Goal: Task Accomplishment & Management: Manage account settings

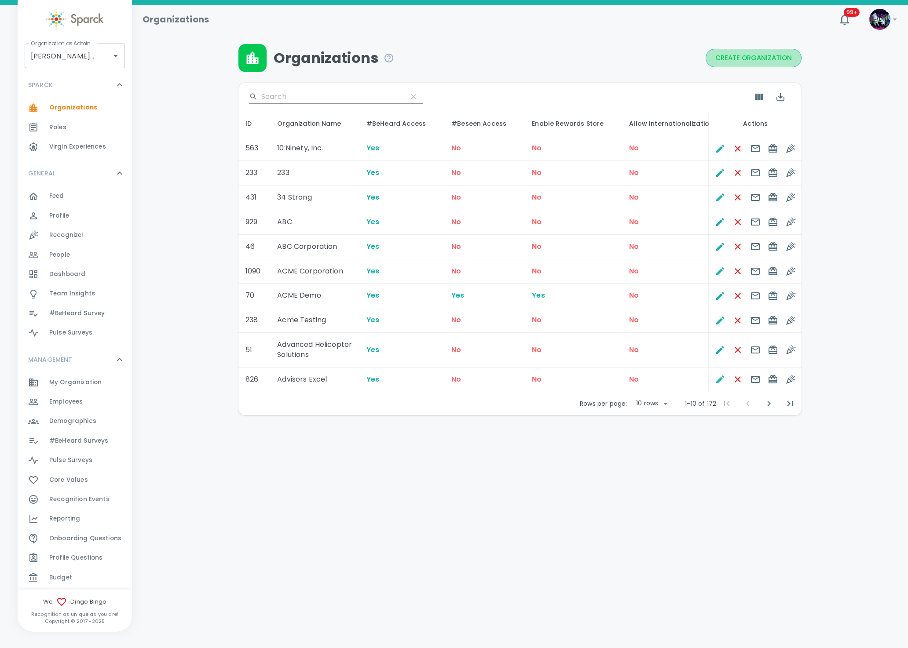
click at [740, 54] on span "Create Organization" at bounding box center [753, 57] width 77 height 11
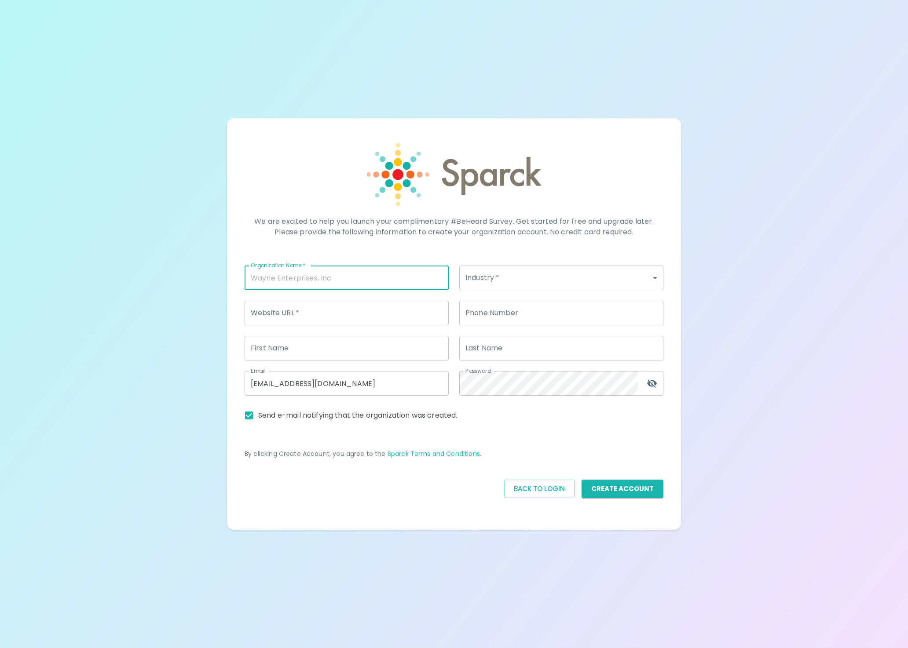
click at [327, 274] on input "Organization Name   *" at bounding box center [347, 278] width 204 height 25
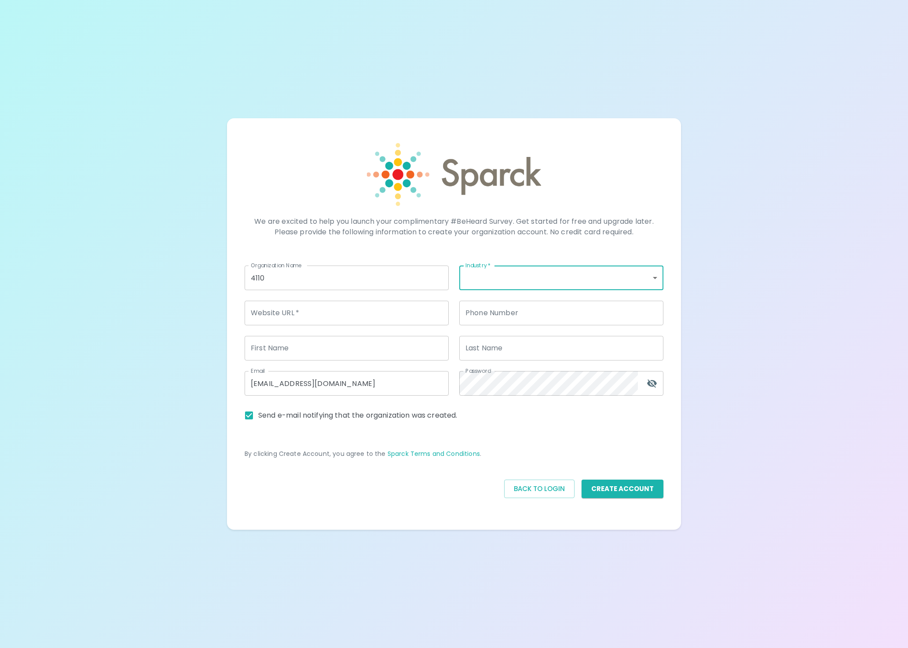
click at [312, 274] on input "4110" at bounding box center [347, 278] width 204 height 25
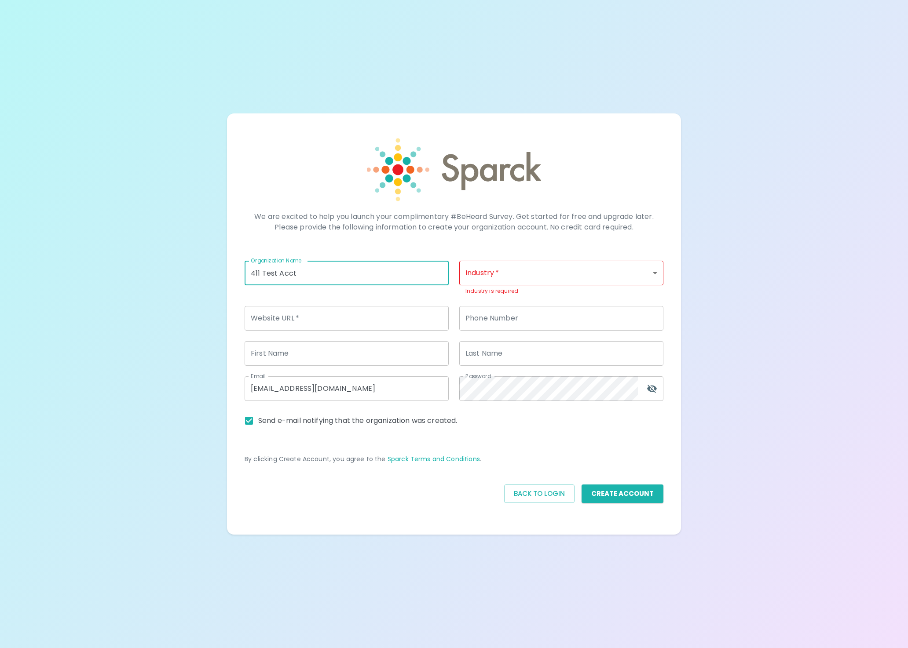
type input "411 Test Acct"
click at [514, 274] on body "We are excited to help you launch your complimentary #BeHeard Survey. Get start…" at bounding box center [454, 324] width 908 height 648
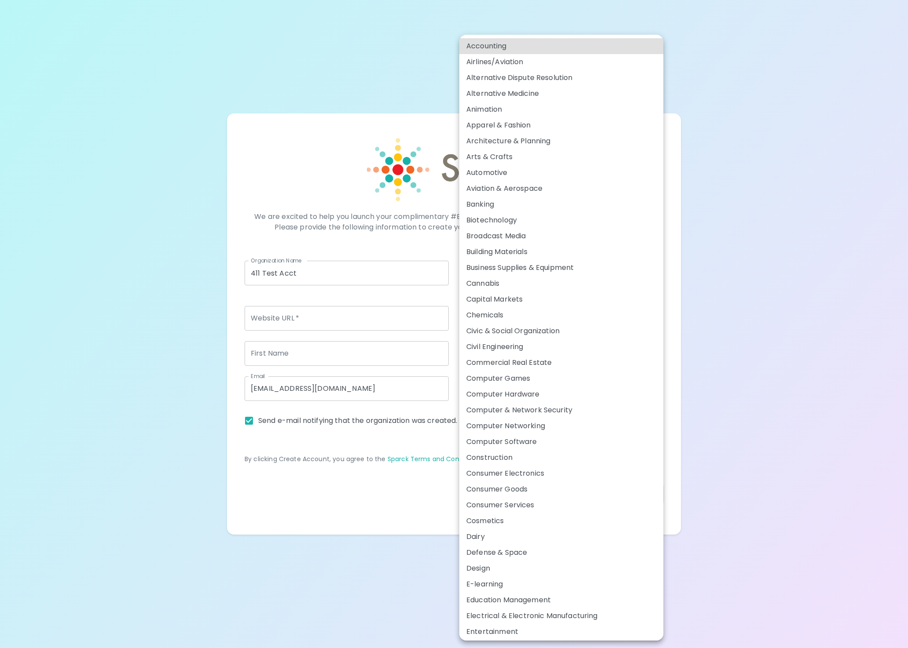
click at [483, 311] on li "Chemicals" at bounding box center [561, 315] width 204 height 16
type input "18"
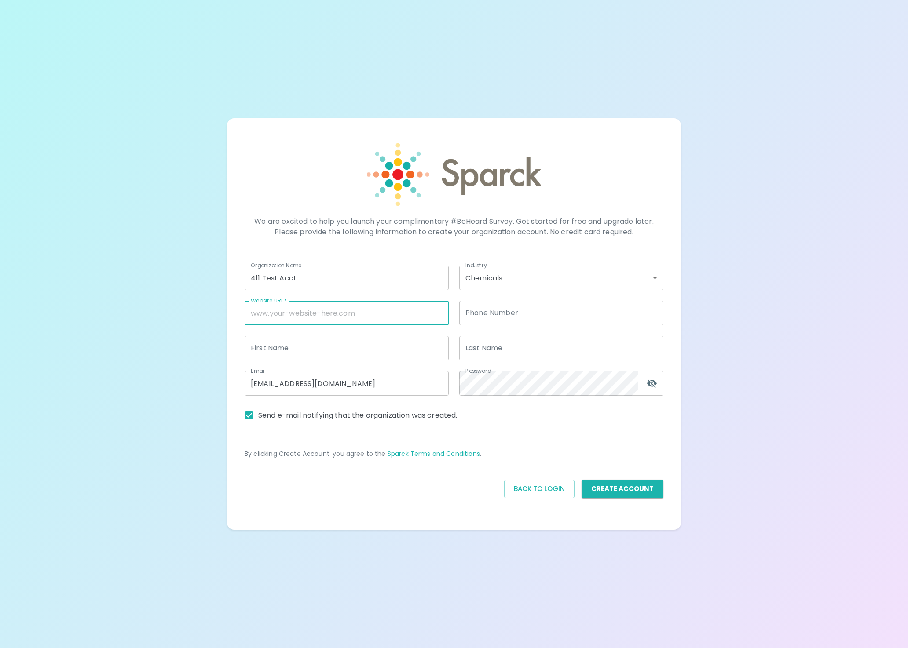
click at [329, 313] on input "Website URL   *" at bounding box center [347, 313] width 204 height 25
type input "www.411testingxyz.com"
click at [308, 385] on input "admin@sparckco.com" at bounding box center [347, 383] width 204 height 25
drag, startPoint x: 374, startPoint y: 384, endPoint x: 176, endPoint y: 385, distance: 198.4
click at [176, 385] on div "We are excited to help you launch your complimentary #BeHeard Survey. Get start…" at bounding box center [454, 324] width 908 height 648
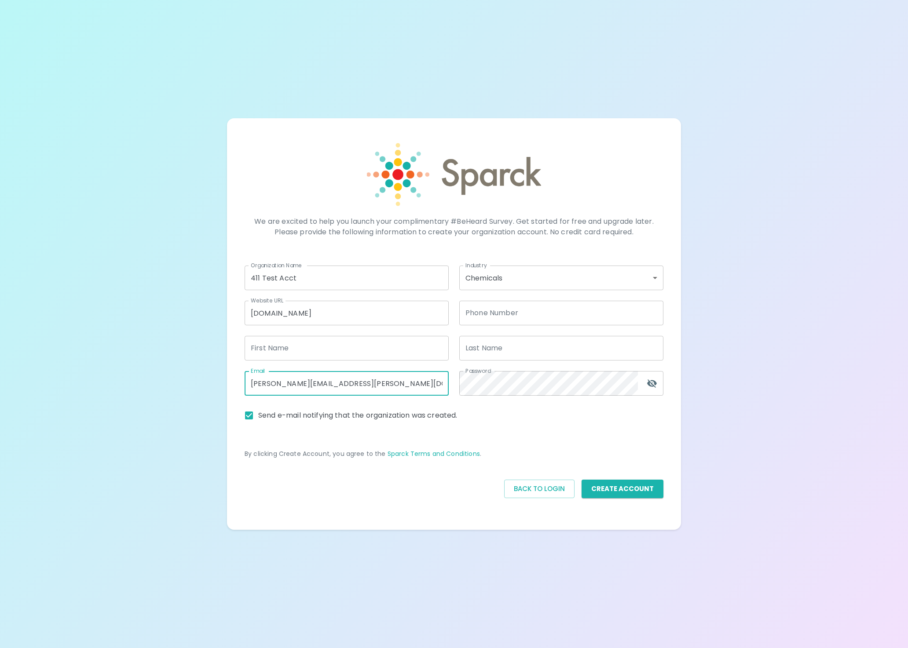
type input "[PERSON_NAME][EMAIL_ADDRESS][PERSON_NAME][DOMAIN_NAME]"
click at [247, 417] on input "Send e-mail notifying that the organization was created." at bounding box center [249, 415] width 18 height 18
checkbox input "false"
click at [650, 377] on button "toggle password visibility" at bounding box center [651, 383] width 21 height 21
click at [320, 358] on input "First Name" at bounding box center [347, 348] width 204 height 25
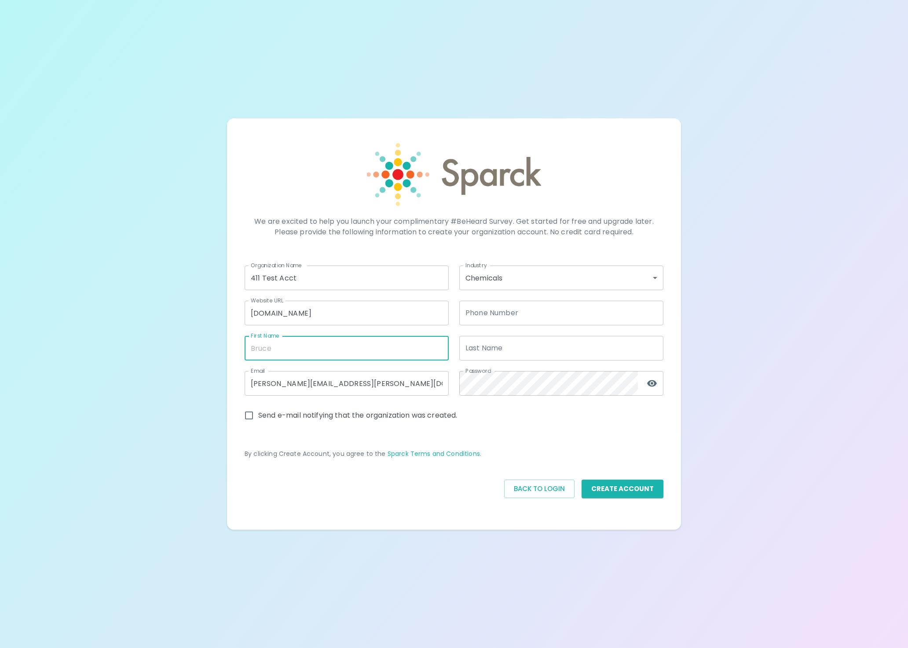
click at [350, 345] on input "First Name" at bounding box center [347, 348] width 204 height 25
type input "ron"
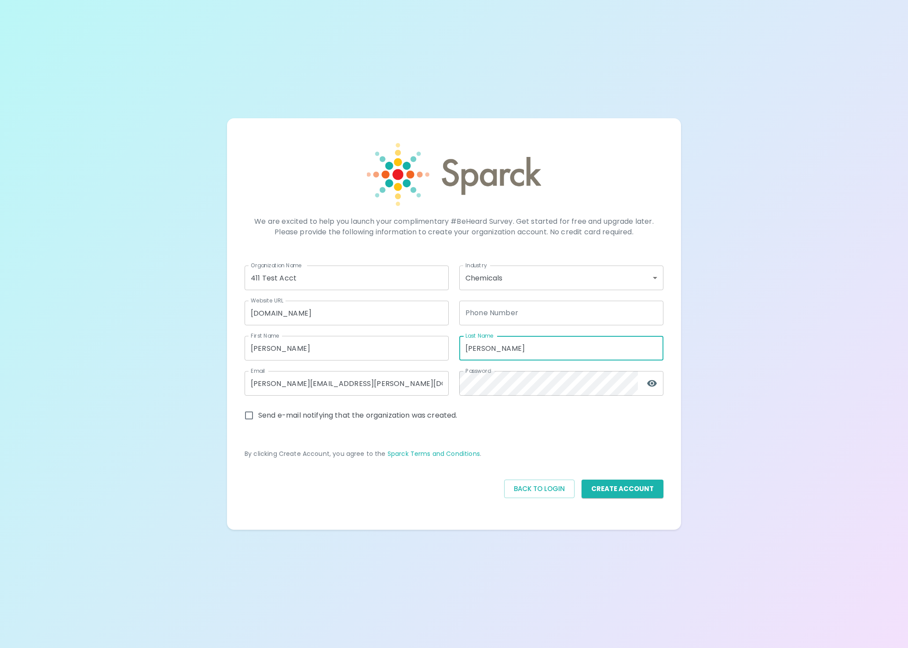
type input "thornburg"
click at [432, 516] on div "We are excited to help you launch your complimentary #BeHeard Survey. Get start…" at bounding box center [454, 324] width 433 height 391
click at [627, 490] on button "Create Account" at bounding box center [623, 489] width 82 height 18
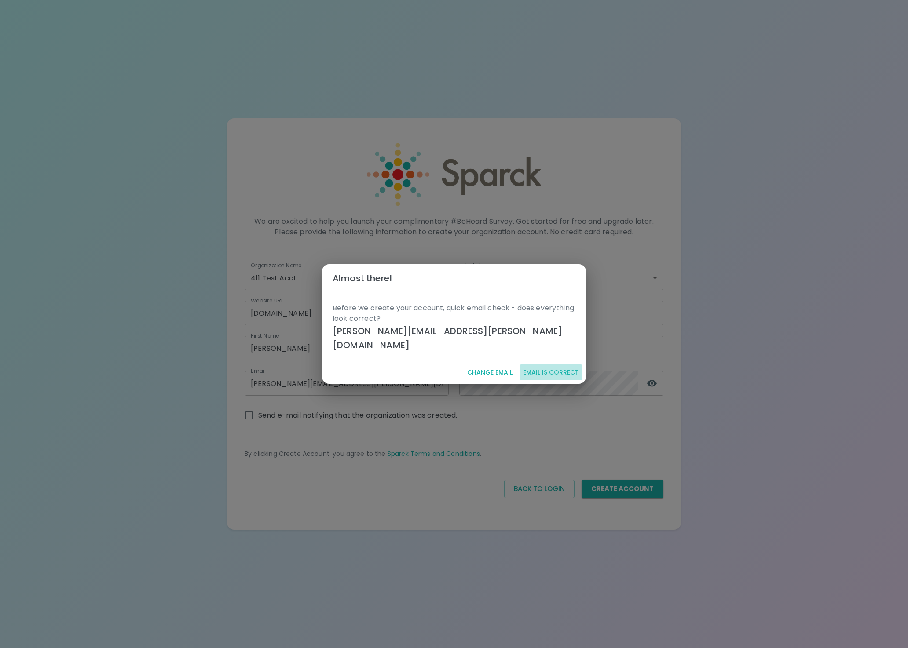
click at [551, 365] on button "Email is correct" at bounding box center [550, 373] width 63 height 16
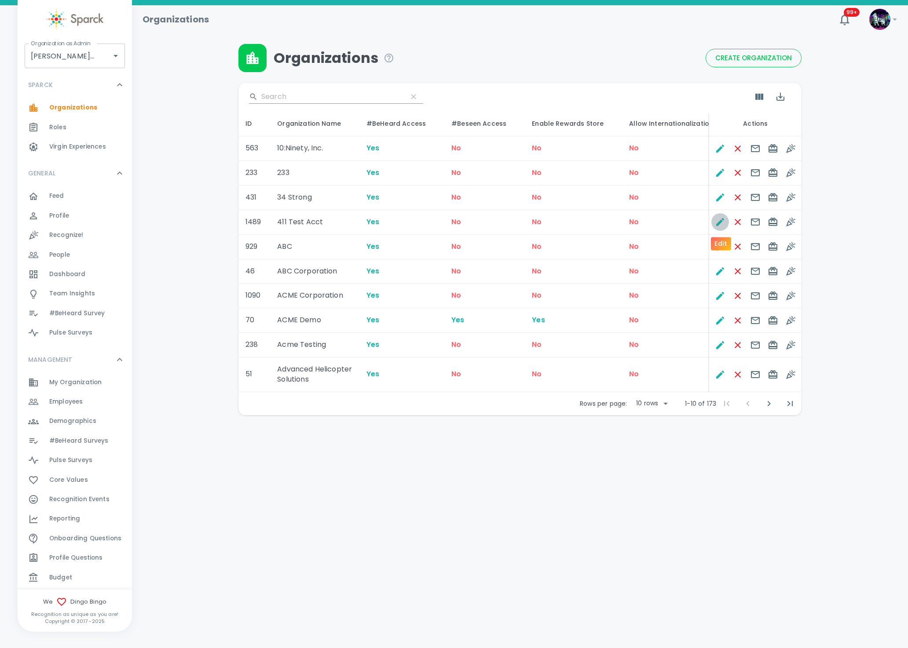
click at [724, 223] on icon "Edit" at bounding box center [720, 222] width 11 height 11
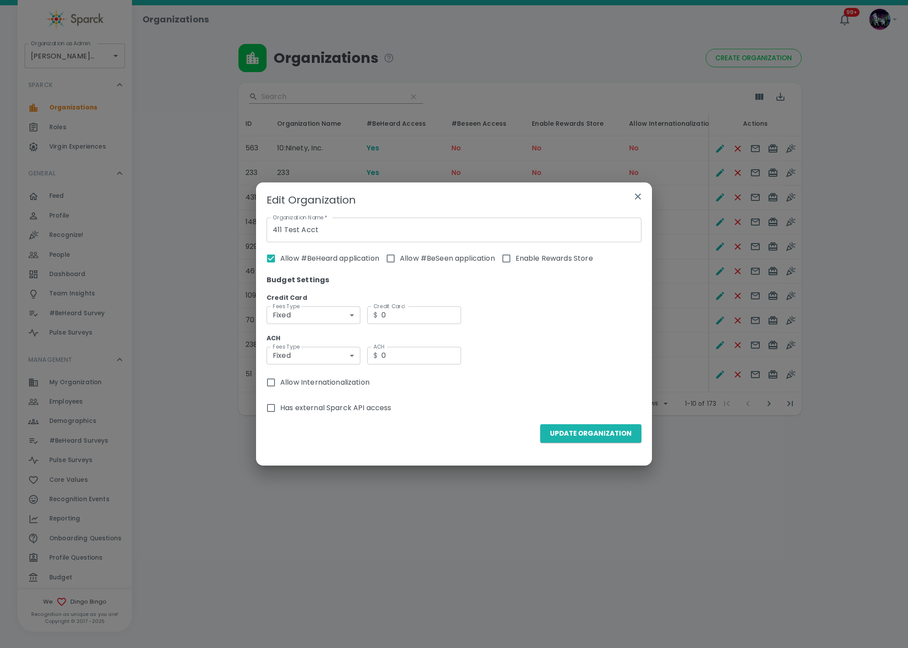
click at [390, 256] on input "Allow #BeSeen application" at bounding box center [390, 258] width 18 height 18
checkbox input "true"
click at [518, 258] on label "Enable Rewards Store" at bounding box center [545, 258] width 96 height 18
click at [516, 258] on input "Enable Rewards Store" at bounding box center [506, 258] width 18 height 18
checkbox input "true"
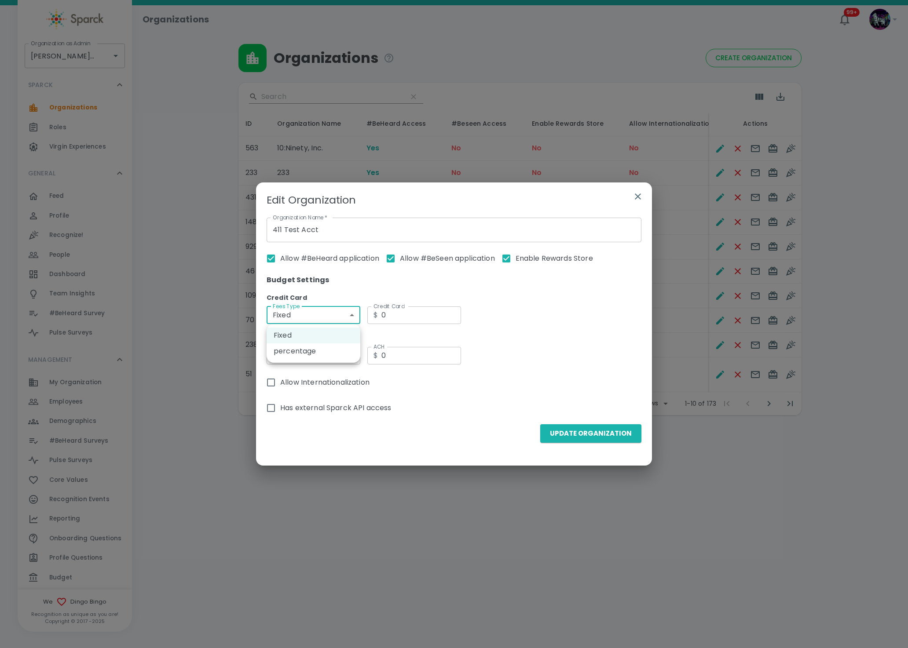
click at [344, 311] on body "Skip Navigation Organizations 99+ ! Organization as Admin Dingo Bingo • 1486 Or…" at bounding box center [454, 230] width 908 height 461
click at [314, 343] on li "Fixed" at bounding box center [314, 336] width 94 height 16
click at [331, 318] on body "Skip Navigation Organizations 99+ ! Organization as Admin Dingo Bingo • 1486 Or…" at bounding box center [454, 230] width 908 height 461
click at [314, 353] on li "percentage" at bounding box center [314, 352] width 94 height 16
type input "percentage"
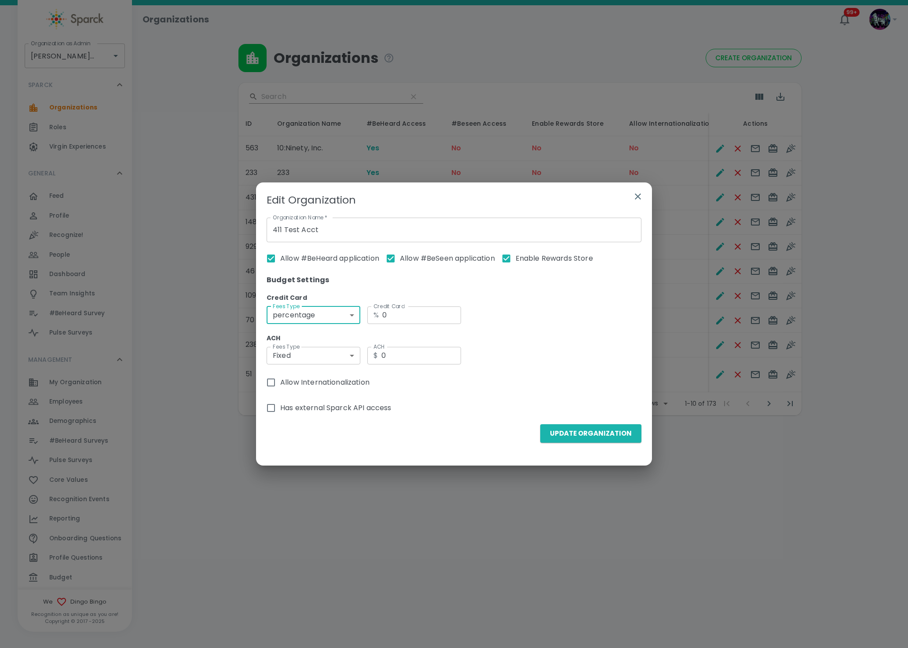
click at [313, 361] on body "Skip Navigation Organizations 99+ ! Organization as Admin Dingo Bingo • 1486 Or…" at bounding box center [454, 230] width 908 height 461
click at [302, 393] on li "percentage" at bounding box center [314, 392] width 94 height 16
type input "percentage"
drag, startPoint x: 402, startPoint y: 313, endPoint x: 379, endPoint y: 311, distance: 23.8
click at [379, 311] on div "% 0 Credit Card" at bounding box center [414, 316] width 94 height 18
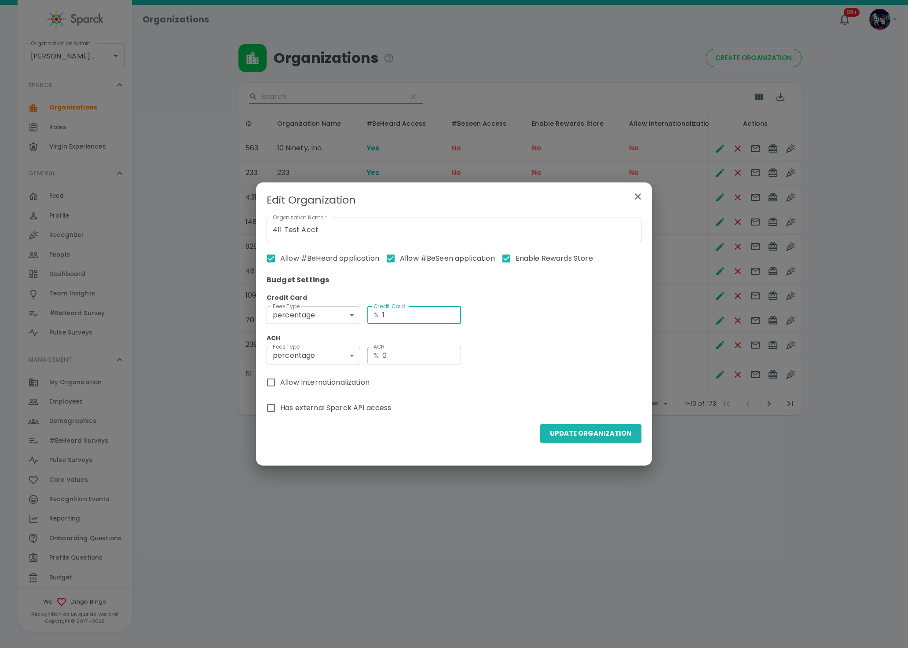
type input "1"
click at [410, 361] on input "0" at bounding box center [421, 356] width 79 height 18
drag, startPoint x: 413, startPoint y: 361, endPoint x: 382, endPoint y: 353, distance: 31.8
click at [382, 353] on input "0" at bounding box center [421, 356] width 79 height 18
type input "1"
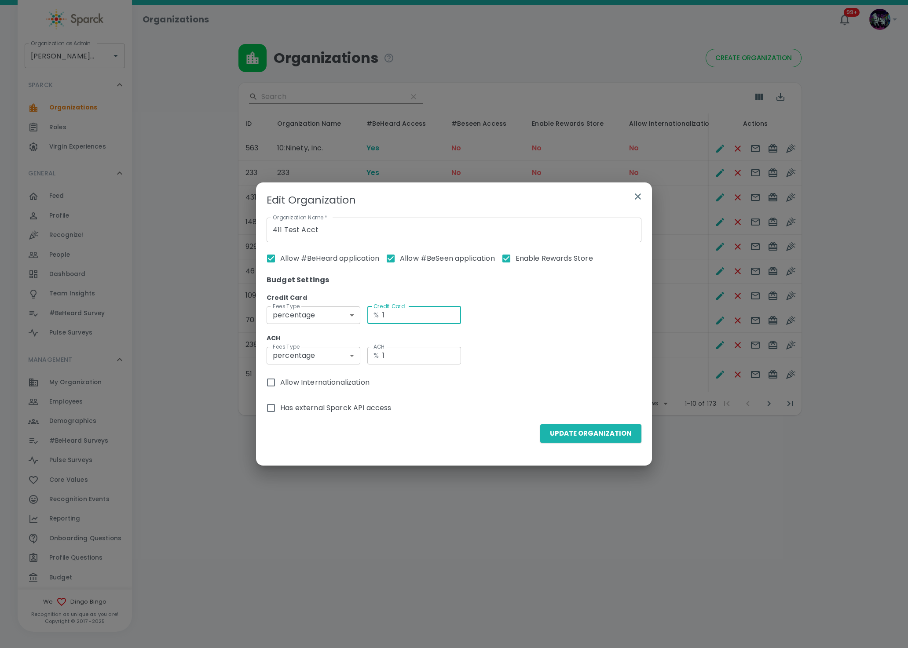
click at [400, 318] on input "1" at bounding box center [421, 316] width 79 height 18
drag, startPoint x: 405, startPoint y: 315, endPoint x: 379, endPoint y: 316, distance: 25.5
click at [379, 316] on div "% 1 Credit Card" at bounding box center [414, 316] width 94 height 18
type input "5"
click at [540, 340] on div "ACH" at bounding box center [454, 338] width 375 height 11
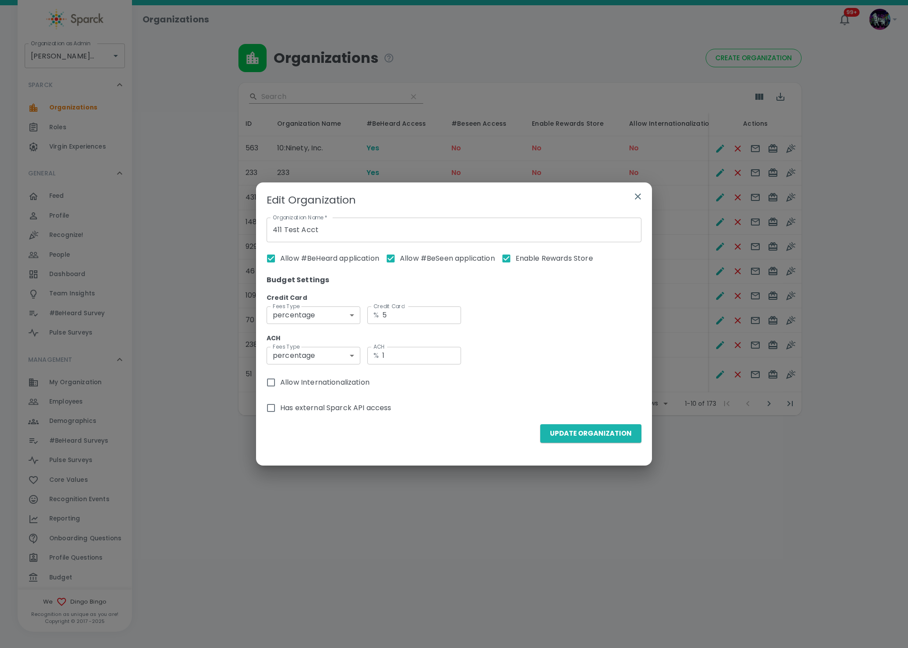
click at [287, 384] on span "Allow Internationalization" at bounding box center [324, 382] width 89 height 11
click at [280, 384] on input "Allow Internationalization" at bounding box center [271, 382] width 18 height 18
checkbox input "true"
click at [596, 435] on button "Update Organization" at bounding box center [590, 433] width 101 height 18
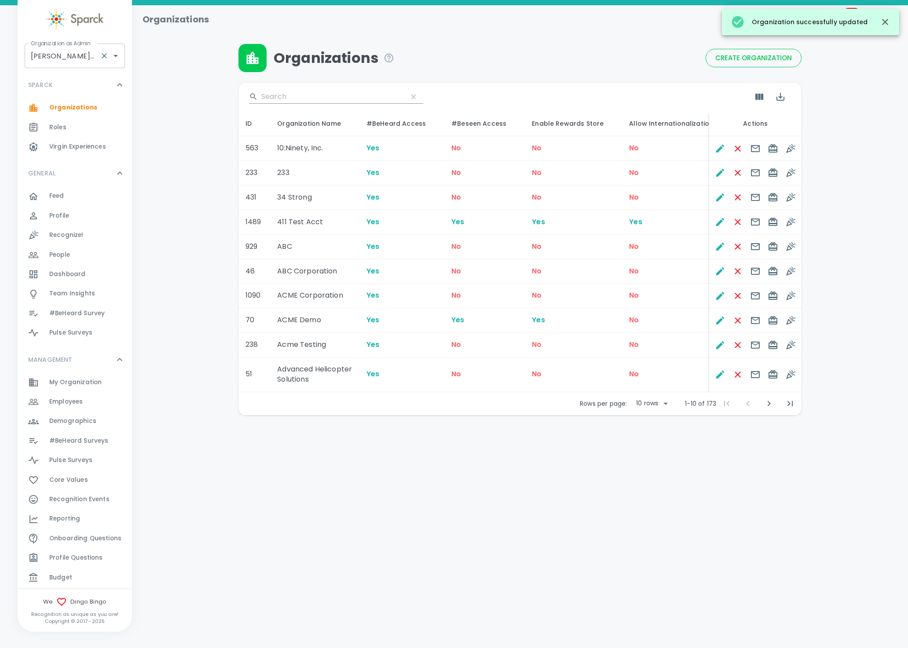
click at [67, 52] on input "Dingo Bingo • 1486" at bounding box center [63, 56] width 68 height 17
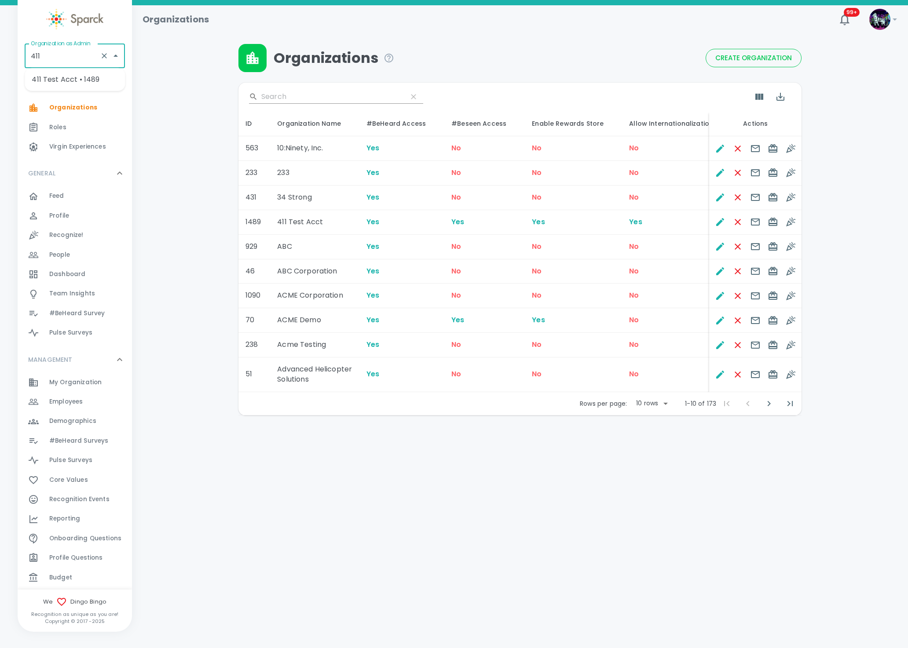
click at [63, 80] on li "411 Test Acct • 1489" at bounding box center [75, 80] width 100 height 16
type input "411 Test Acct • 1489"
click at [63, 128] on span "Roles" at bounding box center [57, 127] width 17 height 9
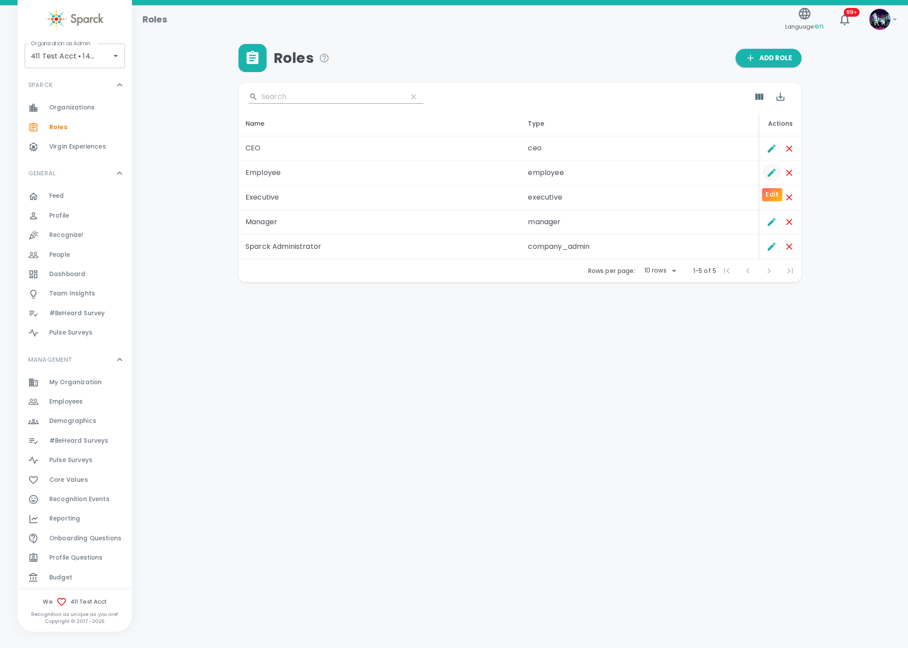
click at [769, 170] on icon "Edit" at bounding box center [771, 173] width 11 height 11
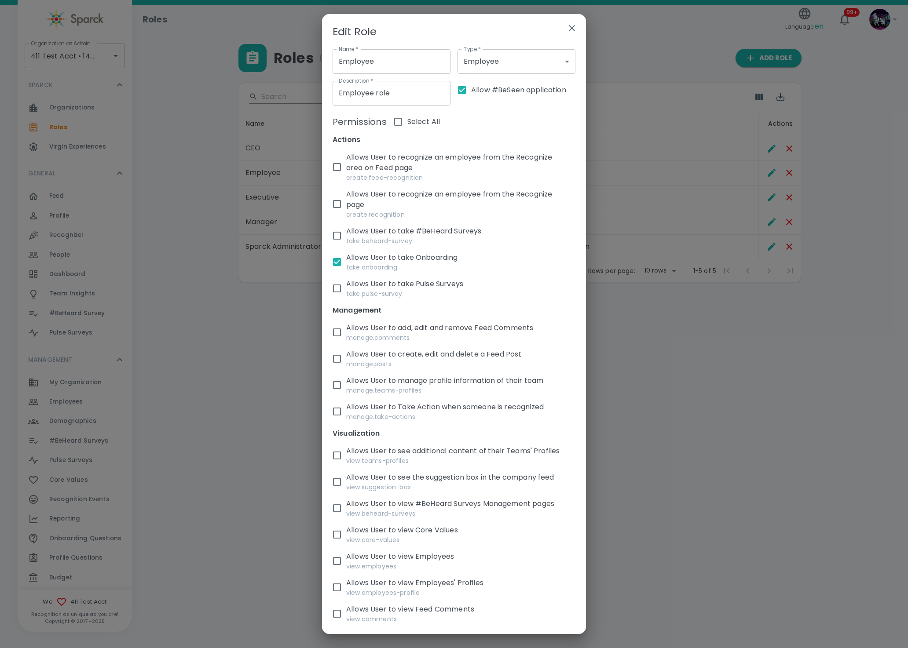
click at [398, 119] on input "Select All" at bounding box center [398, 122] width 18 height 18
checkbox input "true"
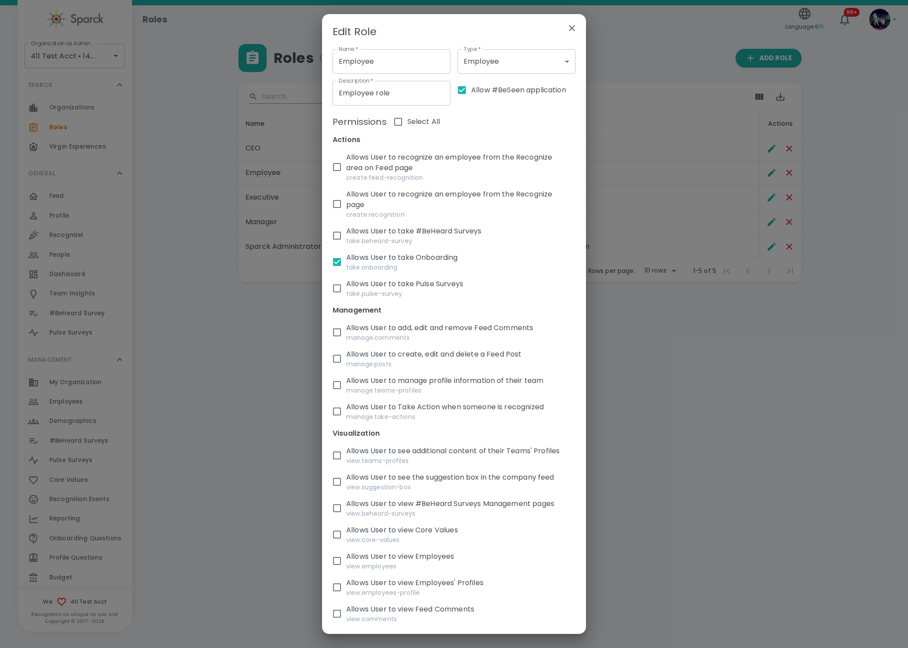
checkbox input "true"
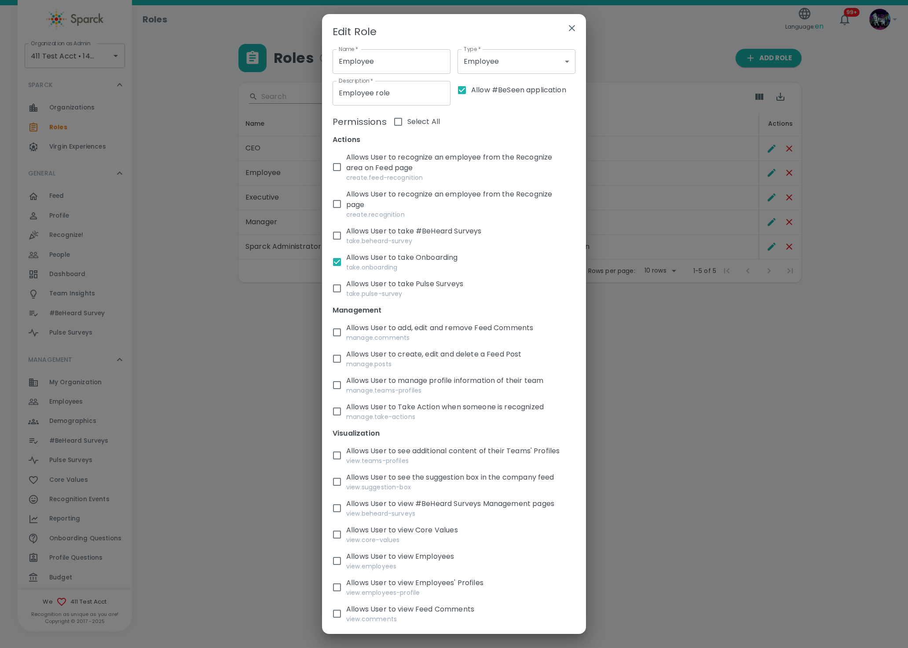
checkbox input "true"
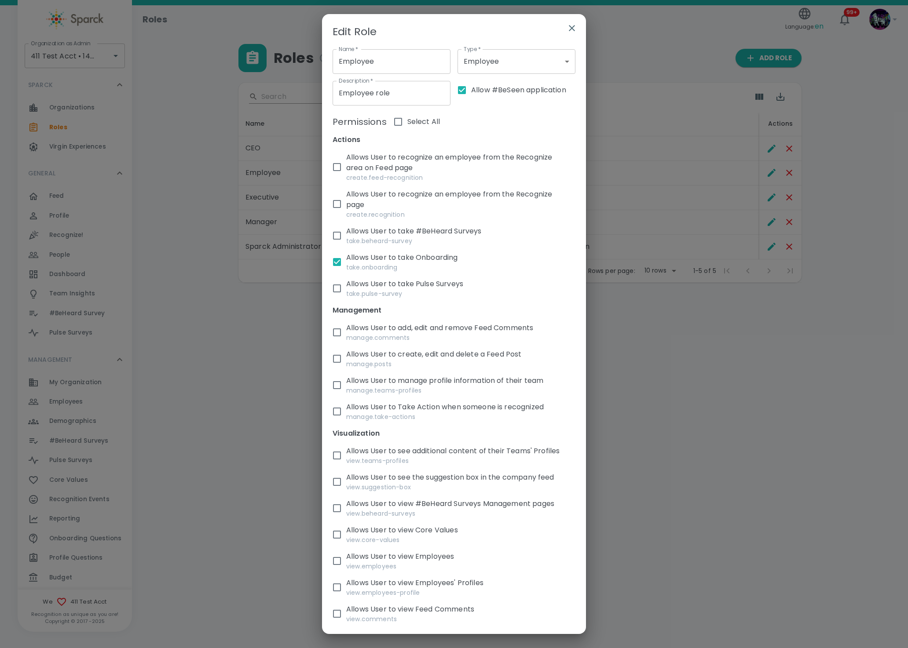
checkbox input "true"
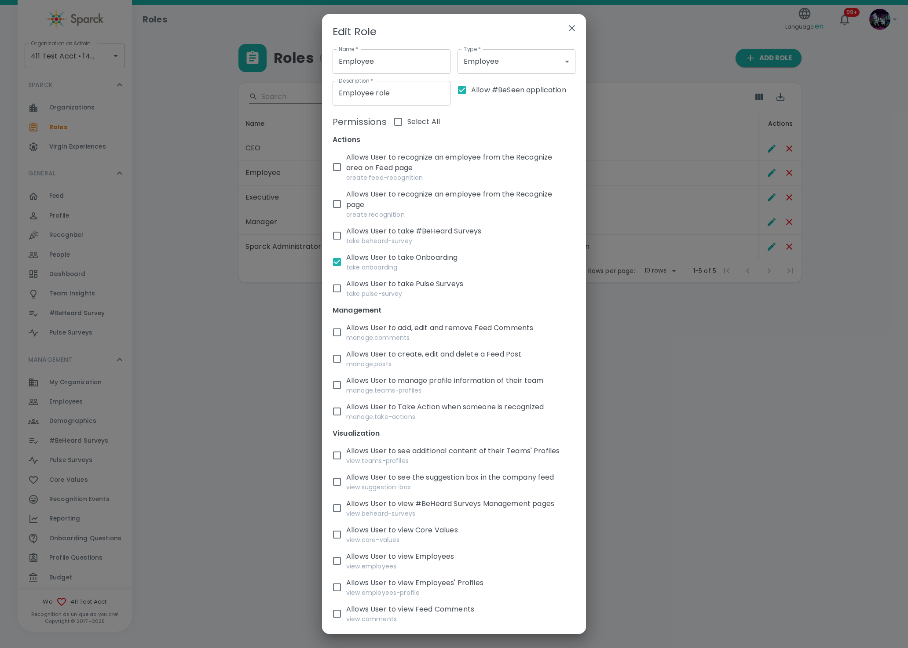
checkbox input "true"
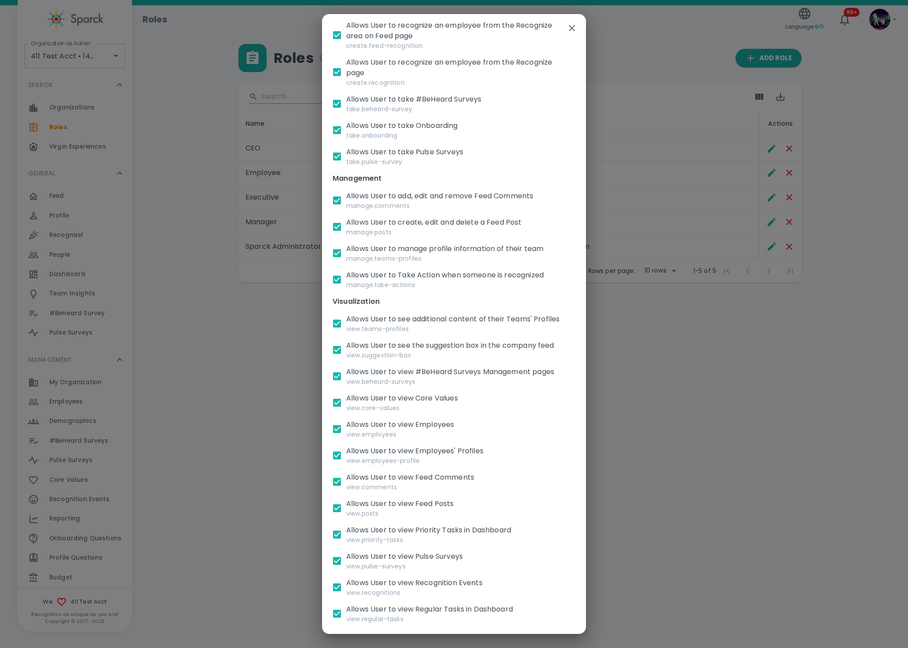
scroll to position [198, 0]
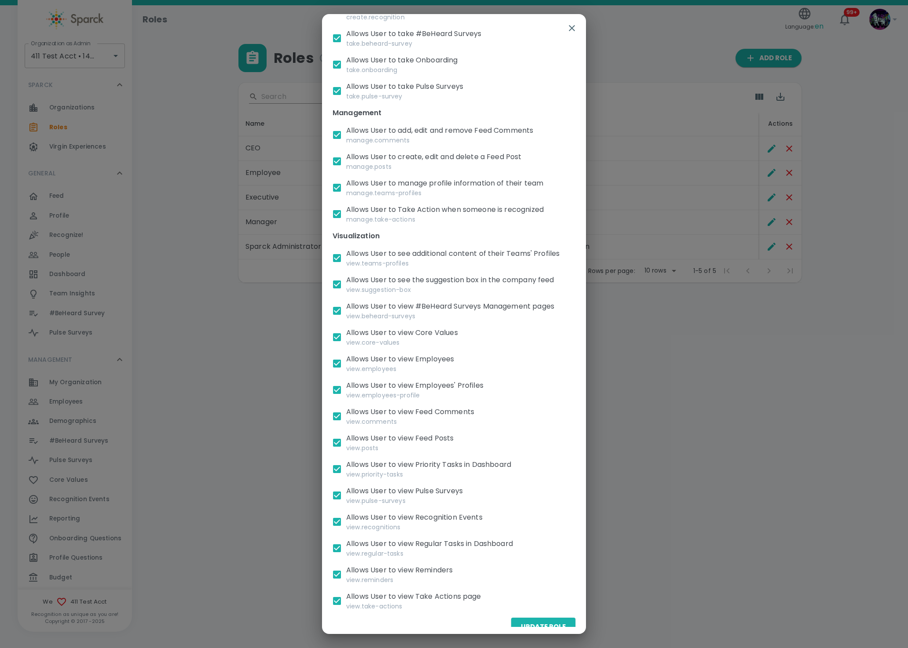
click at [390, 312] on p "Allows User to view #BeHeard Surveys Management pages" at bounding box center [457, 306] width 222 height 11
click at [346, 315] on input "Allows User to view #BeHeard Surveys Management pages view.beheard-surveys" at bounding box center [337, 311] width 18 height 18
checkbox input "false"
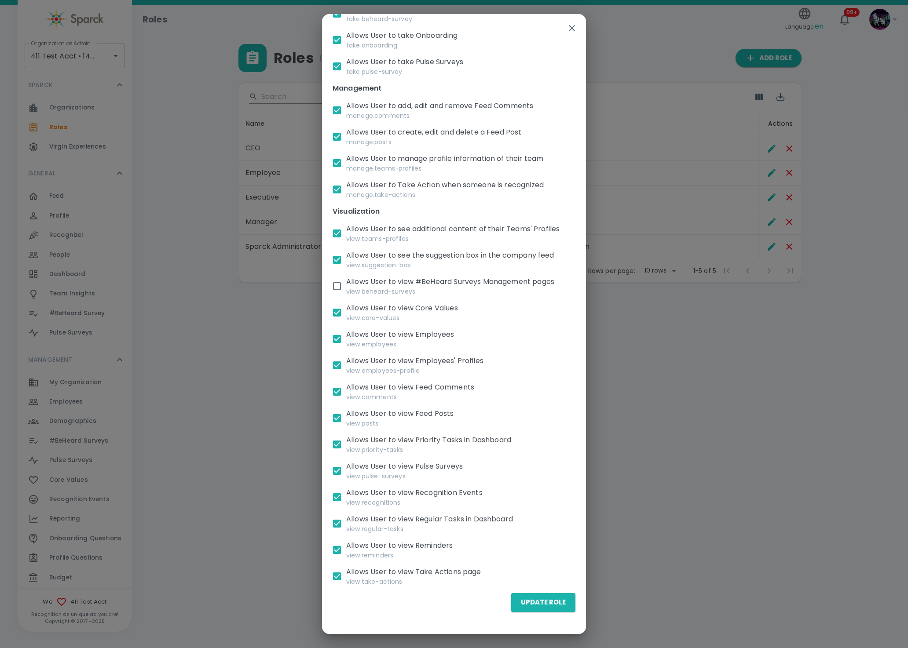
scroll to position [233, 0]
click at [336, 446] on input "Allows User to view Priority Tasks in Dashboard view.priority-tasks" at bounding box center [337, 444] width 18 height 18
checkbox input "false"
click at [337, 493] on input "Allows User to view Recognition Events view.recognitions" at bounding box center [337, 496] width 18 height 18
checkbox input "false"
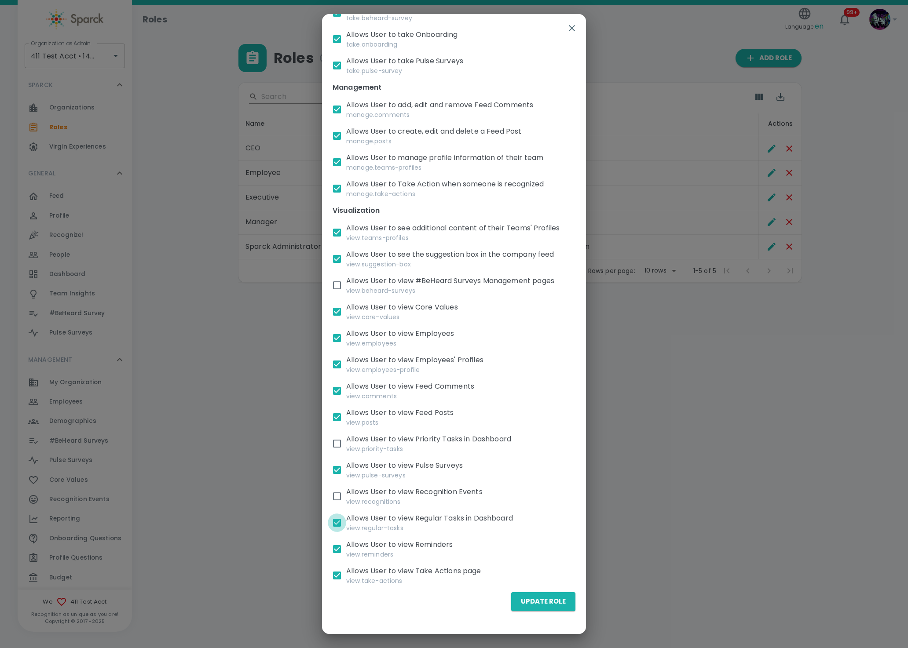
click at [334, 527] on input "Allows User to view Regular Tasks in Dashboard view.regular-tasks" at bounding box center [337, 523] width 18 height 18
checkbox input "false"
click at [334, 578] on input "Allows User to view Take Actions page view.take-actions" at bounding box center [337, 576] width 18 height 18
click at [337, 574] on input "Allows User to view Take Actions page view.take-actions" at bounding box center [337, 576] width 18 height 18
checkbox input "true"
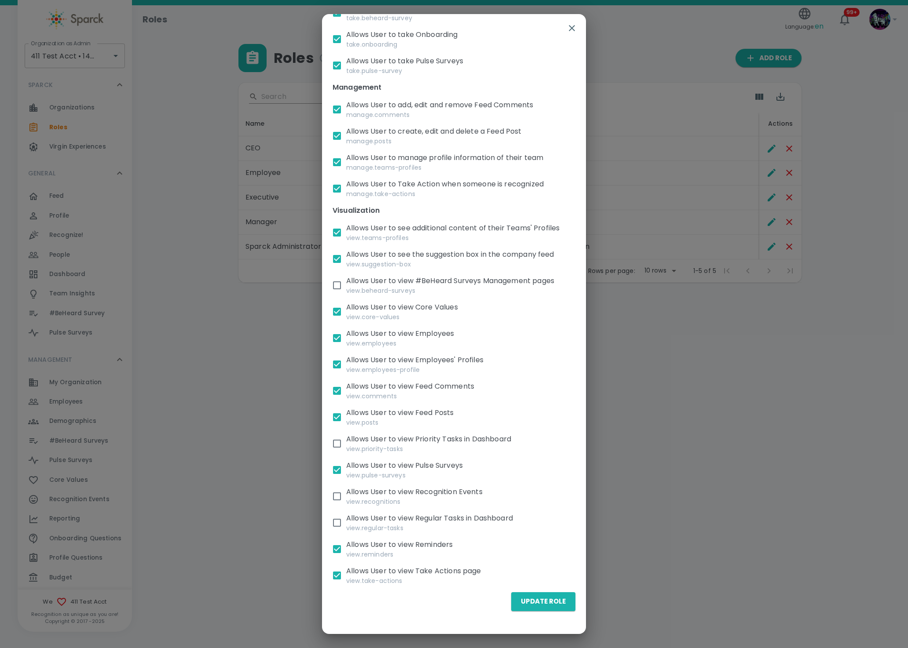
click at [384, 469] on p "Allows User to view Pulse Surveys" at bounding box center [434, 466] width 176 height 11
click at [346, 469] on input "Allows User to view Pulse Surveys view.pulse-surveys" at bounding box center [337, 470] width 18 height 18
checkbox input "false"
click at [545, 596] on button "Update Role" at bounding box center [543, 602] width 64 height 18
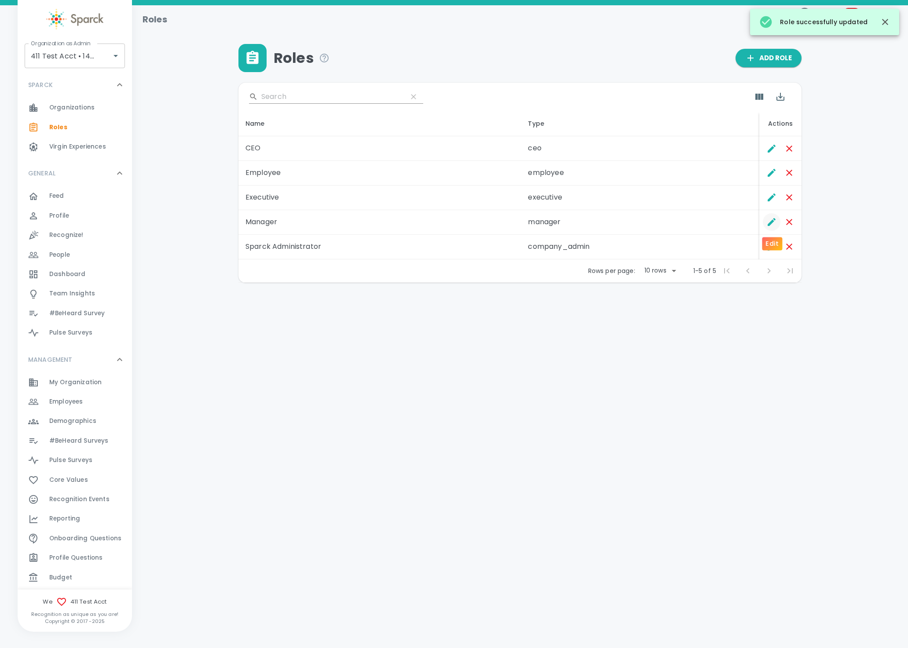
click at [769, 224] on icon "Edit" at bounding box center [772, 222] width 8 height 8
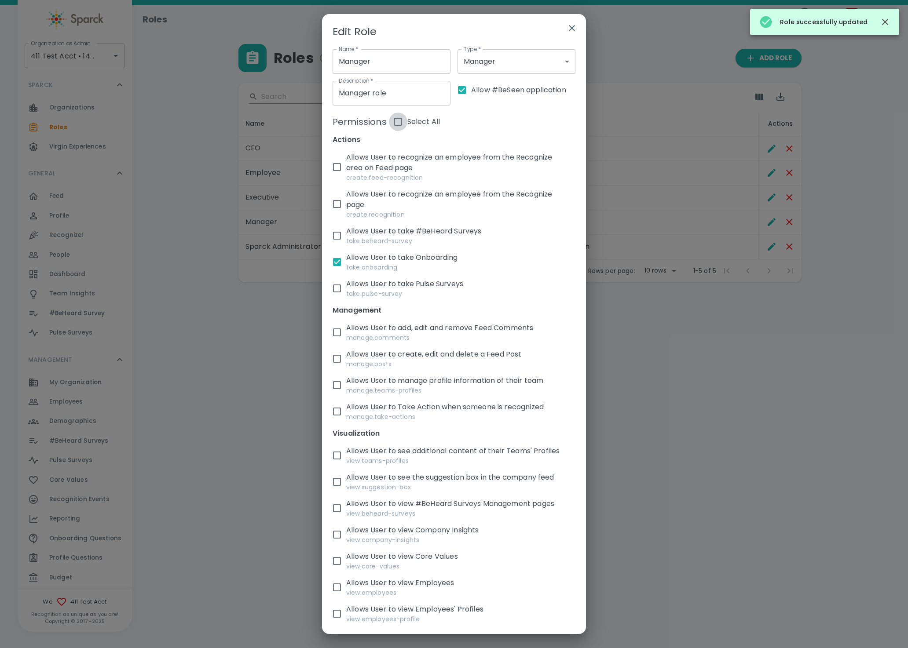
click at [399, 115] on input "Select All" at bounding box center [398, 122] width 18 height 18
checkbox input "true"
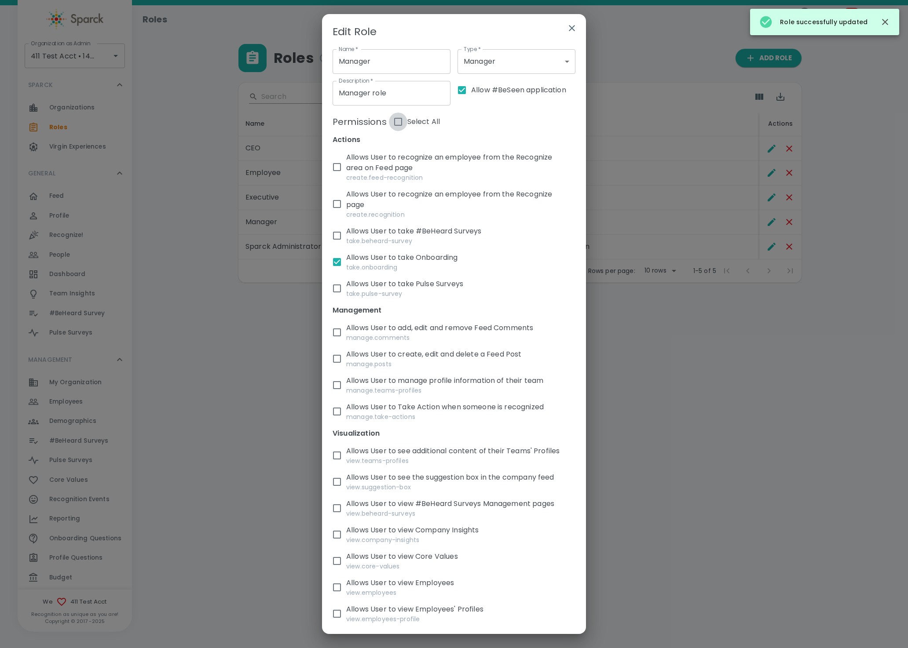
checkbox input "true"
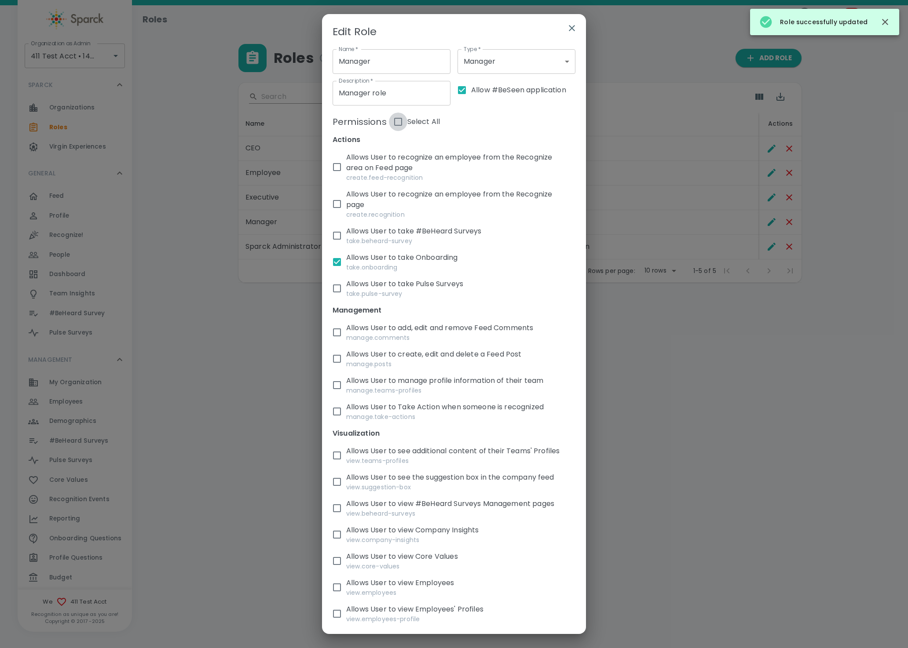
checkbox input "true"
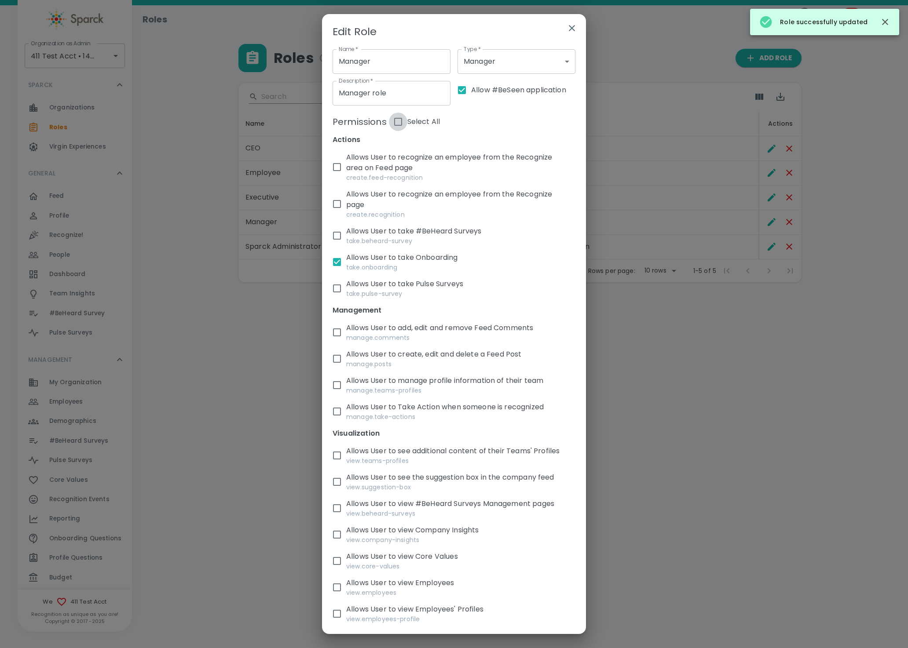
checkbox input "true"
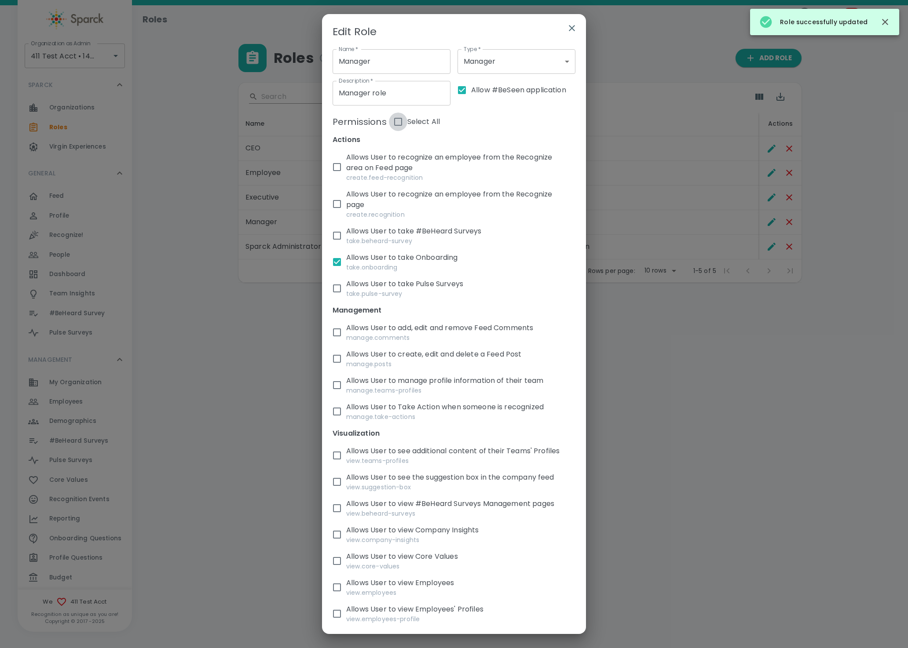
checkbox input "true"
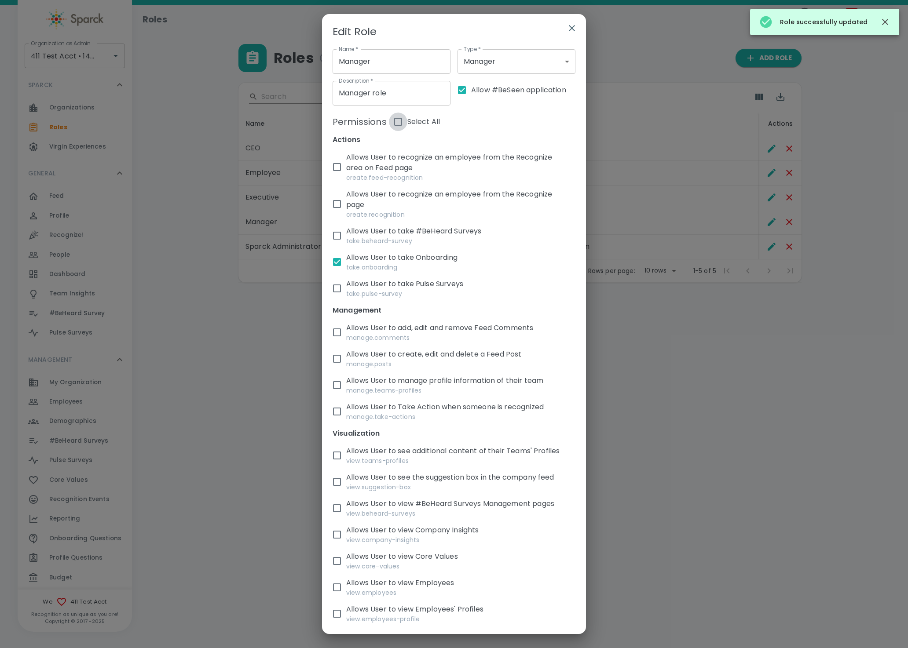
checkbox input "true"
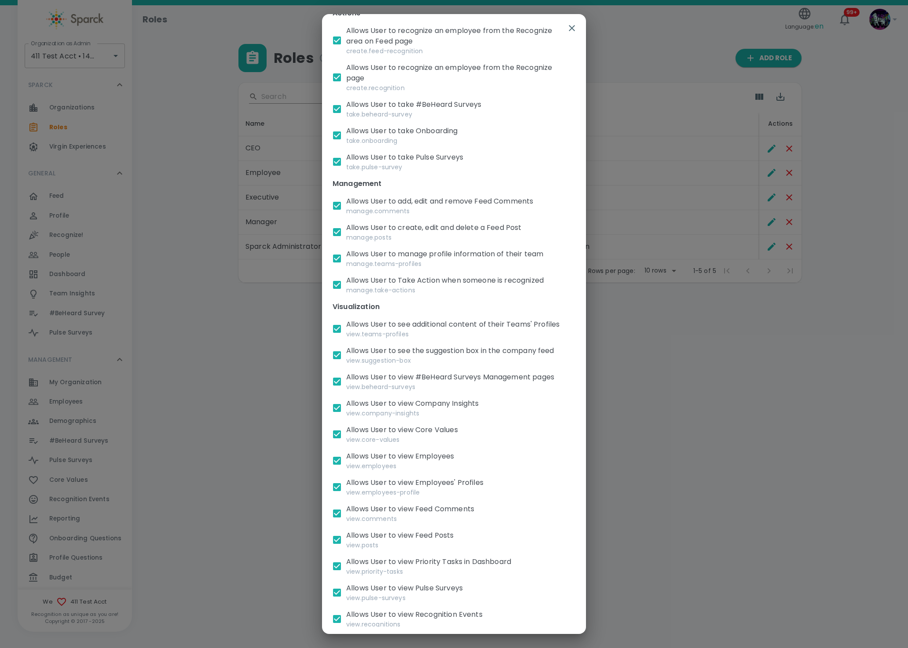
scroll to position [198, 0]
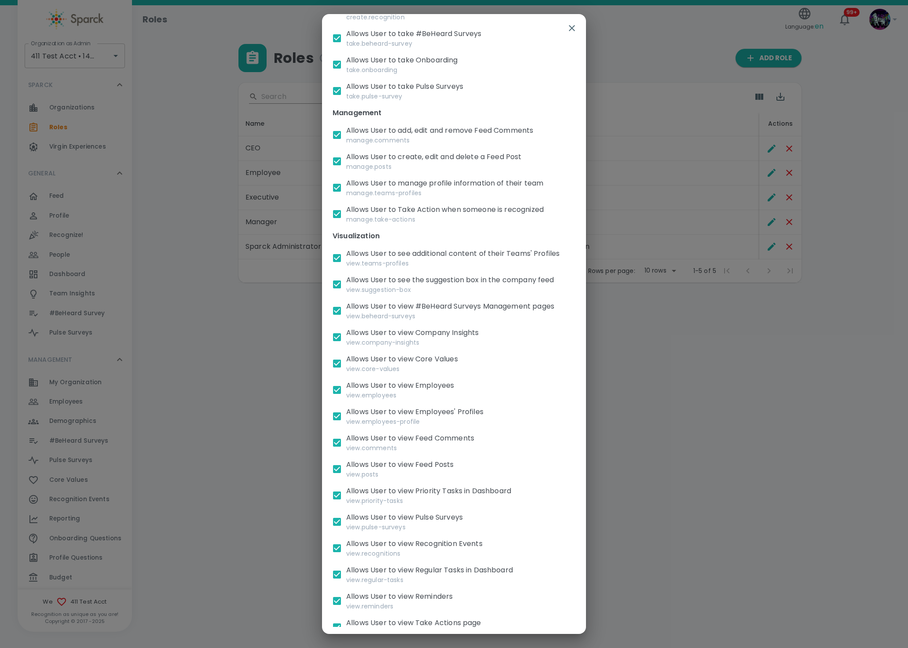
click at [395, 312] on p "Allows User to view #BeHeard Surveys Management pages" at bounding box center [457, 306] width 222 height 11
click at [346, 319] on input "Allows User to view #BeHeard Surveys Management pages view.beheard-surveys" at bounding box center [337, 311] width 18 height 18
checkbox input "false"
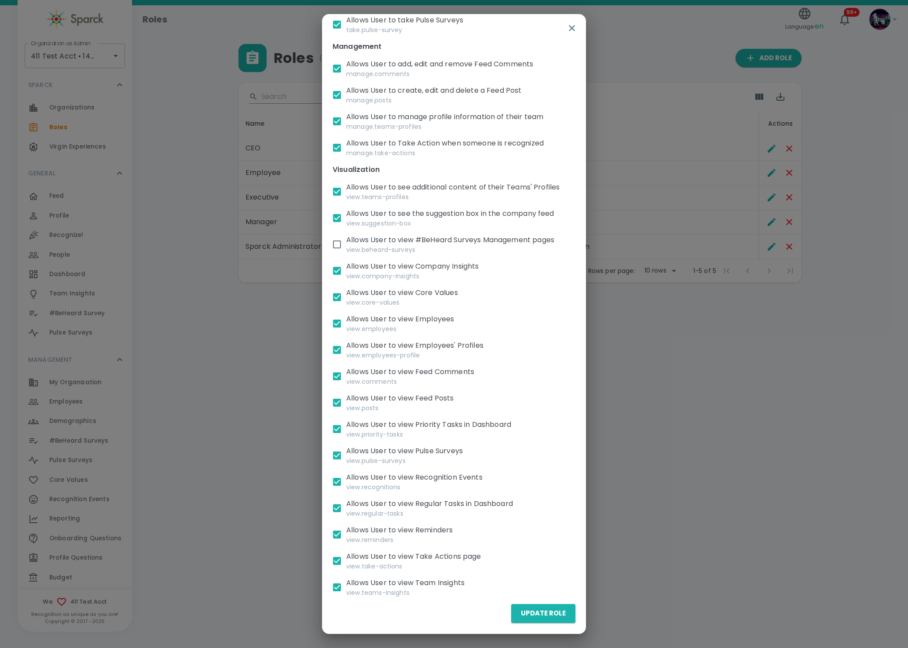
scroll to position [285, 0]
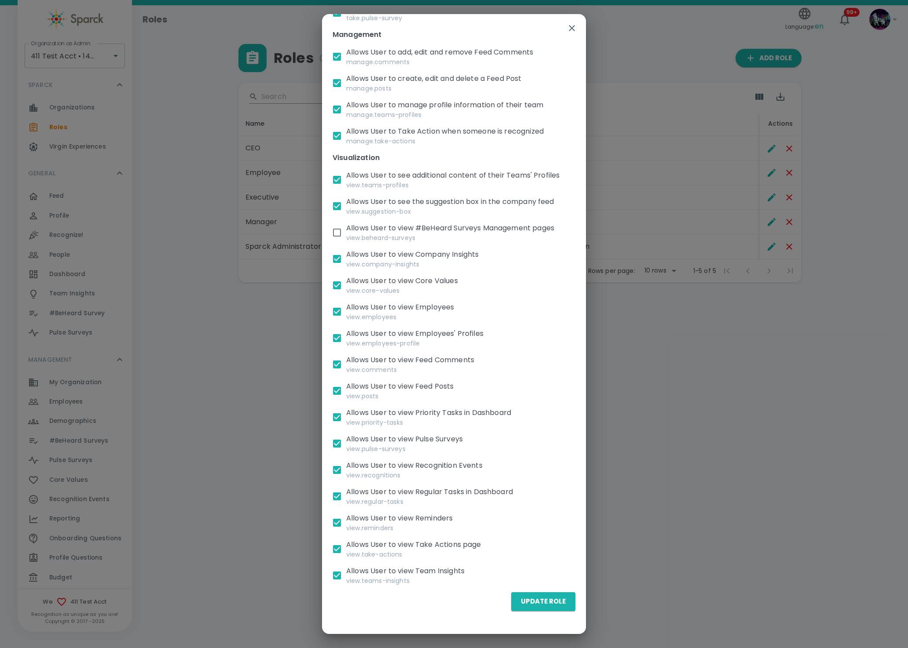
click at [333, 421] on input "Allows User to view Priority Tasks in Dashboard view.priority-tasks" at bounding box center [337, 417] width 18 height 18
checkbox input "false"
click at [339, 469] on input "Allows User to view Recognition Events view.recognitions" at bounding box center [337, 470] width 18 height 18
checkbox input "false"
click at [339, 493] on input "Allows User to view Regular Tasks in Dashboard view.regular-tasks" at bounding box center [337, 496] width 18 height 18
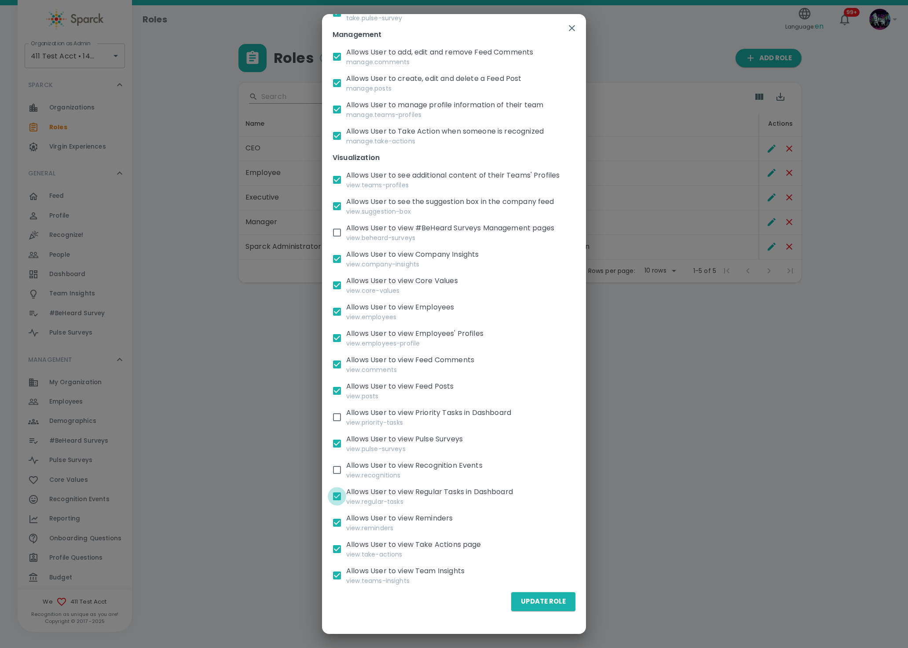
checkbox input "false"
click at [518, 607] on button "Update Role" at bounding box center [543, 602] width 64 height 18
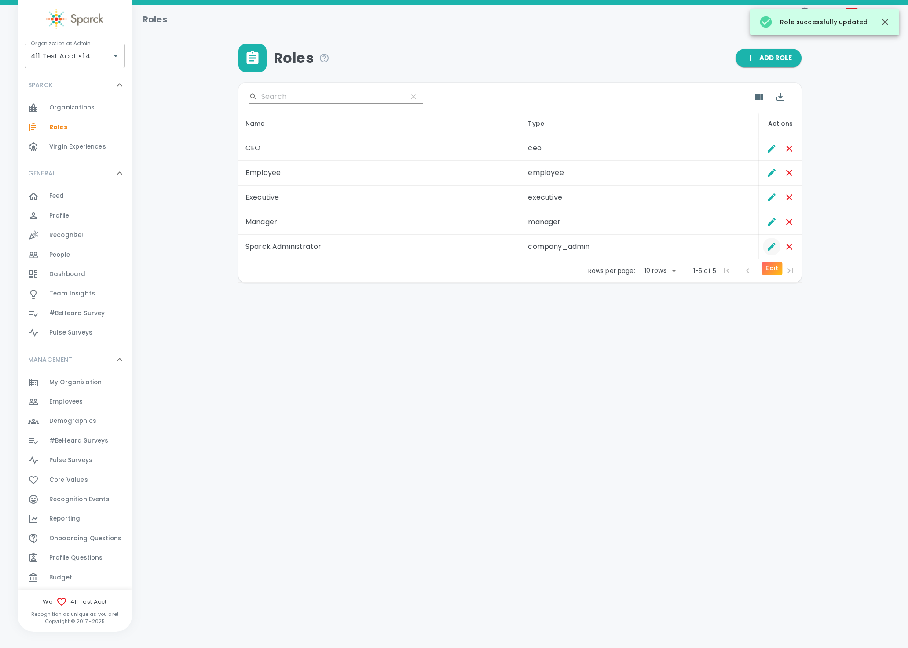
click at [773, 243] on icon "Edit" at bounding box center [771, 246] width 11 height 11
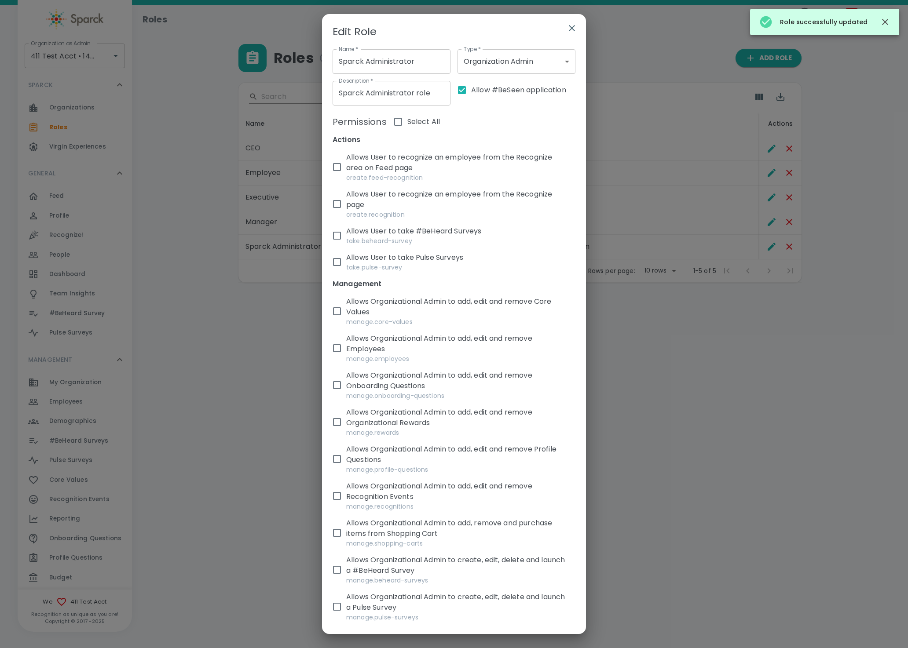
click at [394, 121] on input "Select All" at bounding box center [398, 122] width 18 height 18
checkbox input "true"
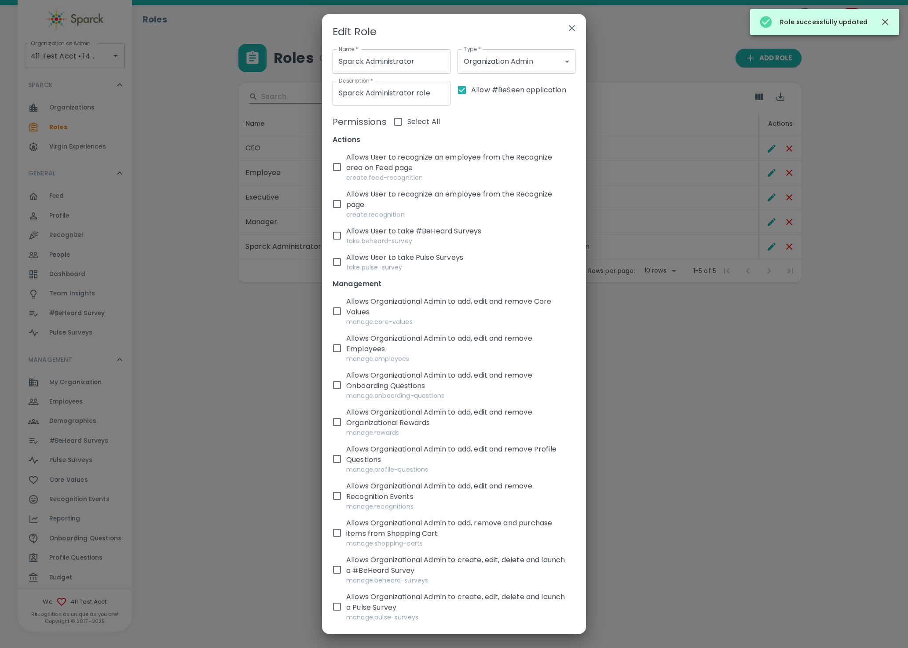
checkbox input "true"
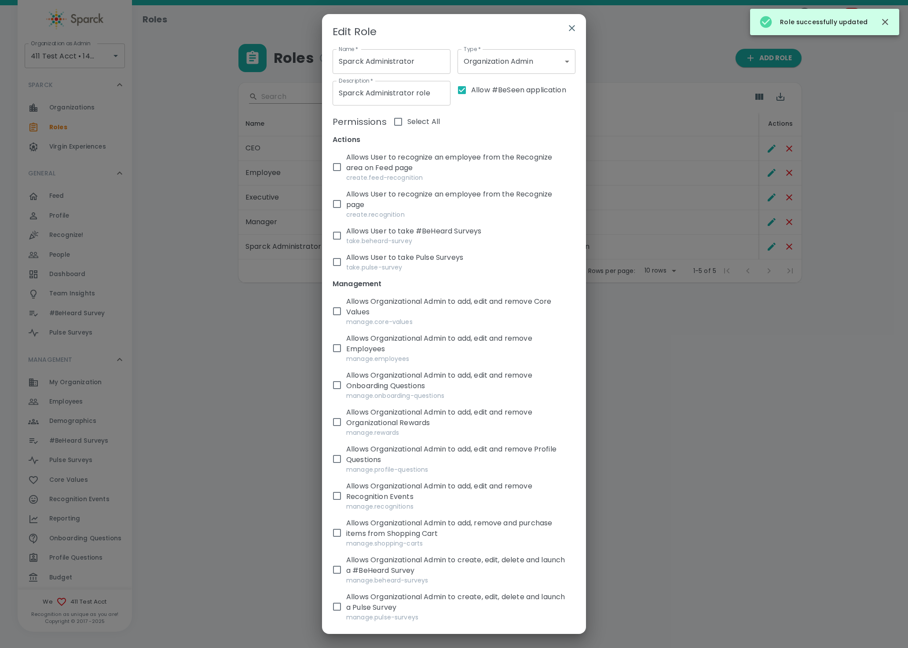
checkbox input "true"
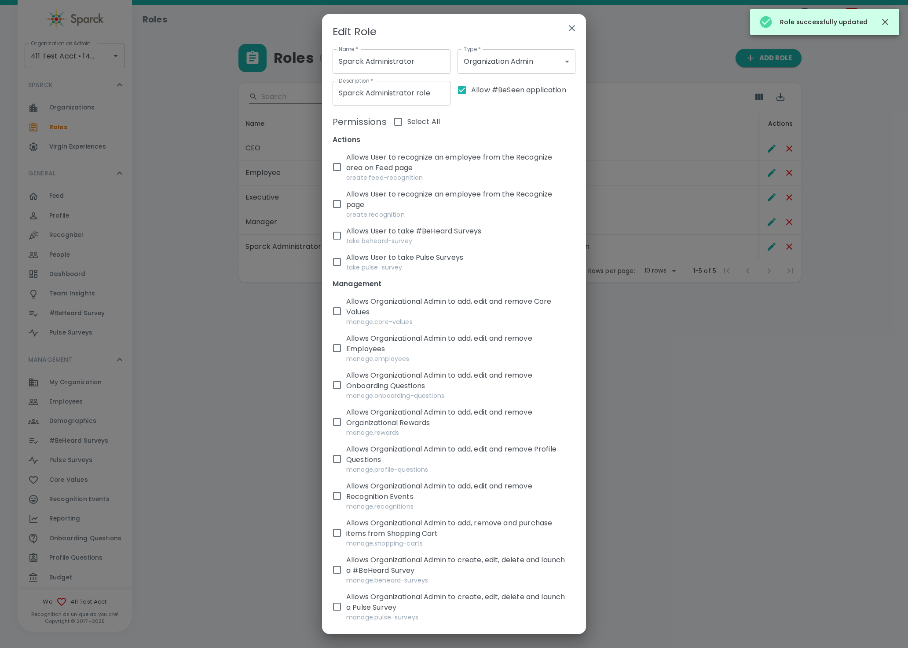
checkbox input "true"
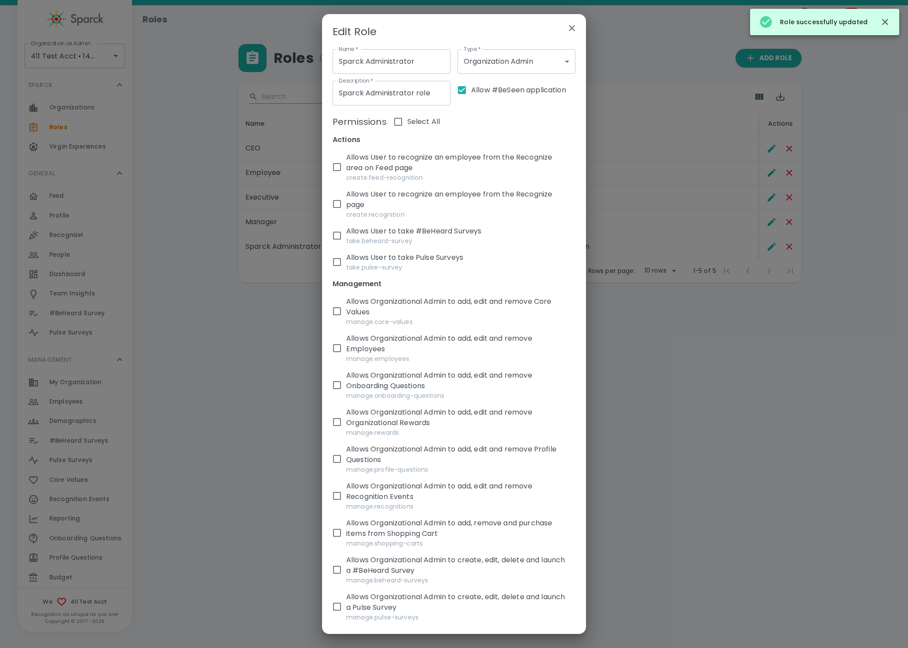
checkbox input "true"
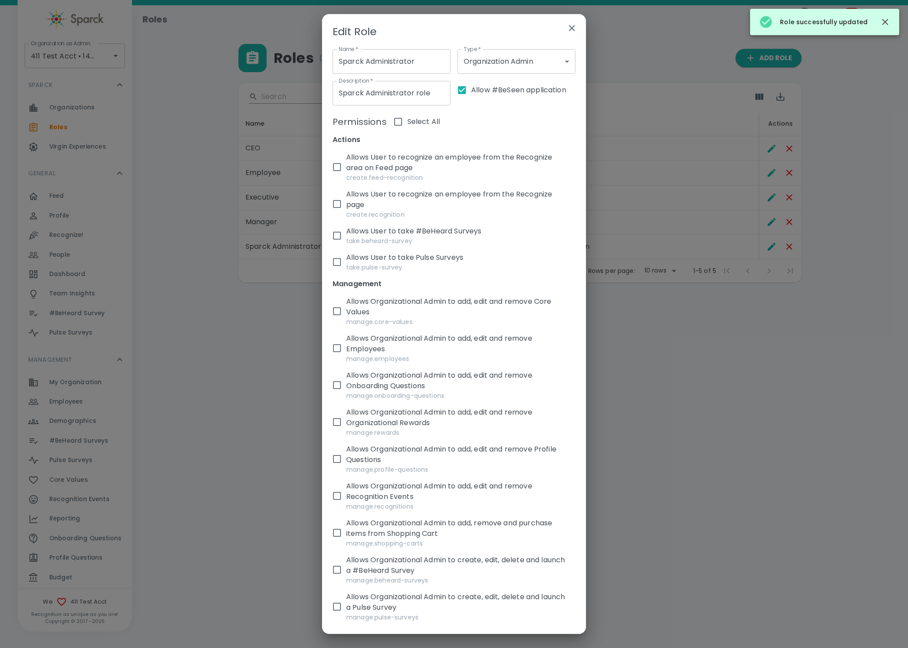
checkbox input "true"
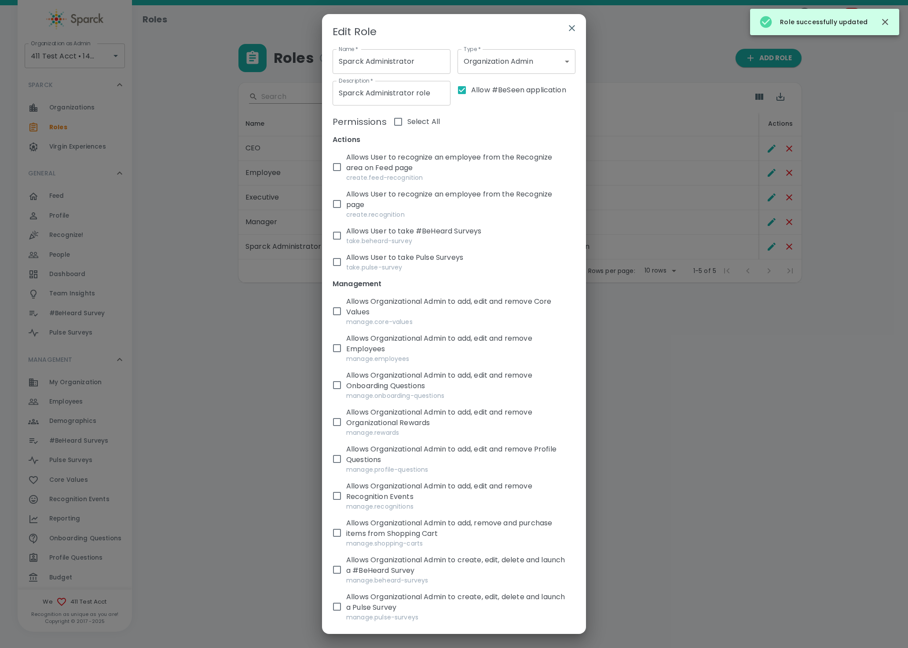
checkbox input "true"
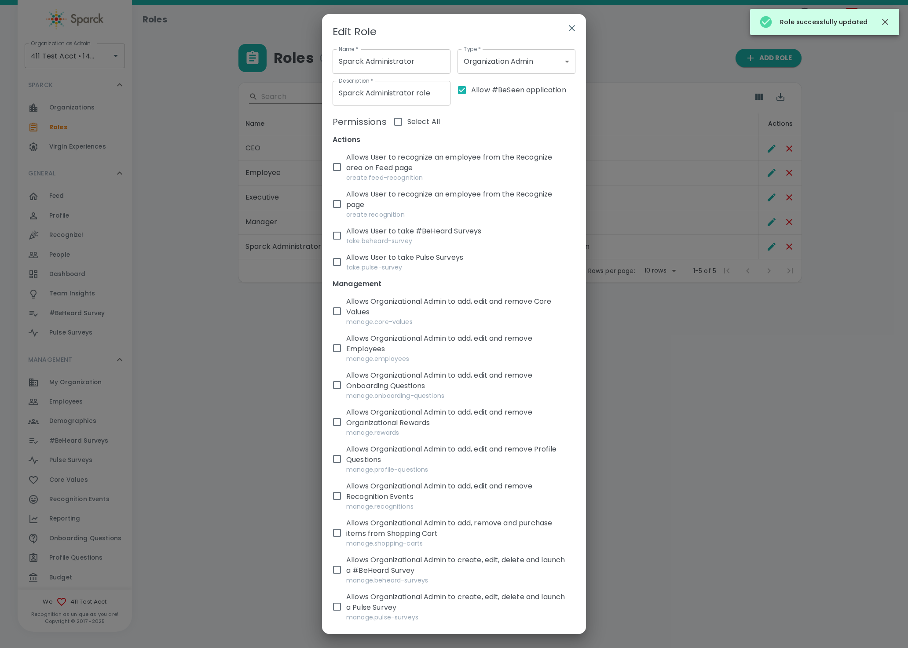
checkbox input "true"
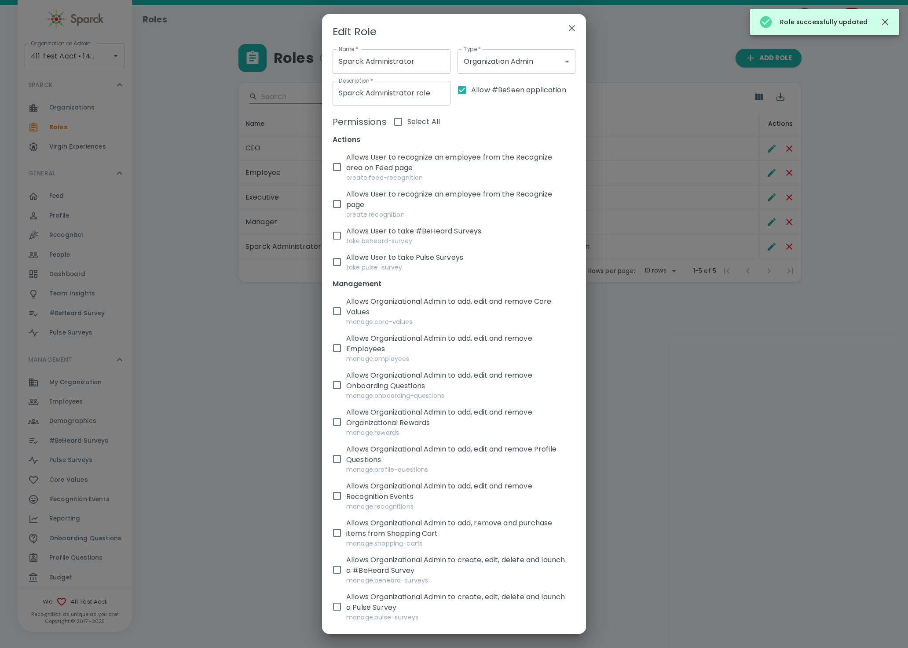
checkbox input "true"
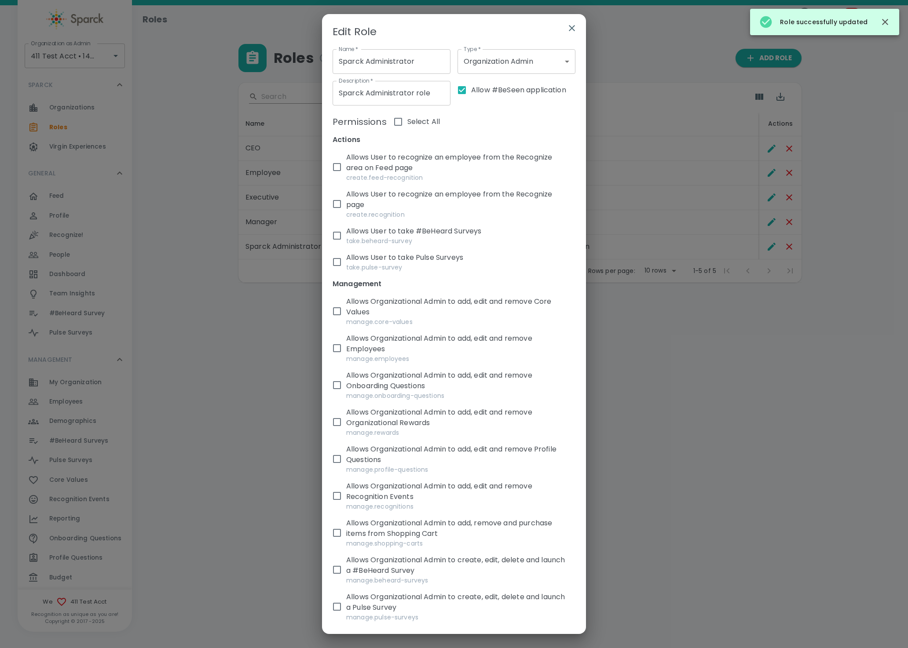
checkbox input "true"
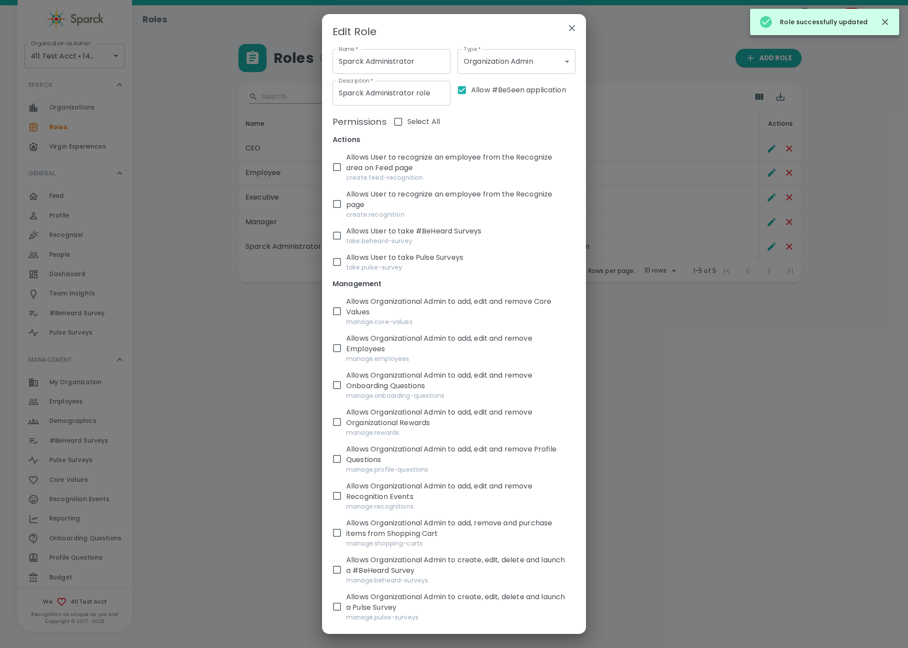
checkbox input "true"
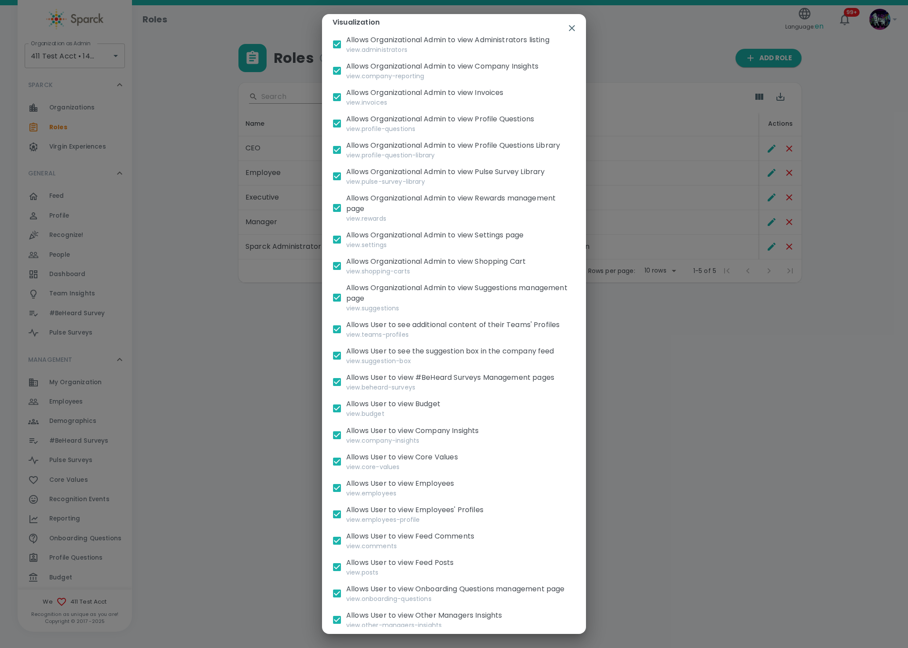
scroll to position [1131, 0]
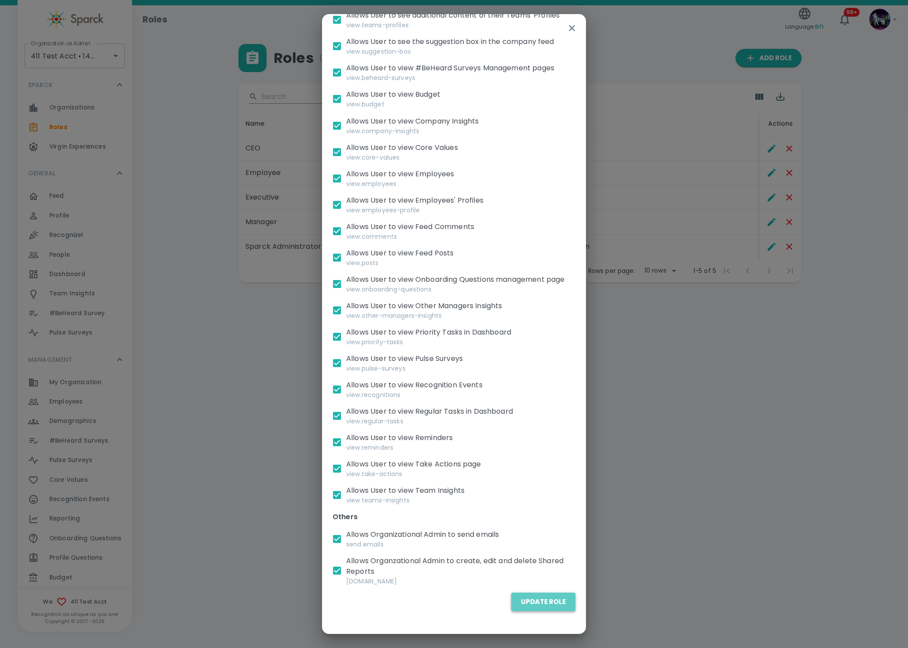
click at [543, 601] on button "Update Role" at bounding box center [543, 602] width 64 height 18
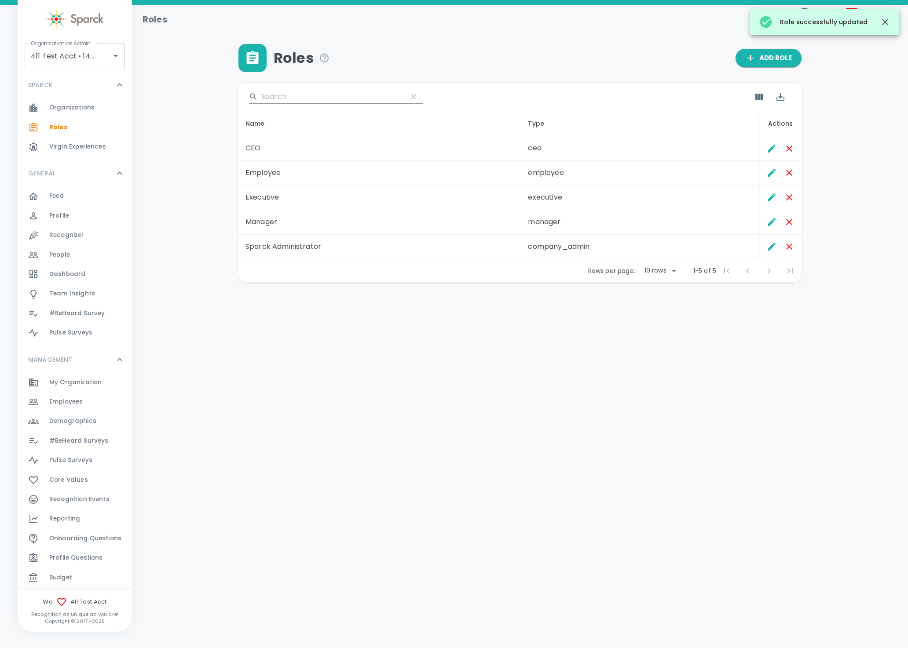
click at [74, 398] on span "Employees" at bounding box center [65, 402] width 33 height 9
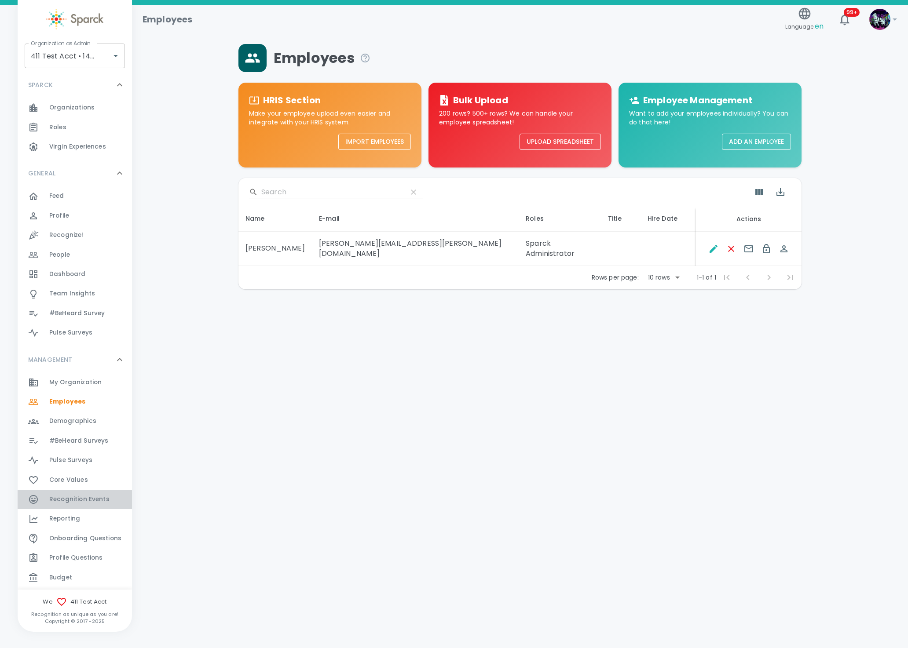
click at [102, 506] on div "Recognition Events 0" at bounding box center [75, 499] width 114 height 19
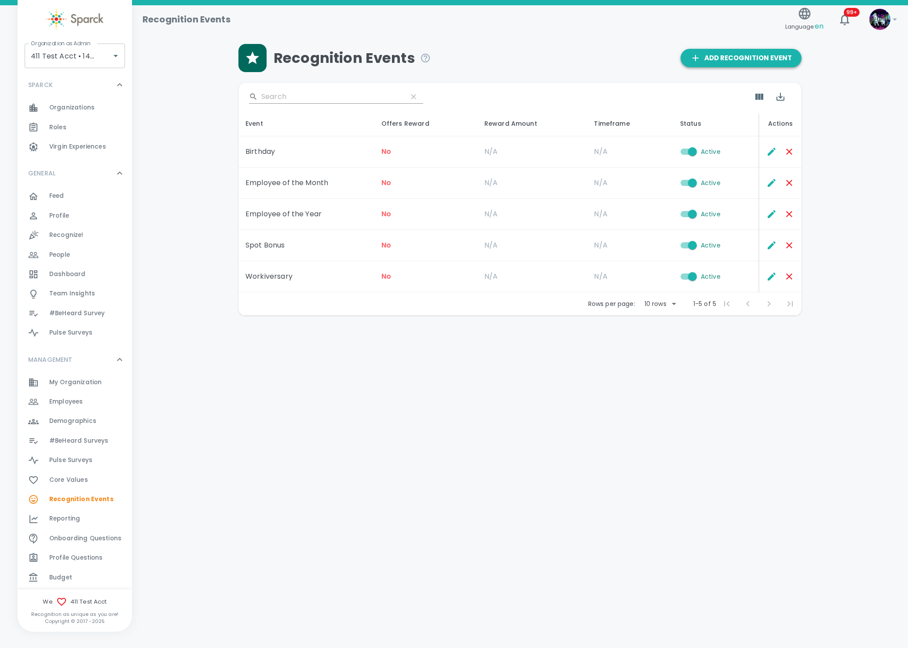
click at [747, 61] on span "Add Recognition Event" at bounding box center [741, 57] width 102 height 11
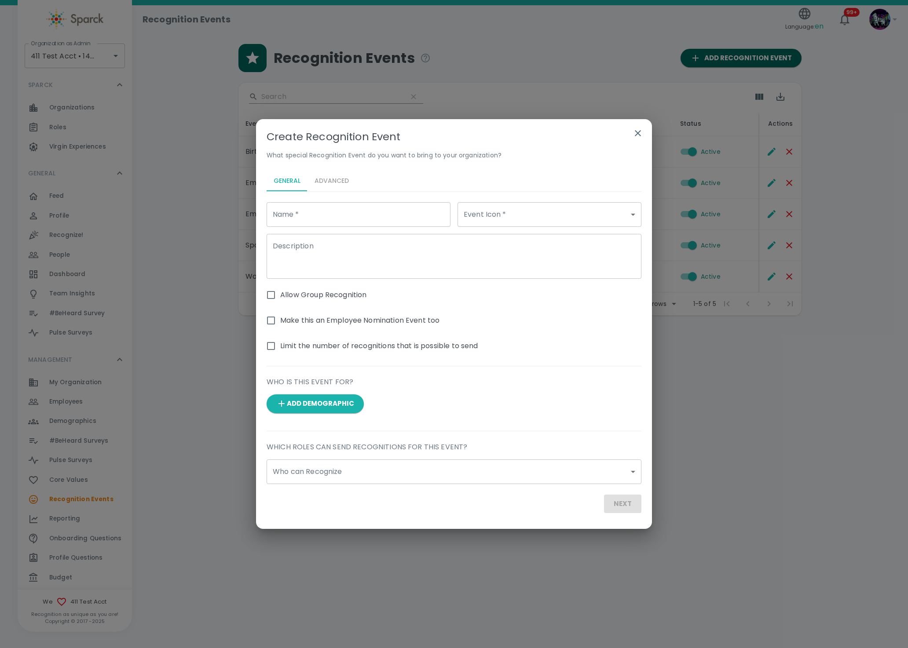
click at [317, 216] on input "Name   *" at bounding box center [359, 214] width 184 height 25
type input "Bingo Because"
click at [506, 219] on body "Skip Navigation Recognition Events Language: en 99+ ! Organization as Admin 411…" at bounding box center [454, 181] width 908 height 362
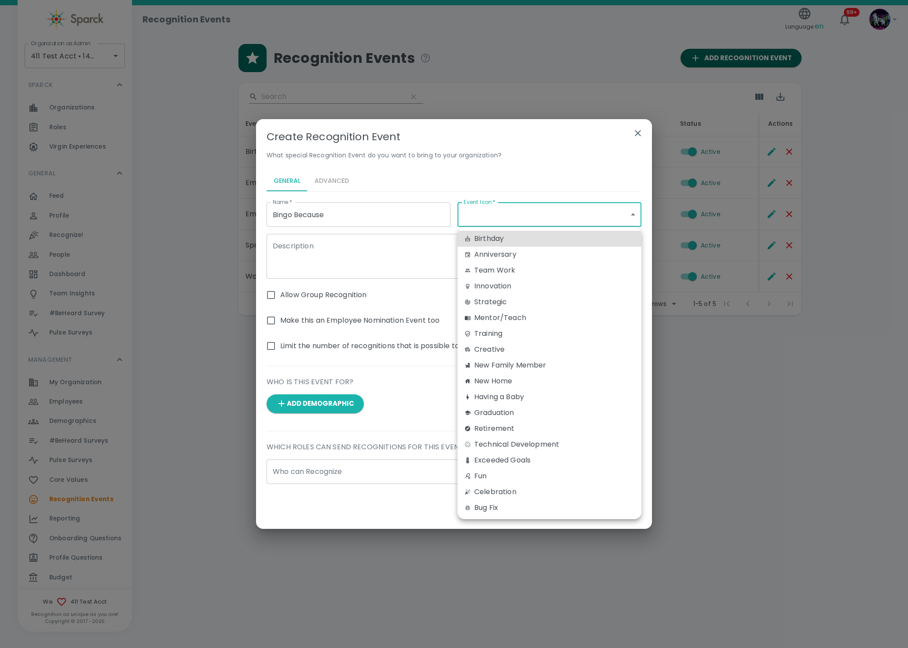
click at [493, 350] on div "Creative" at bounding box center [549, 349] width 170 height 11
type input "creative"
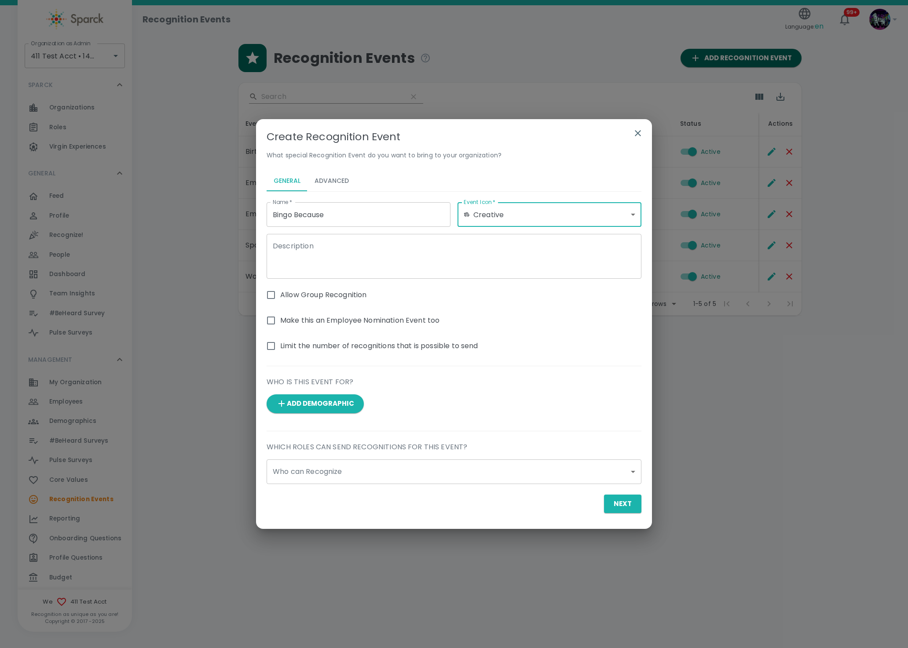
click at [308, 245] on textarea "Description" at bounding box center [454, 256] width 362 height 30
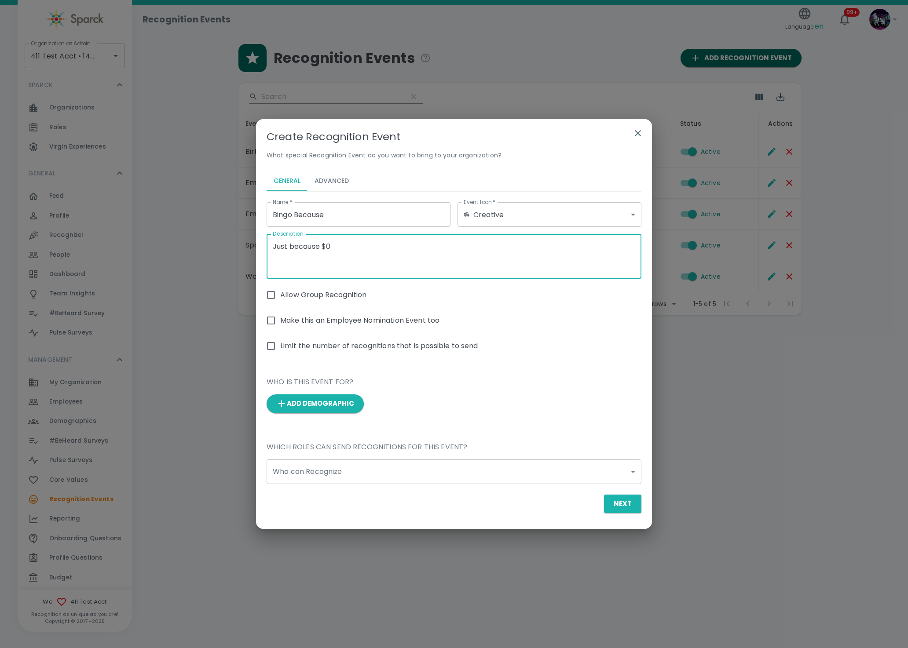
type textarea "Just because $0"
click at [270, 297] on input "Allow Group Recognition" at bounding box center [271, 295] width 18 height 18
checkbox input "true"
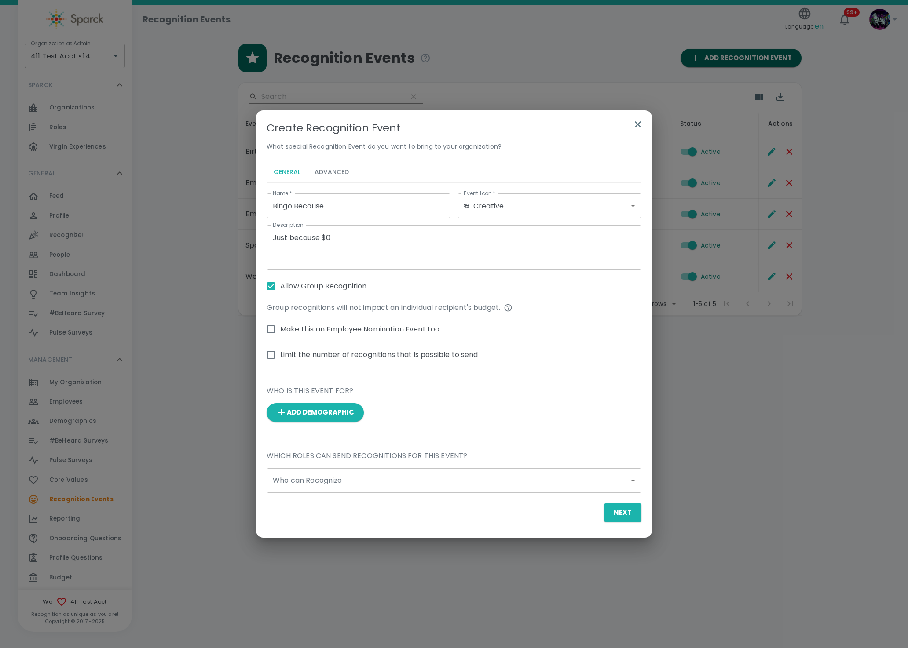
click at [334, 362] on body "Skip Navigation Recognition Events Language: en 99+ ! Organization as Admin 411…" at bounding box center [454, 181] width 908 height 362
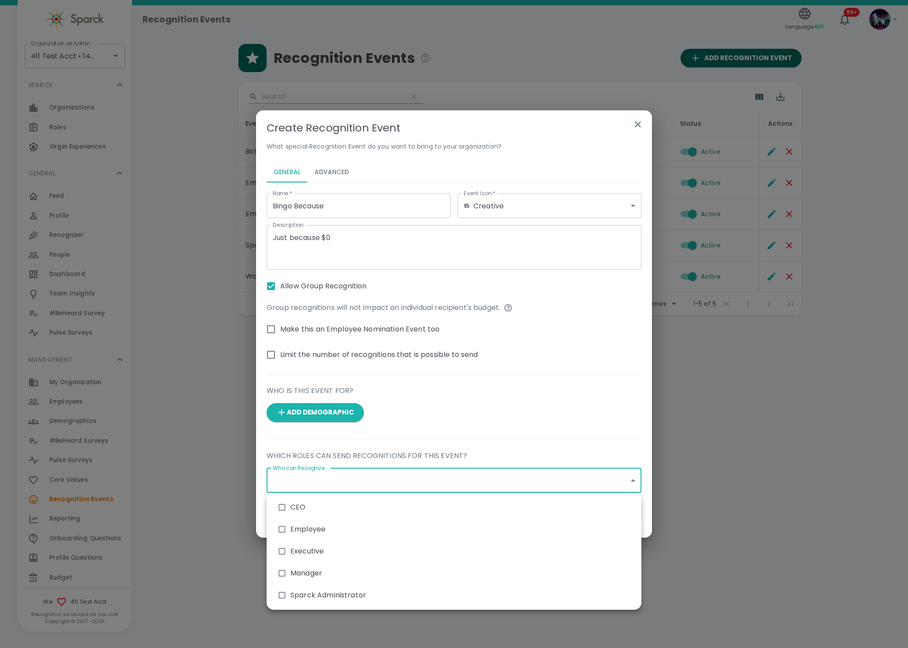
drag, startPoint x: 296, startPoint y: 528, endPoint x: 295, endPoint y: 536, distance: 8.1
click at [297, 528] on li "Employee" at bounding box center [454, 530] width 375 height 22
type input "3154"
checkbox input "true"
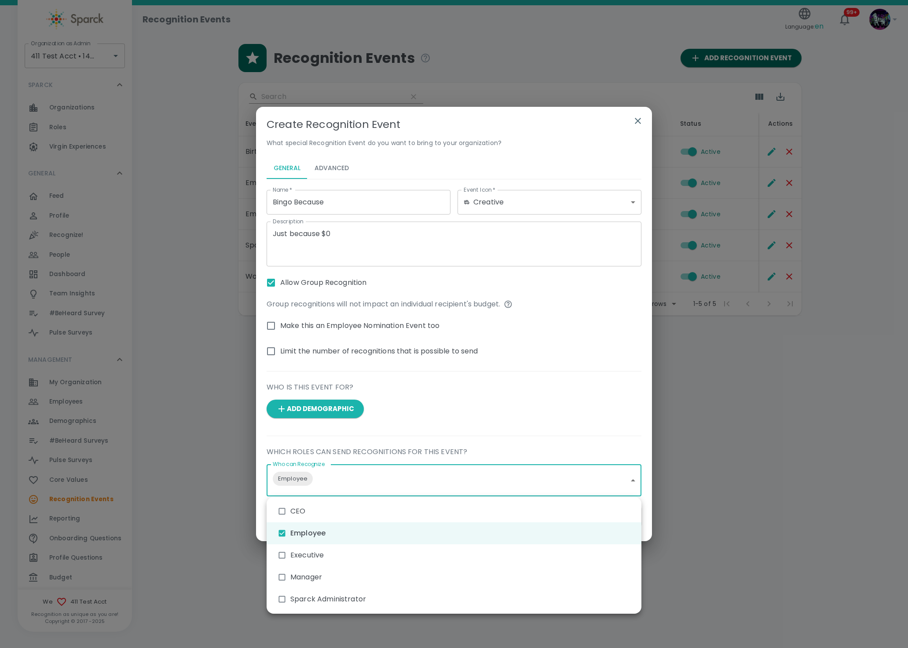
click at [288, 579] on input "checkbox" at bounding box center [282, 577] width 17 height 17
checkbox input "true"
type input "3154,3153"
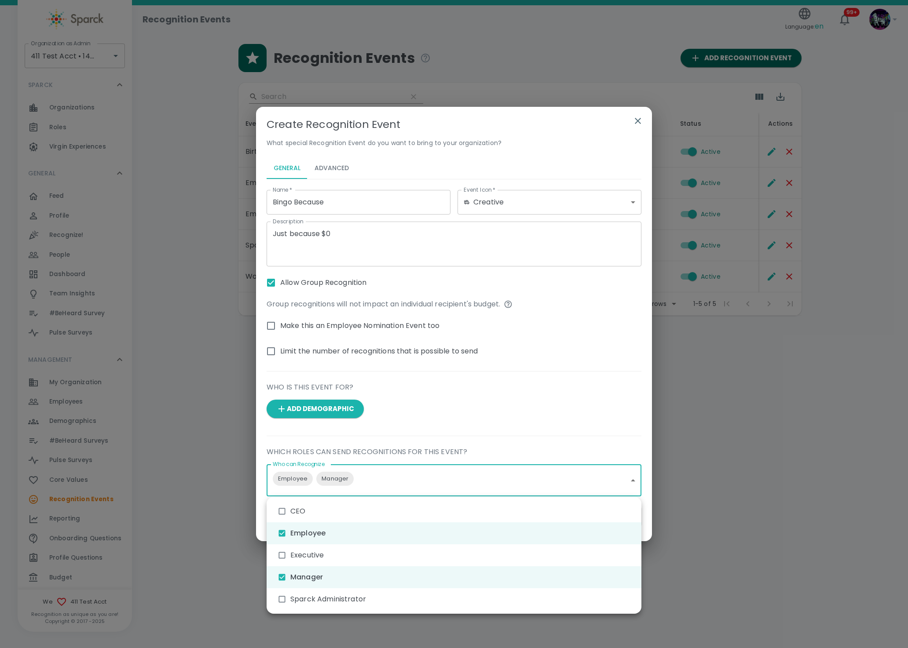
click at [286, 598] on input "checkbox" at bounding box center [282, 599] width 17 height 17
checkbox input "true"
type input "3154,3153,3155"
click at [493, 424] on div at bounding box center [454, 324] width 908 height 648
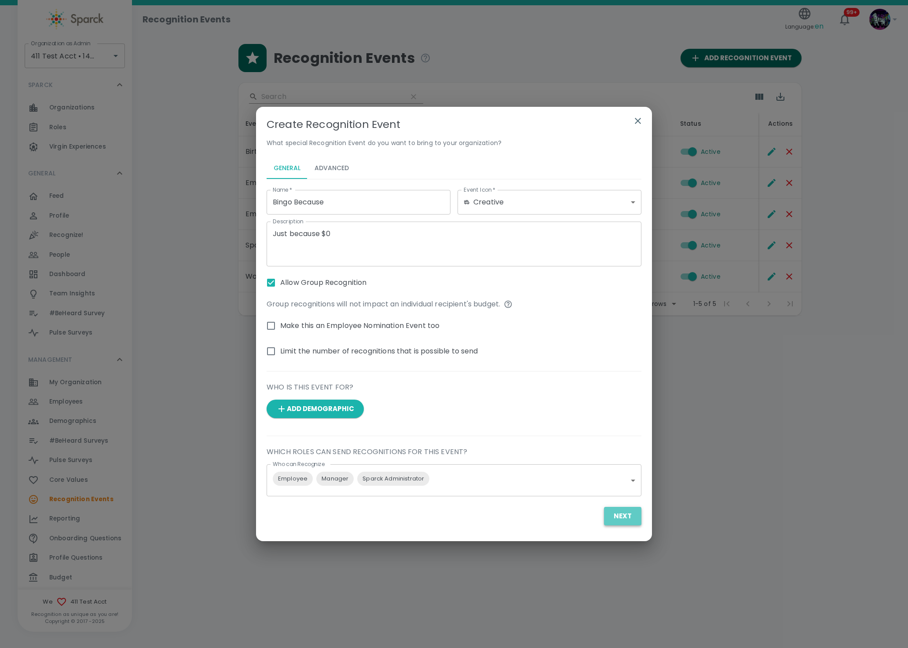
click at [617, 519] on button "Next" at bounding box center [622, 516] width 37 height 18
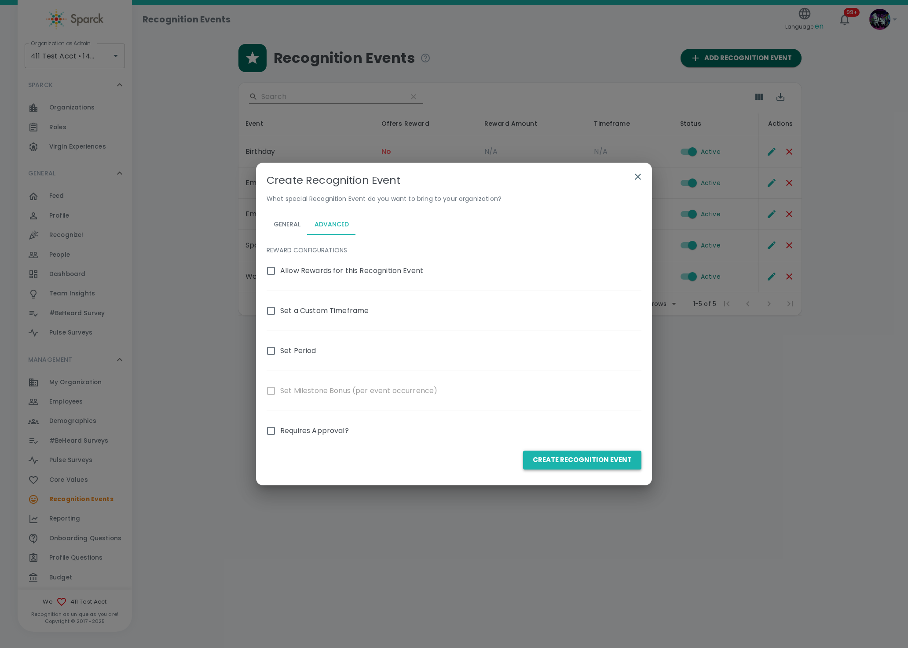
click at [574, 460] on button "Create Recognition Event" at bounding box center [582, 460] width 118 height 18
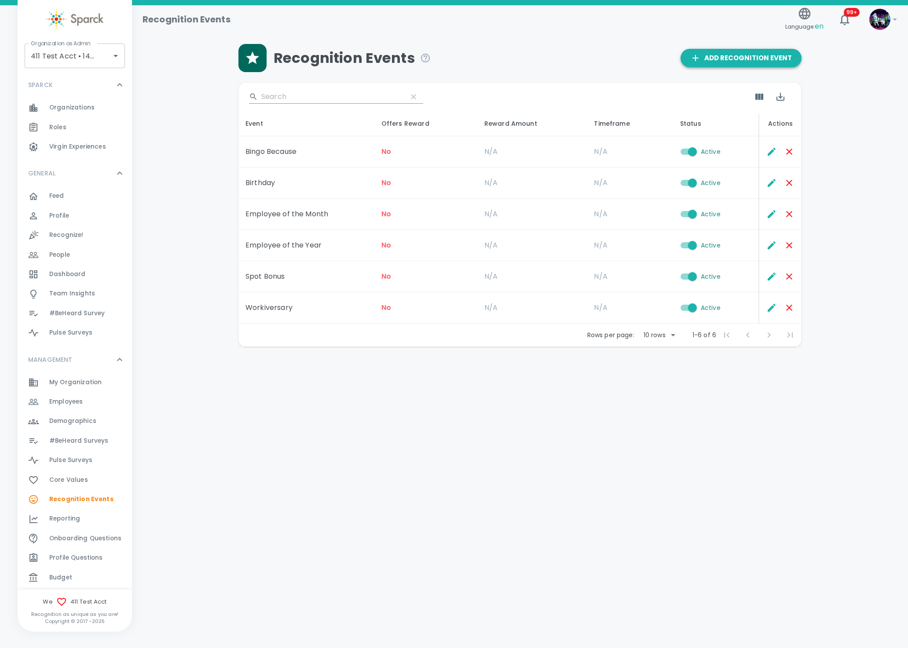
click at [737, 62] on span "Add Recognition Event" at bounding box center [741, 57] width 102 height 11
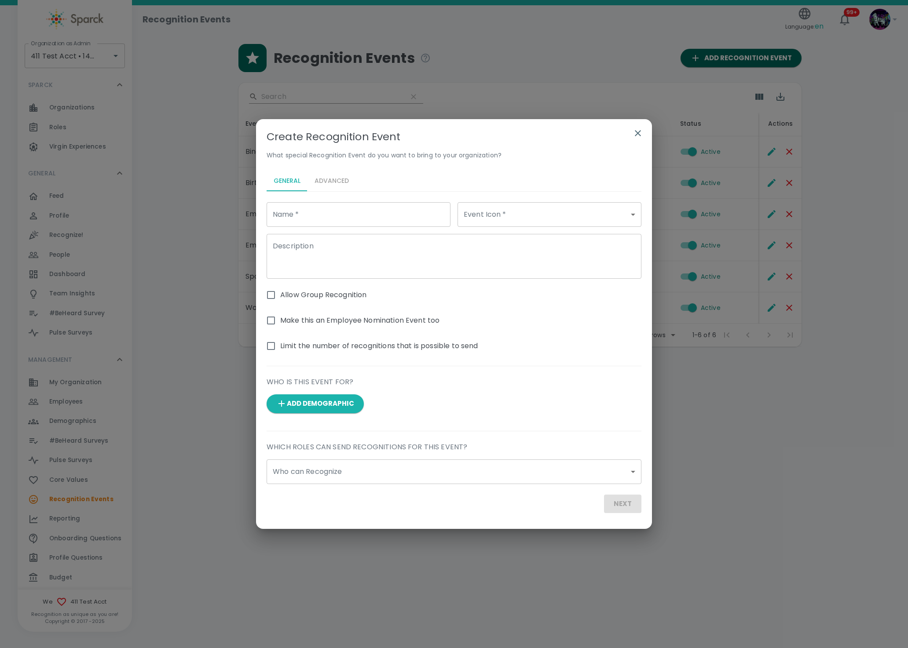
click at [316, 224] on input "Name   *" at bounding box center [359, 214] width 184 height 25
type input "Bingo Because (10pts)"
click at [477, 229] on div "Description x Description" at bounding box center [451, 253] width 382 height 52
click at [480, 223] on body "Skip Navigation Recognition Events Language: en 99+ ! Organization as Admin 411…" at bounding box center [454, 196] width 908 height 393
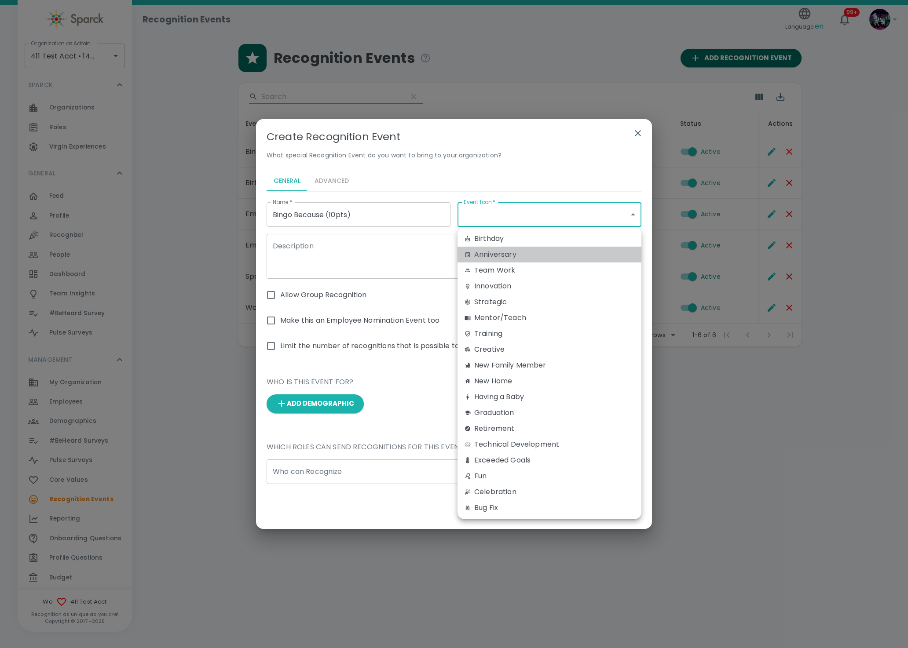
click at [494, 248] on li "Anniversary" at bounding box center [549, 255] width 184 height 16
type input "anniversary"
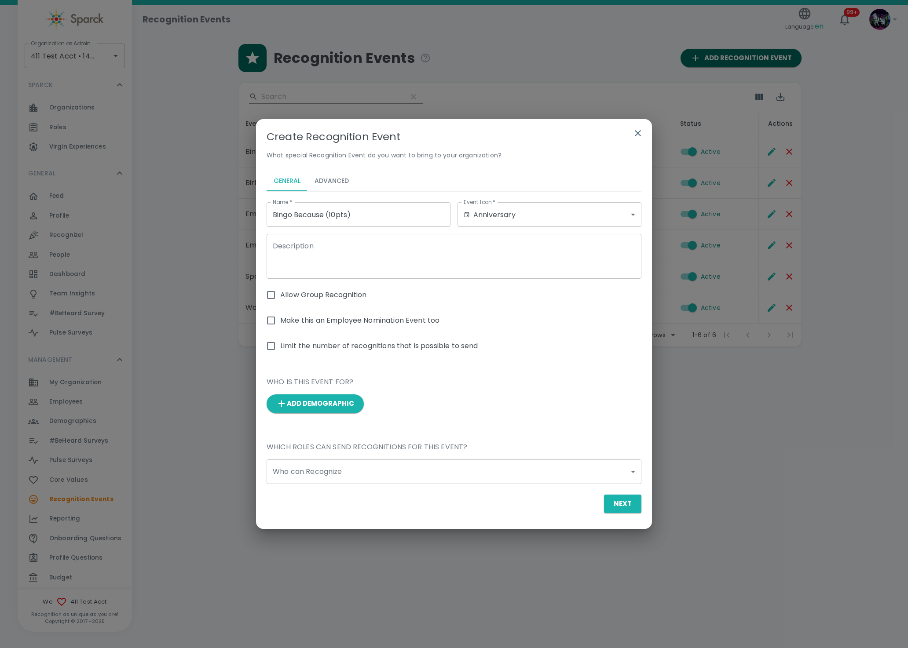
click at [354, 265] on div "Birthday Anniversary Team Work Innovation Strategic Mentor/Teach Training Creat…" at bounding box center [454, 324] width 908 height 648
click at [357, 260] on textarea "Description" at bounding box center [454, 256] width 362 height 30
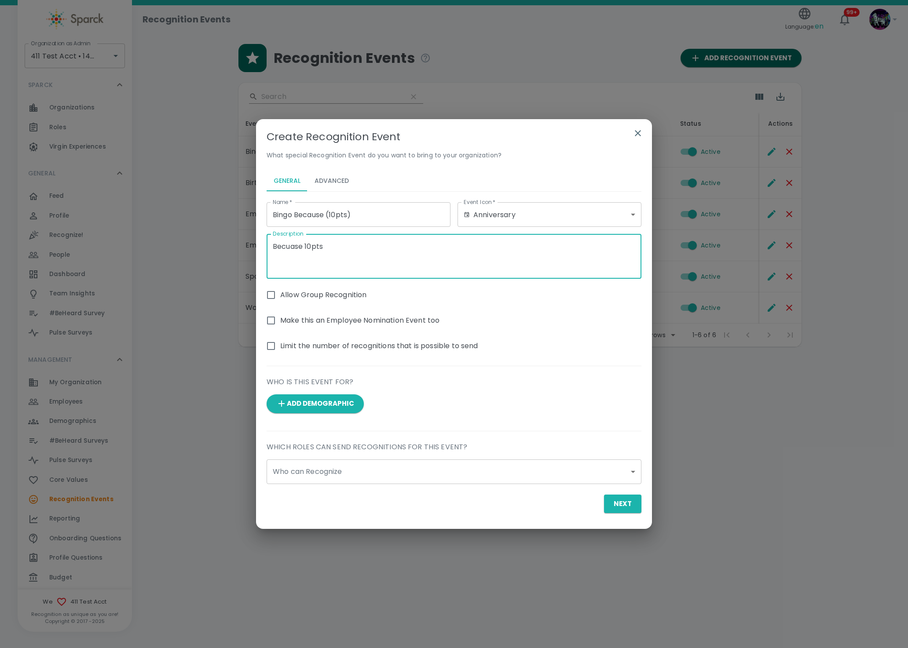
type textarea "Becuase 10pts"
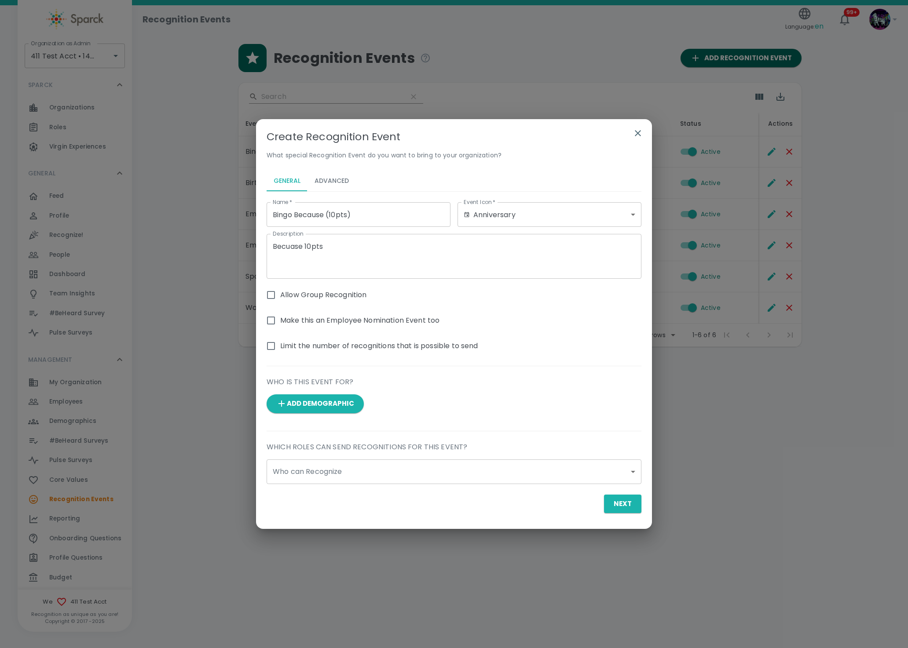
click at [279, 306] on div "Make this an Employee Nomination Event too" at bounding box center [451, 317] width 382 height 26
click at [287, 294] on span "Allow Group Recognition" at bounding box center [323, 295] width 86 height 11
click at [280, 294] on input "Allow Group Recognition" at bounding box center [271, 295] width 18 height 18
checkbox input "true"
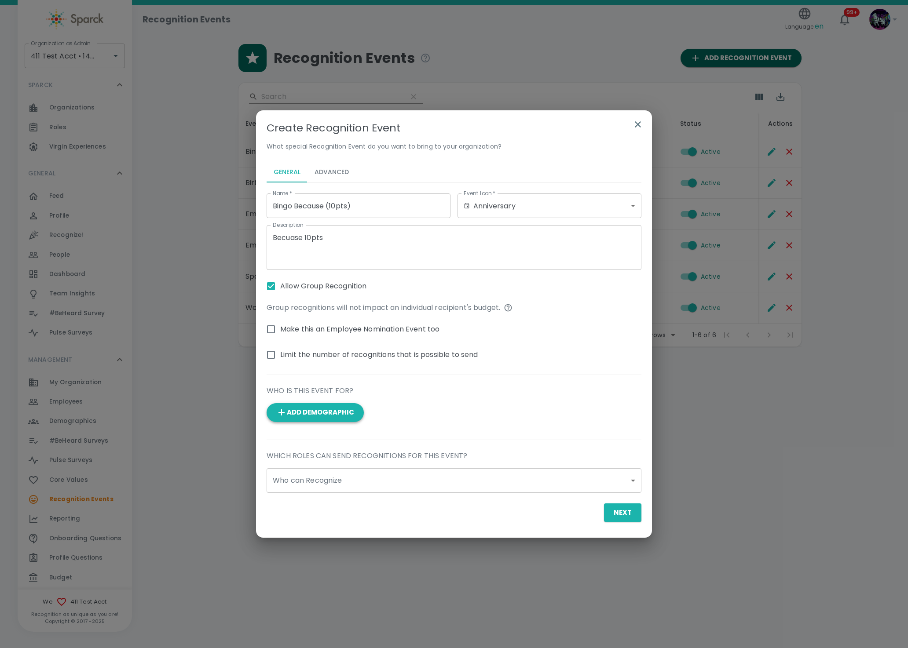
click at [306, 417] on button "Add Demographic" at bounding box center [315, 412] width 97 height 18
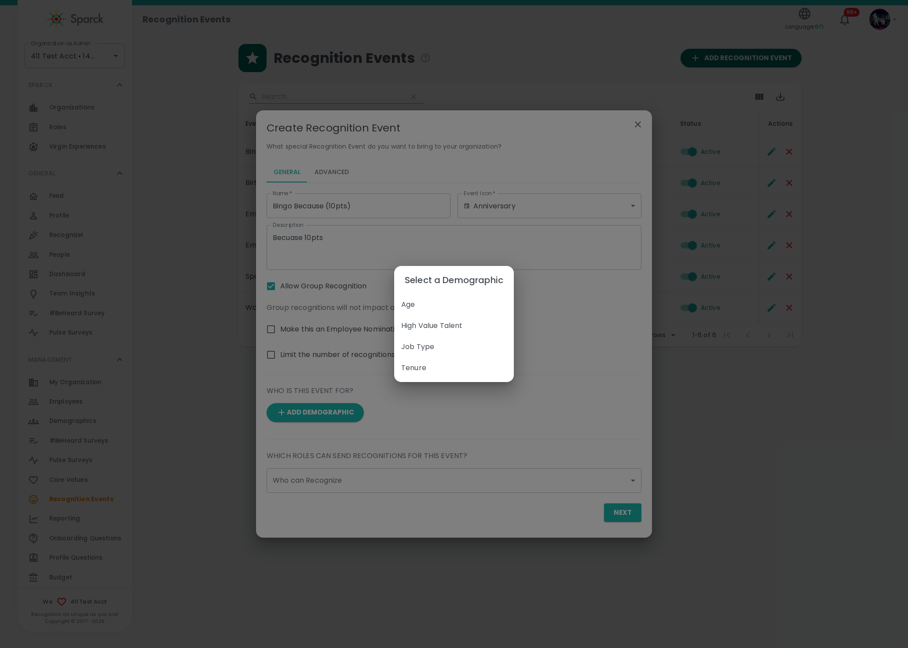
click at [268, 484] on div "Select a Demographic Age High Value Talent Job Type Tenure" at bounding box center [454, 324] width 908 height 648
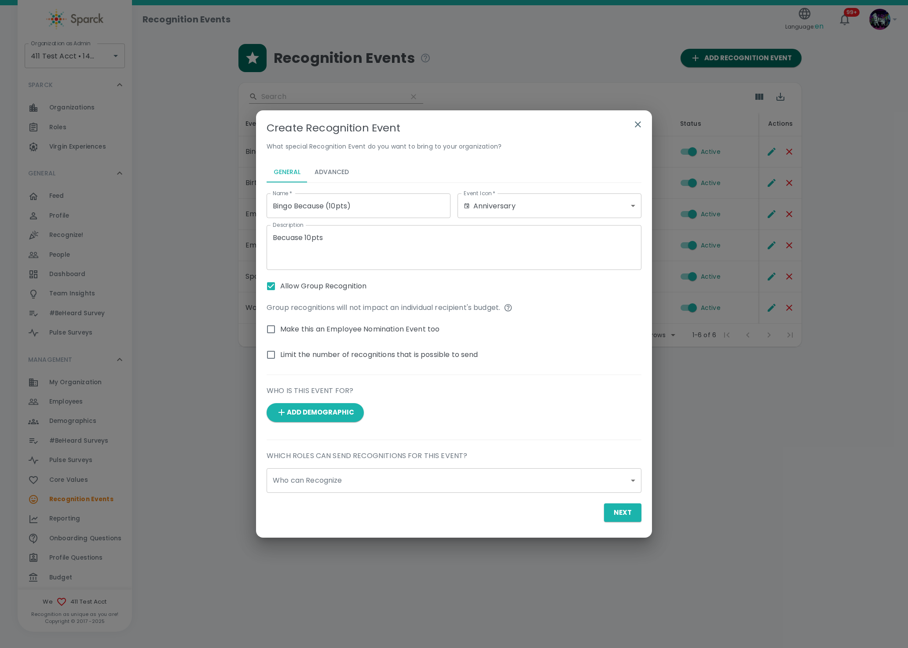
click at [294, 393] on body "Skip Navigation Recognition Events Language: en 99+ ! Organization as Admin 411…" at bounding box center [454, 196] width 908 height 393
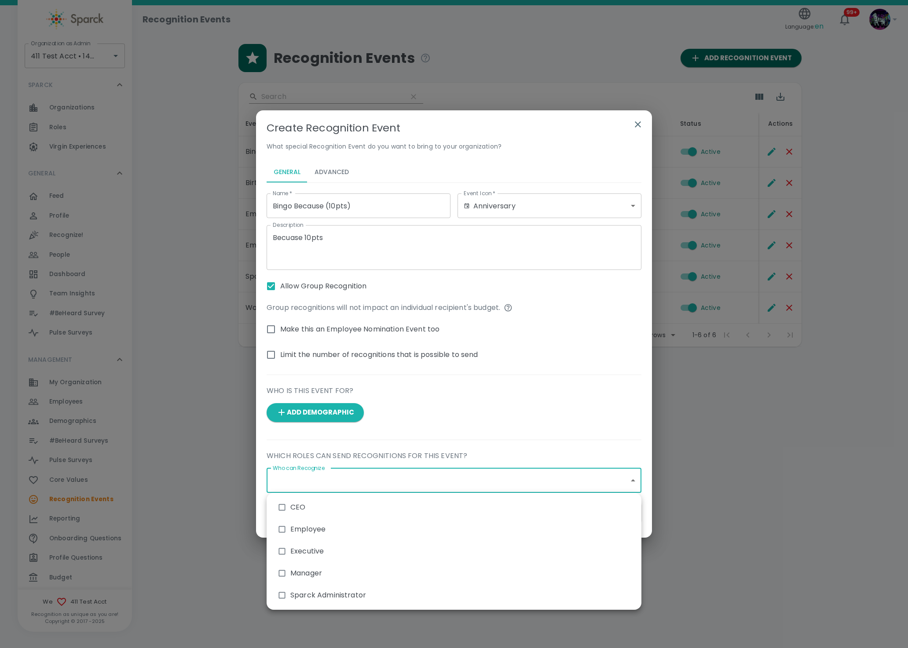
click at [283, 540] on ul "CEO Employee Executive Manager Sparck Administrator" at bounding box center [454, 551] width 375 height 117
drag, startPoint x: 285, startPoint y: 573, endPoint x: 289, endPoint y: 562, distance: 11.1
click at [286, 570] on input "checkbox" at bounding box center [282, 573] width 17 height 17
checkbox input "true"
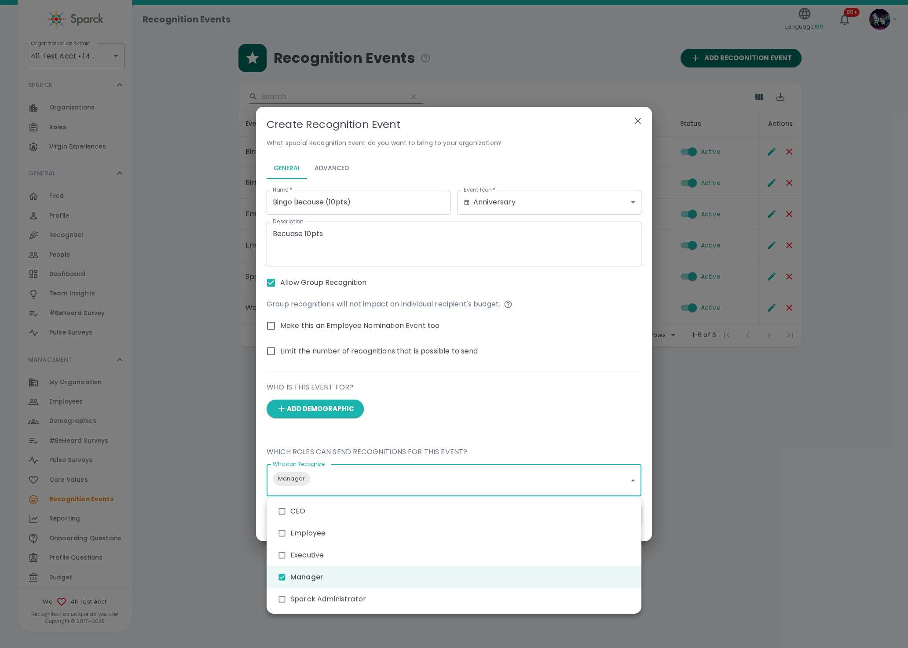
click at [290, 535] on li "Employee" at bounding box center [454, 534] width 375 height 22
type input "3153,3154"
checkbox input "true"
click at [299, 600] on li "Sparck Administrator" at bounding box center [454, 600] width 375 height 22
type input "3153,3154,3155"
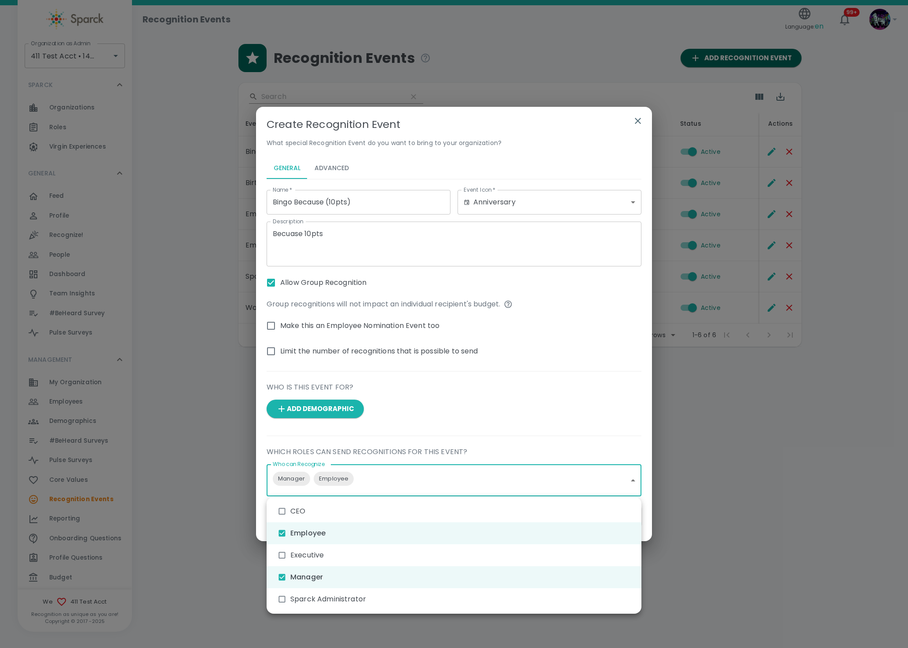
checkbox input "true"
click at [304, 249] on div at bounding box center [454, 324] width 908 height 648
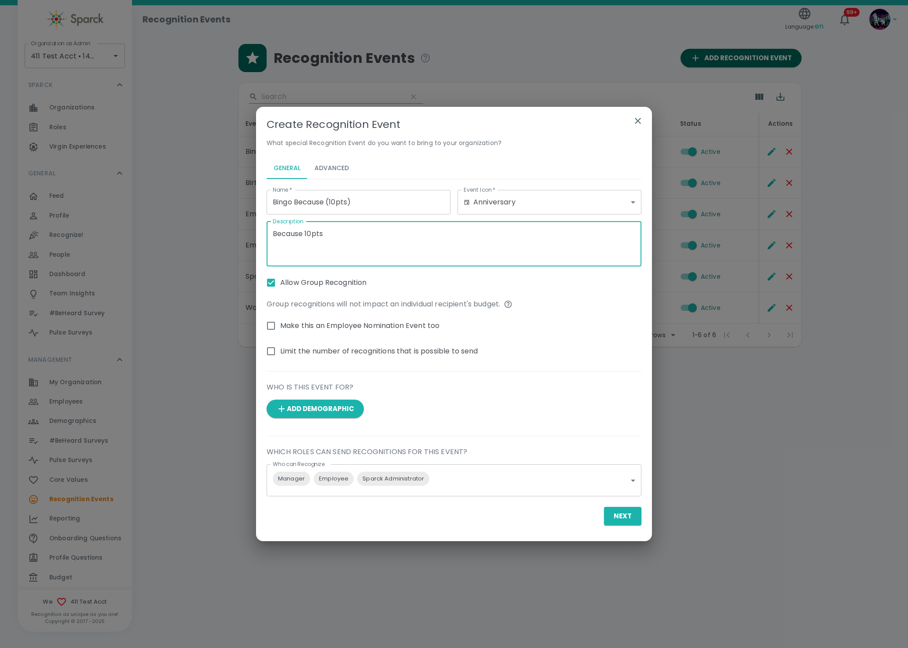
type textarea "Because 10pts"
click at [332, 168] on button "Advanced" at bounding box center [331, 168] width 48 height 21
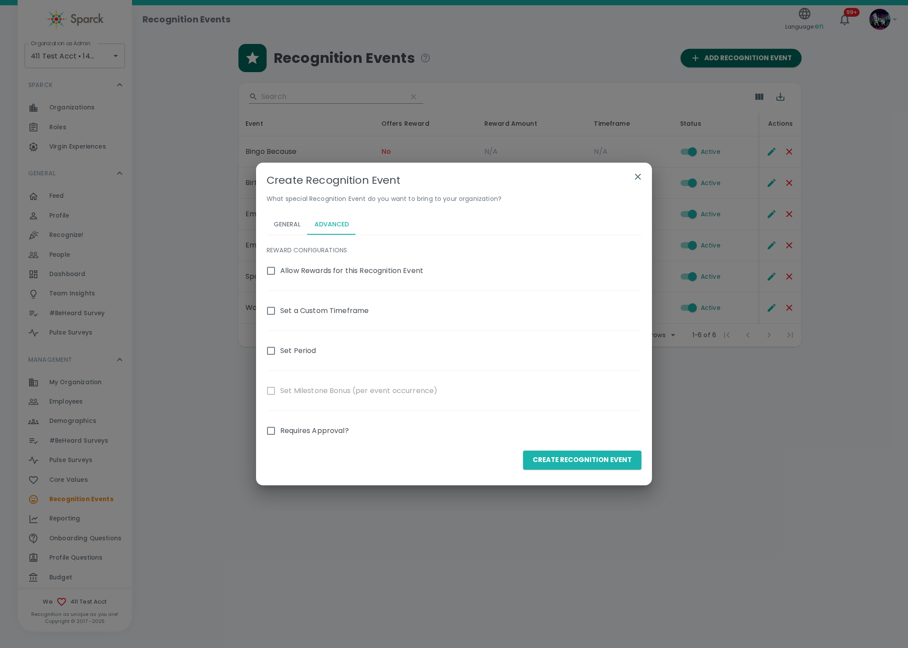
click at [272, 272] on input "Allow Rewards for this Recognition Event" at bounding box center [271, 271] width 18 height 18
checkbox input "true"
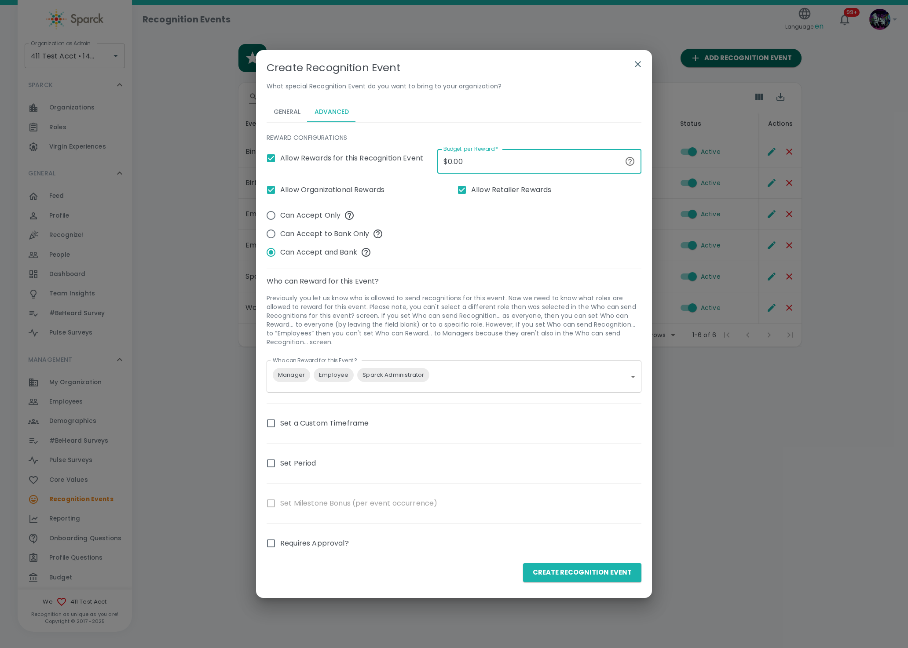
drag, startPoint x: 535, startPoint y: 157, endPoint x: 369, endPoint y: 154, distance: 166.7
click at [373, 155] on div "Allow Rewards for this Recognition Event Budget per Reward   * $0.00 Budget per…" at bounding box center [451, 267] width 382 height 251
type input "$10.00"
click at [554, 572] on button "Create Recognition Event" at bounding box center [582, 572] width 118 height 18
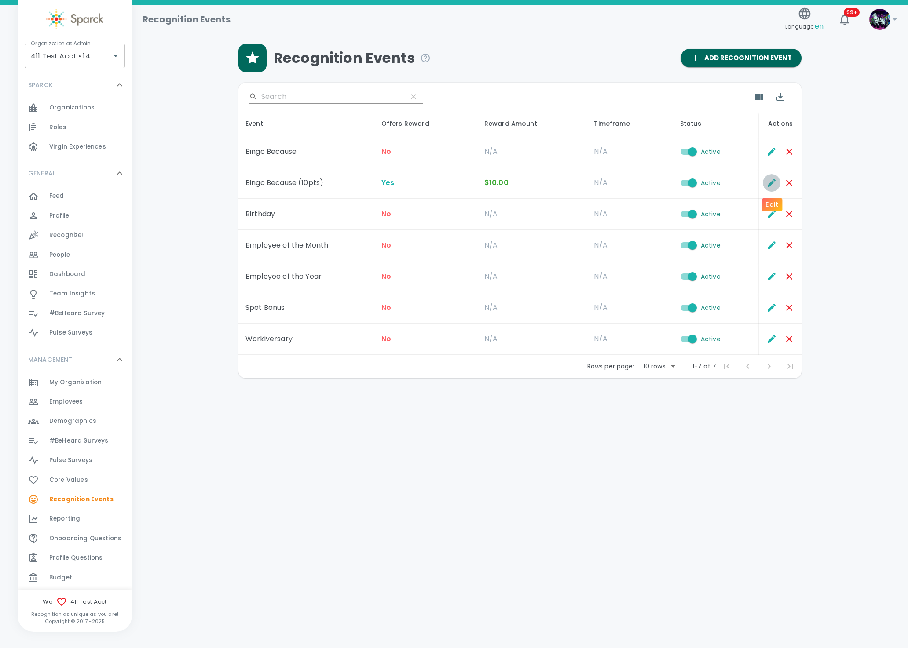
click at [775, 178] on icon "Edit" at bounding box center [771, 183] width 11 height 11
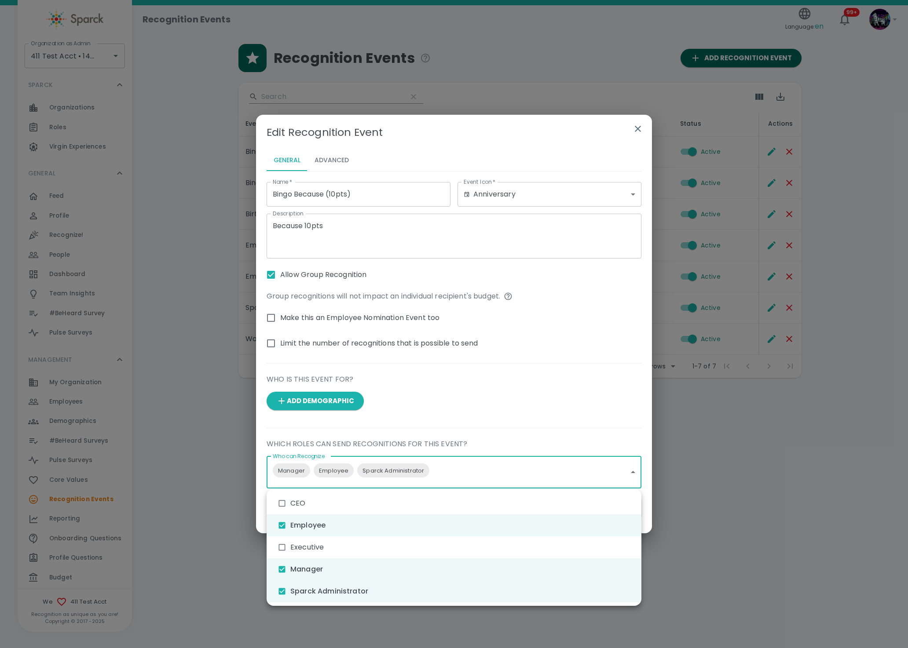
click at [343, 424] on body "Skip Navigation Recognition Events Language: en 99+ ! Organization as Admin 411…" at bounding box center [454, 212] width 908 height 424
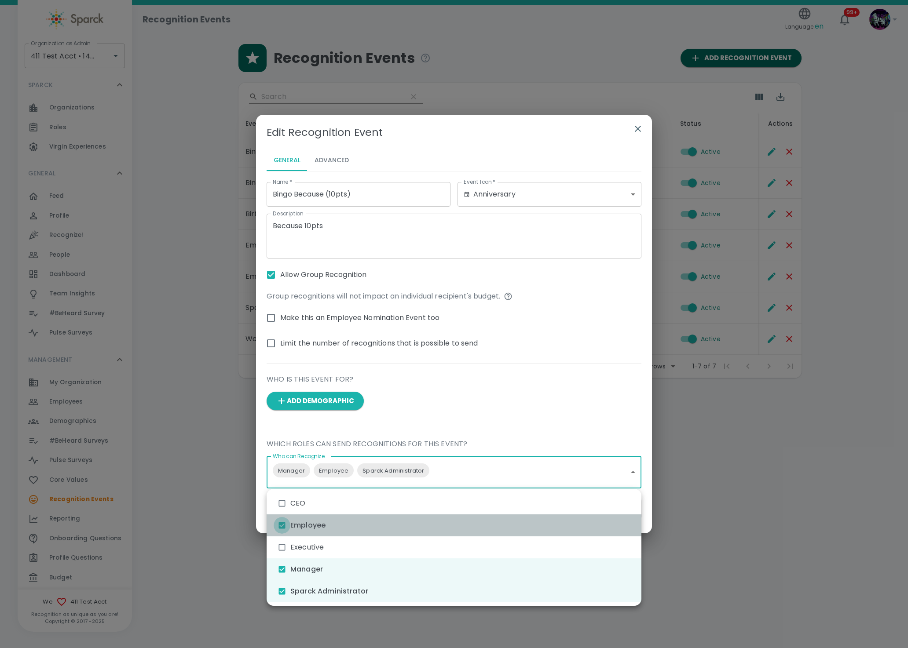
click at [284, 524] on input "checkbox" at bounding box center [282, 525] width 17 height 17
checkbox input "false"
type input "3153,3155"
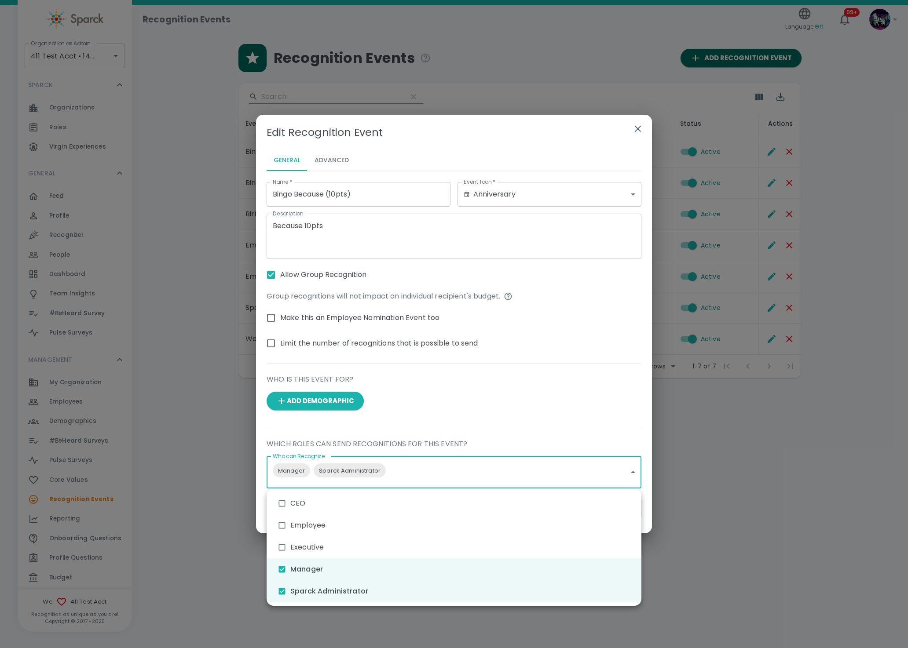
click at [632, 333] on div at bounding box center [454, 324] width 908 height 648
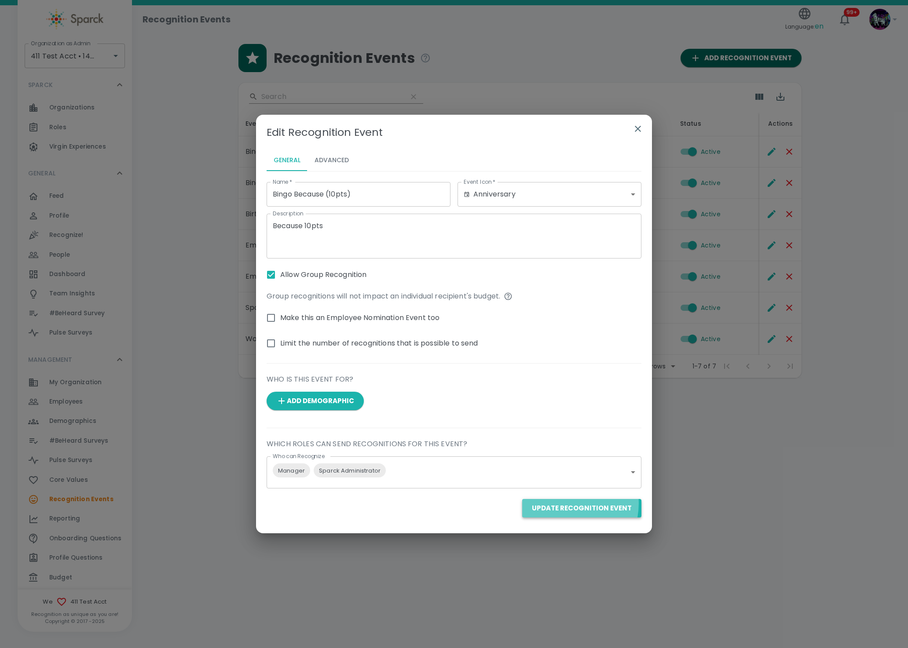
click at [565, 504] on button "Update Recognition Event" at bounding box center [581, 508] width 119 height 18
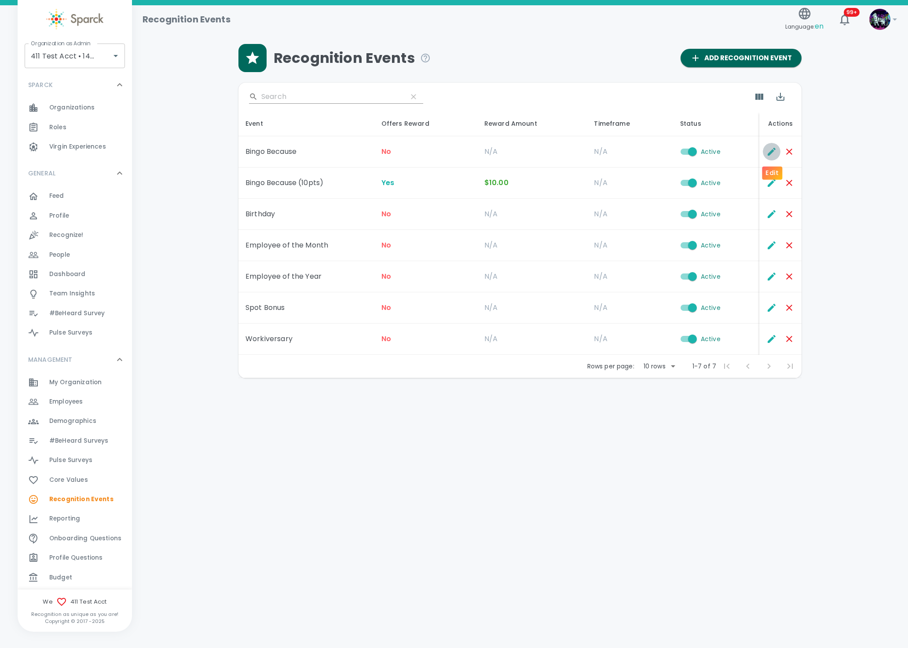
click at [769, 150] on icon "Edit" at bounding box center [771, 151] width 11 height 11
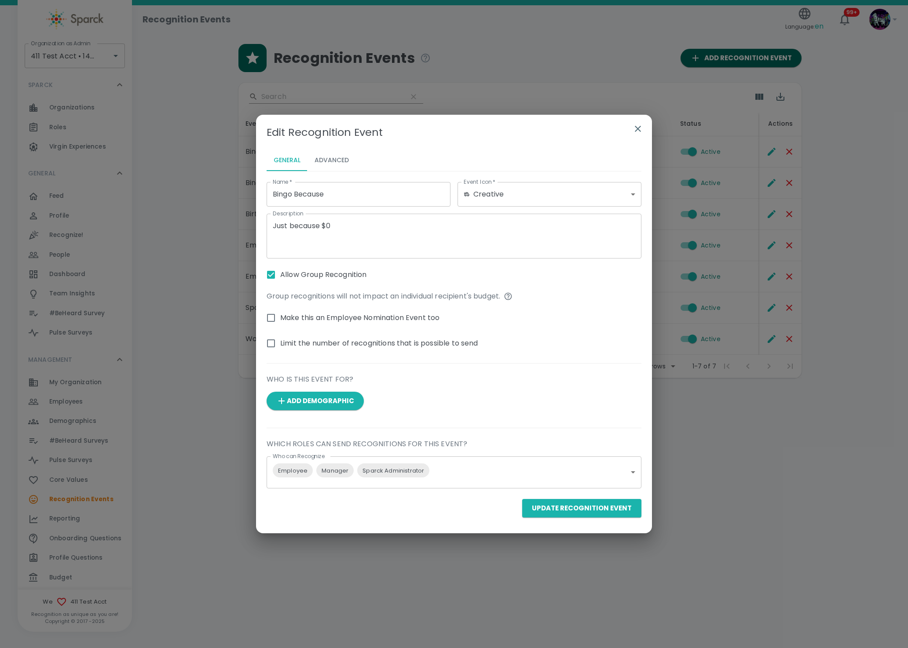
click at [640, 127] on icon "button" at bounding box center [638, 129] width 6 height 6
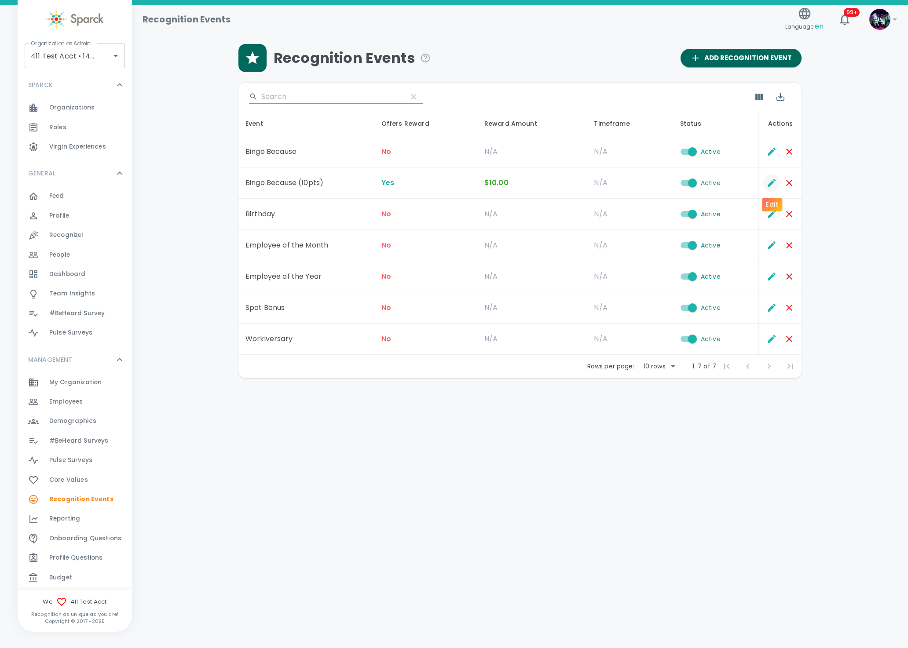
click at [772, 182] on icon "Edit" at bounding box center [772, 183] width 8 height 8
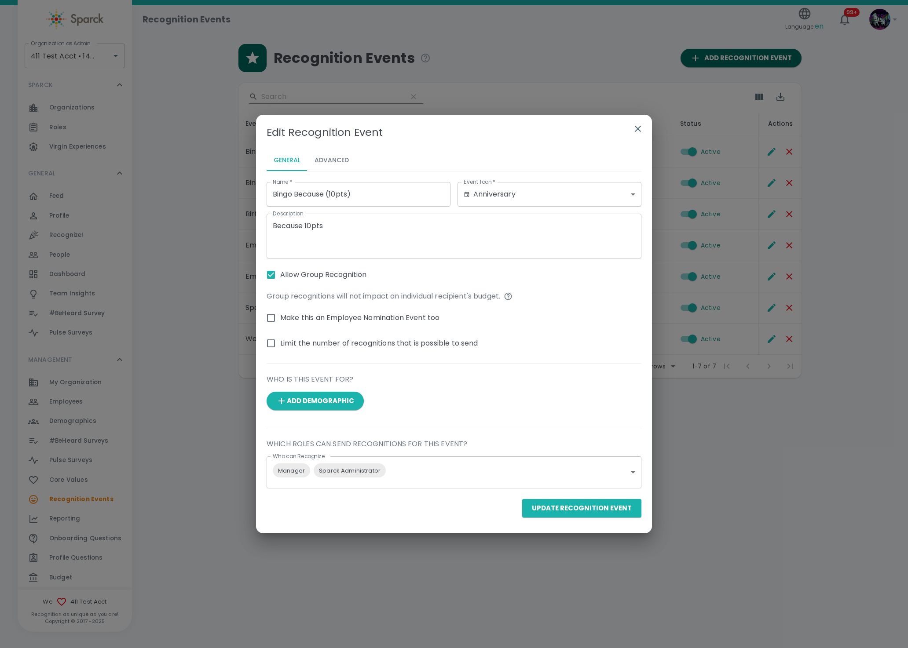
click at [338, 165] on button "Advanced" at bounding box center [331, 160] width 48 height 21
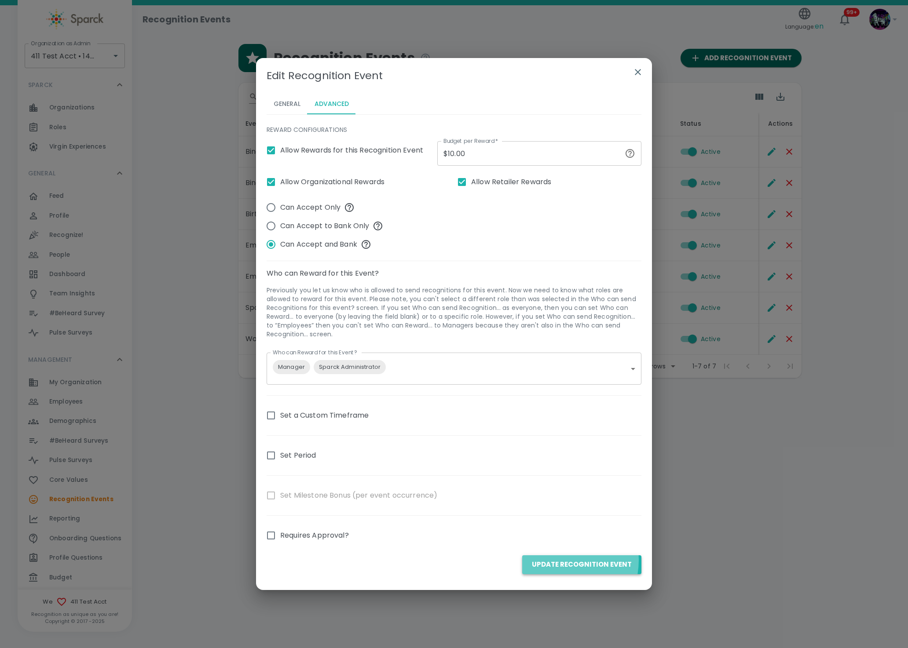
click at [562, 561] on button "Update Recognition Event" at bounding box center [581, 565] width 119 height 18
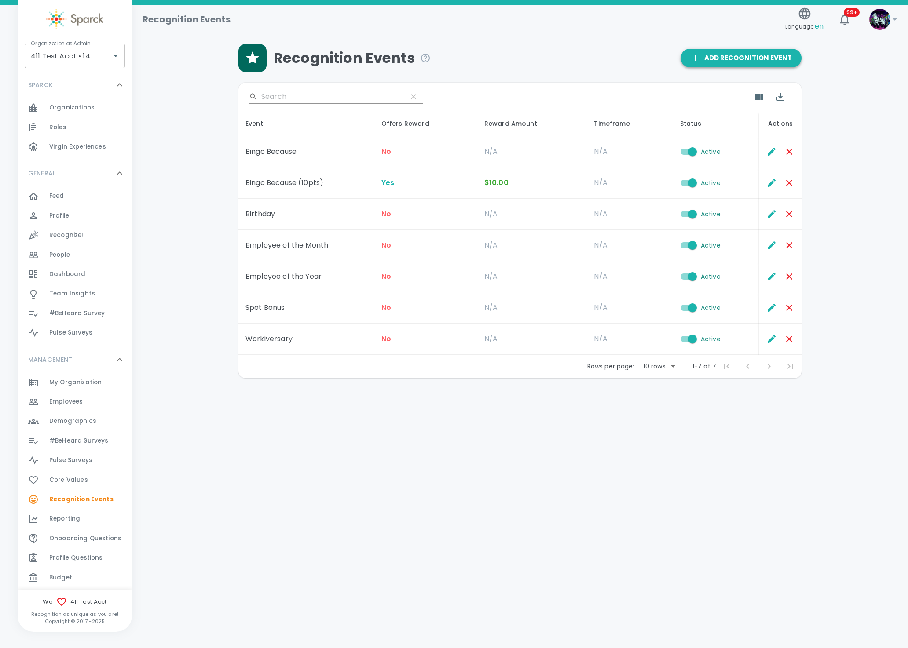
click at [727, 62] on span "Add Recognition Event" at bounding box center [741, 57] width 102 height 11
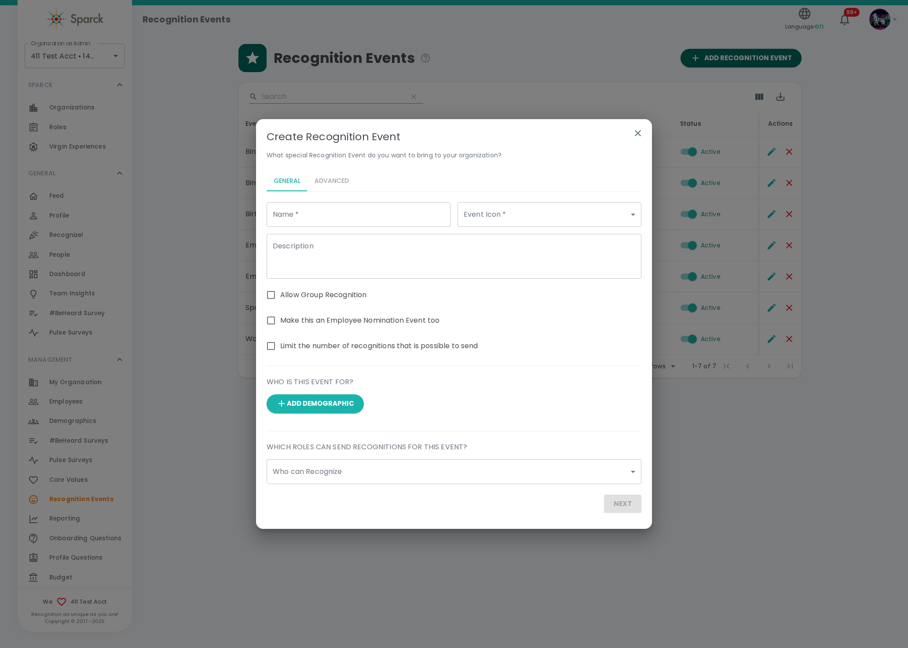
click at [363, 219] on input "Name   *" at bounding box center [359, 214] width 184 height 25
click at [334, 212] on input "Bingo Because (10pts)" at bounding box center [359, 214] width 184 height 25
click at [340, 213] on input "Bingo Because (10pts)" at bounding box center [359, 214] width 184 height 25
type input "Bingo Because (5pts)"
click at [390, 255] on textarea "Description" at bounding box center [454, 256] width 362 height 30
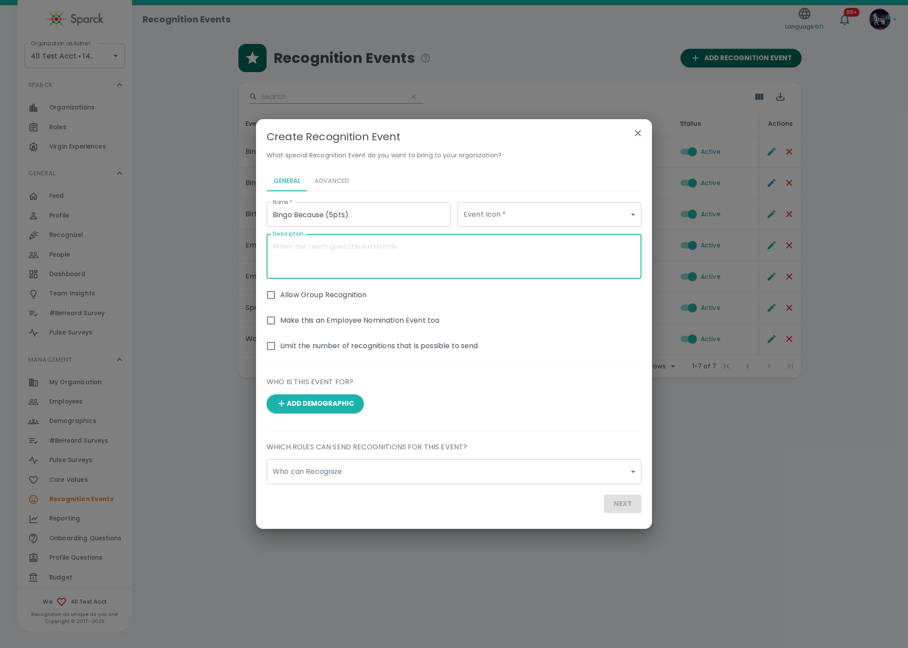
click at [391, 245] on textarea "Description" at bounding box center [454, 256] width 362 height 30
type textarea "Because for 5pts"
click at [488, 213] on body "Skip Navigation Recognition Events Language: en 99+ ! Organization as Admin 411…" at bounding box center [454, 212] width 908 height 424
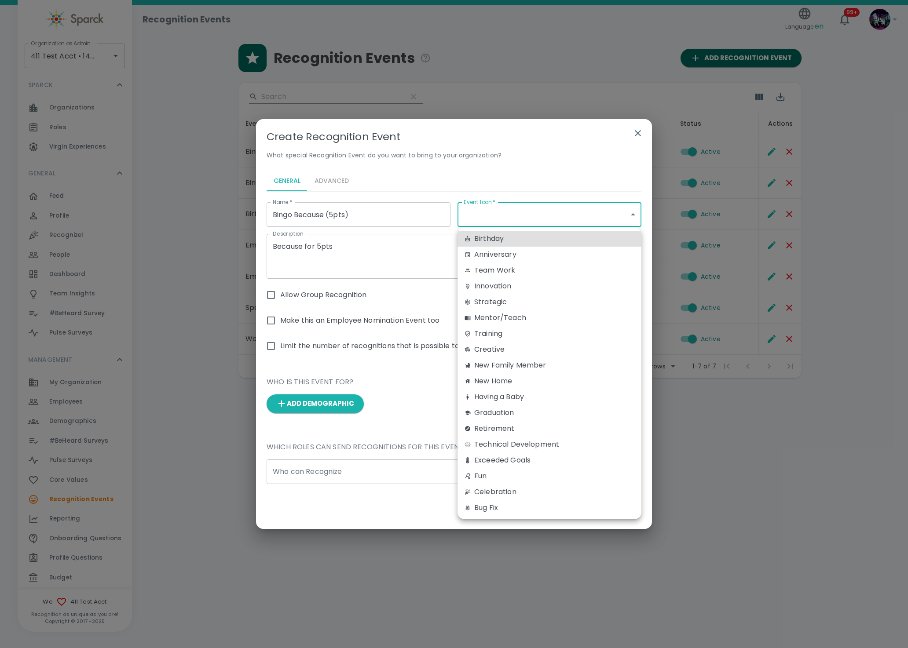
click at [486, 234] on div "Birthday" at bounding box center [549, 239] width 170 height 11
type input "birthday"
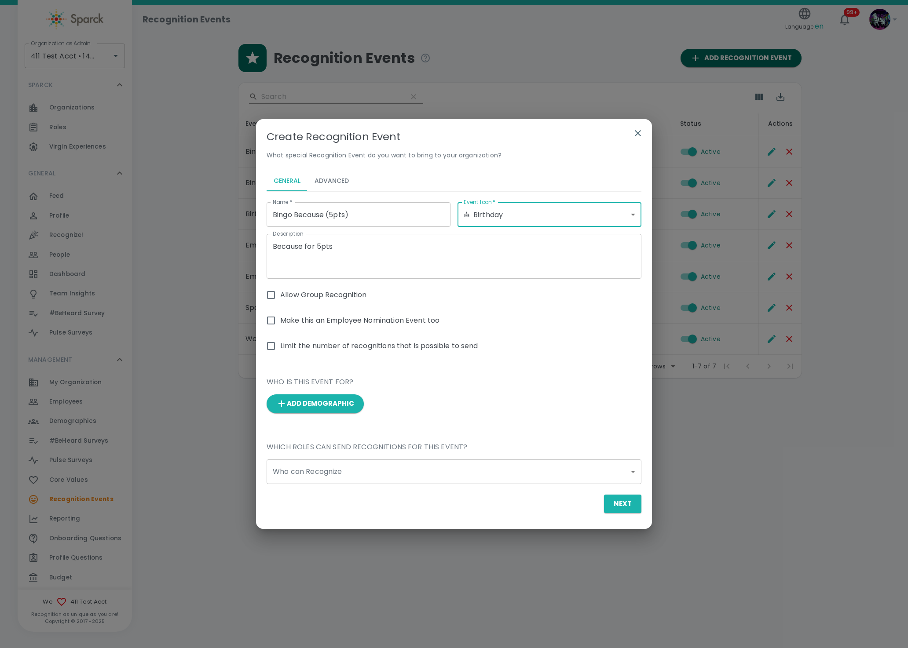
click at [310, 295] on span "Allow Group Recognition" at bounding box center [323, 295] width 86 height 11
click at [280, 295] on input "Allow Group Recognition" at bounding box center [271, 295] width 18 height 18
checkbox input "true"
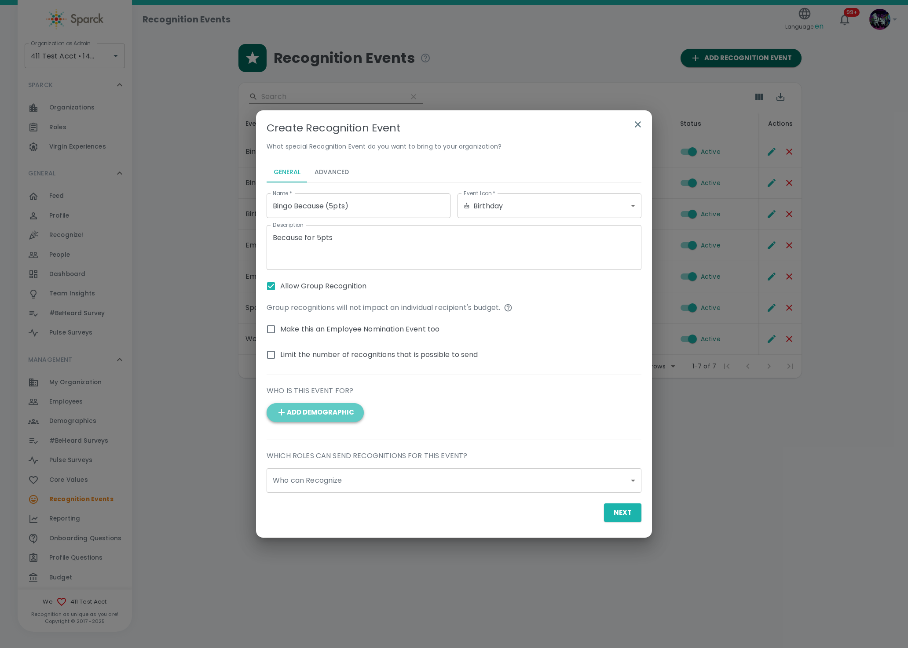
click at [308, 417] on button "Add Demographic" at bounding box center [315, 412] width 97 height 18
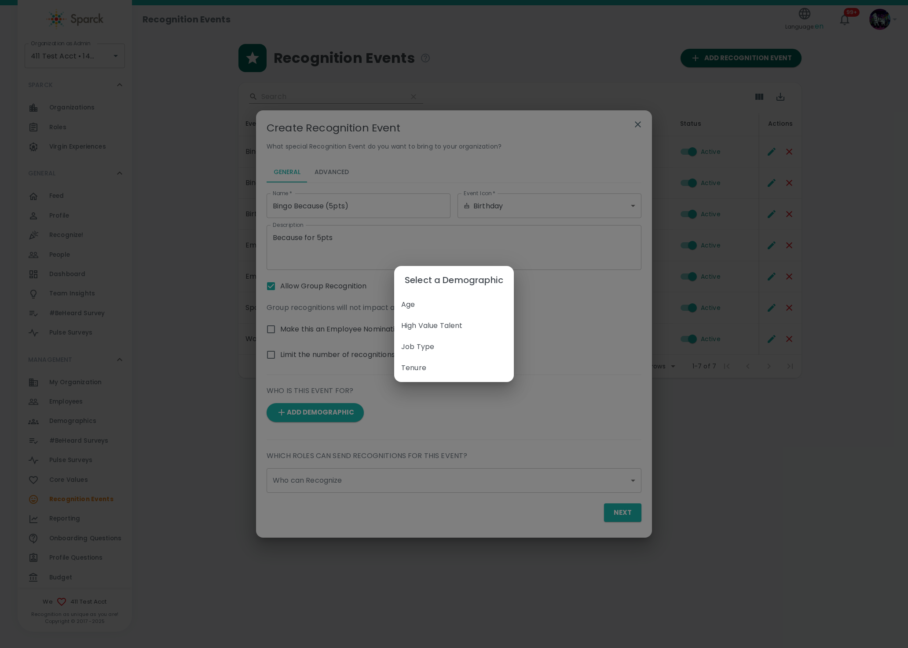
drag, startPoint x: 307, startPoint y: 473, endPoint x: 300, endPoint y: 493, distance: 20.7
click at [307, 474] on div "Select a Demographic Age High Value Talent Job Type Tenure" at bounding box center [454, 324] width 908 height 648
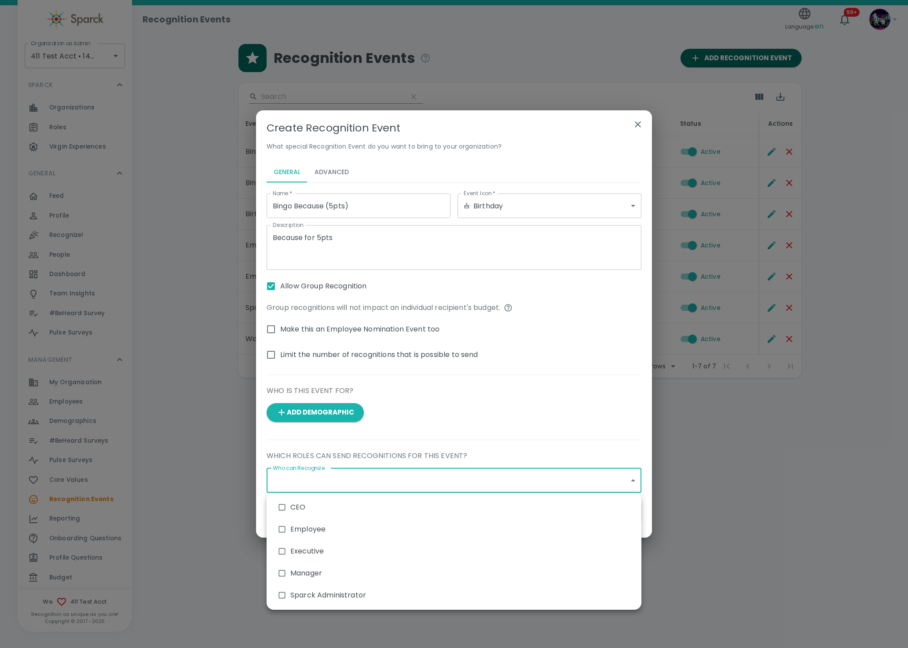
click at [312, 424] on body "Skip Navigation Recognition Events Language: en 99+ ! Organization as Admin 411…" at bounding box center [454, 212] width 908 height 424
drag, startPoint x: 287, startPoint y: 578, endPoint x: 284, endPoint y: 592, distance: 14.4
click at [287, 579] on input "checkbox" at bounding box center [282, 573] width 17 height 17
checkbox input "true"
type input "3153"
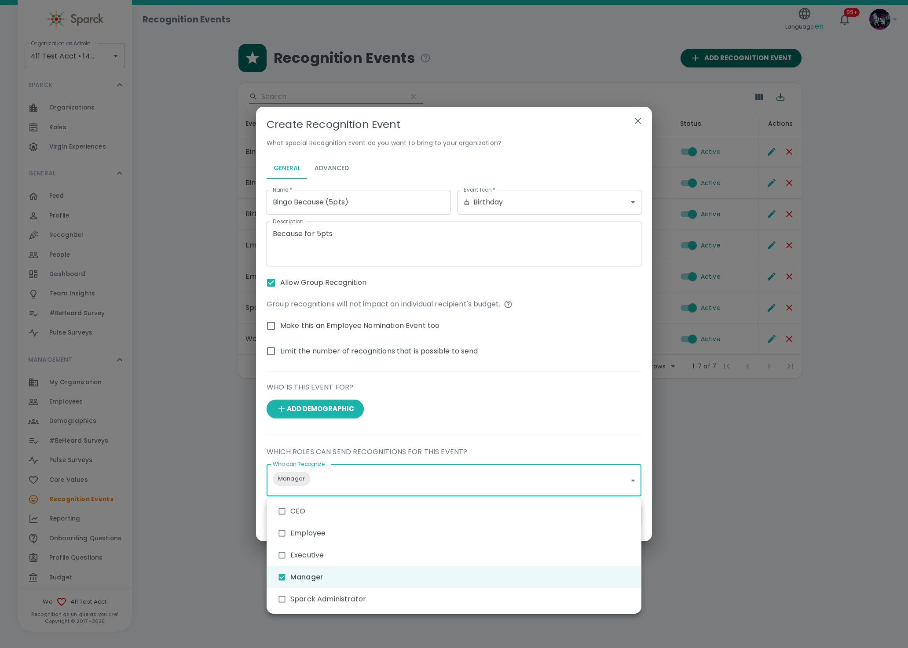
click at [283, 597] on input "checkbox" at bounding box center [282, 599] width 17 height 17
checkbox input "true"
type input "3153,3155"
click at [437, 412] on div at bounding box center [454, 324] width 908 height 648
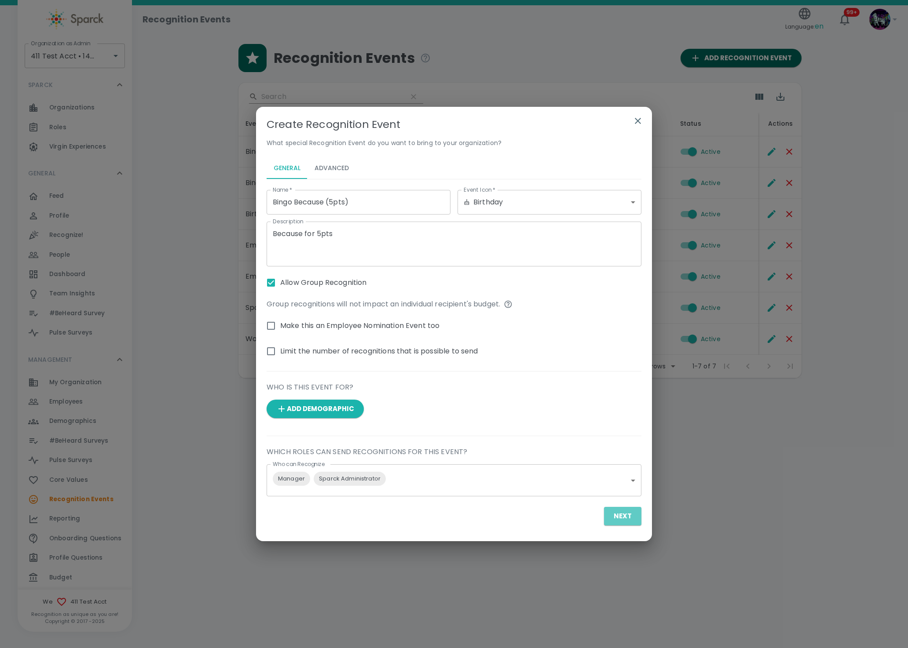
drag, startPoint x: 626, startPoint y: 514, endPoint x: 607, endPoint y: 494, distance: 27.4
click at [625, 514] on button "Next" at bounding box center [622, 516] width 37 height 18
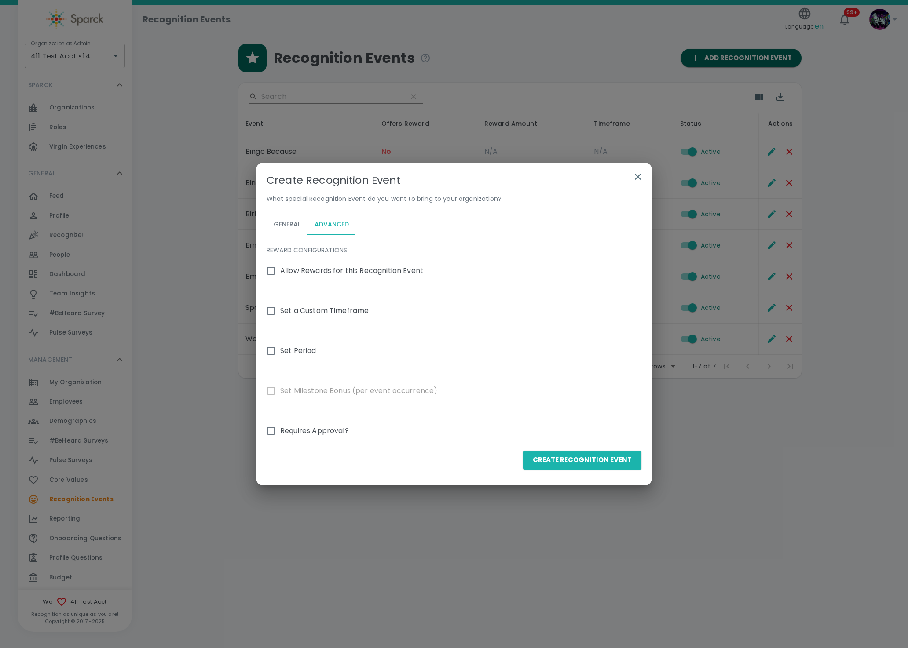
click at [280, 272] on span "Allow Rewards for this Recognition Event" at bounding box center [351, 271] width 143 height 11
click at [280, 272] on input "Allow Rewards for this Recognition Event" at bounding box center [271, 271] width 18 height 18
checkbox input "true"
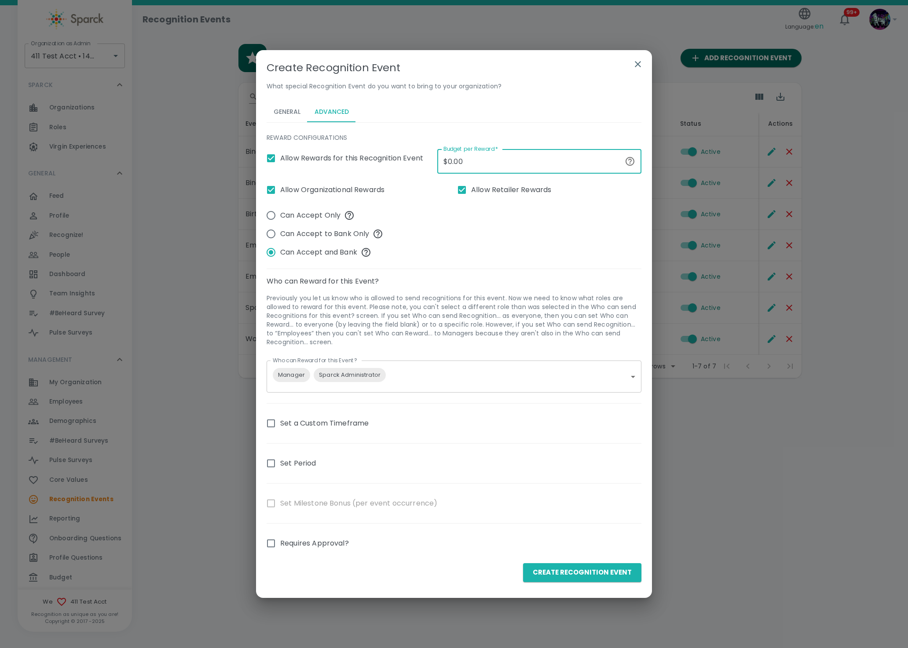
drag, startPoint x: 493, startPoint y: 166, endPoint x: 409, endPoint y: 157, distance: 84.5
click at [409, 157] on div "Allow Rewards for this Recognition Event Budget per Reward   * $0.00 Budget per…" at bounding box center [451, 267] width 382 height 251
type input "$5.00"
click at [461, 236] on div "Can Accept Only Can Accept to Bank Only Can Accept and Bank" at bounding box center [451, 230] width 382 height 62
click at [574, 574] on button "Create Recognition Event" at bounding box center [582, 572] width 118 height 18
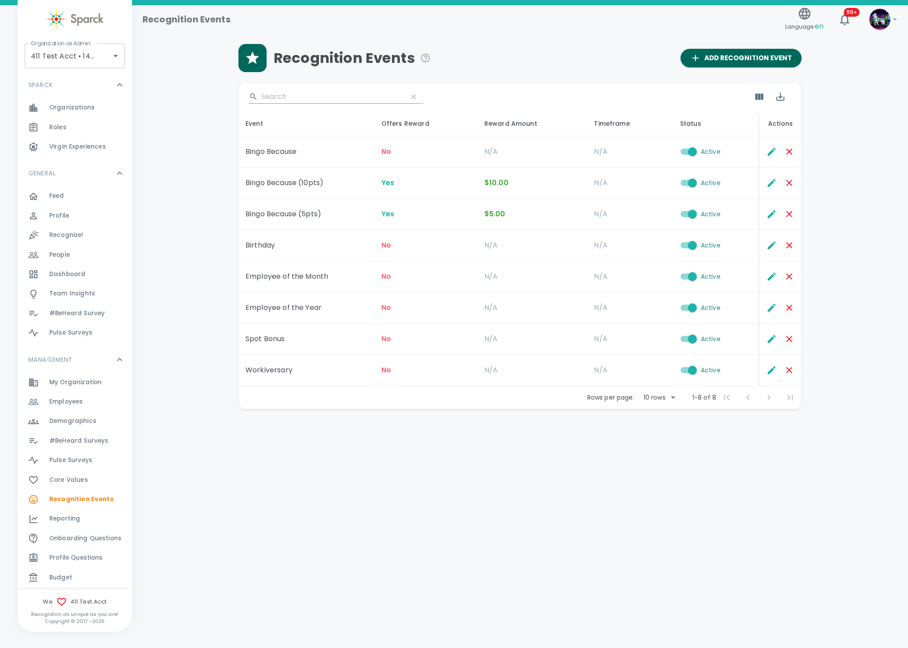
click at [686, 276] on input "Active" at bounding box center [692, 276] width 50 height 17
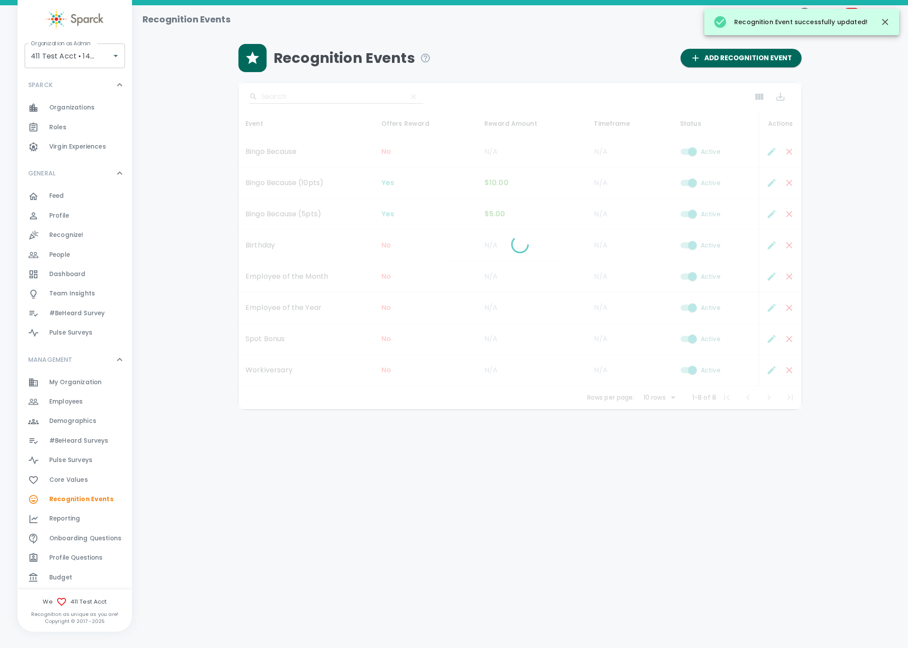
checkbox input "false"
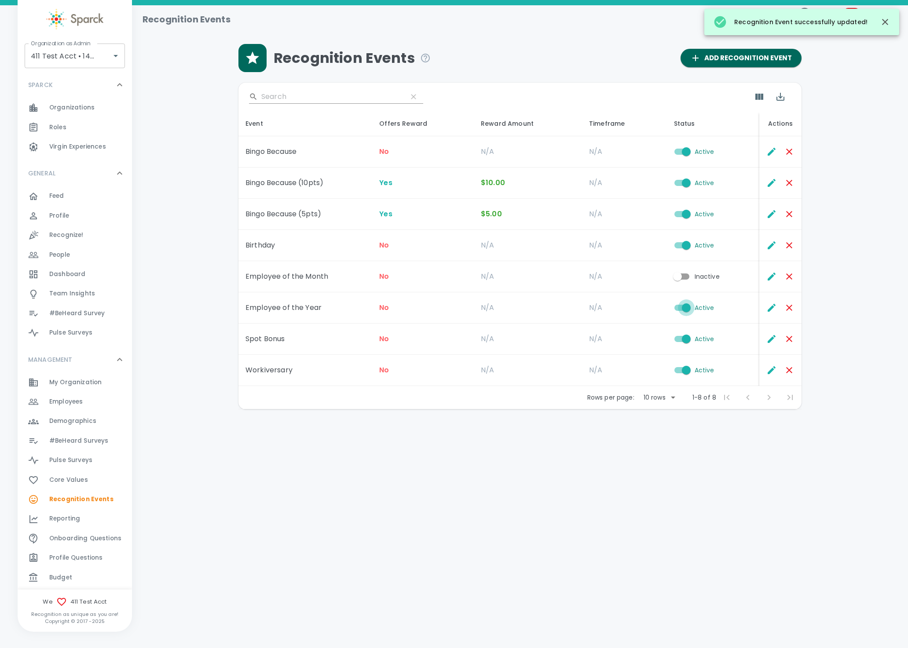
click at [674, 310] on input "Active" at bounding box center [686, 308] width 50 height 17
checkbox input "false"
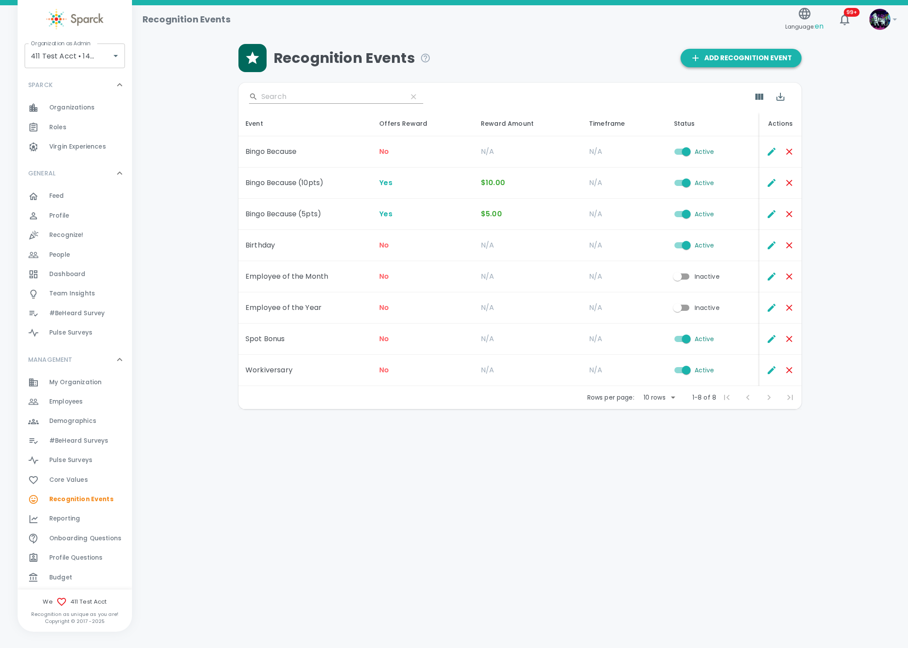
click at [739, 58] on span "Add Recognition Event" at bounding box center [741, 57] width 102 height 11
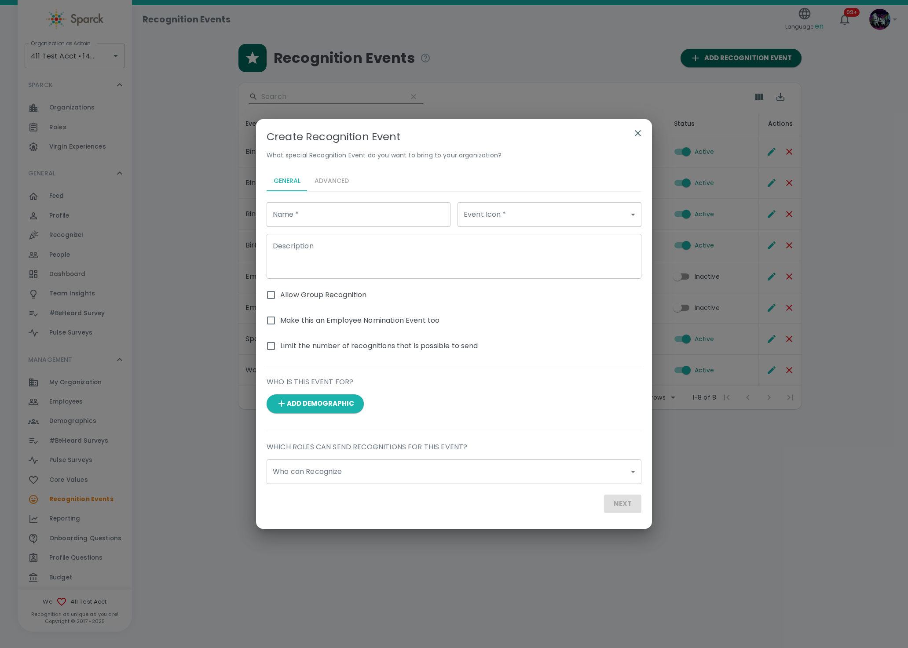
click at [389, 219] on input "Name   *" at bounding box center [359, 214] width 184 height 25
type input "Workivesary 1year 5pts Milestone"
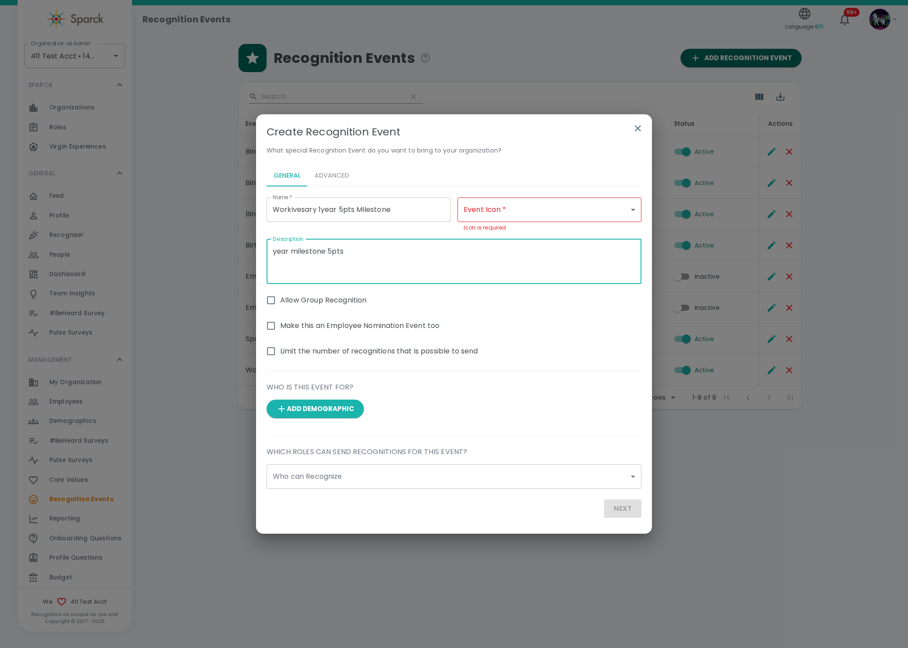
type textarea "year milestone 5pts"
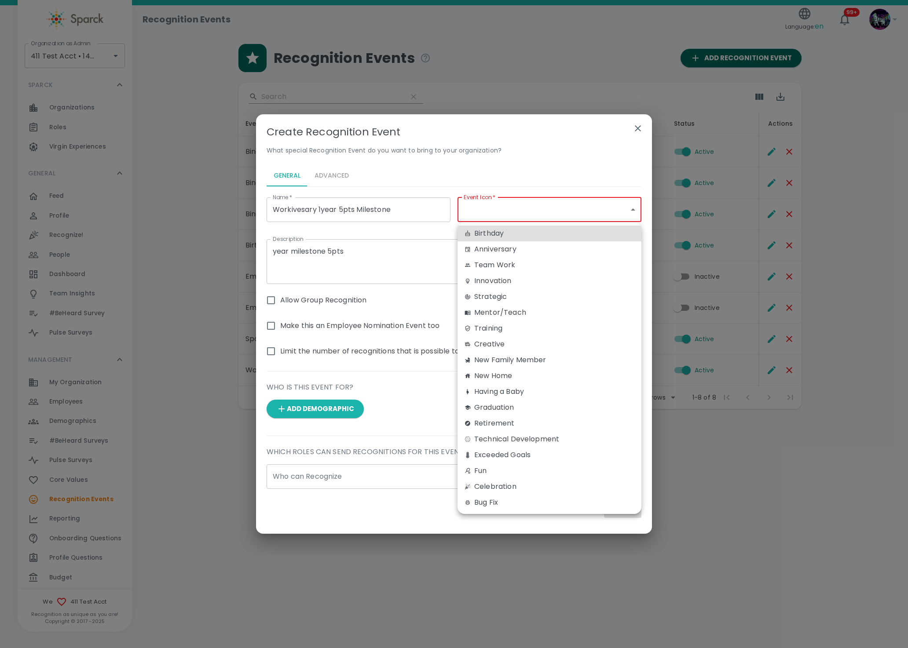
click at [482, 219] on body "Skip Navigation Recognition Events Language: en 99+ ! Organization as Admin 411…" at bounding box center [454, 227] width 908 height 455
click at [493, 248] on div "Anniversary" at bounding box center [549, 249] width 170 height 11
type input "anniversary"
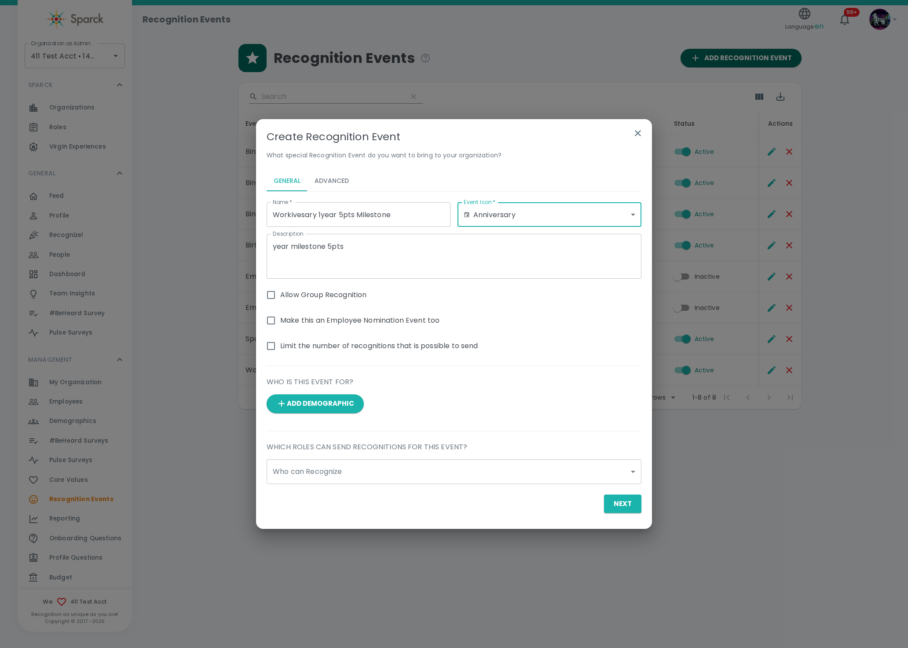
click at [279, 298] on input "Allow Group Recognition" at bounding box center [271, 295] width 18 height 18
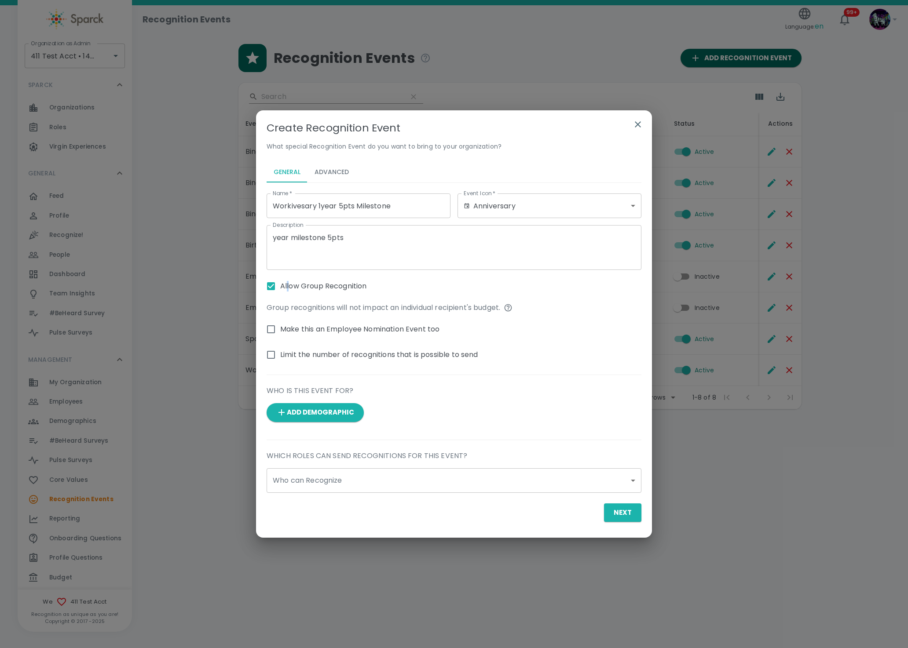
drag, startPoint x: 286, startPoint y: 284, endPoint x: 286, endPoint y: 280, distance: 4.4
click at [286, 285] on label "Allow Group Recognition" at bounding box center [314, 286] width 105 height 18
drag, startPoint x: 278, startPoint y: 297, endPoint x: 281, endPoint y: 287, distance: 11.0
click at [281, 287] on div "Name   * Workivesary 1year 5pts Milestone Name   * Event Icon   * Anniversary a…" at bounding box center [451, 276] width 382 height 178
click at [282, 279] on label "Allow Group Recognition" at bounding box center [314, 286] width 105 height 18
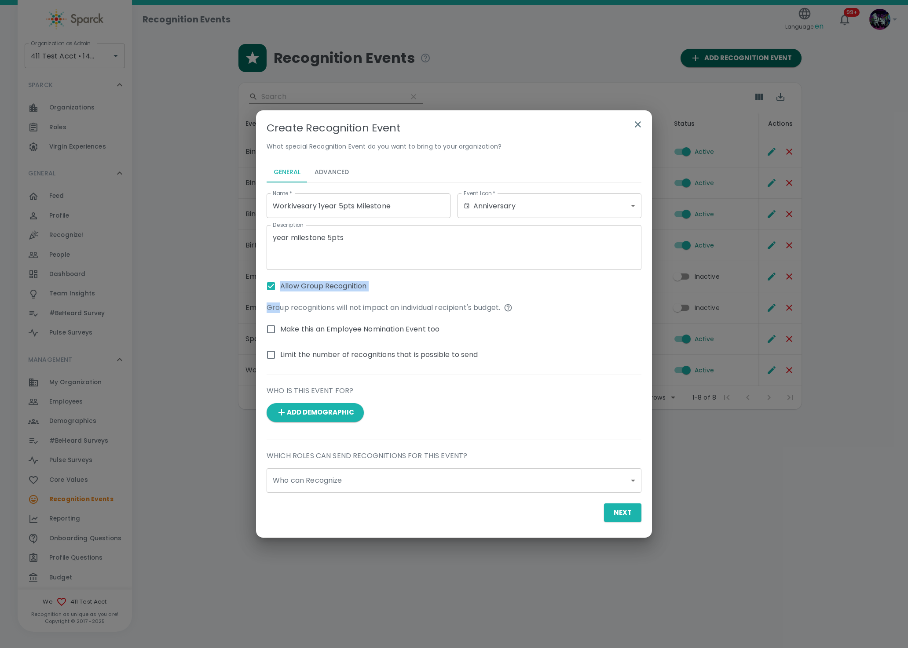
click at [280, 279] on input "Allow Group Recognition" at bounding box center [271, 286] width 18 height 18
checkbox input "false"
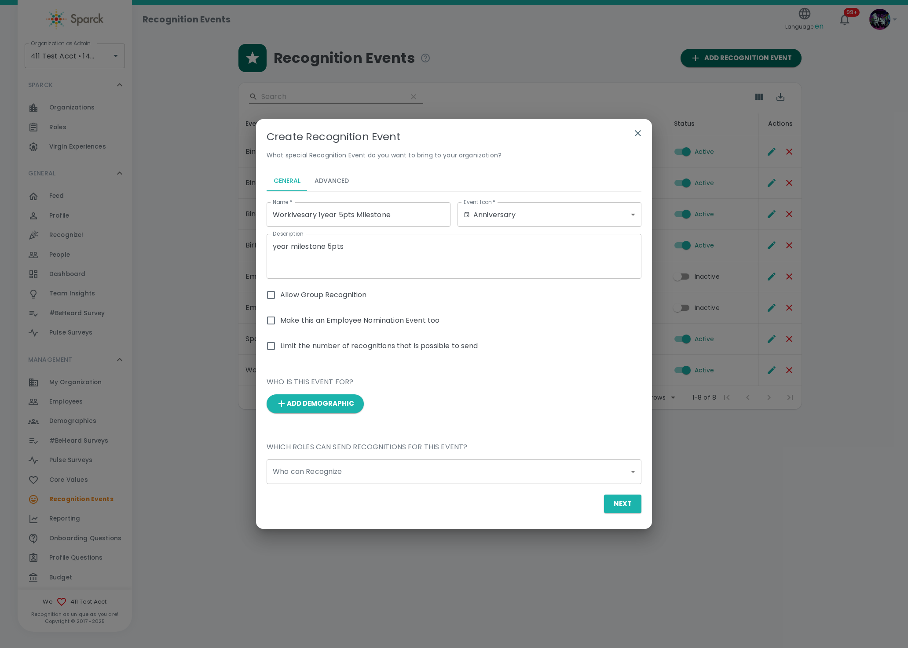
click at [297, 455] on body "Skip Navigation Recognition Events Language: en 99+ ! Organization as Admin 411…" at bounding box center [454, 227] width 908 height 455
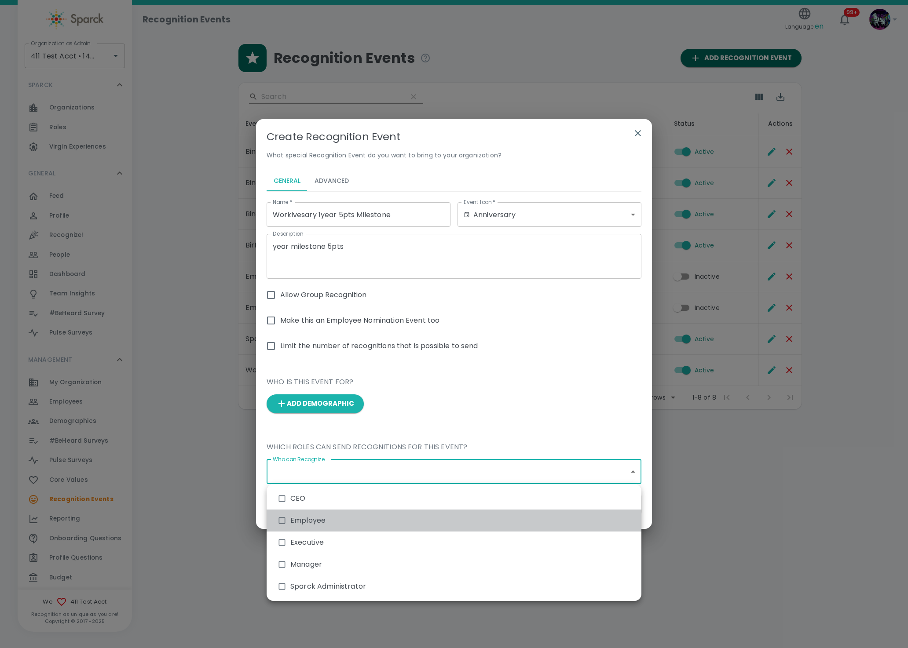
click at [323, 525] on li "Employee" at bounding box center [454, 521] width 375 height 22
type input "3154"
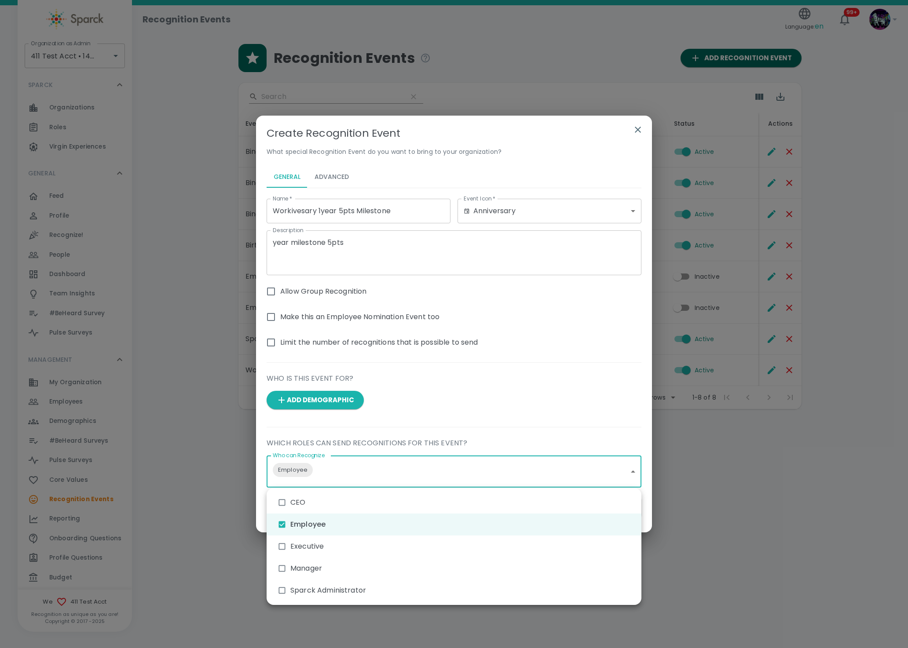
click at [280, 521] on input "checkbox" at bounding box center [282, 524] width 17 height 17
checkbox input "false"
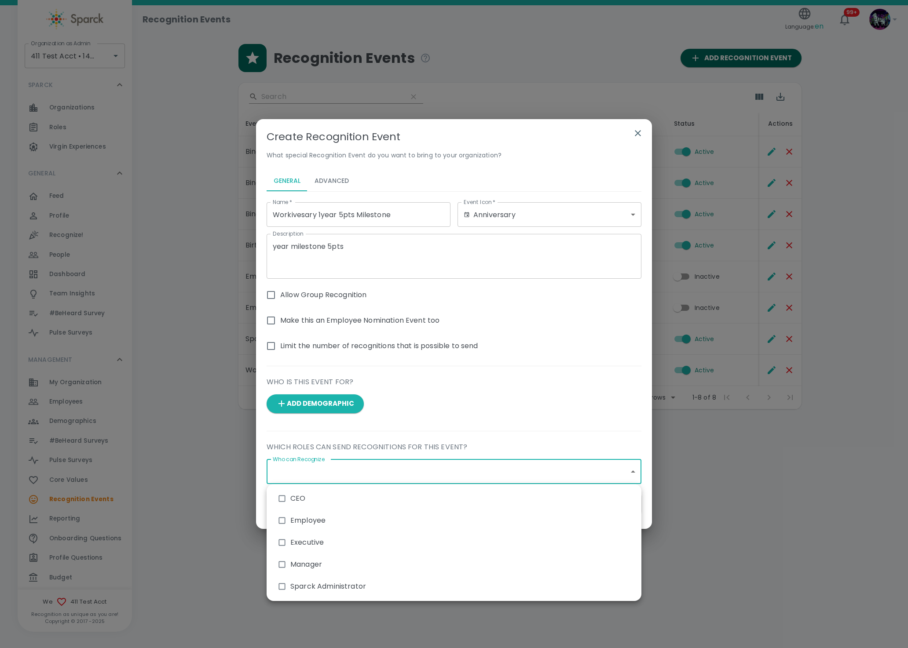
click at [282, 560] on input "checkbox" at bounding box center [282, 564] width 17 height 17
checkbox input "true"
type input "3153"
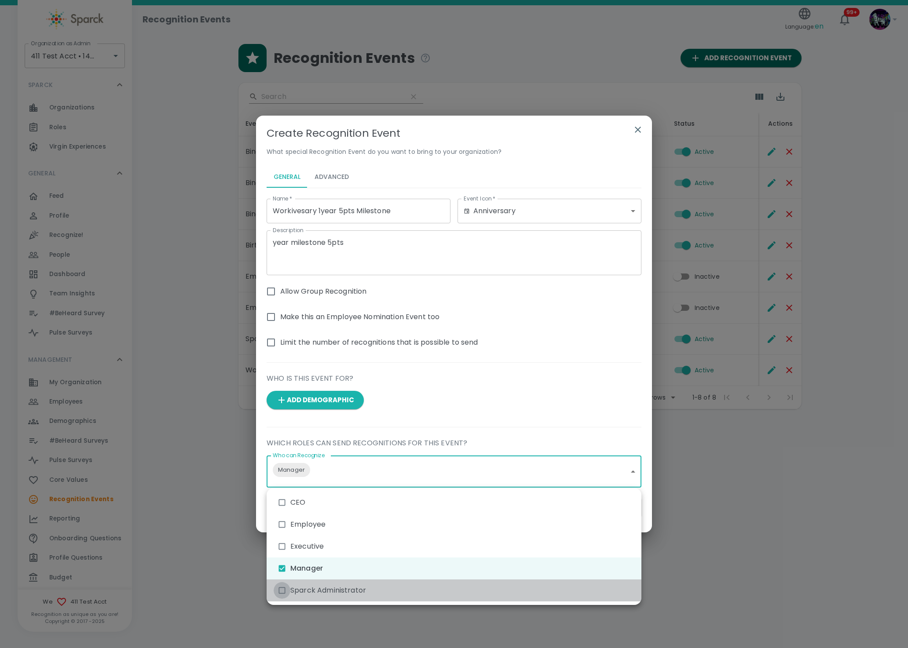
click at [285, 588] on input "checkbox" at bounding box center [282, 590] width 17 height 17
checkbox input "true"
type input "3153,3155"
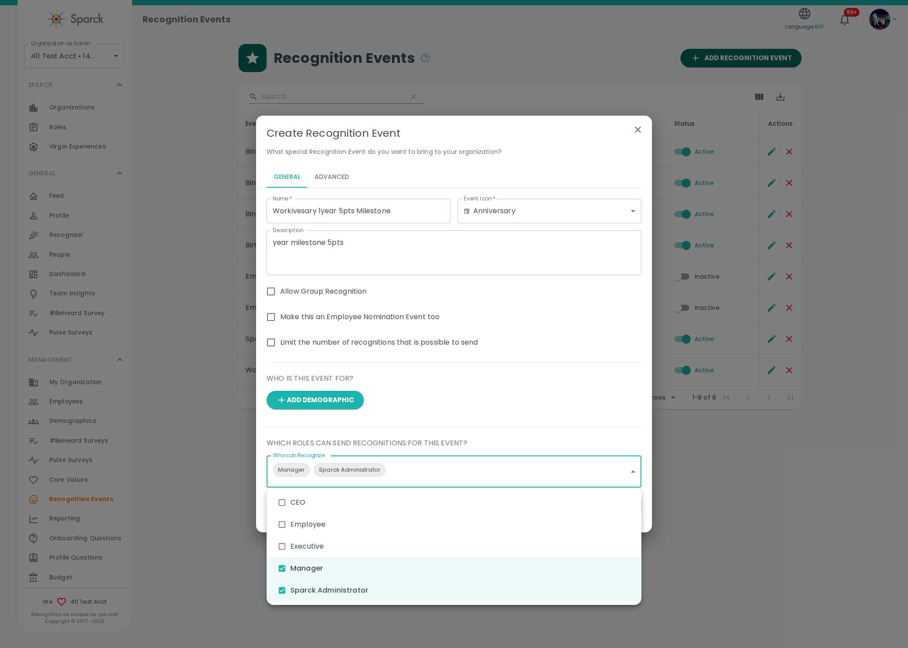
click at [502, 418] on div at bounding box center [454, 324] width 908 height 648
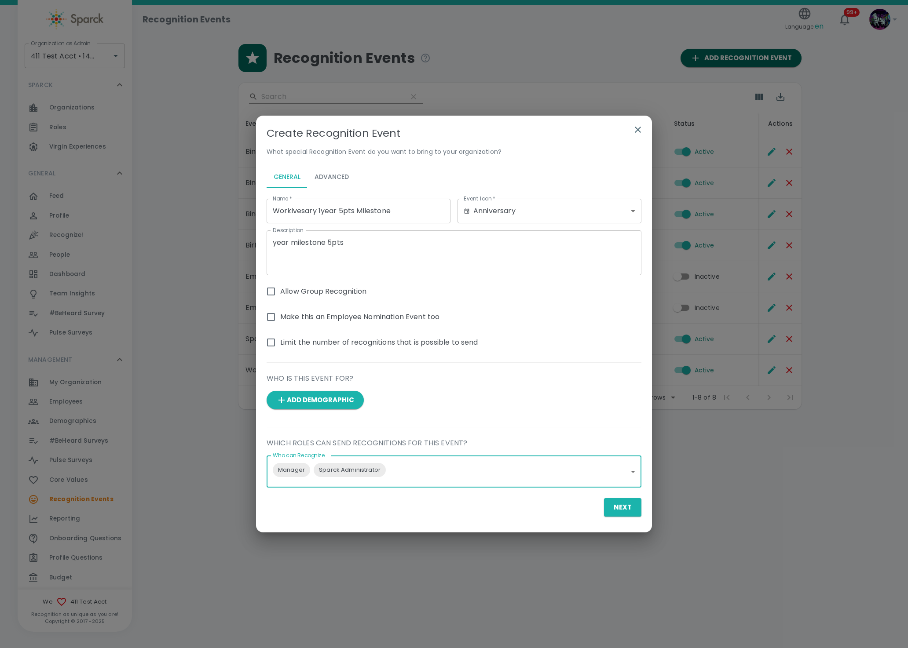
click at [336, 167] on button "Advanced" at bounding box center [331, 177] width 48 height 21
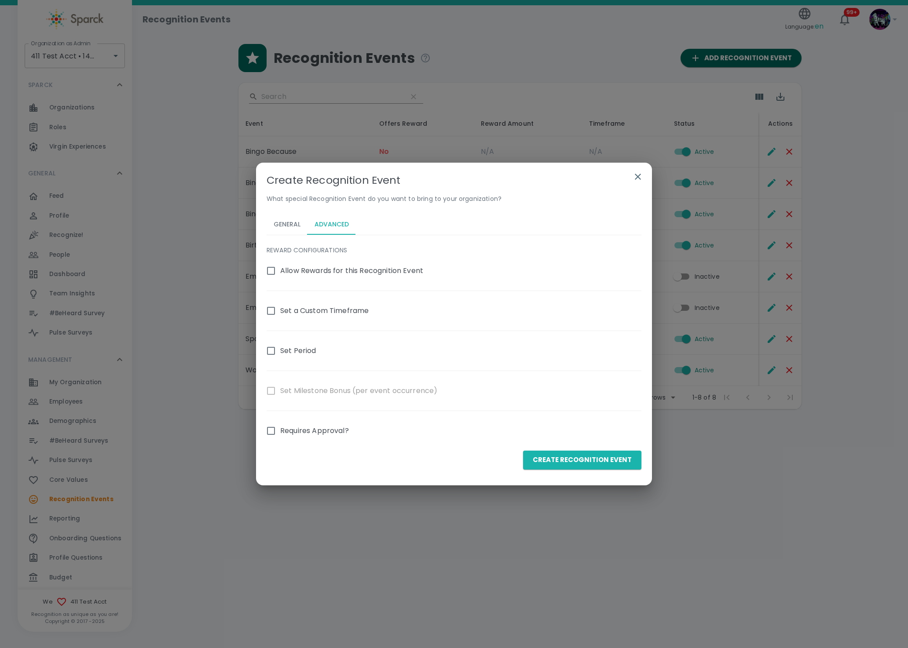
click at [289, 271] on span "Allow Rewards for this Recognition Event" at bounding box center [351, 271] width 143 height 11
click at [280, 271] on input "Allow Rewards for this Recognition Event" at bounding box center [271, 271] width 18 height 18
checkbox input "true"
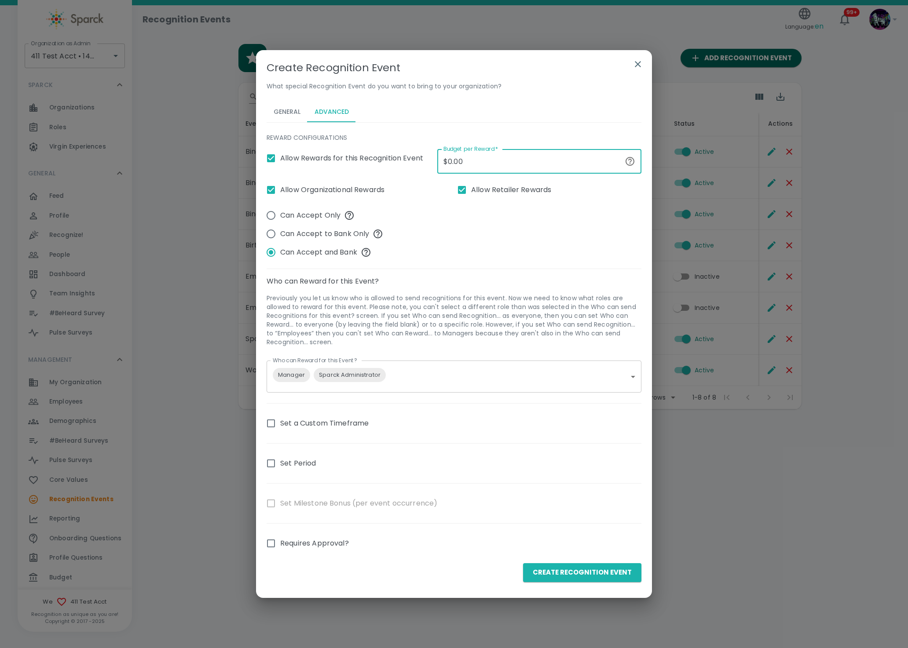
drag, startPoint x: 527, startPoint y: 161, endPoint x: 248, endPoint y: 172, distance: 279.1
click at [248, 172] on div "Create Recognition Event What special Recognition Event do you want to bring to…" at bounding box center [454, 324] width 908 height 648
type input "$5.00"
click at [513, 252] on div "Can Accept Only Can Accept to Bank Only Can Accept and Bank" at bounding box center [451, 230] width 382 height 62
click at [542, 570] on button "Create Recognition Event" at bounding box center [582, 572] width 118 height 18
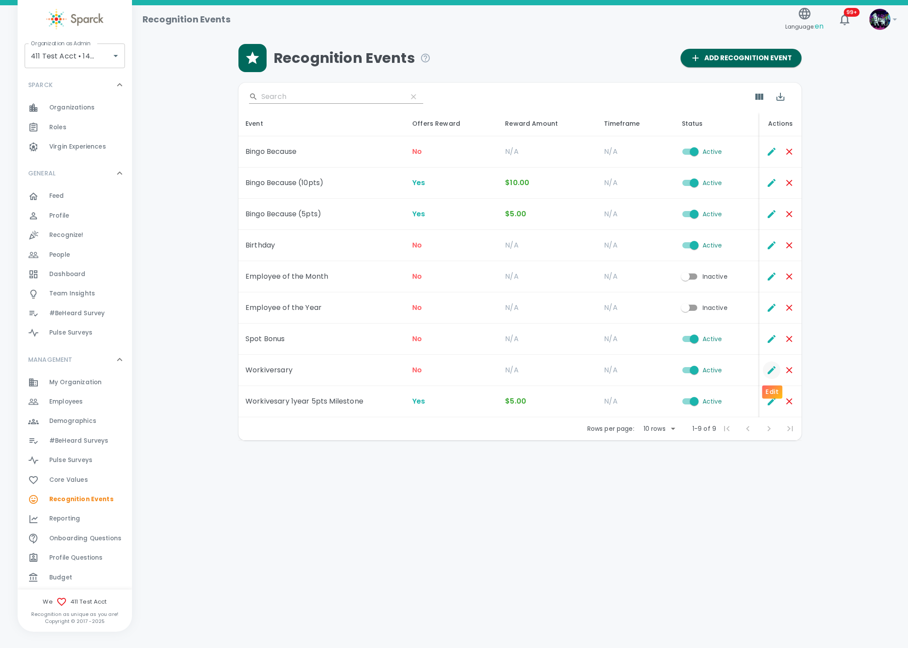
click at [772, 370] on icon "Edit" at bounding box center [772, 370] width 8 height 8
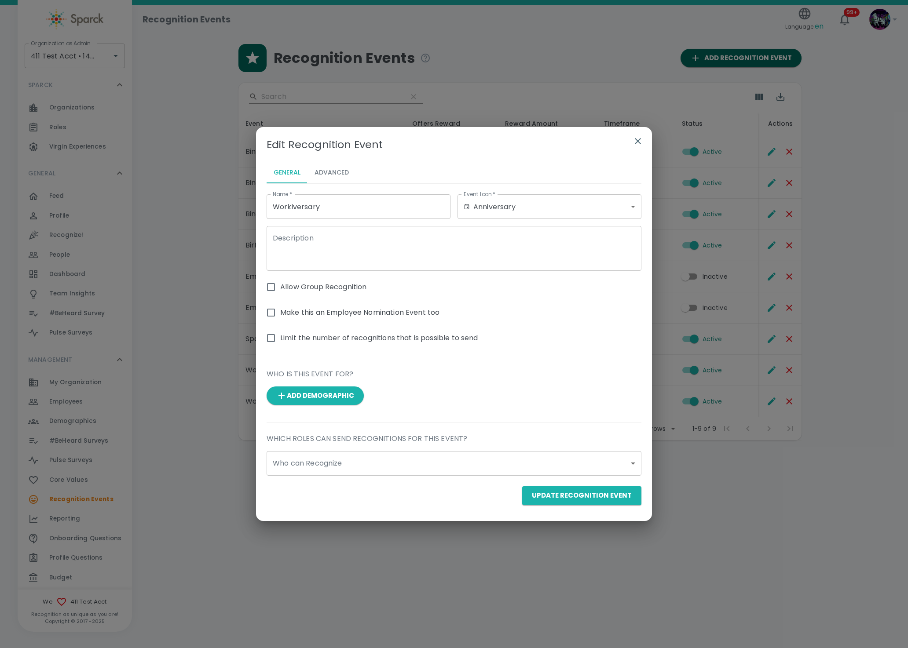
click at [280, 276] on div "Allow Group Recognition" at bounding box center [451, 284] width 382 height 26
click at [265, 284] on input "Allow Group Recognition" at bounding box center [271, 287] width 18 height 18
checkbox input "true"
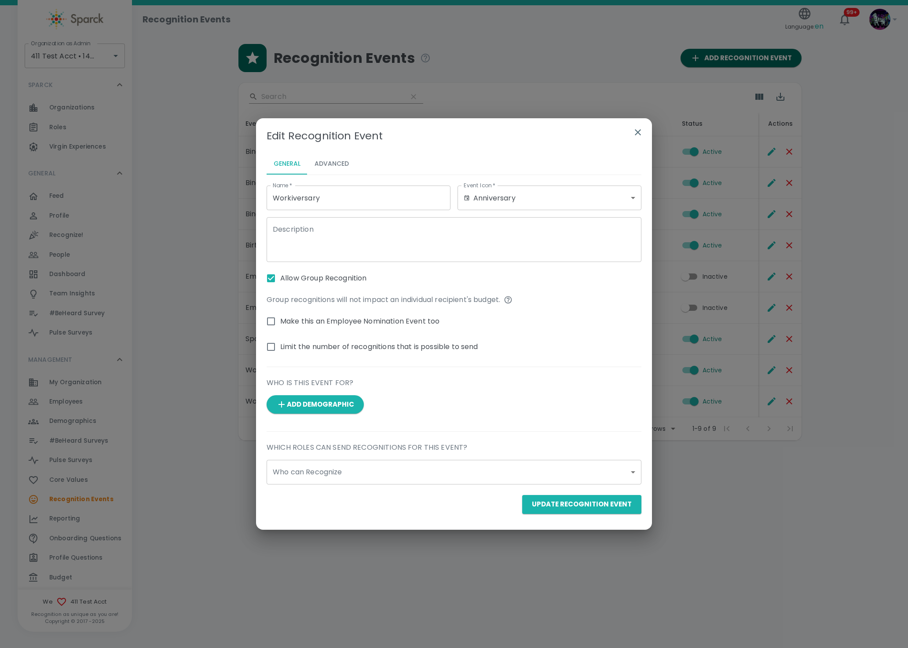
click at [336, 236] on textarea "Description" at bounding box center [454, 240] width 362 height 30
type textarea "Work annivesary"
click at [364, 479] on body "Skip Navigation Recognition Events Language: en 99+ ! Organization as Admin 411…" at bounding box center [454, 243] width 908 height 486
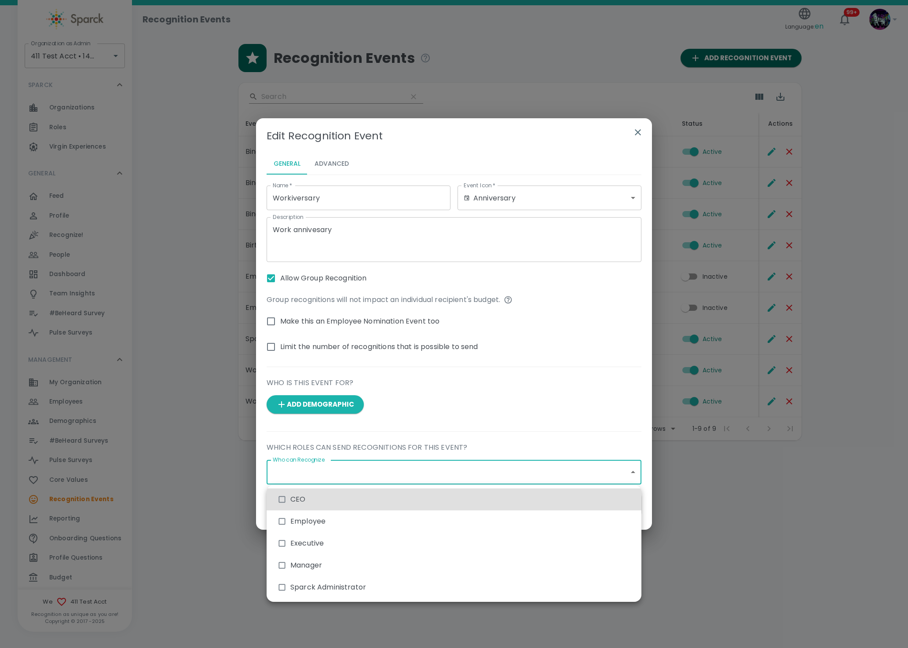
click at [298, 523] on li "Employee" at bounding box center [454, 522] width 375 height 22
type input "3154"
checkbox input "true"
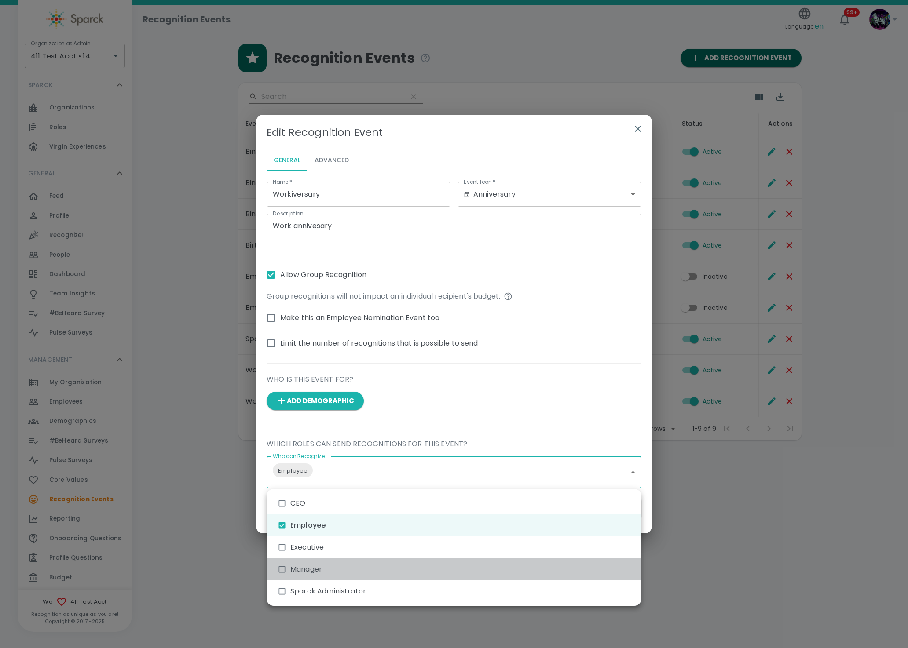
click at [307, 572] on li "Manager" at bounding box center [454, 570] width 375 height 22
type input "3154,3153"
checkbox input "true"
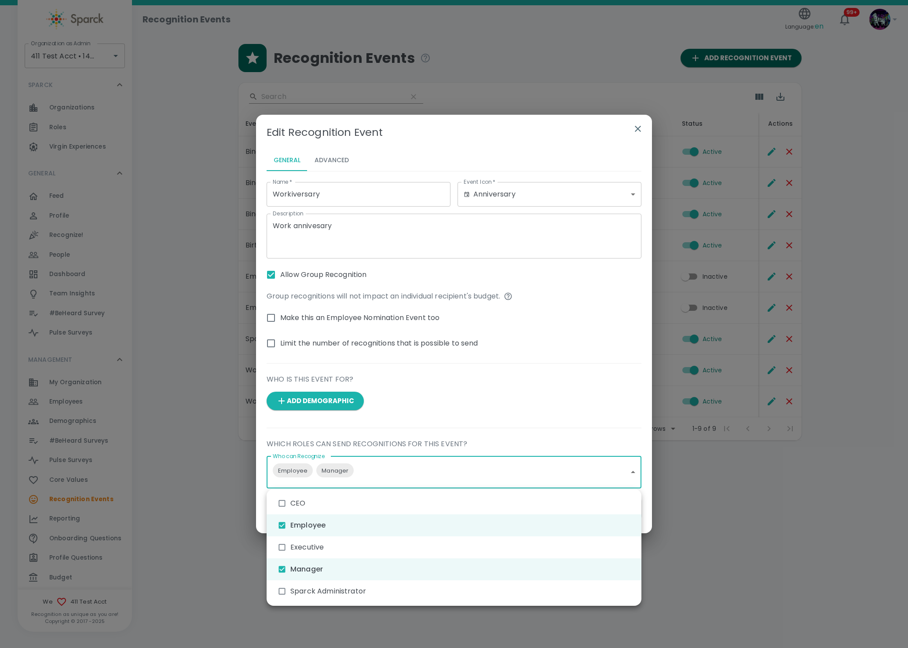
click at [294, 598] on li "Sparck Administrator" at bounding box center [454, 592] width 375 height 22
type input "3154,3153,3155"
checkbox input "true"
click at [522, 400] on div at bounding box center [454, 324] width 908 height 648
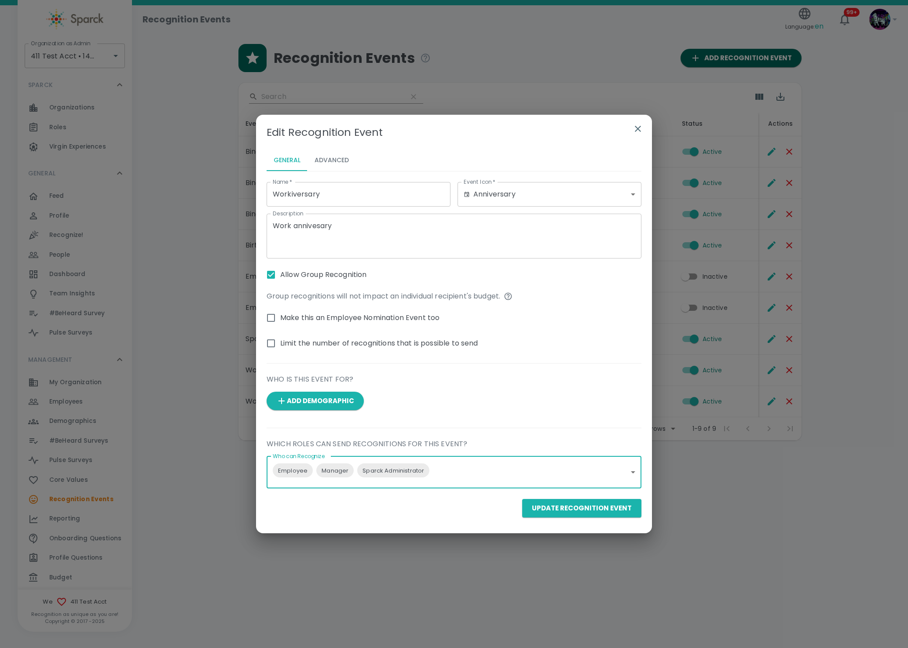
click at [585, 507] on button "Update Recognition Event" at bounding box center [581, 508] width 119 height 18
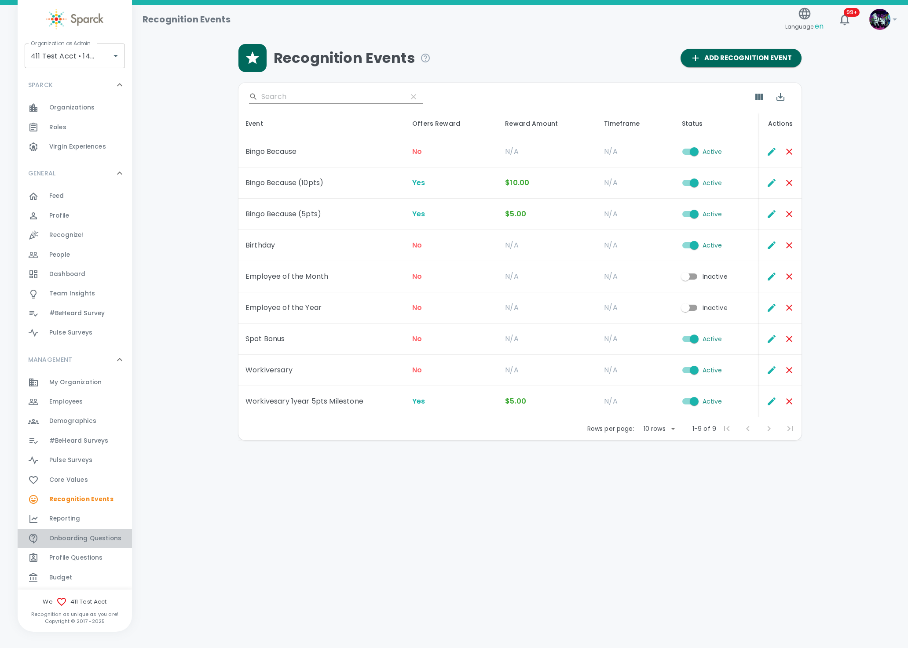
click at [80, 540] on span "Onboarding Questions" at bounding box center [85, 538] width 72 height 9
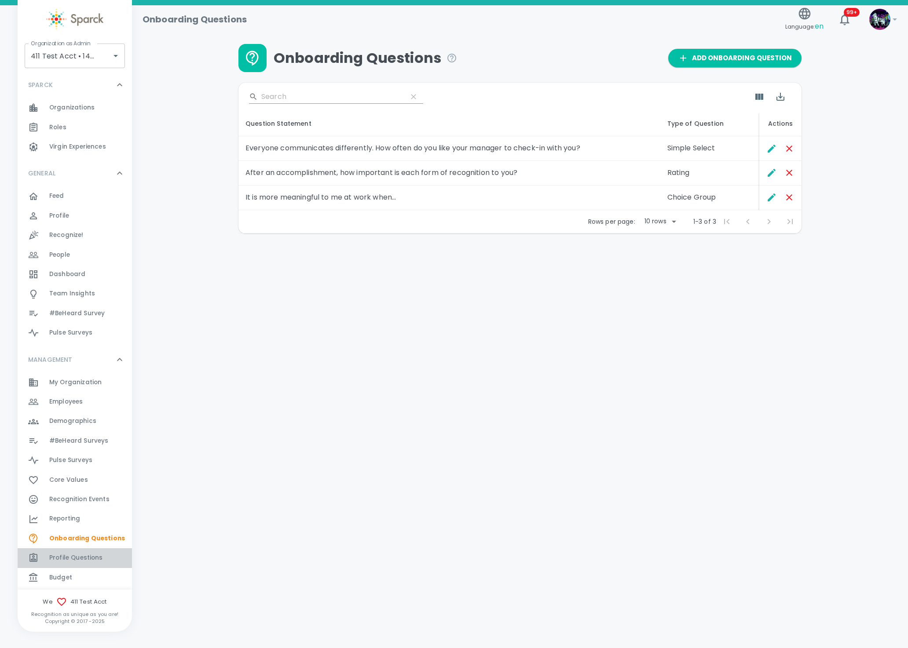
click at [75, 561] on span "Profile Questions" at bounding box center [76, 558] width 54 height 9
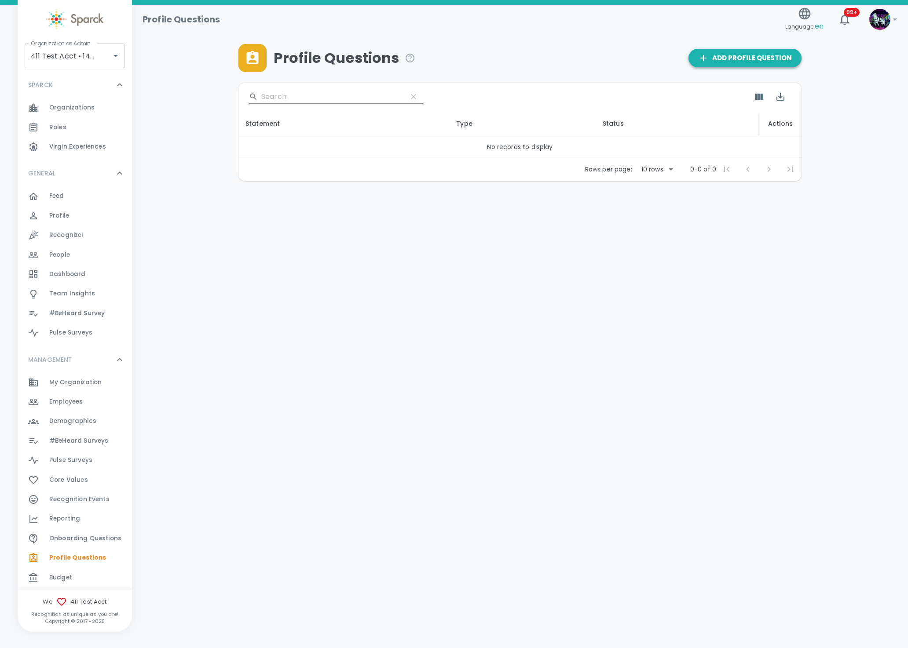
click at [706, 55] on icon "button" at bounding box center [703, 58] width 11 height 11
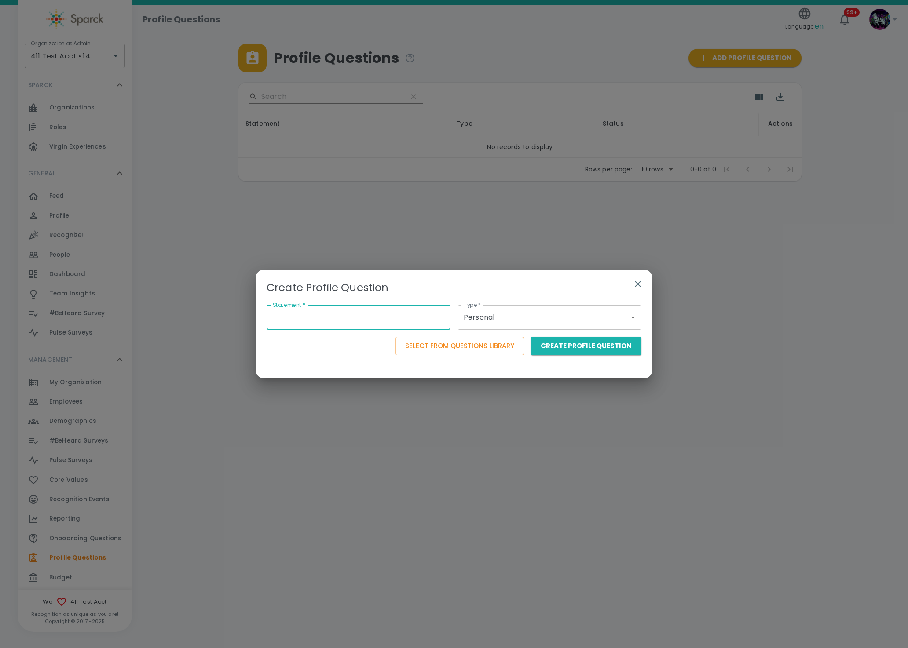
click at [328, 323] on input "Statement   *" at bounding box center [359, 317] width 184 height 25
drag, startPoint x: 437, startPoint y: 311, endPoint x: 448, endPoint y: 313, distance: 11.1
click at [434, 308] on input "Statement   *" at bounding box center [359, 317] width 184 height 25
click at [498, 227] on body "Skip Navigation Profile Questions Language: en 99+ ! Organization as Admin 411 …" at bounding box center [454, 113] width 908 height 227
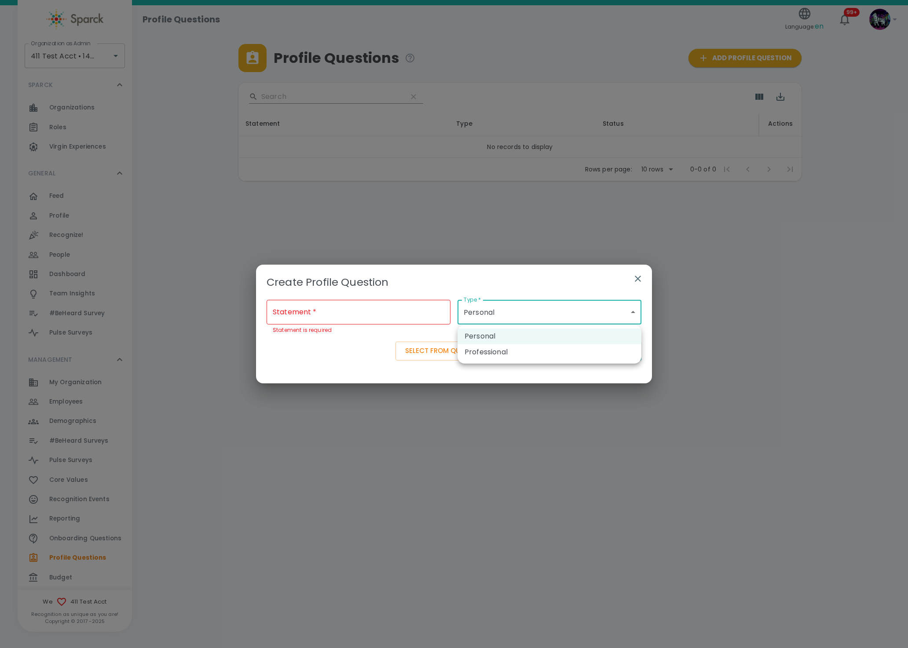
click at [486, 334] on li "Personal" at bounding box center [549, 337] width 184 height 16
click at [464, 348] on button "Select from Questions Library" at bounding box center [459, 351] width 128 height 18
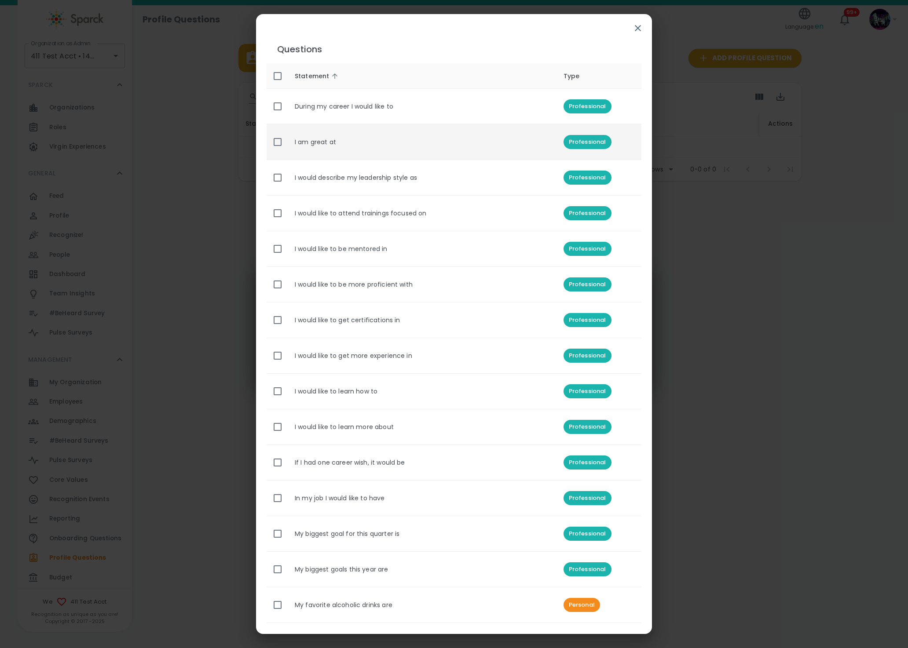
click at [273, 146] on input "enhanced table" at bounding box center [277, 142] width 18 height 18
checkbox input "true"
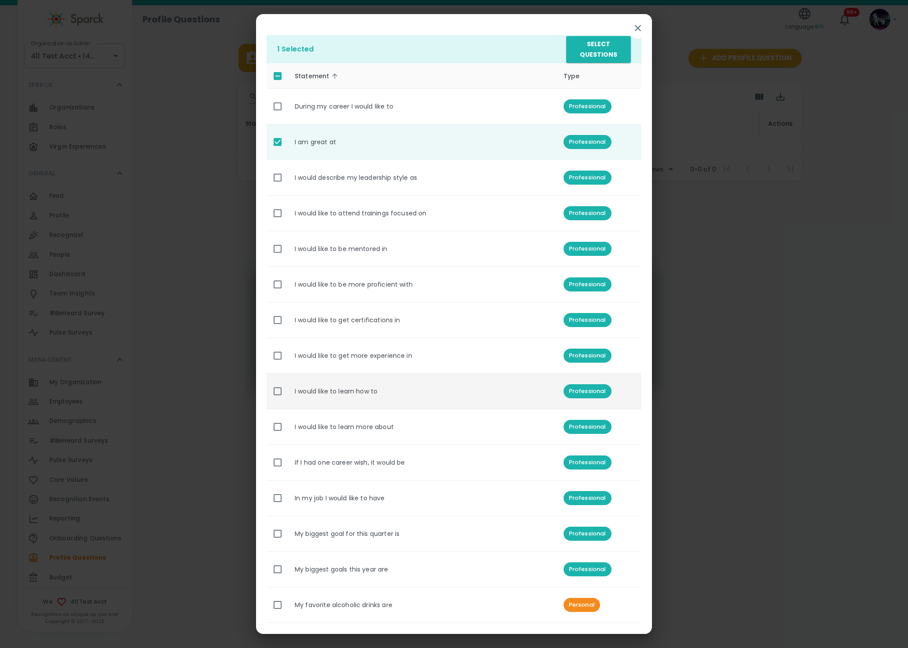
click at [279, 397] on input "enhanced table" at bounding box center [277, 391] width 18 height 18
checkbox input "true"
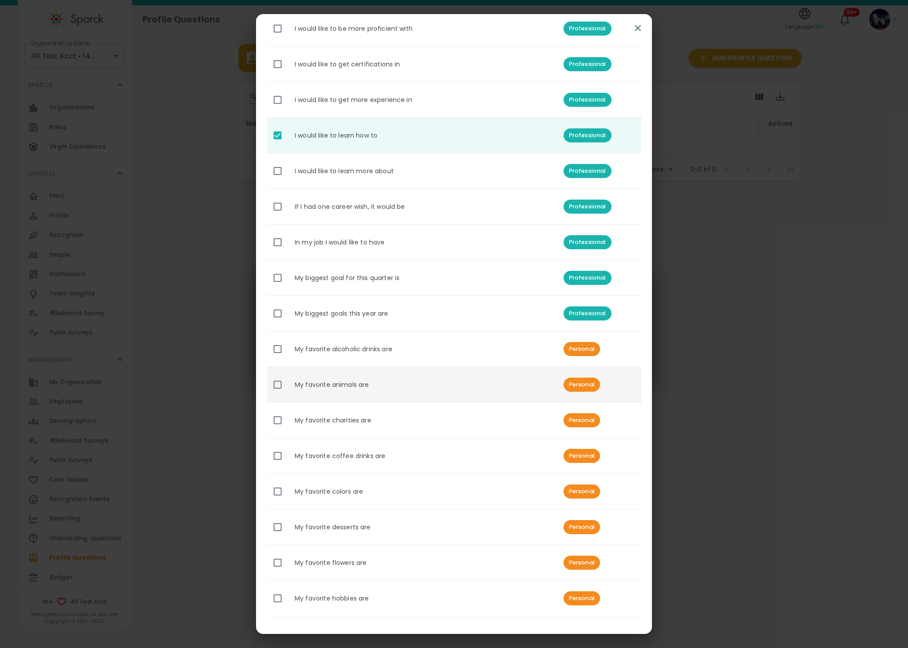
scroll to position [264, 0]
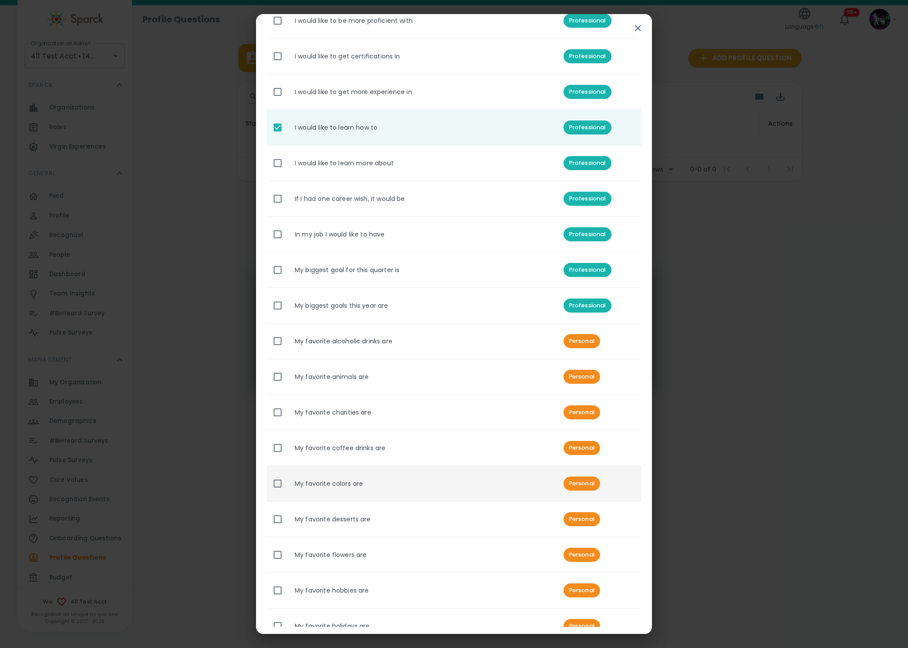
click at [276, 482] on input "enhanced table" at bounding box center [277, 484] width 18 height 18
checkbox input "true"
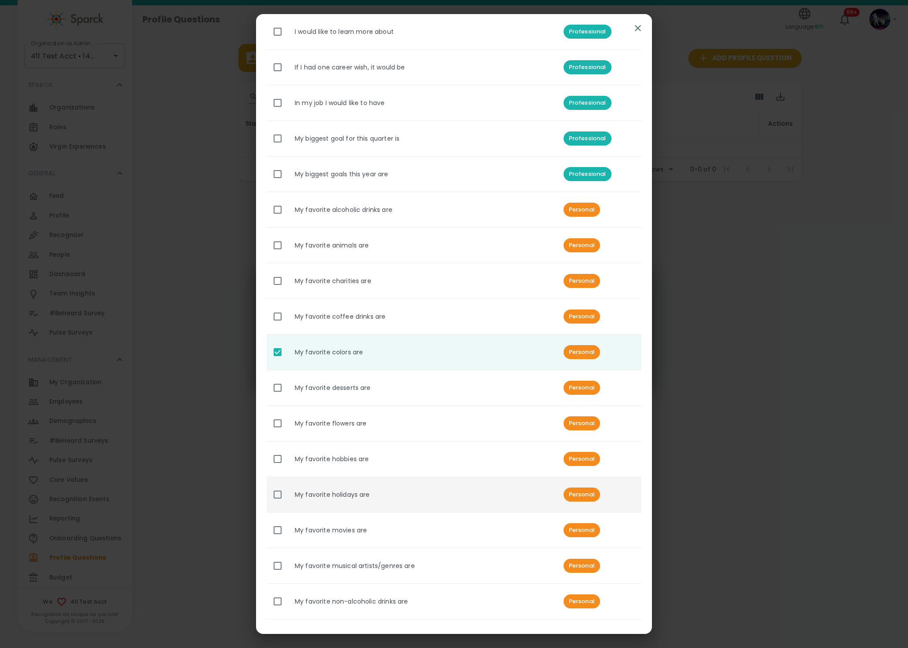
scroll to position [593, 0]
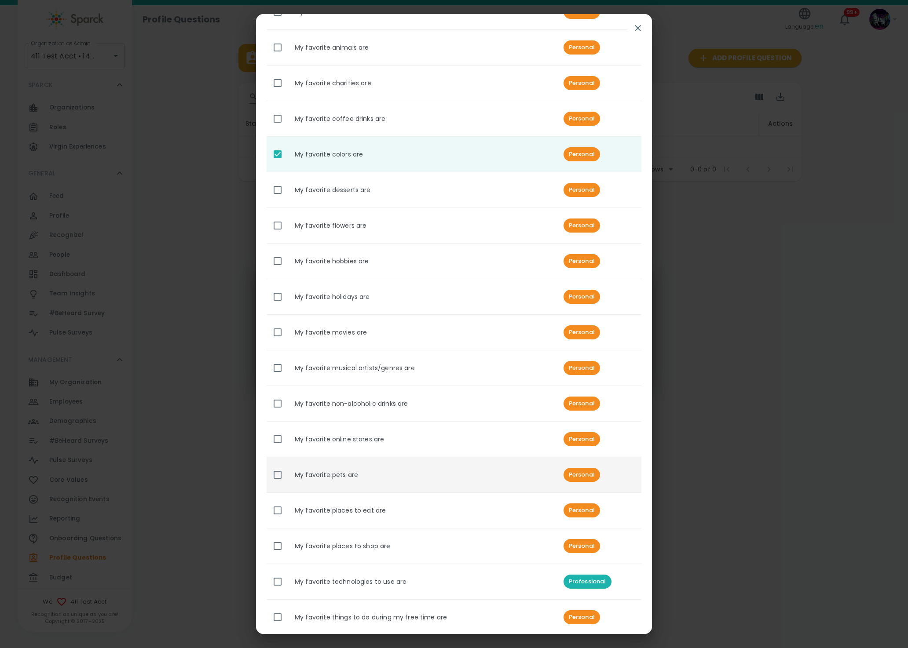
click at [276, 484] on input "enhanced table" at bounding box center [277, 475] width 18 height 18
checkbox input "true"
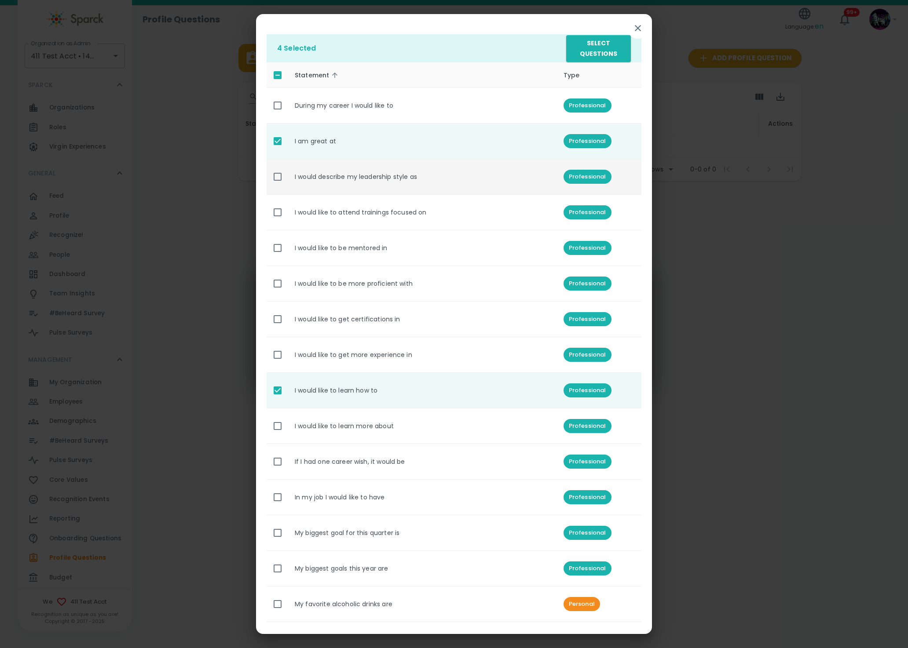
scroll to position [0, 0]
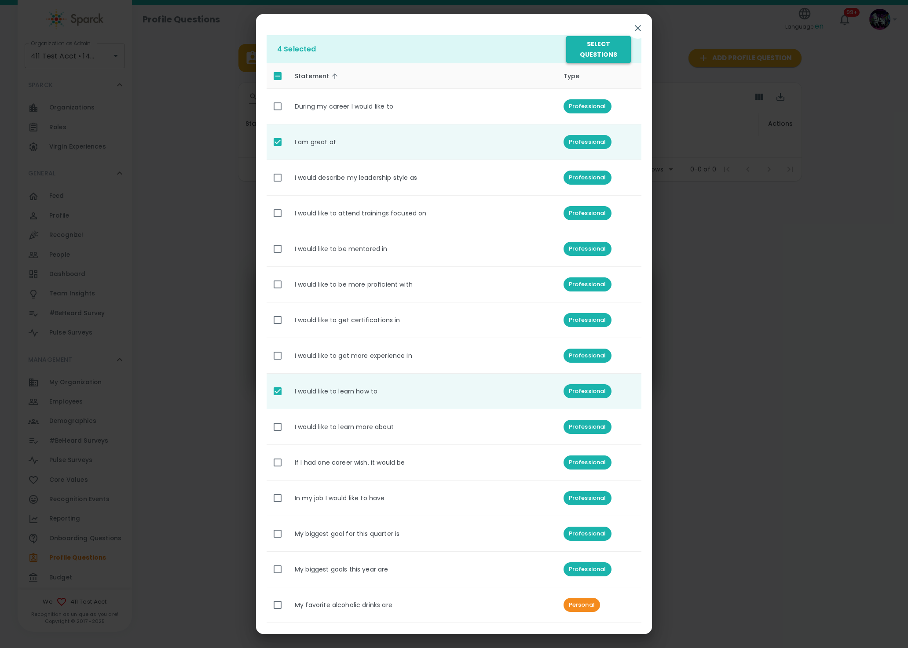
click at [585, 37] on div "4 Selected Select Questions Statement sorted ascending Type During my career I …" at bounding box center [454, 324] width 908 height 648
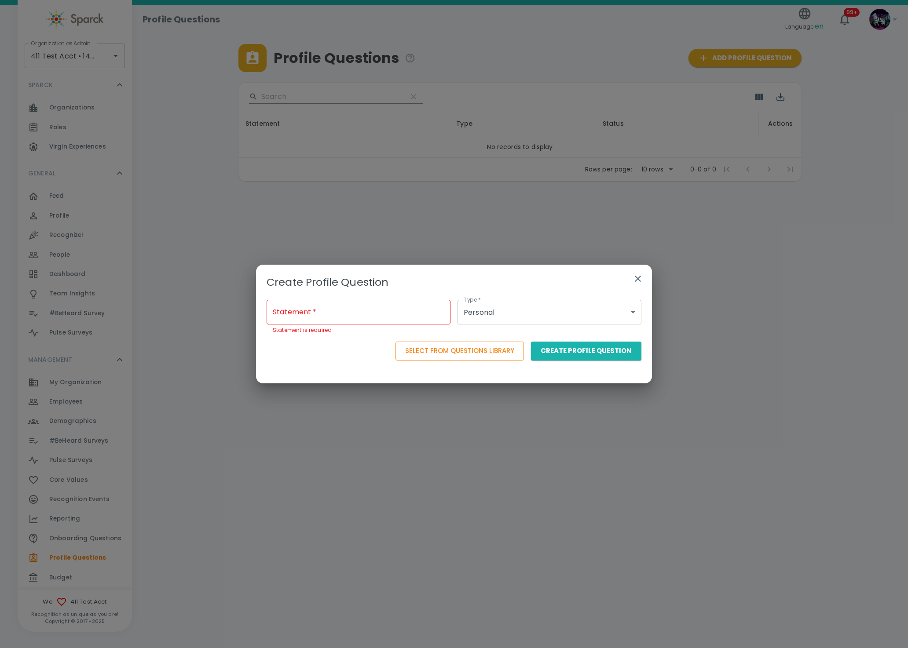
click at [448, 348] on button "Select from Questions Library" at bounding box center [459, 351] width 128 height 18
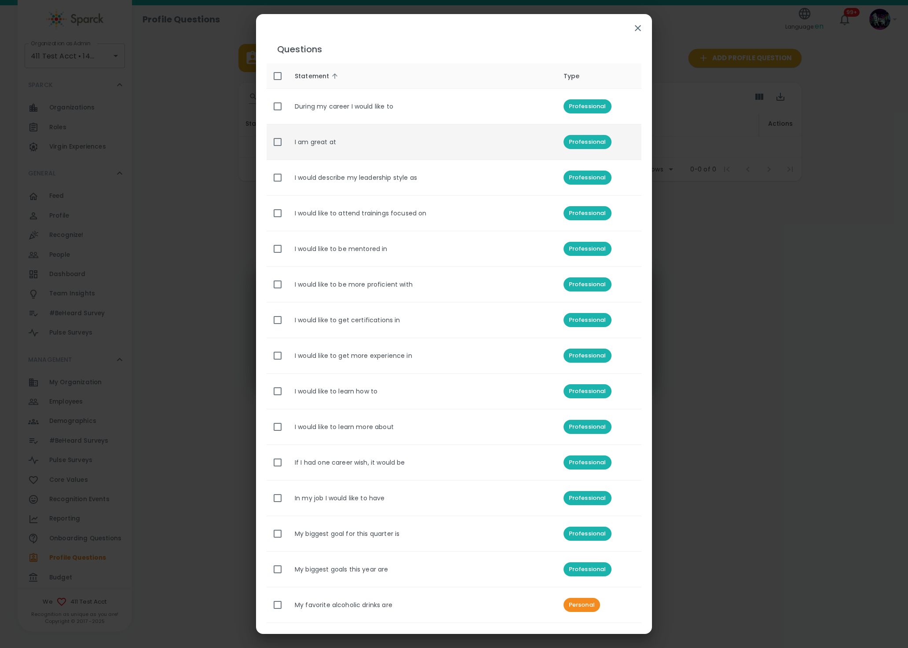
click at [278, 141] on input "enhanced table" at bounding box center [277, 142] width 18 height 18
checkbox input "true"
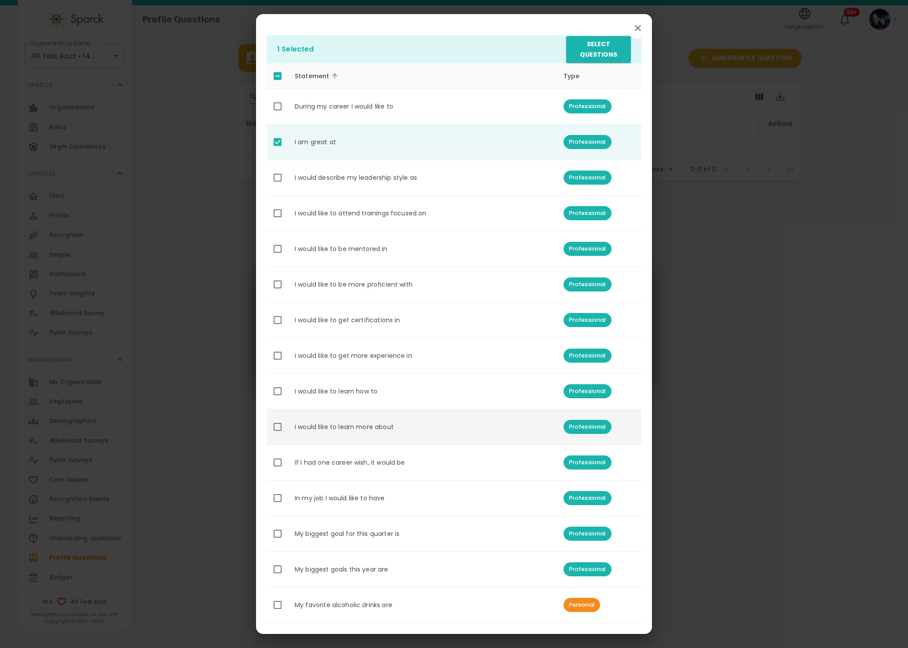
click at [277, 428] on input "enhanced table" at bounding box center [277, 427] width 18 height 18
checkbox input "true"
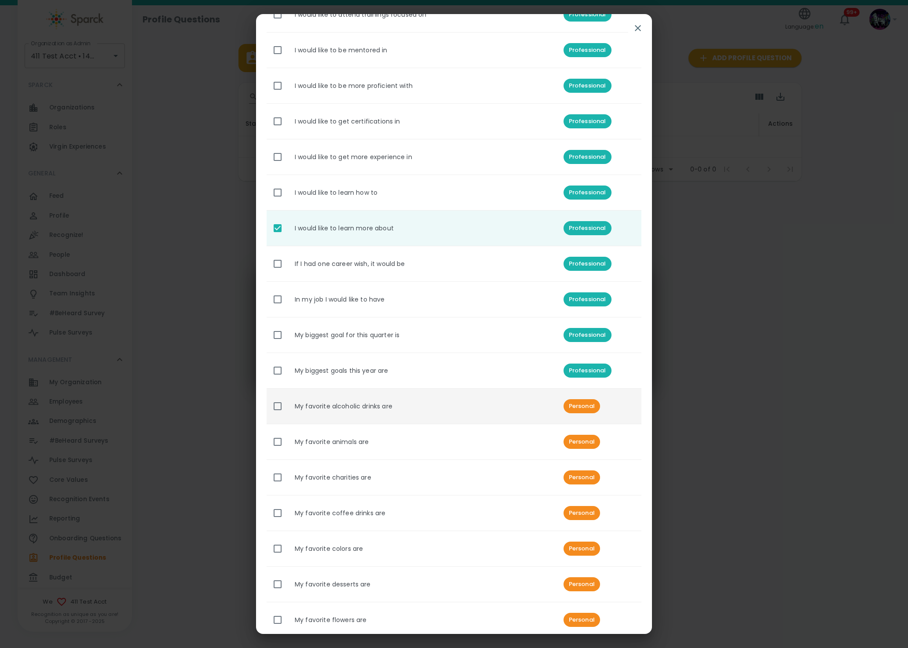
scroll to position [264, 0]
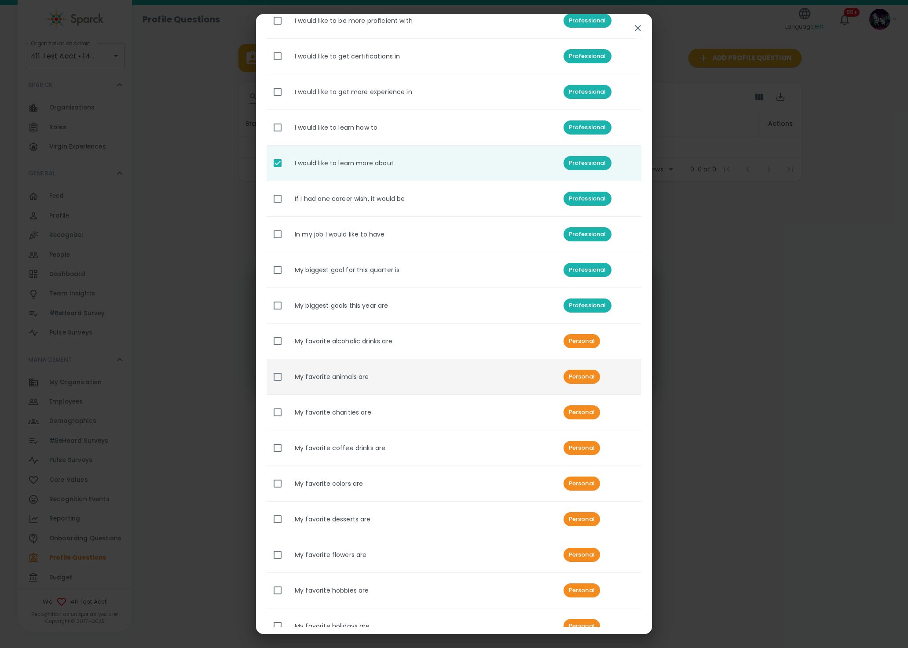
click at [269, 377] on input "enhanced table" at bounding box center [277, 377] width 18 height 18
checkbox input "true"
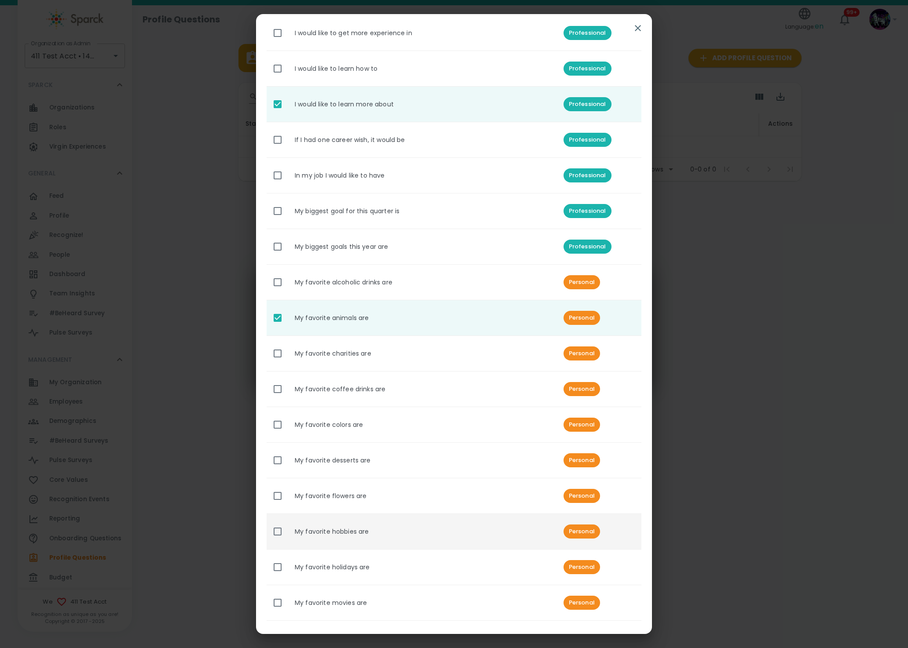
scroll to position [462, 0]
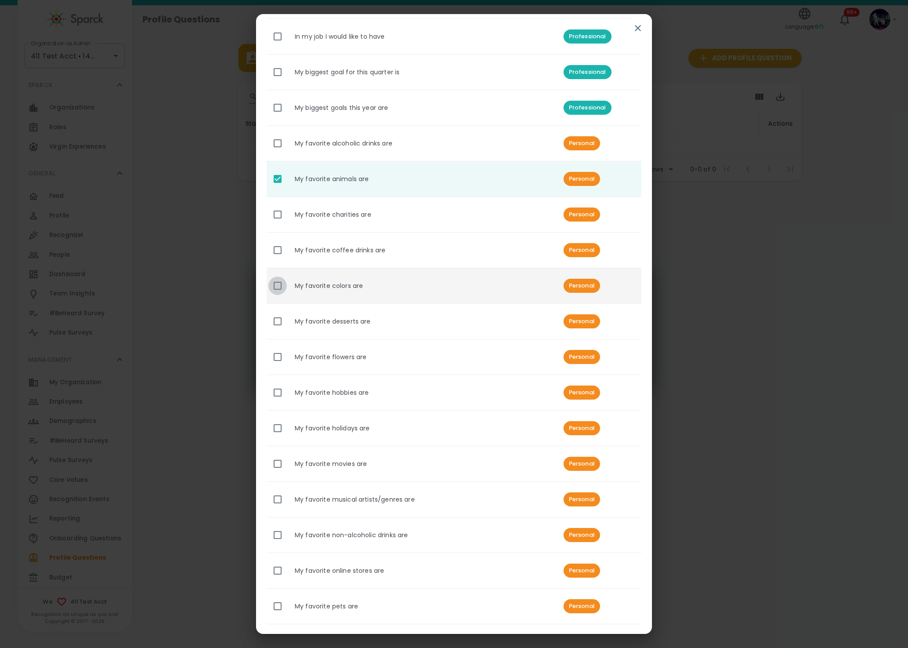
click at [274, 286] on input "enhanced table" at bounding box center [277, 286] width 18 height 18
checkbox input "true"
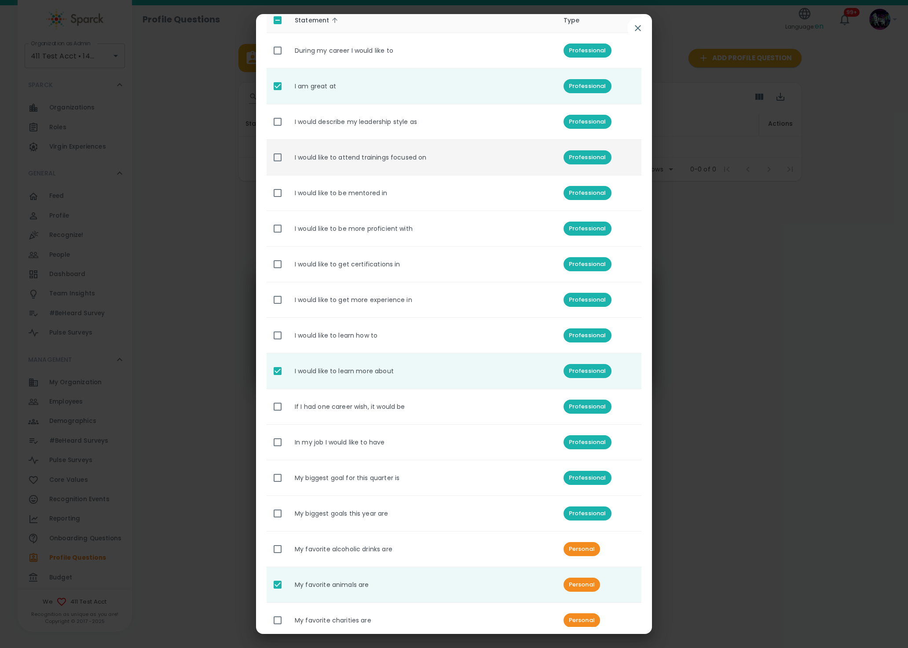
scroll to position [0, 0]
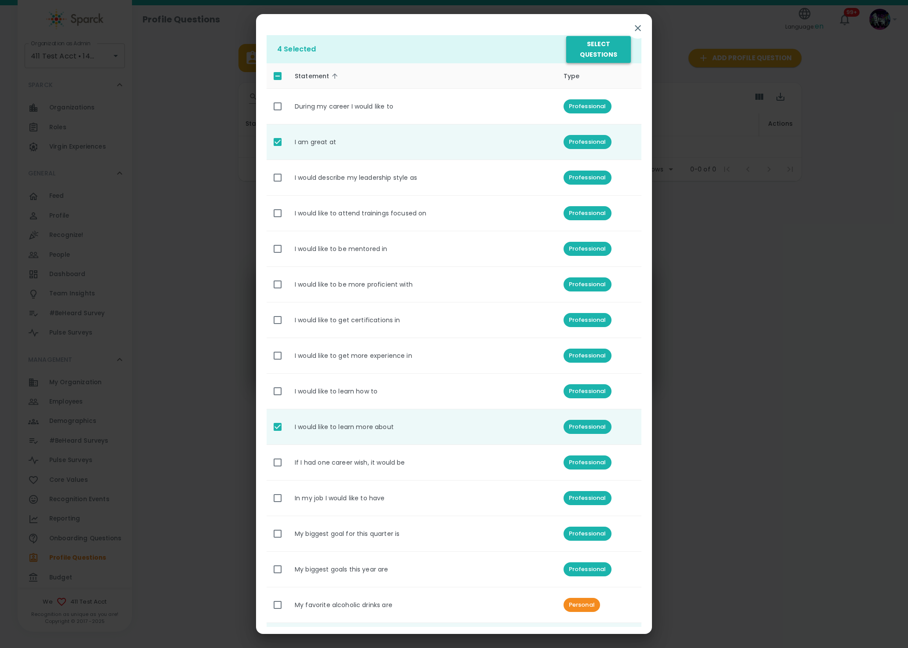
click at [600, 49] on button "Select Questions" at bounding box center [598, 49] width 65 height 27
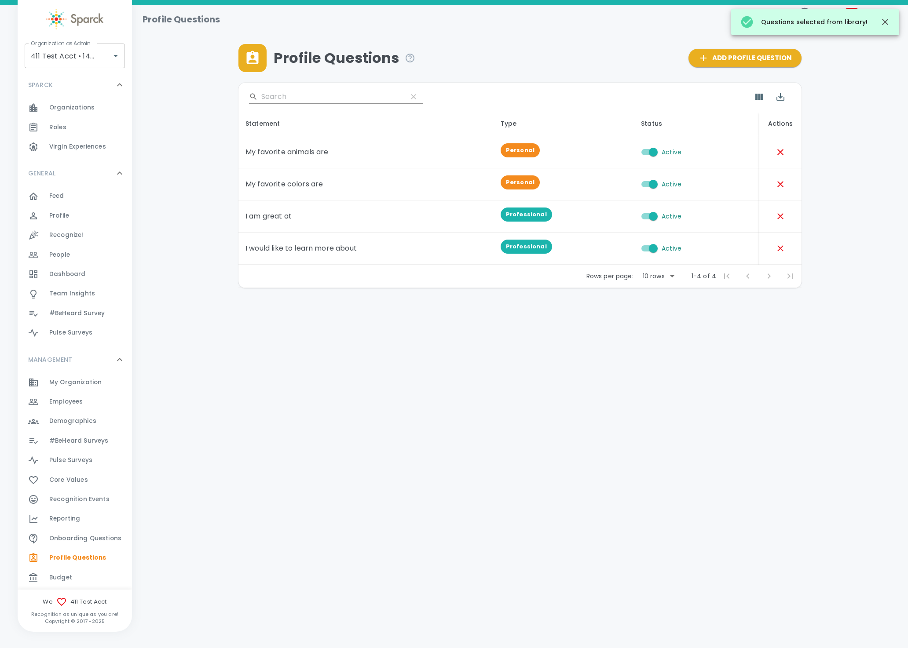
click at [101, 542] on span "Onboarding Questions" at bounding box center [85, 538] width 72 height 9
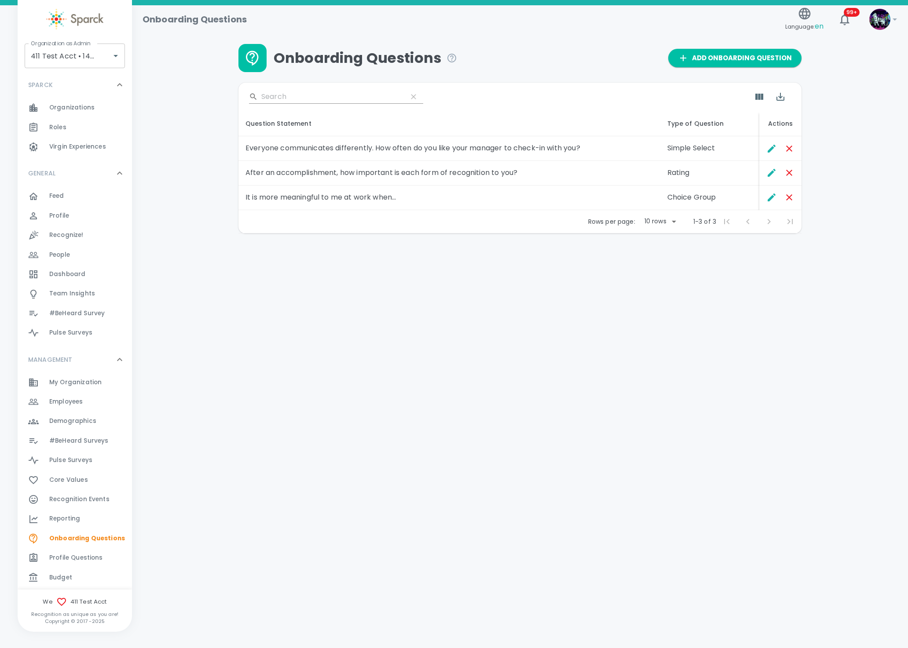
click at [86, 504] on span "Recognition Events 0" at bounding box center [79, 500] width 60 height 12
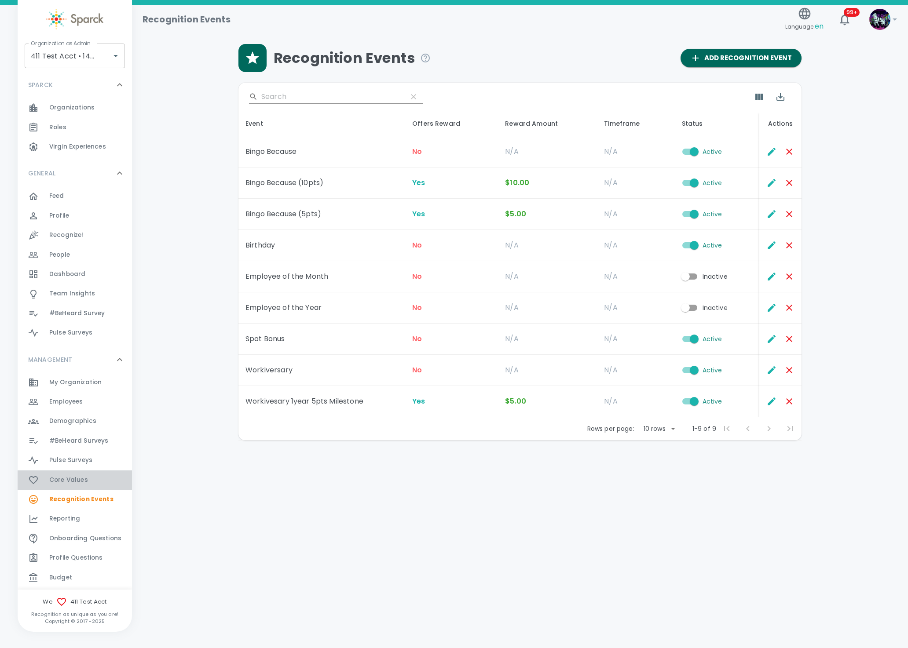
click at [101, 483] on div "Core Values 0" at bounding box center [90, 480] width 83 height 12
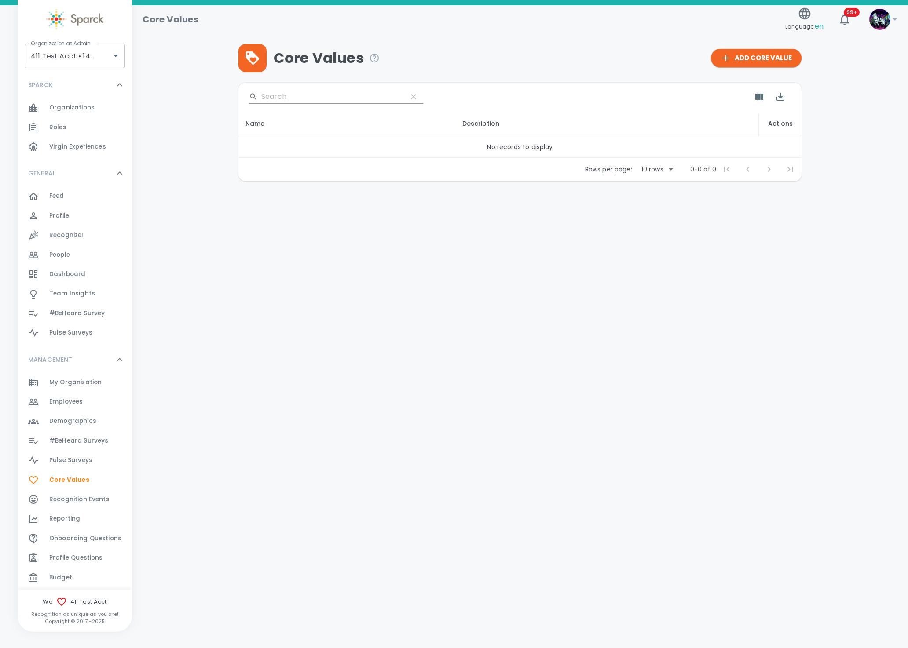
click at [269, 91] on div "​" at bounding box center [519, 97] width 563 height 28
click at [266, 100] on input "Search" at bounding box center [330, 97] width 139 height 14
click at [745, 60] on span "Add Core Value" at bounding box center [756, 57] width 71 height 11
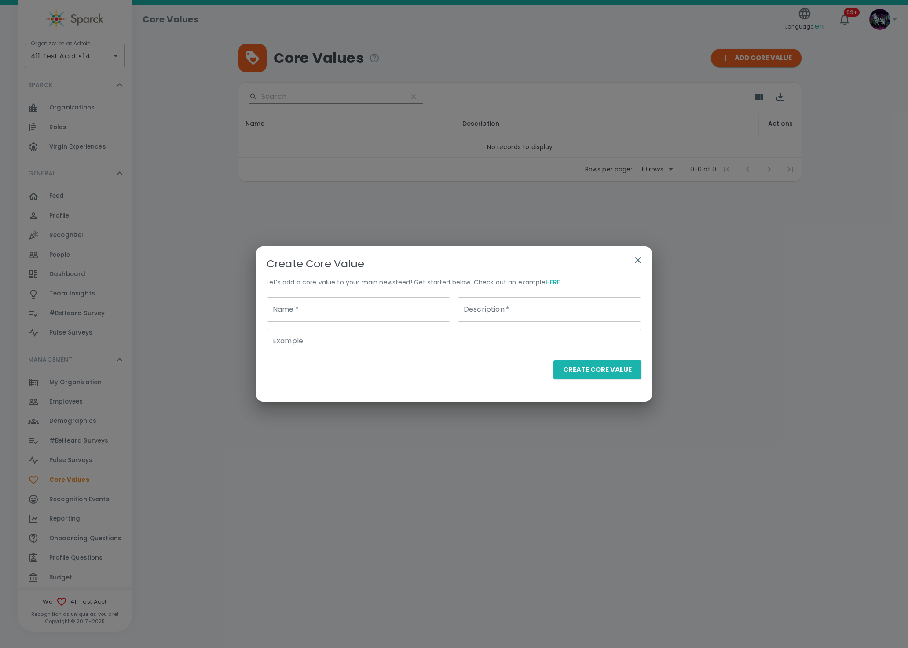
click at [387, 319] on input "Name   *" at bounding box center [359, 309] width 184 height 25
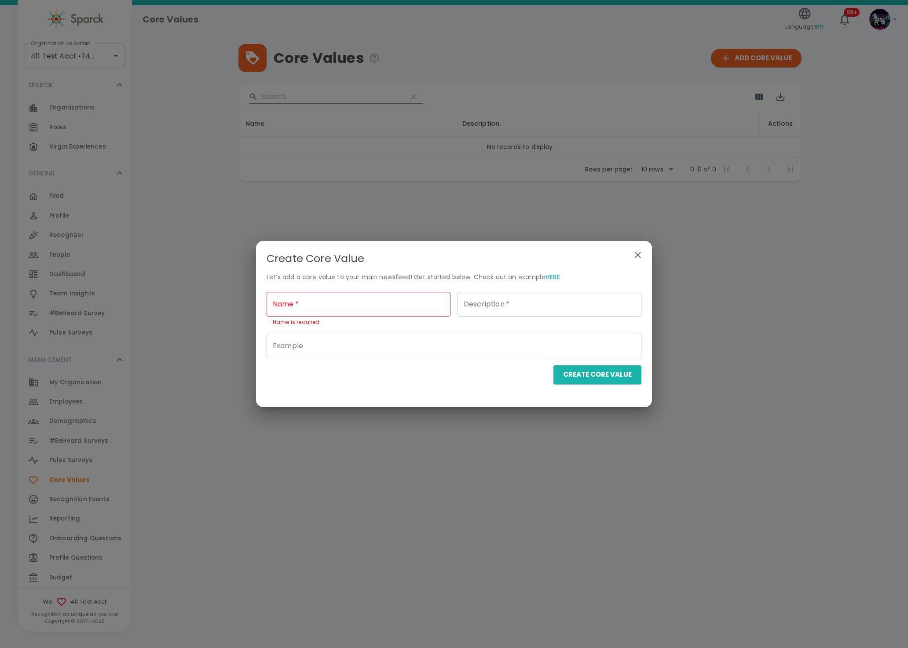
click at [554, 281] on link "HERE" at bounding box center [552, 277] width 15 height 9
click at [361, 297] on input "Name   *" at bounding box center [359, 304] width 184 height 25
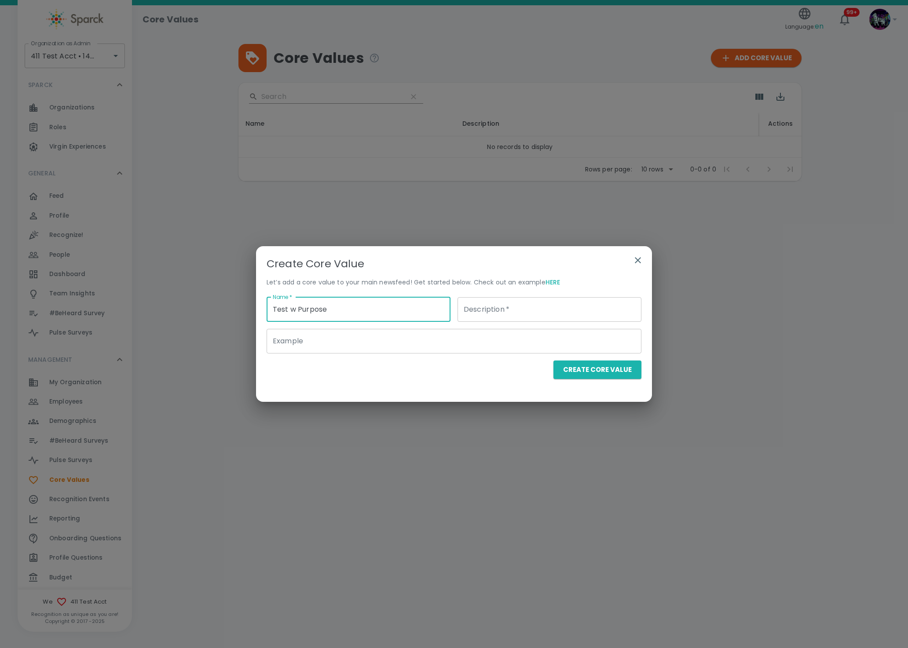
type input "Test w Purpose"
type input "Test w Purpose and intent"
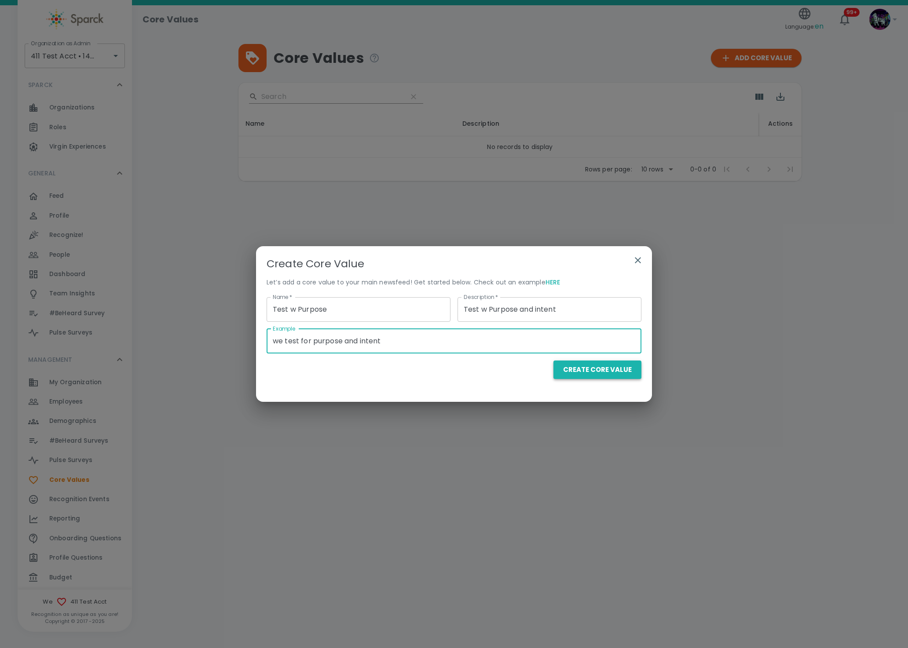
type input "we test for purpose and intent"
click at [630, 368] on button "Create Core Value" at bounding box center [597, 370] width 88 height 18
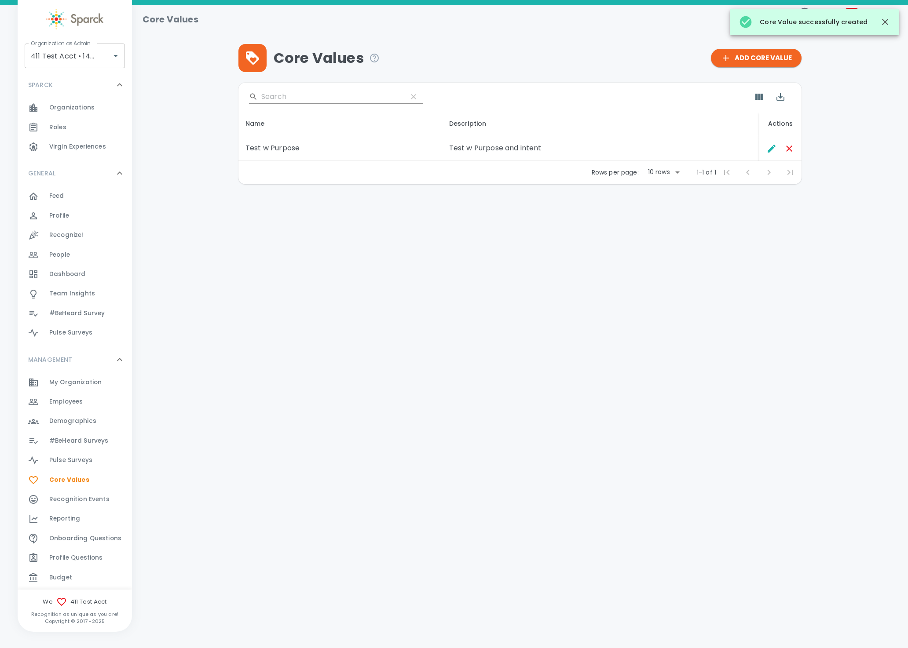
click at [99, 437] on span "#BeHeard Surveys" at bounding box center [78, 441] width 59 height 9
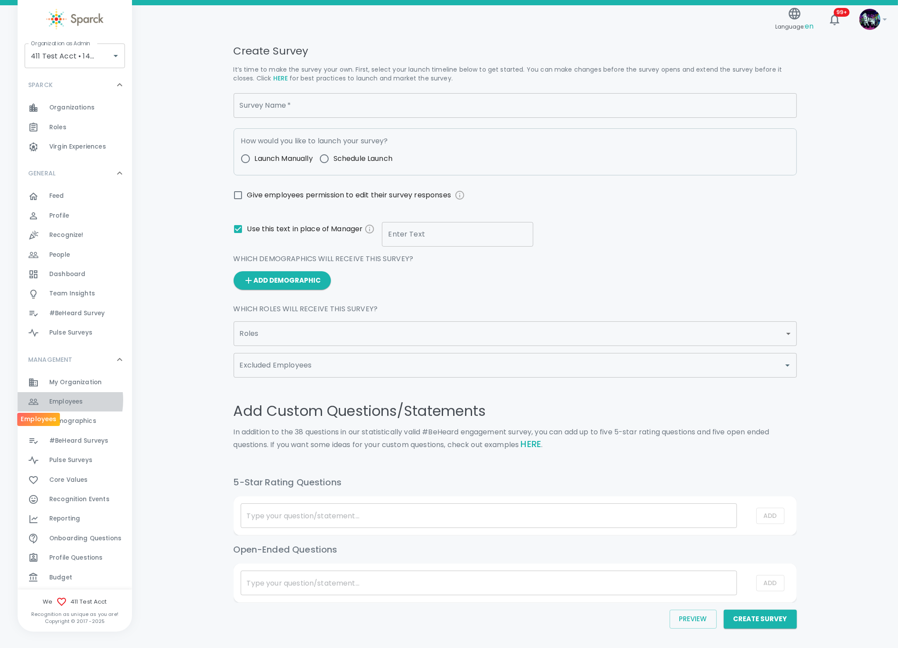
click at [44, 400] on div at bounding box center [38, 402] width 21 height 11
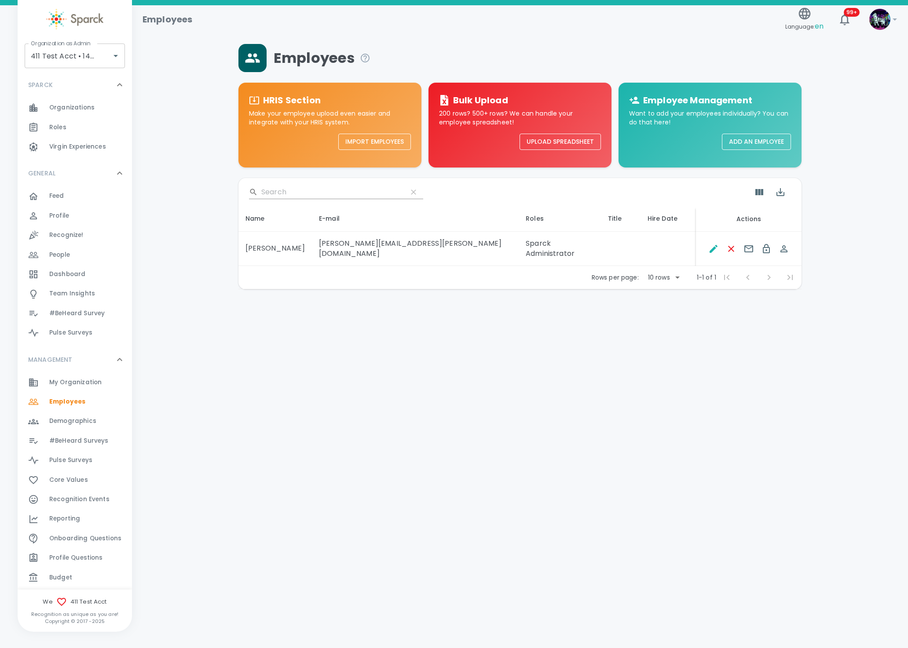
click at [534, 142] on button "Upload Spreadsheet" at bounding box center [559, 142] width 81 height 16
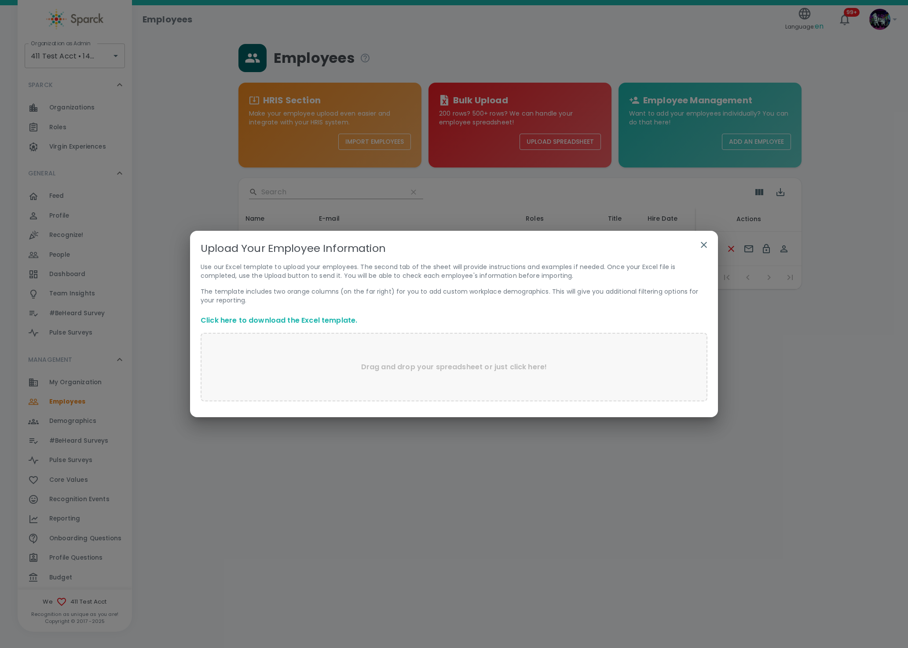
click at [392, 368] on p "Drag and drop your spreadsheet or just click here!" at bounding box center [454, 367] width 186 height 11
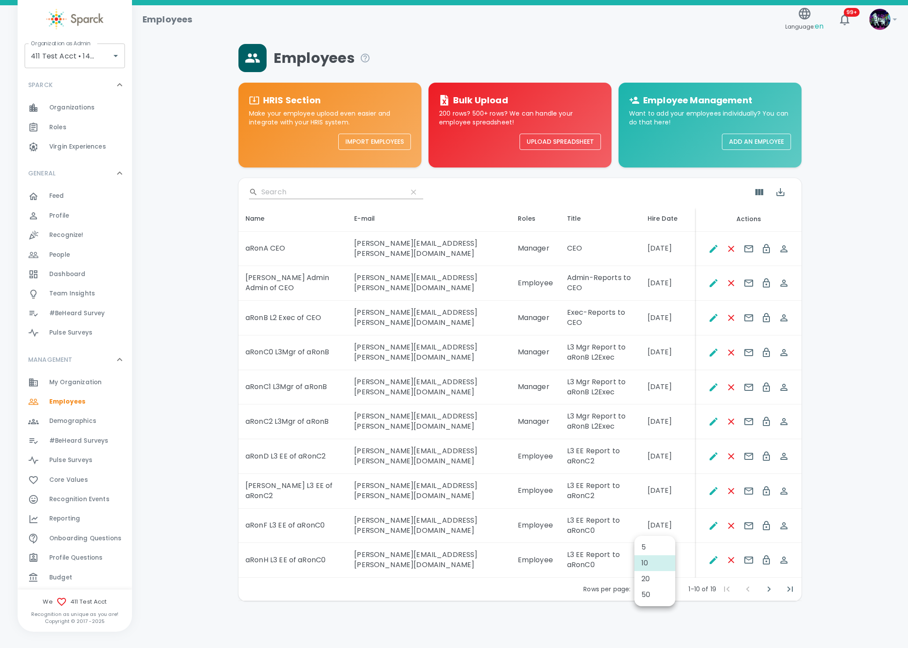
click at [666, 528] on body "Skip Navigation Employees Language: en 99+ ! Organization as Admin 411 Test Acc…" at bounding box center [454, 323] width 908 height 647
click at [648, 595] on li "50" at bounding box center [654, 595] width 41 height 16
type input "50"
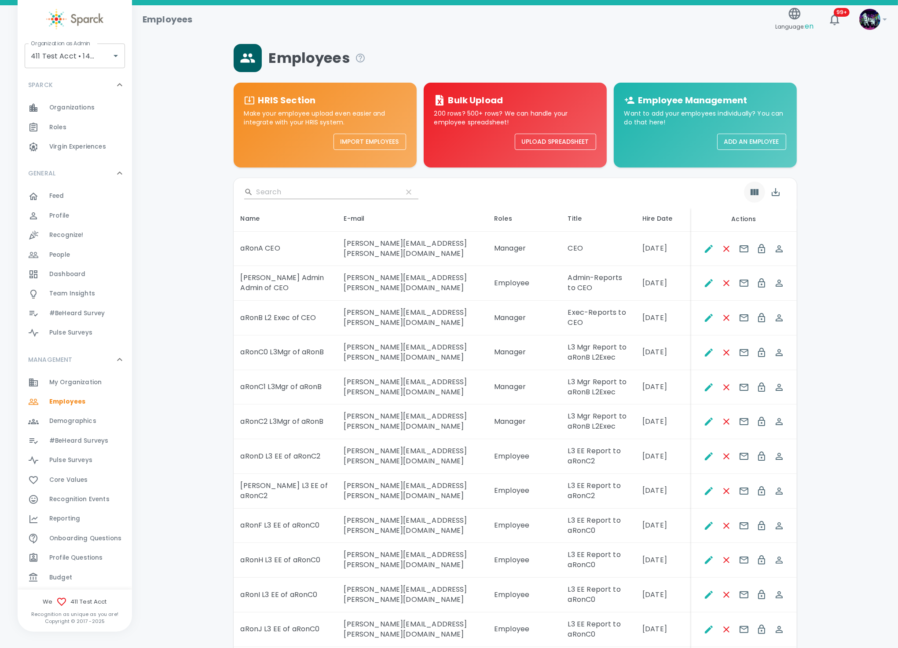
click at [759, 194] on button "Show Columns" at bounding box center [754, 192] width 21 height 21
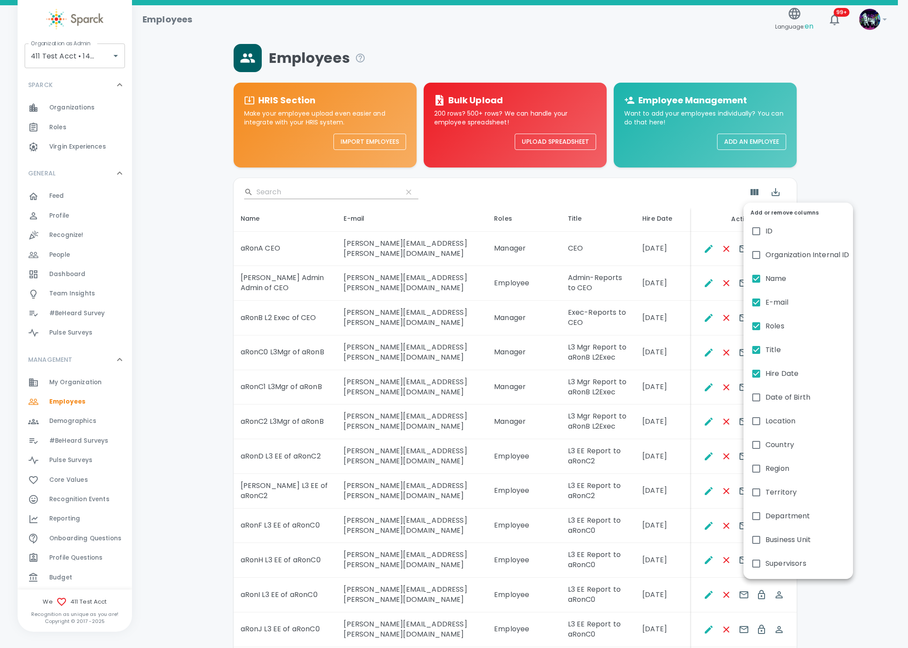
click at [776, 405] on label "Date of Birth" at bounding box center [798, 398] width 110 height 24
click at [765, 405] on input "Date of Birth" at bounding box center [756, 397] width 18 height 18
checkbox input "true"
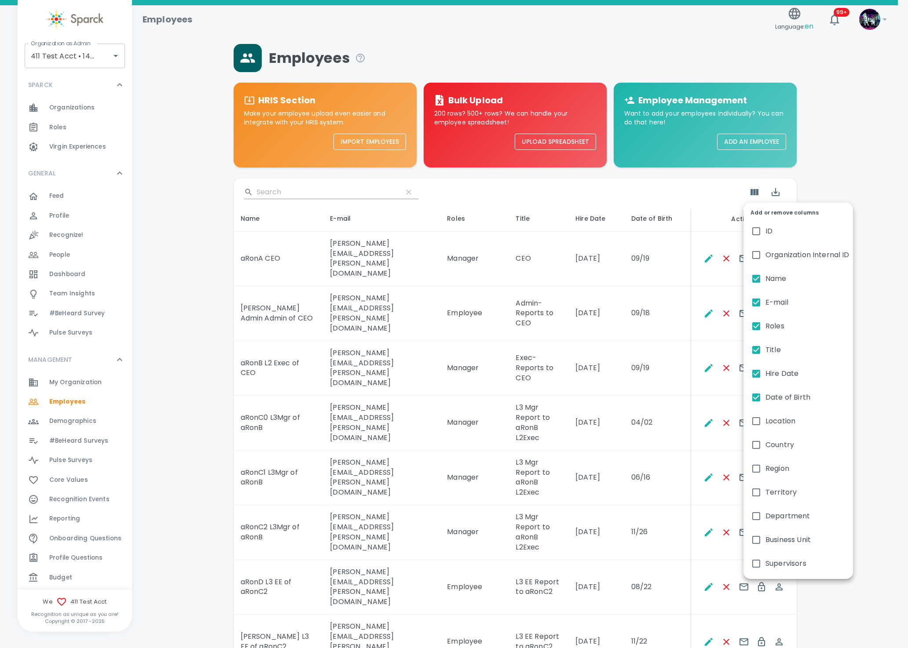
click at [769, 421] on span "Location" at bounding box center [780, 421] width 30 height 11
click at [765, 421] on input "Location" at bounding box center [756, 421] width 18 height 18
checkbox input "true"
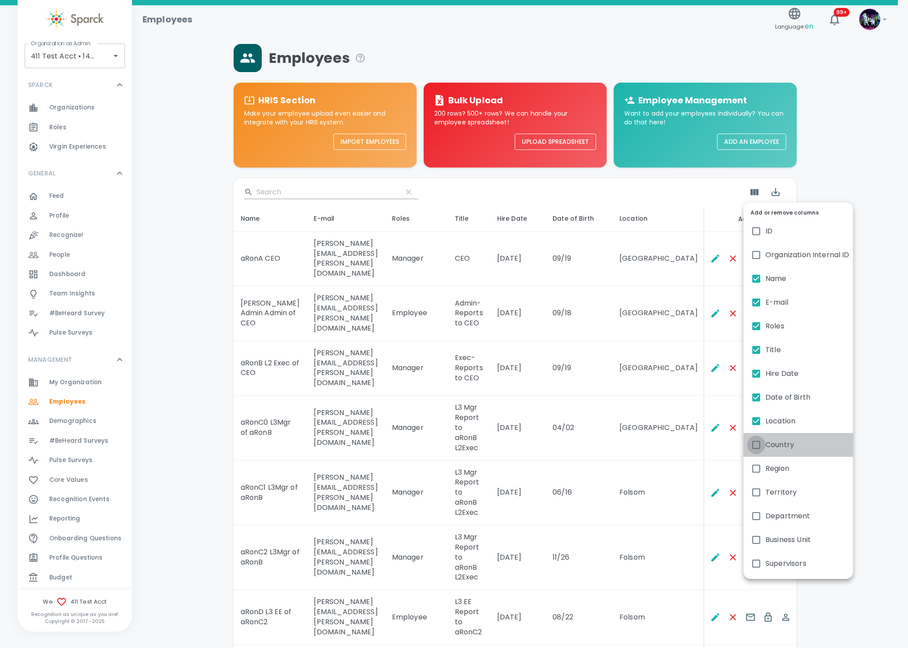
click at [762, 443] on input "Country" at bounding box center [756, 445] width 18 height 18
checkbox input "true"
click at [775, 273] on label "Name" at bounding box center [798, 279] width 110 height 24
click at [765, 273] on input "Name" at bounding box center [756, 279] width 18 height 18
checkbox input "false"
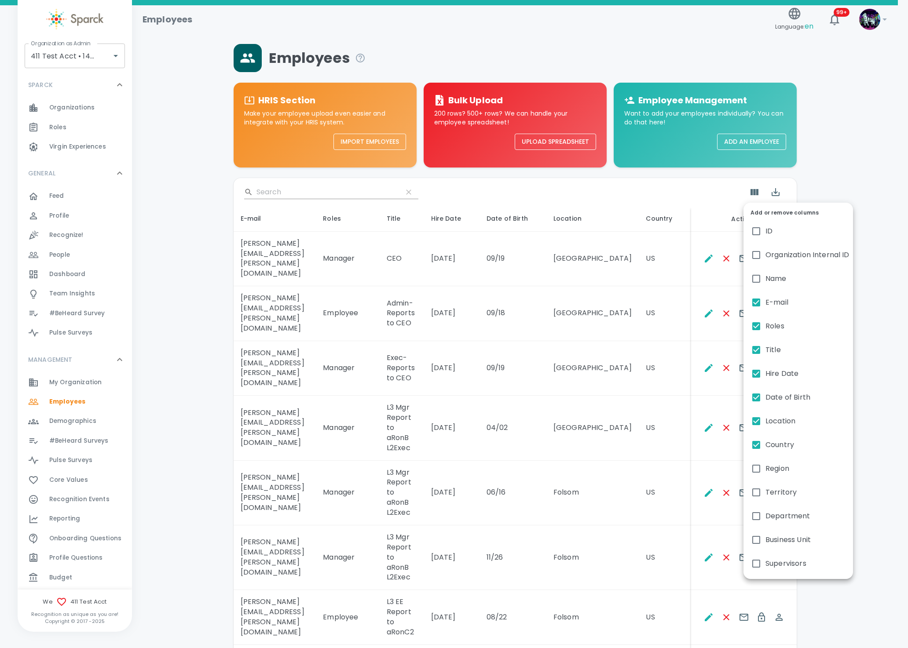
click at [773, 472] on span "Region" at bounding box center [777, 469] width 24 height 11
click at [765, 472] on input "Region" at bounding box center [756, 469] width 18 height 18
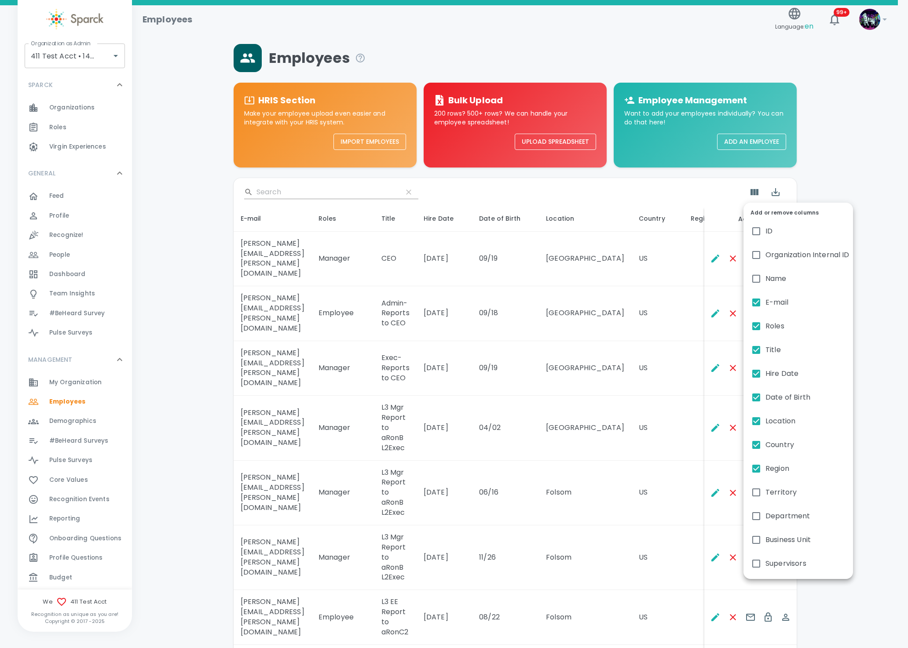
click at [773, 472] on span "Region" at bounding box center [777, 469] width 24 height 11
click at [765, 472] on input "Region" at bounding box center [756, 469] width 18 height 18
checkbox input "false"
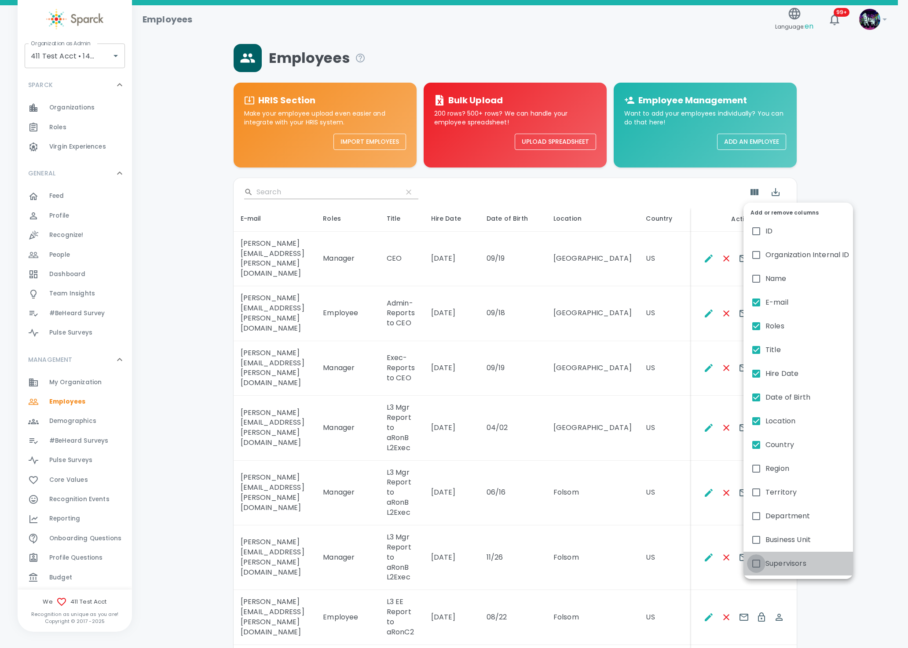
click at [756, 562] on input "Supervisors" at bounding box center [756, 564] width 18 height 18
checkbox input "true"
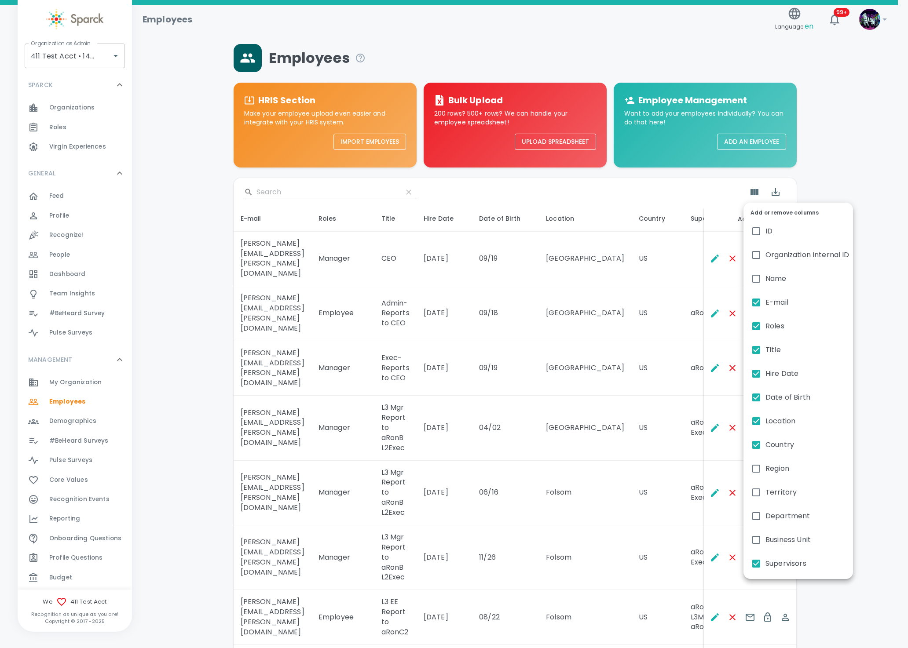
click at [758, 329] on input "Roles" at bounding box center [756, 326] width 18 height 18
checkbox input "false"
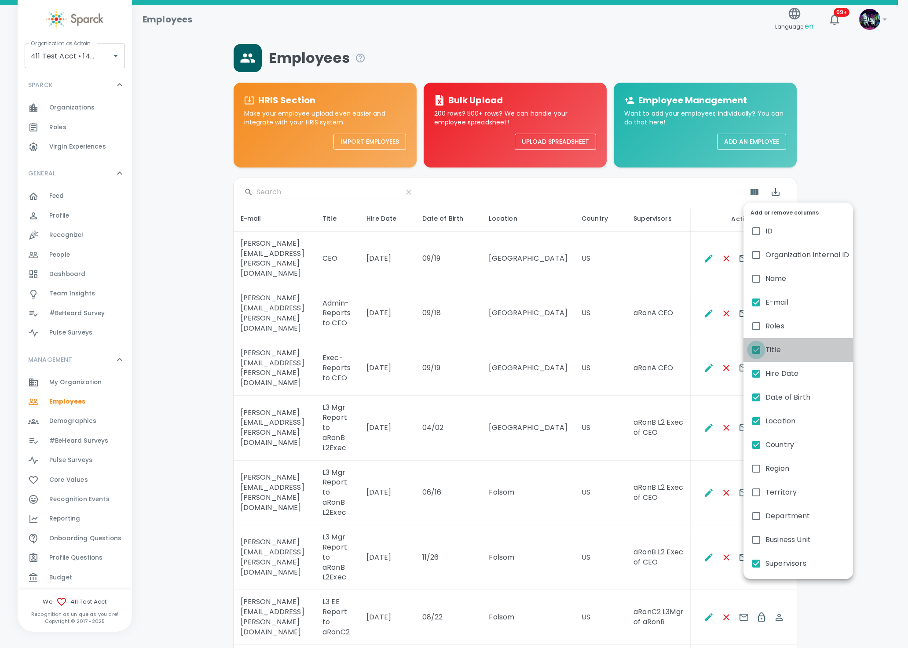
click at [754, 345] on input "Title" at bounding box center [756, 350] width 18 height 18
checkbox input "false"
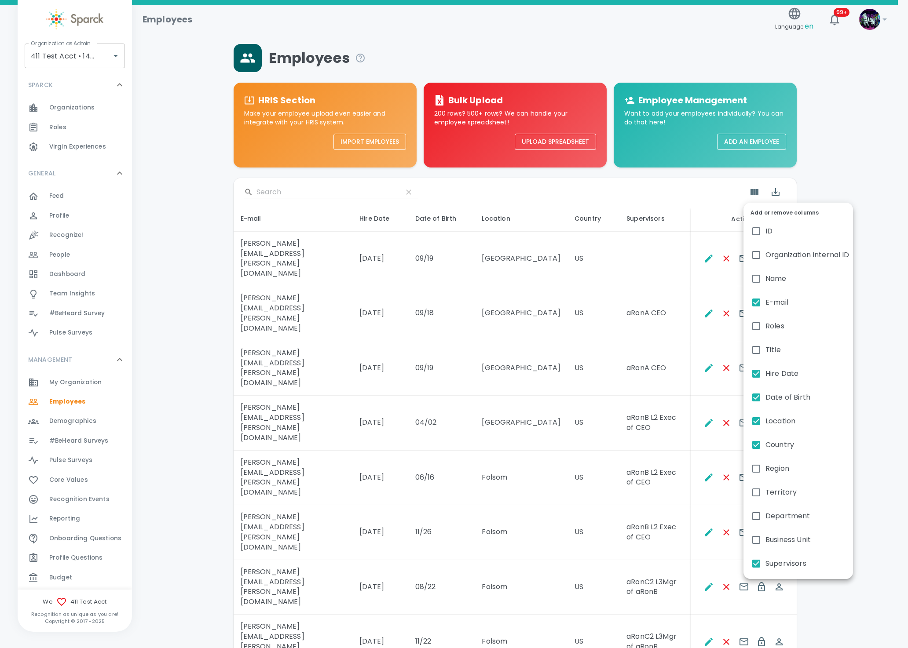
click at [751, 404] on input "Date of Birth" at bounding box center [756, 397] width 18 height 18
checkbox input "false"
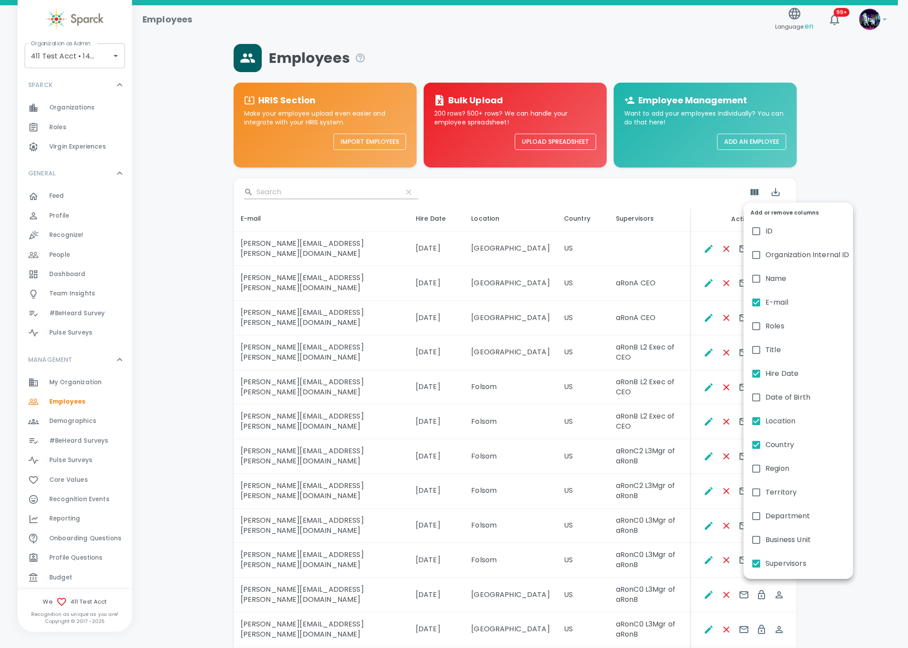
click at [892, 322] on div at bounding box center [454, 324] width 908 height 648
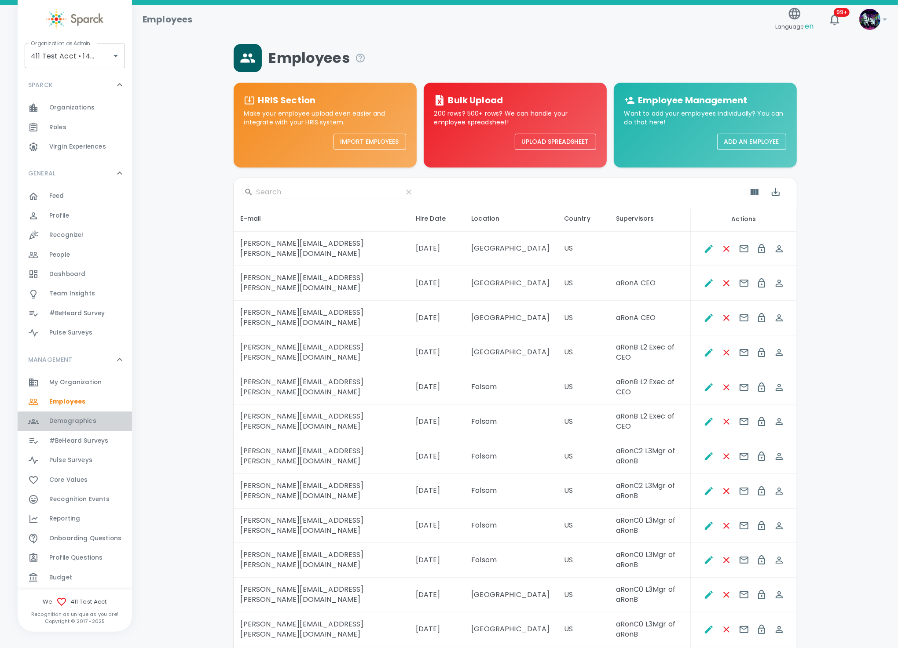
click at [82, 419] on span "Demographics" at bounding box center [72, 421] width 47 height 9
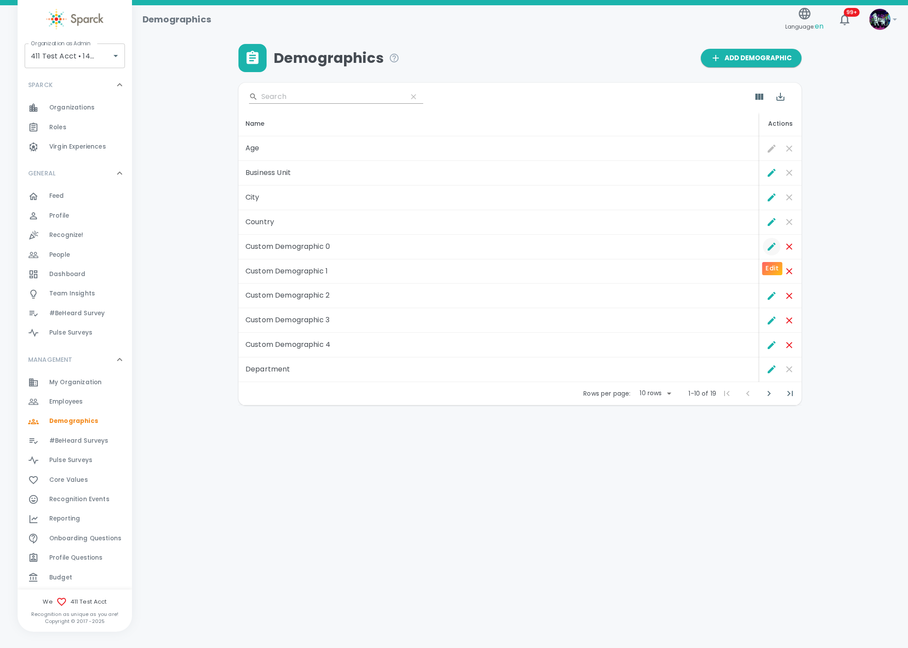
click at [766, 247] on icon "Edit" at bounding box center [771, 246] width 11 height 11
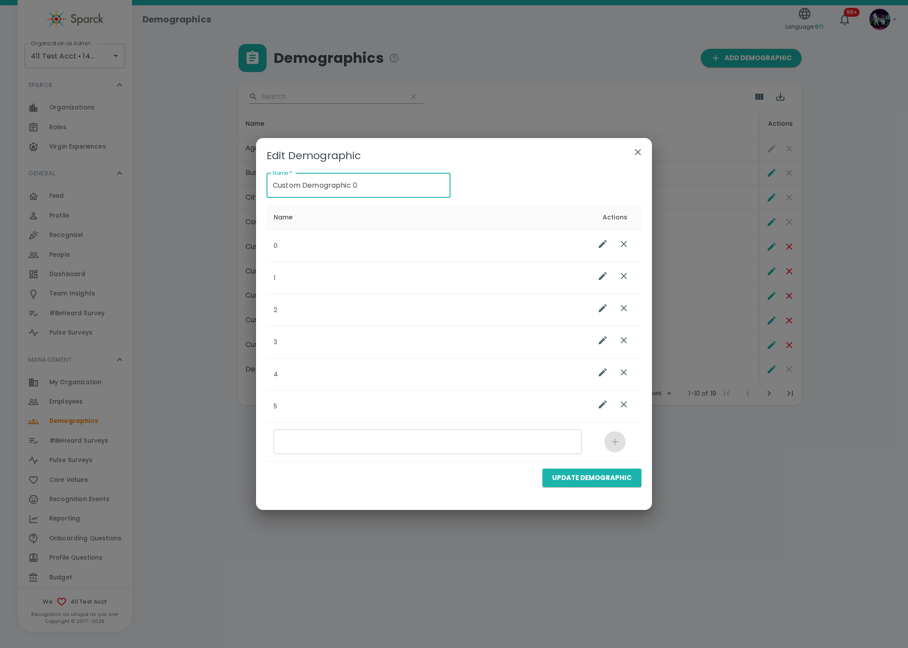
drag, startPoint x: 369, startPoint y: 182, endPoint x: 261, endPoint y: 188, distance: 108.4
click at [260, 188] on div "Name   * Custom Demographic 0 Name   *" at bounding box center [355, 182] width 191 height 32
type input "C1-#Pigs"
click at [585, 476] on button "Update Demographic" at bounding box center [591, 478] width 99 height 18
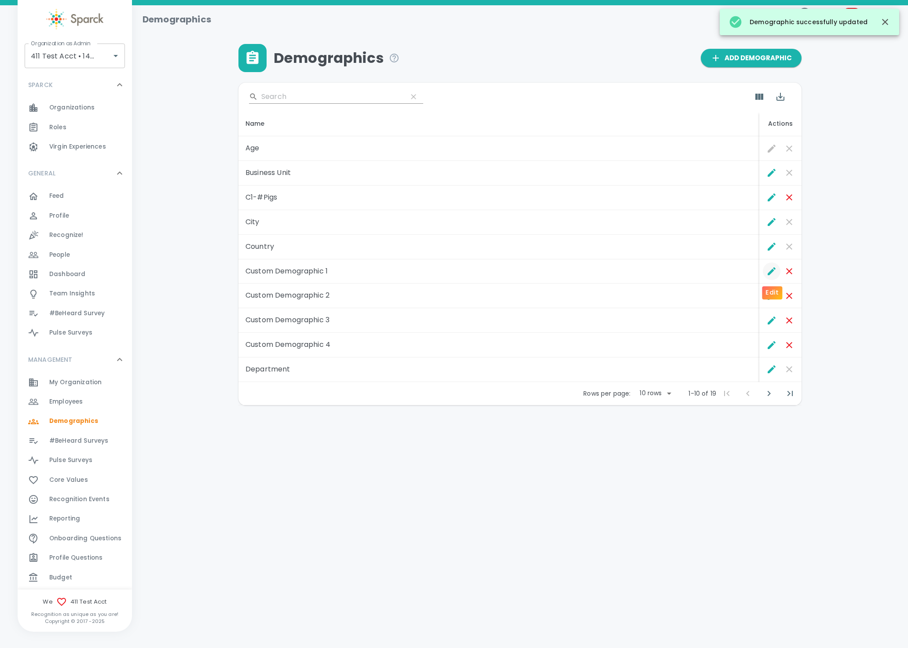
click at [775, 272] on icon "Edit" at bounding box center [771, 271] width 11 height 11
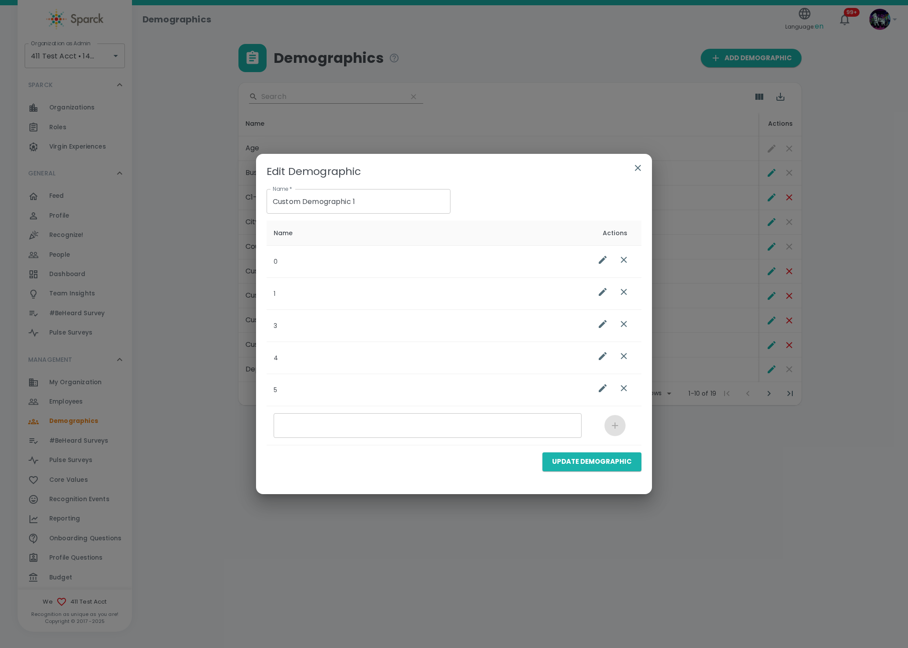
click at [373, 192] on input "Custom Demographic 1" at bounding box center [359, 201] width 184 height 25
drag, startPoint x: 371, startPoint y: 201, endPoint x: 169, endPoint y: 195, distance: 201.6
click at [168, 195] on div "Edit Demographic Name   * Custom Demographic 1 Name   * Name Actions 0 1 3 4 5 …" at bounding box center [454, 324] width 908 height 648
type input "c"
type input "C2-#Dogs"
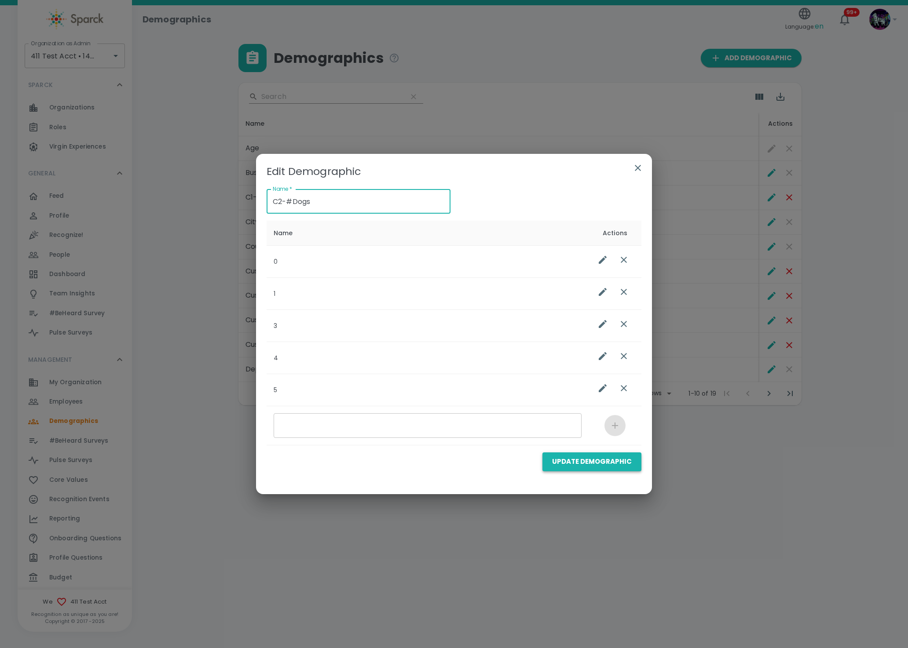
click at [603, 456] on button "Update Demographic" at bounding box center [591, 462] width 99 height 18
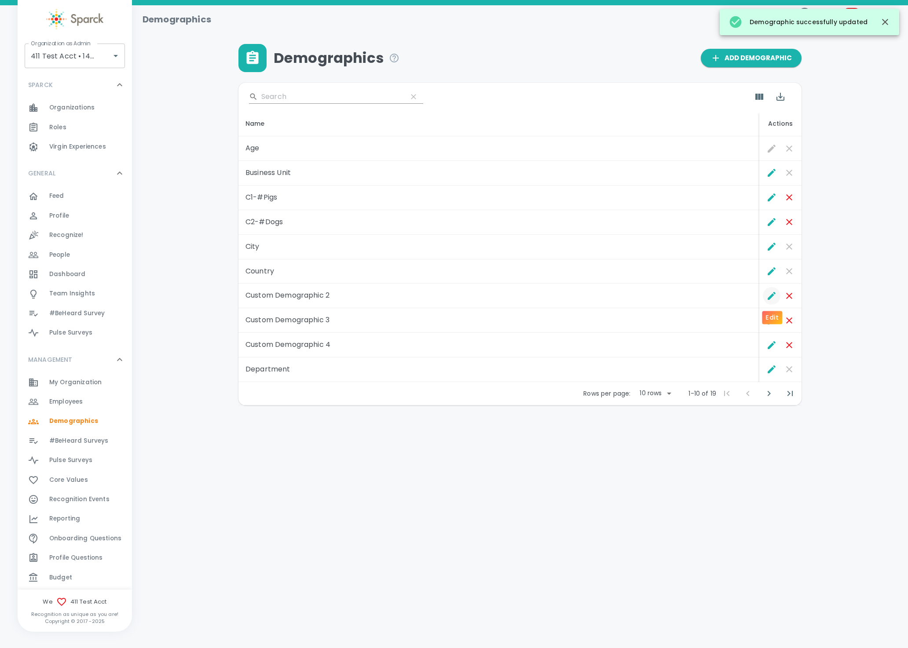
click at [766, 296] on icon "Edit" at bounding box center [771, 296] width 11 height 11
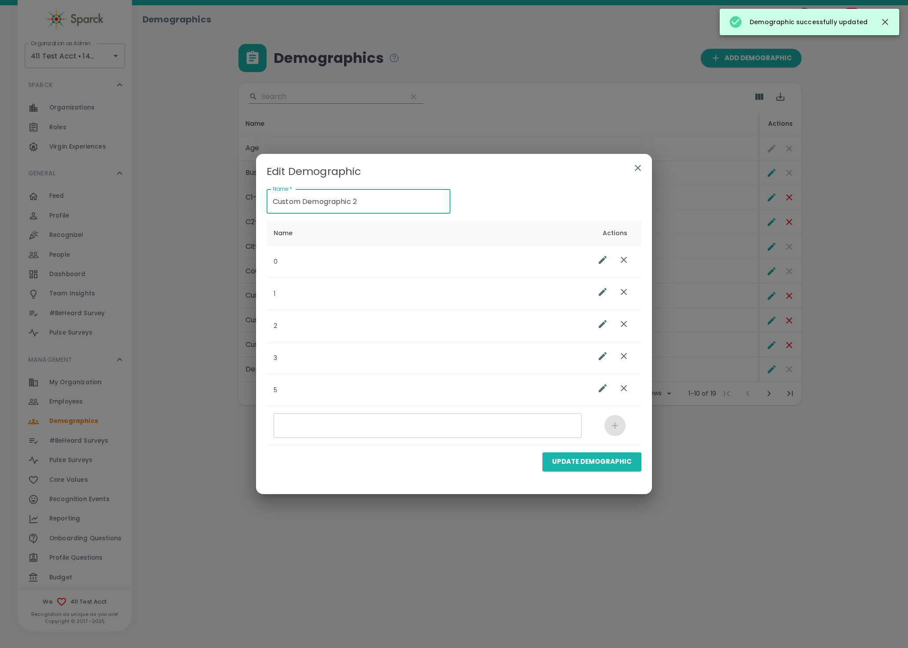
drag, startPoint x: 410, startPoint y: 197, endPoint x: 146, endPoint y: 205, distance: 263.2
click at [146, 205] on div "Edit Demographic Name   * Custom Demographic 2 Name   * Name Actions 0 1 2 3 5 …" at bounding box center [454, 324] width 908 height 648
type input "c"
type input "C3-#Cats"
click at [568, 455] on button "Update Demographic" at bounding box center [591, 462] width 99 height 18
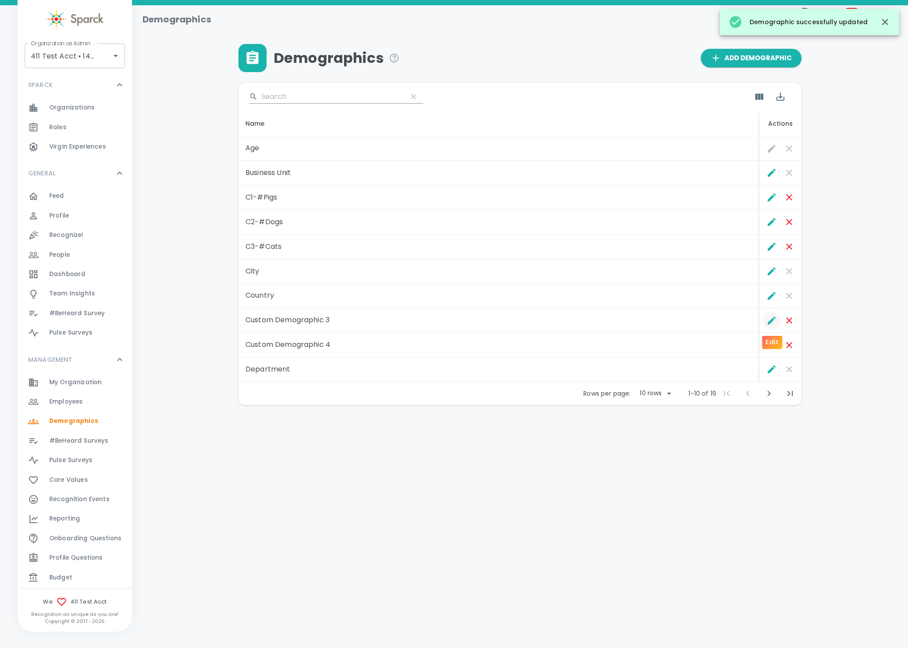
click at [772, 317] on icon "Edit" at bounding box center [771, 320] width 11 height 11
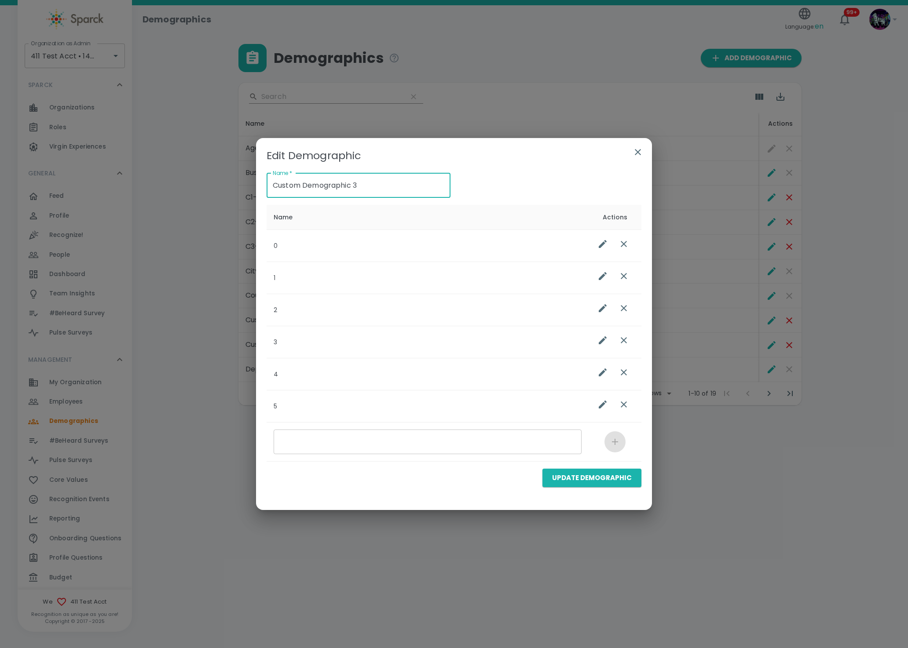
drag, startPoint x: 391, startPoint y: 179, endPoint x: 194, endPoint y: 194, distance: 197.6
click at [189, 194] on div "Edit Demographic Name   * Custom Demographic 3 Name   * Name Actions 0 1 2 3 4 …" at bounding box center [454, 324] width 908 height 648
type input "C4-#Emus"
click at [609, 468] on div "Update Demographic" at bounding box center [588, 475] width 106 height 26
click at [605, 473] on button "Update Demographic" at bounding box center [591, 478] width 99 height 18
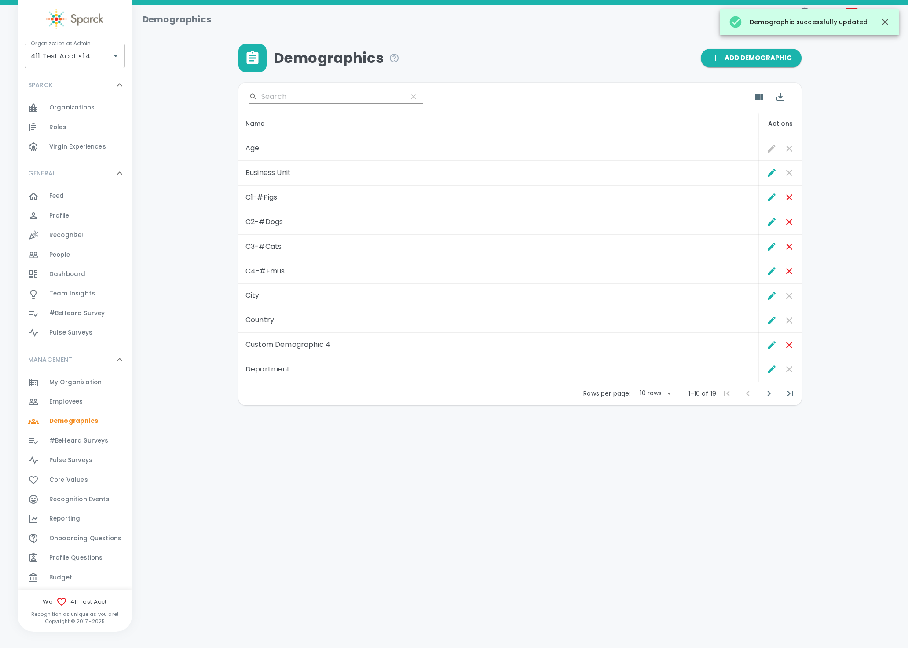
click at [664, 390] on body "Skip Navigation Demographics Language: en 99+ ! Organization as Admin 411 Test …" at bounding box center [454, 225] width 908 height 451
click at [649, 463] on li "50" at bounding box center [654, 460] width 41 height 16
type input "50"
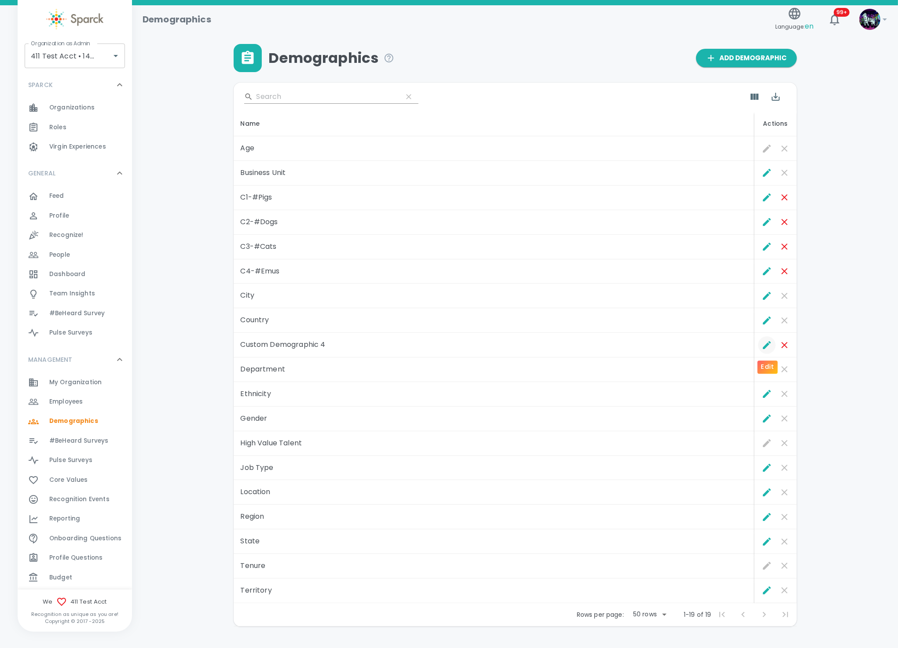
click at [764, 345] on icon "Edit" at bounding box center [766, 345] width 11 height 11
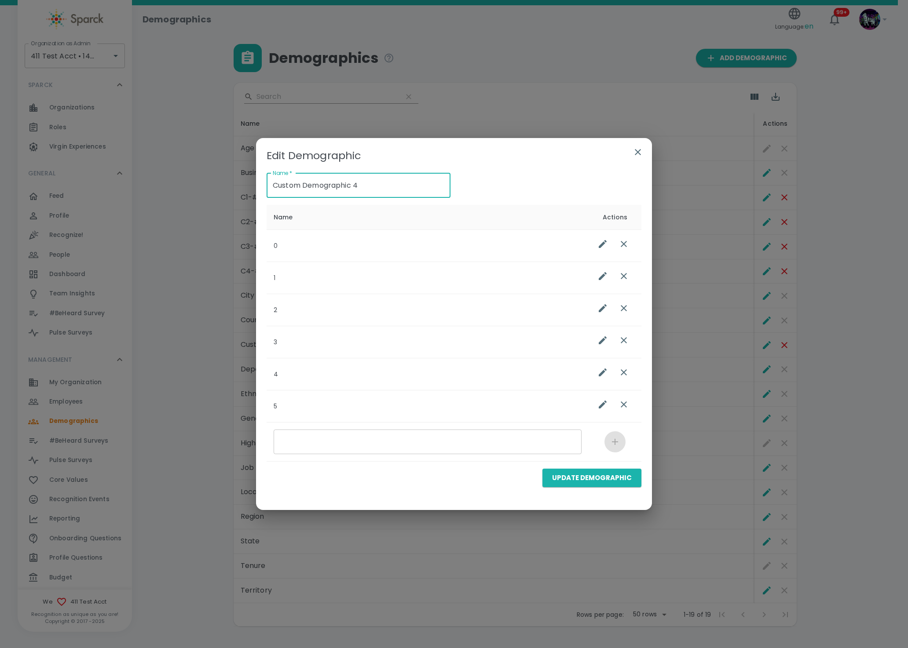
drag, startPoint x: 376, startPoint y: 184, endPoint x: 145, endPoint y: 176, distance: 231.5
click at [145, 176] on div "Edit Demographic Name   * Custom Demographic 4 Name   * Name Actions 0 1 2 3 4 …" at bounding box center [454, 324] width 908 height 648
type input "c"
type input "C5-#Birds"
click at [614, 479] on button "Update Demographic" at bounding box center [591, 478] width 99 height 18
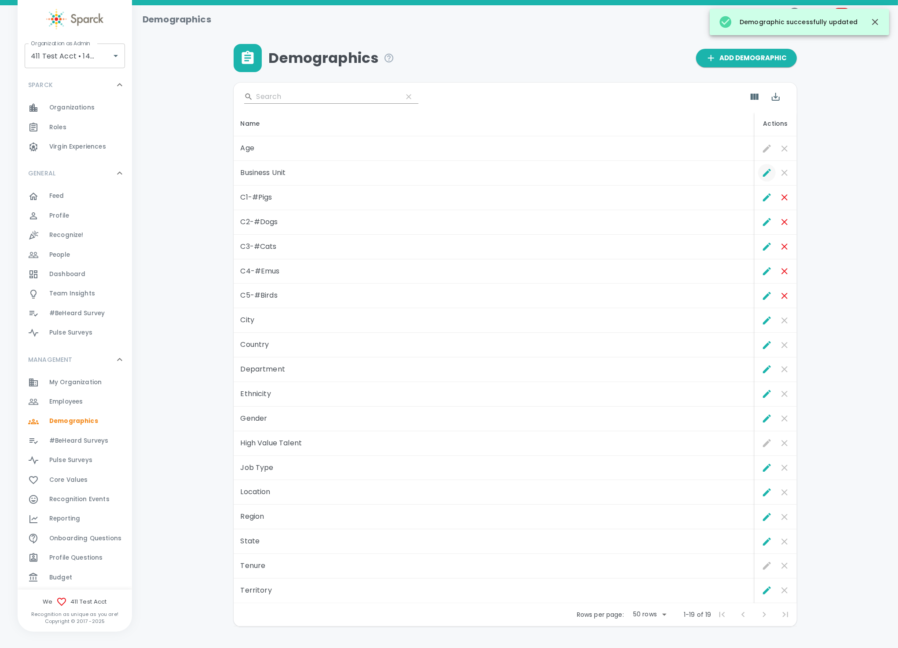
click at [763, 172] on icon "Edit" at bounding box center [766, 173] width 11 height 11
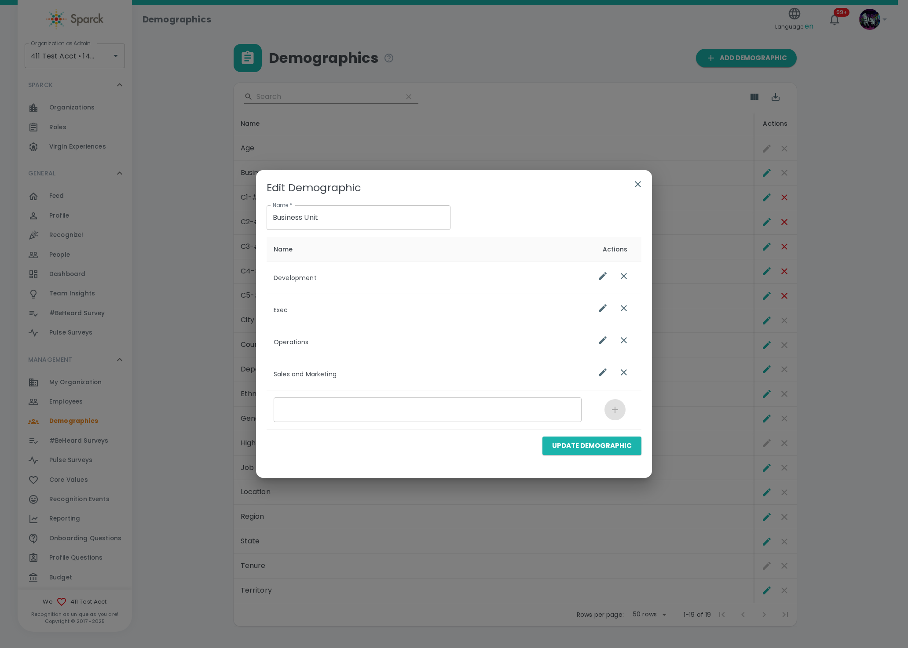
click at [634, 184] on icon "button" at bounding box center [638, 184] width 11 height 11
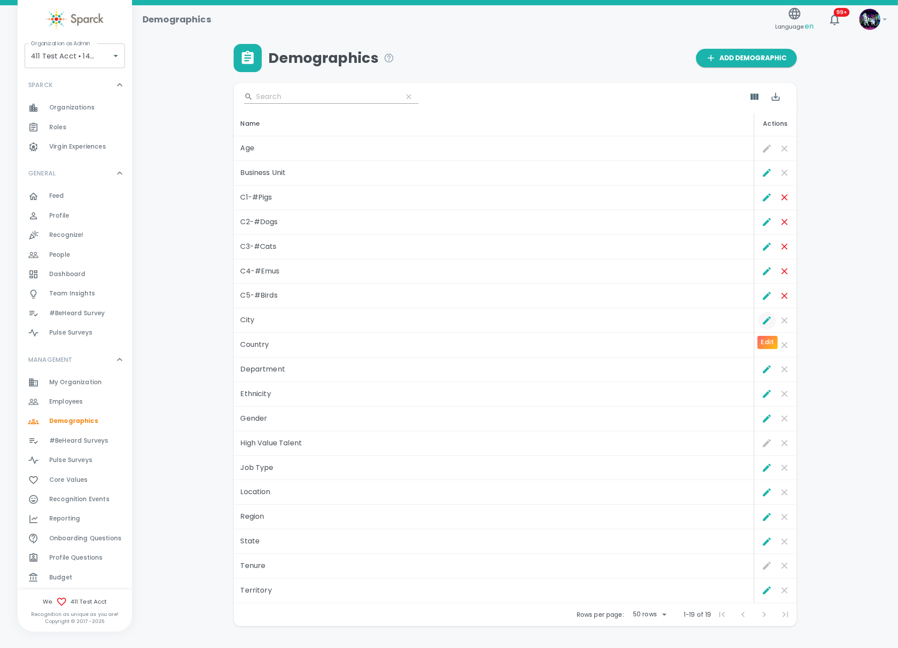
click at [766, 323] on icon "Edit" at bounding box center [766, 320] width 11 height 11
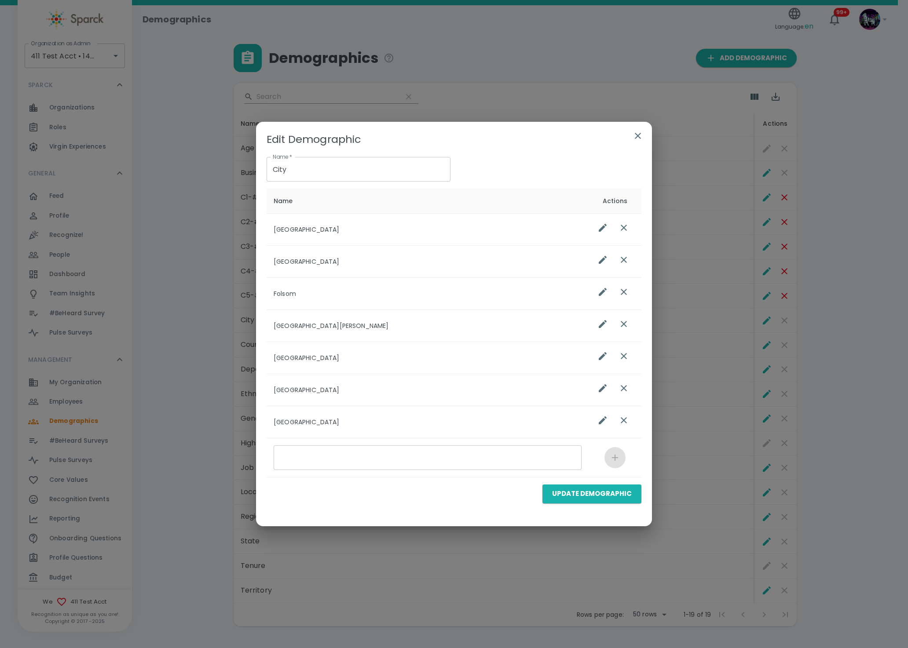
drag, startPoint x: 640, startPoint y: 129, endPoint x: 637, endPoint y: 133, distance: 4.8
click at [634, 135] on button "button" at bounding box center [637, 135] width 21 height 21
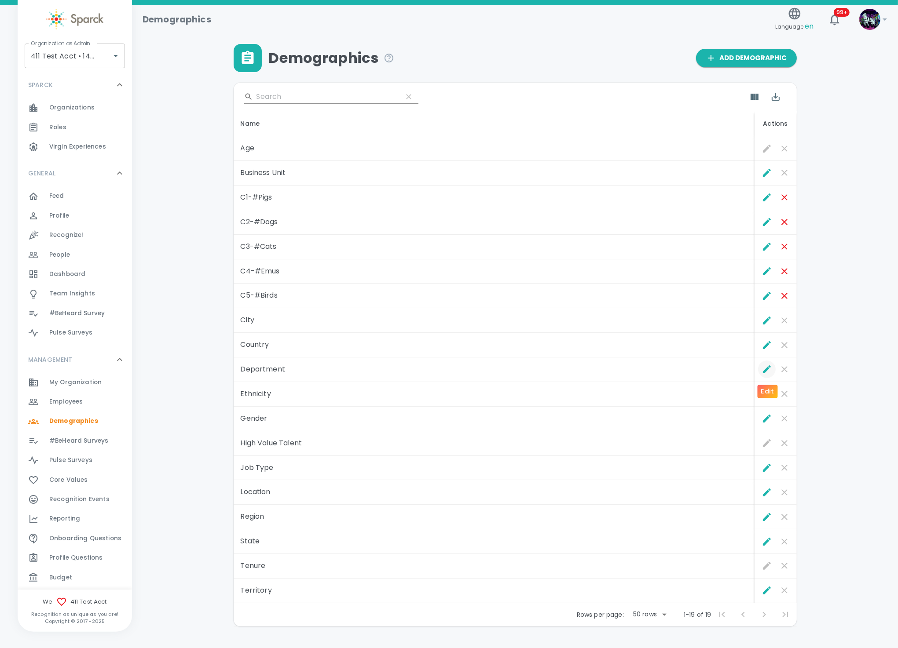
click at [767, 368] on icon "Edit" at bounding box center [767, 370] width 8 height 8
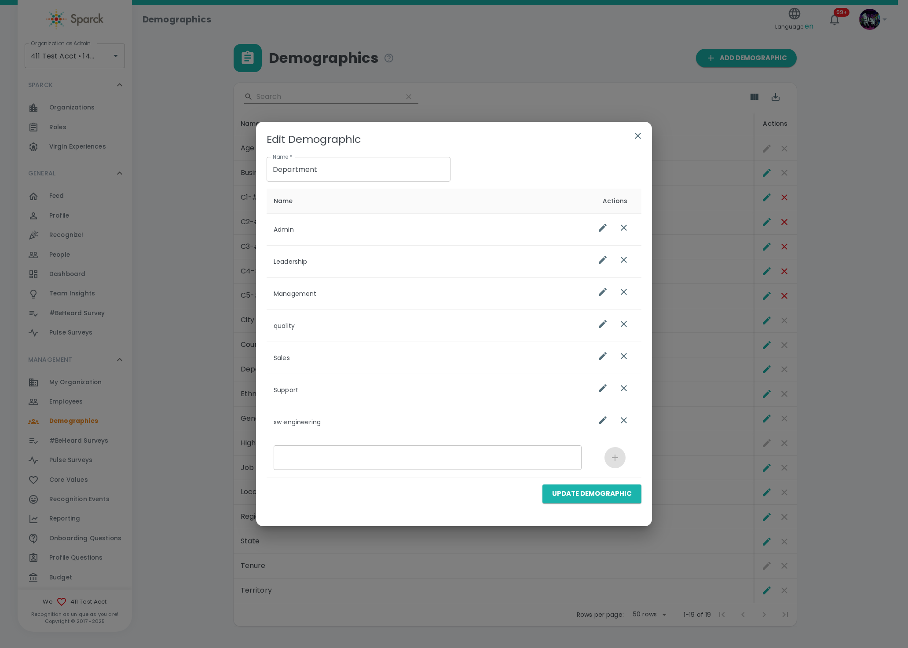
click at [640, 134] on icon "button" at bounding box center [638, 136] width 11 height 11
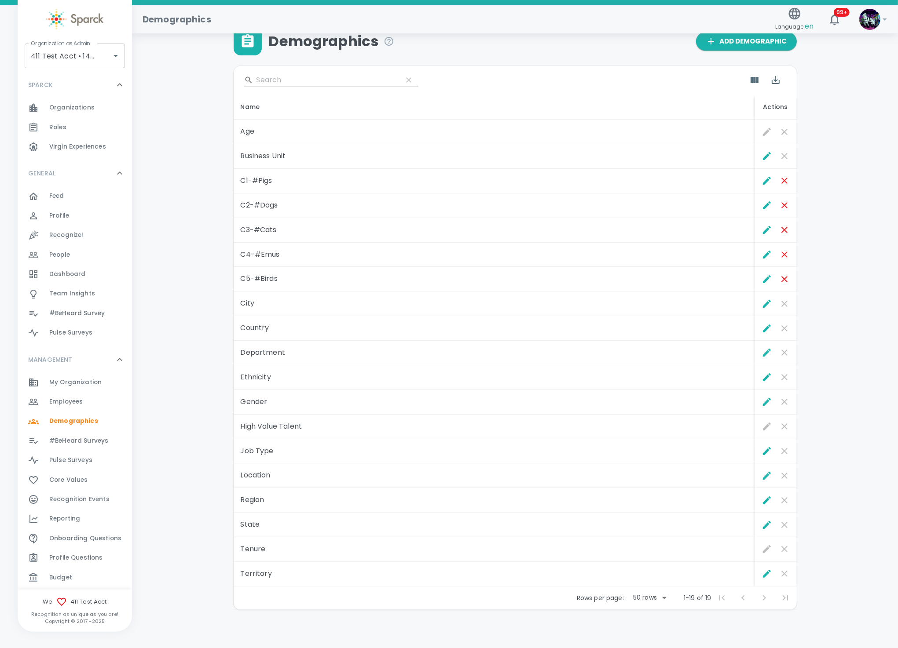
scroll to position [25, 0]
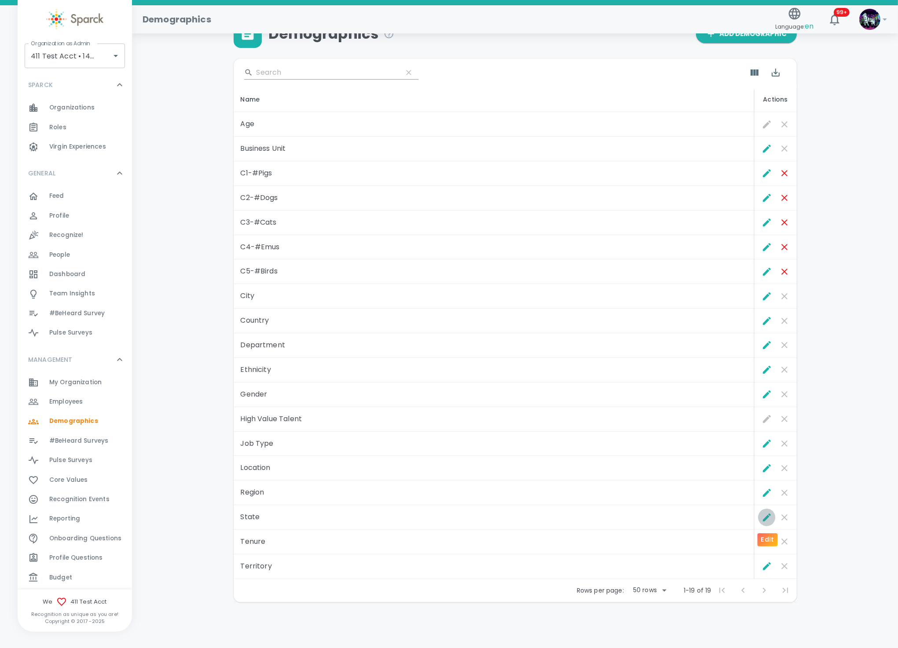
click at [761, 516] on icon "Edit" at bounding box center [766, 517] width 11 height 11
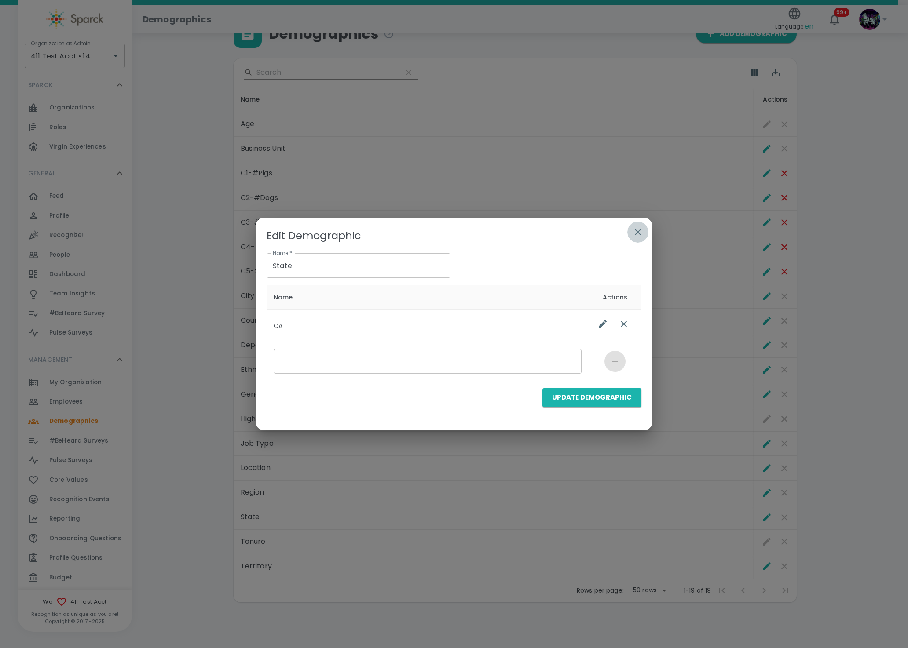
click at [638, 224] on button "button" at bounding box center [637, 232] width 21 height 21
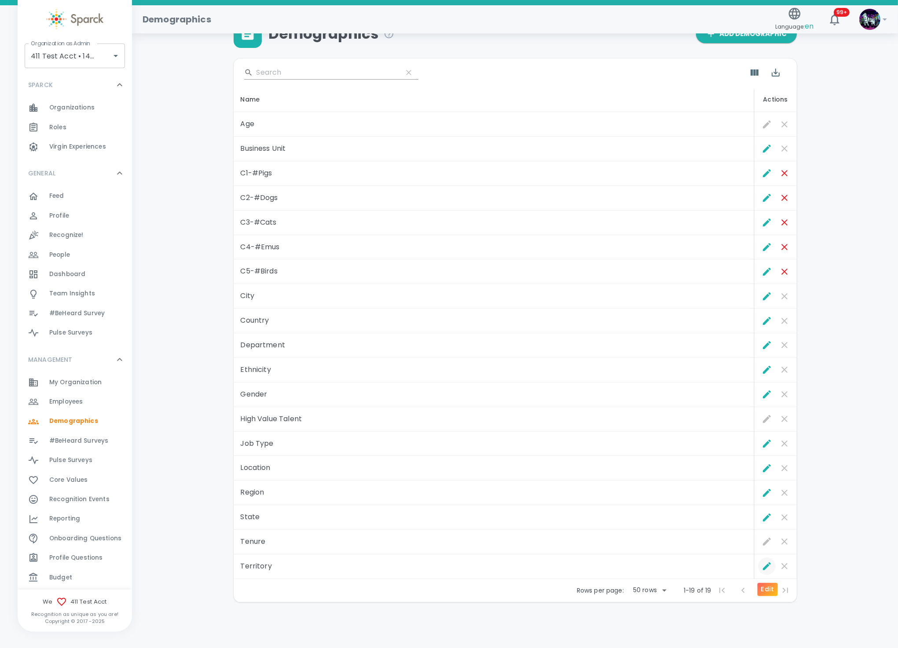
click at [763, 571] on icon "Edit" at bounding box center [766, 566] width 11 height 11
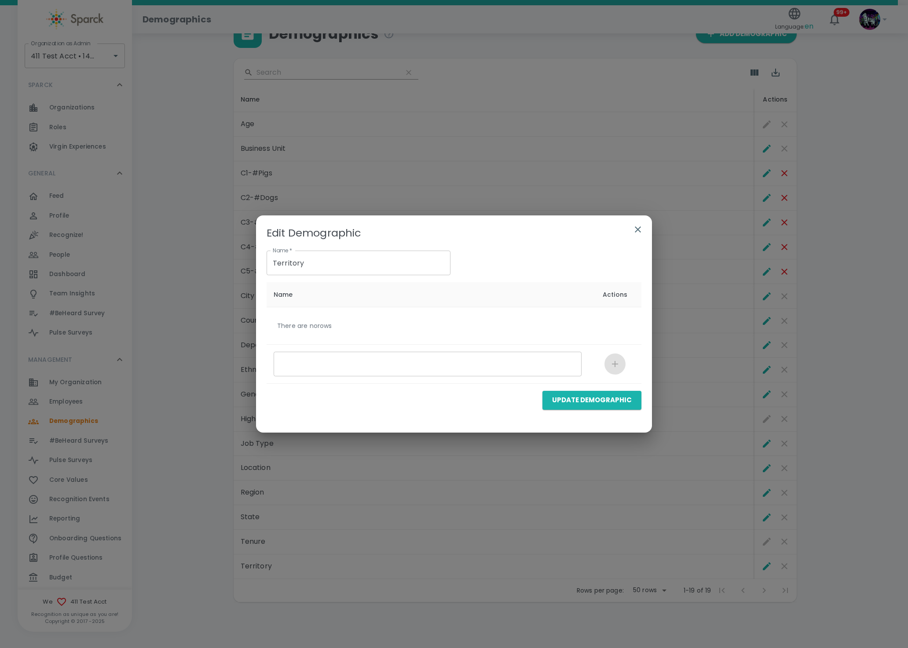
click at [637, 229] on icon "button" at bounding box center [638, 229] width 11 height 11
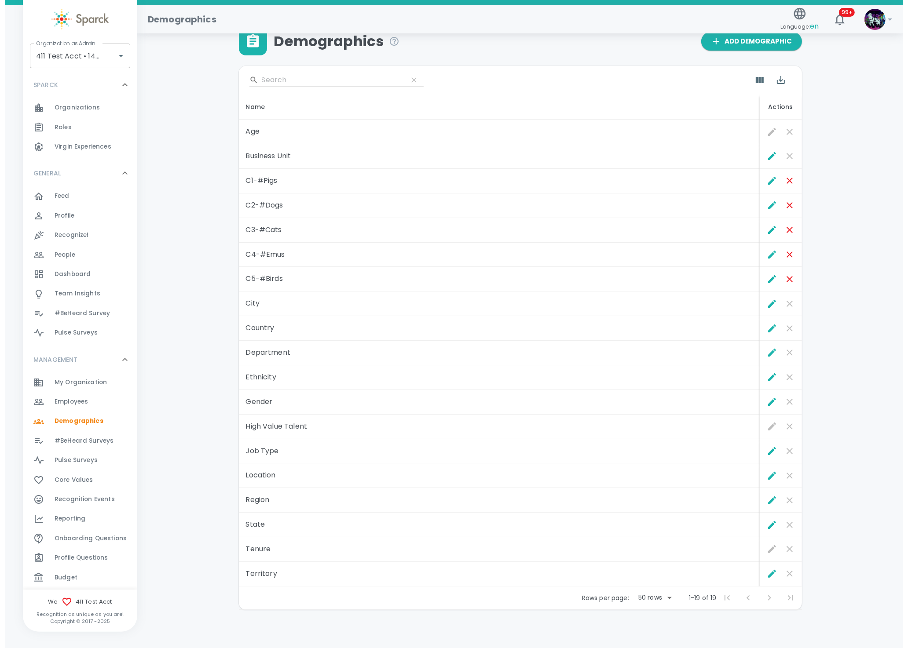
scroll to position [0, 0]
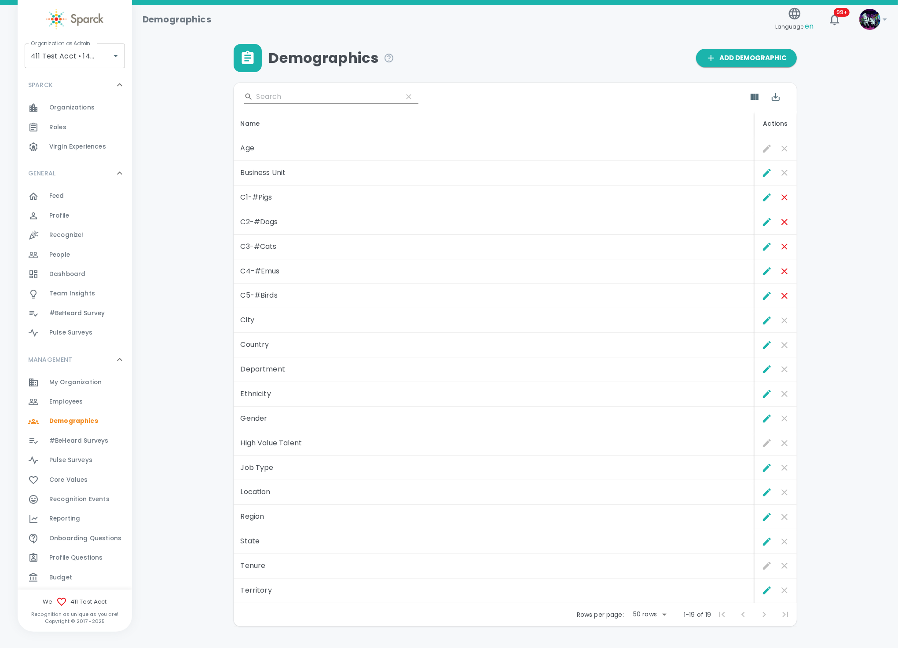
click at [82, 400] on span "Employees" at bounding box center [65, 402] width 33 height 9
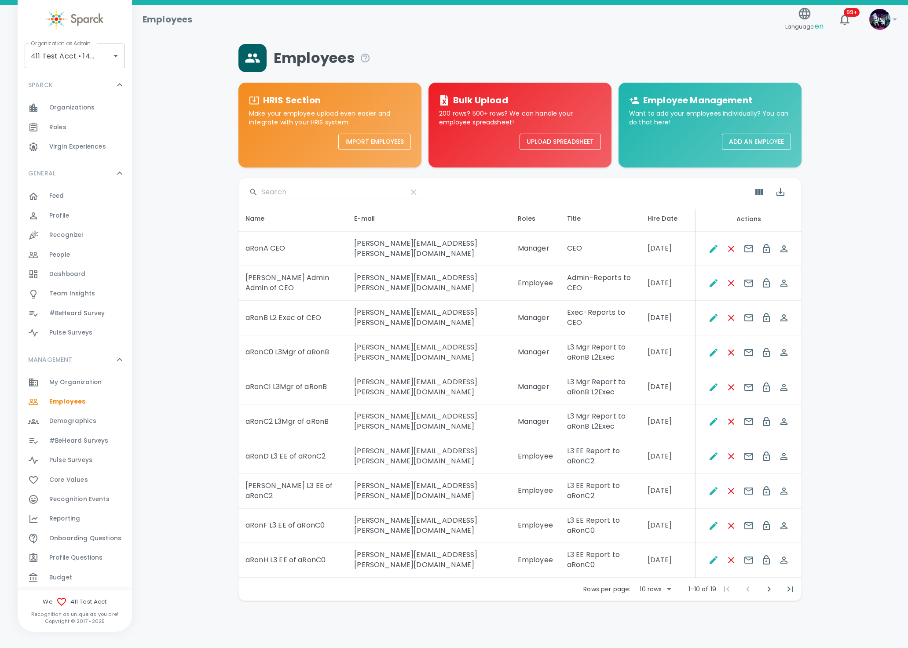
click at [85, 379] on span "My Organization" at bounding box center [75, 382] width 52 height 9
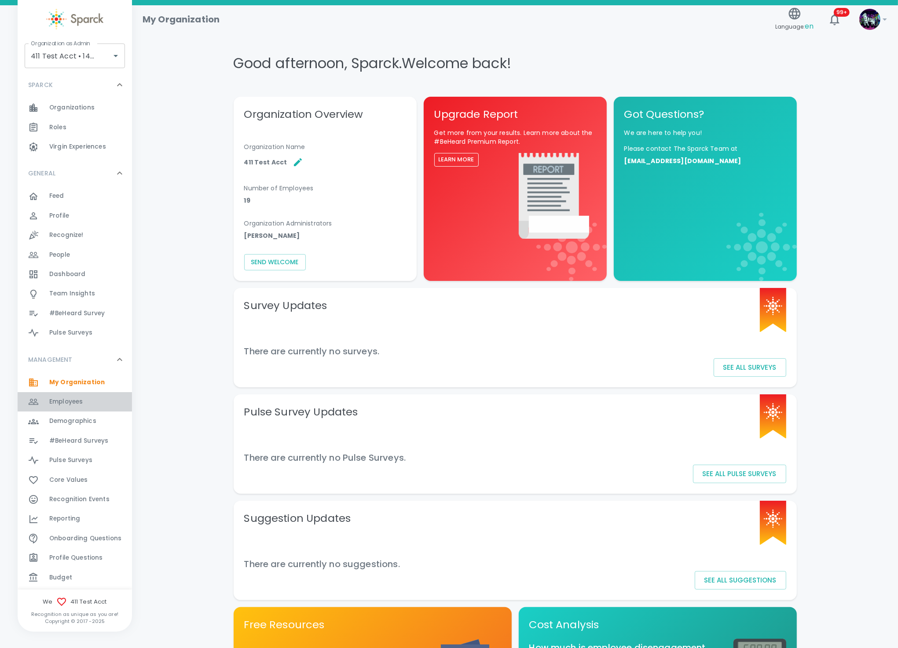
click at [85, 399] on div "Employees 0" at bounding box center [90, 402] width 83 height 12
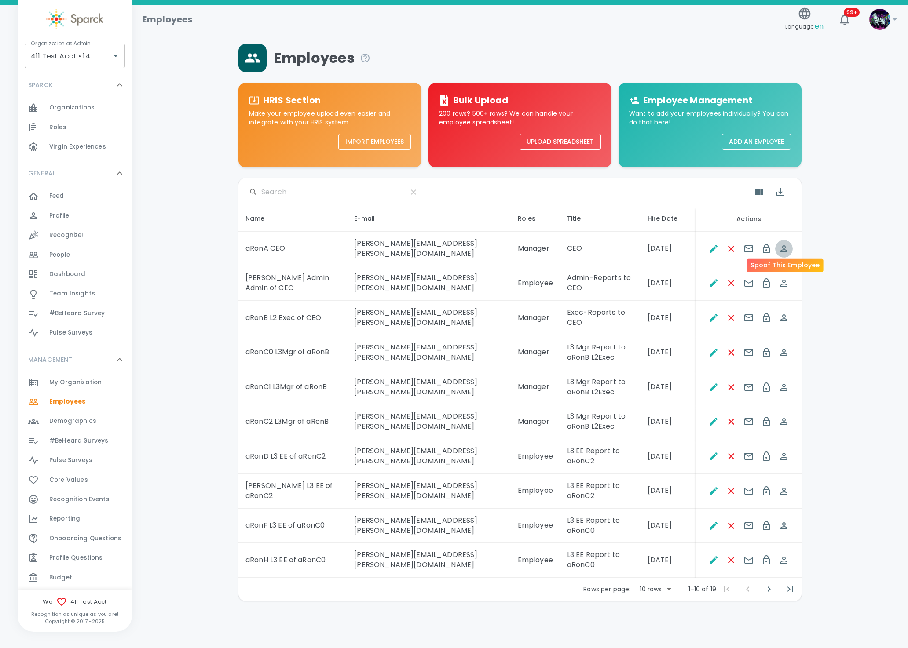
click at [781, 244] on icon "Spoof This Employee" at bounding box center [784, 249] width 11 height 11
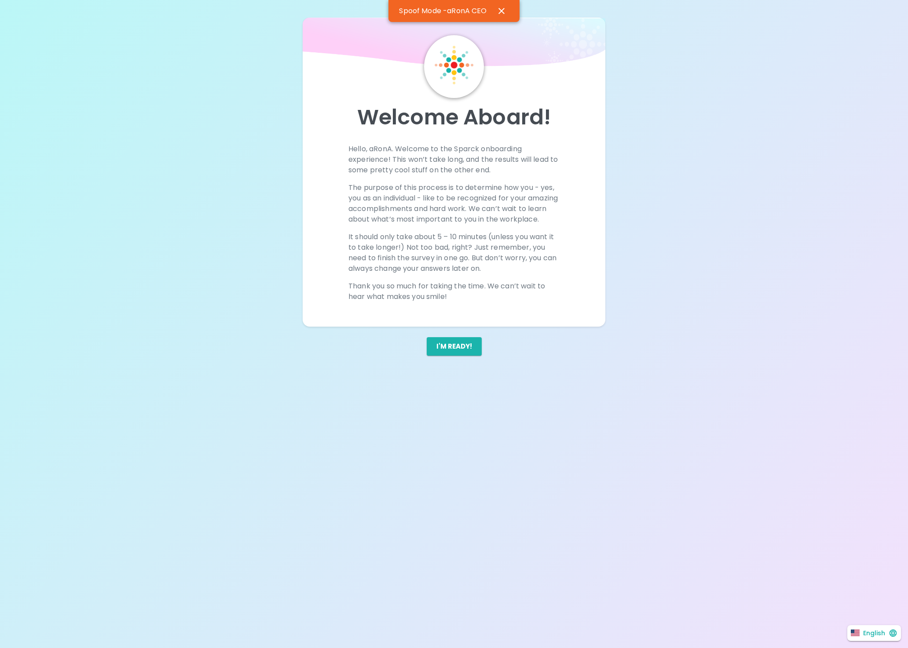
click at [853, 86] on div "Welcome Aboard! Hello, aRonA. Welcome to the Sparck onboarding experience! This…" at bounding box center [454, 324] width 908 height 648
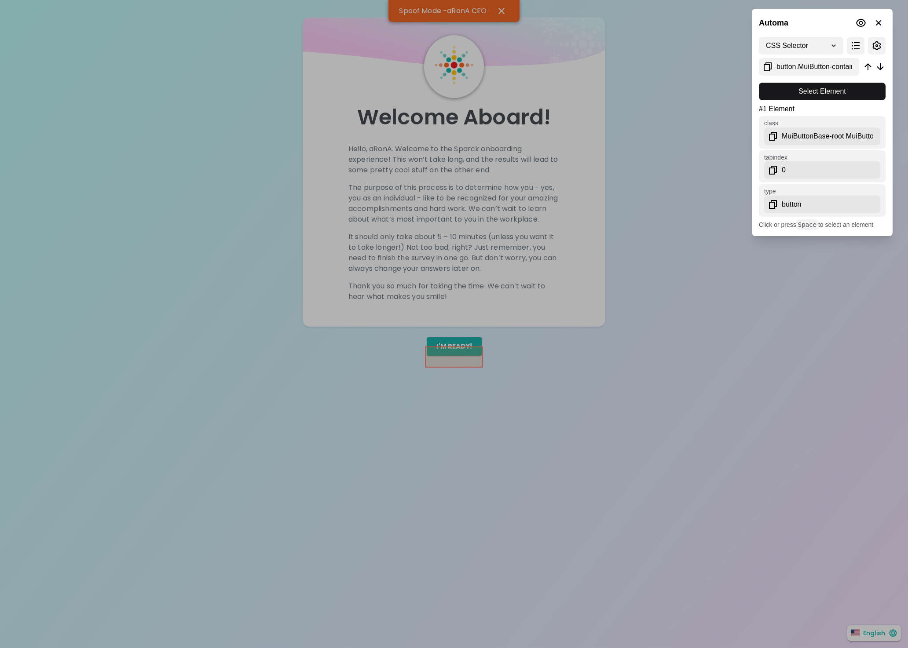
click at [439, 358] on div at bounding box center [454, 324] width 908 height 648
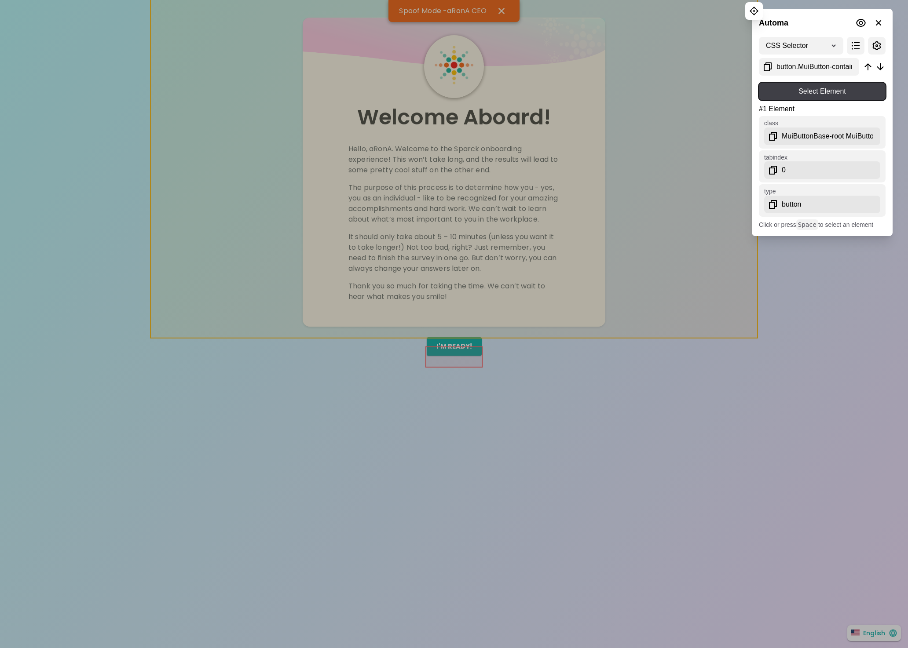
click at [780, 88] on span "Select Element" at bounding box center [822, 91] width 113 height 11
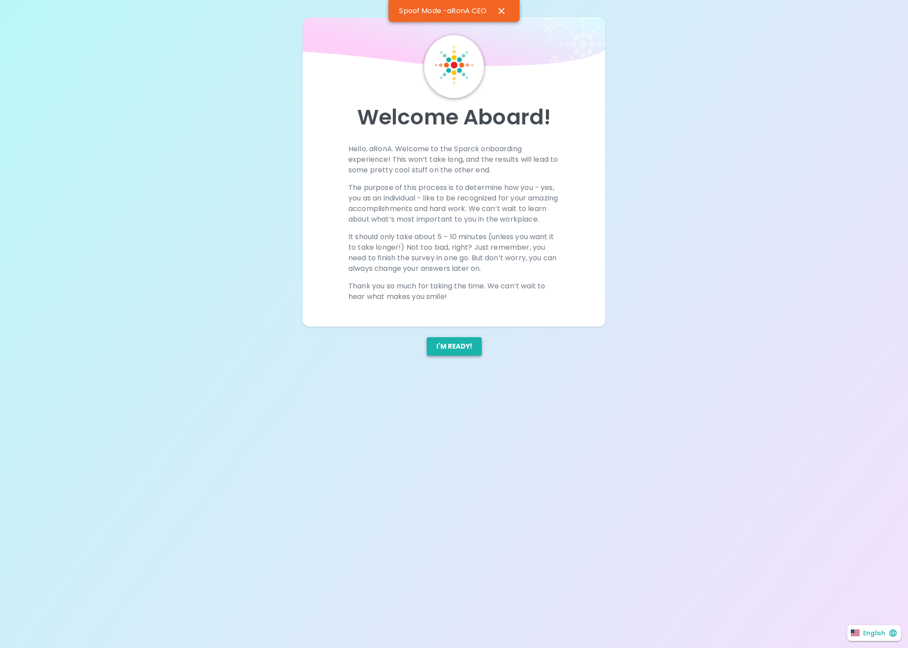
click at [461, 356] on button "I'm ready!" at bounding box center [454, 346] width 55 height 18
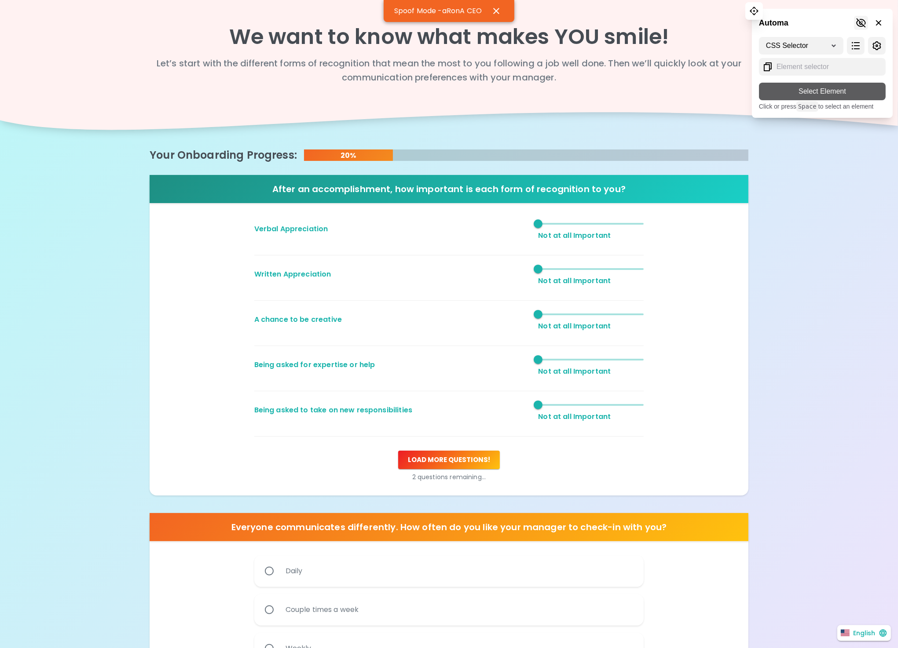
click at [863, 23] on icon at bounding box center [861, 23] width 11 height 11
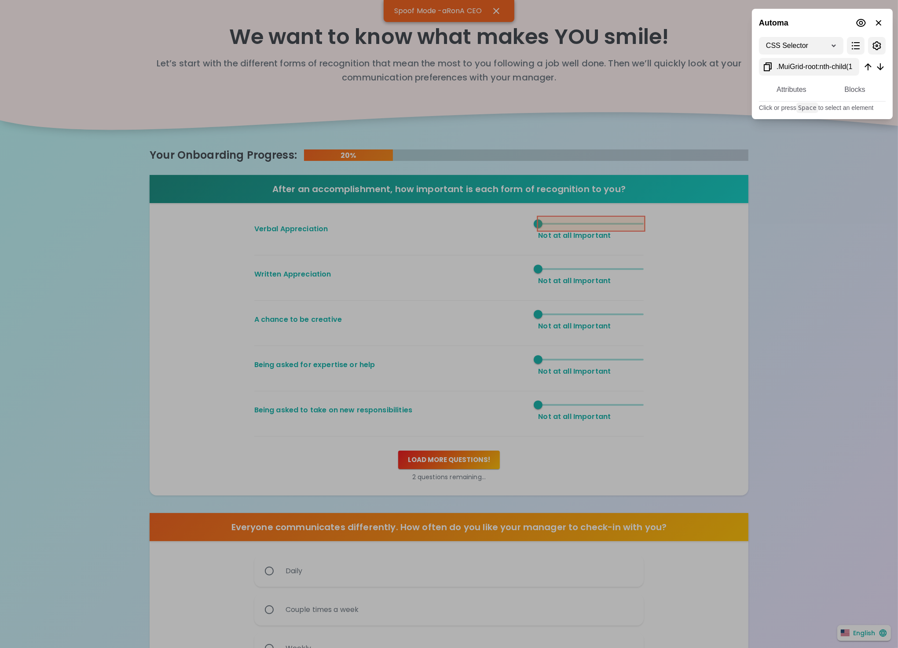
click at [593, 229] on div at bounding box center [449, 324] width 898 height 648
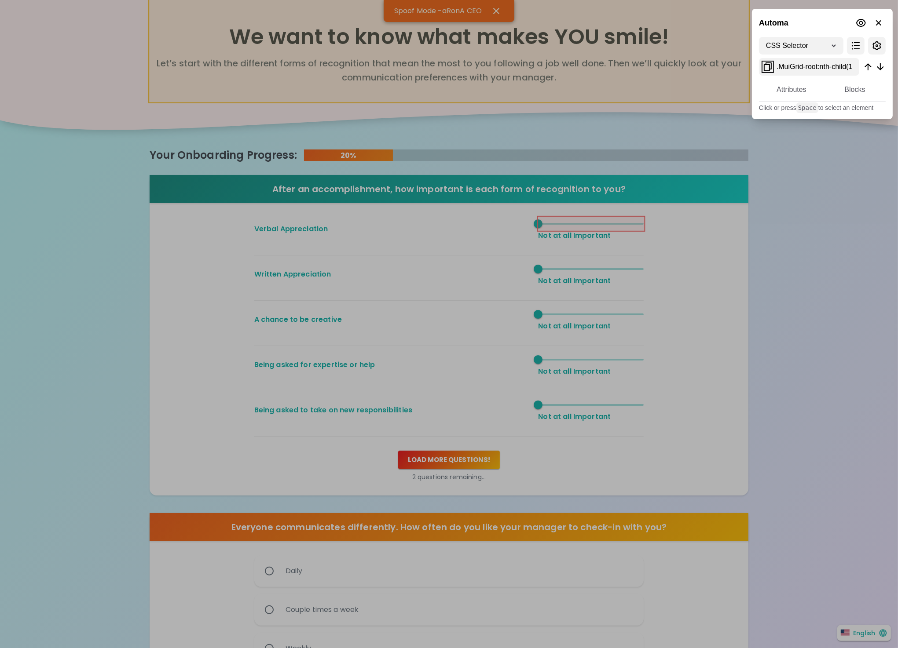
click at [769, 70] on icon at bounding box center [768, 66] width 8 height 9
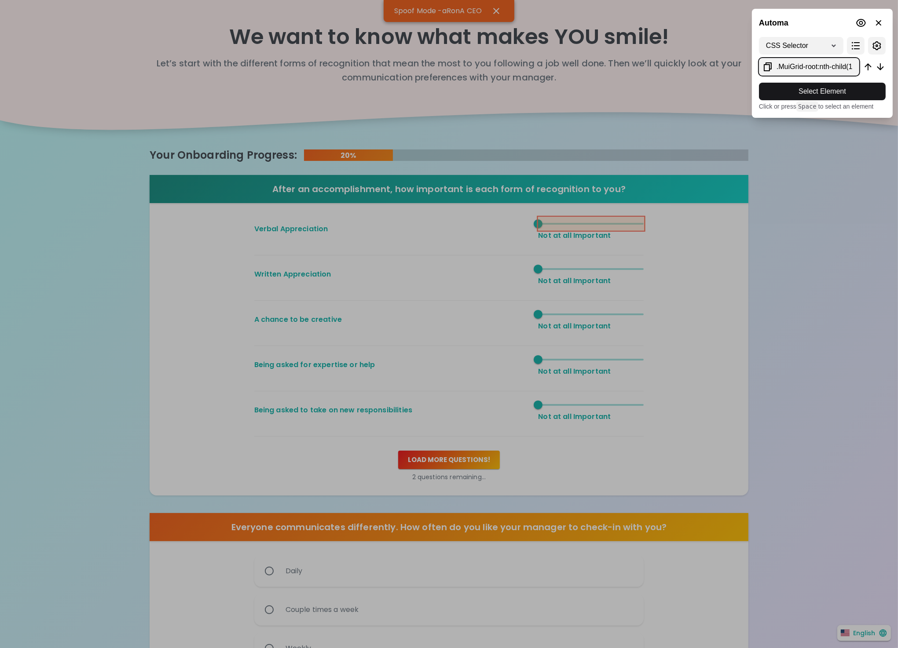
click at [588, 225] on div at bounding box center [449, 324] width 898 height 648
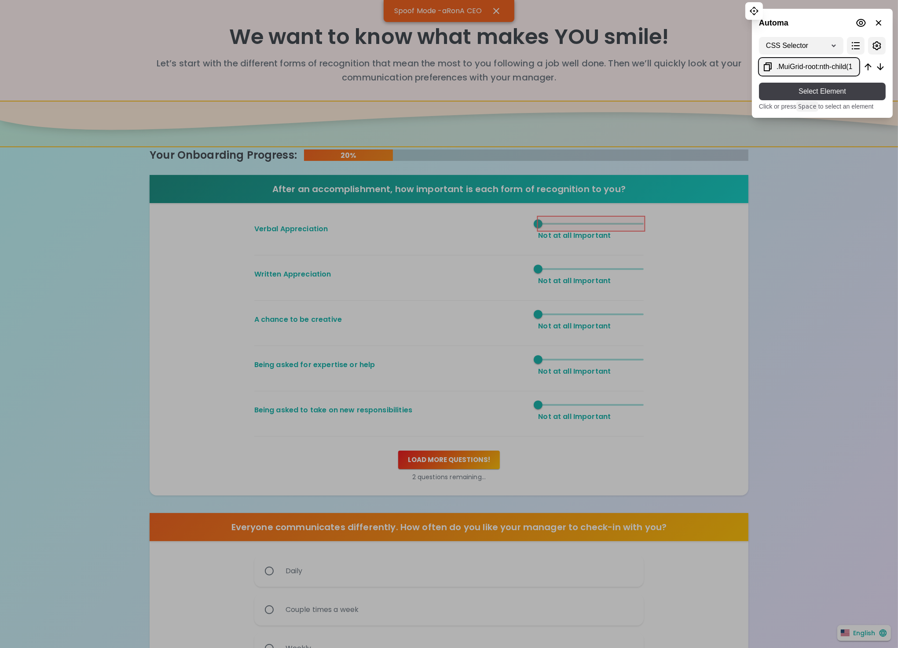
click at [806, 92] on span "Select Element" at bounding box center [822, 91] width 113 height 11
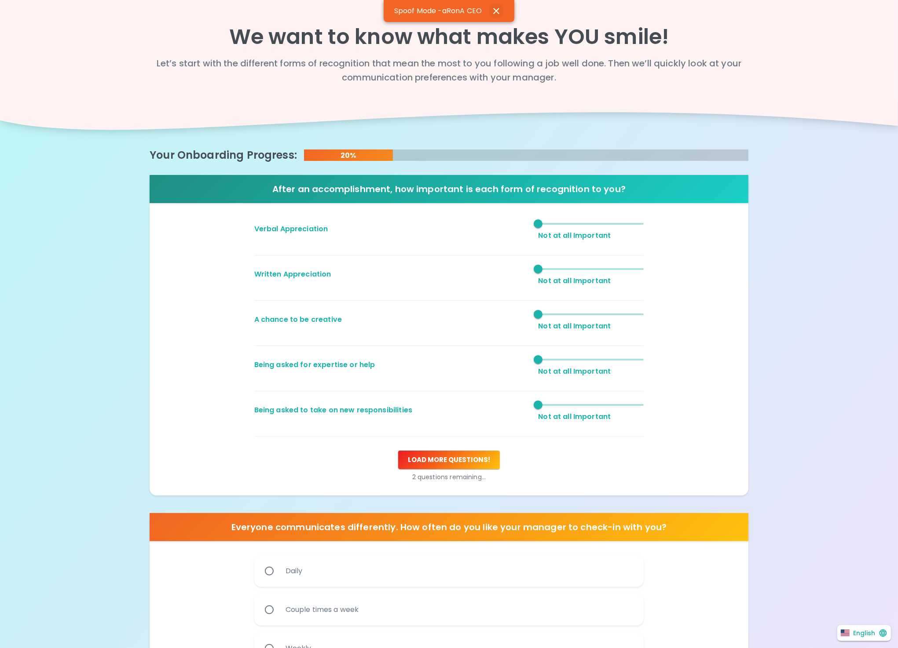
click at [494, 11] on icon "button" at bounding box center [496, 11] width 11 height 11
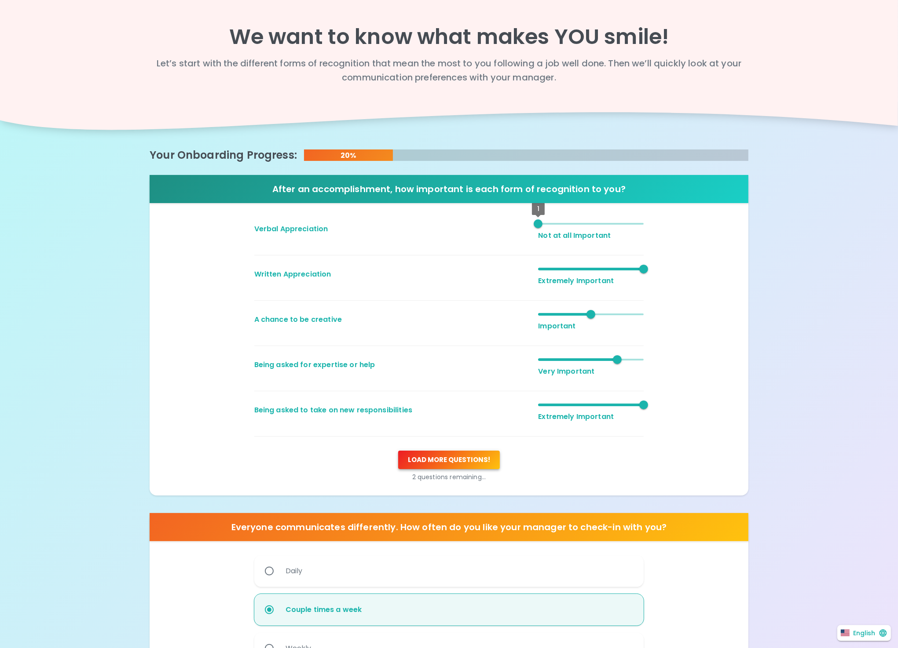
click at [471, 459] on button "Load more questions !" at bounding box center [449, 460] width 102 height 18
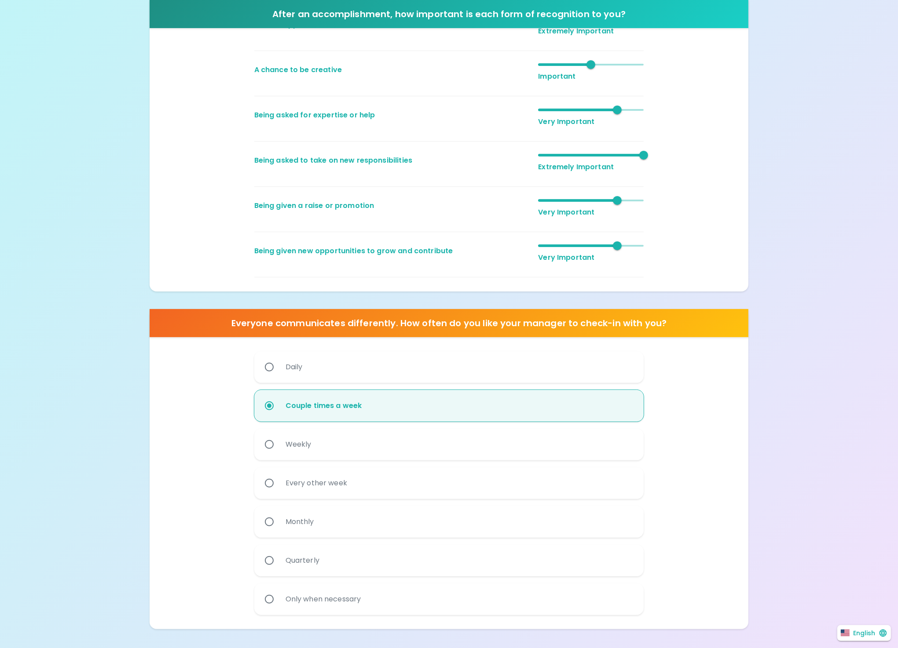
scroll to position [302, 0]
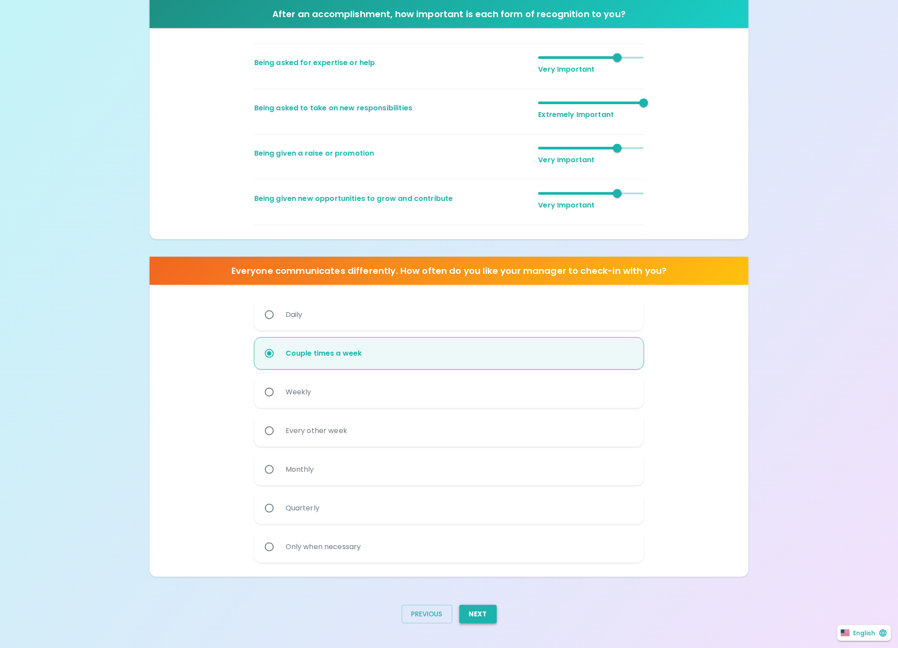
click at [481, 619] on button "Next" at bounding box center [477, 614] width 37 height 18
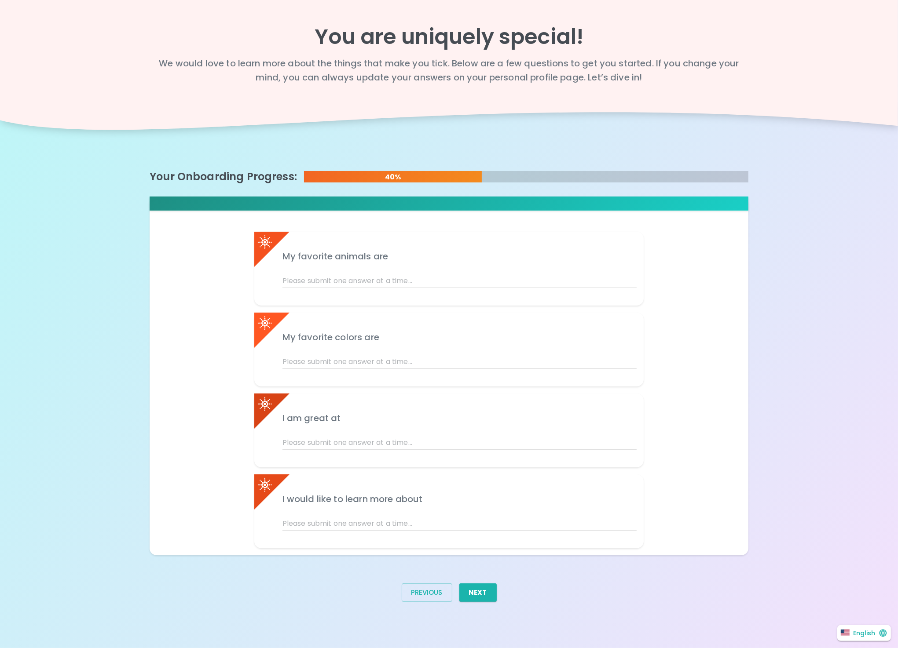
scroll to position [0, 0]
click at [439, 595] on button "Previous" at bounding box center [431, 593] width 51 height 18
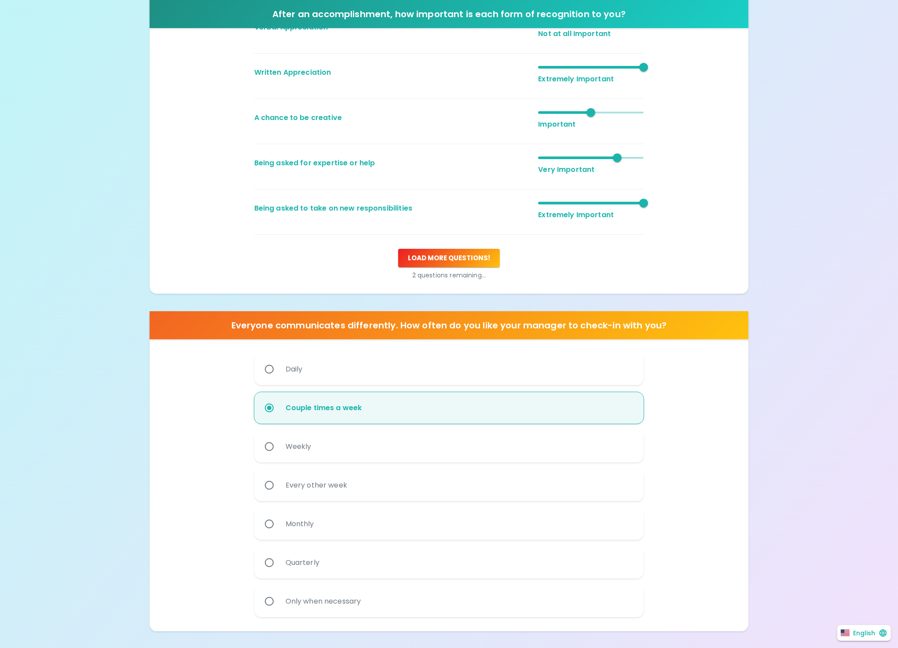
scroll to position [256, 0]
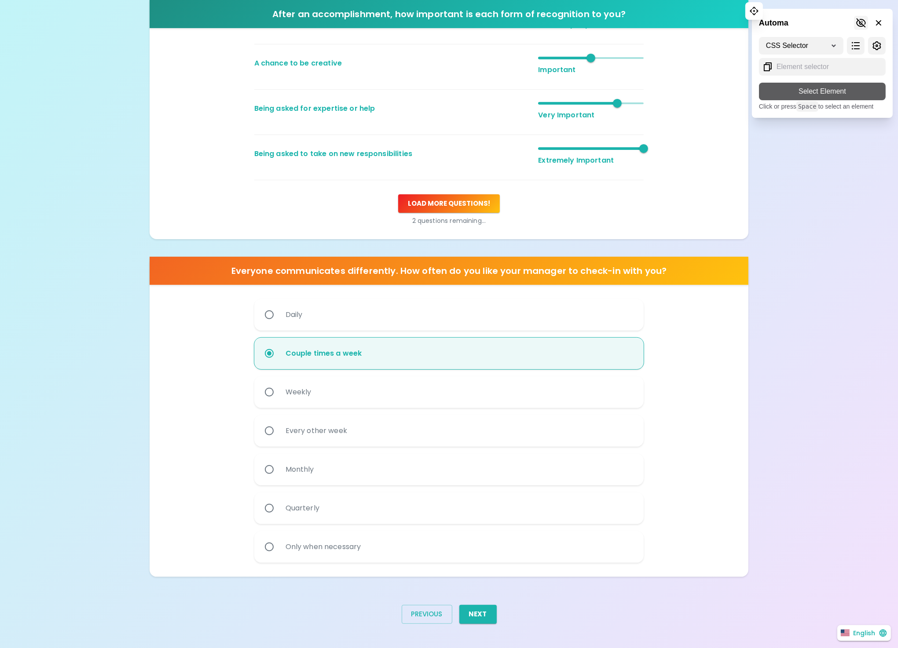
click at [862, 23] on icon at bounding box center [861, 23] width 11 height 11
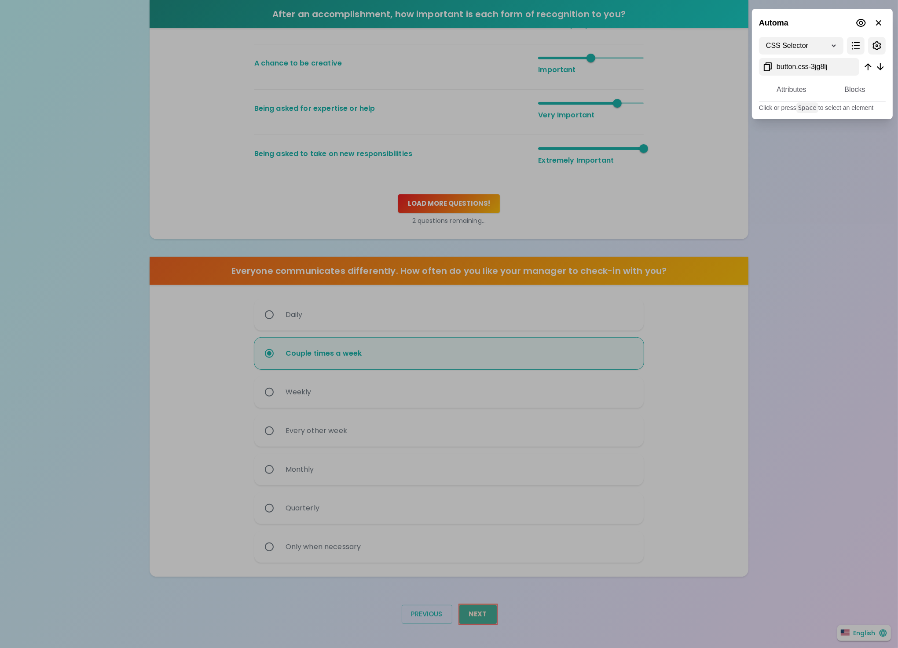
click at [476, 611] on div at bounding box center [449, 324] width 898 height 648
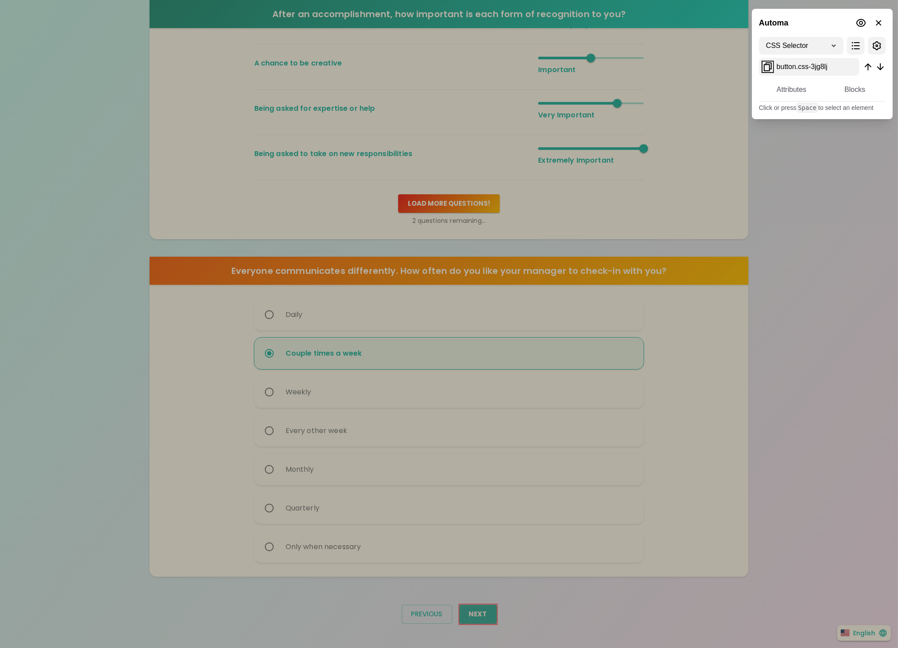
click at [769, 68] on icon at bounding box center [768, 66] width 8 height 9
click at [785, 261] on div at bounding box center [449, 324] width 898 height 648
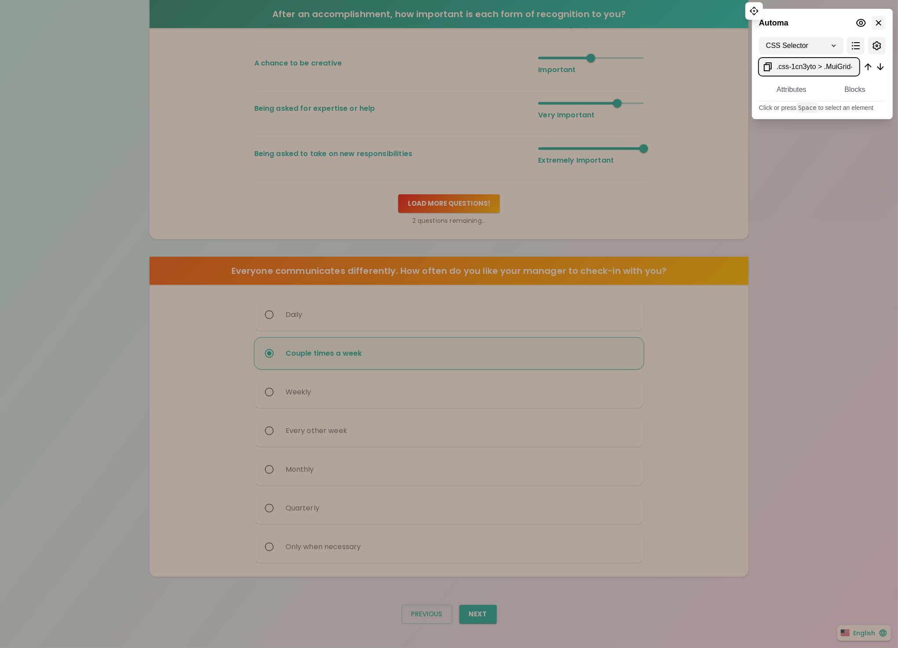
click at [877, 21] on icon at bounding box center [879, 23] width 6 height 6
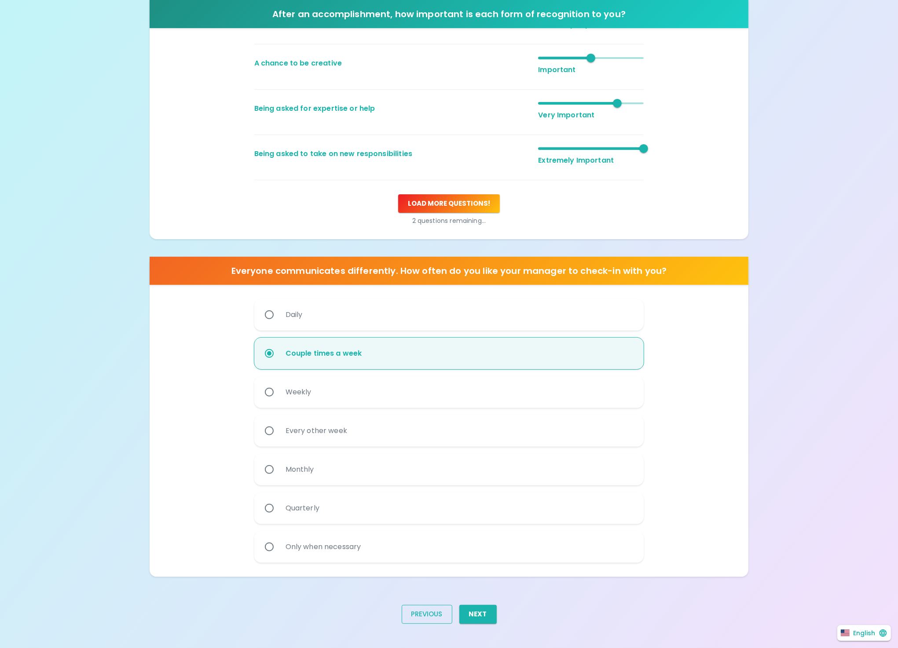
click at [424, 611] on button "Previous" at bounding box center [427, 614] width 51 height 18
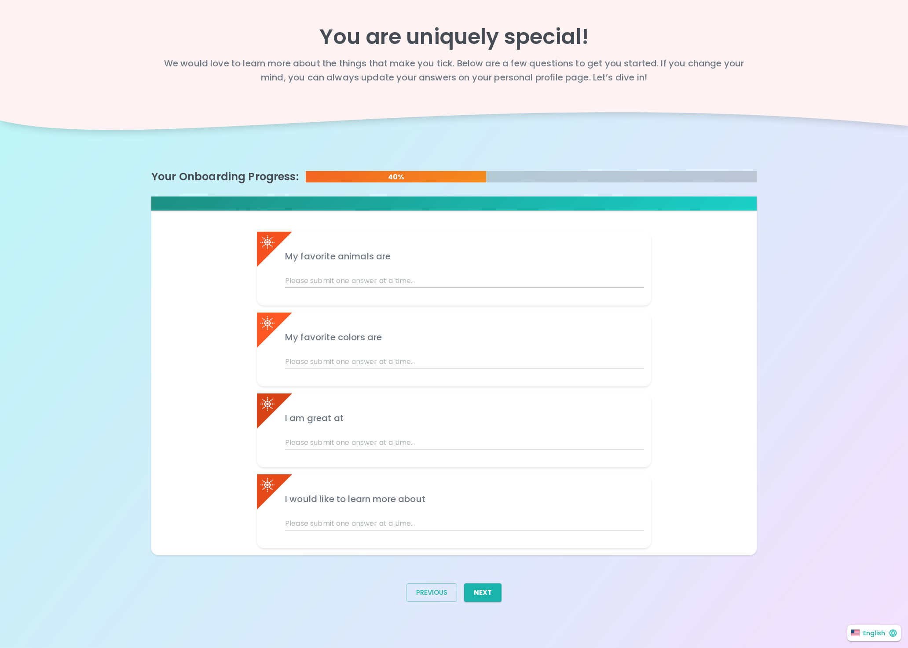
click at [339, 274] on input "text" at bounding box center [464, 281] width 359 height 14
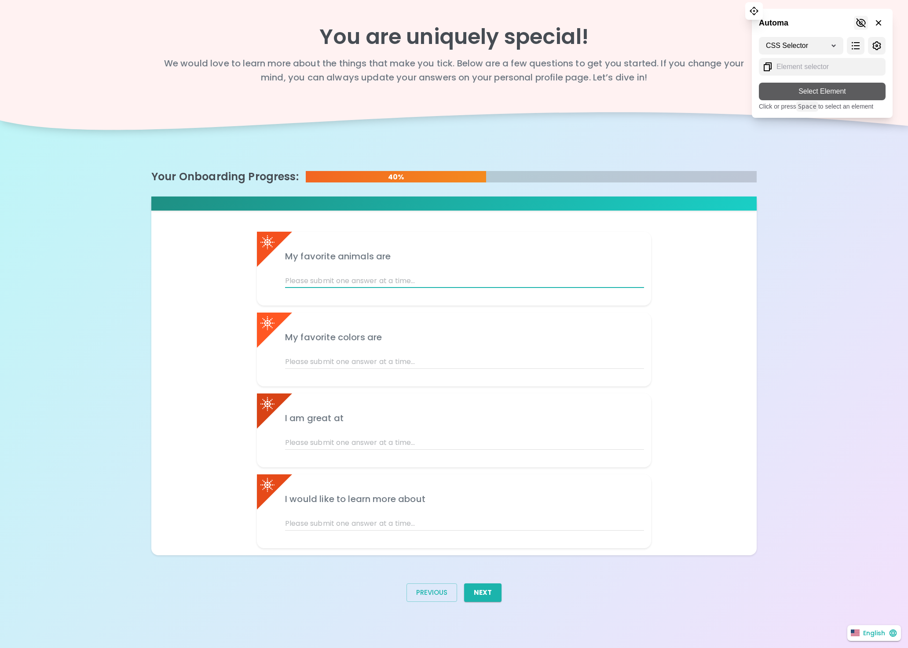
drag, startPoint x: 856, startPoint y: 23, endPoint x: 859, endPoint y: 20, distance: 4.7
click at [859, 20] on icon at bounding box center [861, 23] width 11 height 11
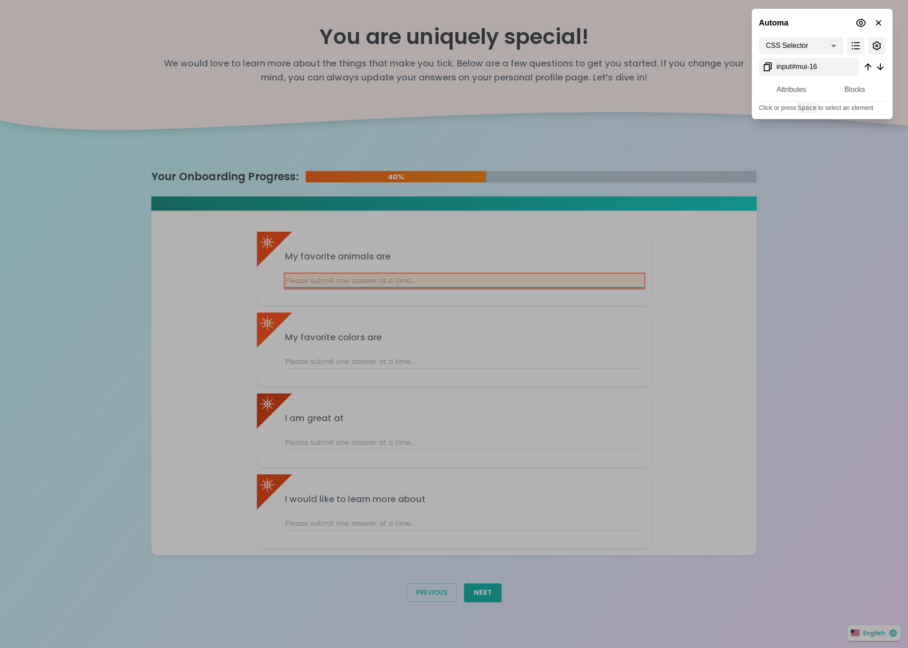
click at [334, 281] on div at bounding box center [454, 324] width 908 height 648
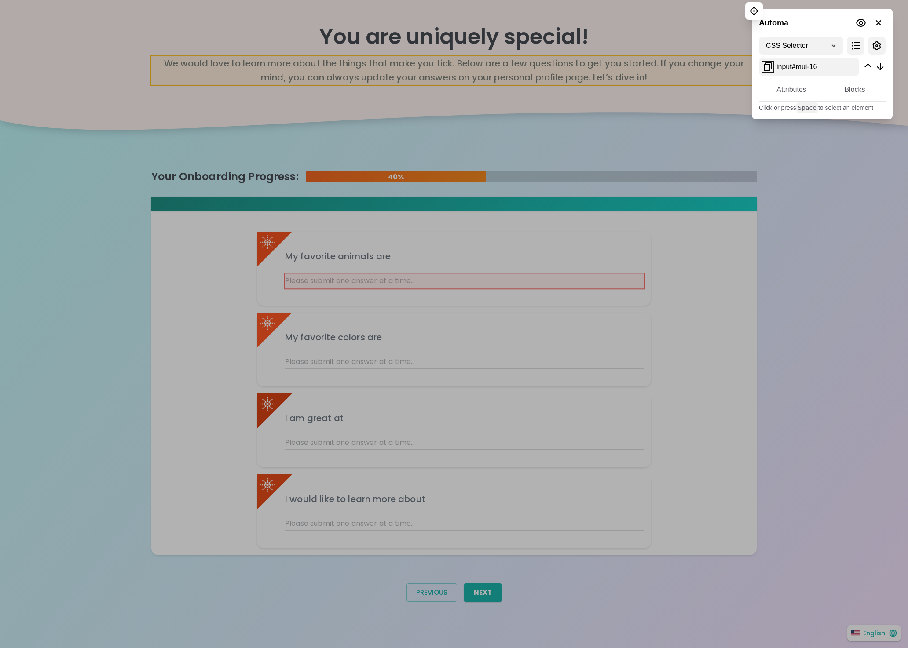
click at [768, 66] on icon at bounding box center [767, 67] width 11 height 11
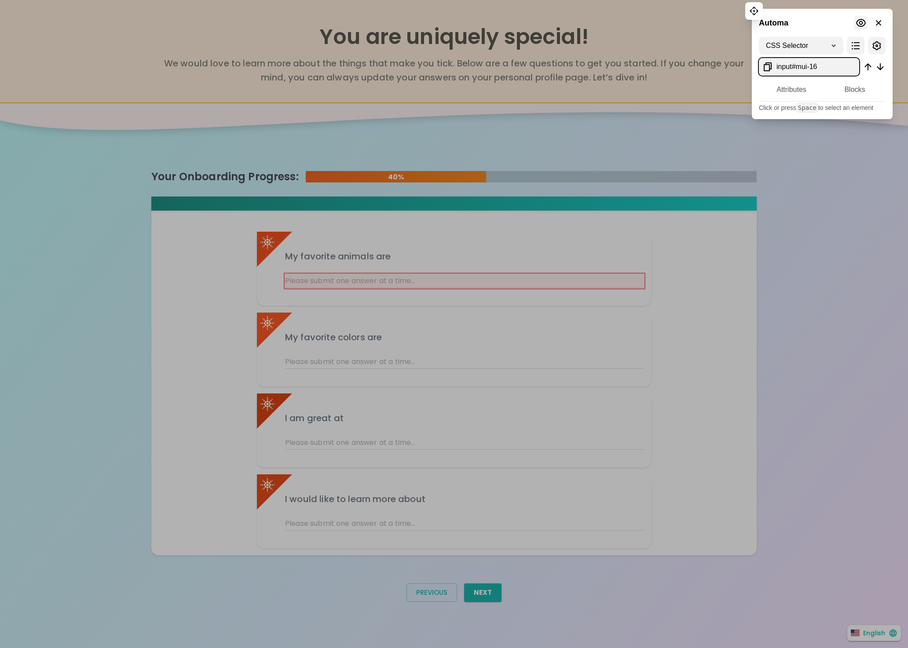
click at [862, 23] on icon at bounding box center [861, 23] width 11 height 11
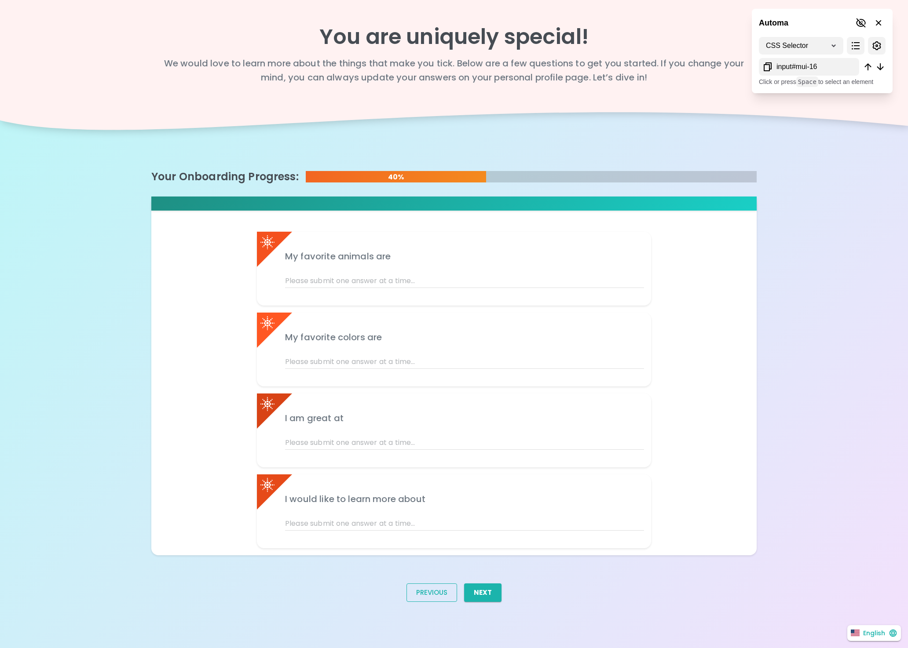
click at [419, 595] on button "Previous" at bounding box center [431, 593] width 51 height 18
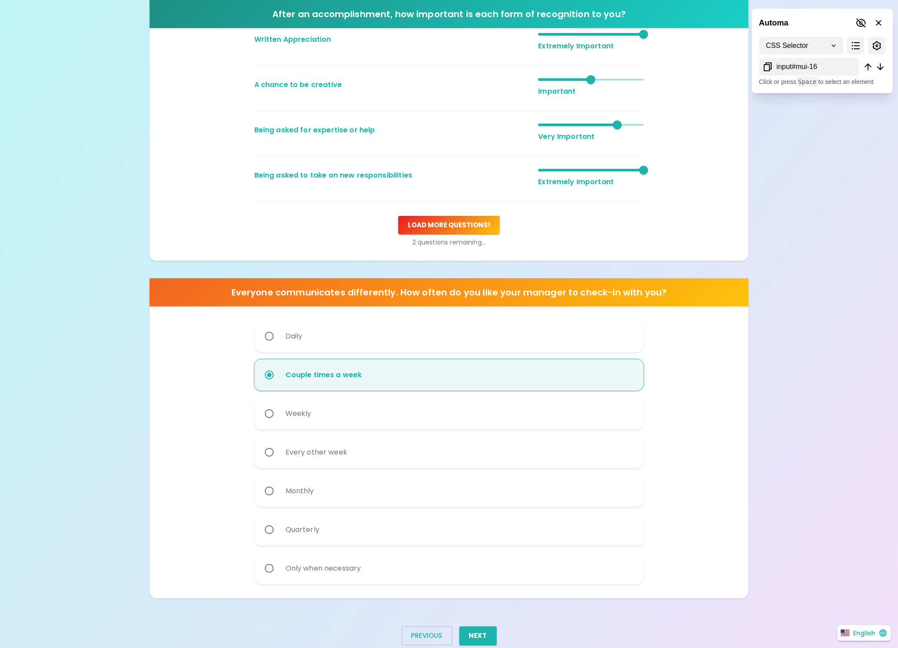
scroll to position [256, 0]
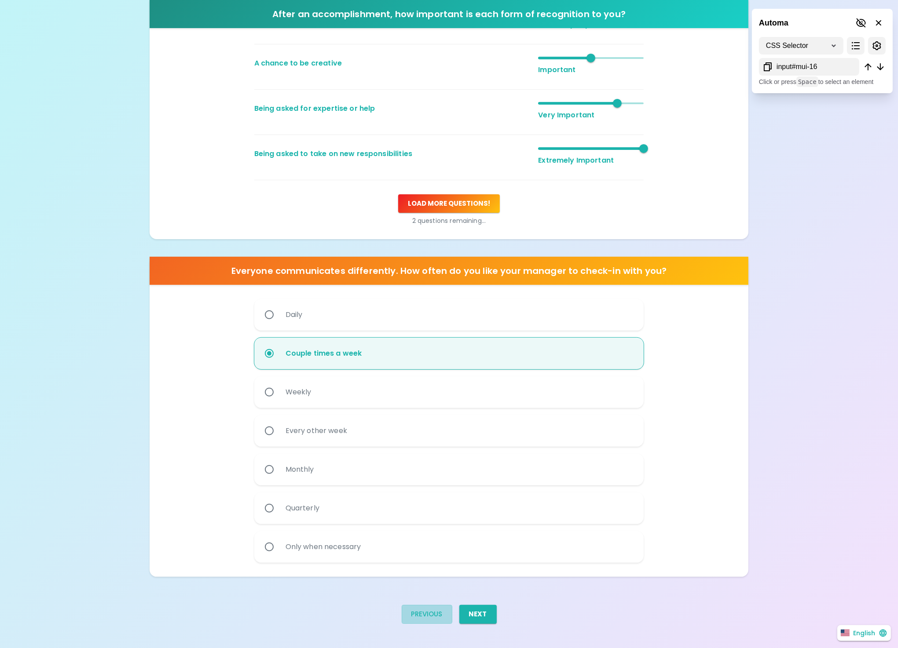
click at [421, 616] on button "Previous" at bounding box center [427, 614] width 51 height 18
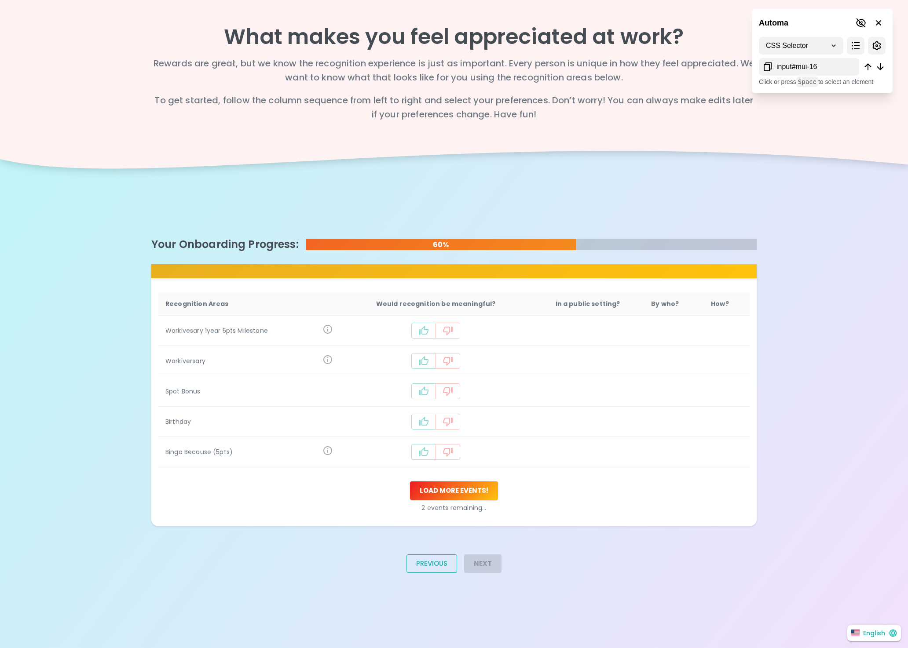
click at [430, 566] on button "Previous" at bounding box center [431, 564] width 51 height 18
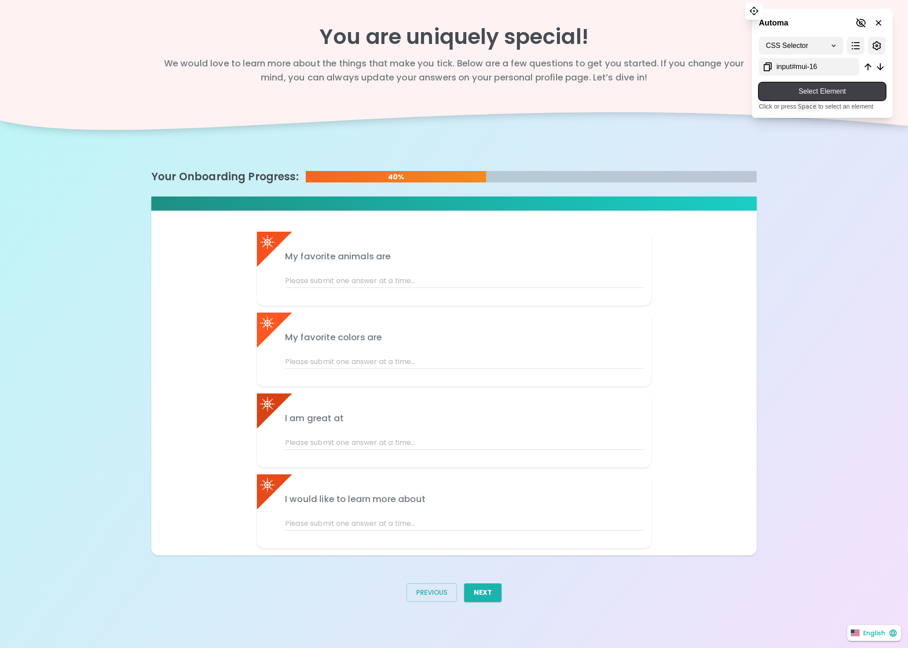
click at [777, 86] on span "Select Element" at bounding box center [822, 91] width 113 height 11
click at [798, 44] on select "CSS Selector XPath" at bounding box center [801, 46] width 84 height 18
click at [857, 18] on icon at bounding box center [861, 23] width 11 height 11
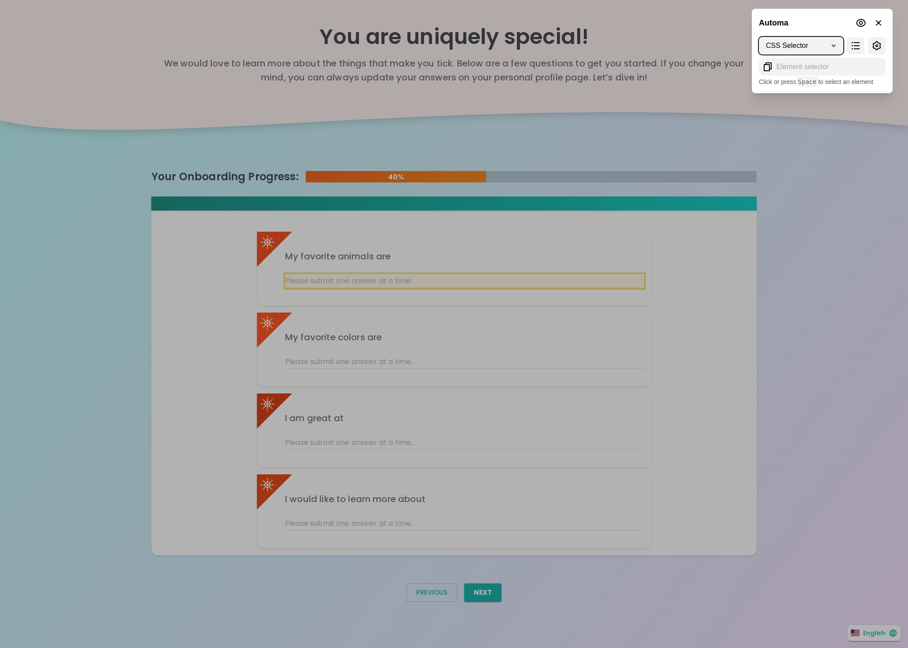
click at [405, 281] on div at bounding box center [454, 324] width 908 height 648
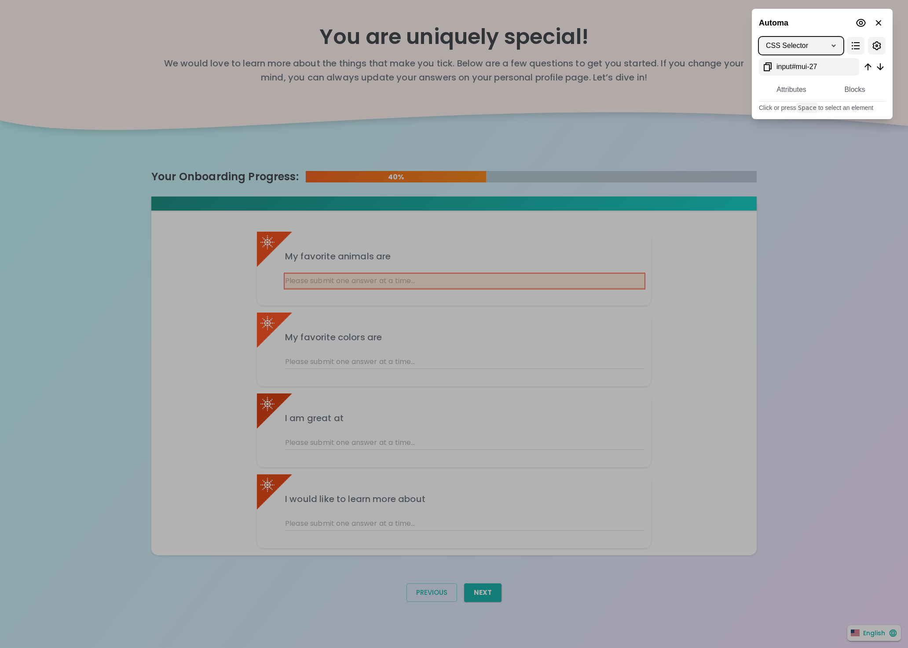
click at [405, 281] on div at bounding box center [454, 324] width 908 height 648
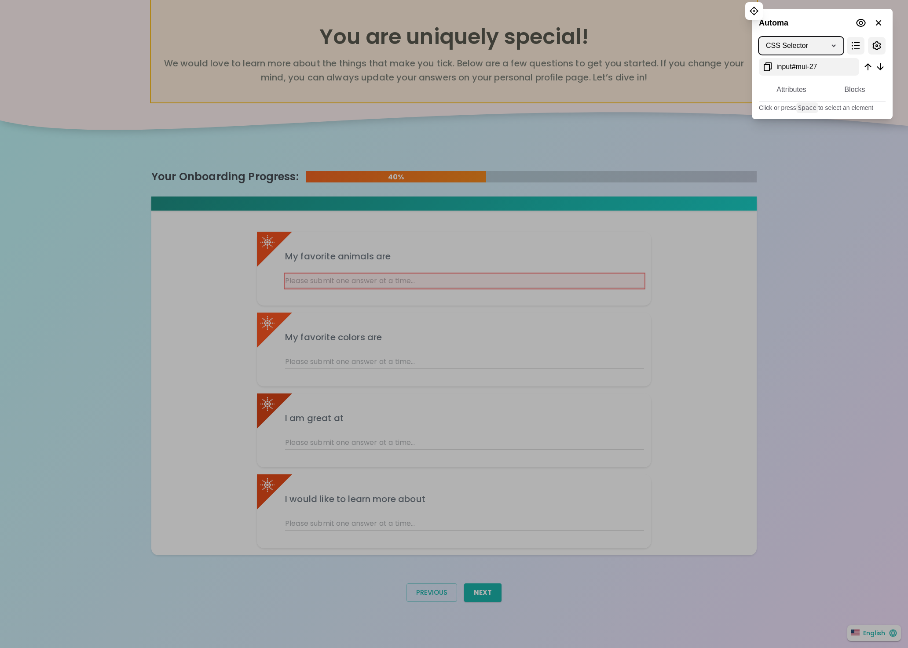
click at [767, 65] on icon at bounding box center [768, 66] width 8 height 9
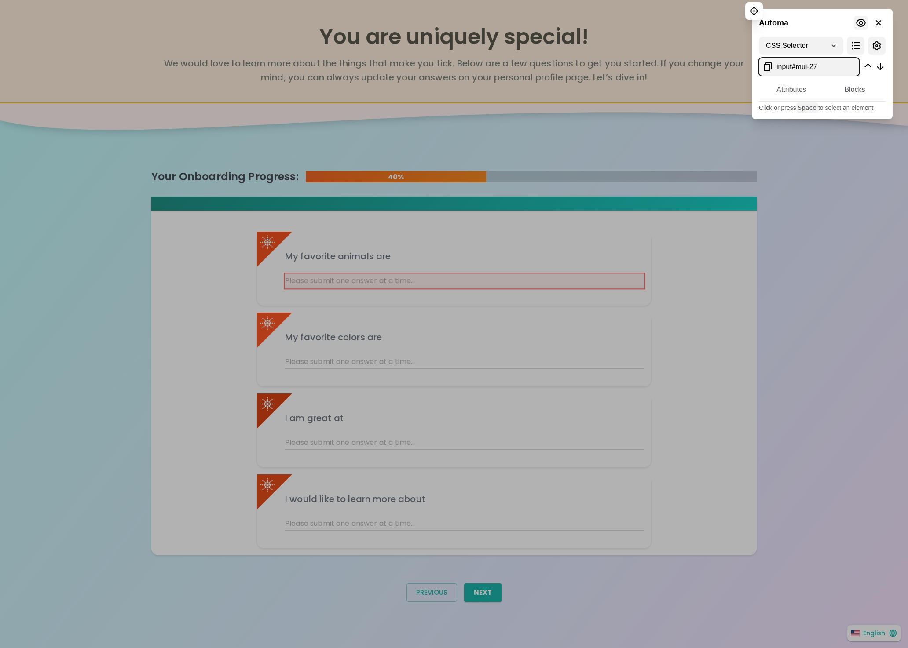
click at [859, 22] on icon at bounding box center [861, 23] width 11 height 11
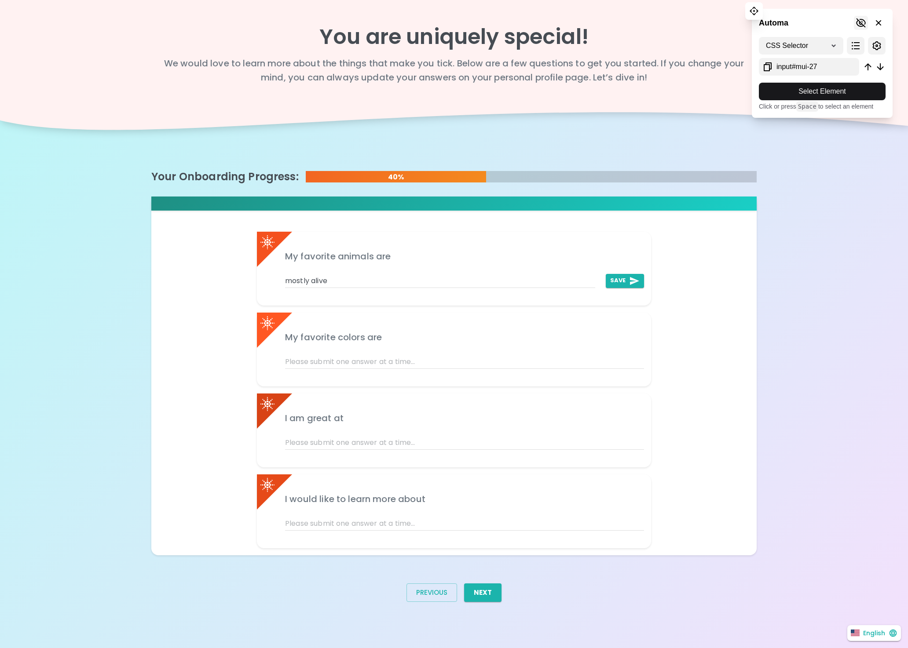
click at [859, 21] on icon at bounding box center [861, 23] width 11 height 11
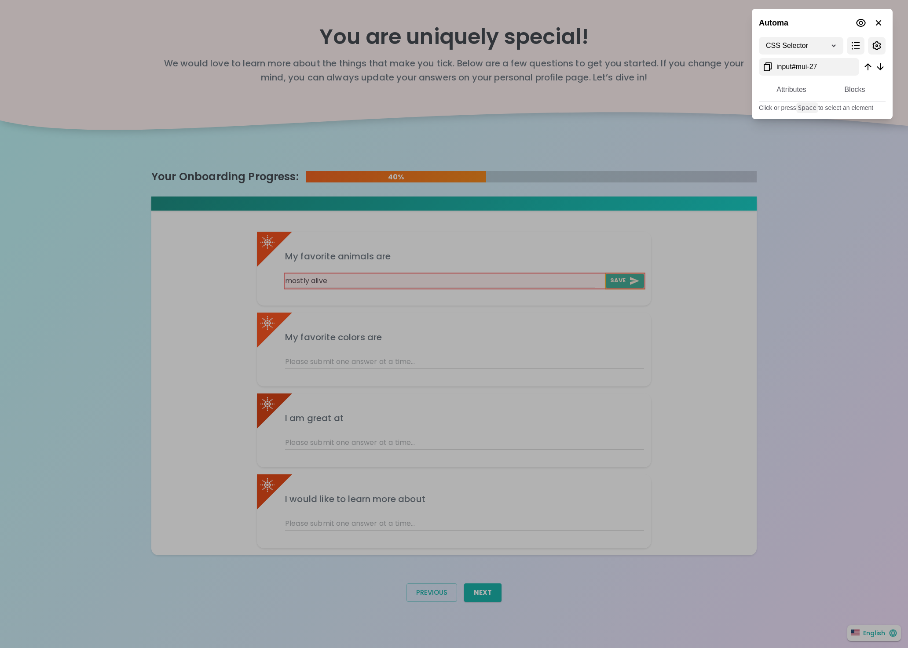
click at [618, 285] on div at bounding box center [454, 324] width 908 height 648
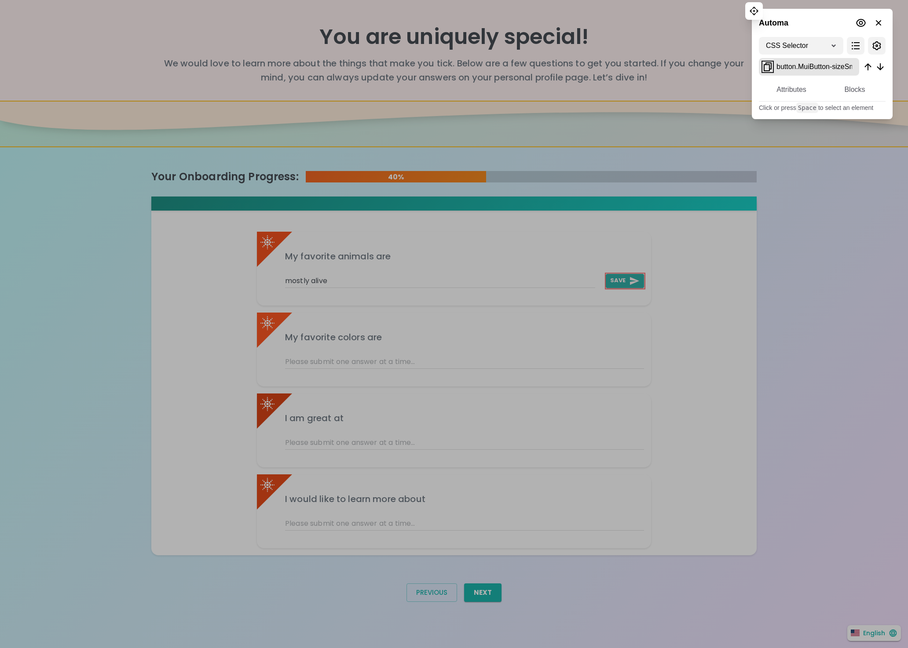
drag, startPoint x: 767, startPoint y: 68, endPoint x: 779, endPoint y: 69, distance: 12.8
click at [767, 68] on icon at bounding box center [767, 67] width 11 height 11
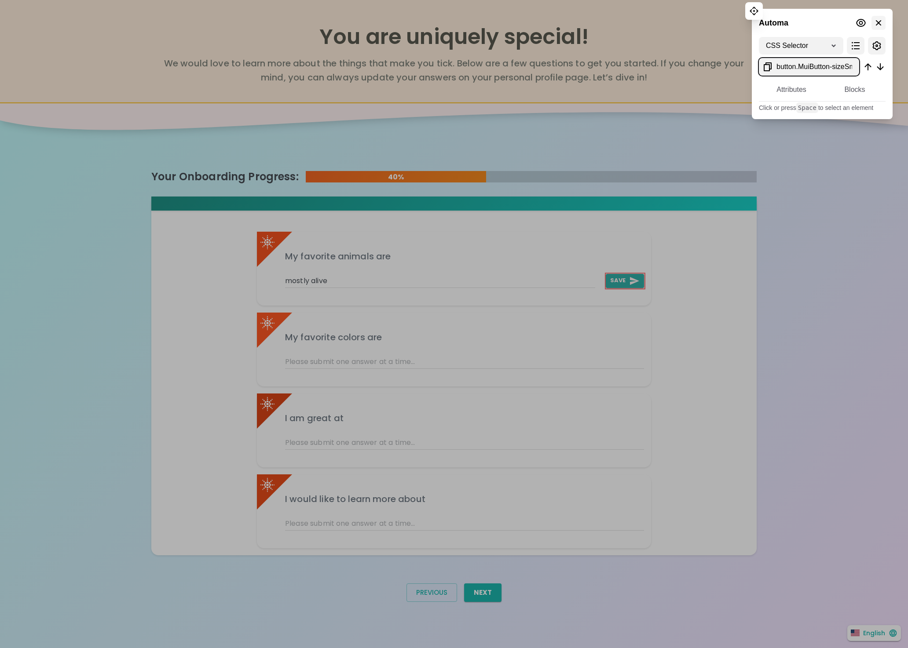
click at [878, 21] on icon at bounding box center [878, 23] width 11 height 11
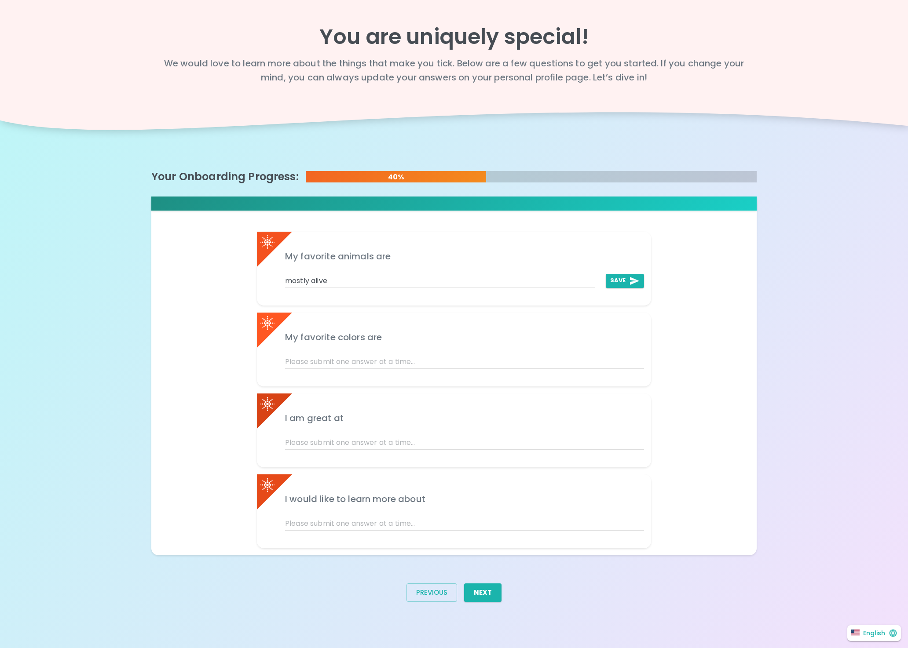
type input "mostly alivemostly alive"
type input "mostly alive"
click at [421, 596] on button "Previous" at bounding box center [431, 593] width 51 height 18
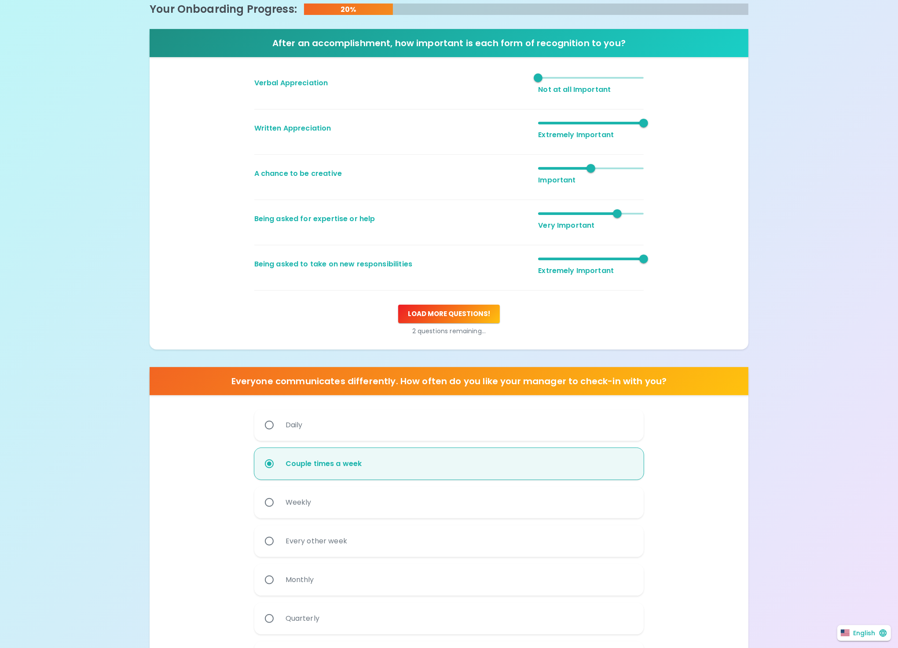
scroll to position [256, 0]
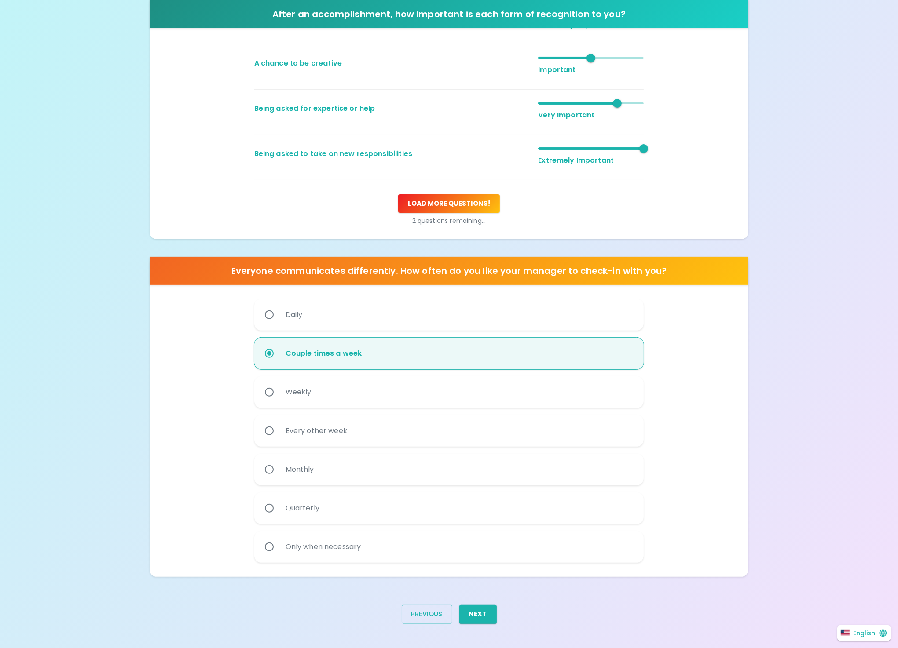
click at [477, 617] on button "Next" at bounding box center [477, 614] width 37 height 18
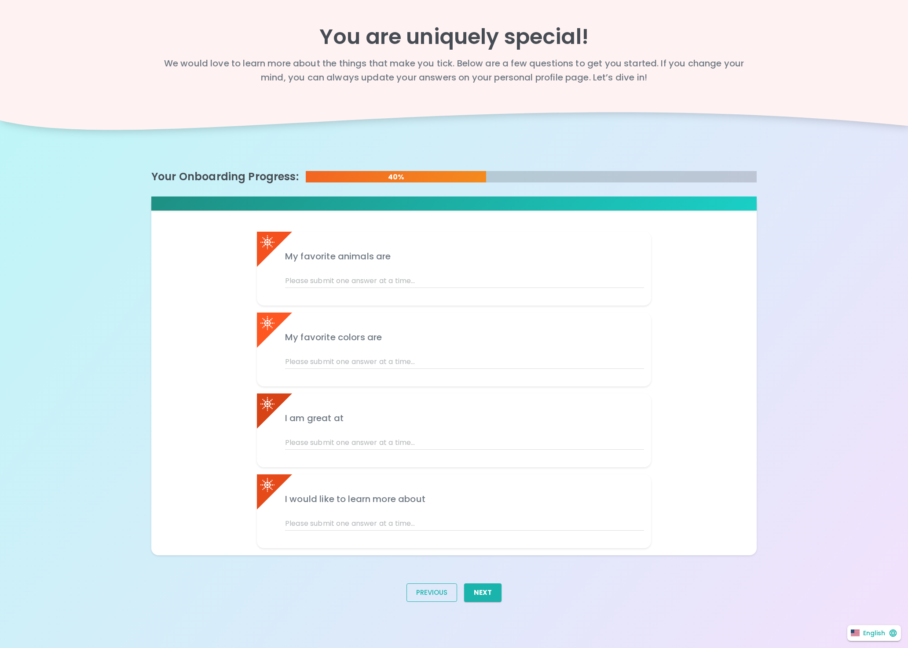
click at [431, 595] on button "Previous" at bounding box center [431, 593] width 51 height 18
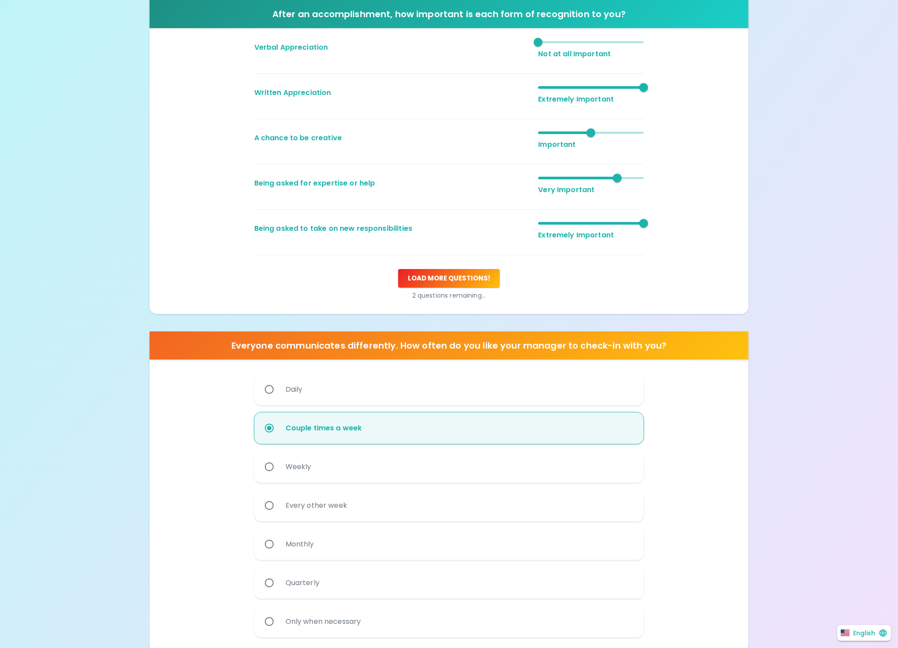
scroll to position [256, 0]
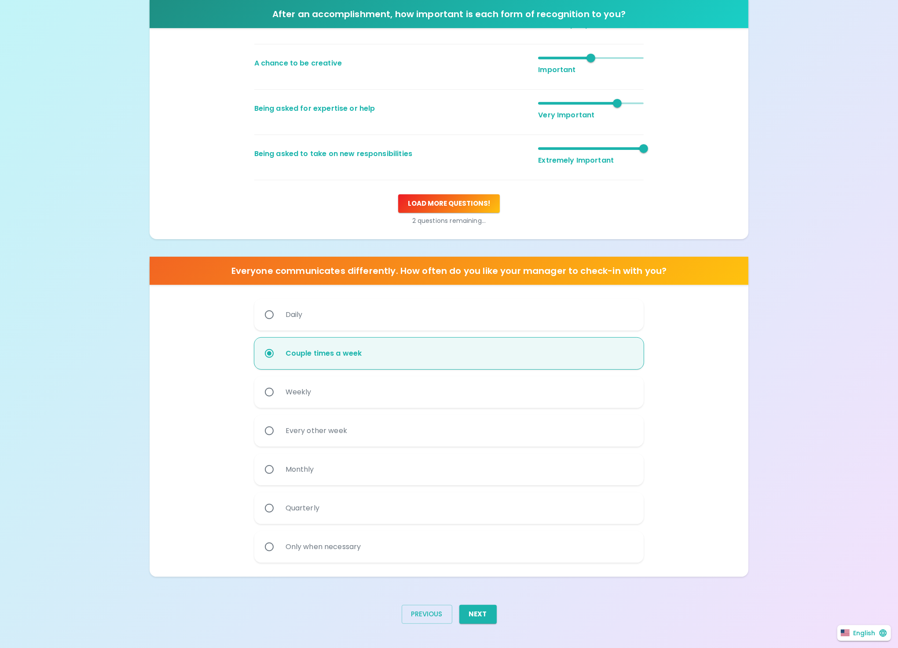
click at [410, 616] on button "Previous" at bounding box center [427, 614] width 51 height 18
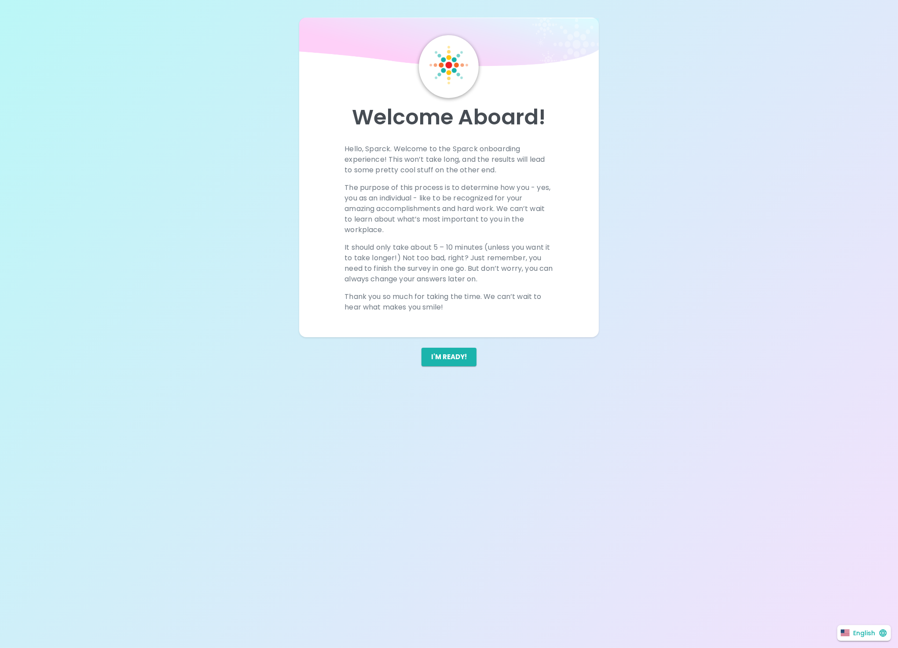
scroll to position [0, 0]
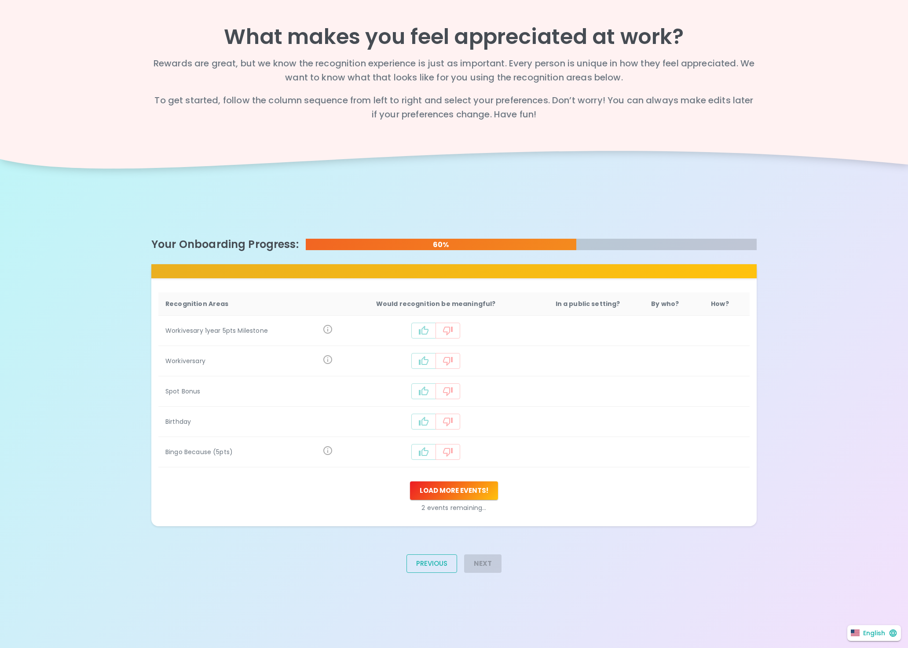
click at [431, 566] on button "Previous" at bounding box center [431, 564] width 51 height 18
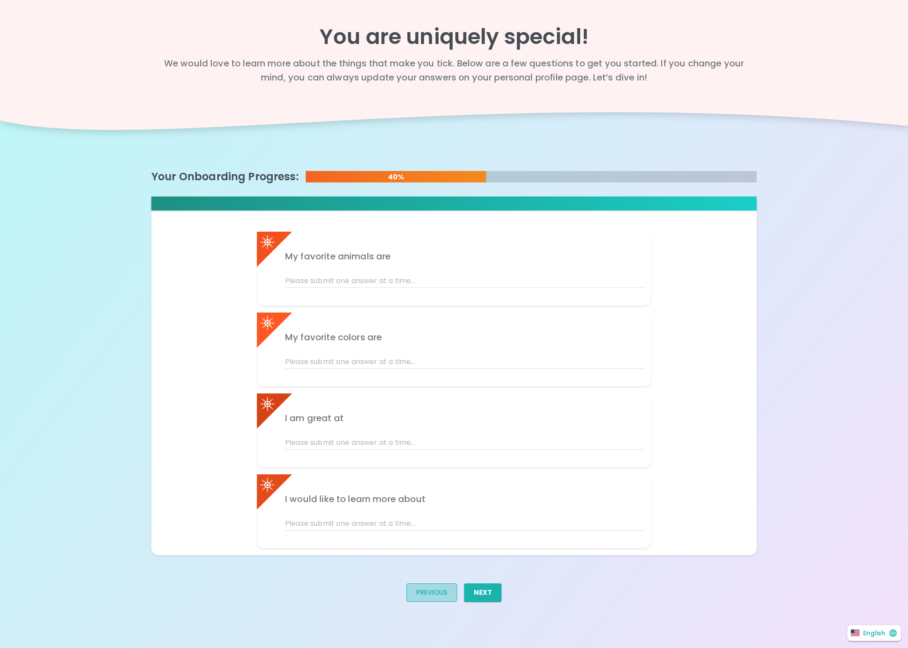
click at [413, 595] on button "Previous" at bounding box center [431, 593] width 51 height 18
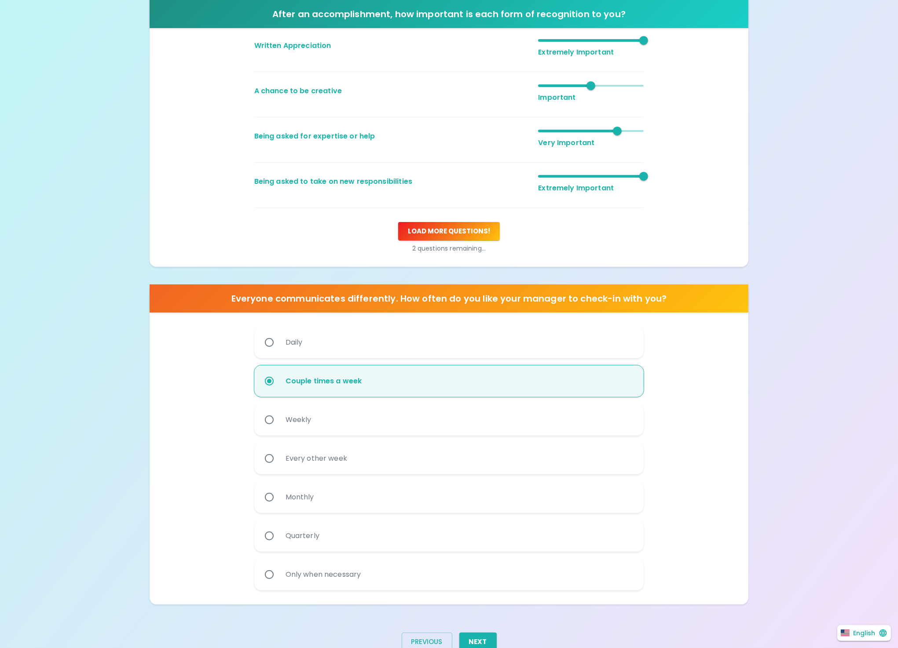
scroll to position [256, 0]
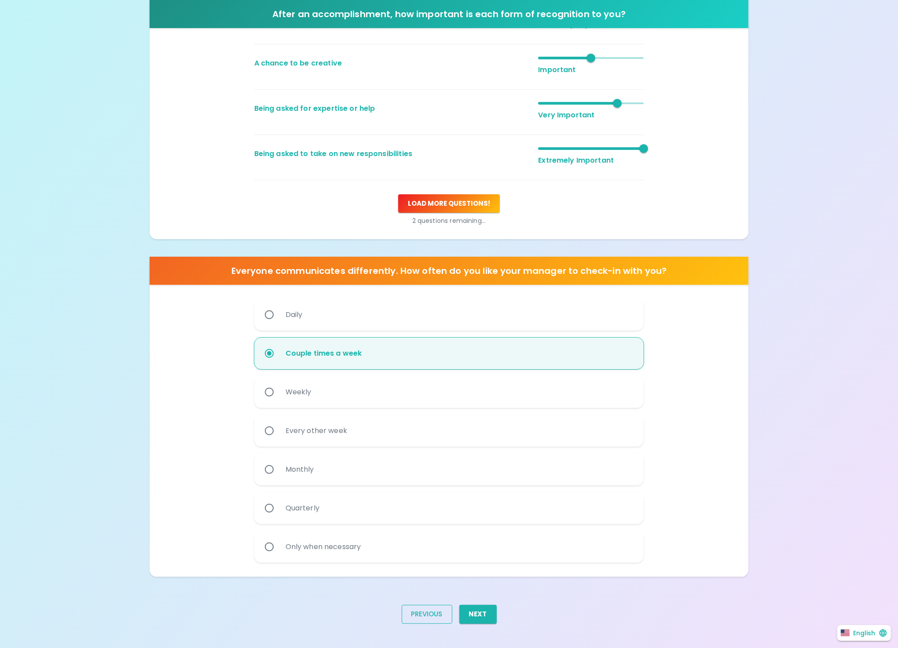
click at [415, 617] on button "Previous" at bounding box center [427, 614] width 51 height 18
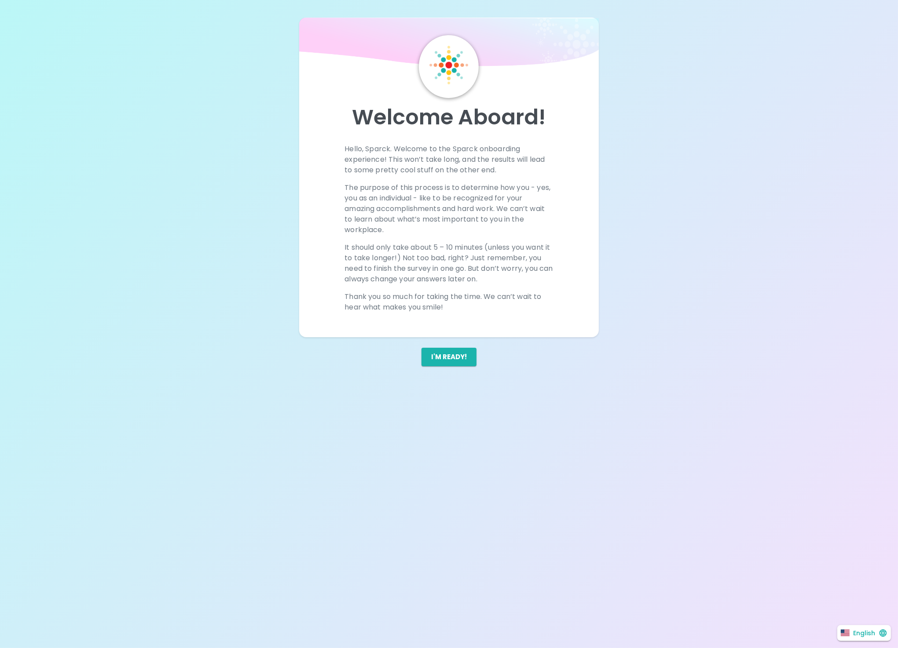
scroll to position [0, 0]
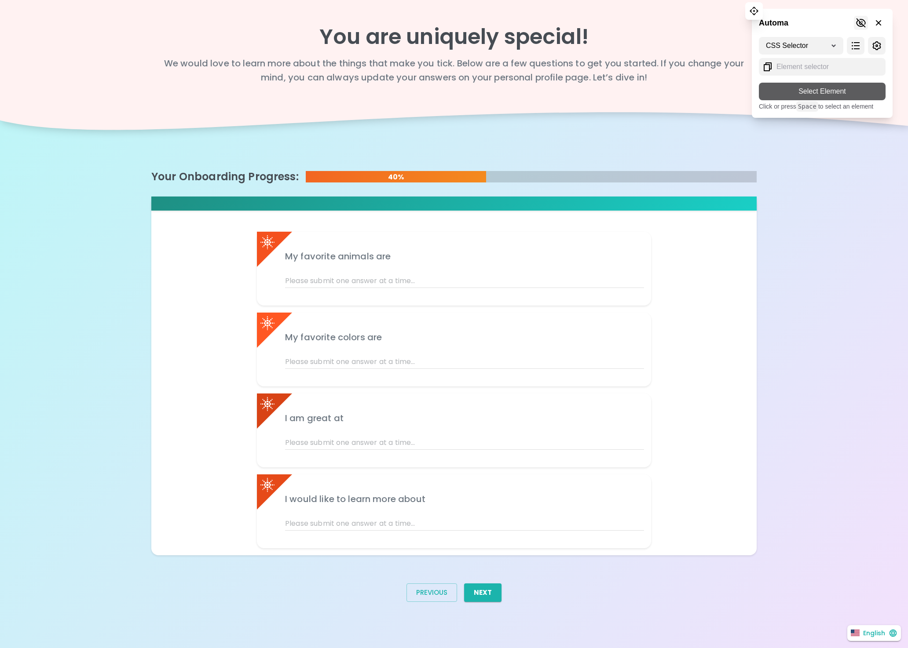
click at [859, 23] on icon at bounding box center [861, 22] width 10 height 9
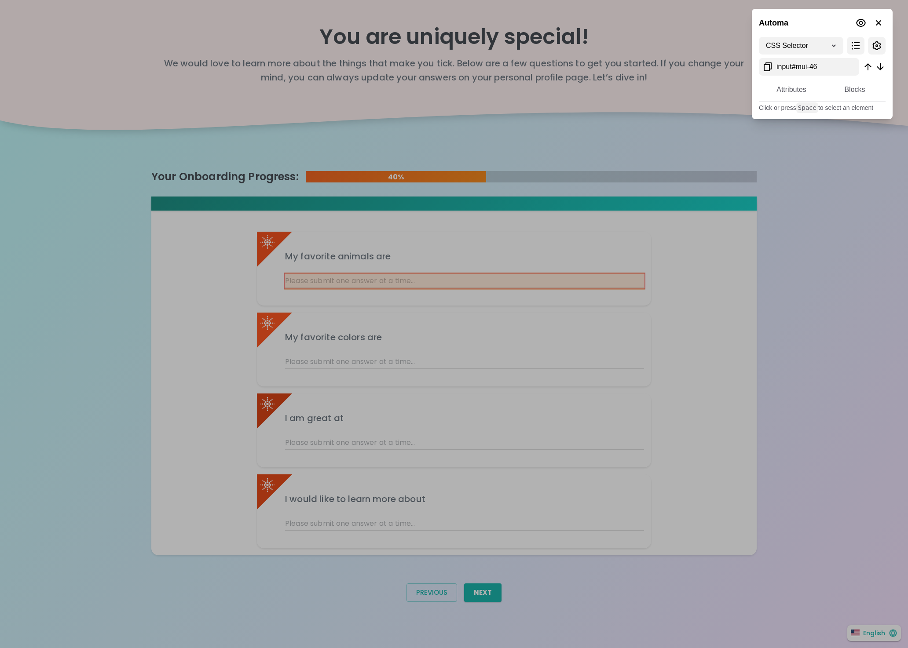
click at [458, 279] on div at bounding box center [454, 324] width 908 height 648
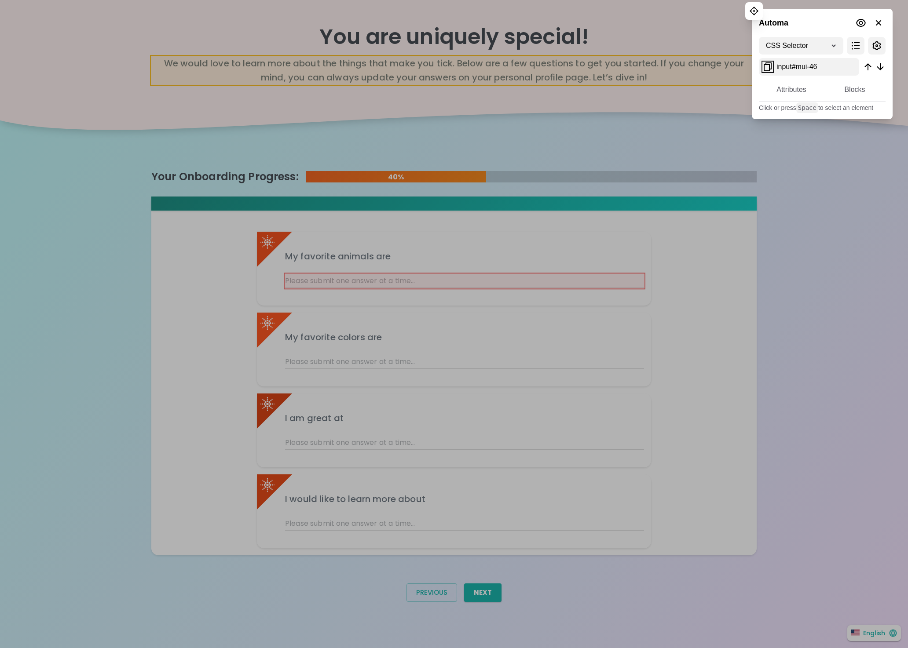
click at [769, 65] on icon at bounding box center [768, 66] width 8 height 9
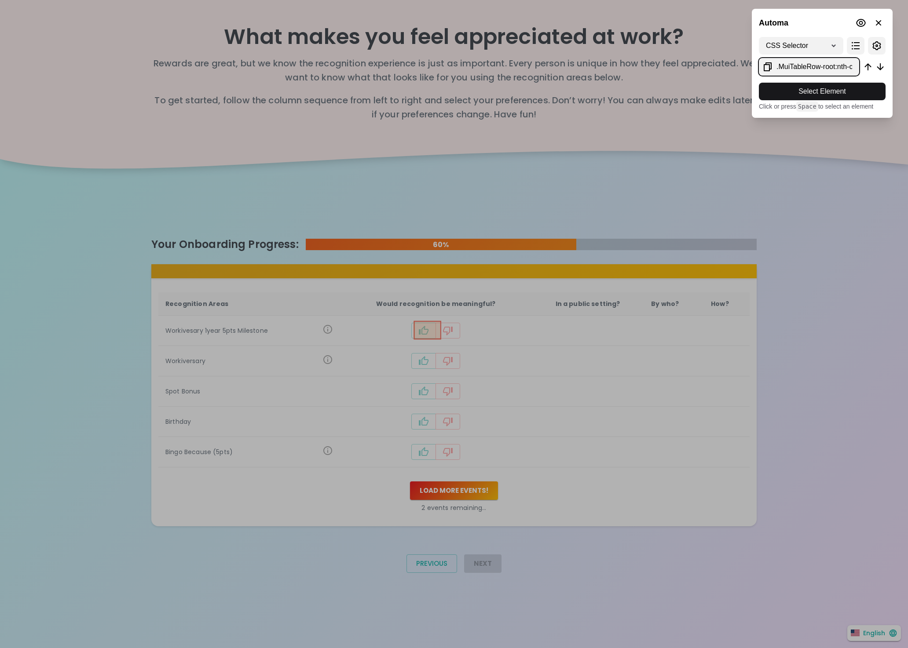
click at [434, 334] on div at bounding box center [454, 324] width 908 height 648
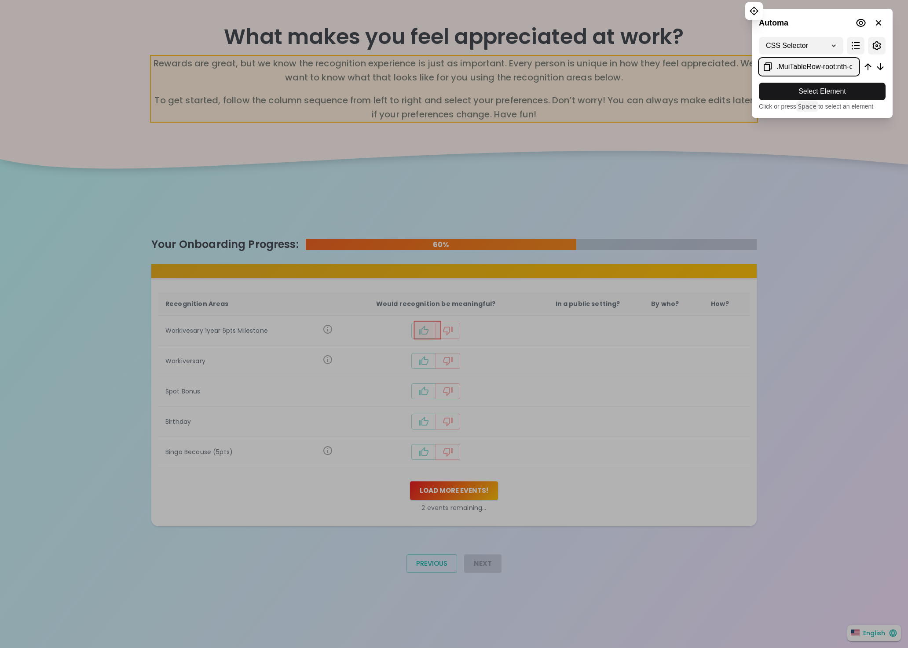
click at [769, 67] on icon at bounding box center [767, 67] width 11 height 11
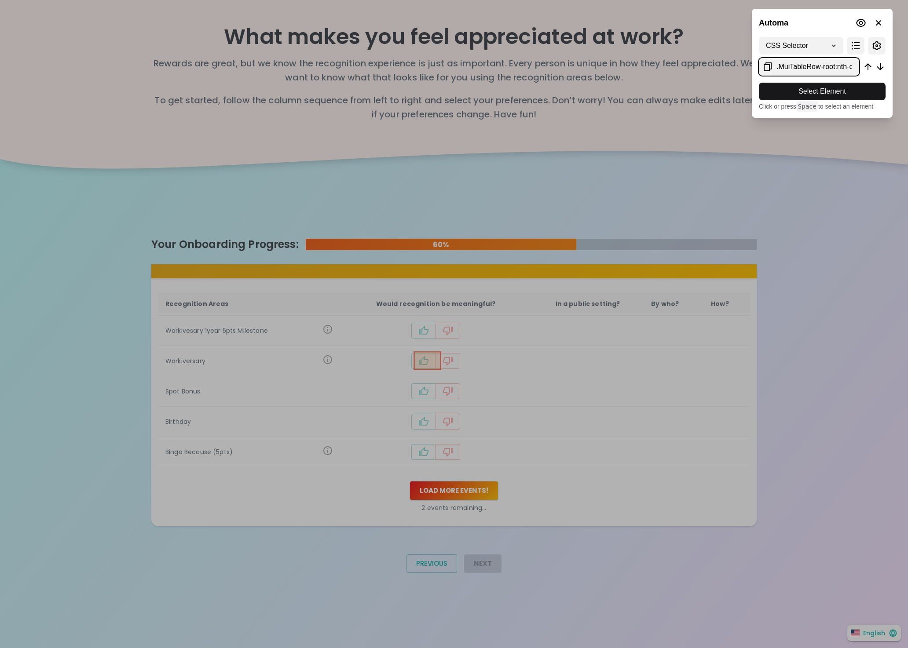
click at [434, 366] on div at bounding box center [454, 324] width 908 height 648
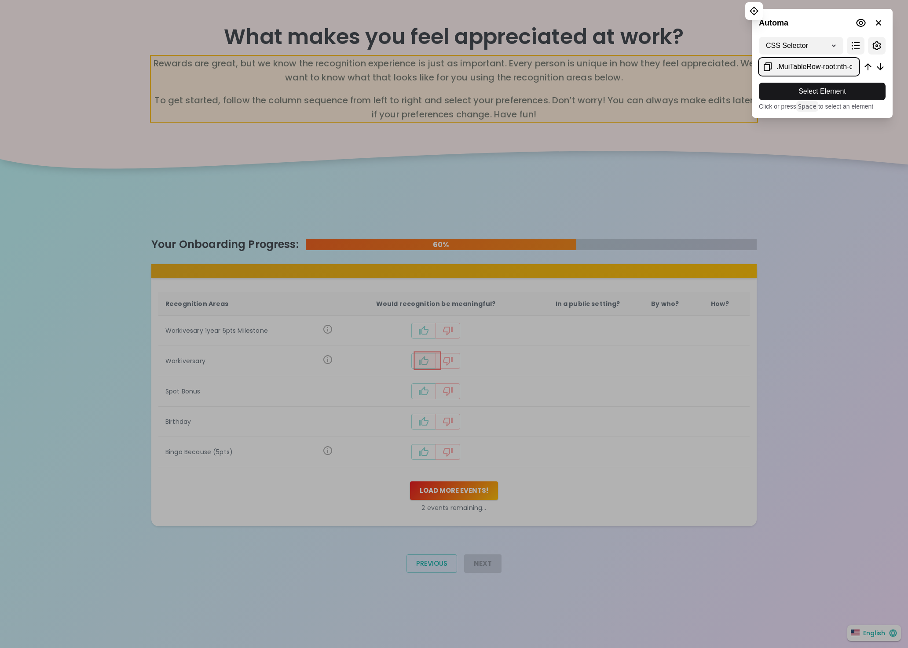
click at [765, 66] on icon at bounding box center [767, 67] width 11 height 11
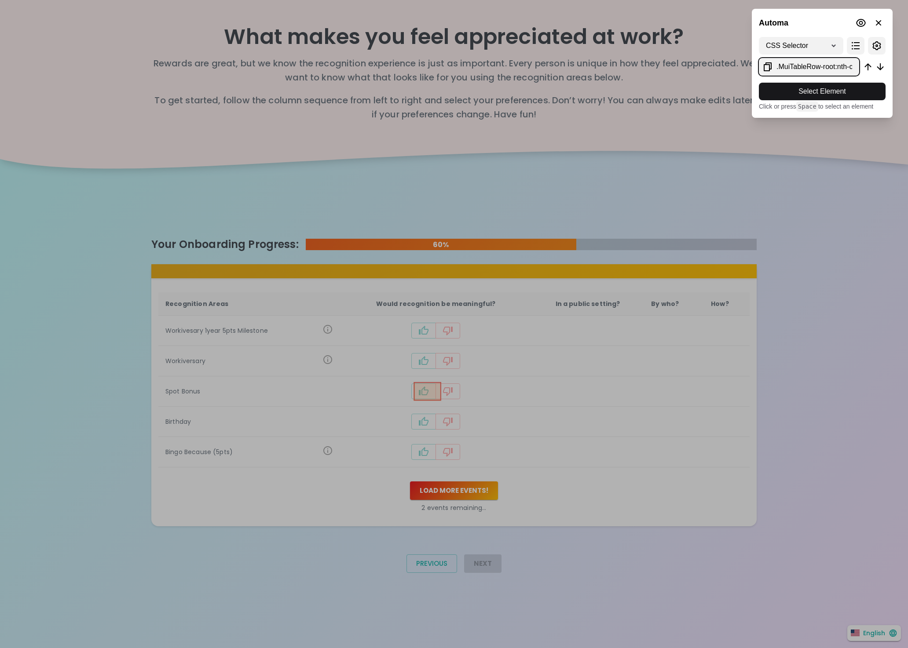
click at [430, 397] on div at bounding box center [454, 324] width 908 height 648
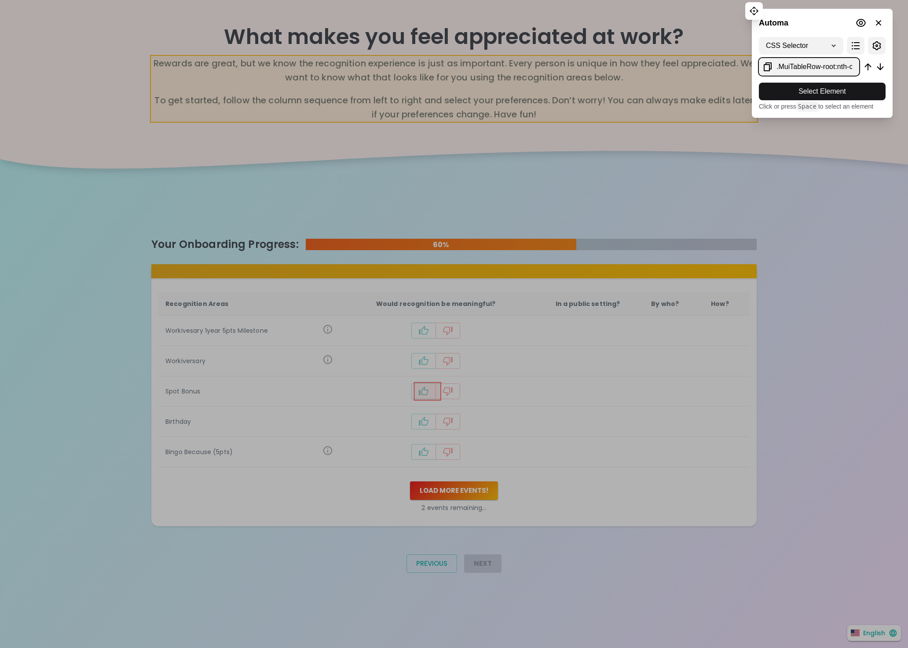
click at [765, 66] on icon at bounding box center [767, 67] width 11 height 11
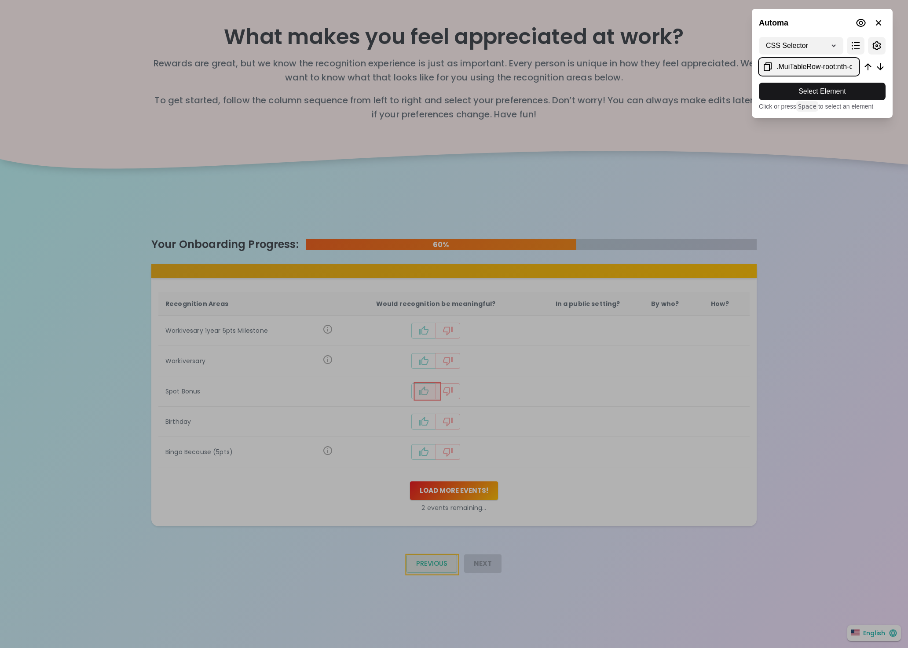
click at [414, 571] on div at bounding box center [454, 324] width 908 height 648
click at [417, 571] on div at bounding box center [454, 324] width 908 height 648
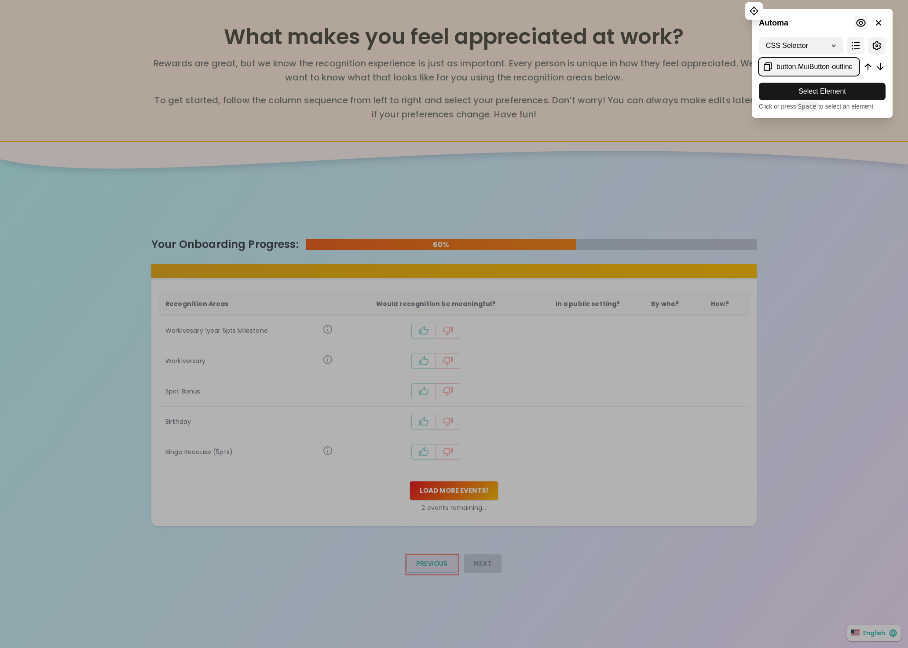
click at [860, 16] on button at bounding box center [861, 23] width 14 height 14
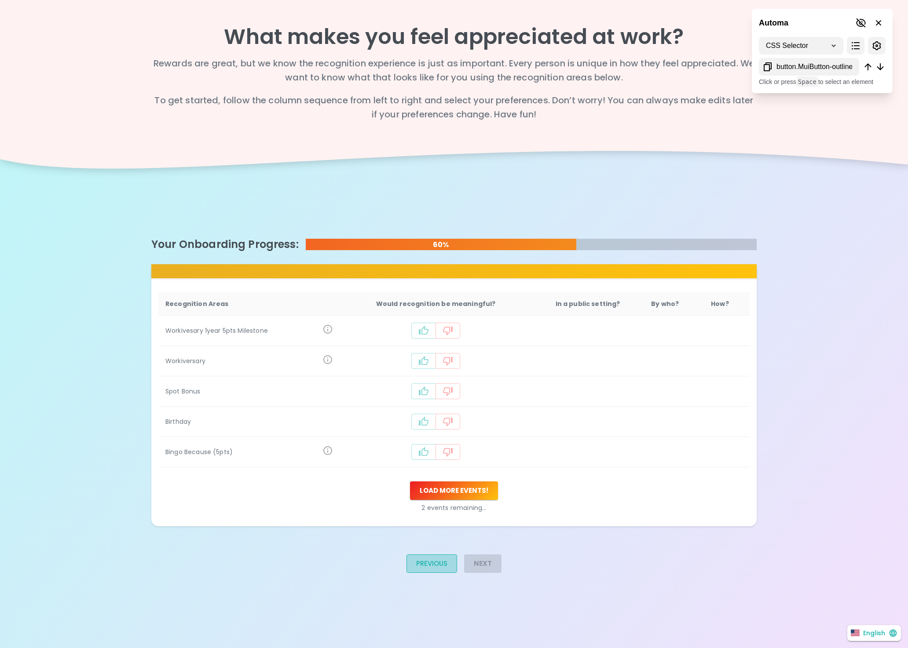
click at [433, 567] on button "Previous" at bounding box center [431, 564] width 51 height 18
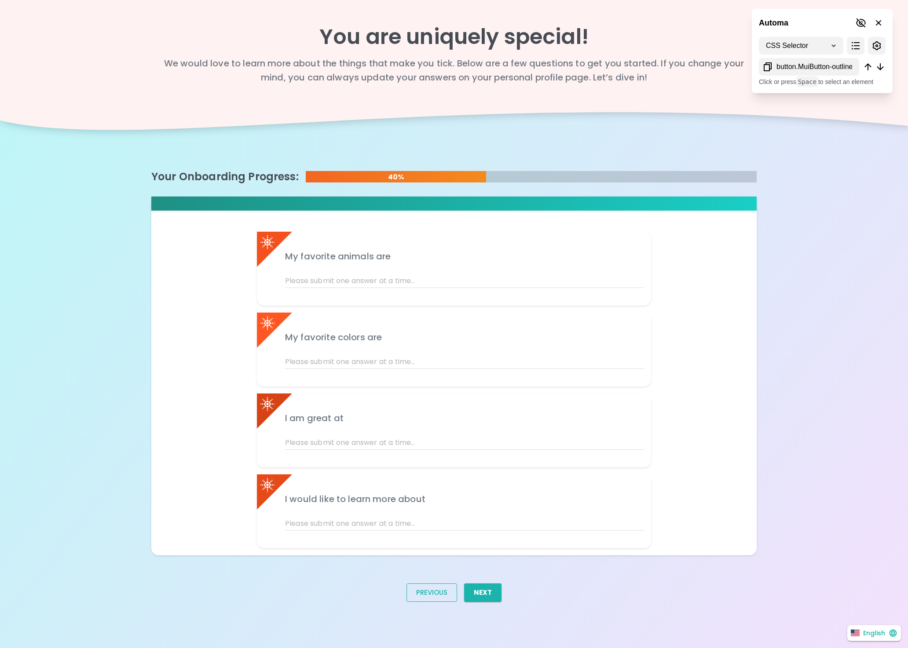
click at [433, 567] on div "My favorite animals are My favorite colors are I am great at I would like to le…" at bounding box center [453, 385] width 605 height 377
click at [408, 590] on button "Previous" at bounding box center [431, 593] width 51 height 18
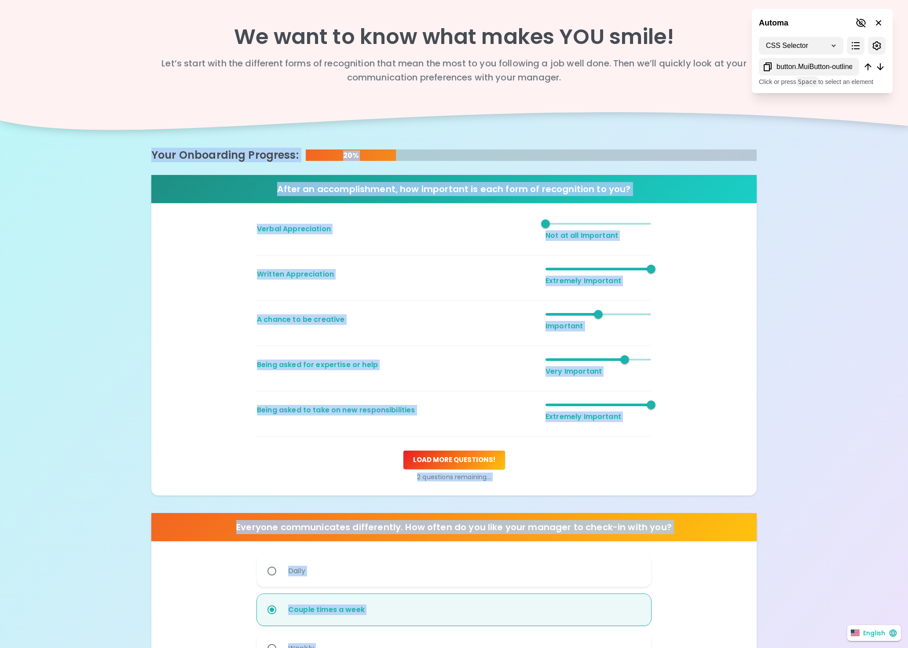
click at [411, 591] on div "Daily" at bounding box center [454, 575] width 394 height 39
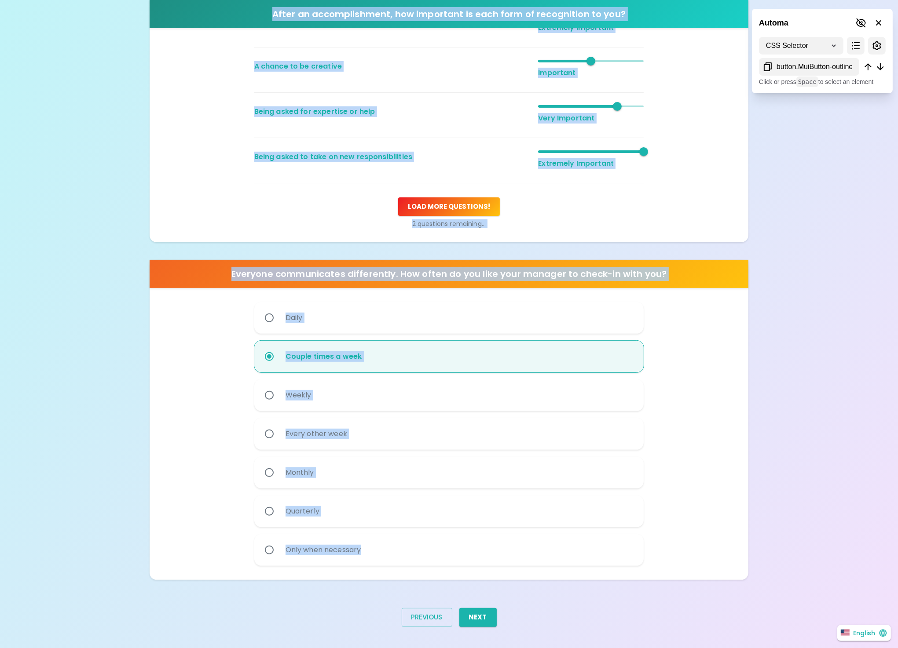
scroll to position [256, 0]
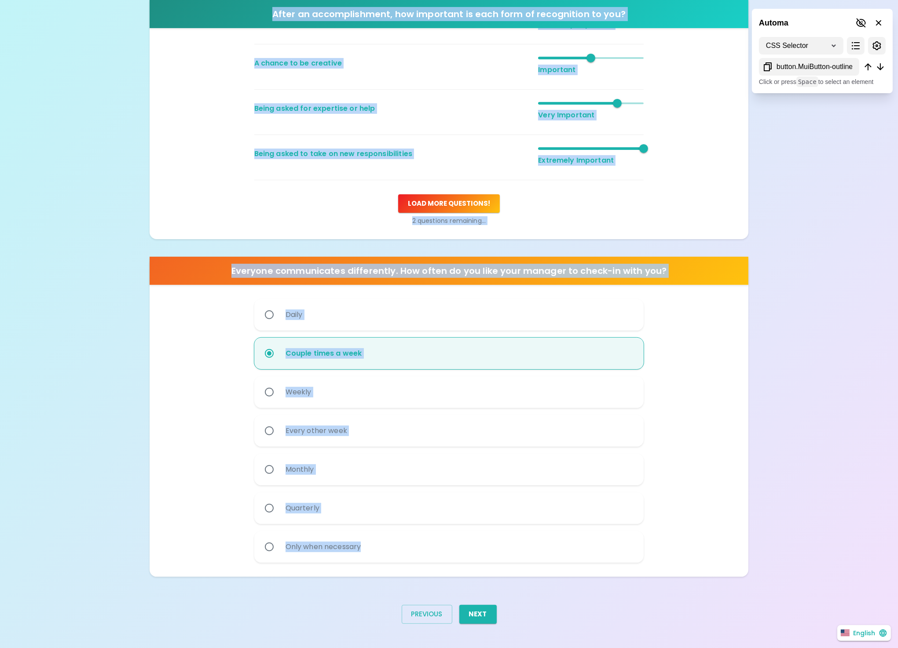
click at [417, 612] on button "Previous" at bounding box center [427, 614] width 51 height 18
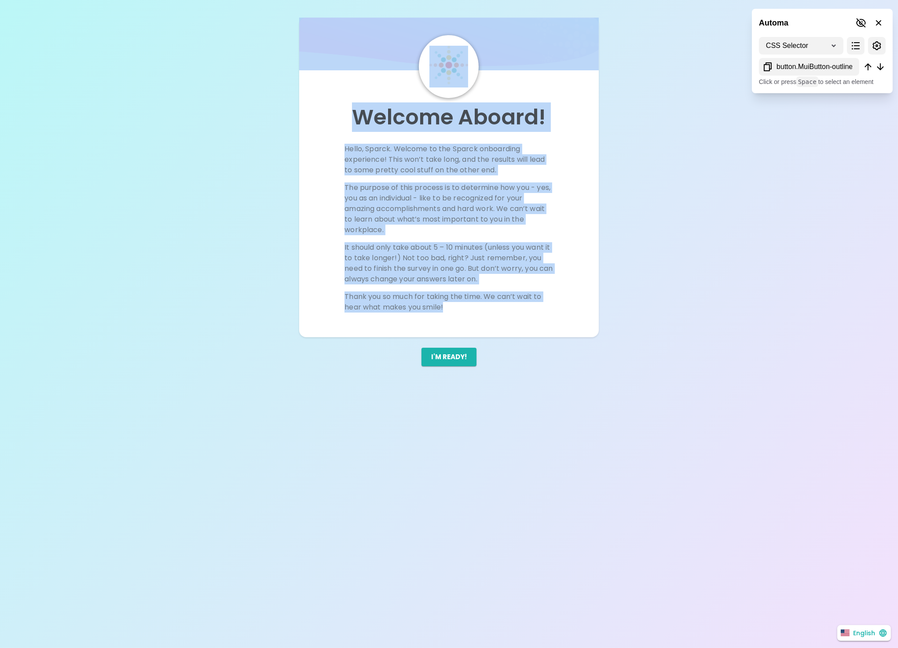
scroll to position [0, 0]
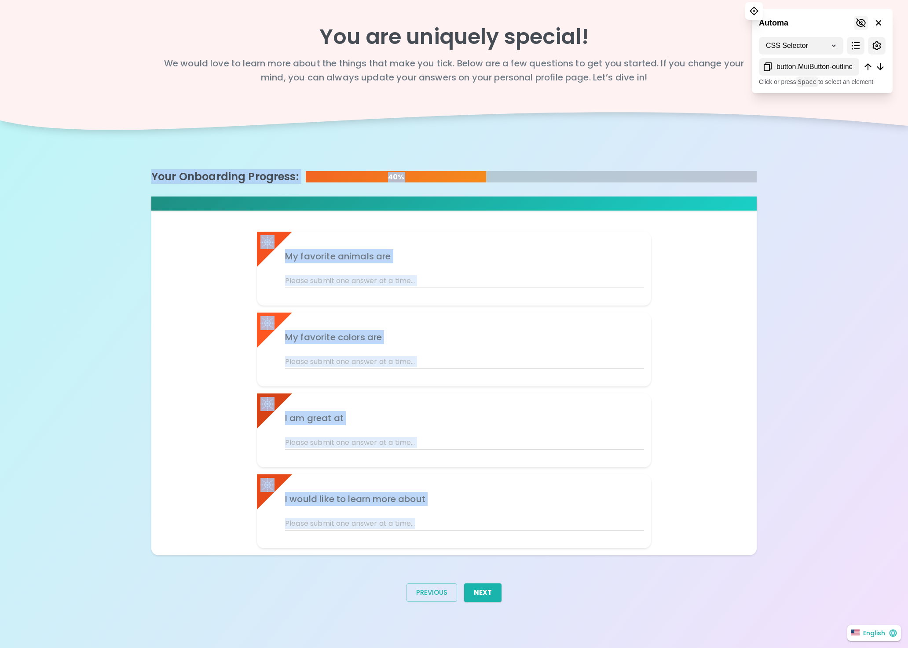
click at [860, 26] on icon at bounding box center [861, 22] width 10 height 9
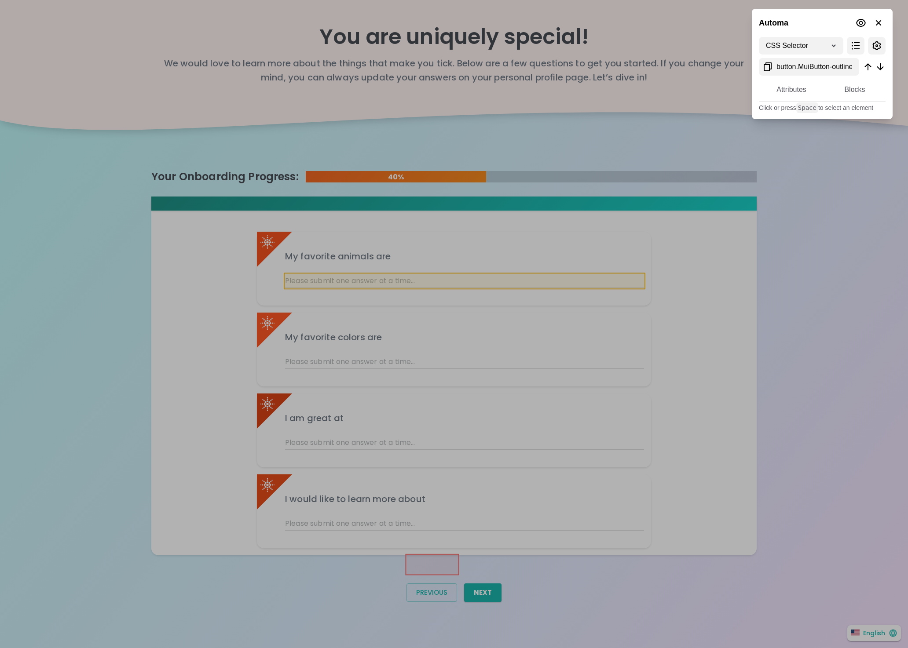
click at [443, 282] on div at bounding box center [454, 324] width 908 height 648
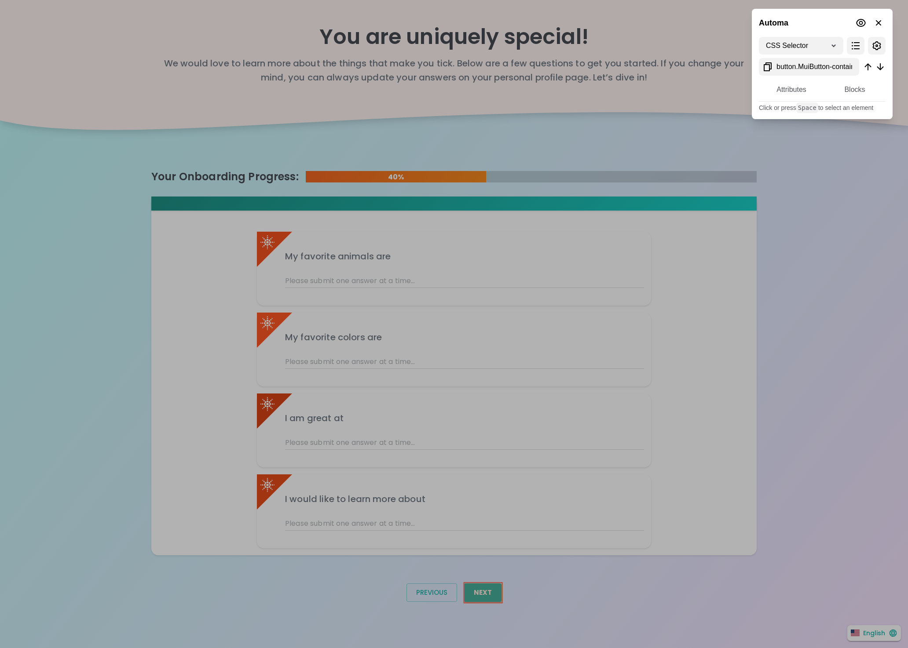
click at [484, 597] on div at bounding box center [454, 324] width 908 height 648
click at [483, 597] on div at bounding box center [454, 324] width 908 height 648
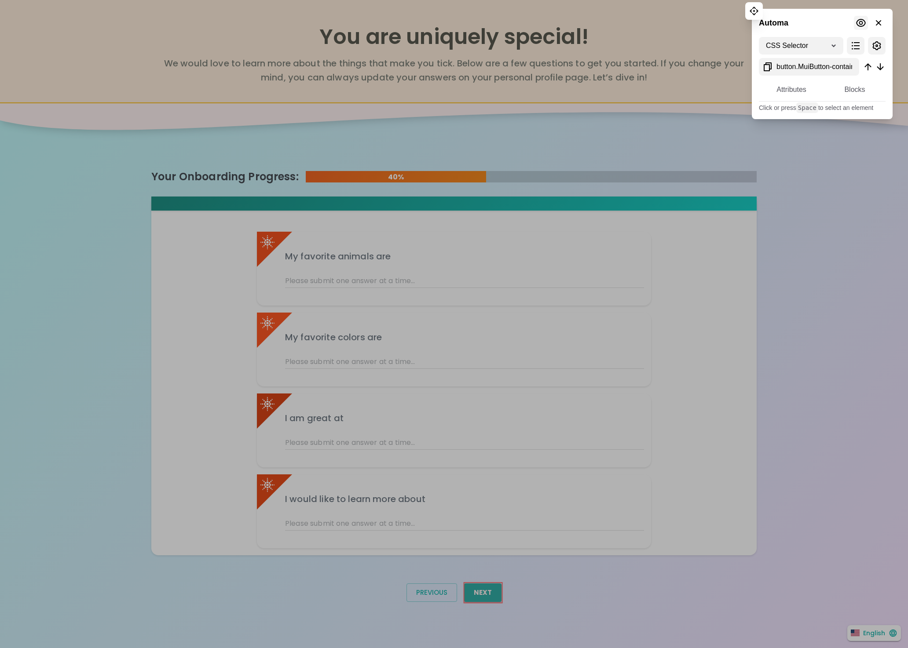
click at [856, 23] on icon at bounding box center [861, 23] width 11 height 11
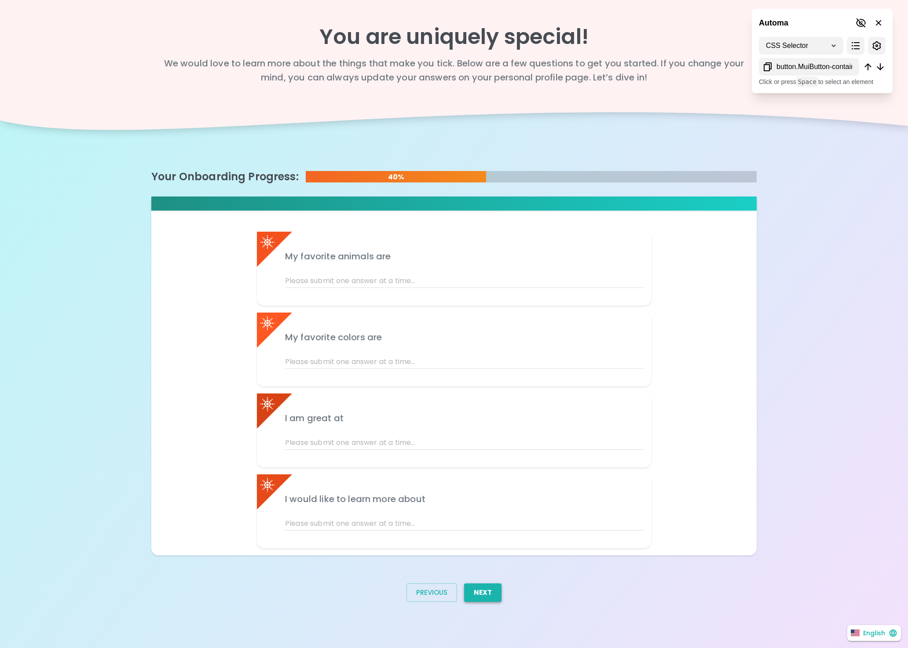
click at [480, 590] on button "Next" at bounding box center [482, 593] width 37 height 18
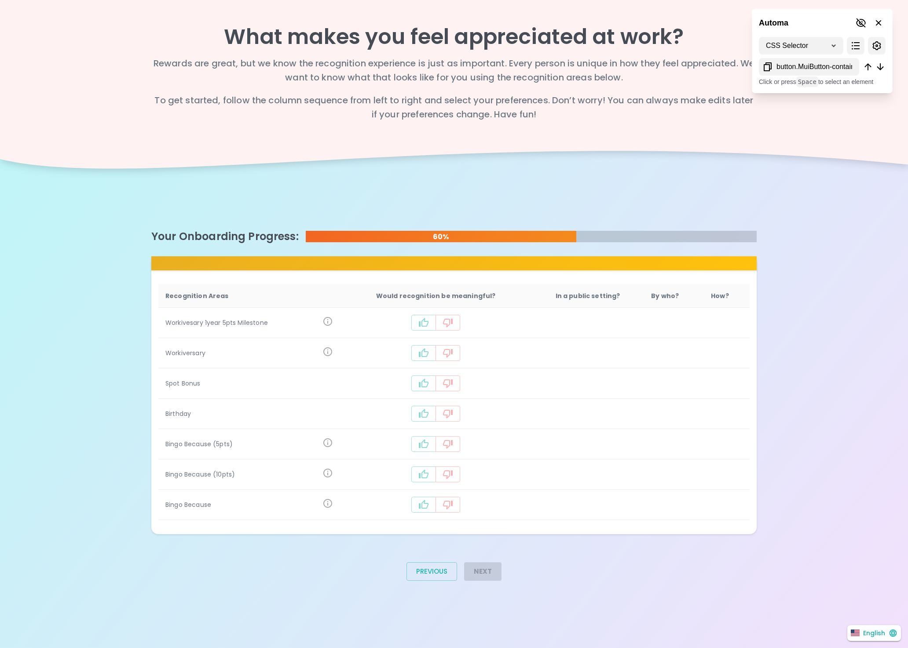
click at [423, 322] on icon "recognition-1126" at bounding box center [424, 322] width 10 height 9
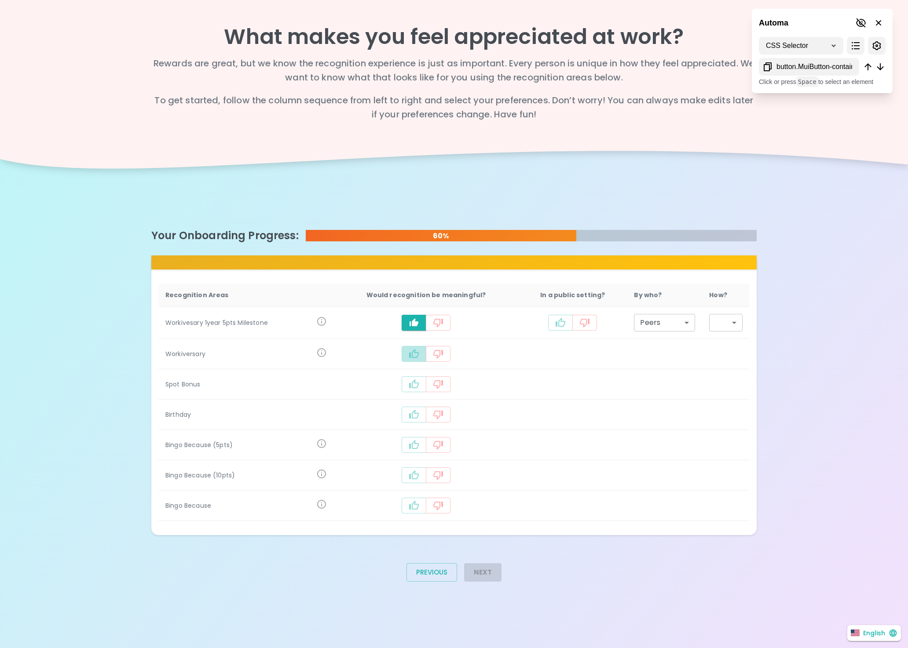
click at [412, 356] on icon "recognition-1126" at bounding box center [414, 353] width 10 height 9
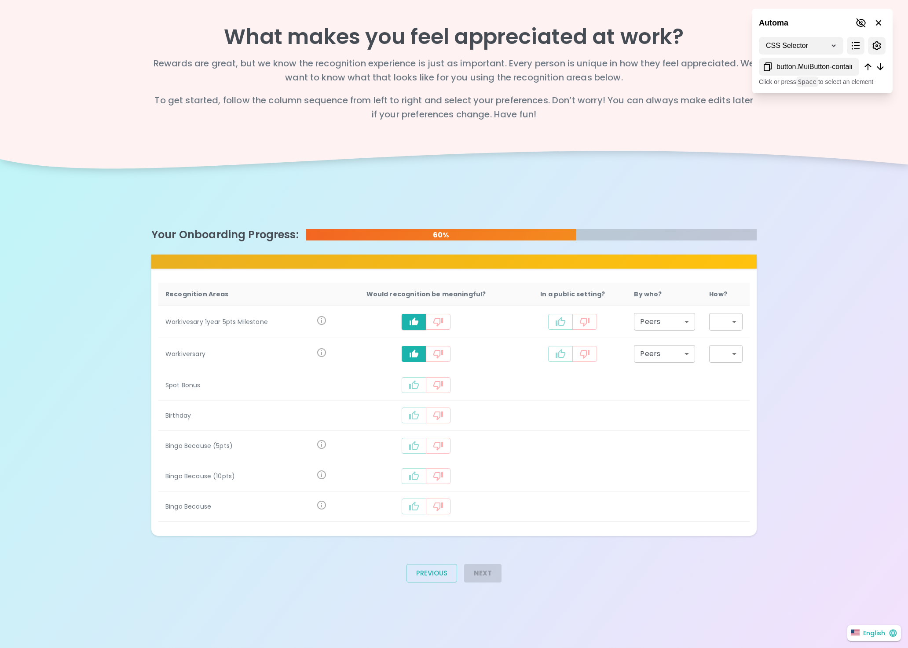
click at [410, 388] on button "recognition-1126" at bounding box center [414, 385] width 25 height 16
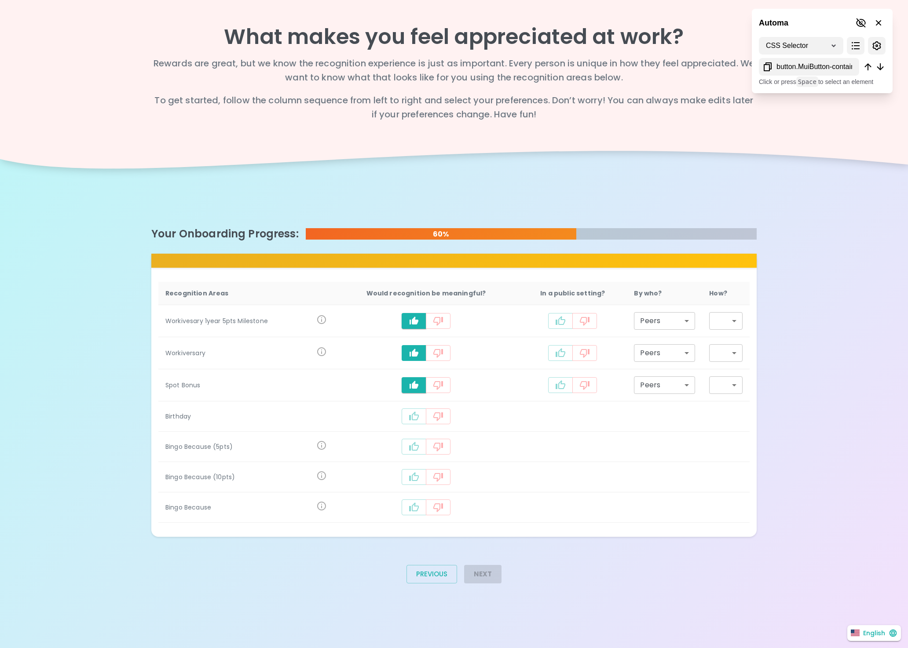
click at [408, 425] on td "recognition-1126" at bounding box center [426, 416] width 184 height 30
click at [413, 418] on icon "recognition-1126" at bounding box center [414, 416] width 10 height 9
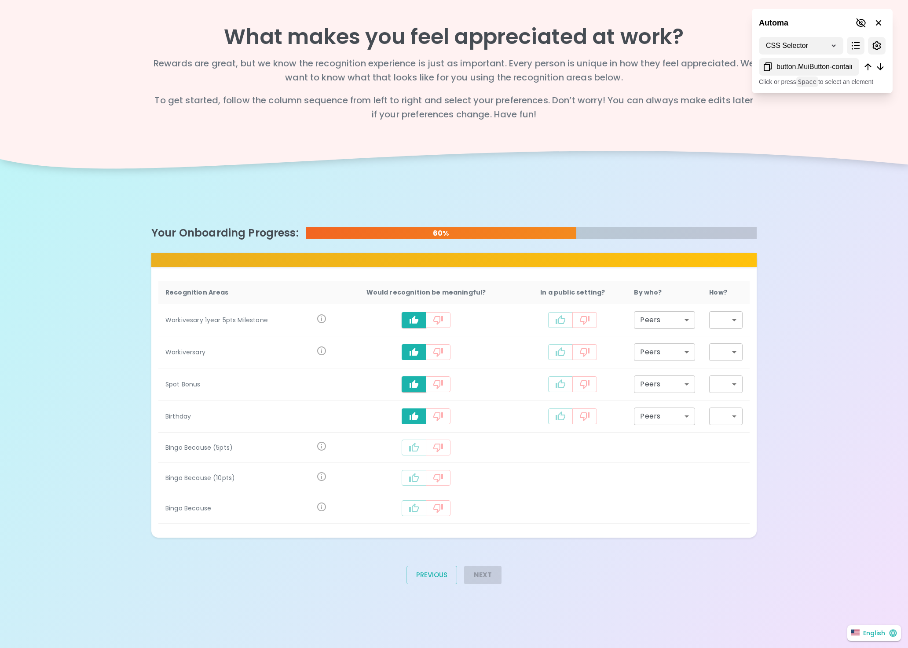
click at [422, 445] on button "recognition-1126" at bounding box center [414, 448] width 25 height 16
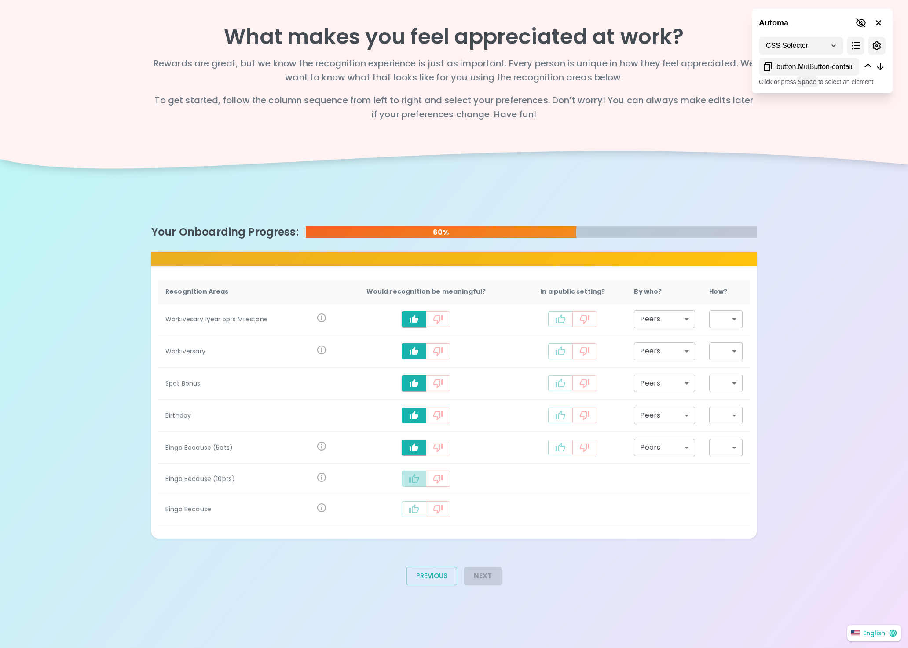
click at [419, 483] on icon "recognition-1126" at bounding box center [414, 479] width 11 height 11
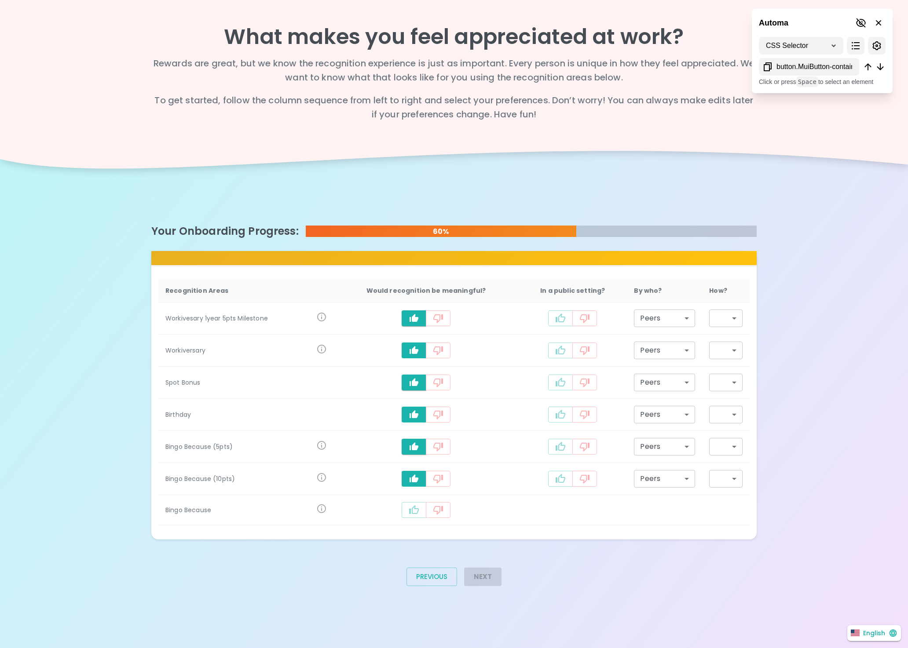
click at [413, 509] on icon "recognition-1126" at bounding box center [414, 510] width 11 height 11
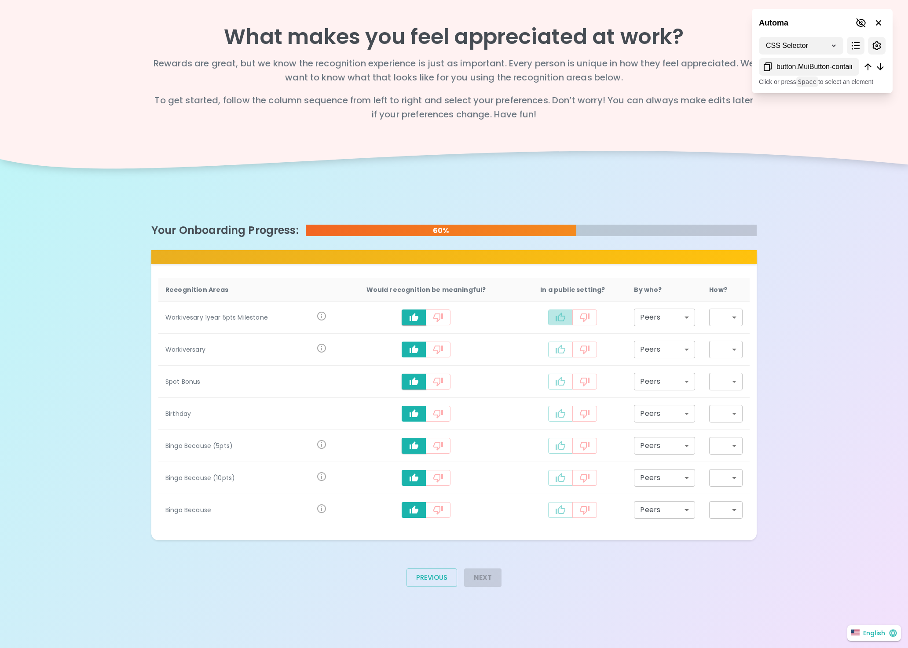
click at [558, 321] on icon "recognition-1126" at bounding box center [561, 317] width 10 height 9
type input "staff_meeting"
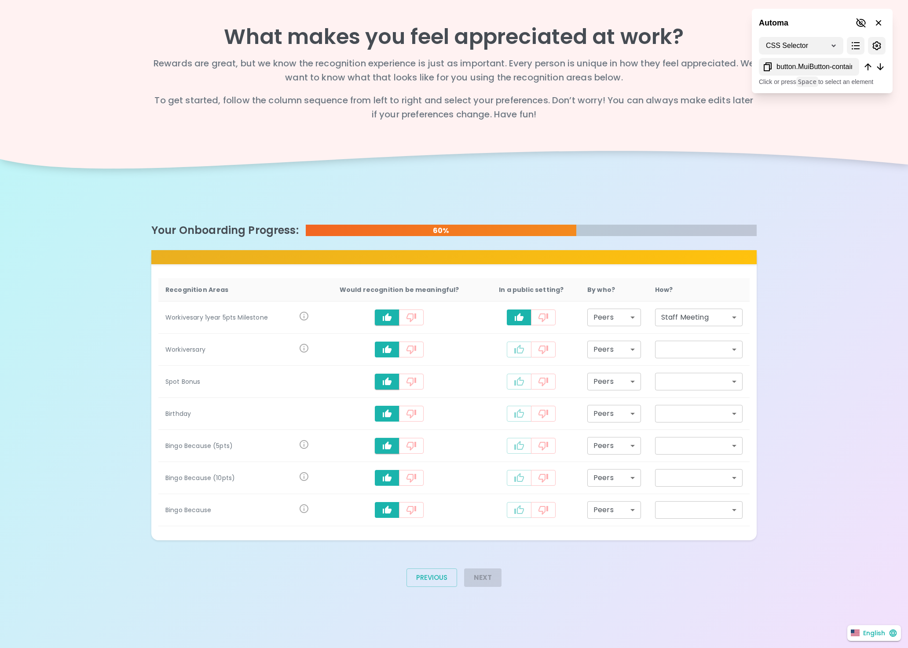
click at [520, 352] on icon "recognition-1126" at bounding box center [519, 349] width 10 height 9
type input "staff_meeting"
click at [516, 381] on icon "recognition-1126" at bounding box center [519, 382] width 11 height 11
type input "staff_meeting"
click at [510, 421] on td "recognition-1126" at bounding box center [532, 414] width 98 height 32
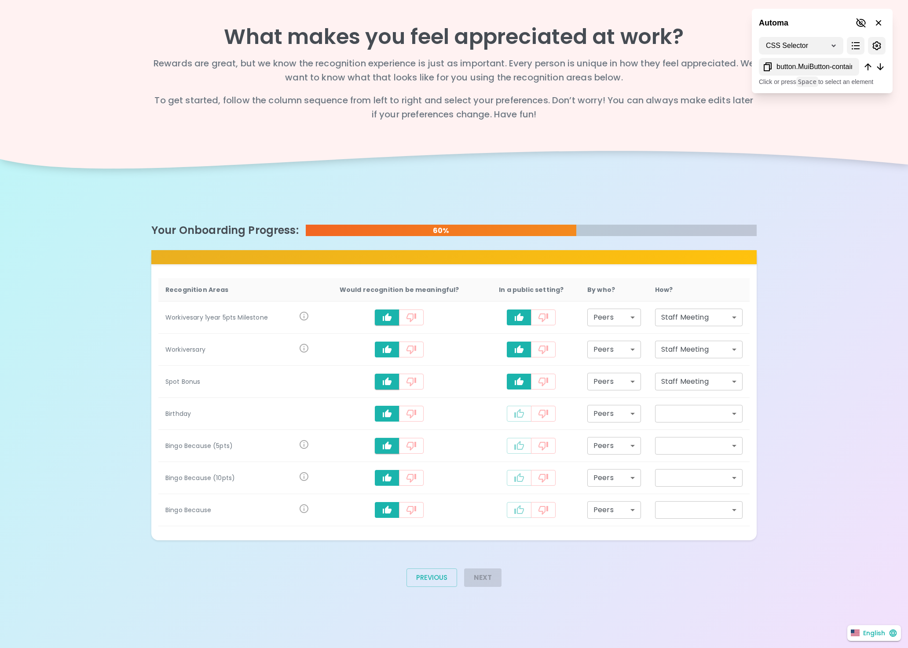
click at [519, 414] on icon "recognition-1126" at bounding box center [519, 414] width 11 height 11
type input "staff_meeting"
click at [511, 446] on button "recognition-1126" at bounding box center [519, 446] width 25 height 16
type input "staff_meeting"
drag, startPoint x: 515, startPoint y: 473, endPoint x: 508, endPoint y: 482, distance: 11.0
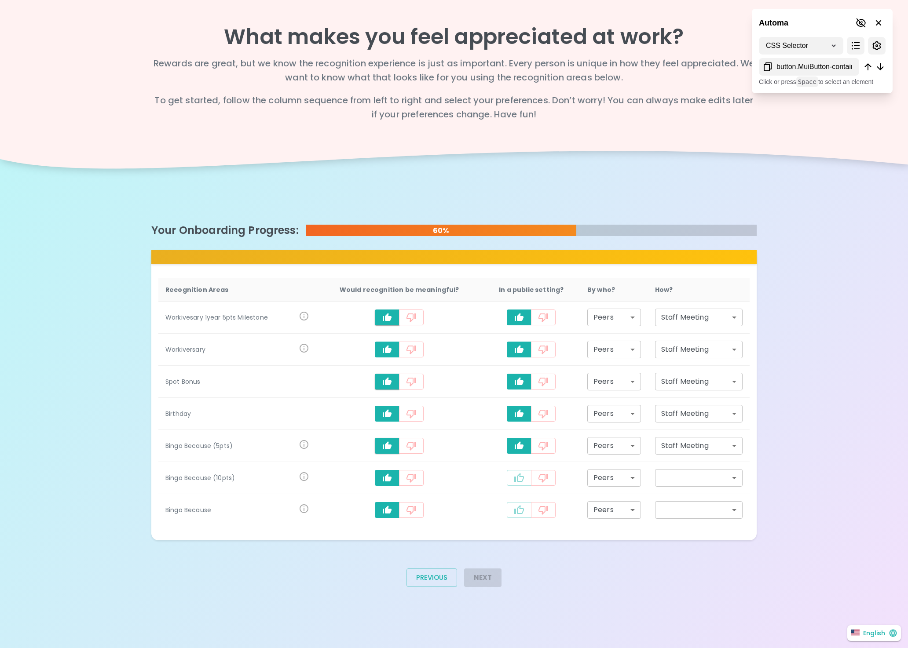
click at [516, 473] on icon "recognition-1126" at bounding box center [519, 478] width 11 height 11
type input "staff_meeting"
click at [514, 509] on icon "recognition-1126" at bounding box center [519, 510] width 11 height 11
type input "staff_meeting"
click at [479, 579] on button "Next" at bounding box center [482, 578] width 37 height 18
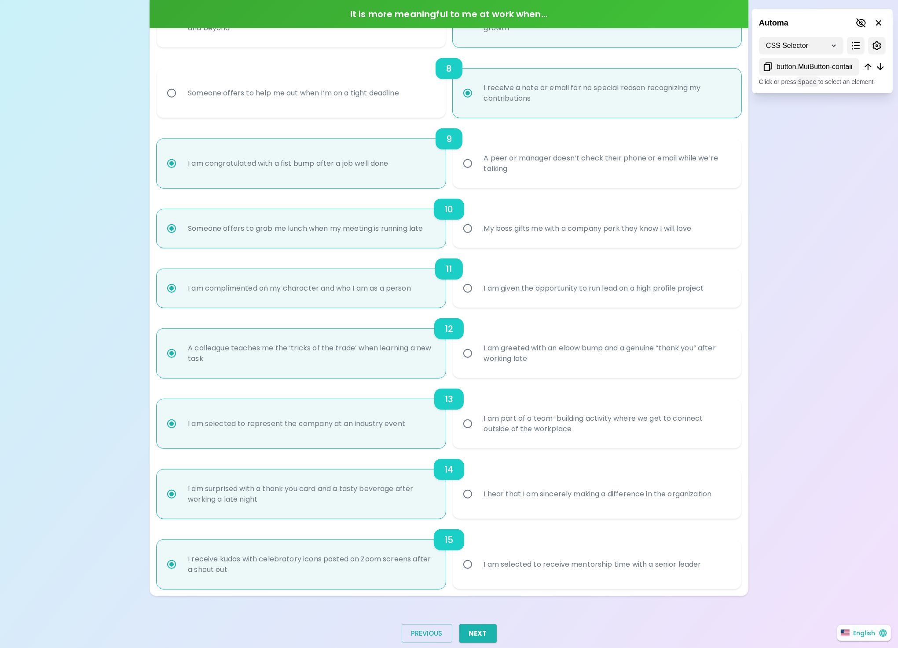
scroll to position [688, 0]
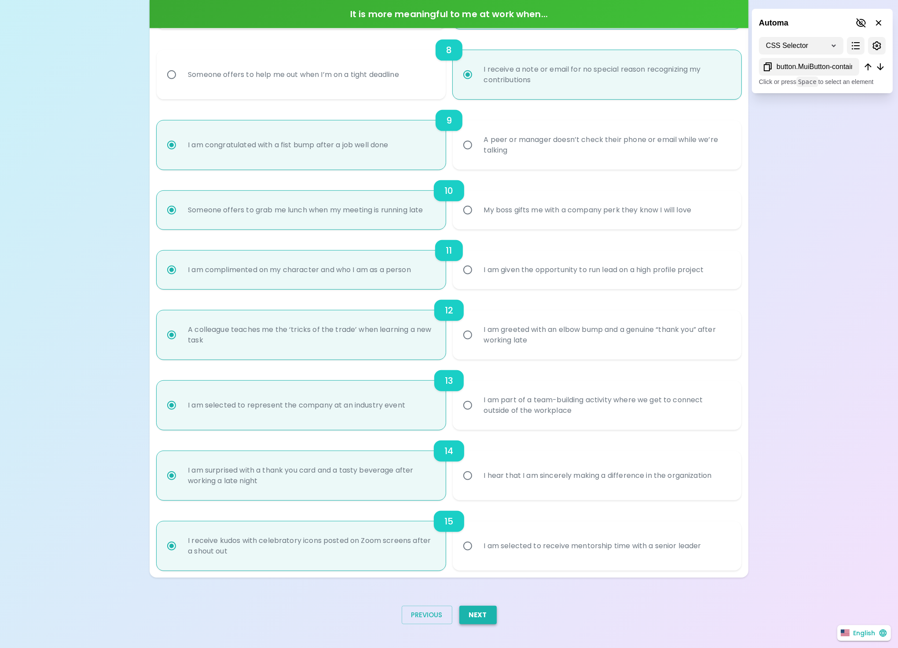
drag, startPoint x: 489, startPoint y: 608, endPoint x: 482, endPoint y: 608, distance: 6.6
click at [495, 603] on div "Next" at bounding box center [474, 619] width 44 height 40
click at [488, 609] on button "Next" at bounding box center [477, 615] width 37 height 18
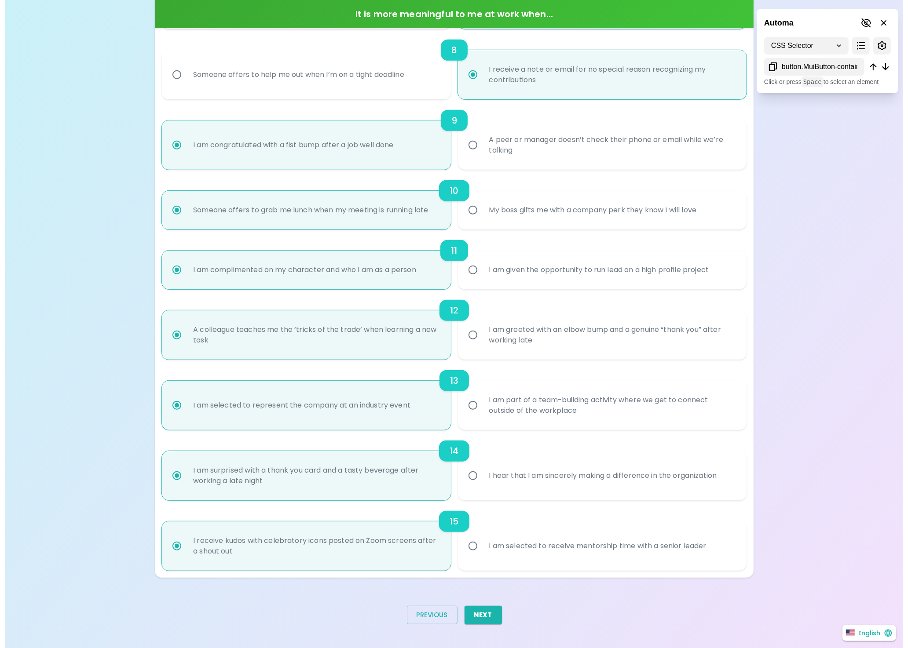
scroll to position [0, 0]
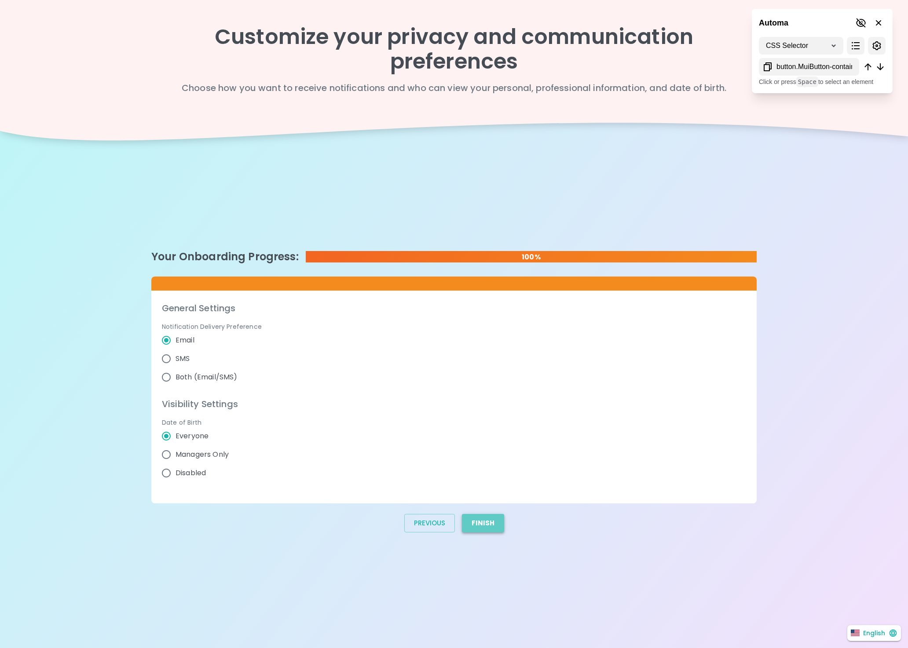
click at [488, 521] on button "Finish" at bounding box center [483, 523] width 42 height 18
radio input "false"
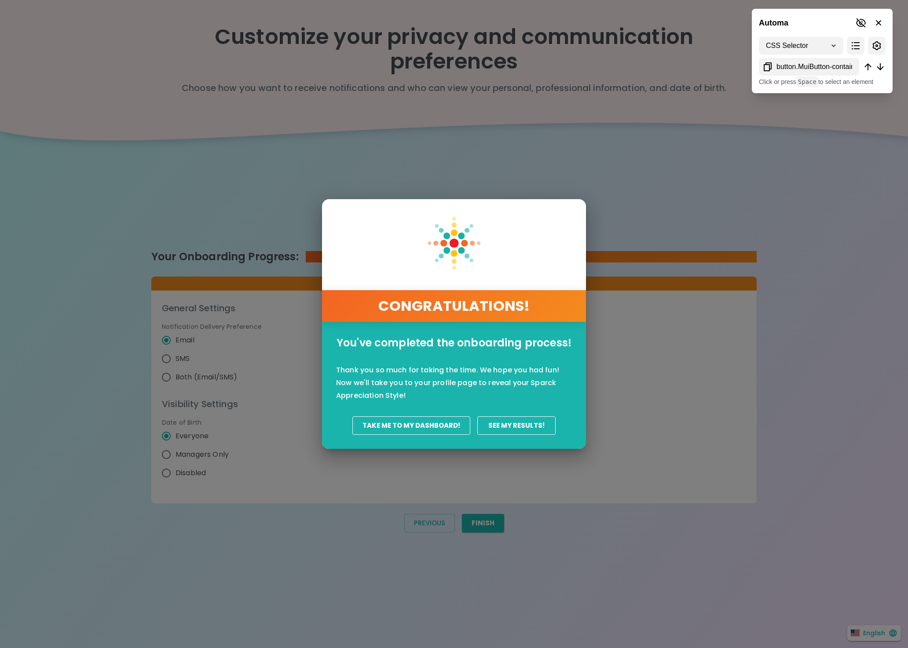
click at [421, 422] on button "Take Me To My Dashboard!" at bounding box center [411, 426] width 118 height 18
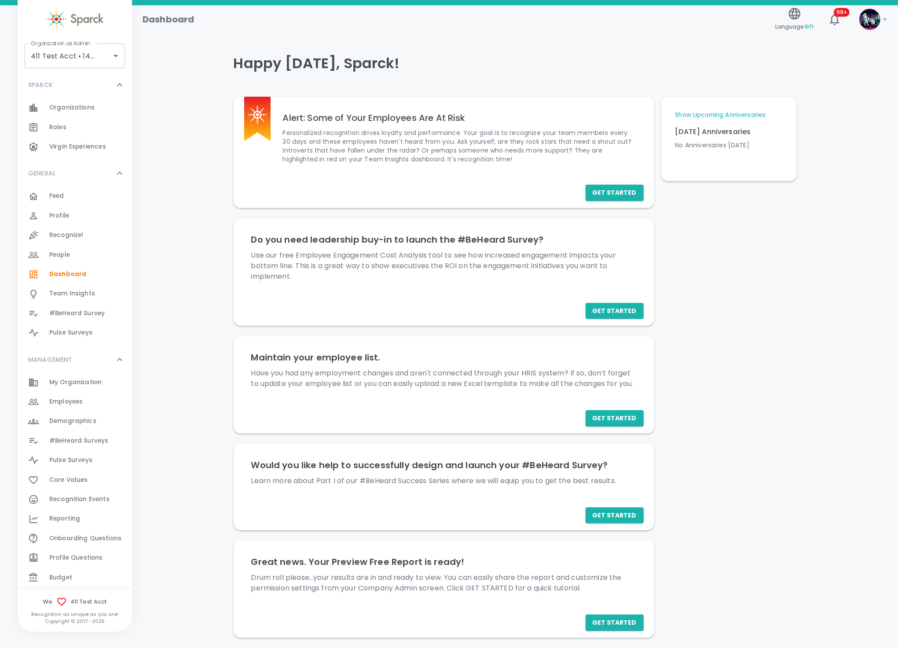
click at [73, 540] on span "Onboarding Questions" at bounding box center [85, 538] width 72 height 9
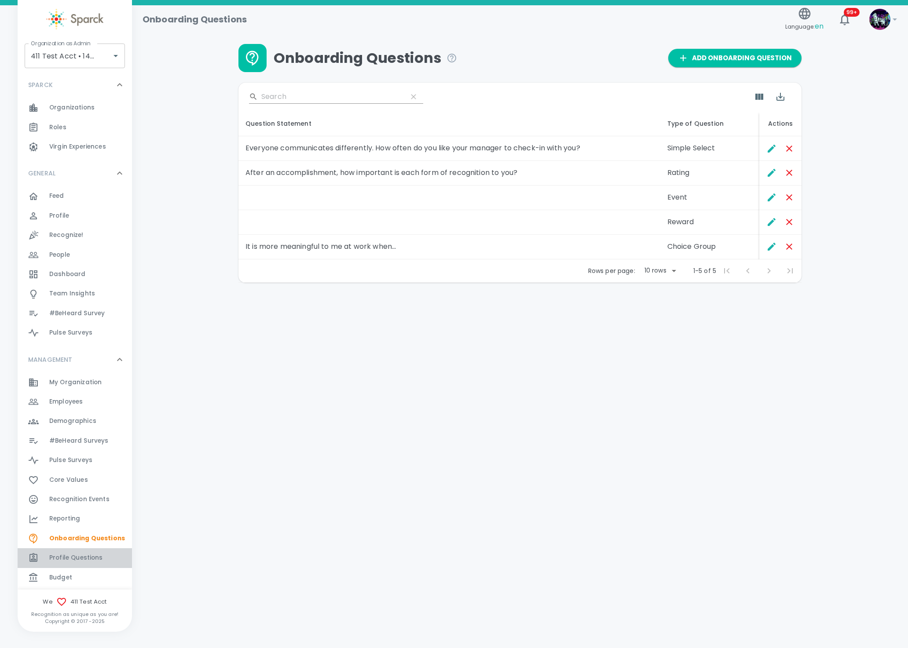
click at [78, 554] on span "Profile Questions" at bounding box center [76, 558] width 54 height 9
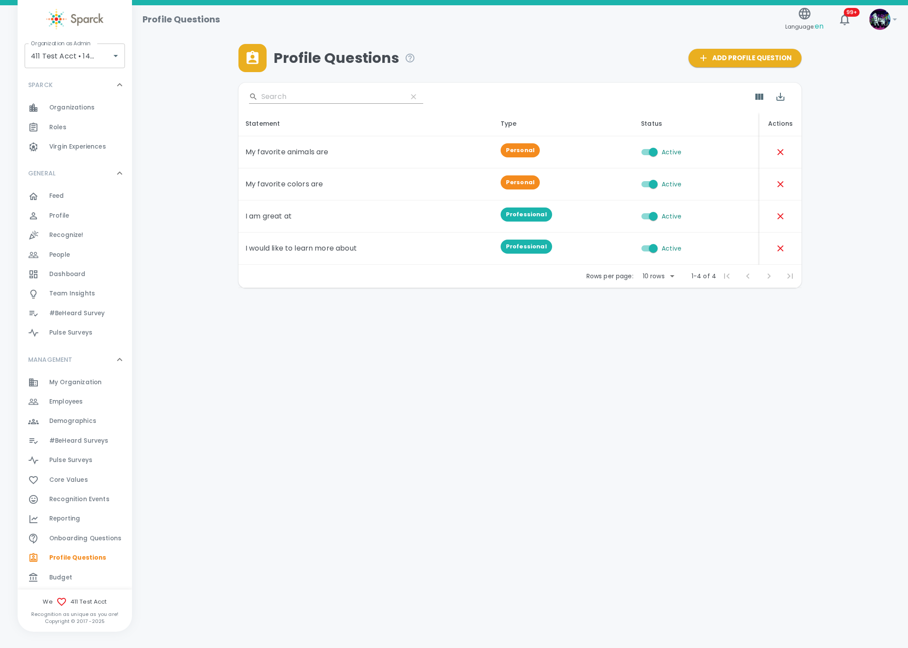
click at [102, 397] on div "Employees 0" at bounding box center [90, 402] width 83 height 12
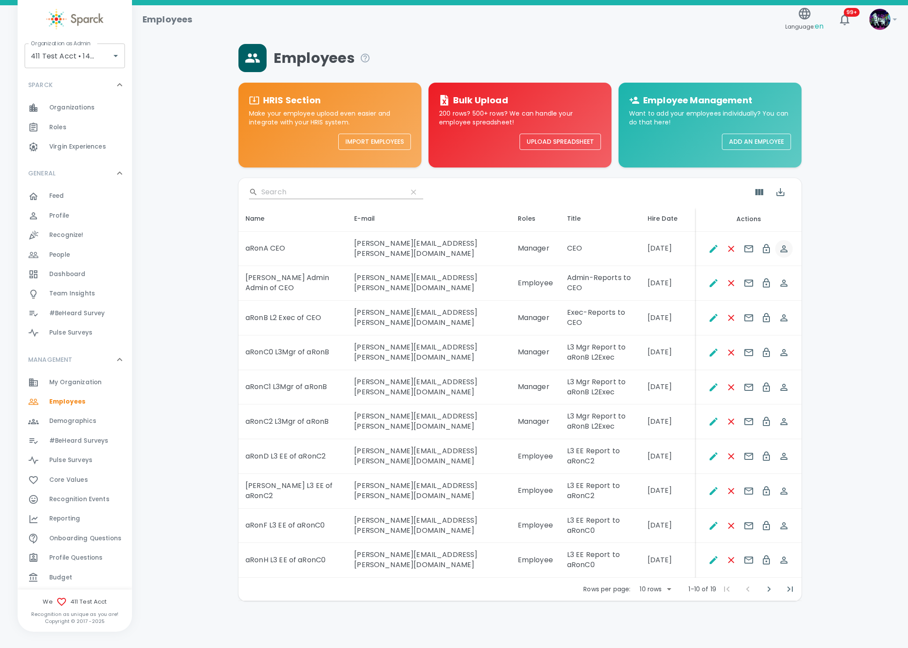
click at [783, 245] on icon "Spoof This Employee" at bounding box center [783, 248] width 7 height 7
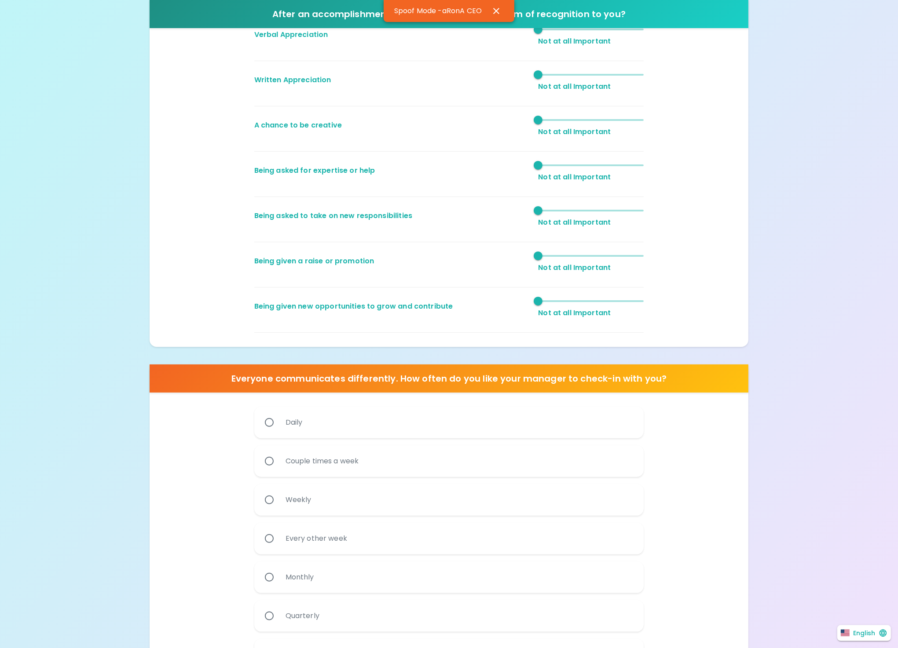
scroll to position [38, 0]
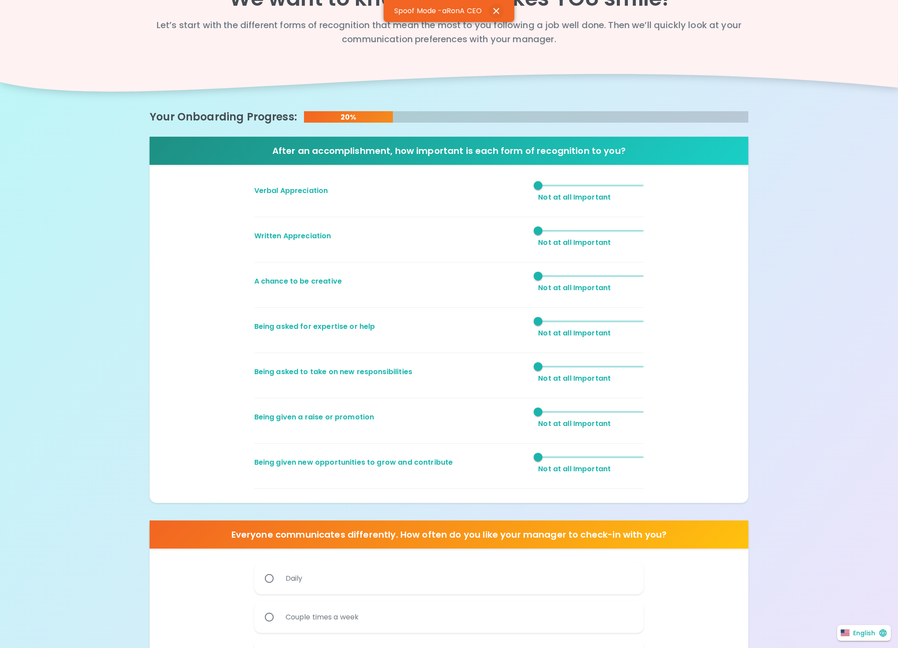
click at [501, 9] on icon "button" at bounding box center [496, 11] width 11 height 11
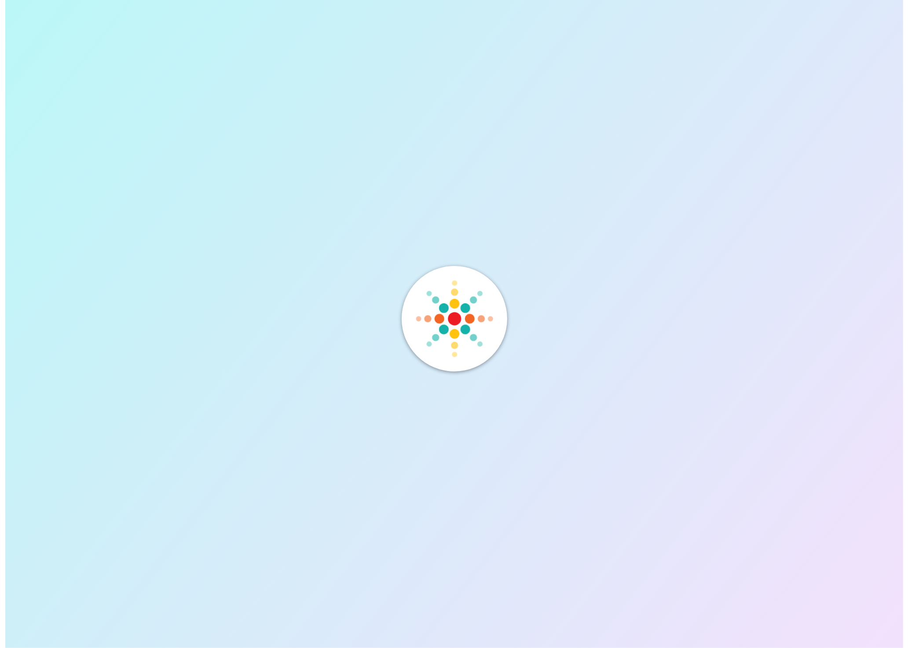
scroll to position [0, 0]
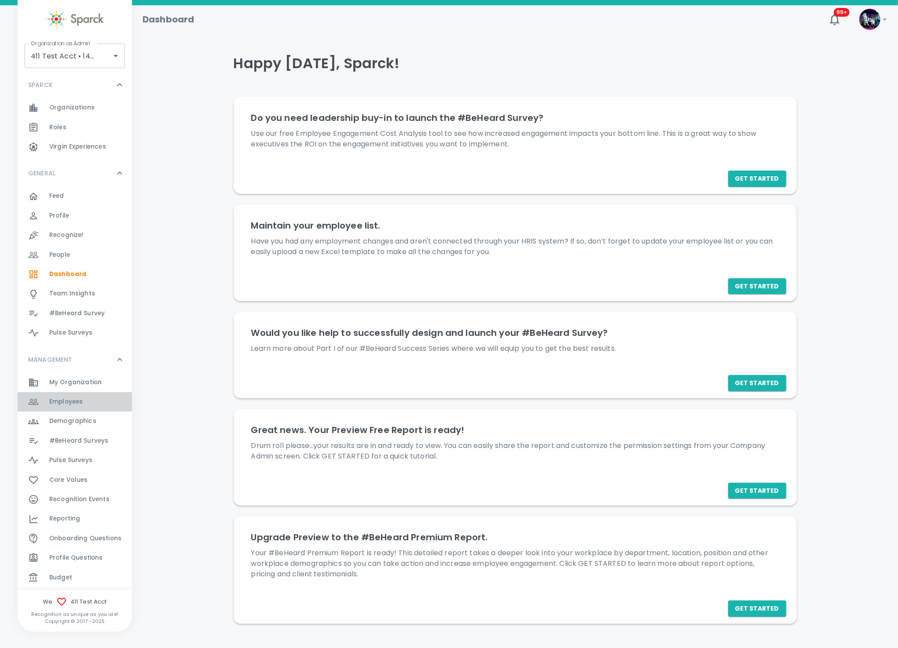
click at [91, 399] on div "Employees 0" at bounding box center [90, 402] width 83 height 12
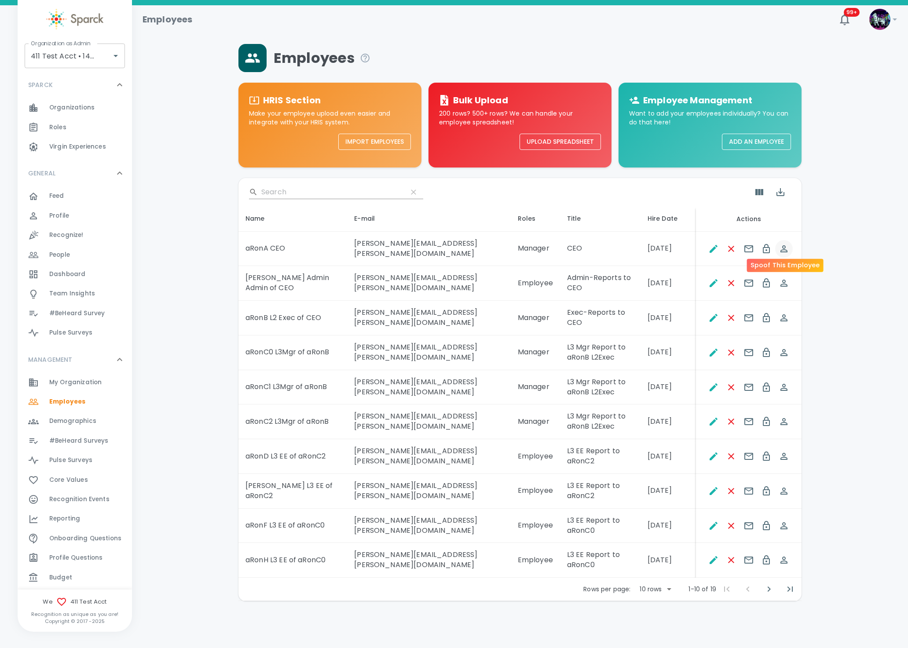
click at [785, 245] on icon "Spoof This Employee" at bounding box center [783, 248] width 7 height 7
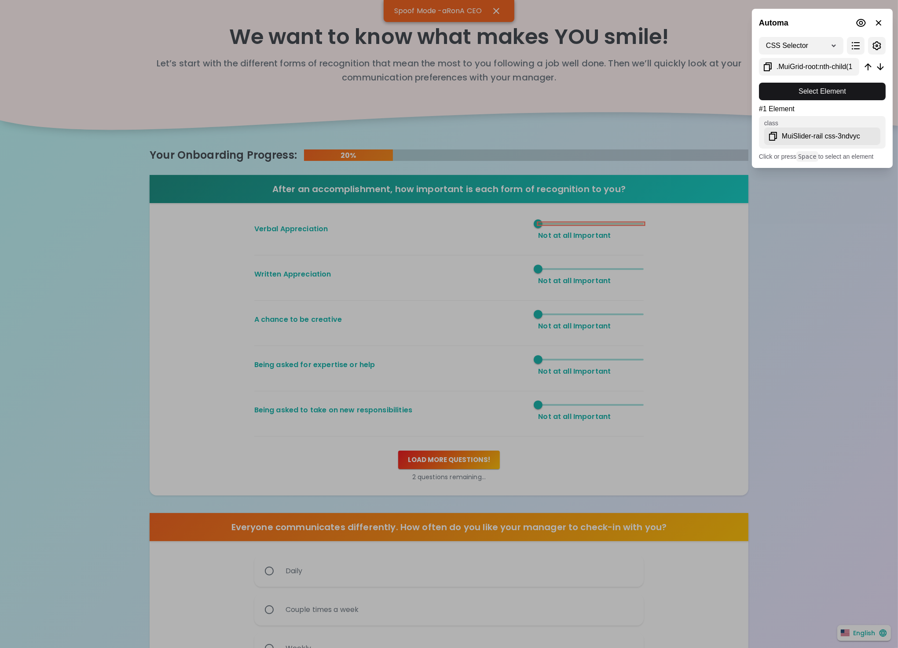
click at [588, 224] on div at bounding box center [449, 324] width 898 height 648
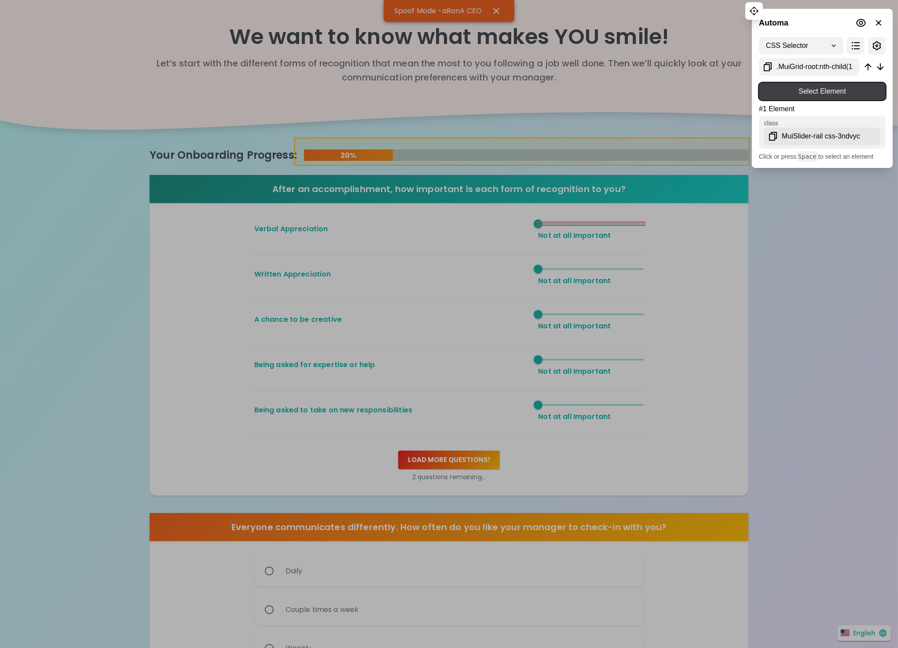
click at [823, 93] on span "Select Element" at bounding box center [822, 91] width 113 height 11
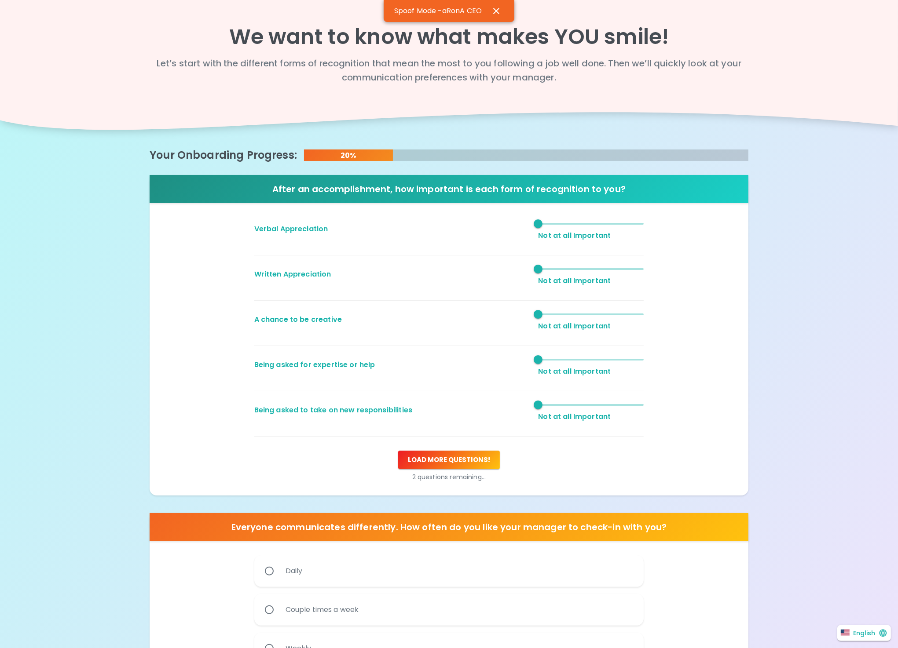
click at [586, 223] on span at bounding box center [591, 224] width 106 height 2
drag, startPoint x: 588, startPoint y: 223, endPoint x: 531, endPoint y: 224, distance: 56.3
click at [534, 224] on span "1" at bounding box center [538, 223] width 9 height 9
click at [579, 221] on span "1" at bounding box center [591, 223] width 106 height 13
click at [552, 223] on span at bounding box center [565, 224] width 54 height 3
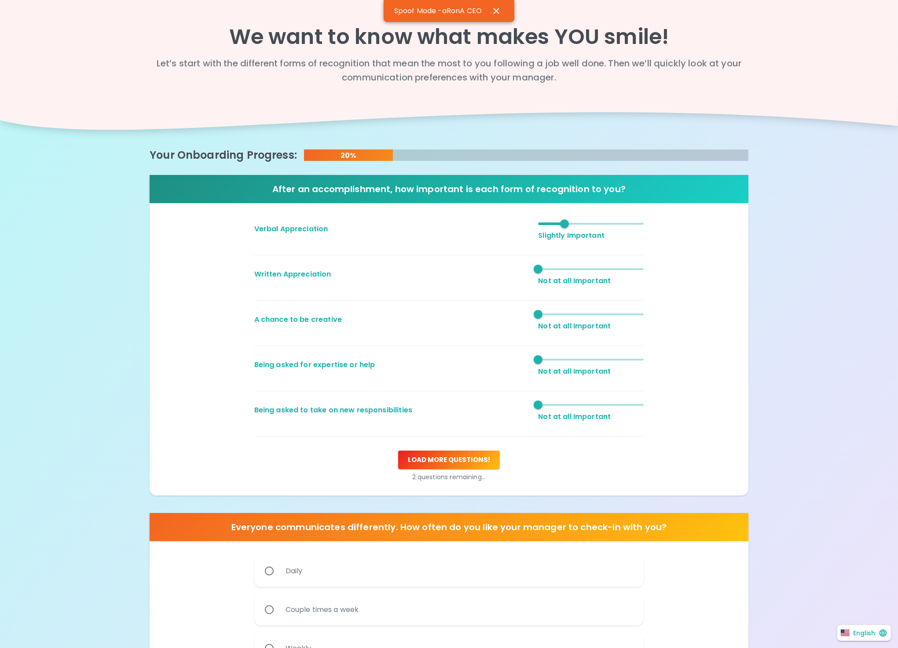
click at [529, 226] on p "Verbal Appreciation" at bounding box center [392, 229] width 277 height 11
type input "1"
click at [538, 224] on span "2" at bounding box center [591, 223] width 106 height 13
click at [432, 460] on button "Load more questions !" at bounding box center [449, 460] width 102 height 18
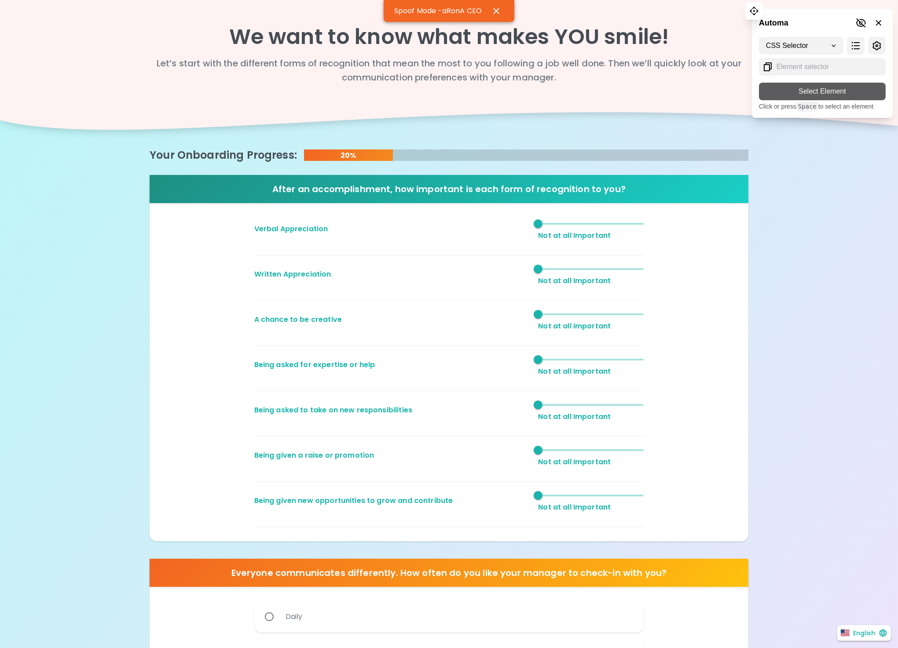
click at [787, 89] on div "CSS Selector XPath Select Element Click or press Space to select an element" at bounding box center [822, 74] width 141 height 88
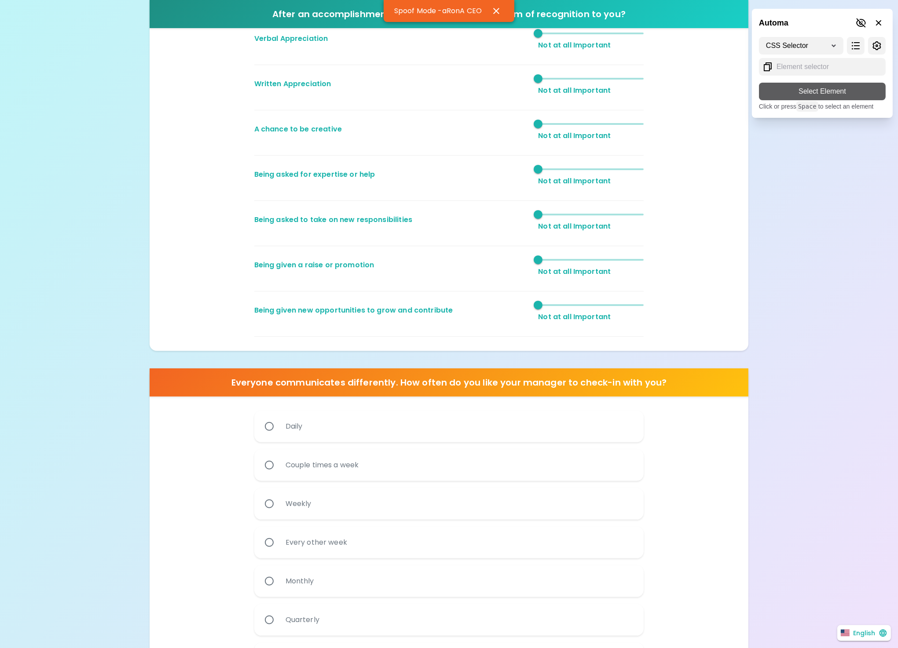
scroll to position [264, 0]
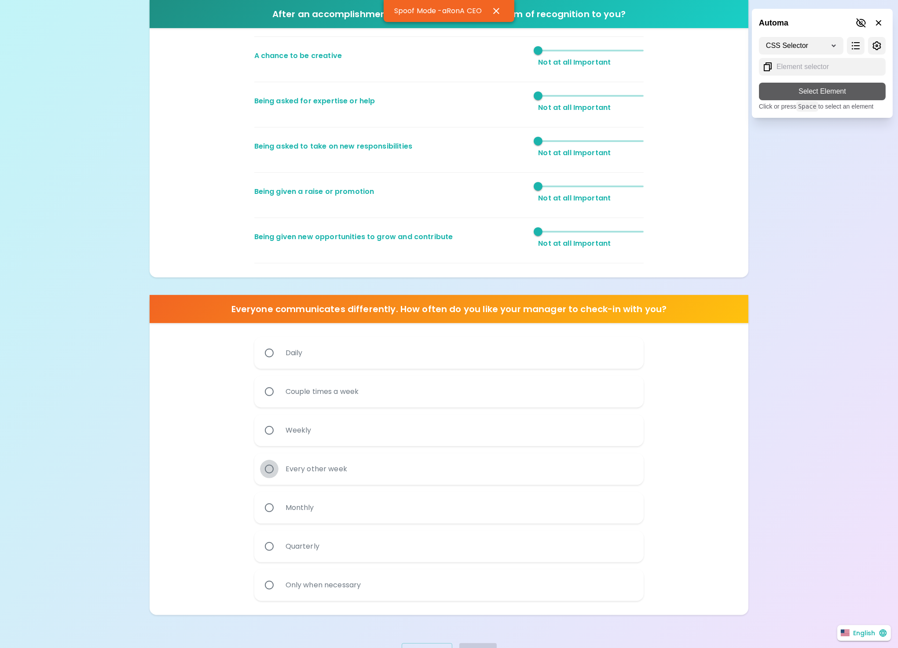
click at [278, 472] on input "Every other week" at bounding box center [269, 469] width 18 height 18
radio input "true"
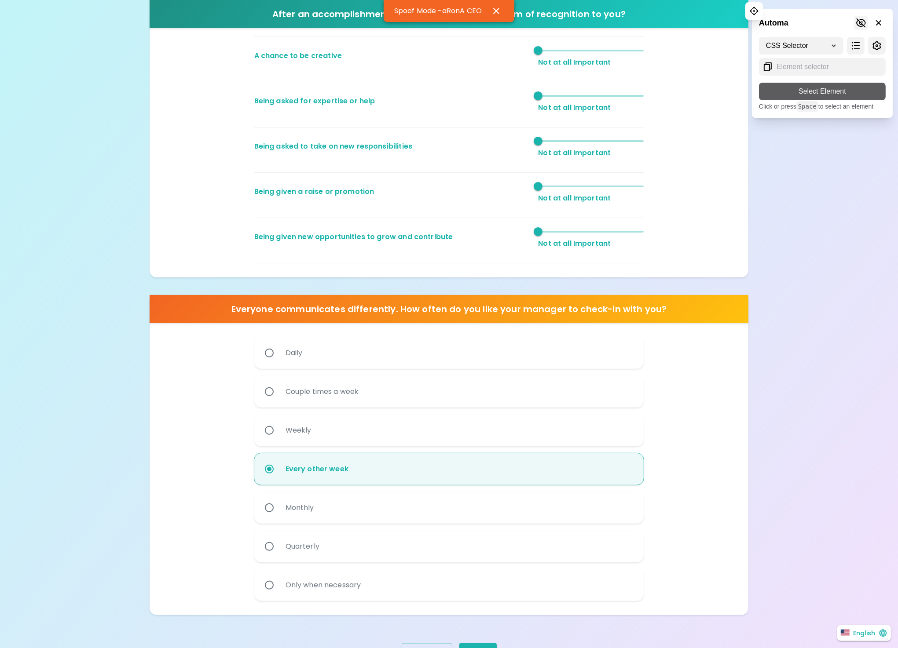
click at [857, 23] on icon at bounding box center [861, 23] width 11 height 11
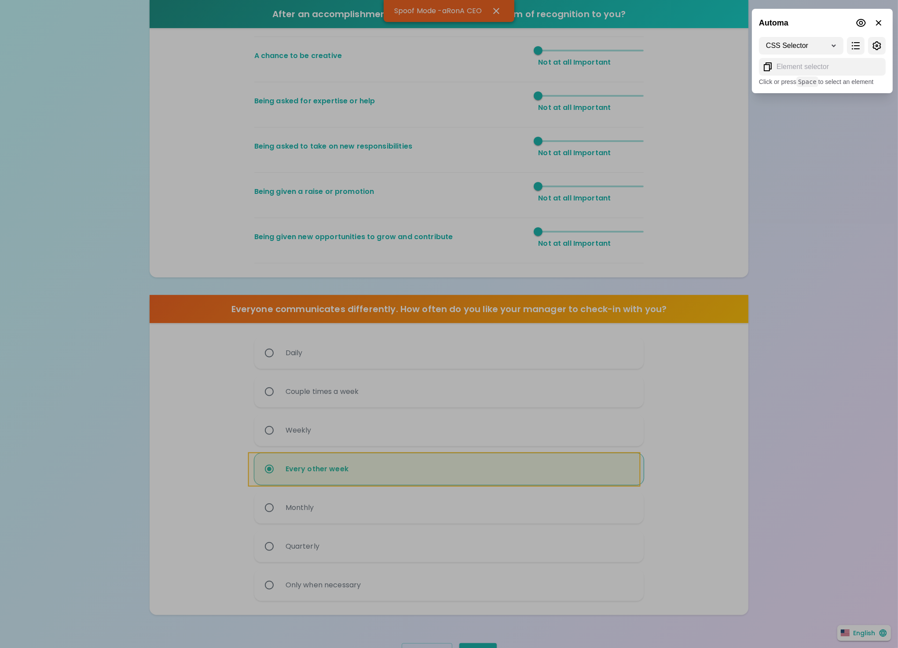
click at [380, 469] on div at bounding box center [449, 324] width 898 height 648
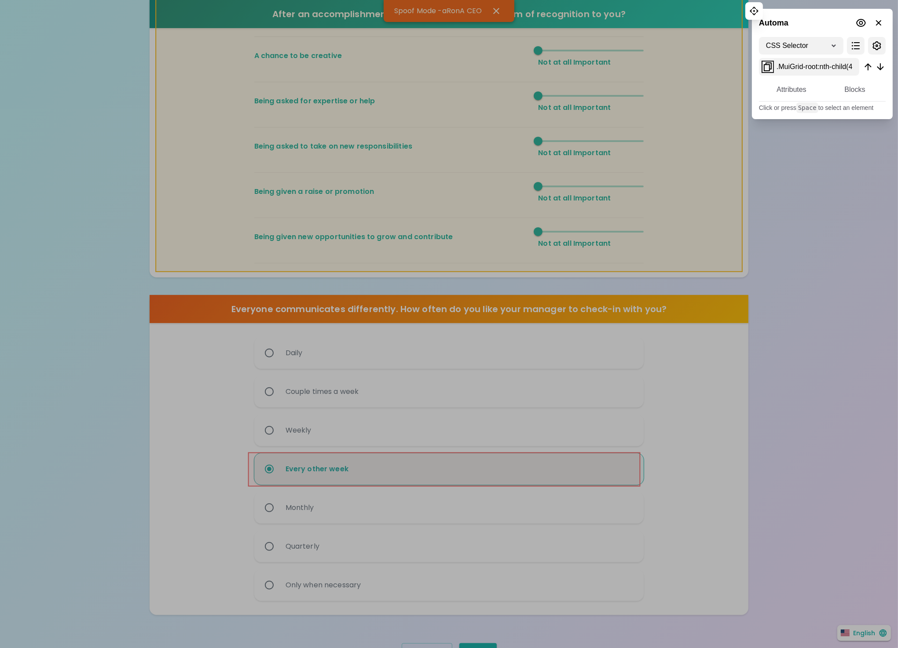
click at [767, 67] on icon at bounding box center [767, 67] width 11 height 11
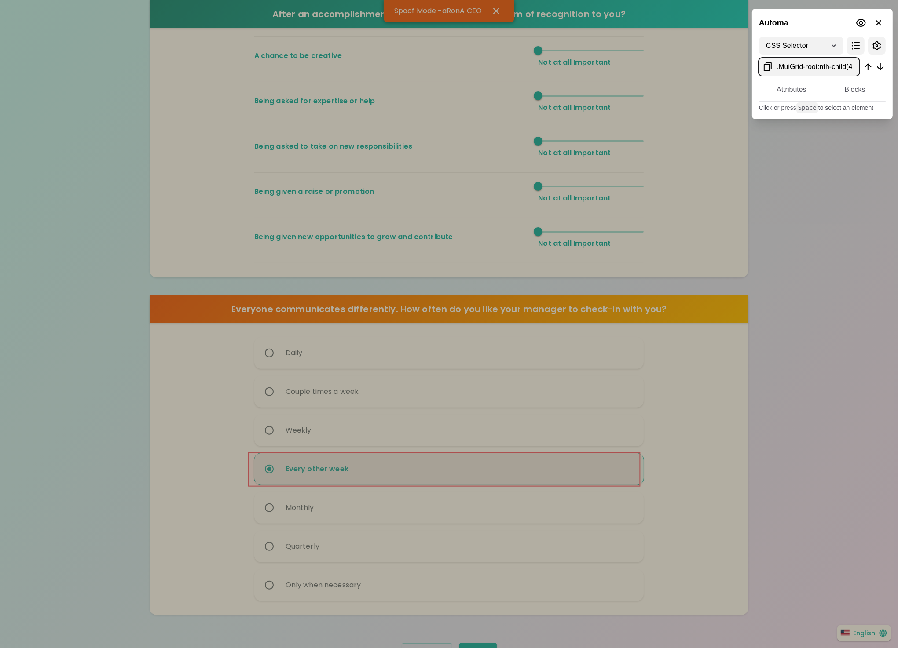
click at [817, 247] on div at bounding box center [449, 324] width 898 height 648
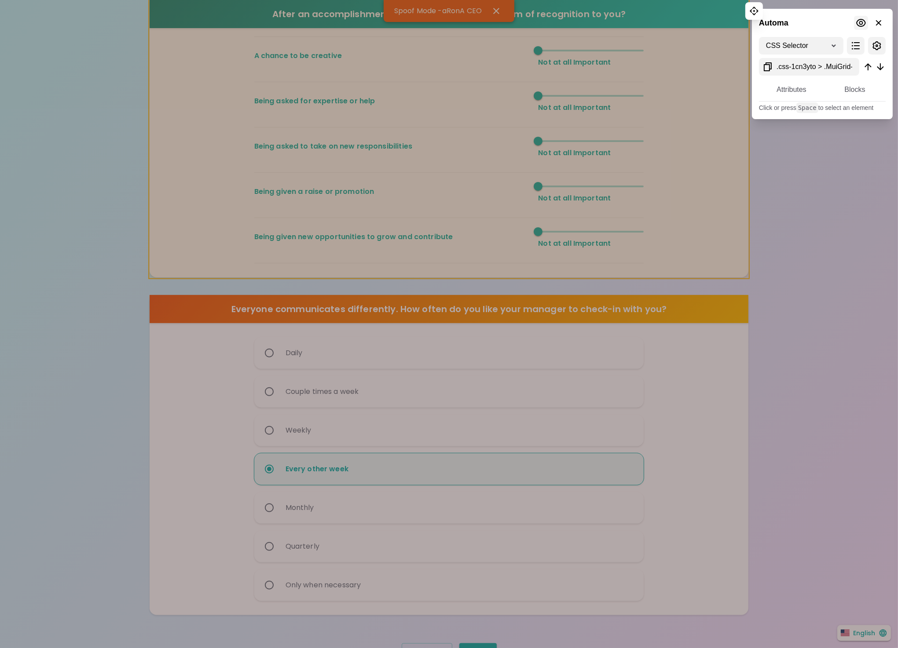
click at [832, 51] on div "CSS Selector XPath" at bounding box center [822, 46] width 127 height 18
click at [862, 22] on icon at bounding box center [861, 23] width 10 height 8
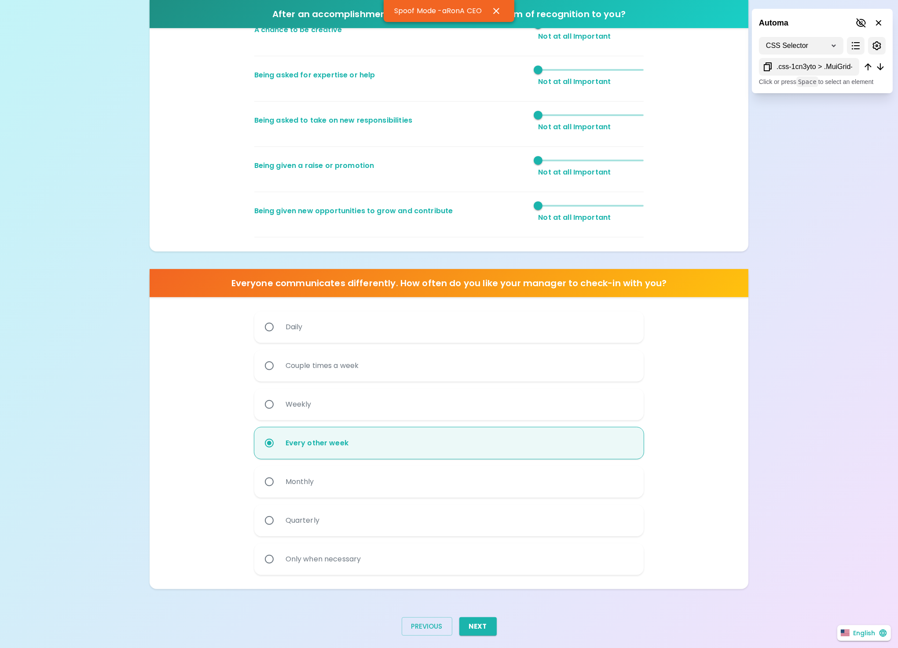
scroll to position [302, 0]
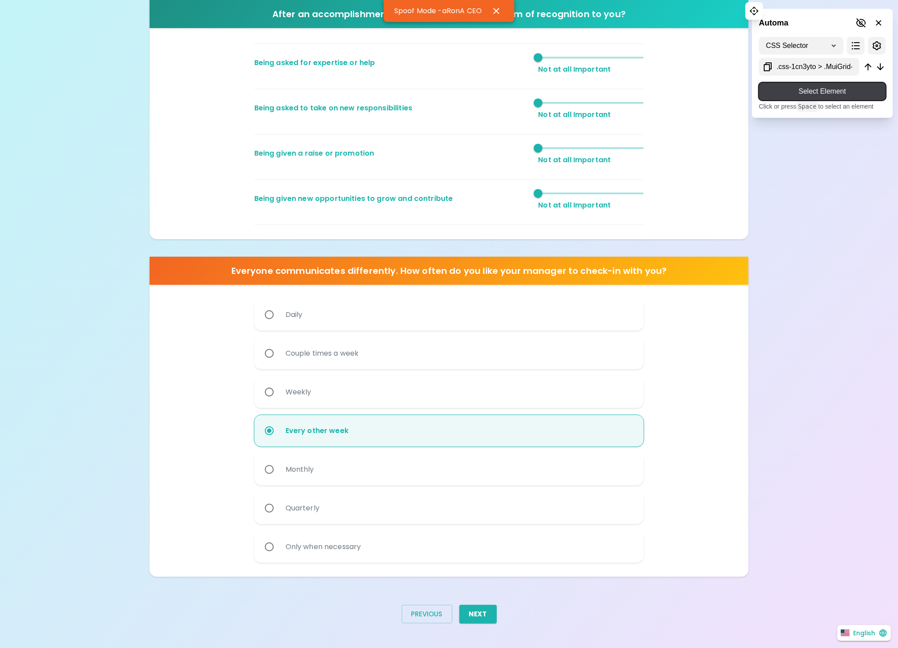
click at [803, 89] on span "Select Element" at bounding box center [822, 91] width 113 height 11
click at [859, 26] on icon at bounding box center [861, 22] width 10 height 9
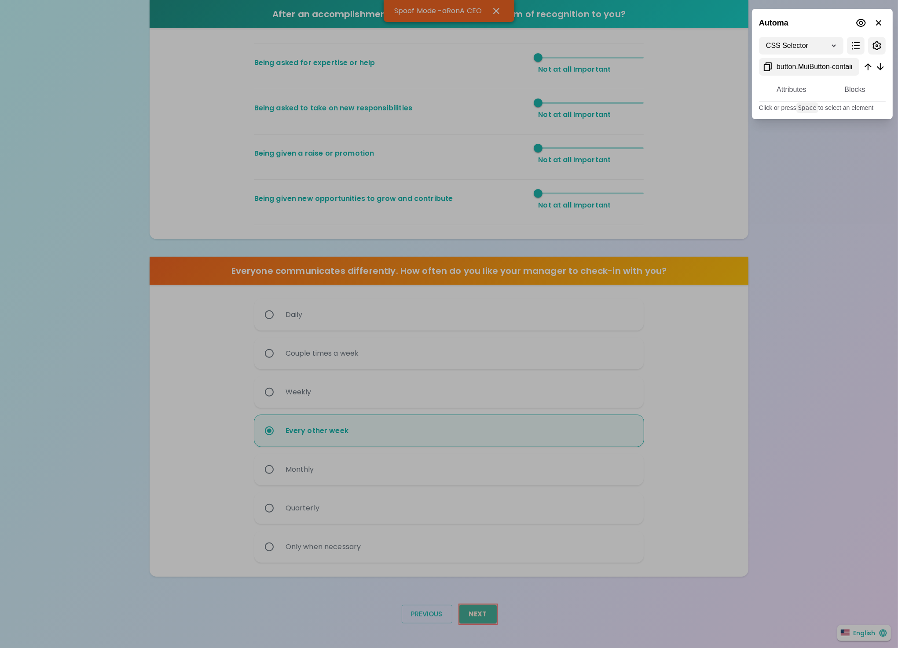
click at [487, 617] on div at bounding box center [449, 324] width 898 height 648
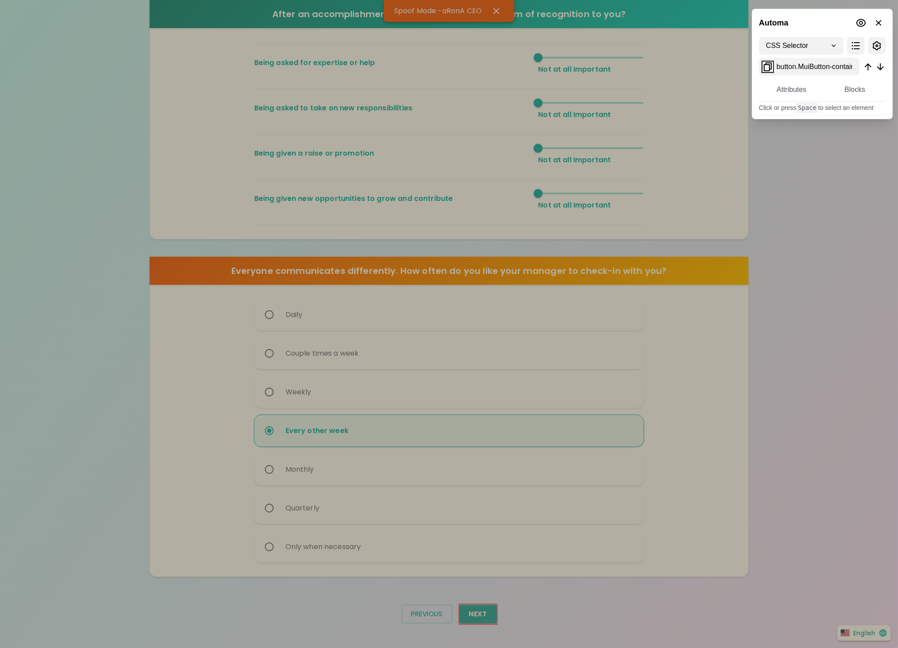
click at [766, 67] on icon at bounding box center [767, 67] width 11 height 11
click at [863, 21] on icon at bounding box center [861, 23] width 11 height 11
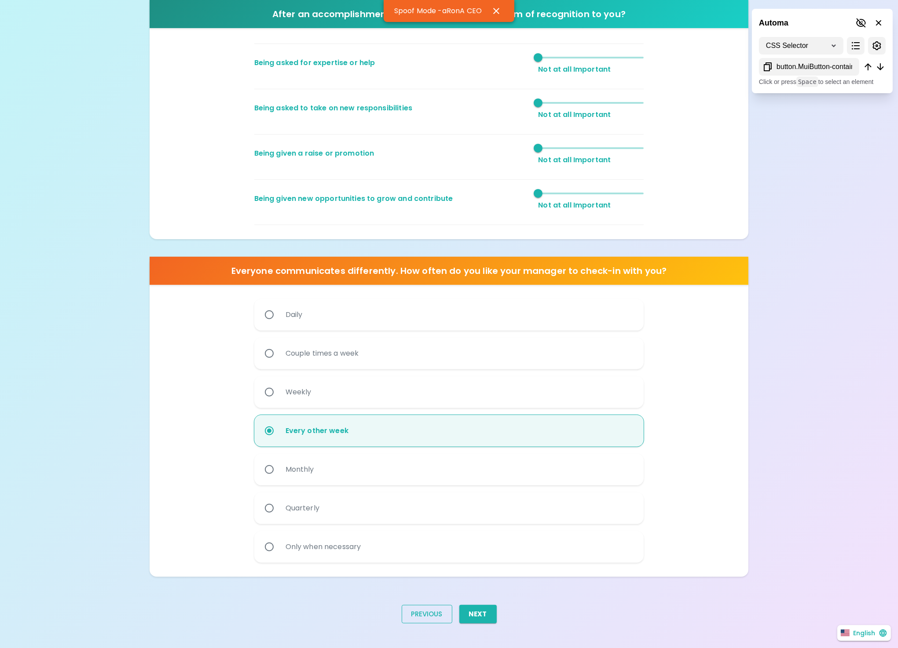
click at [421, 603] on div "Previous" at bounding box center [424, 618] width 58 height 40
click at [415, 617] on button "Previous" at bounding box center [427, 614] width 51 height 18
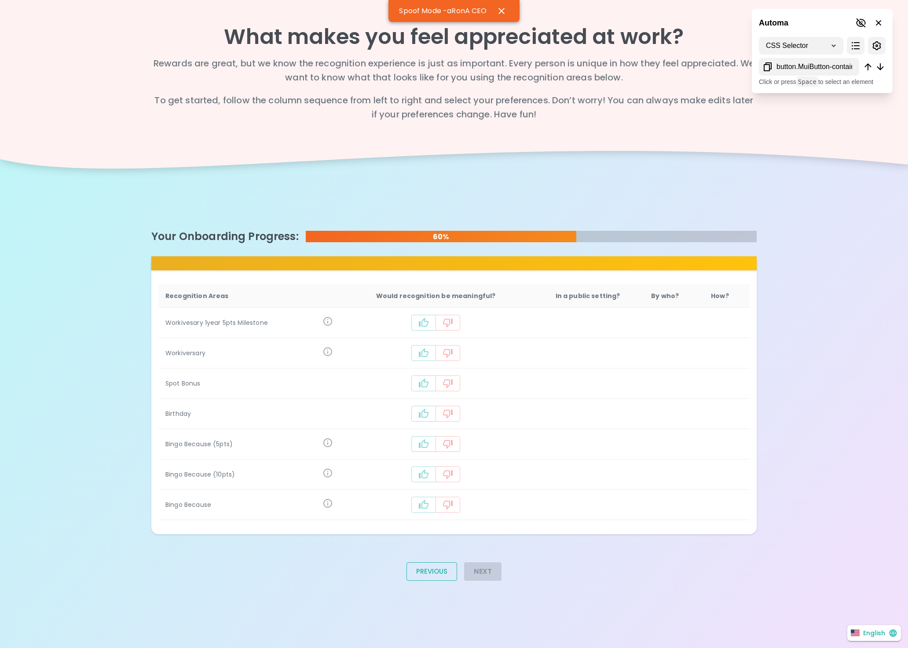
click at [415, 580] on button "Previous" at bounding box center [431, 572] width 51 height 18
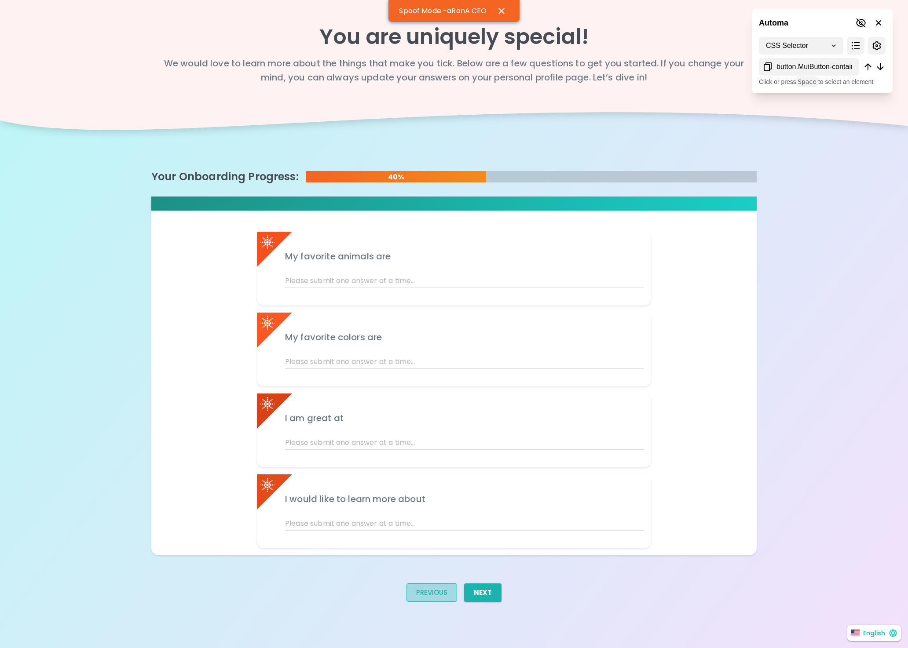
click at [421, 598] on button "Previous" at bounding box center [431, 593] width 51 height 18
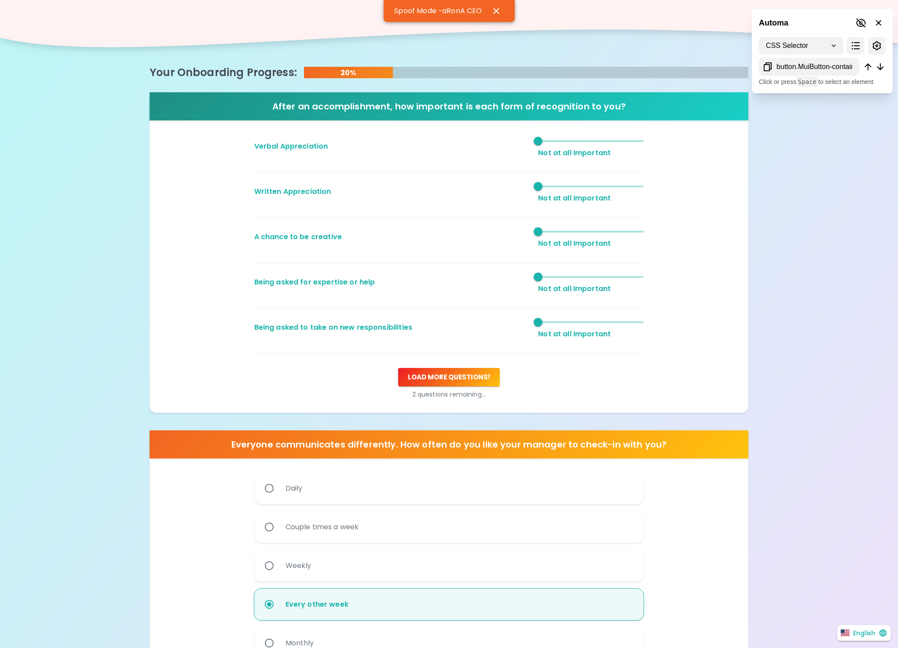
scroll to position [256, 0]
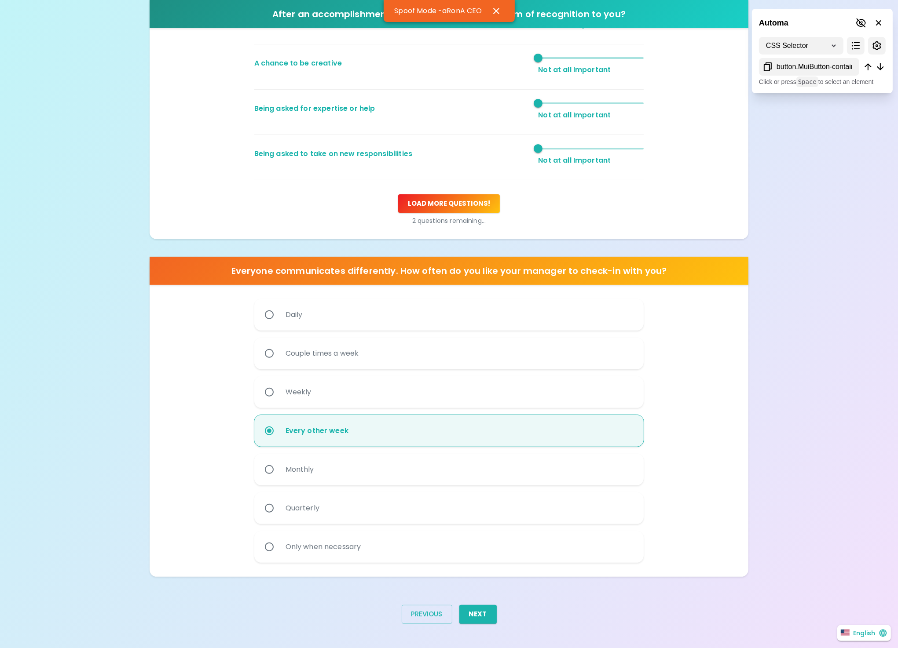
click at [417, 620] on button "Previous" at bounding box center [427, 614] width 51 height 18
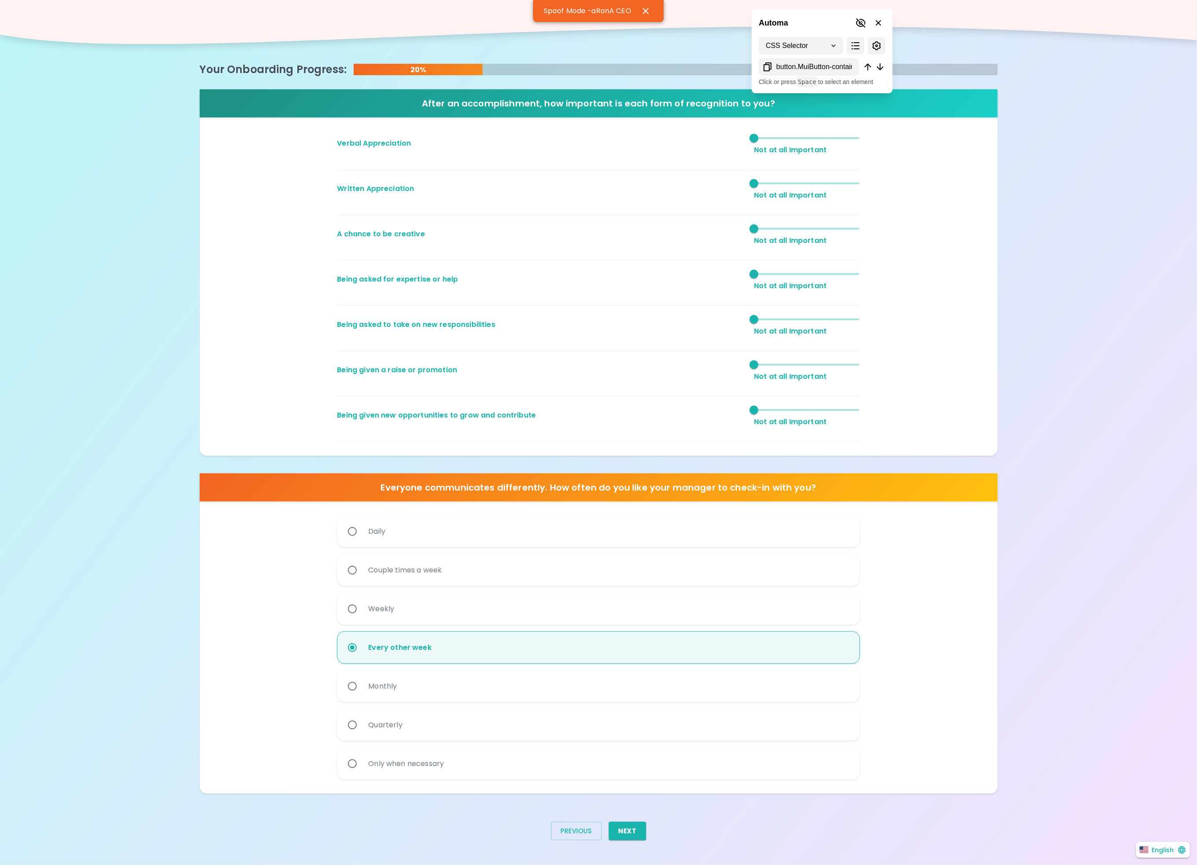
scroll to position [0, 0]
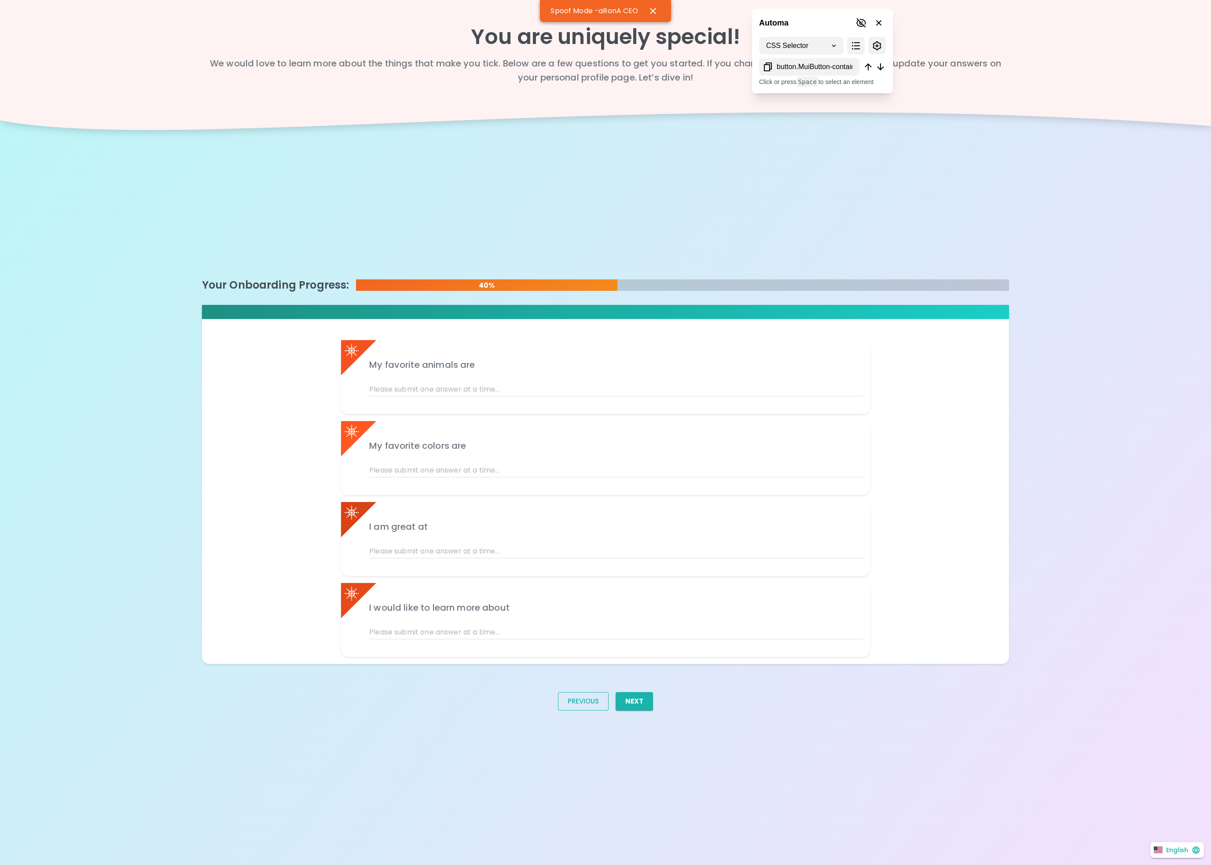
click at [599, 648] on button "Previous" at bounding box center [583, 701] width 51 height 18
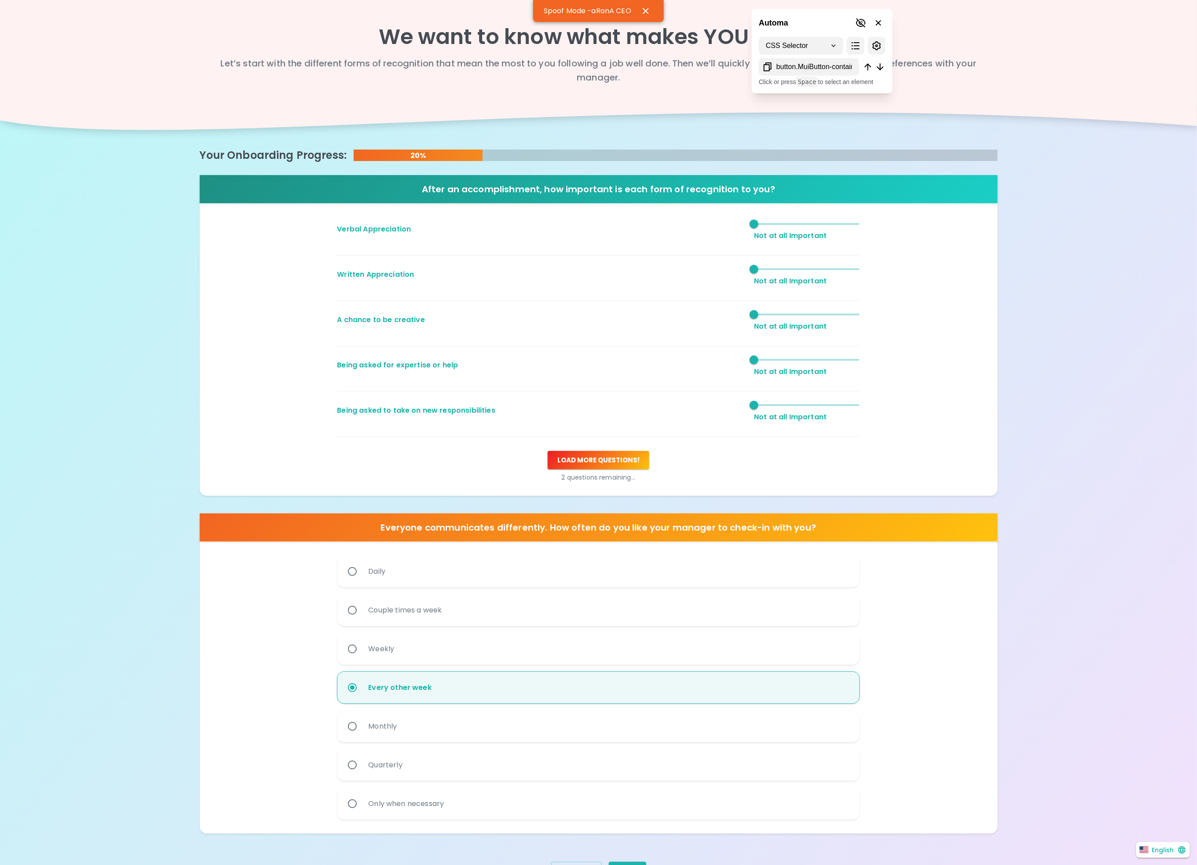
click at [343, 648] on input "Every other week" at bounding box center [352, 687] width 18 height 18
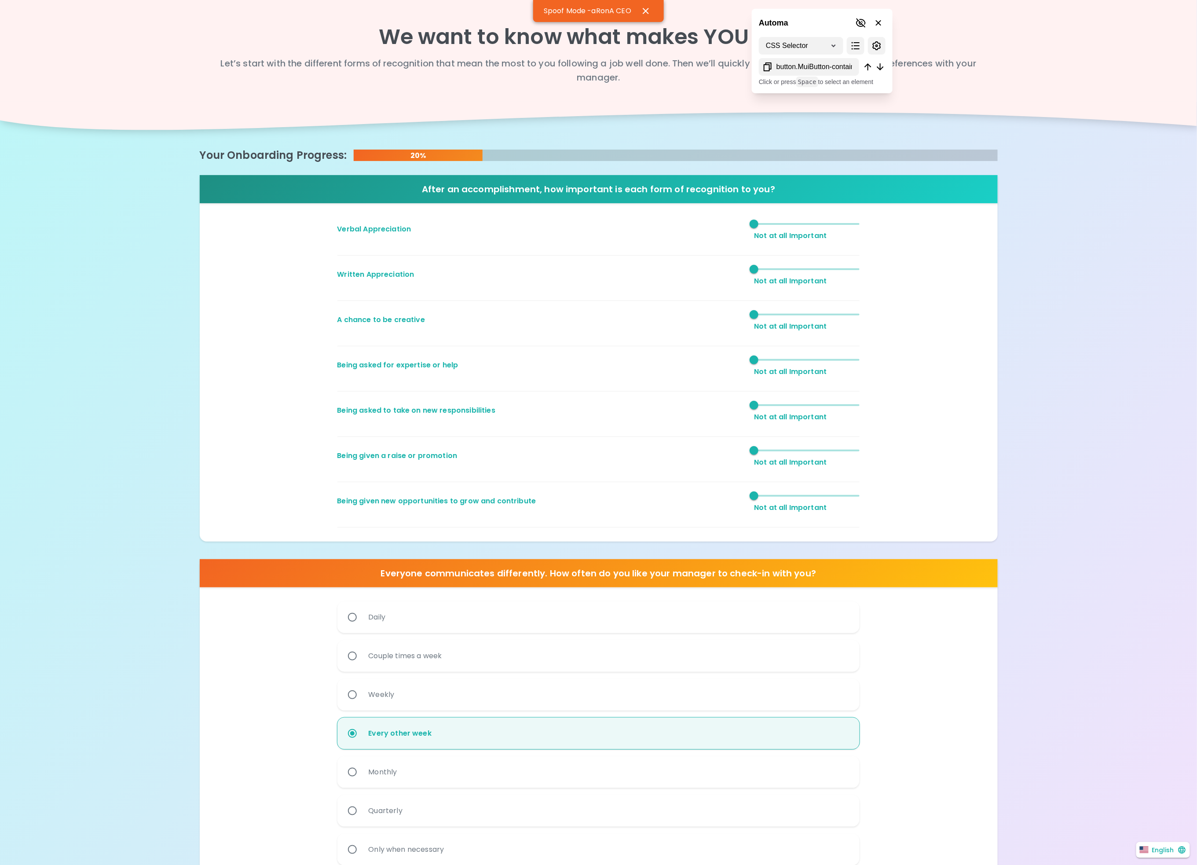
click input "Every other week" at bounding box center [352, 733] width 18 height 18
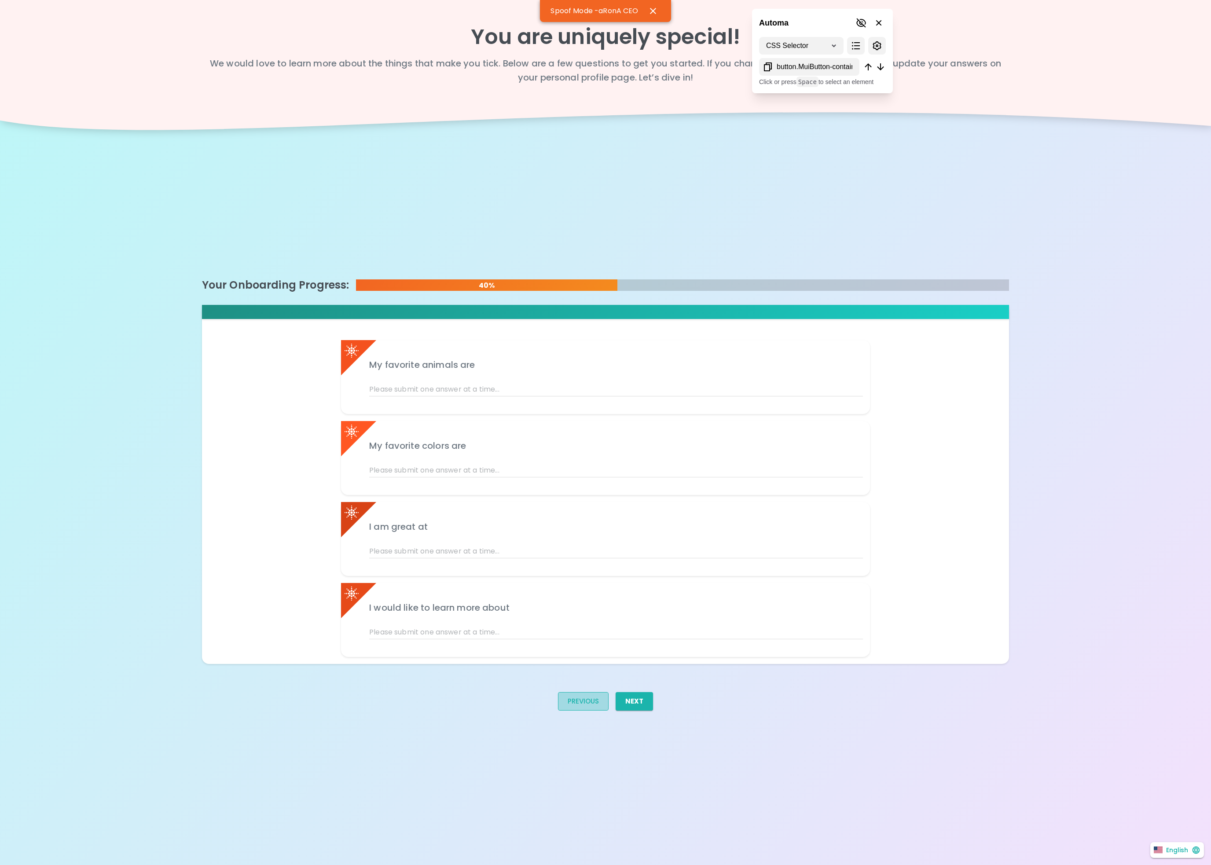
click at [579, 648] on button "Previous" at bounding box center [583, 701] width 51 height 18
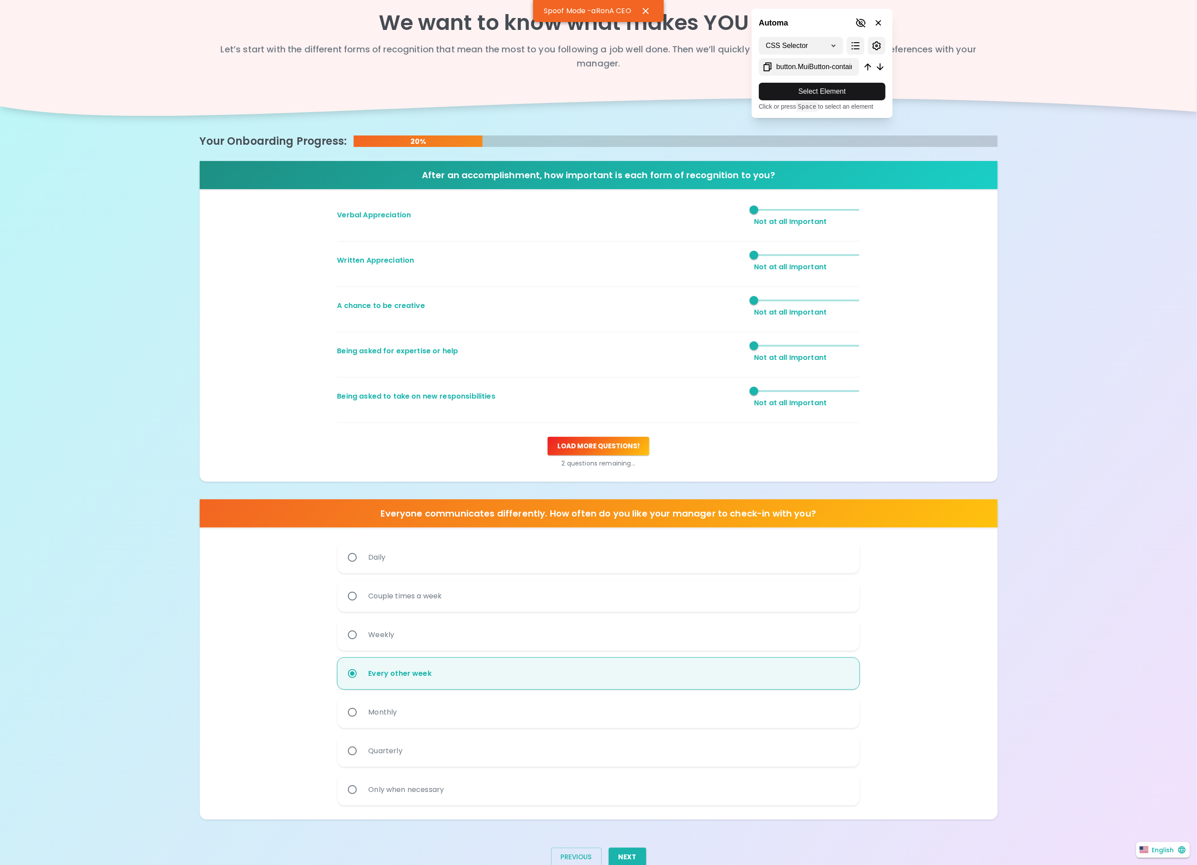
scroll to position [41, 0]
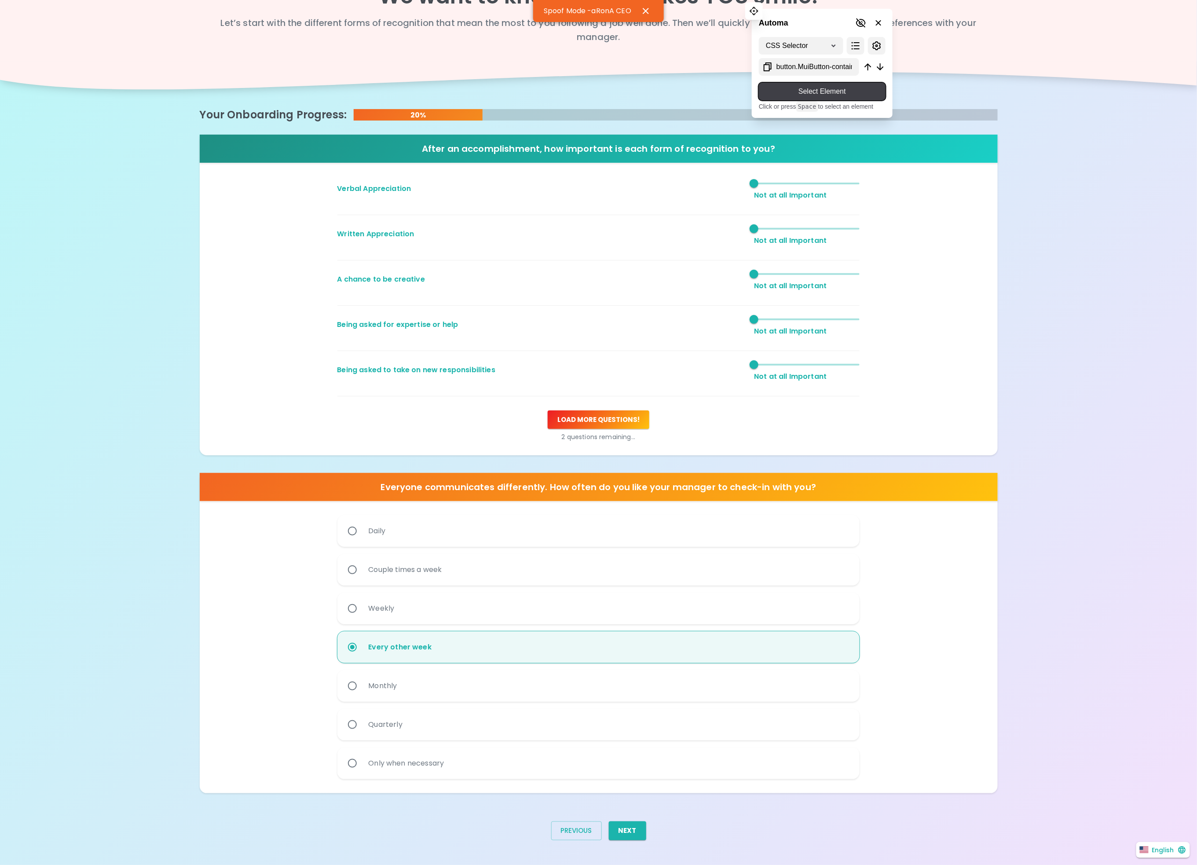
click at [785, 87] on span "Select Element" at bounding box center [822, 91] width 113 height 11
click at [860, 18] on icon at bounding box center [861, 23] width 11 height 11
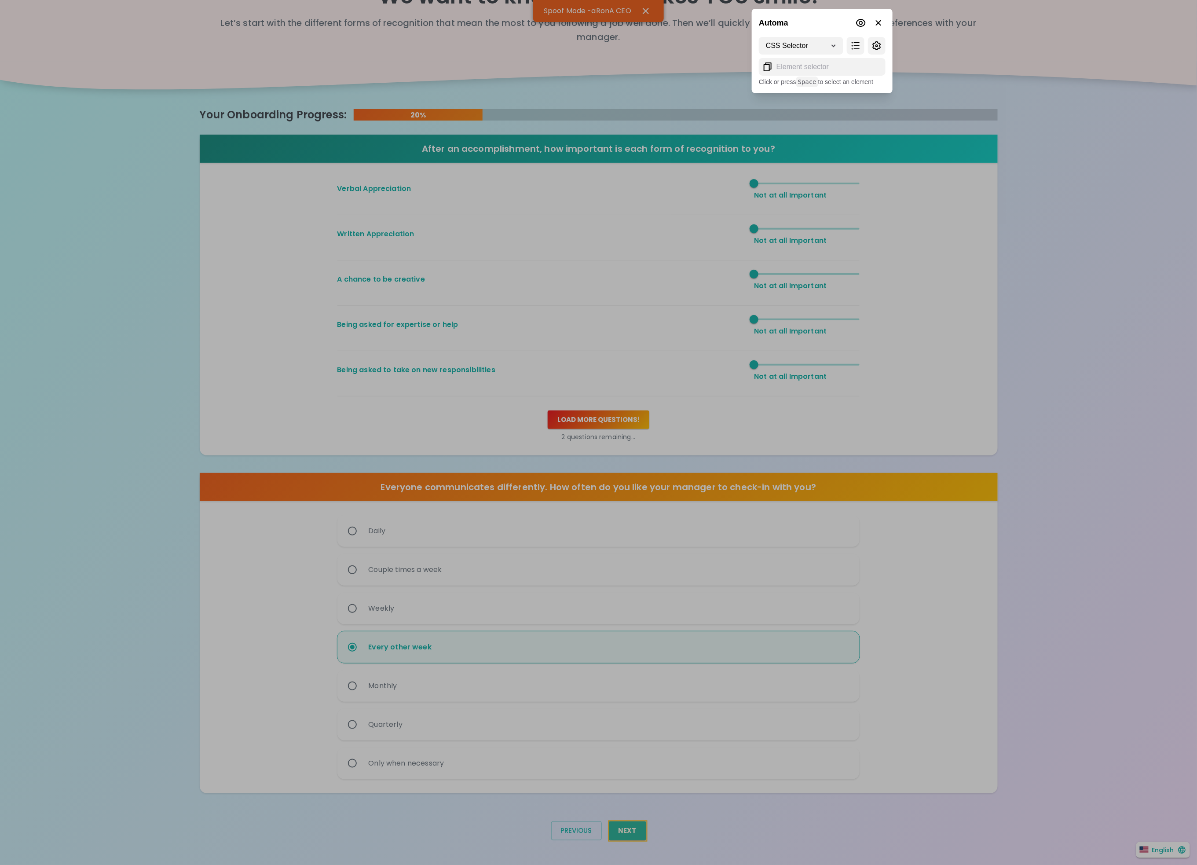
click at [630, 648] on div at bounding box center [598, 432] width 1197 height 865
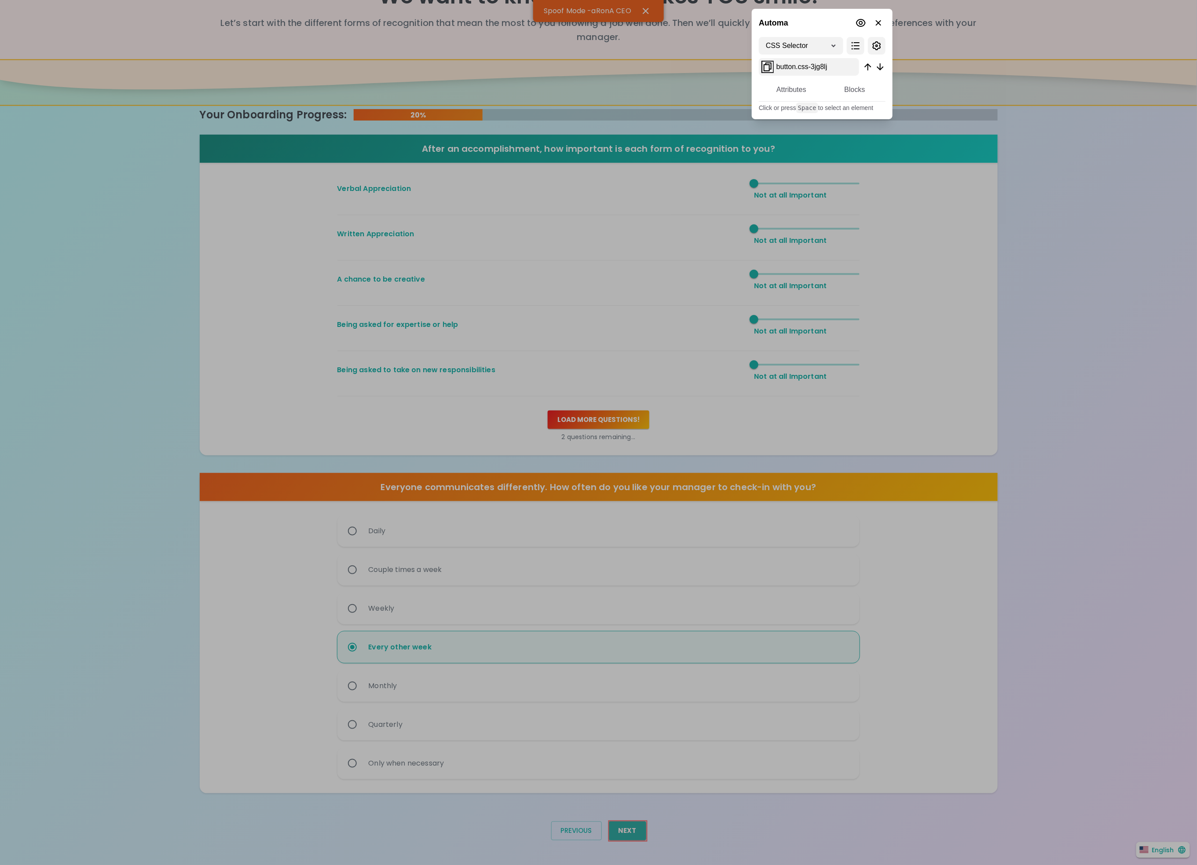
click at [765, 66] on icon at bounding box center [767, 67] width 11 height 11
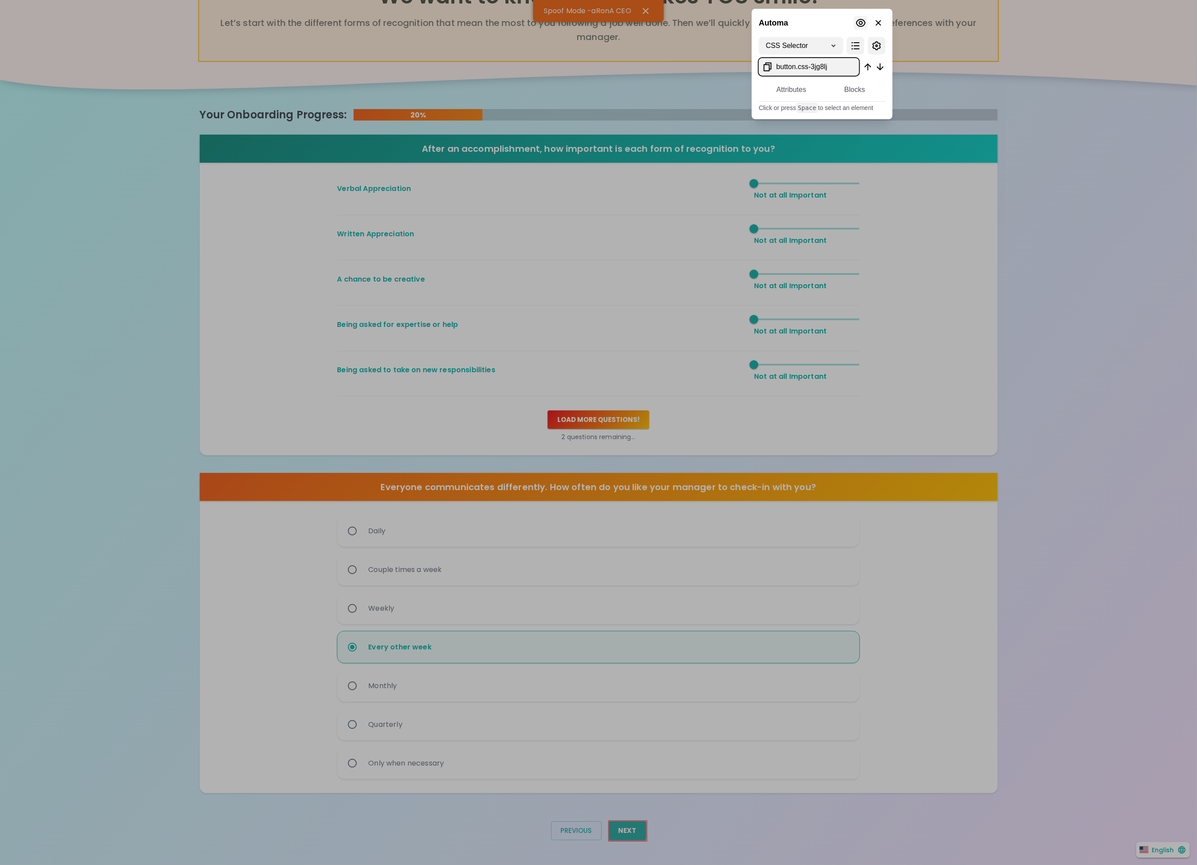
click at [858, 17] on button at bounding box center [861, 23] width 14 height 14
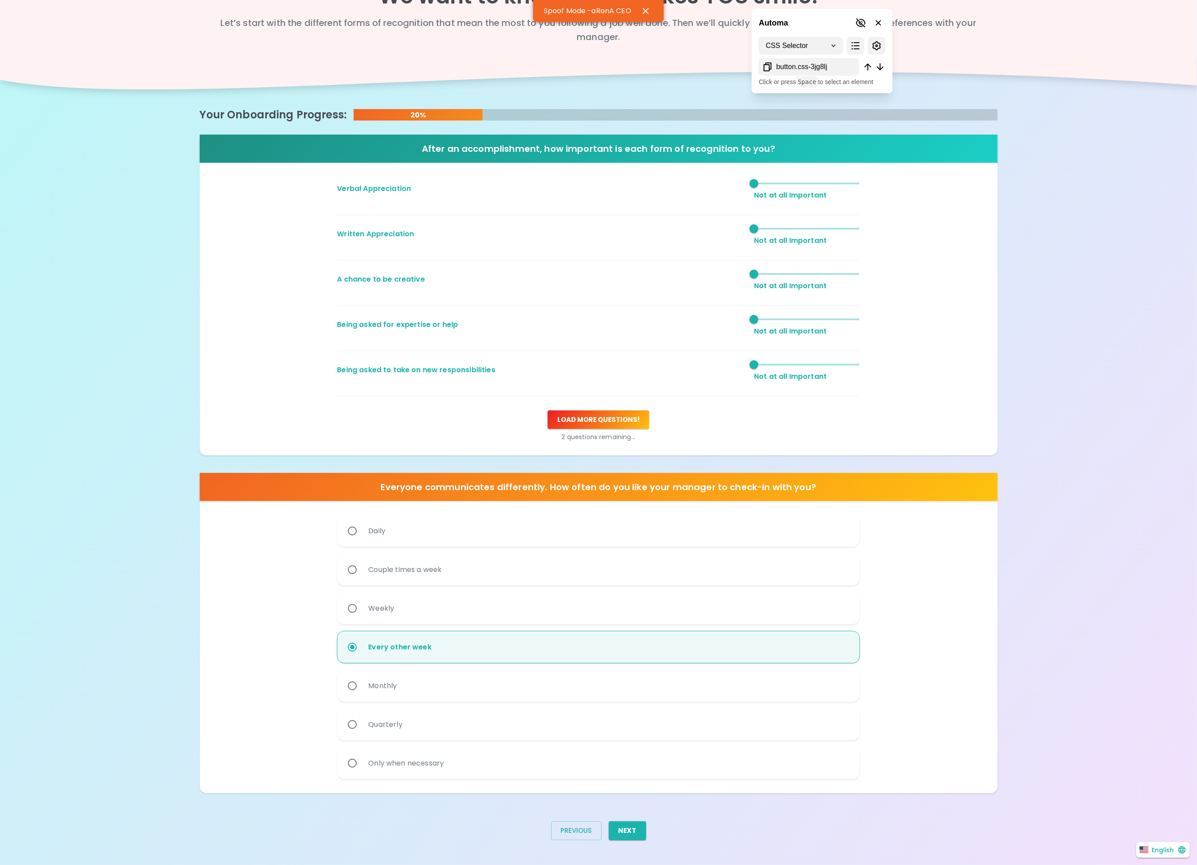
click at [574, 648] on button "Previous" at bounding box center [576, 830] width 51 height 18
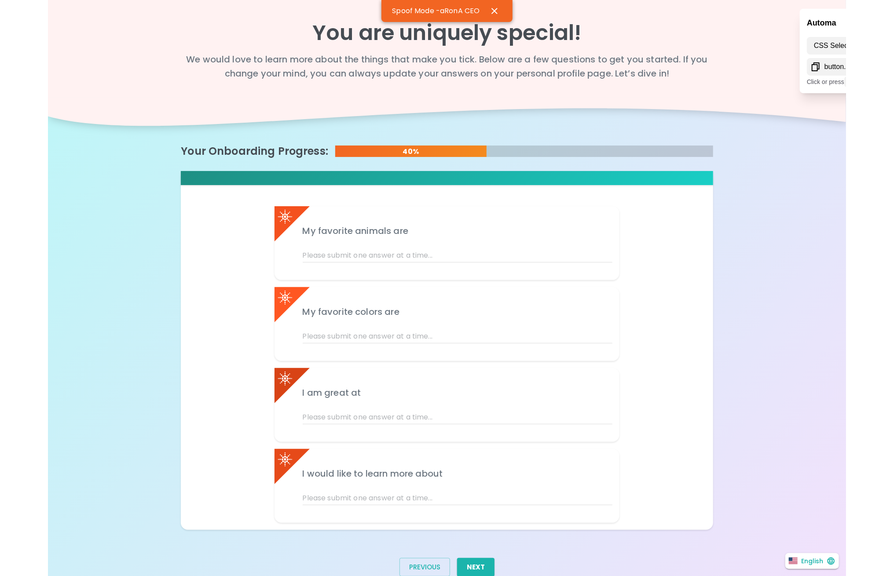
scroll to position [0, 0]
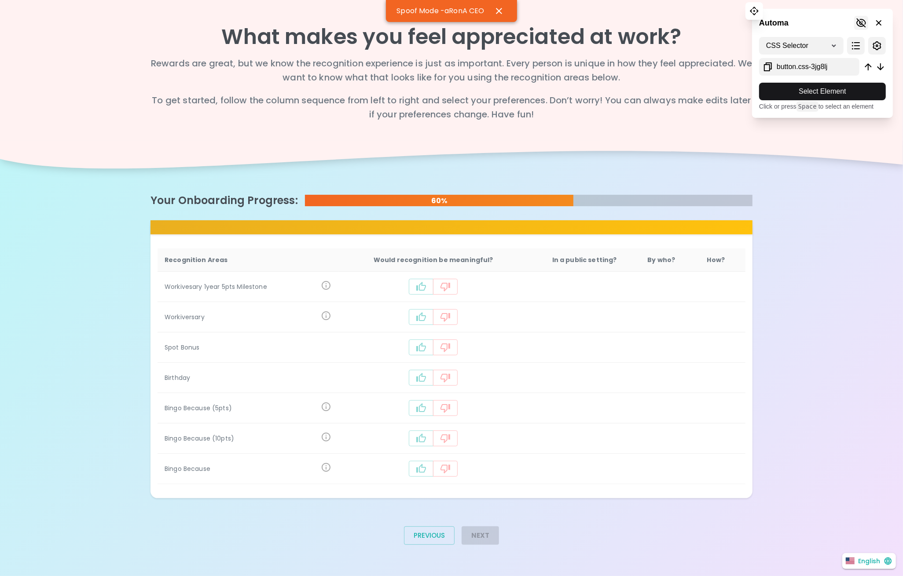
click at [859, 24] on icon at bounding box center [861, 23] width 11 height 11
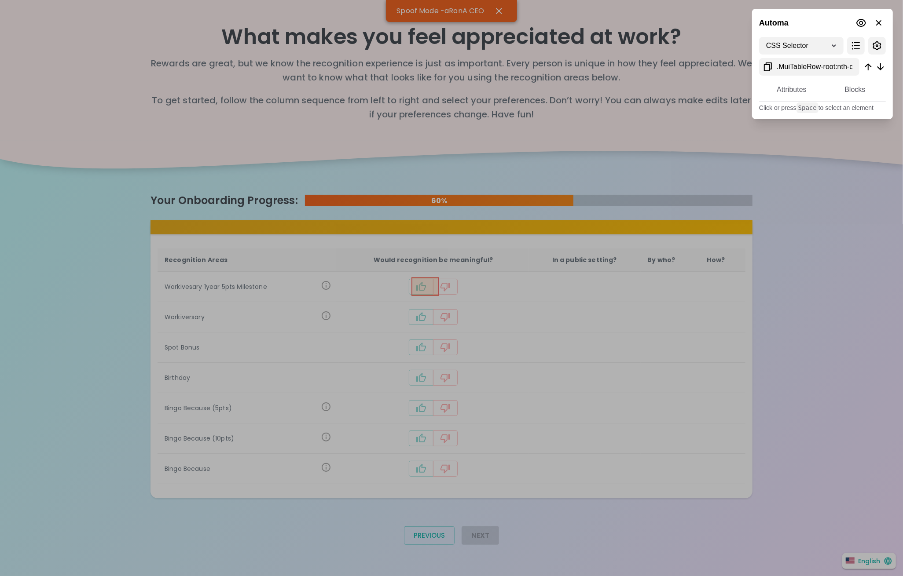
click at [417, 286] on div at bounding box center [451, 288] width 903 height 576
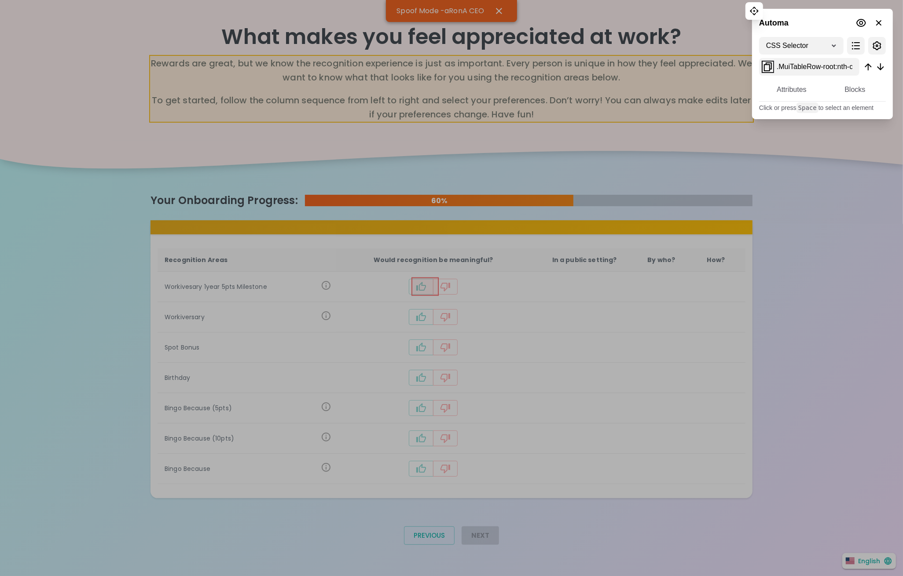
click at [765, 68] on icon at bounding box center [767, 67] width 11 height 11
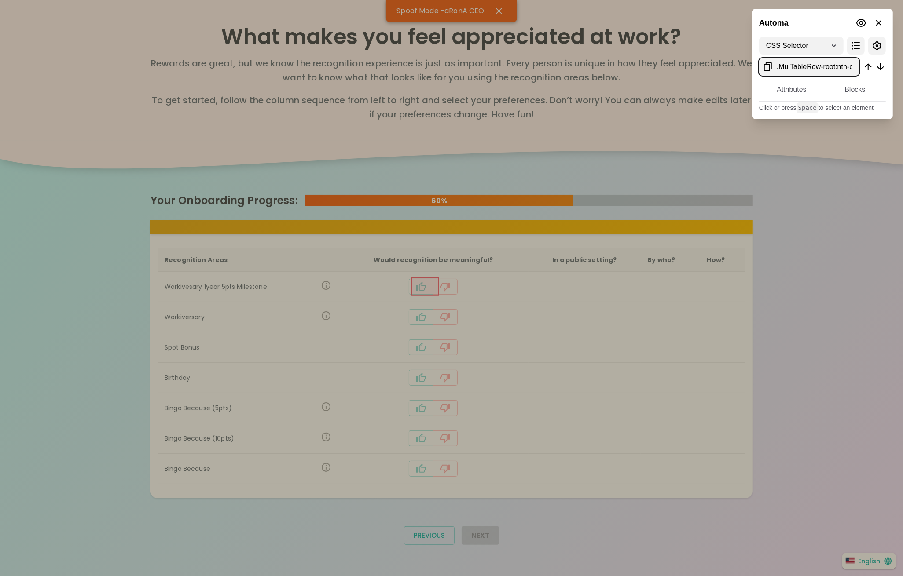
click at [775, 196] on div at bounding box center [451, 288] width 903 height 576
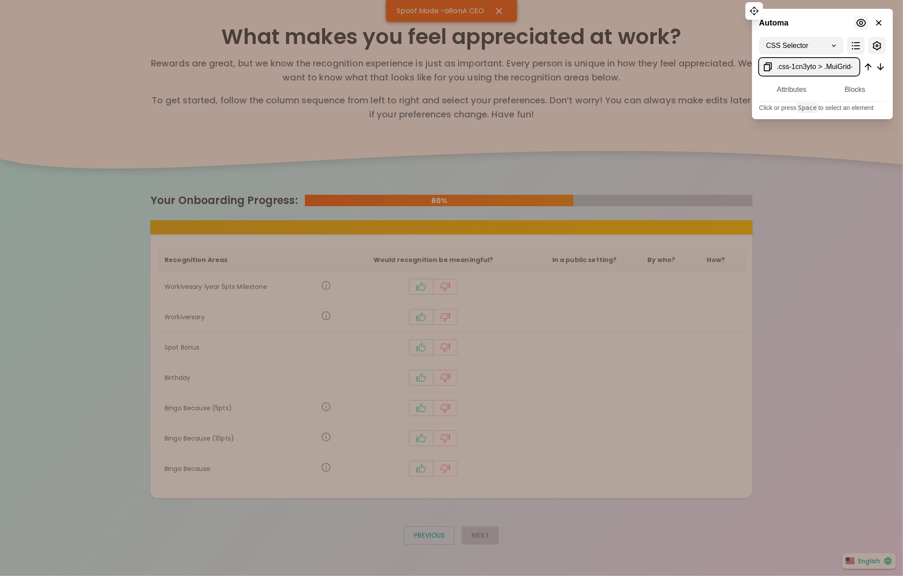
click at [863, 24] on icon at bounding box center [861, 23] width 11 height 11
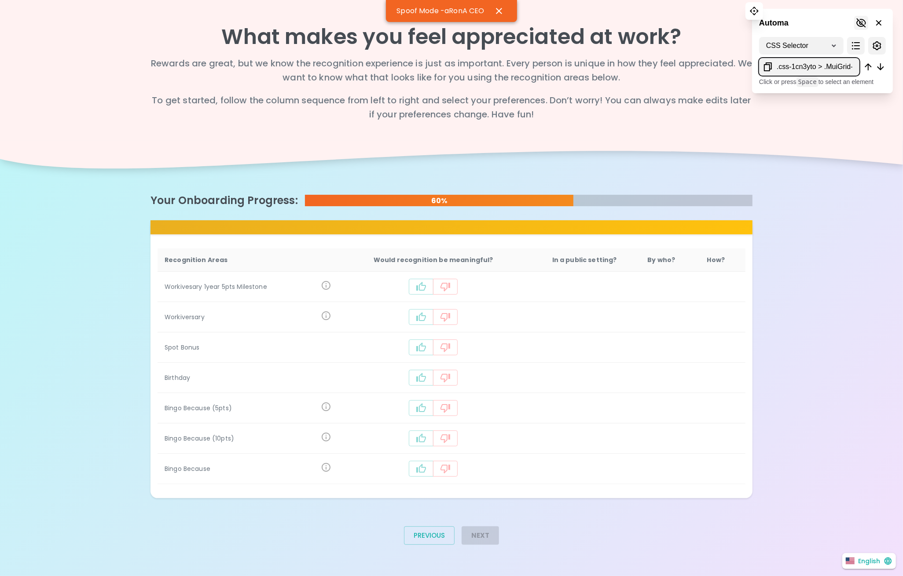
click at [861, 26] on icon at bounding box center [861, 23] width 11 height 11
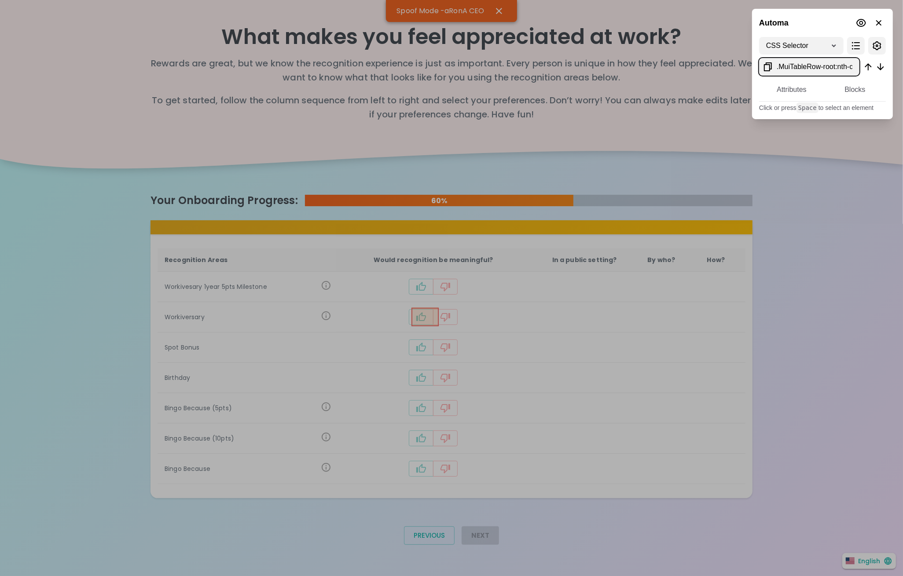
click at [432, 318] on div at bounding box center [451, 288] width 903 height 576
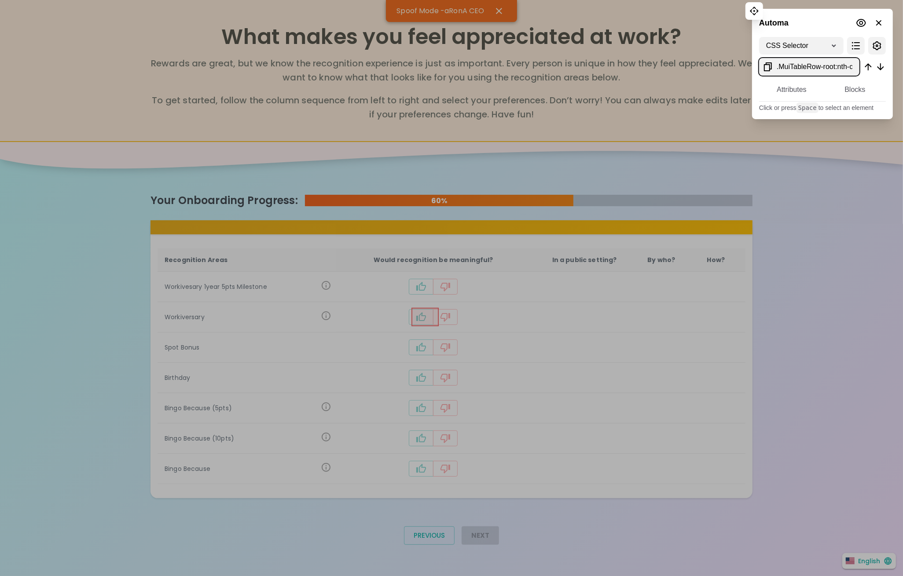
click at [768, 66] on icon at bounding box center [767, 67] width 11 height 11
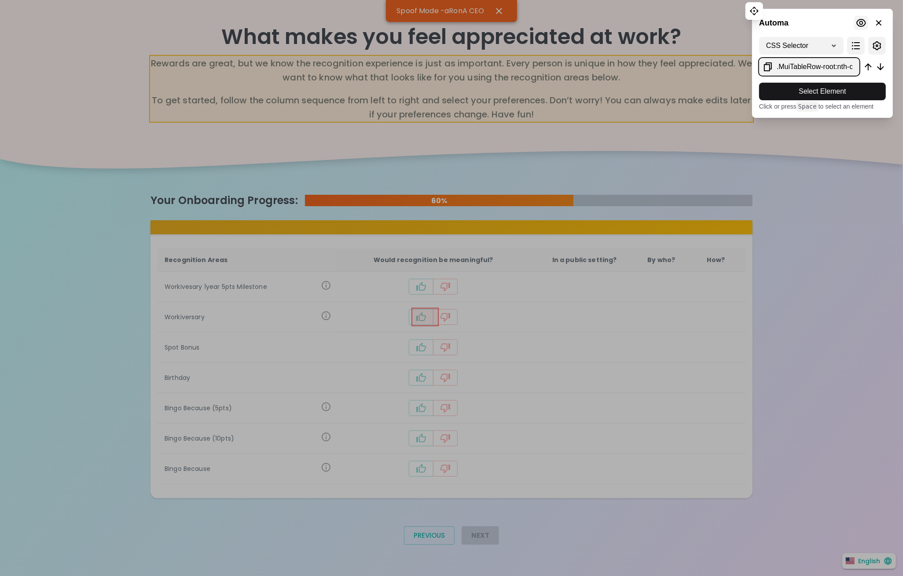
click at [859, 21] on icon at bounding box center [861, 23] width 10 height 8
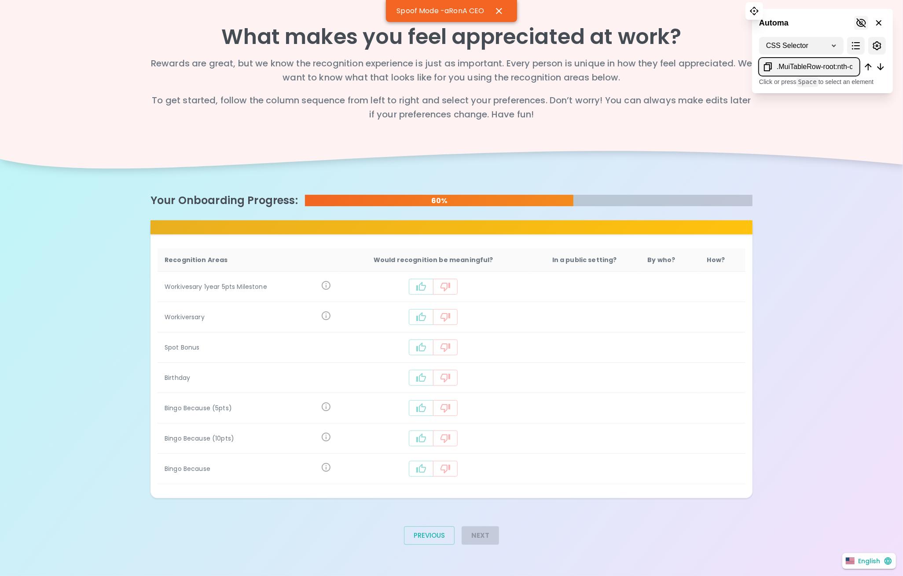
click at [859, 21] on icon at bounding box center [861, 23] width 11 height 11
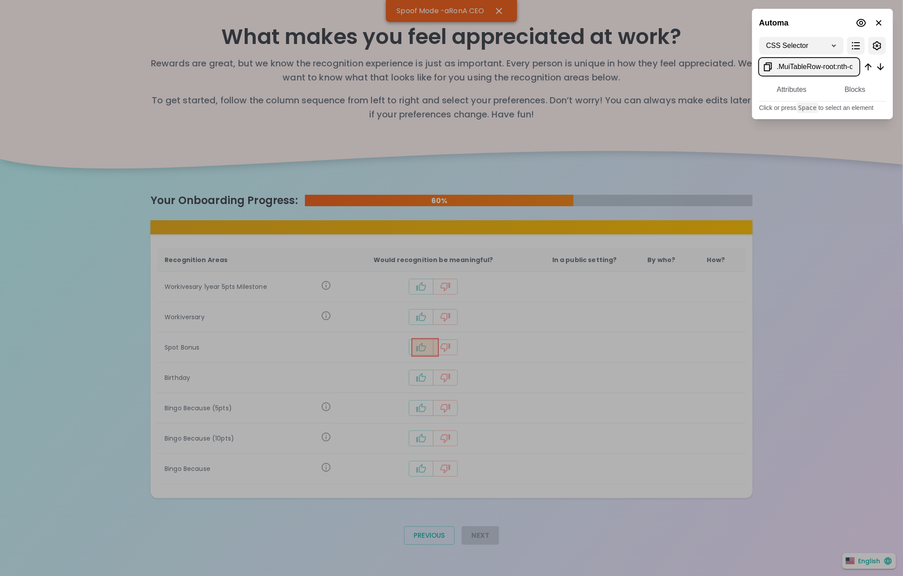
click at [427, 354] on div at bounding box center [451, 288] width 903 height 576
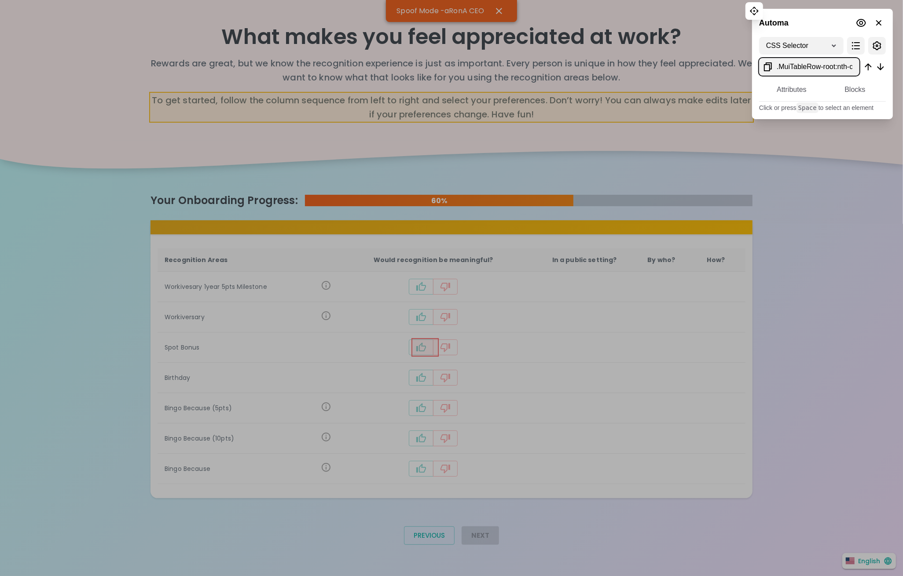
click at [766, 68] on icon at bounding box center [767, 67] width 11 height 11
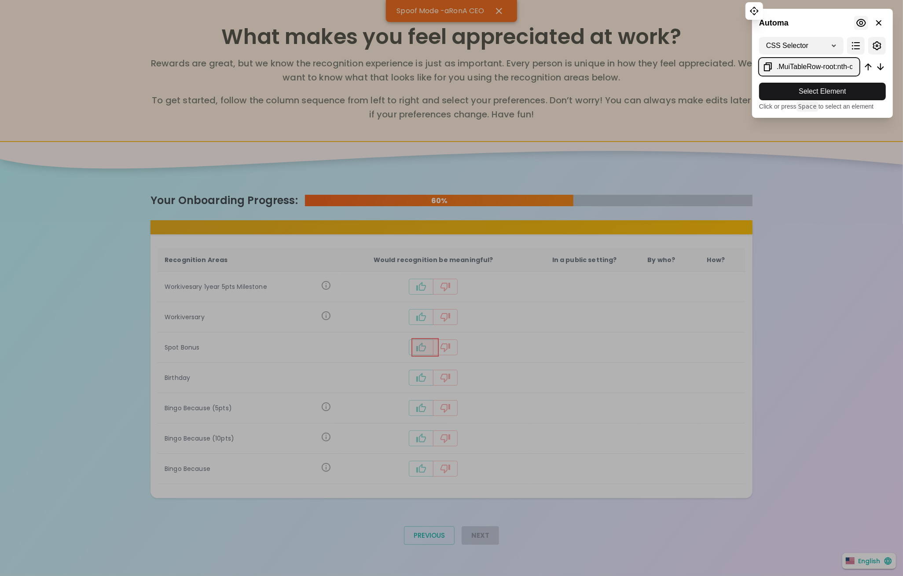
click at [860, 22] on icon at bounding box center [861, 23] width 11 height 11
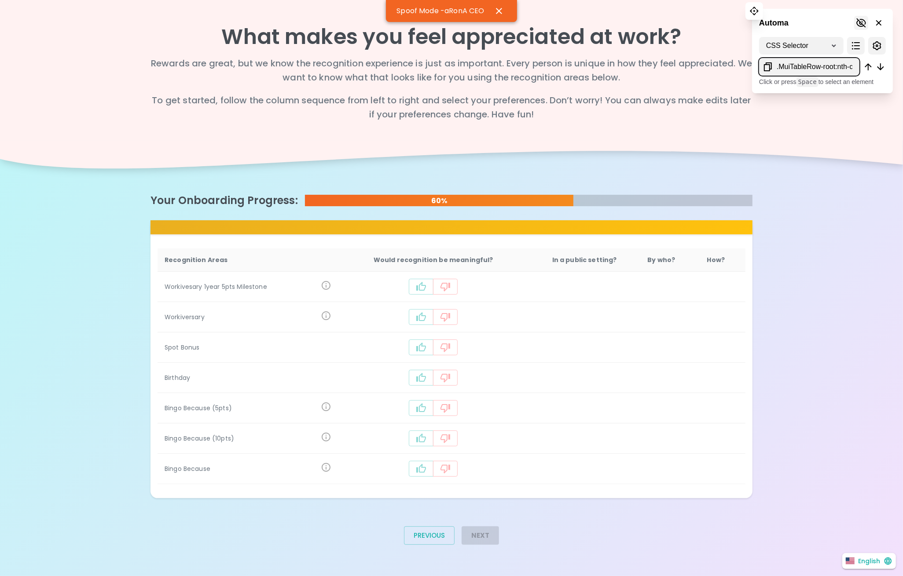
click at [861, 20] on icon at bounding box center [861, 23] width 11 height 11
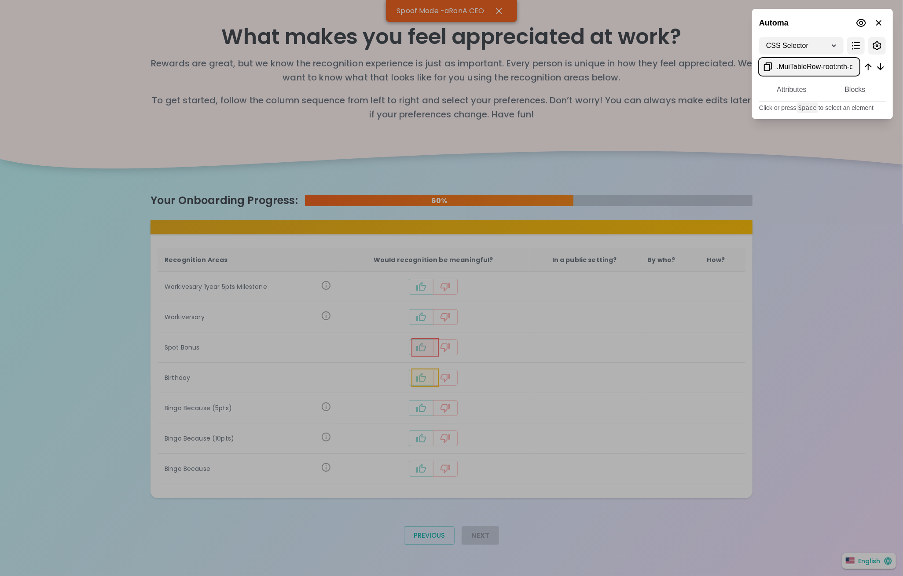
click at [433, 380] on div at bounding box center [451, 288] width 903 height 576
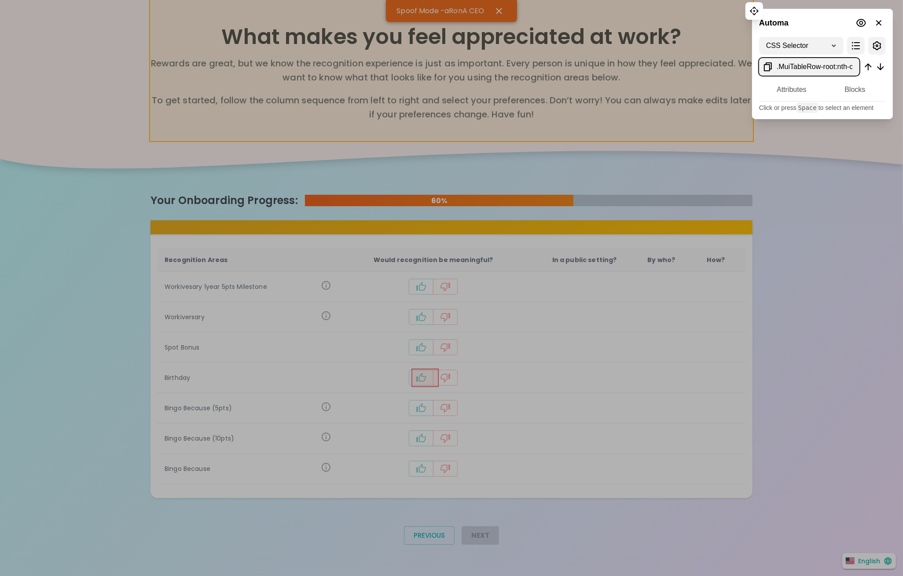
click at [768, 64] on icon at bounding box center [768, 66] width 8 height 9
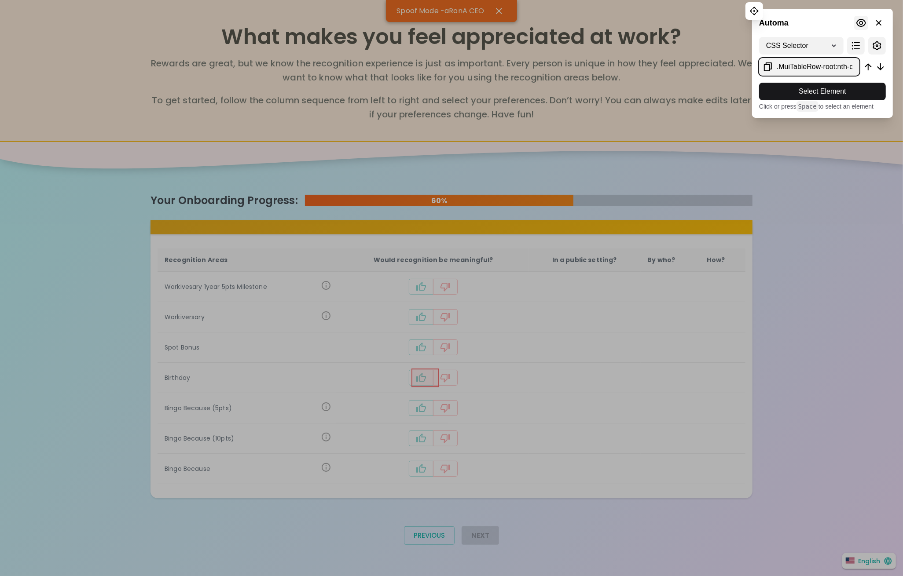
click at [857, 24] on icon at bounding box center [861, 23] width 10 height 8
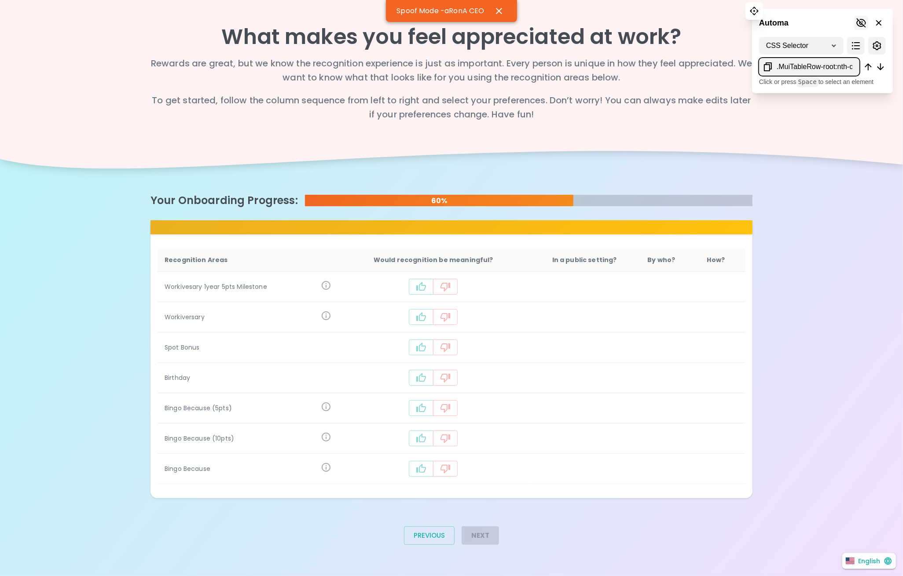
click at [862, 22] on icon at bounding box center [861, 23] width 11 height 11
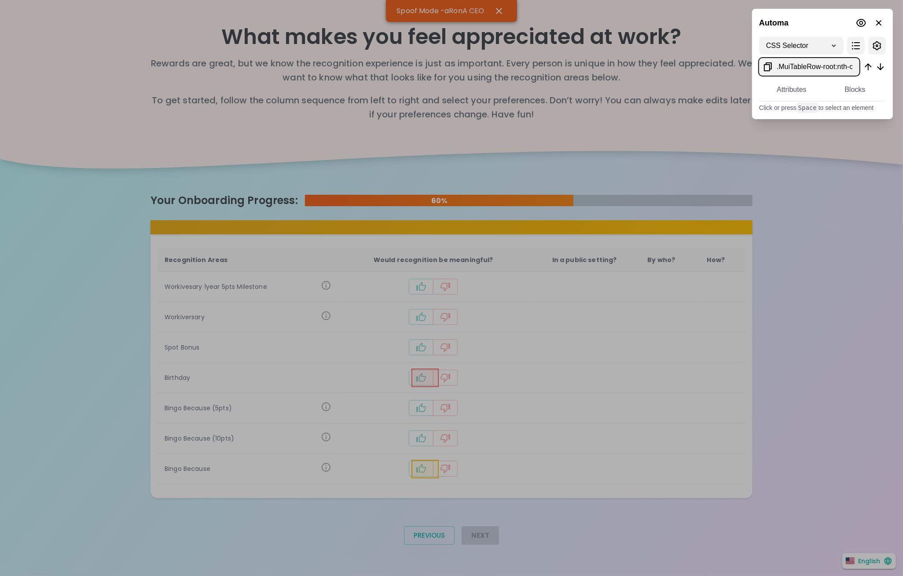
click at [418, 466] on div at bounding box center [451, 288] width 903 height 576
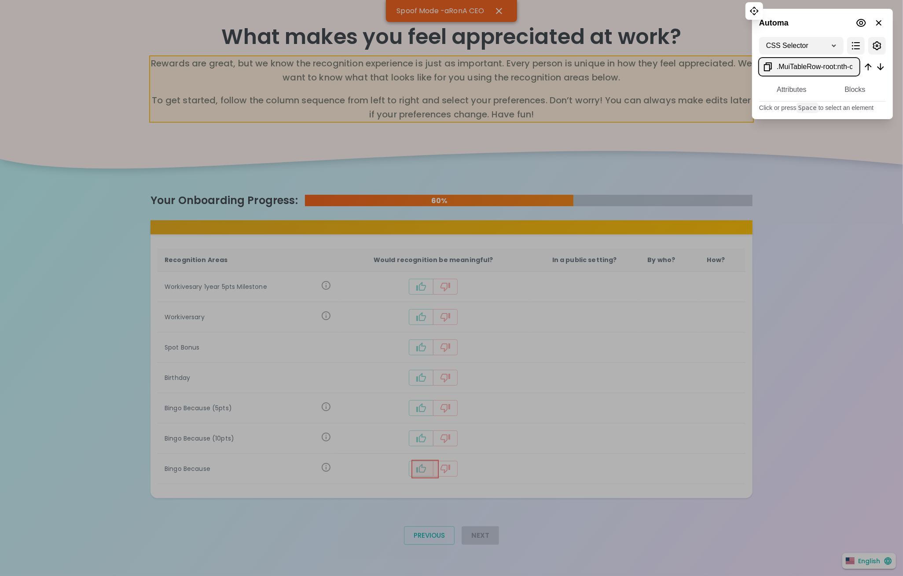
click at [768, 64] on icon at bounding box center [768, 66] width 8 height 9
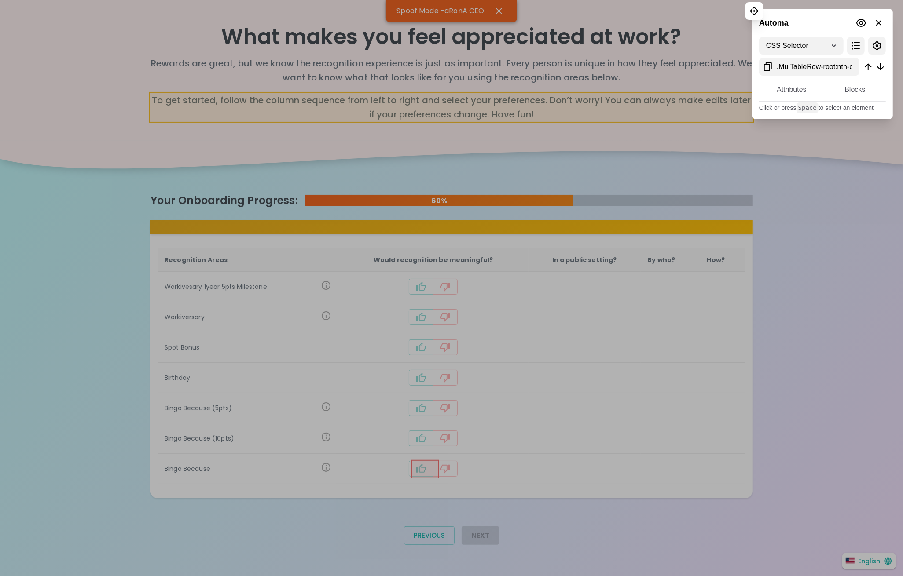
click at [791, 16] on div "Automa" at bounding box center [822, 19] width 141 height 21
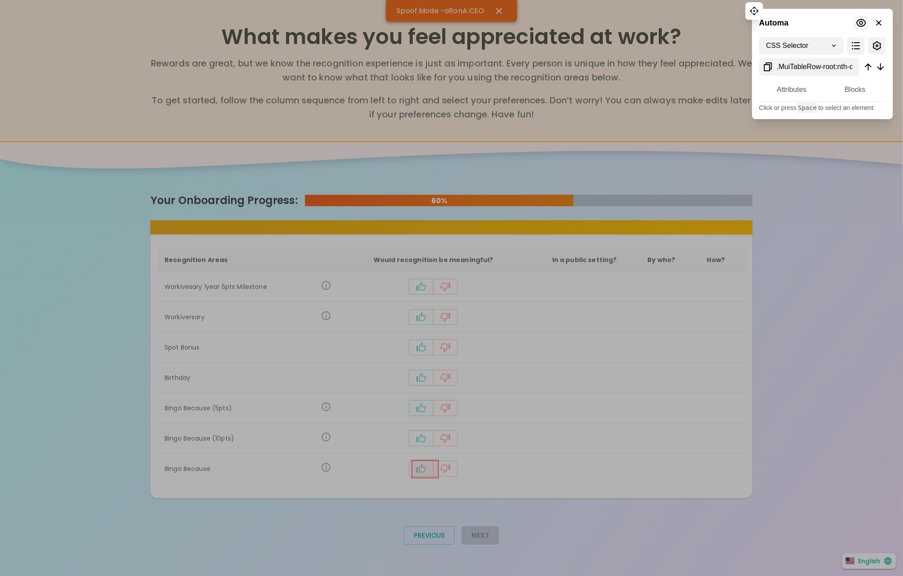
click at [861, 18] on icon at bounding box center [861, 23] width 11 height 11
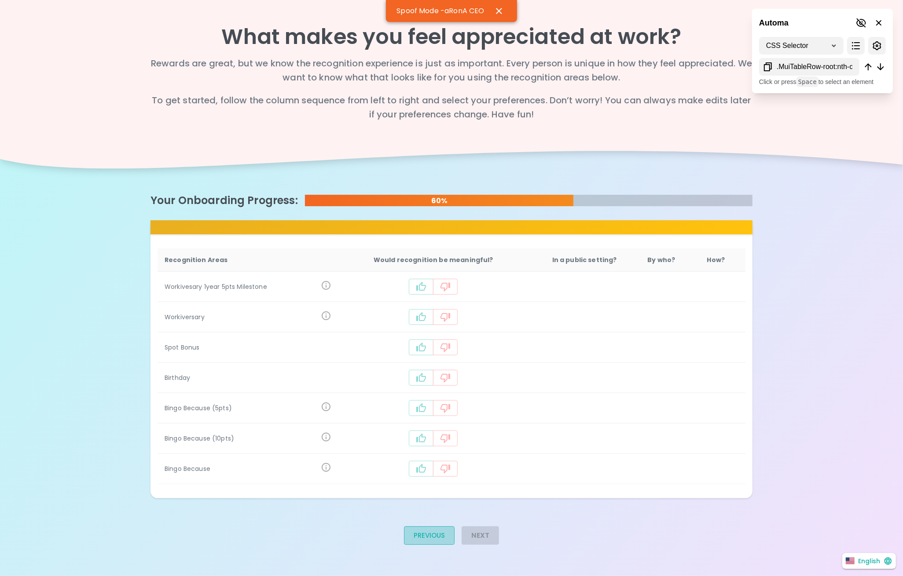
click at [435, 535] on button "Previous" at bounding box center [429, 536] width 51 height 18
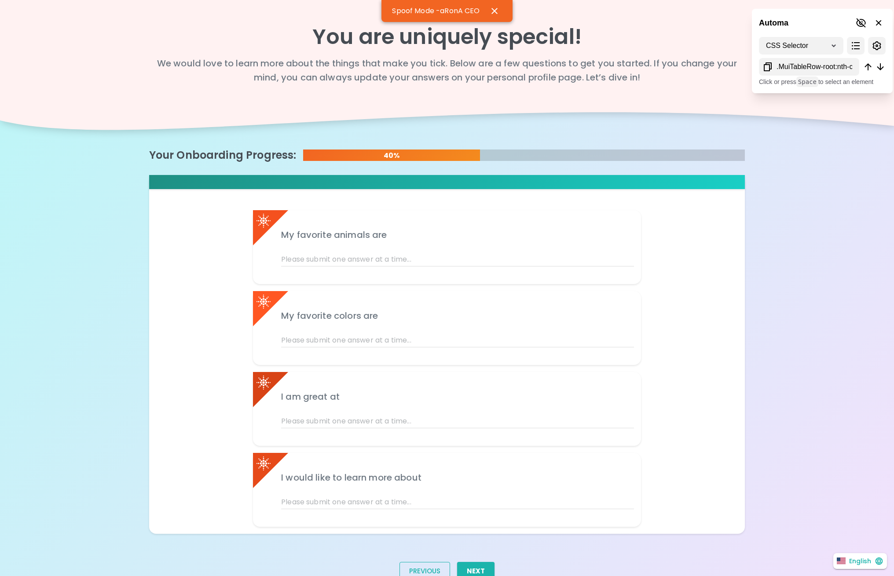
click at [417, 572] on button "Previous" at bounding box center [424, 571] width 51 height 18
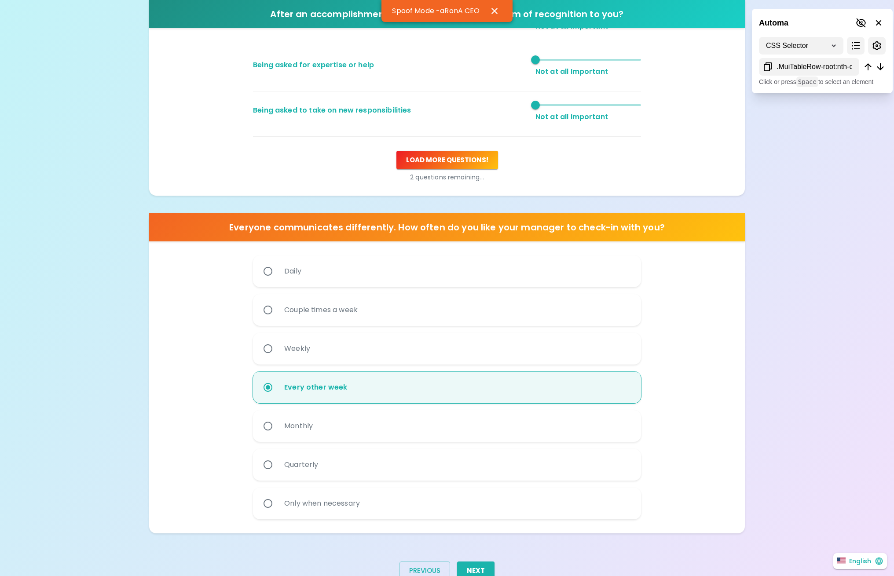
scroll to position [328, 0]
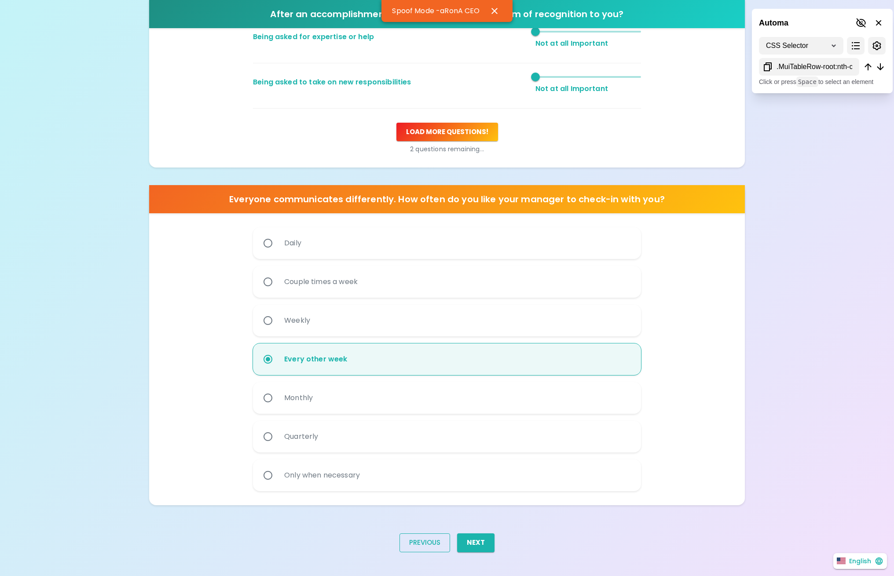
click at [428, 542] on button "Previous" at bounding box center [424, 543] width 51 height 18
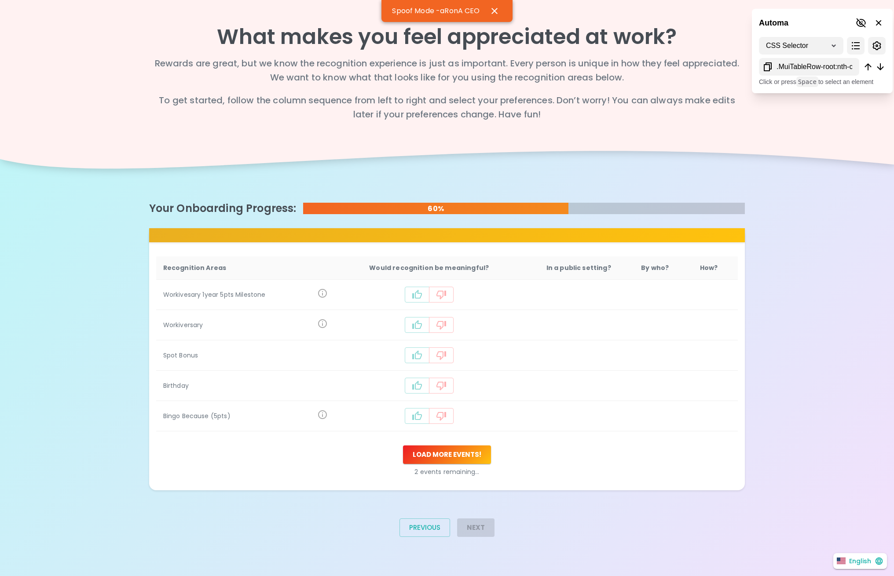
scroll to position [0, 0]
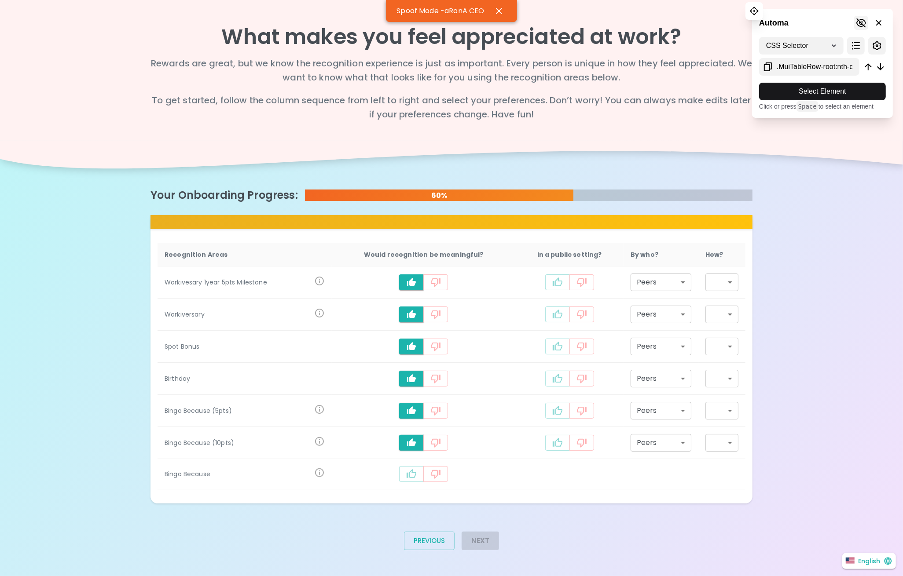
click at [864, 25] on icon at bounding box center [861, 23] width 11 height 11
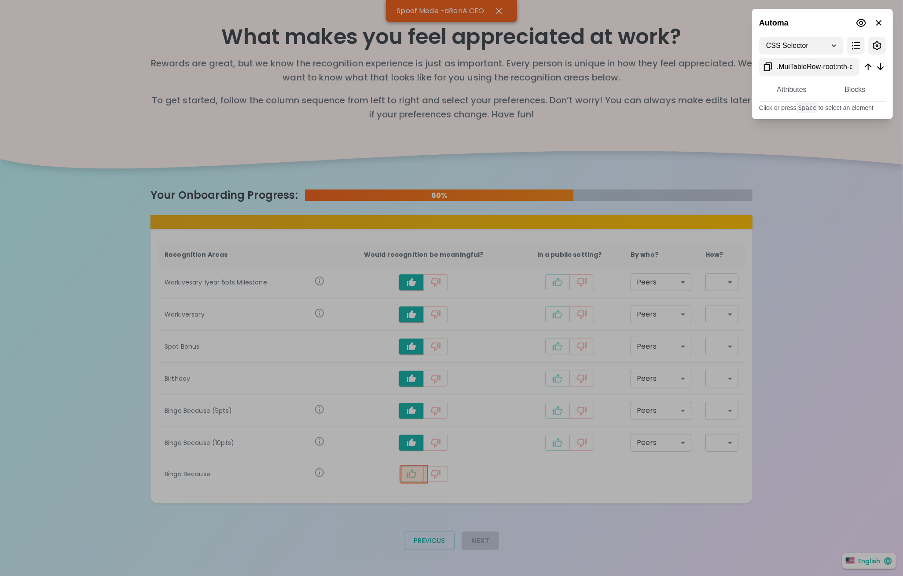
click at [406, 479] on div at bounding box center [451, 288] width 903 height 576
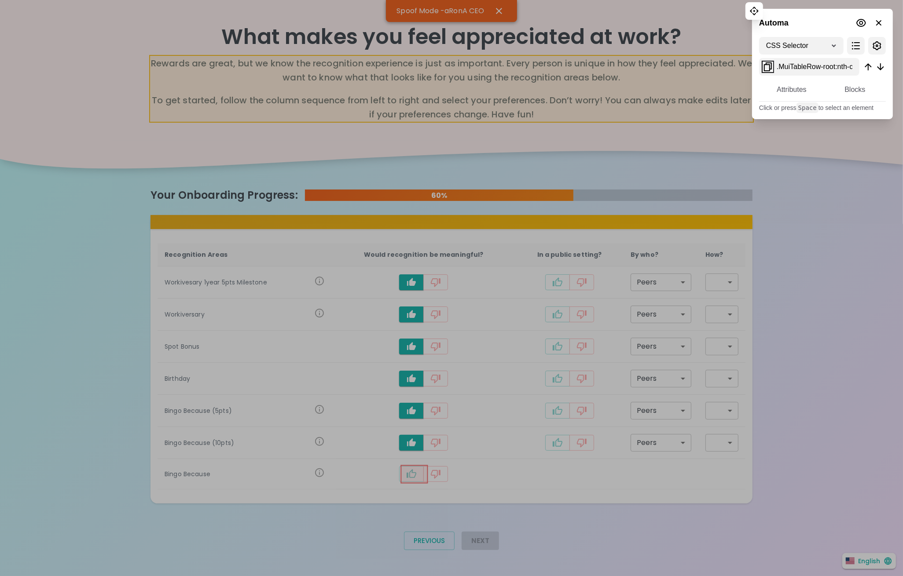
click at [764, 68] on icon at bounding box center [767, 67] width 11 height 11
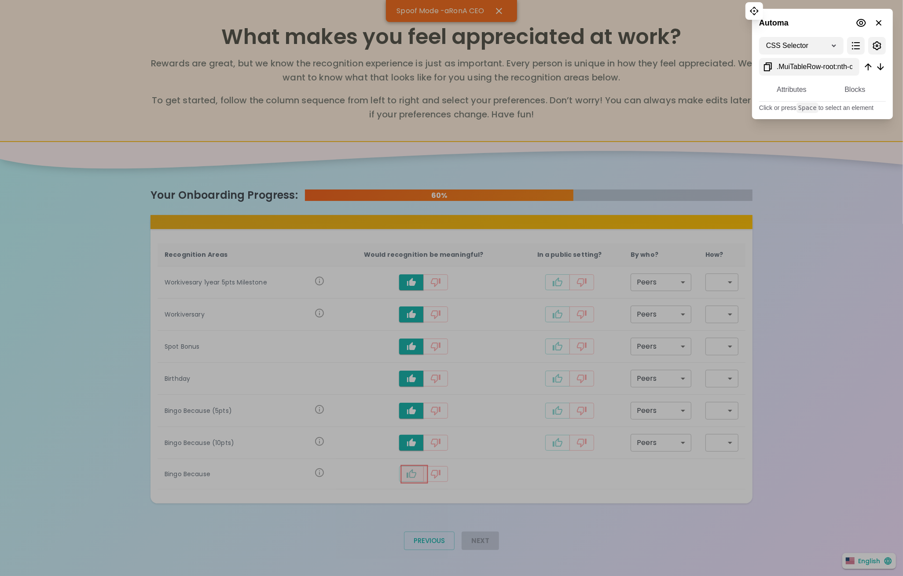
click at [807, 25] on div "Automa" at bounding box center [822, 19] width 141 height 21
click at [861, 24] on icon at bounding box center [861, 23] width 10 height 8
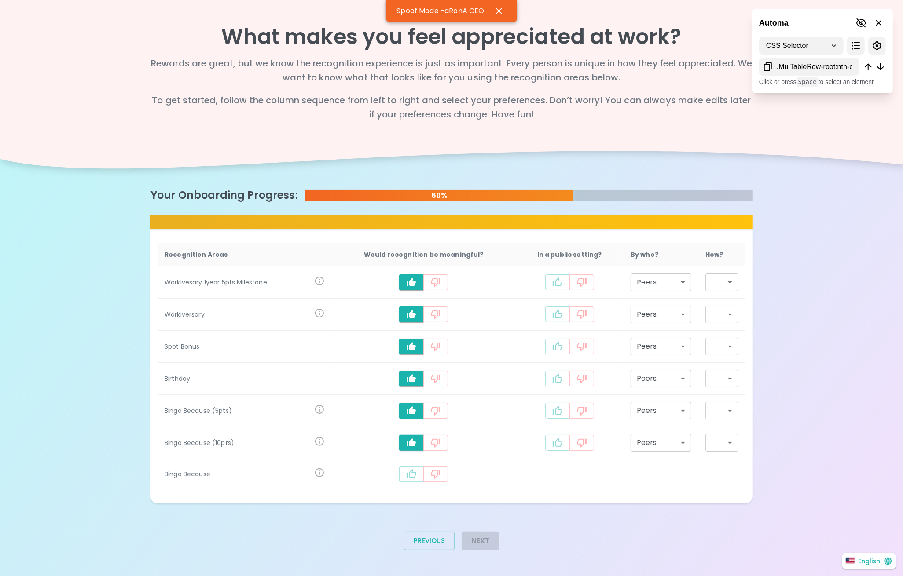
click at [420, 479] on button "recognition-1126" at bounding box center [411, 474] width 25 height 16
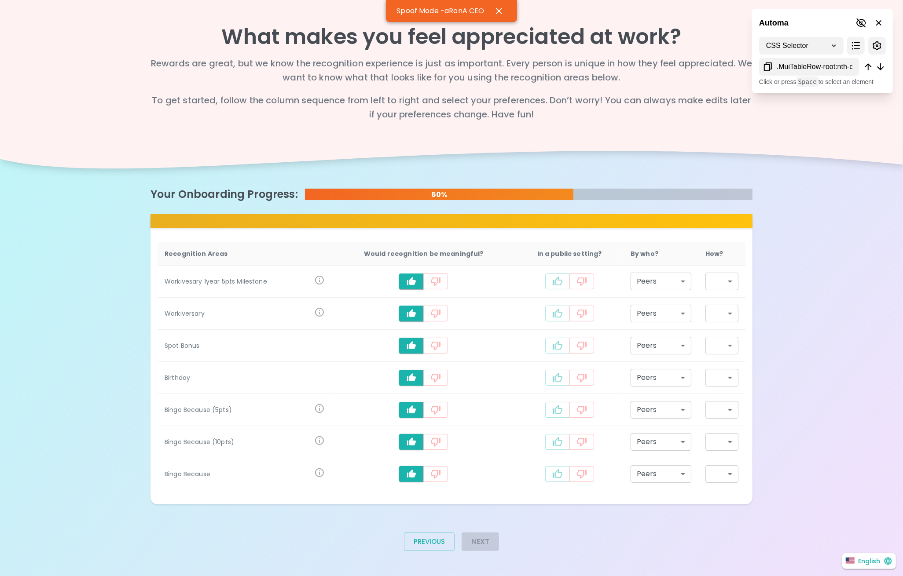
click at [867, 165] on icon at bounding box center [451, 163] width 903 height 44
click at [861, 21] on icon at bounding box center [861, 22] width 10 height 9
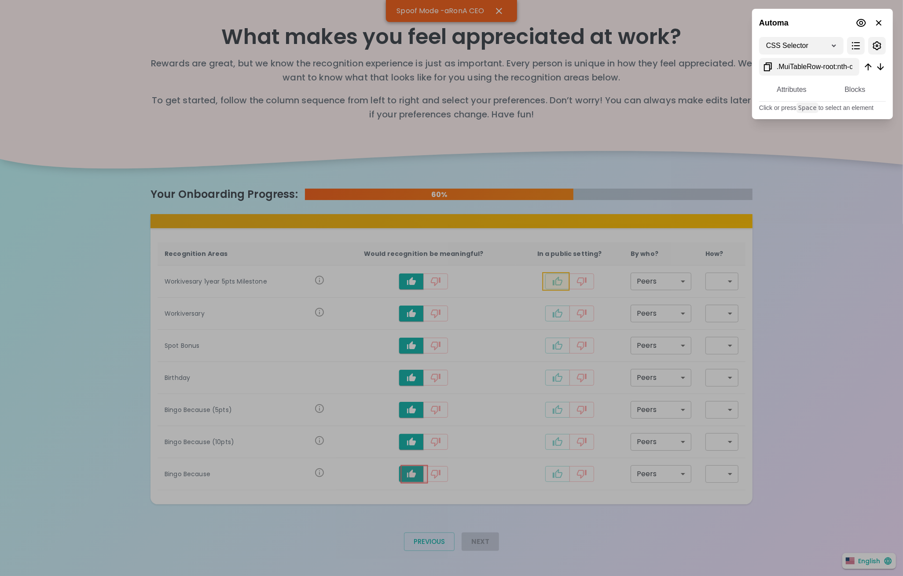
click at [557, 289] on div at bounding box center [451, 288] width 903 height 576
click at [560, 283] on div at bounding box center [451, 288] width 903 height 576
click at [564, 287] on div at bounding box center [451, 288] width 903 height 576
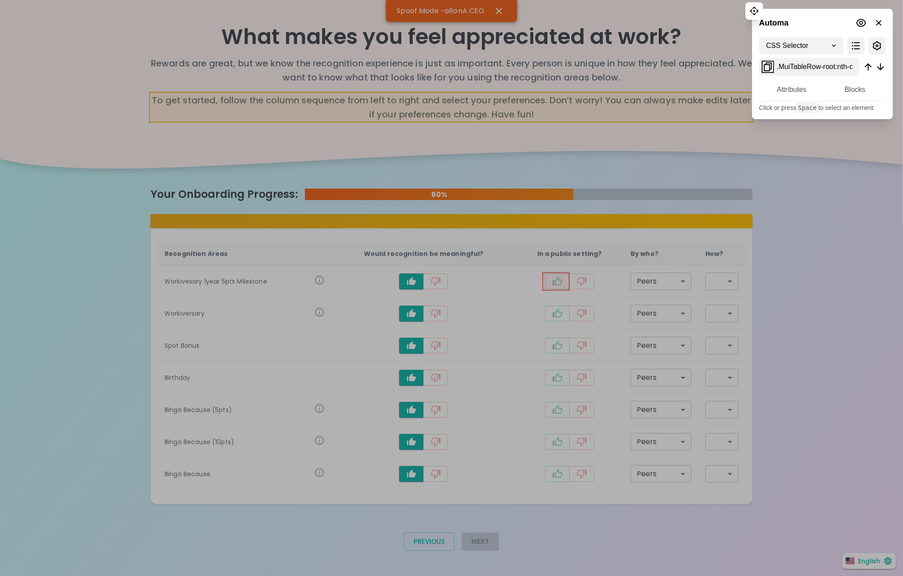
click at [768, 68] on icon at bounding box center [767, 67] width 11 height 11
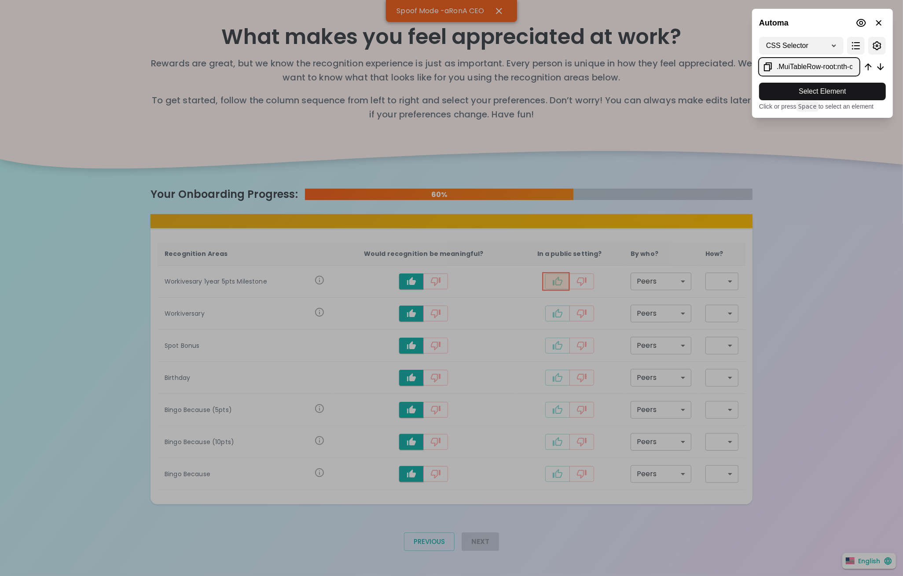
click at [560, 287] on div at bounding box center [451, 288] width 903 height 576
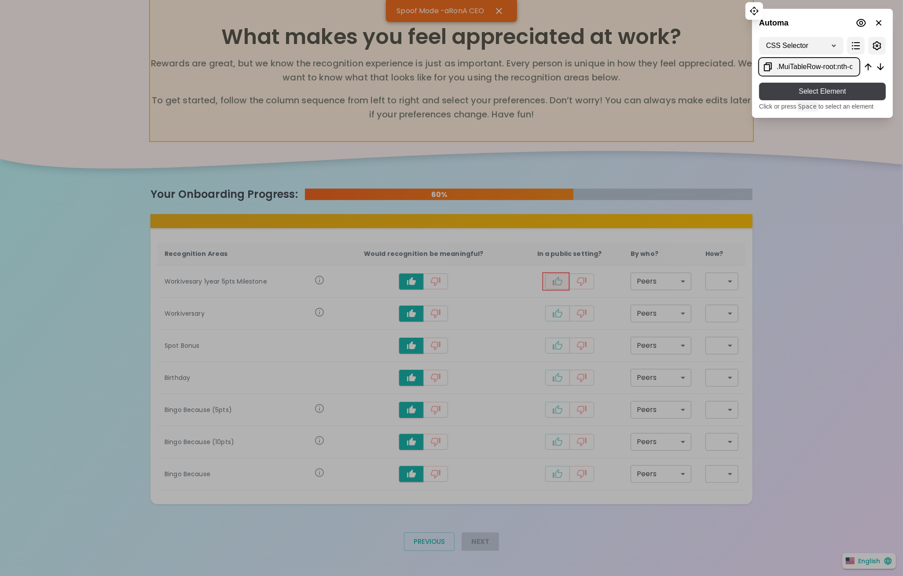
click at [785, 95] on span "Select Element" at bounding box center [822, 91] width 113 height 11
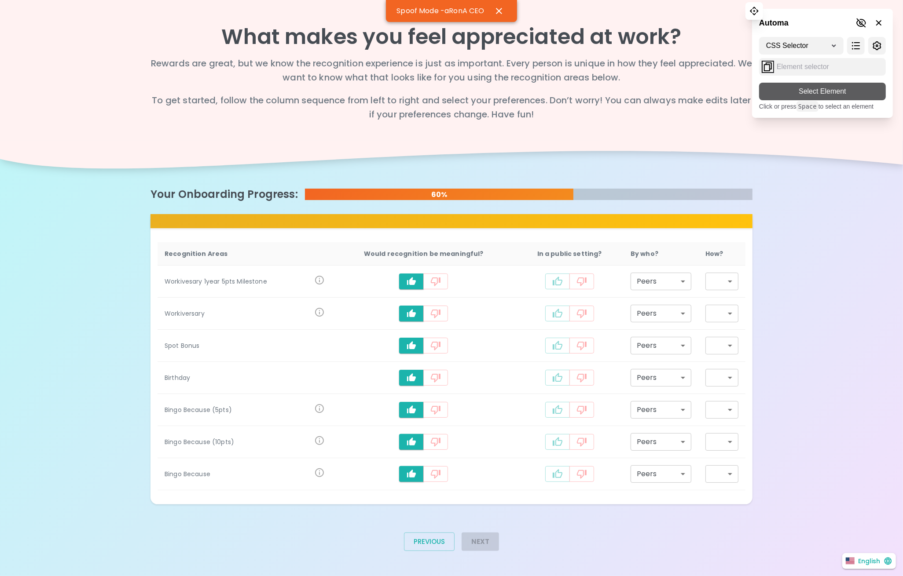
click at [768, 68] on icon at bounding box center [767, 67] width 11 height 11
click at [781, 88] on div "CSS Selector XPath Select Element Click or press Space to select an element" at bounding box center [822, 74] width 141 height 88
click at [858, 21] on icon at bounding box center [861, 23] width 11 height 11
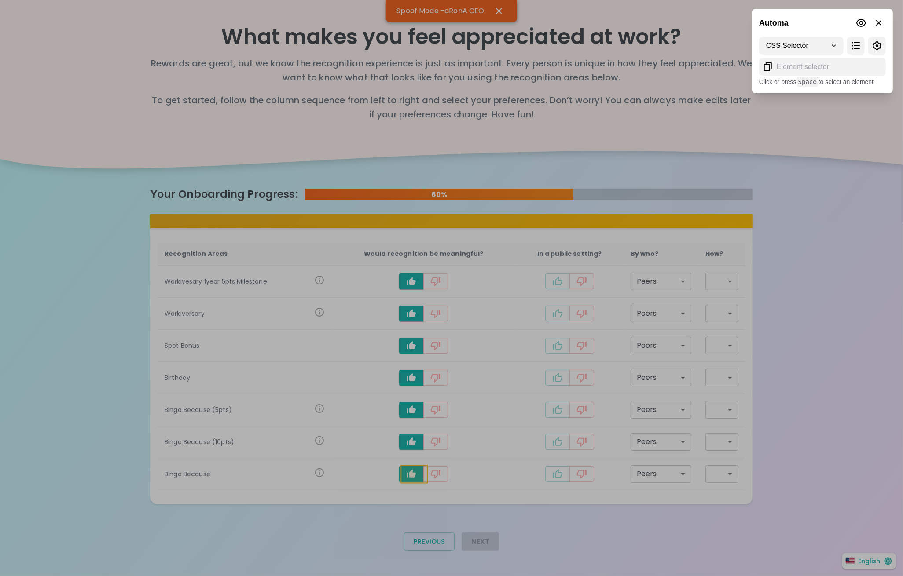
click at [422, 475] on div at bounding box center [451, 288] width 903 height 576
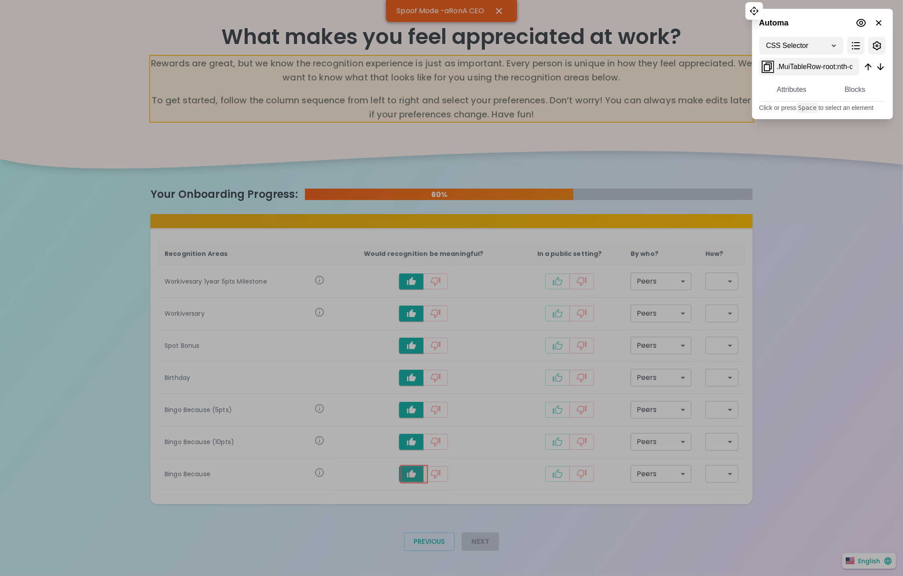
click at [765, 68] on icon at bounding box center [767, 67] width 11 height 11
click at [794, 32] on div "CSS Selector XPath Attributes Blocks Click or press Space to select an element" at bounding box center [822, 74] width 141 height 89
click at [862, 24] on icon at bounding box center [861, 23] width 11 height 11
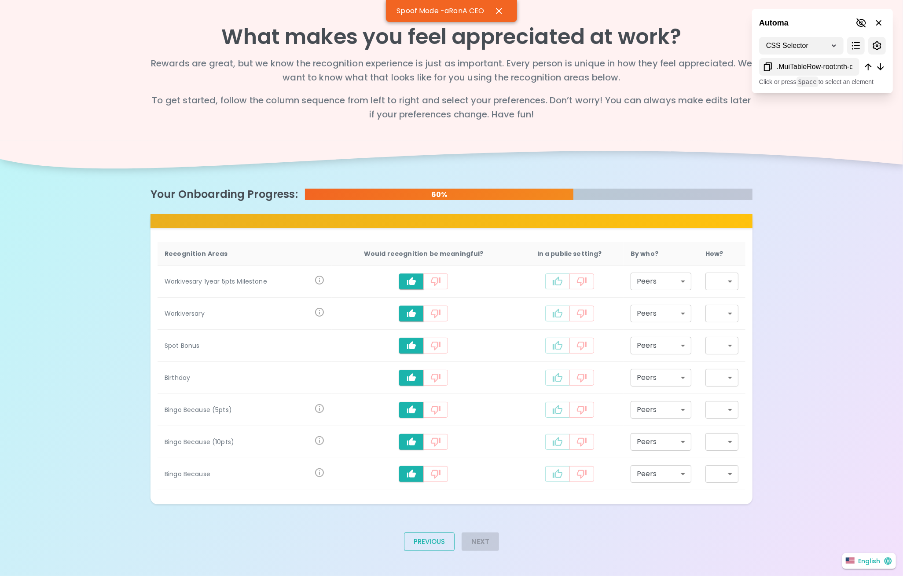
click at [425, 542] on button "Previous" at bounding box center [429, 542] width 51 height 18
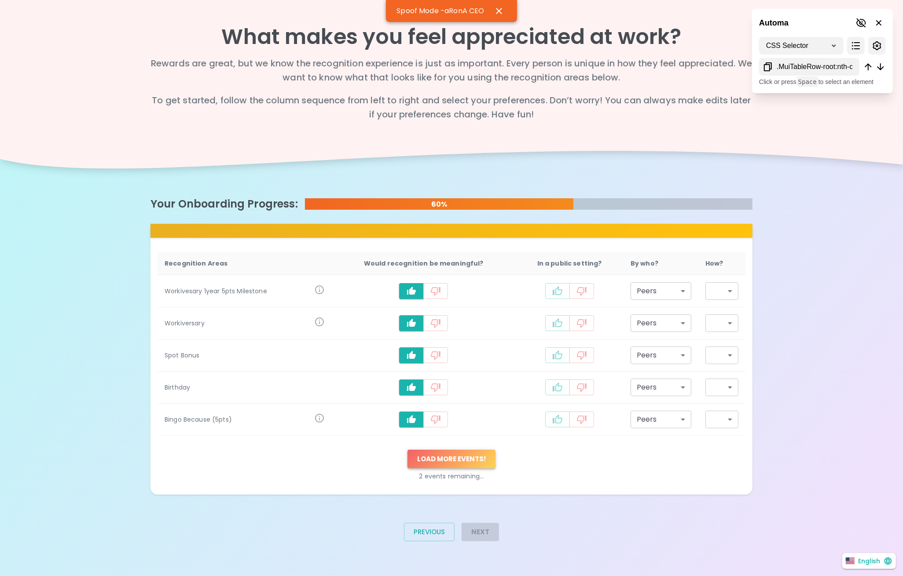
click at [442, 457] on button "Load more events !" at bounding box center [451, 459] width 88 height 18
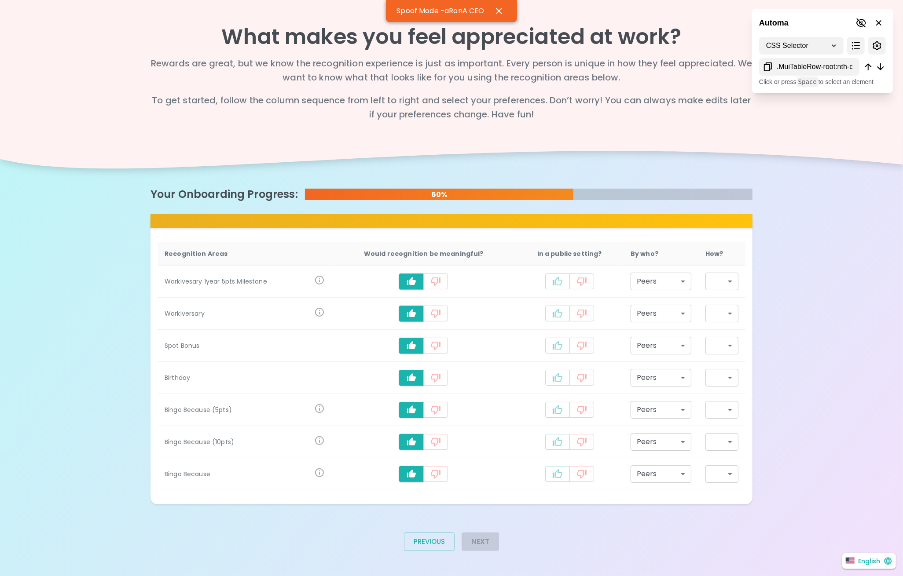
type input "staff_meeting"
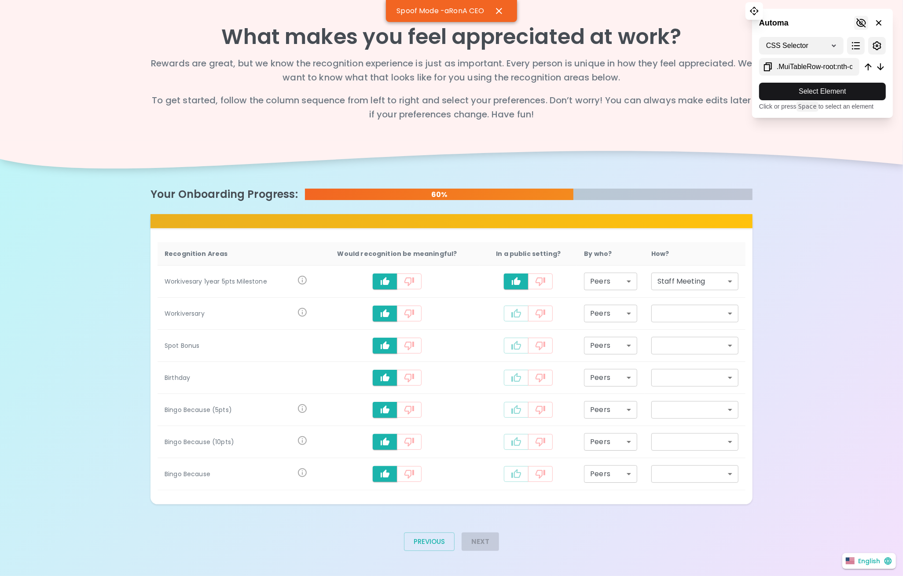
click at [861, 23] on icon at bounding box center [861, 22] width 10 height 9
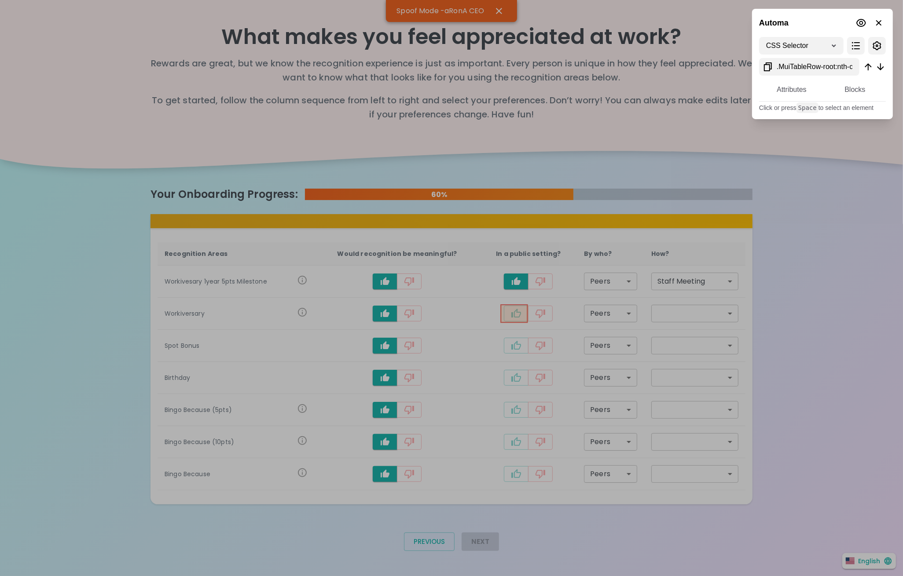
click at [522, 321] on div at bounding box center [451, 288] width 903 height 576
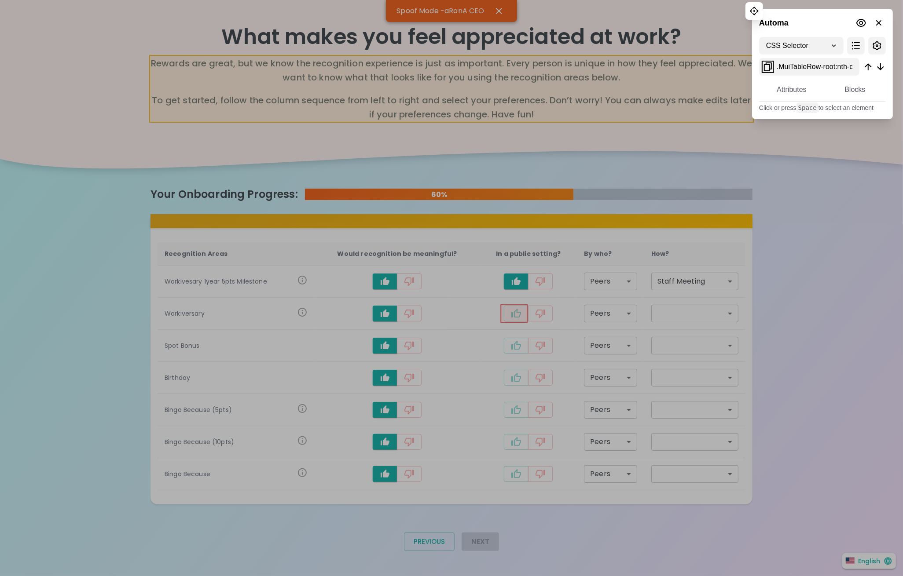
click at [768, 64] on icon at bounding box center [768, 66] width 8 height 9
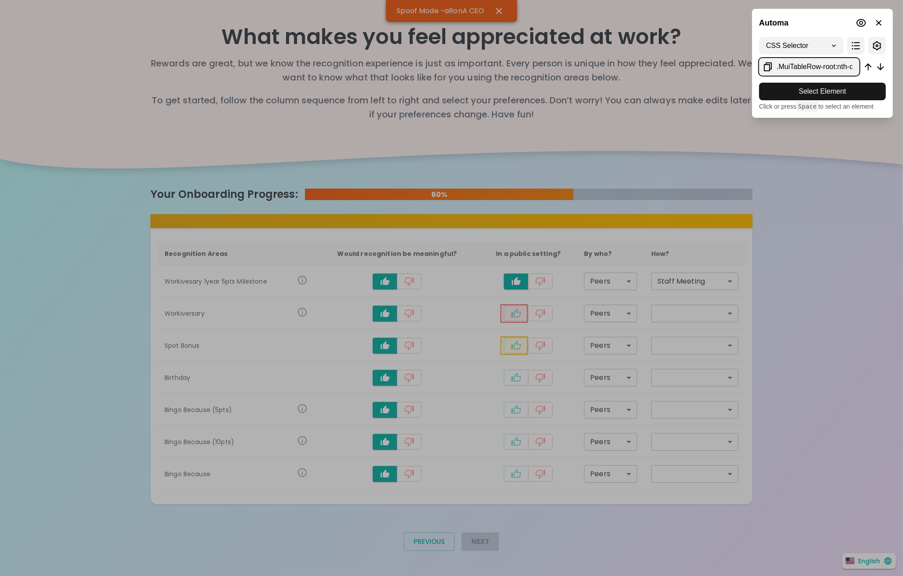
click at [521, 351] on div at bounding box center [451, 288] width 903 height 576
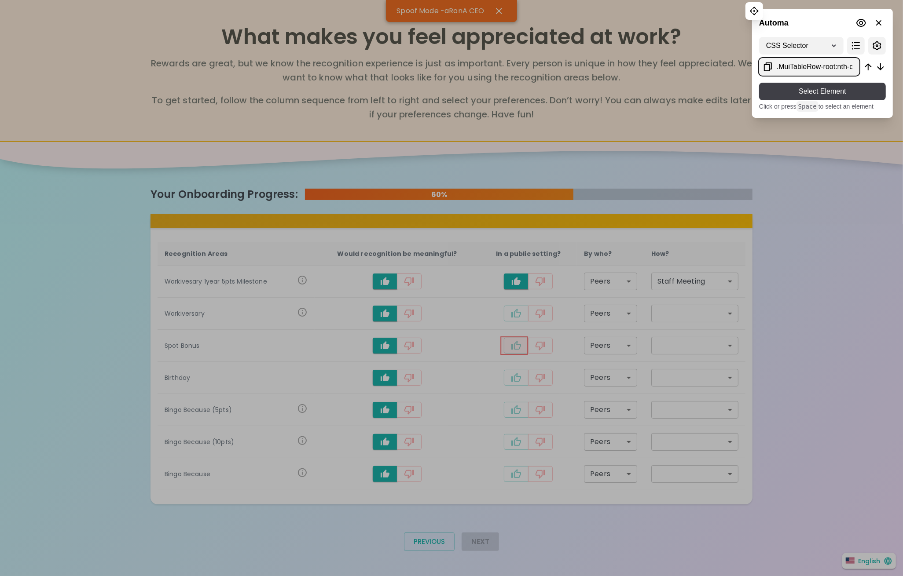
click at [845, 89] on span "Select Element" at bounding box center [822, 91] width 113 height 11
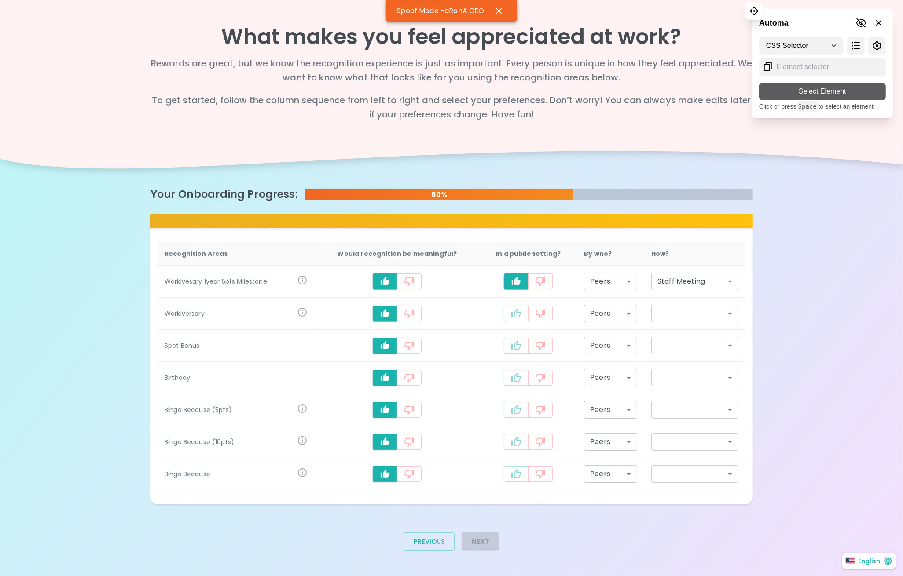
click at [800, 95] on div "CSS Selector XPath Select Element Click or press Space to select an element" at bounding box center [822, 74] width 141 height 88
click at [766, 66] on icon at bounding box center [767, 67] width 11 height 11
click at [860, 21] on icon at bounding box center [861, 23] width 11 height 11
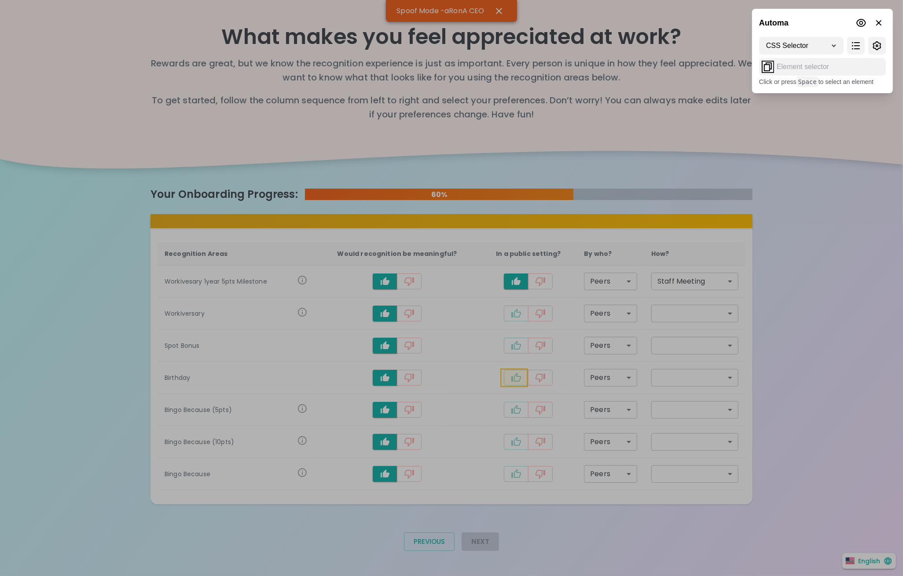
click at [511, 384] on div at bounding box center [451, 288] width 903 height 576
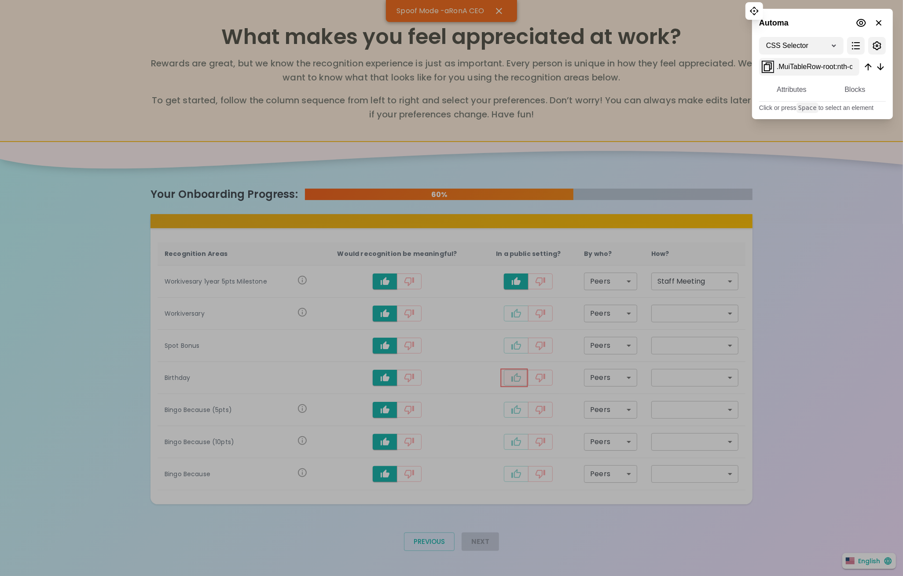
click at [765, 64] on icon at bounding box center [768, 66] width 8 height 9
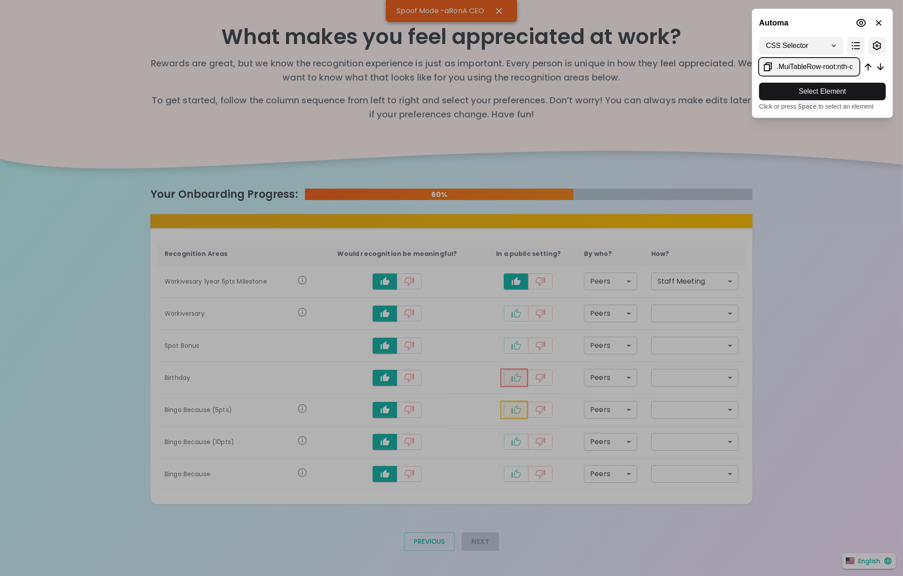
click at [523, 414] on div at bounding box center [451, 288] width 903 height 576
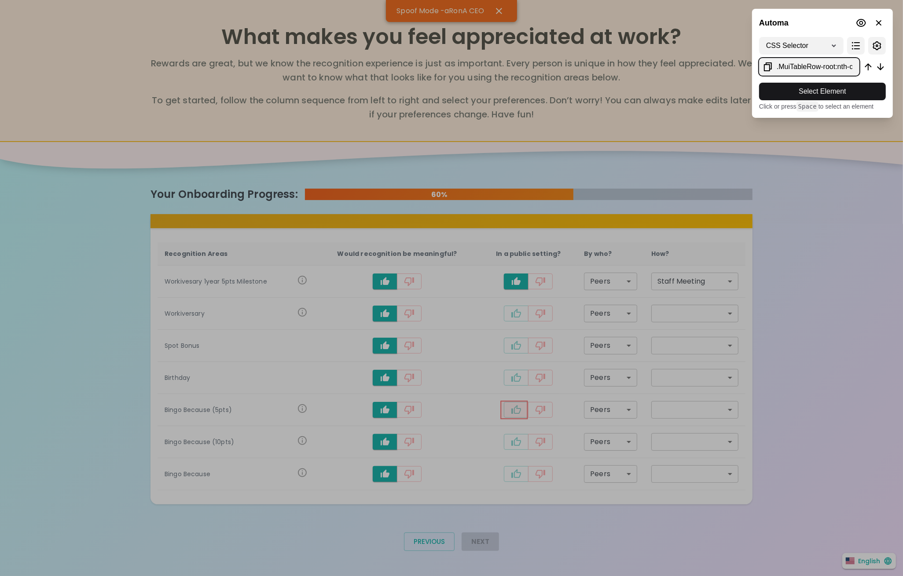
click at [805, 88] on span "Select Element" at bounding box center [822, 91] width 113 height 11
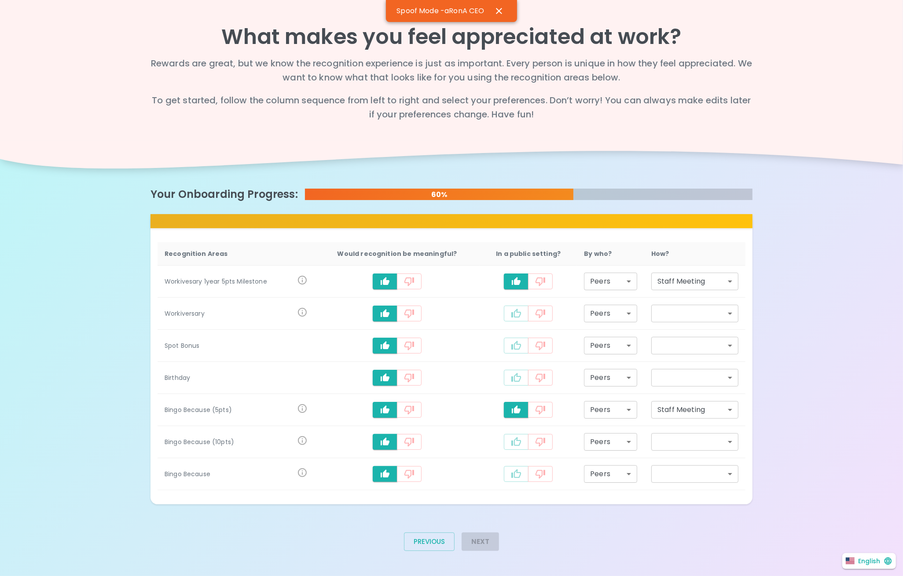
type input "personal_note"
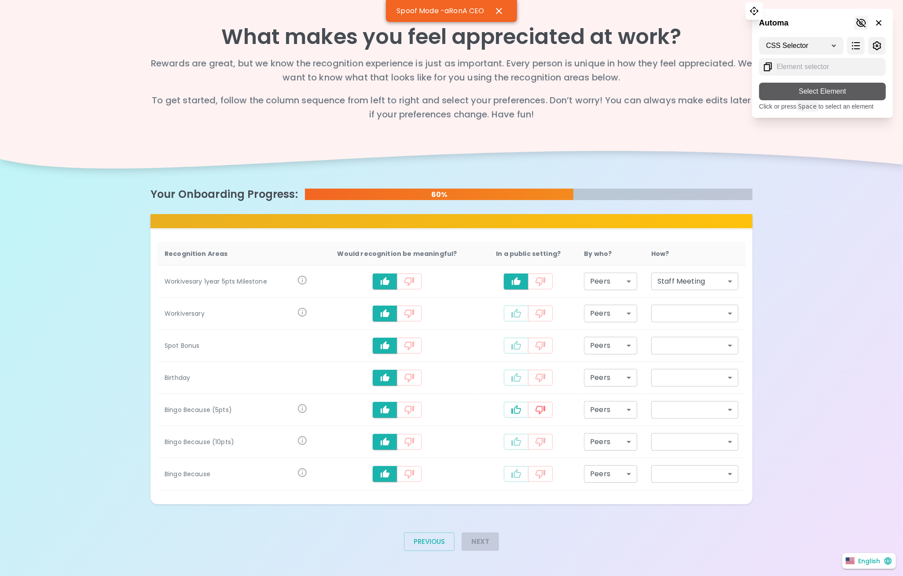
click at [861, 21] on icon at bounding box center [861, 23] width 11 height 11
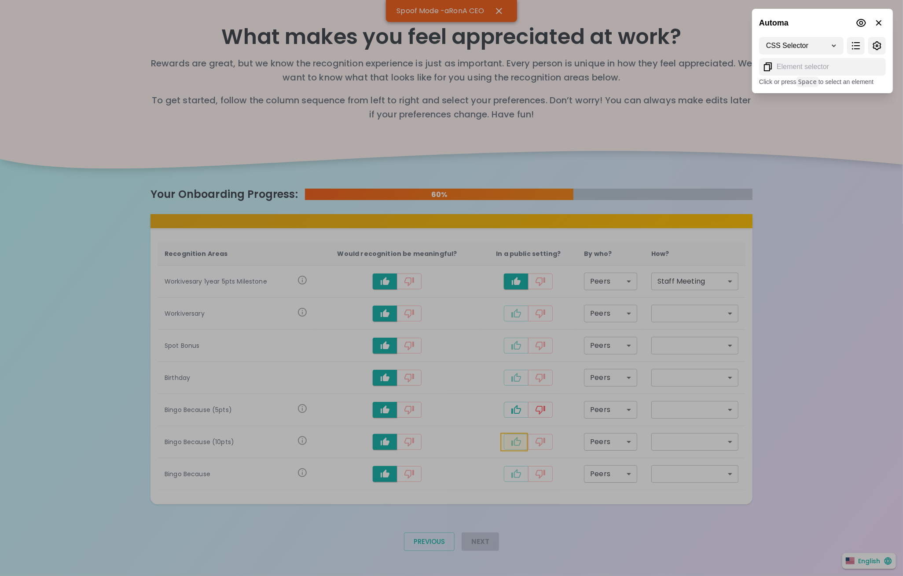
click at [519, 448] on div at bounding box center [451, 288] width 903 height 576
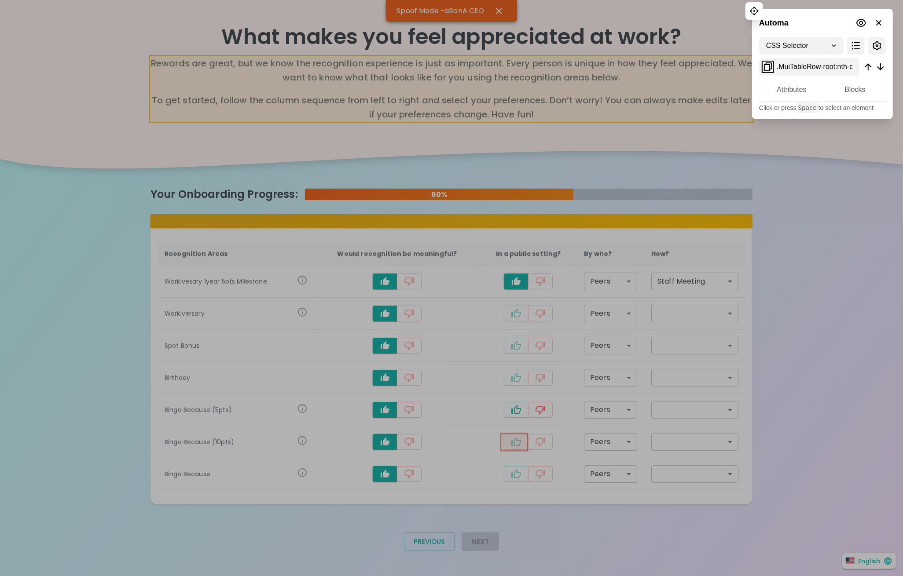
click at [764, 67] on icon at bounding box center [767, 67] width 11 height 11
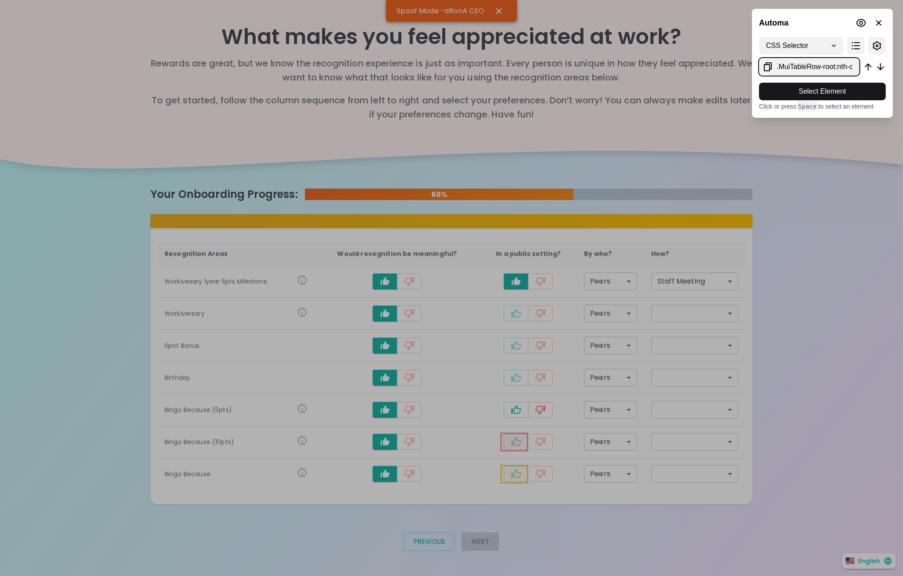
click at [521, 468] on div at bounding box center [451, 288] width 903 height 576
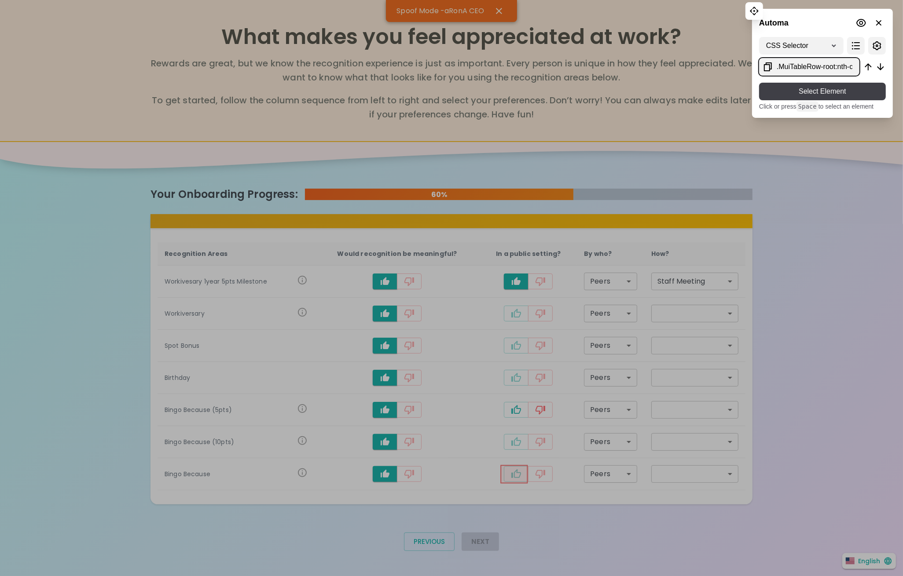
click at [829, 89] on span "Select Element" at bounding box center [822, 91] width 113 height 11
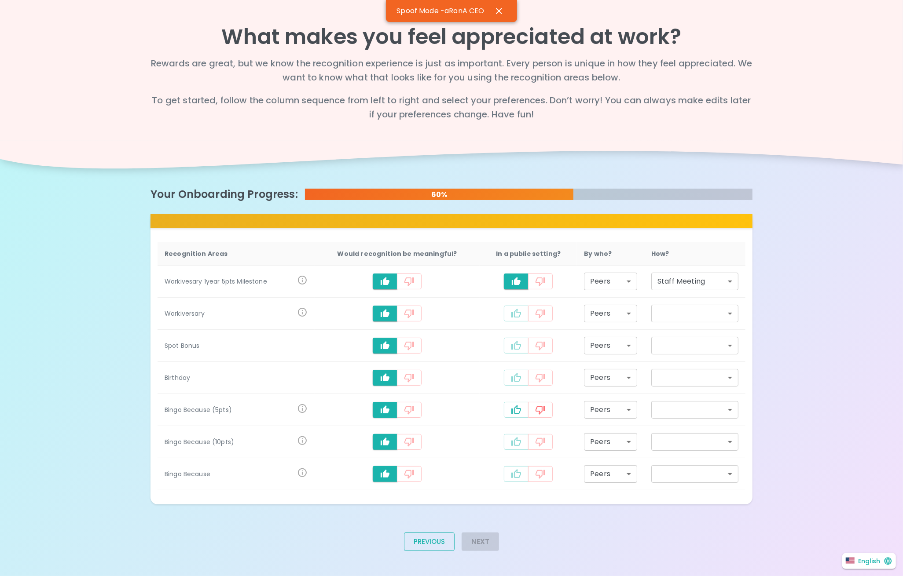
click at [442, 547] on button "Previous" at bounding box center [429, 542] width 51 height 18
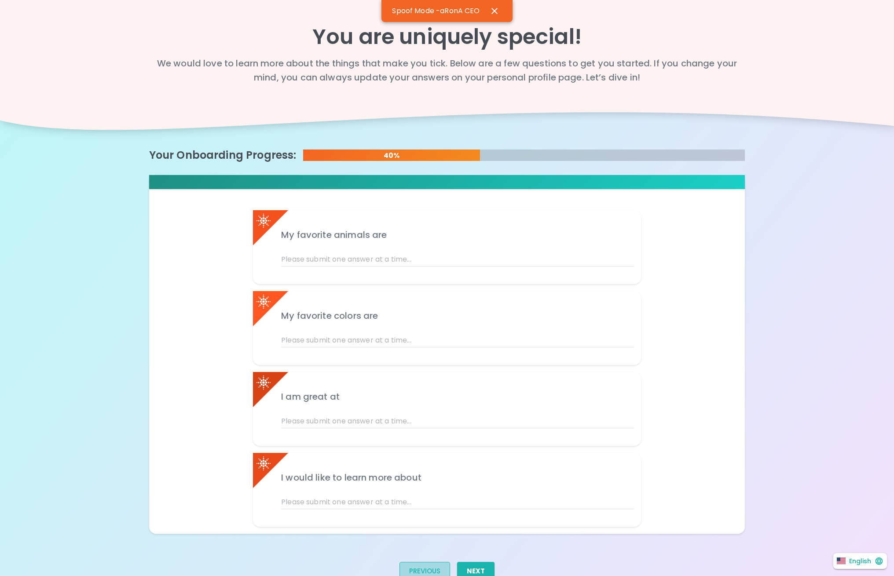
click at [421, 573] on button "Previous" at bounding box center [424, 571] width 51 height 18
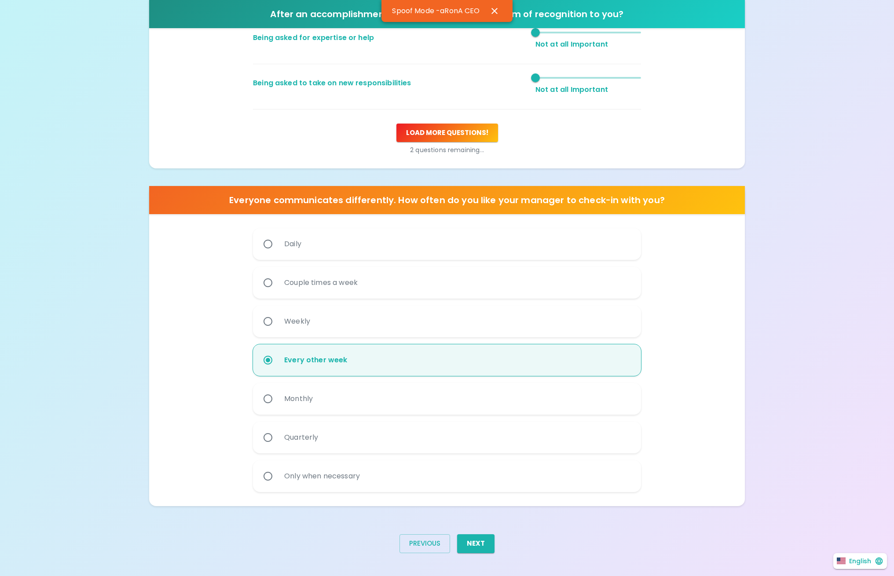
scroll to position [328, 0]
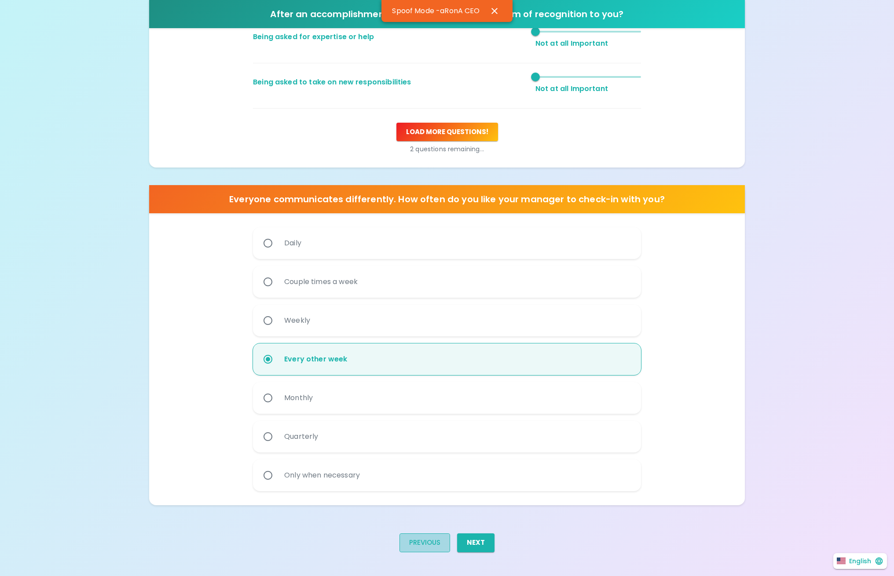
click at [413, 545] on button "Previous" at bounding box center [424, 543] width 51 height 18
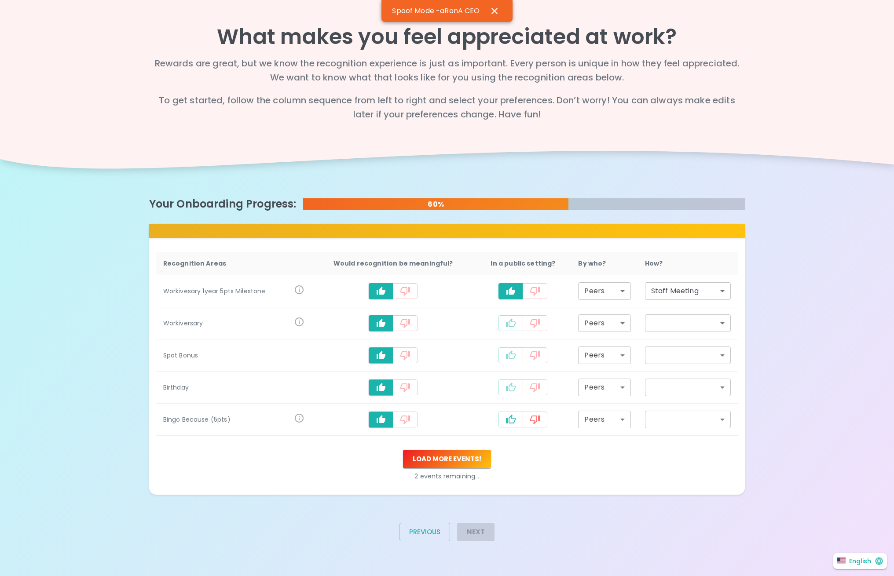
scroll to position [0, 0]
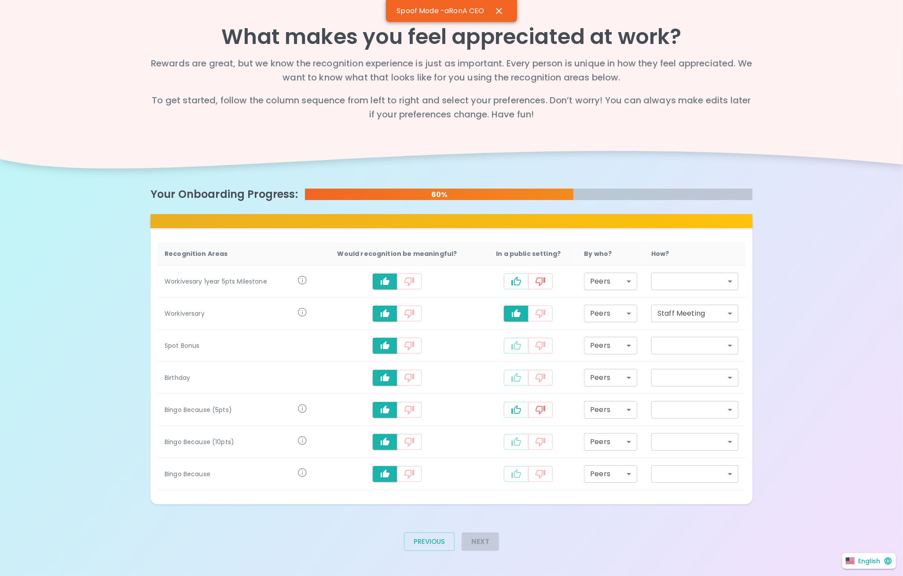
type input "staff_meeting"
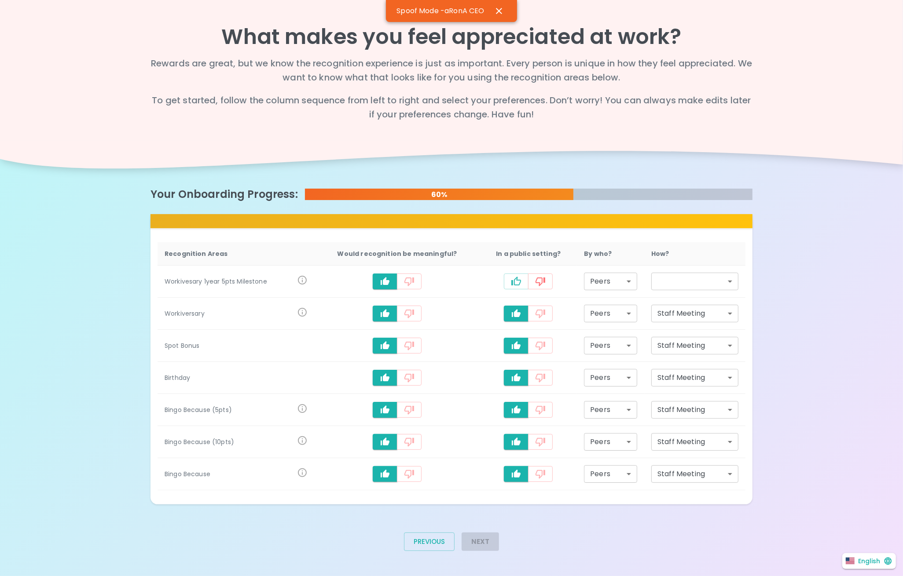
click at [511, 284] on icon "recognition-1126" at bounding box center [516, 281] width 10 height 9
type input "staff_meeting"
click at [486, 540] on button "Next" at bounding box center [479, 542] width 37 height 18
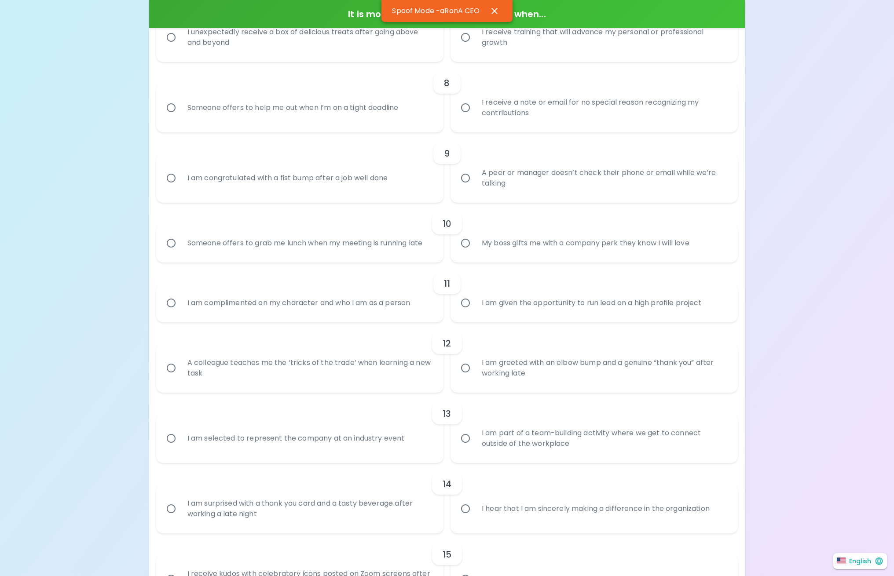
scroll to position [409, 0]
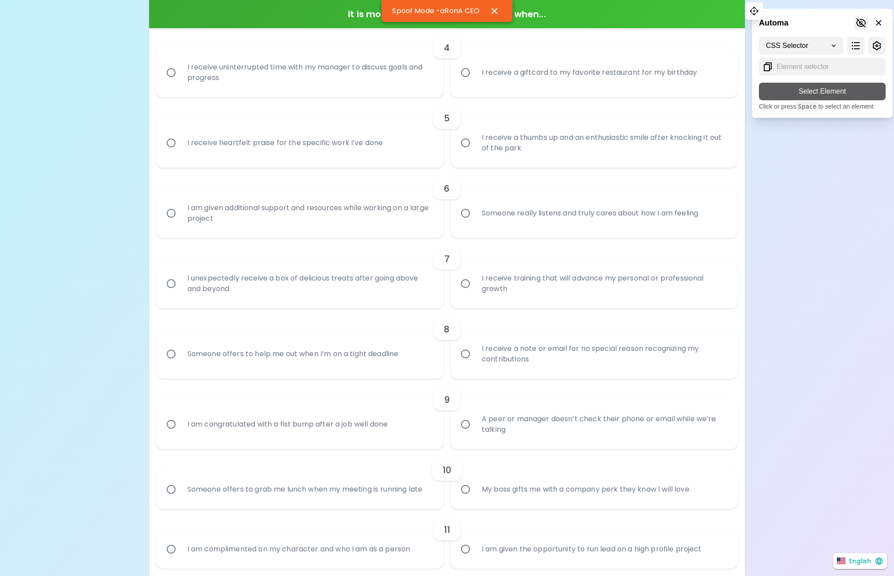
click at [859, 22] on icon at bounding box center [861, 22] width 10 height 9
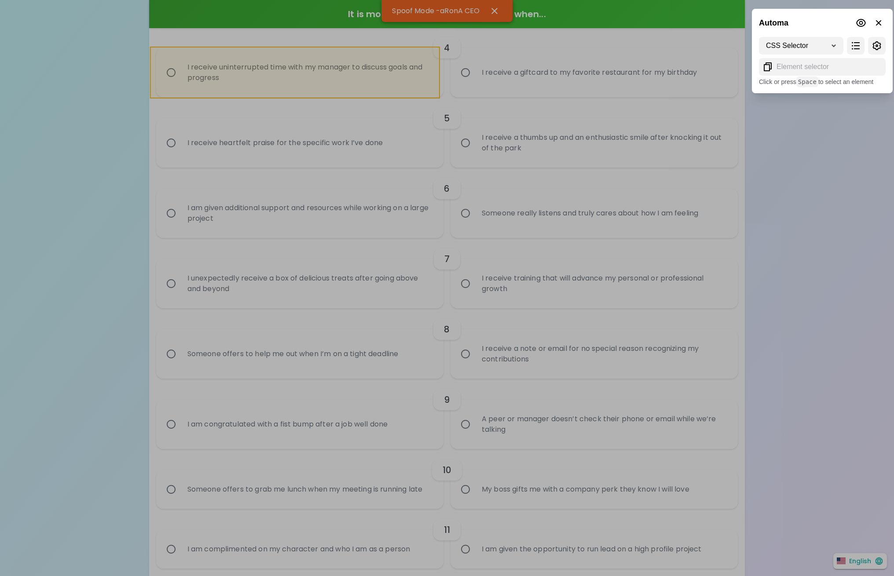
click at [163, 87] on div at bounding box center [447, 288] width 894 height 576
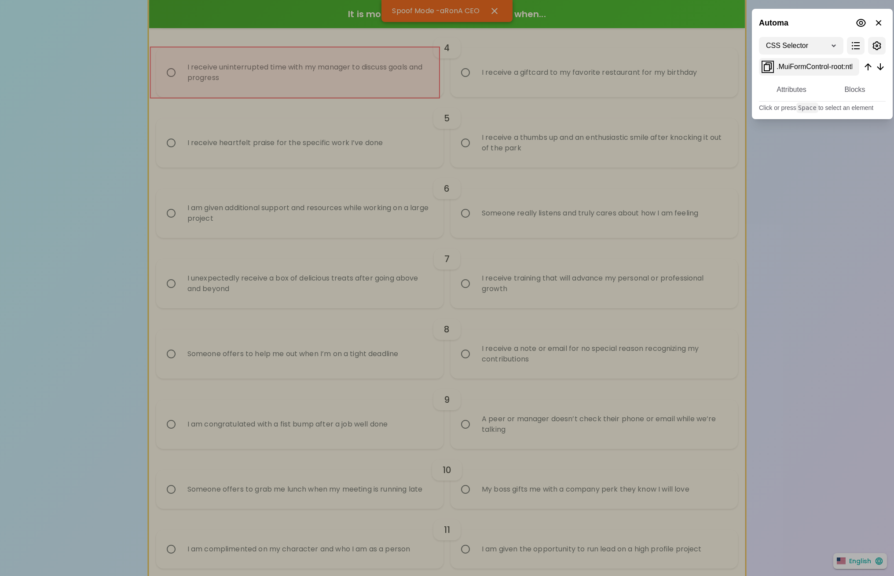
click at [765, 67] on icon at bounding box center [767, 67] width 11 height 11
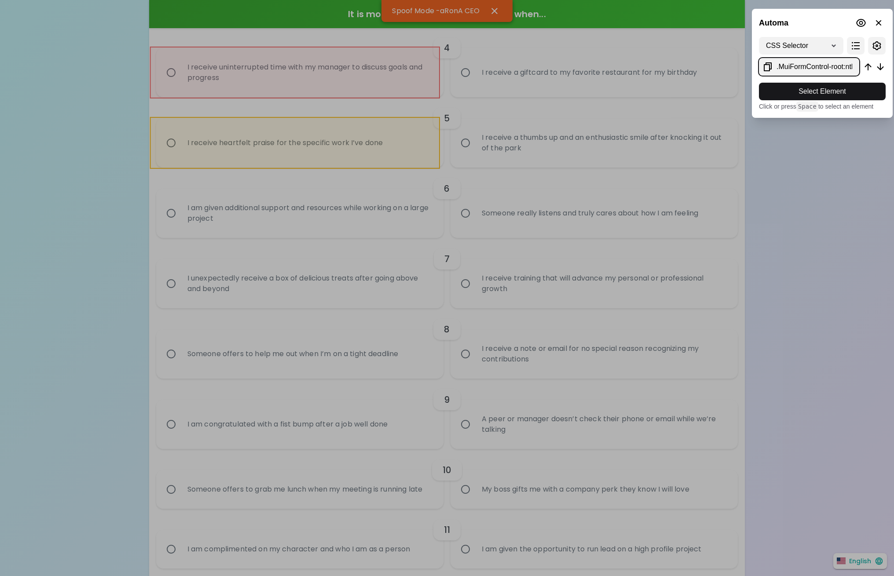
click at [402, 146] on div at bounding box center [447, 288] width 894 height 576
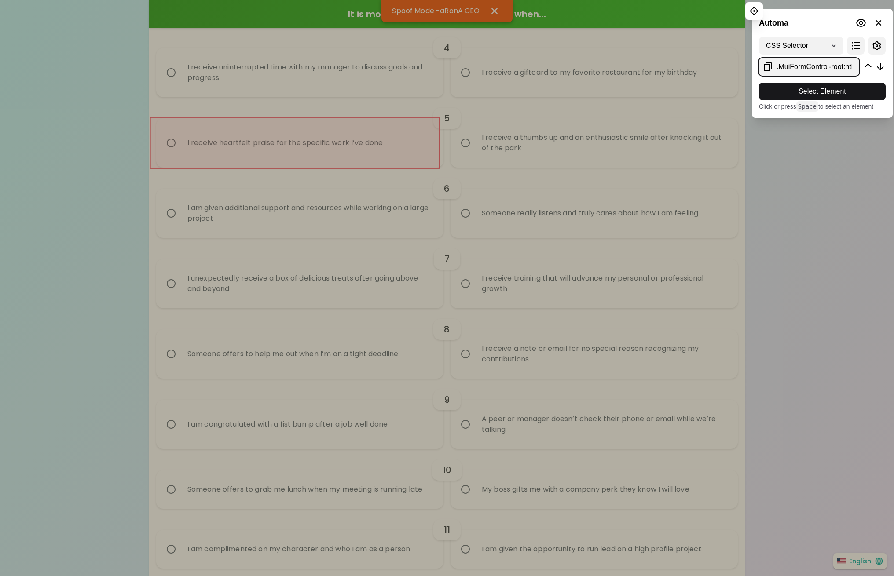
click at [766, 63] on icon at bounding box center [768, 66] width 8 height 9
click at [812, 91] on span "Select Element" at bounding box center [822, 91] width 113 height 11
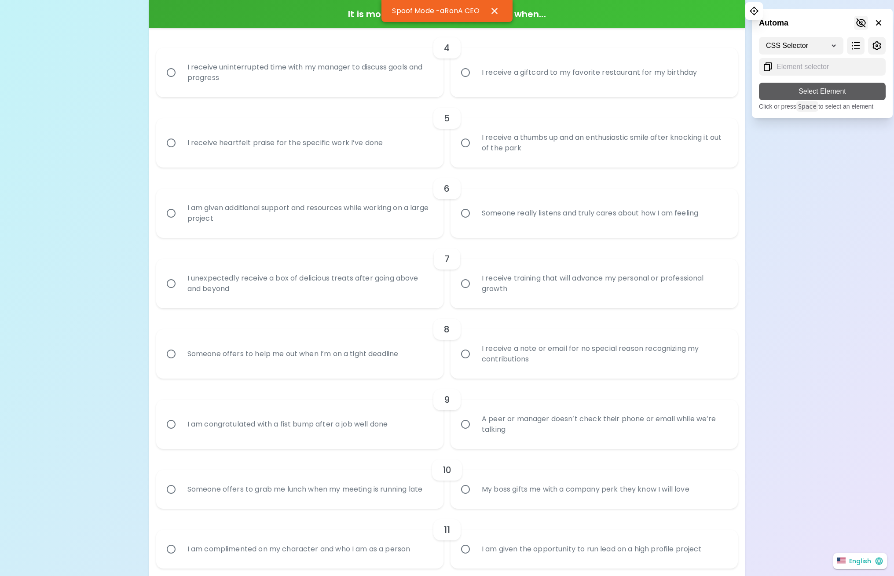
click at [862, 22] on icon at bounding box center [861, 22] width 10 height 9
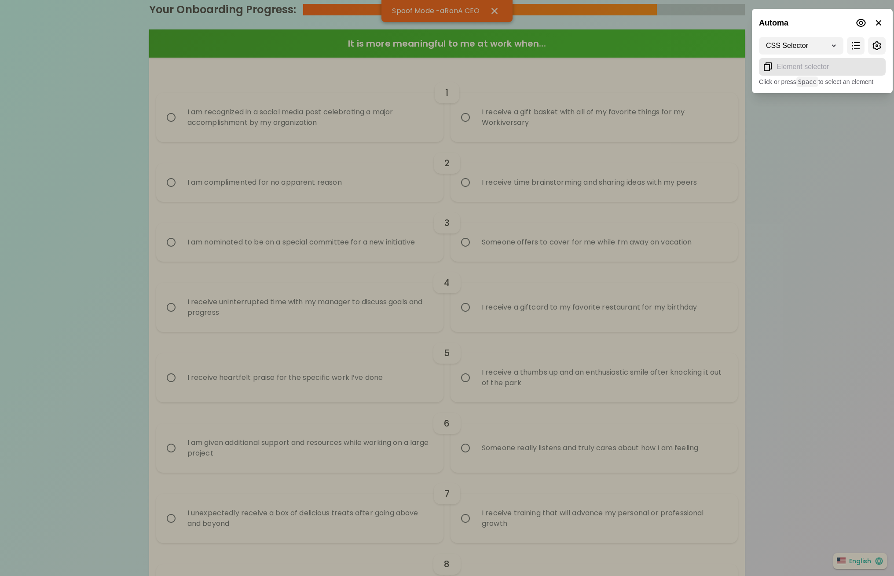
scroll to position [263, 0]
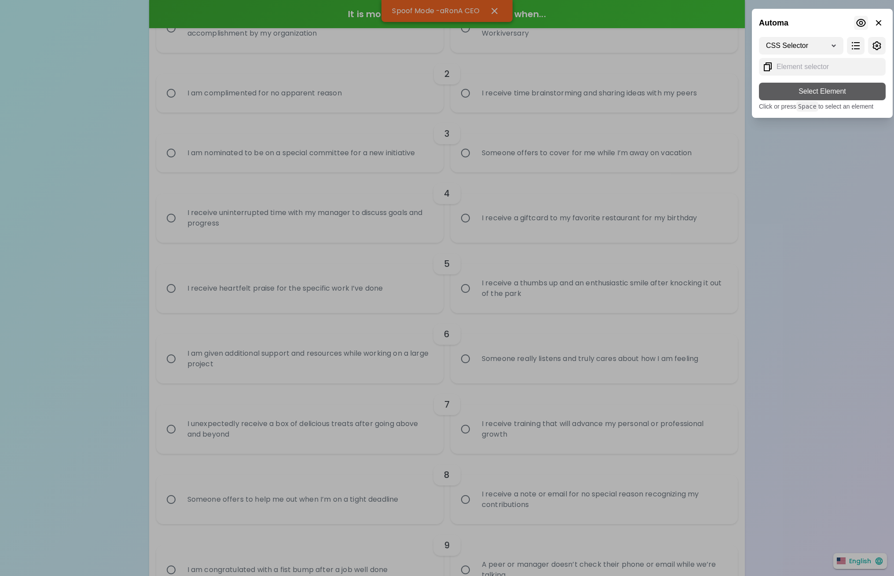
click at [859, 22] on icon at bounding box center [861, 23] width 10 height 8
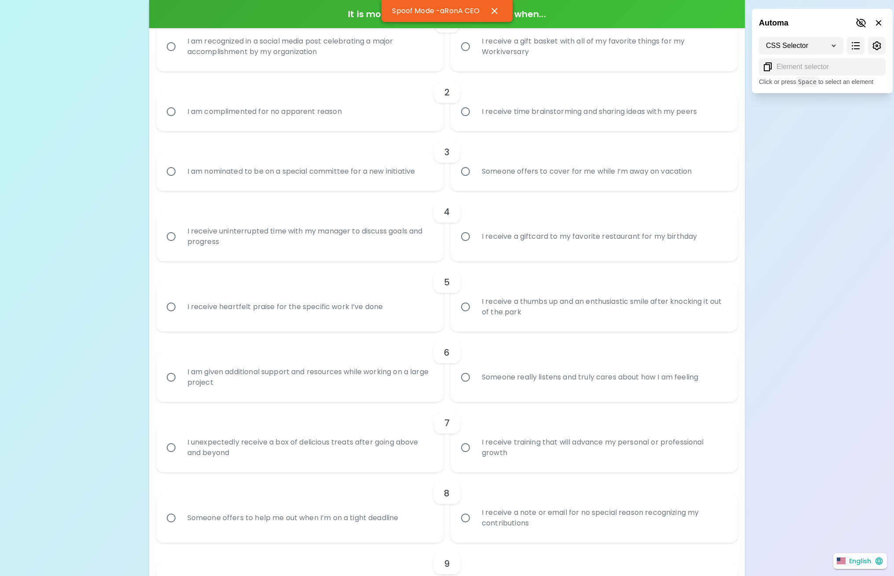
scroll to position [146, 0]
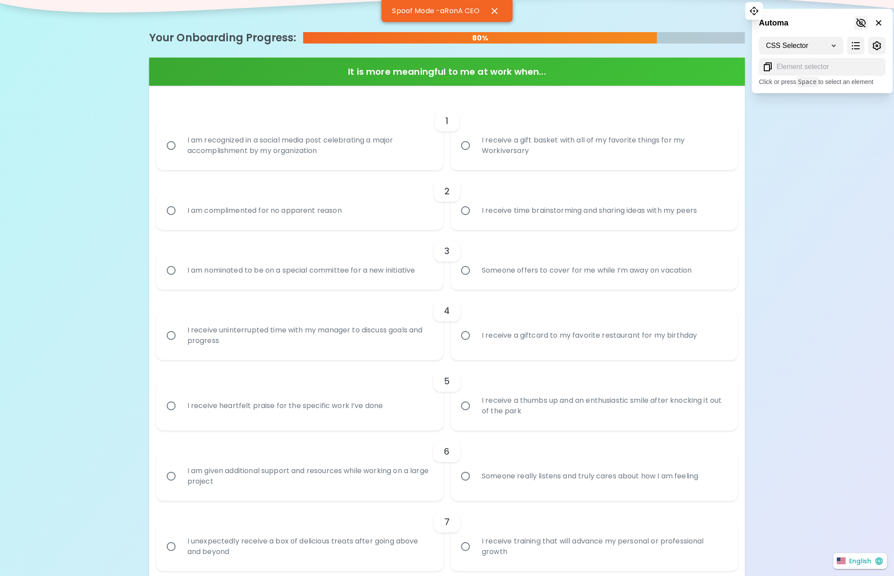
click at [863, 21] on icon at bounding box center [861, 23] width 11 height 11
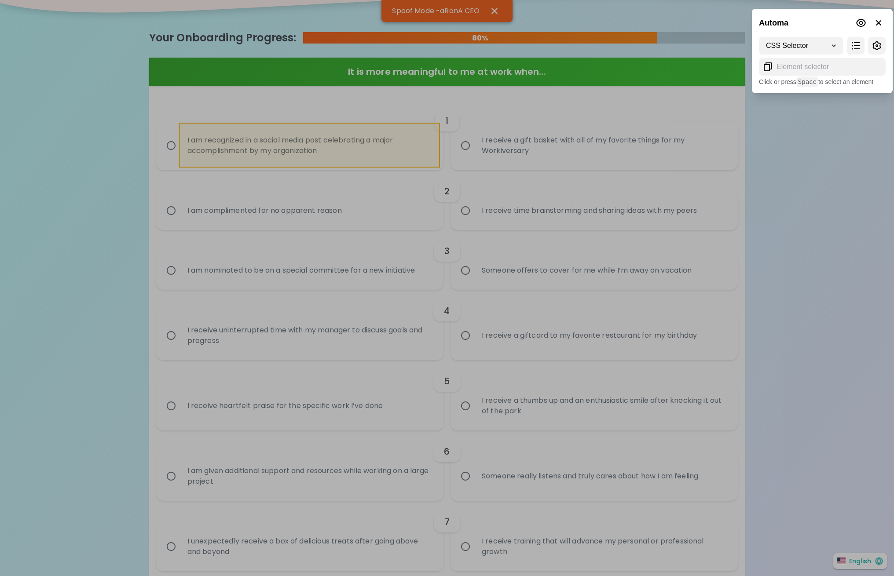
click at [408, 154] on div at bounding box center [447, 288] width 894 height 576
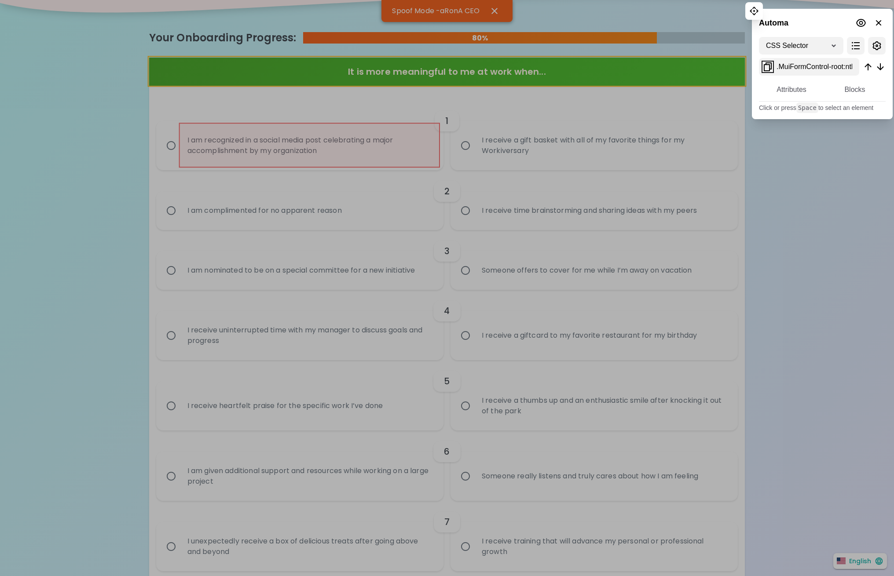
click at [765, 65] on icon at bounding box center [768, 66] width 8 height 9
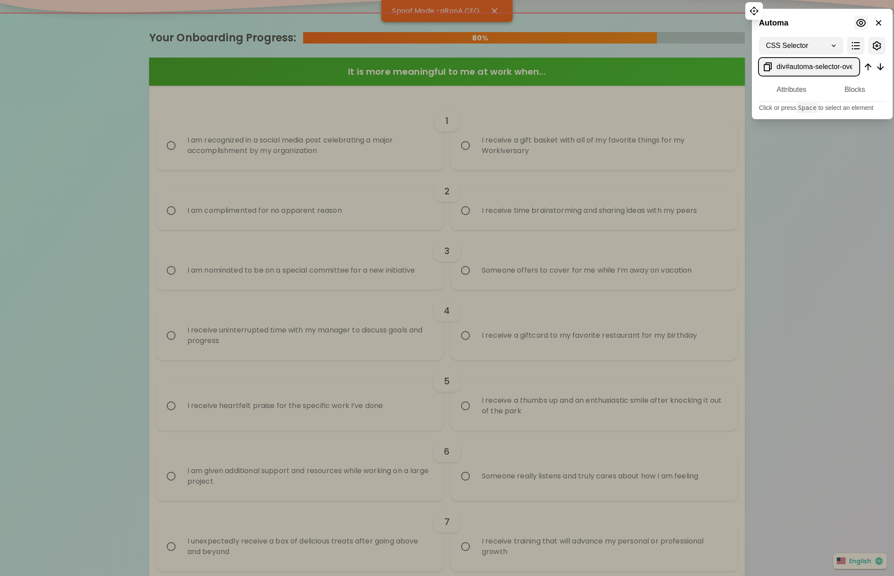
click at [862, 21] on icon at bounding box center [861, 23] width 11 height 11
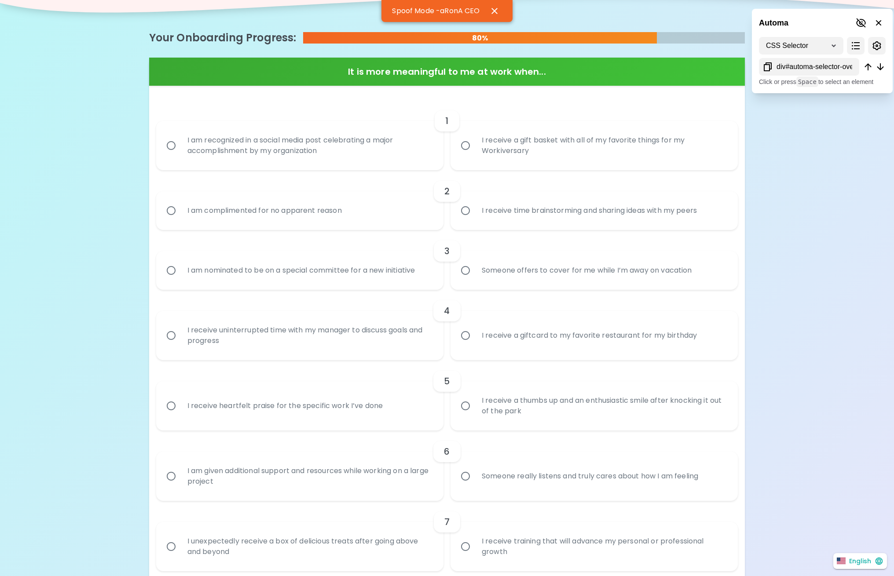
click at [162, 326] on input "I receive uninterrupted time with my manager to discuss goals and progress" at bounding box center [171, 335] width 18 height 18
radio input "true"
click at [162, 397] on input "I receive heartfelt praise for the specific work I’ve done" at bounding box center [171, 406] width 18 height 18
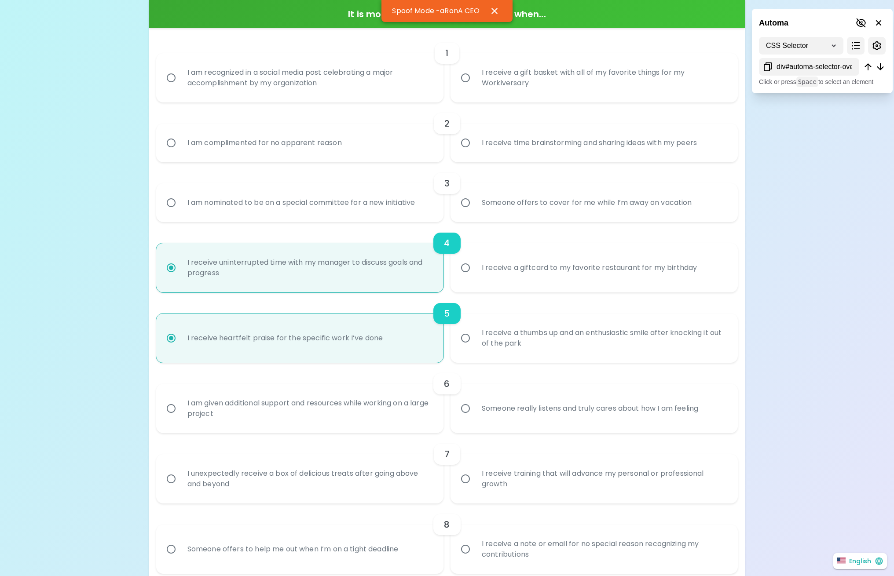
scroll to position [216, 0]
click at [162, 256] on input "I receive uninterrupted time with my manager to discuss goals and progress" at bounding box center [171, 265] width 18 height 18
click at [162, 326] on input "I receive heartfelt praise for the specific work I’ve done" at bounding box center [171, 335] width 18 height 18
radio input "true"
click at [162, 256] on input "I receive uninterrupted time with my manager to discuss goals and progress" at bounding box center [171, 265] width 18 height 18
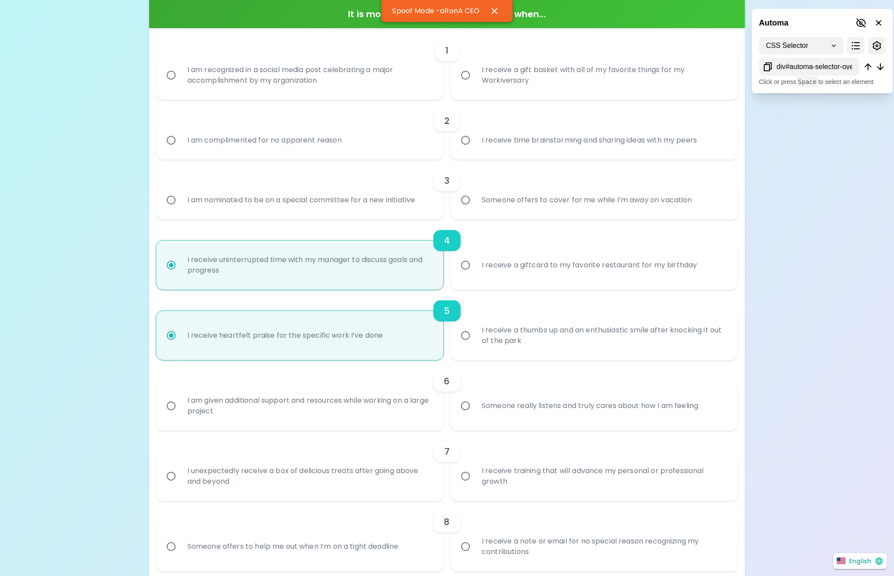
radio input "true"
click at [162, 326] on input "I receive heartfelt praise for the specific work I’ve done" at bounding box center [171, 335] width 18 height 18
radio input "true"
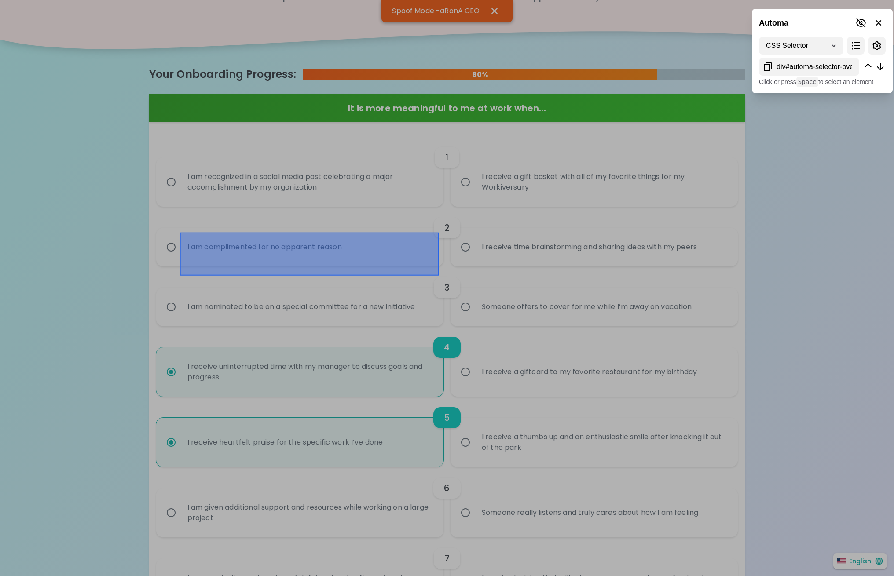
scroll to position [3, 0]
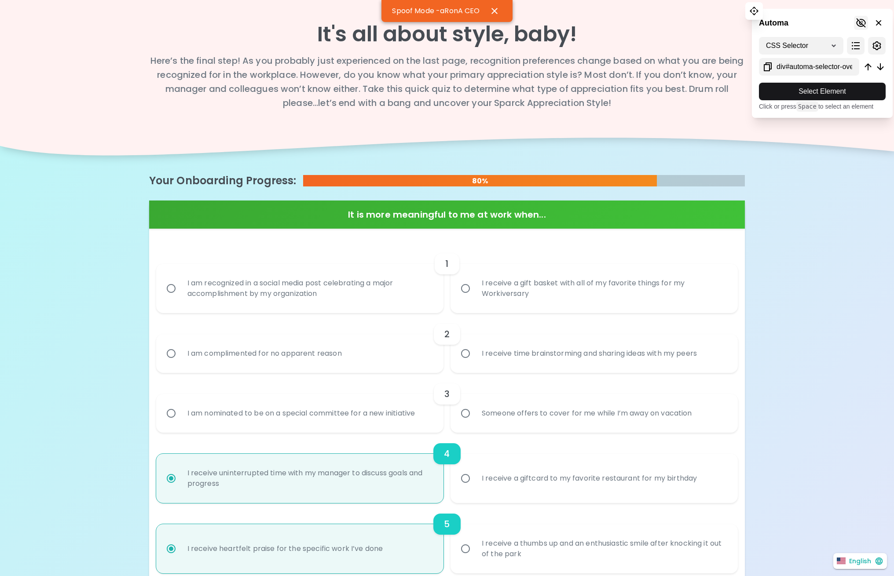
click at [859, 21] on icon at bounding box center [861, 23] width 11 height 11
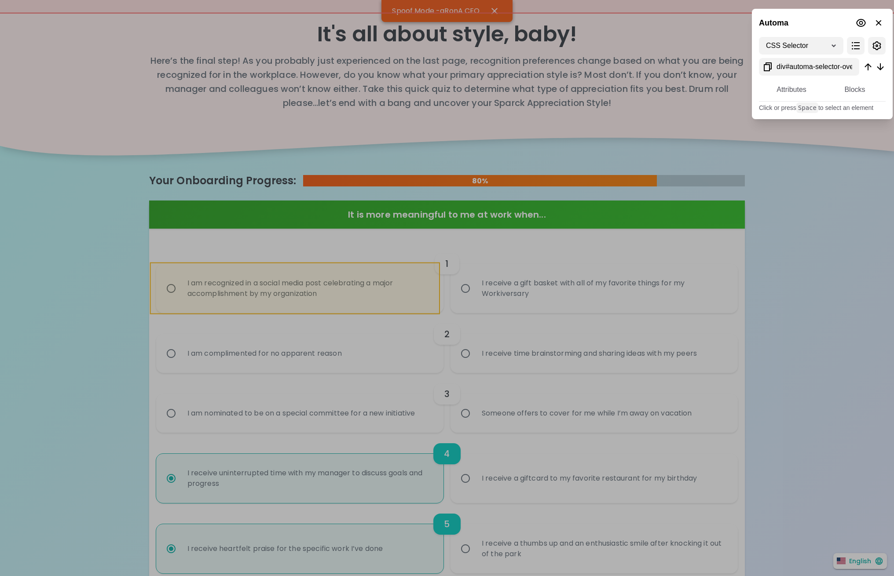
click at [282, 312] on div at bounding box center [447, 288] width 894 height 576
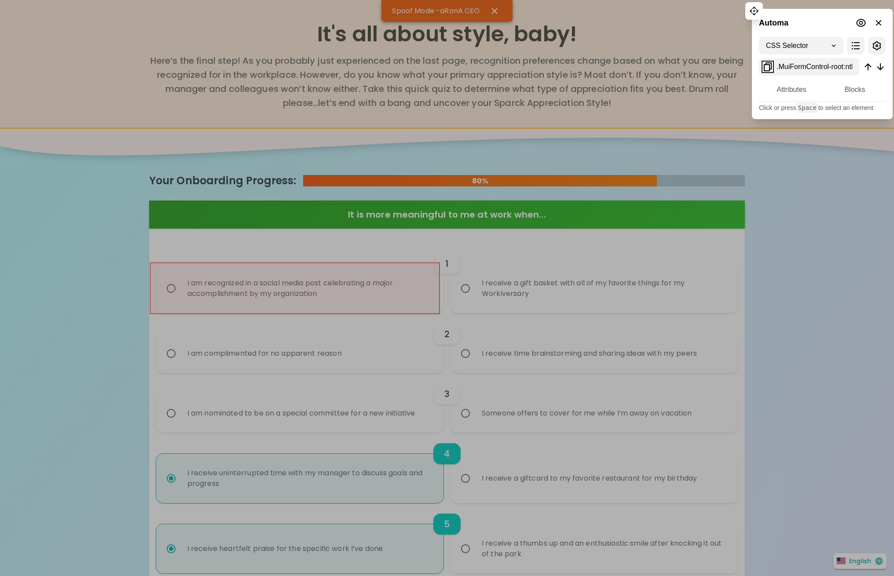
click at [769, 68] on icon at bounding box center [768, 66] width 8 height 9
click at [162, 540] on input "I receive heartfelt praise for the specific work I’ve done" at bounding box center [171, 549] width 18 height 18
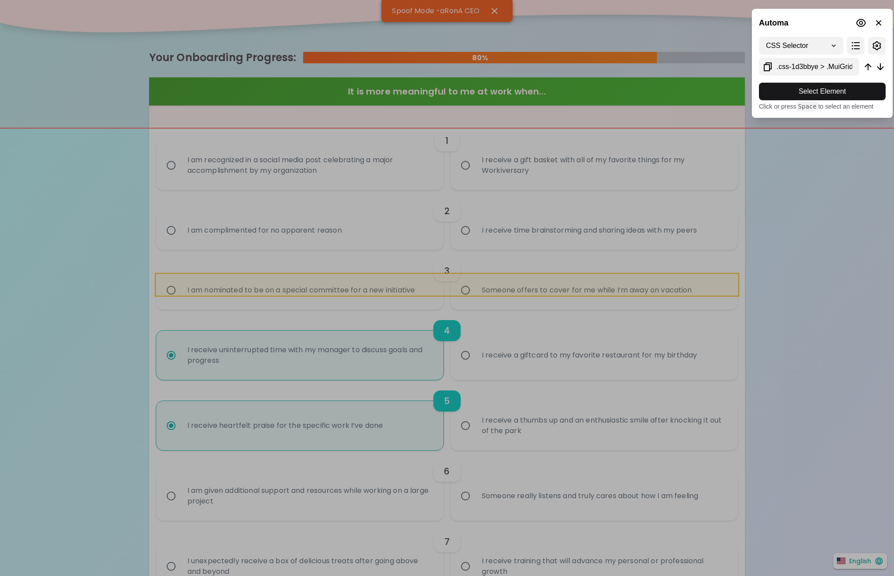
scroll to position [29, 0]
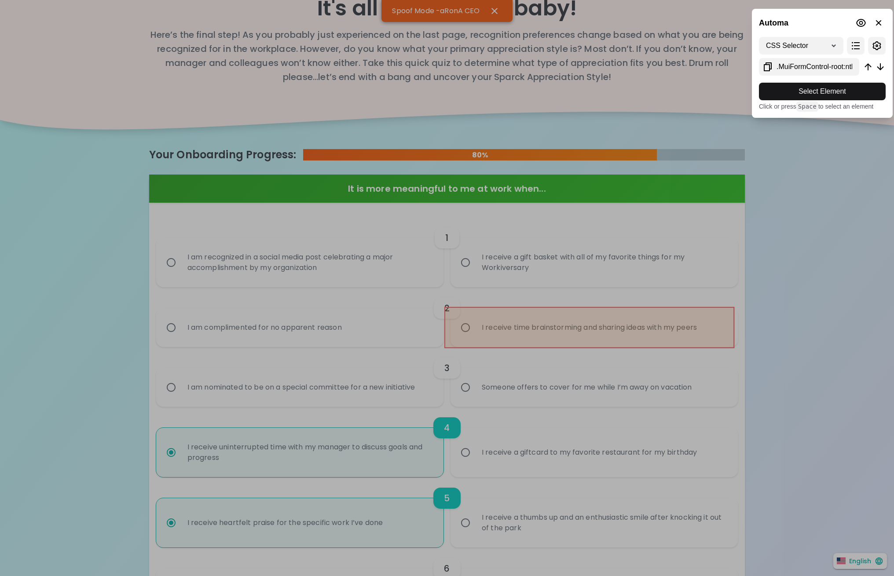
click at [565, 344] on div at bounding box center [447, 288] width 894 height 576
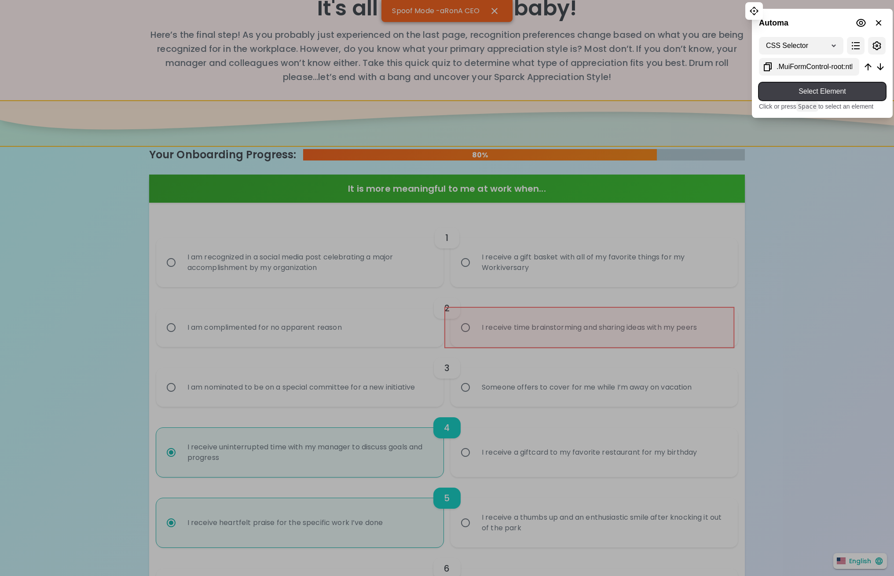
click at [813, 91] on span "Select Element" at bounding box center [822, 91] width 113 height 11
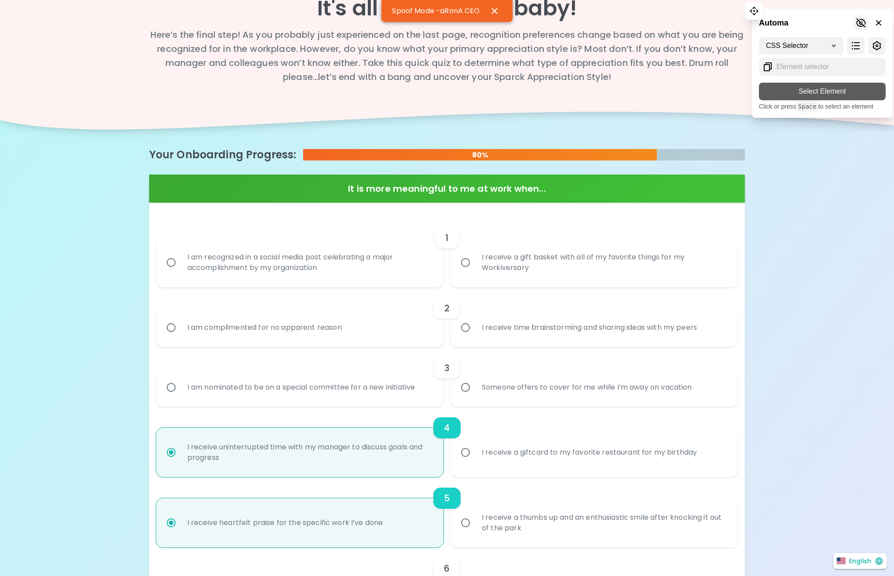
click at [862, 18] on icon at bounding box center [861, 23] width 11 height 11
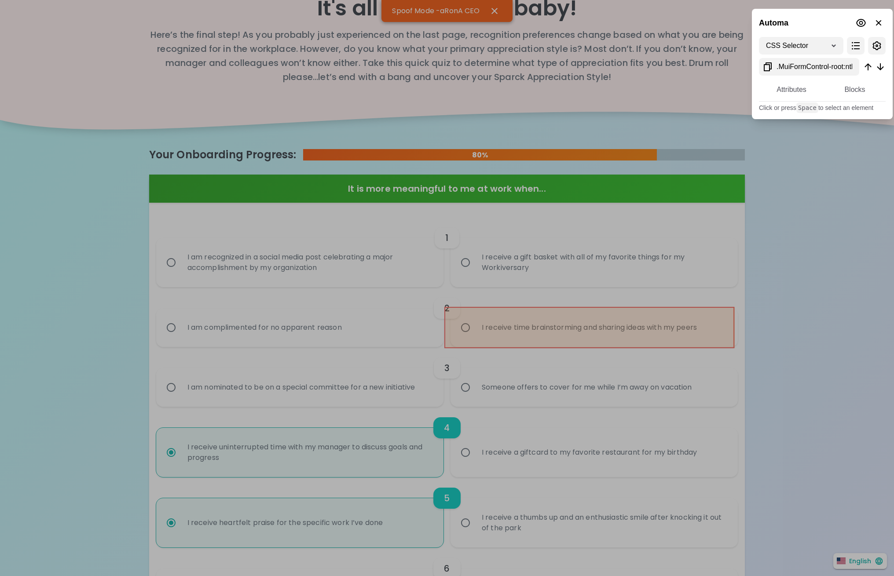
click at [721, 327] on div at bounding box center [447, 288] width 894 height 576
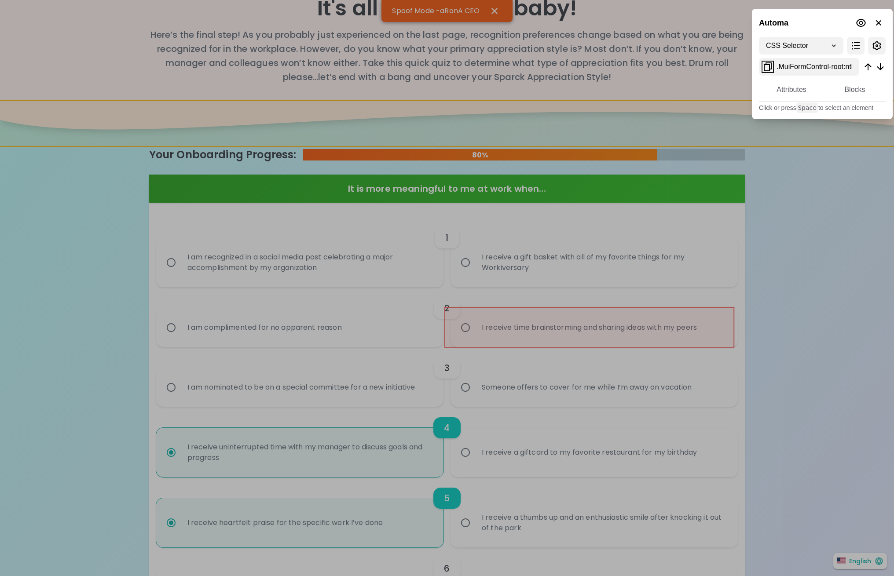
click at [766, 66] on icon at bounding box center [767, 67] width 11 height 11
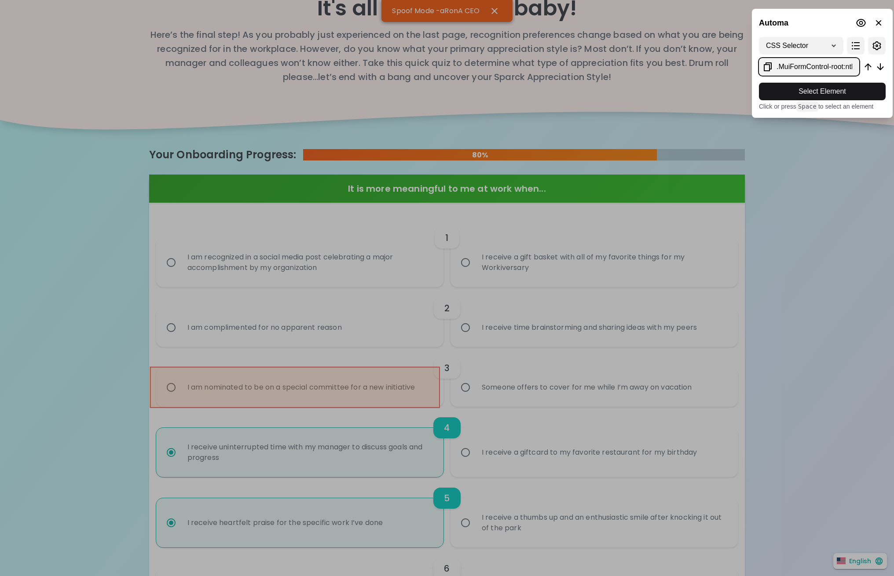
click at [179, 402] on div at bounding box center [447, 288] width 894 height 576
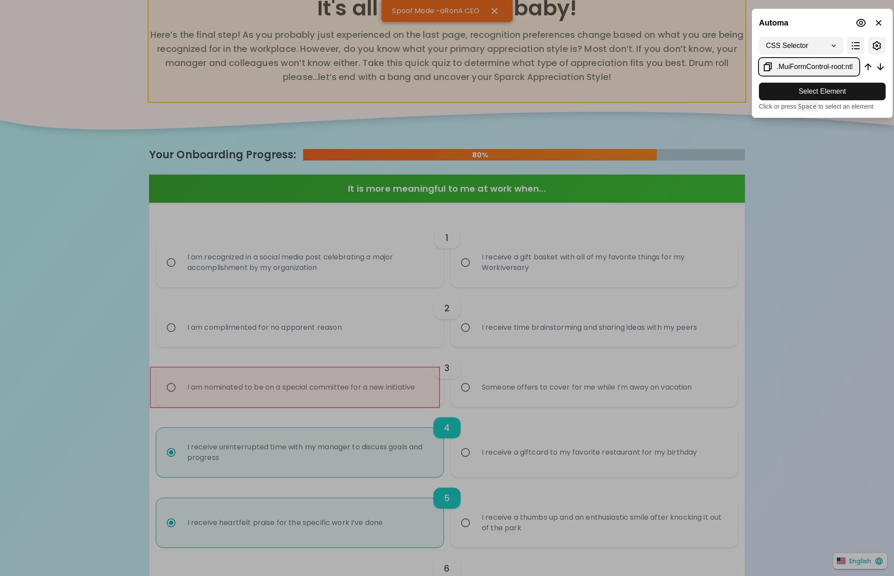
click at [798, 94] on span "Select Element" at bounding box center [822, 91] width 113 height 11
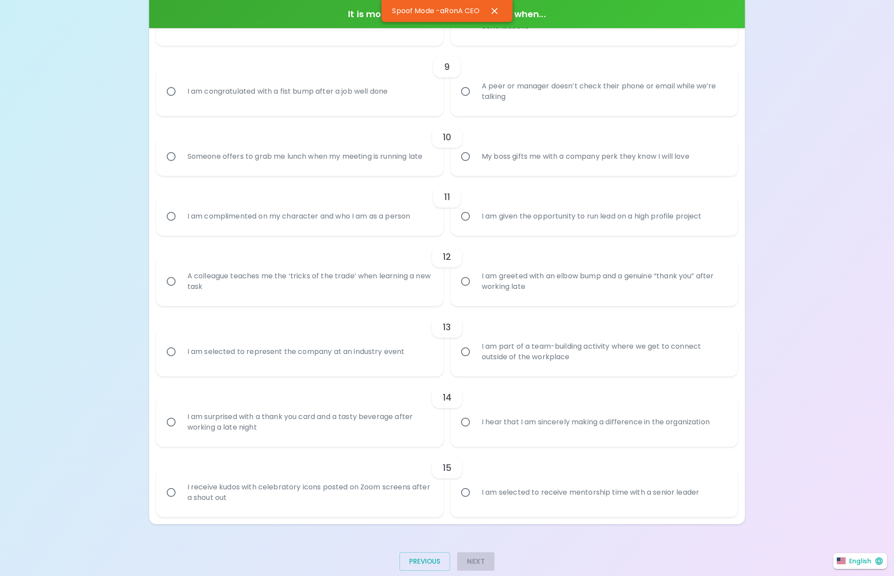
scroll to position [761, 0]
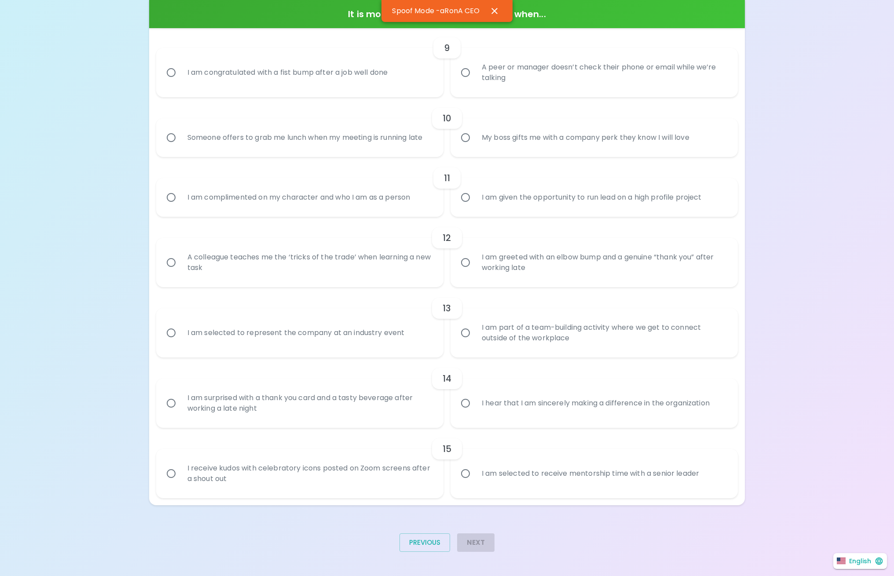
click at [410, 552] on button "Previous" at bounding box center [424, 543] width 51 height 18
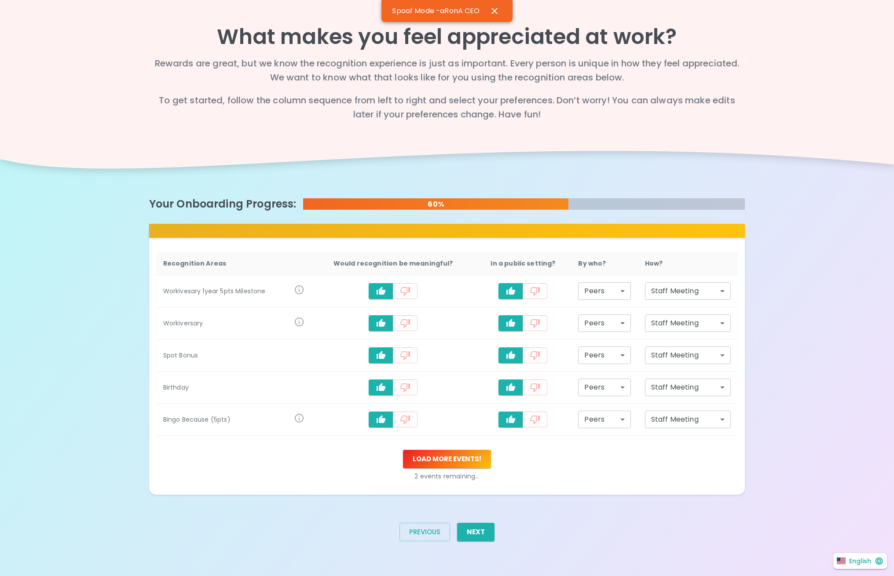
scroll to position [0, 0]
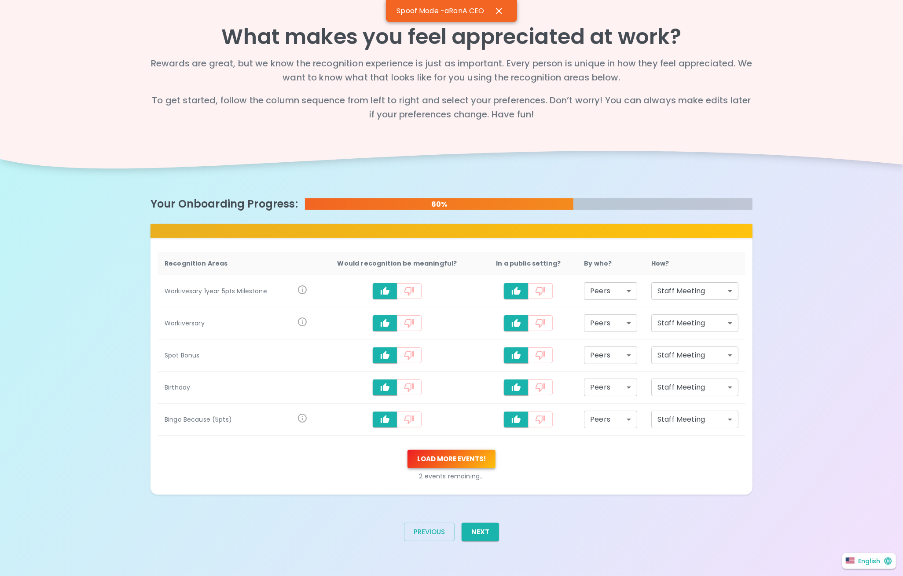
click at [464, 457] on button "Load more events !" at bounding box center [451, 459] width 88 height 18
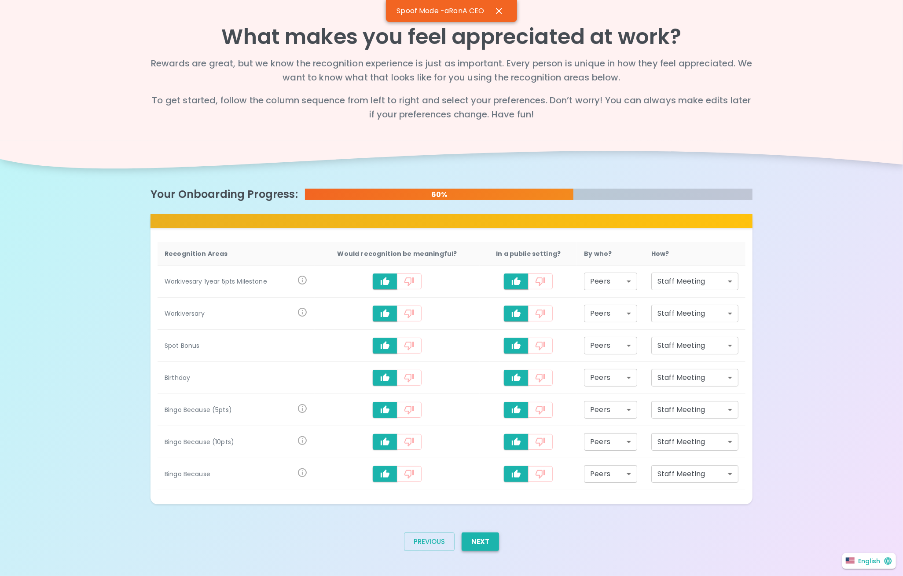
click at [483, 538] on button "Next" at bounding box center [479, 542] width 37 height 18
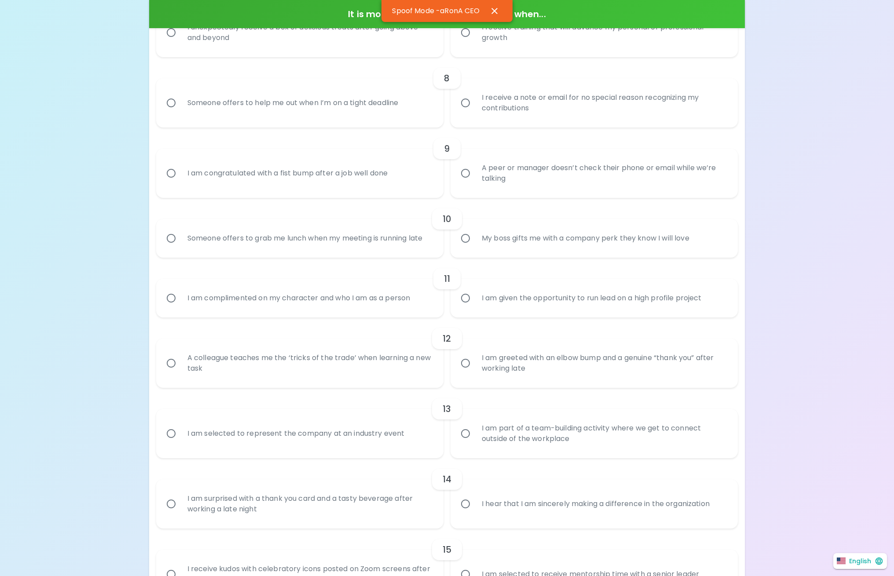
scroll to position [761, 0]
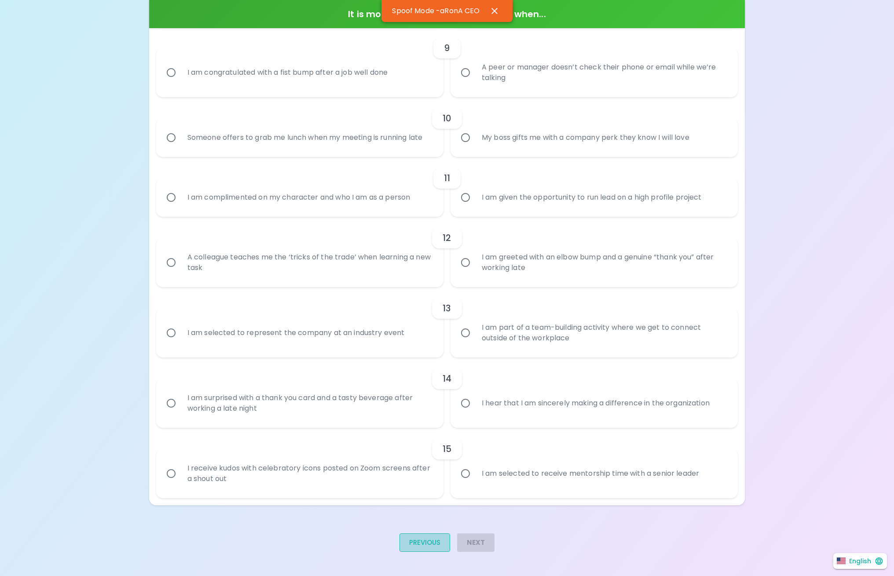
click at [430, 545] on button "Previous" at bounding box center [424, 543] width 51 height 18
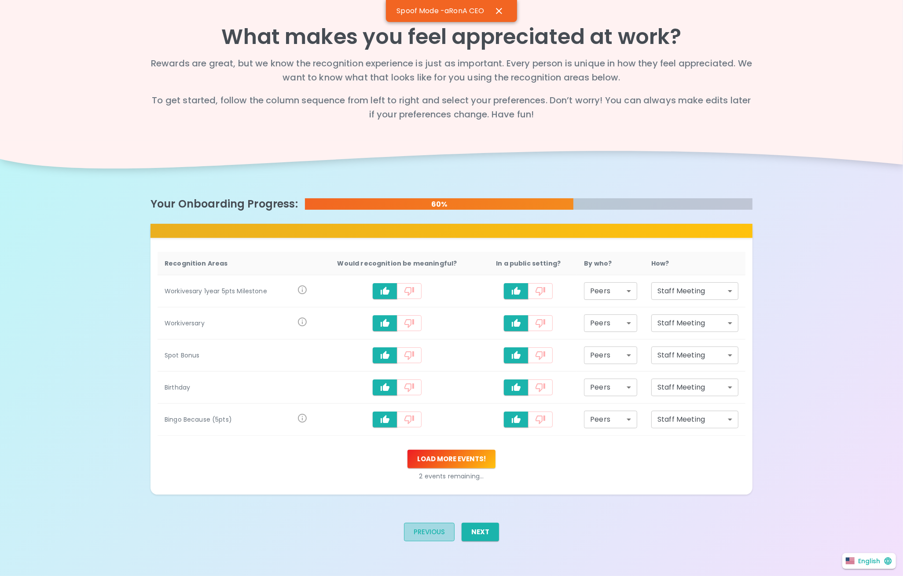
click at [439, 532] on button "Previous" at bounding box center [429, 532] width 51 height 18
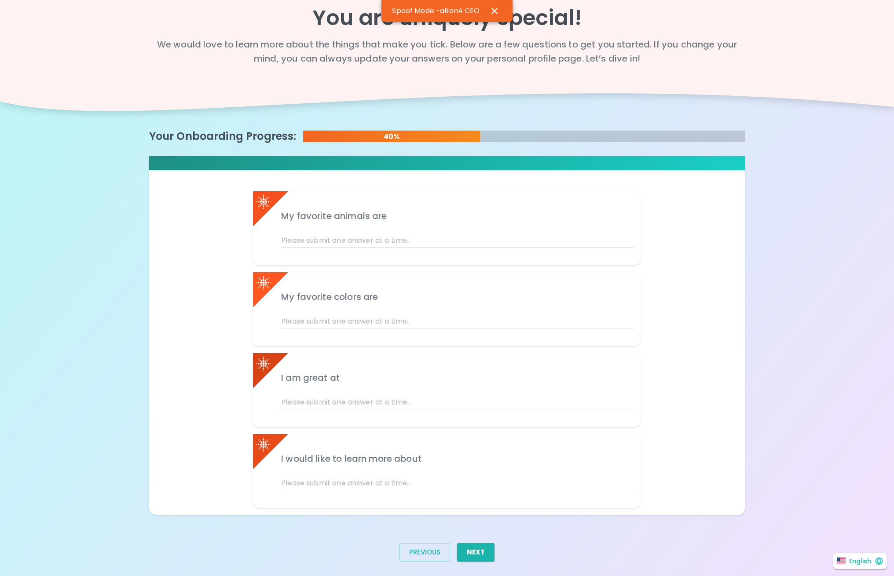
scroll to position [29, 0]
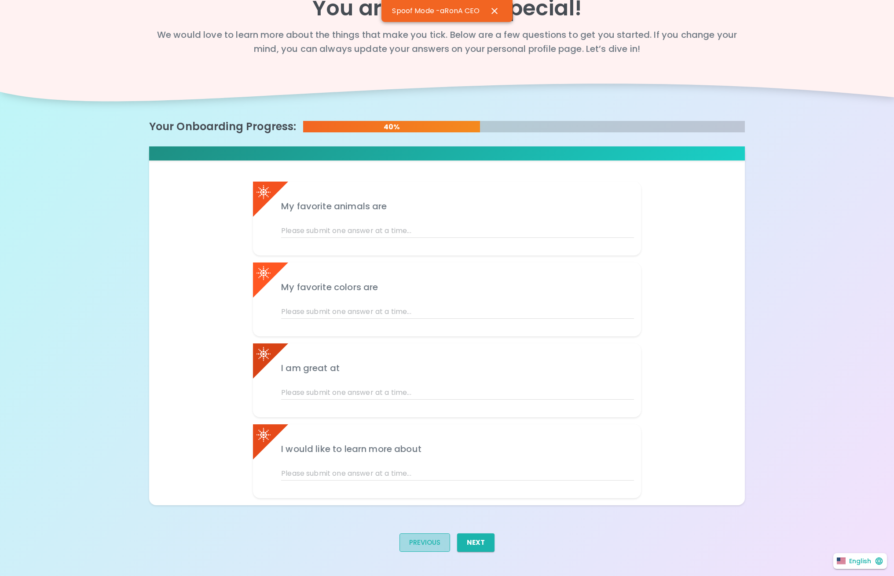
click at [425, 546] on button "Previous" at bounding box center [424, 543] width 51 height 18
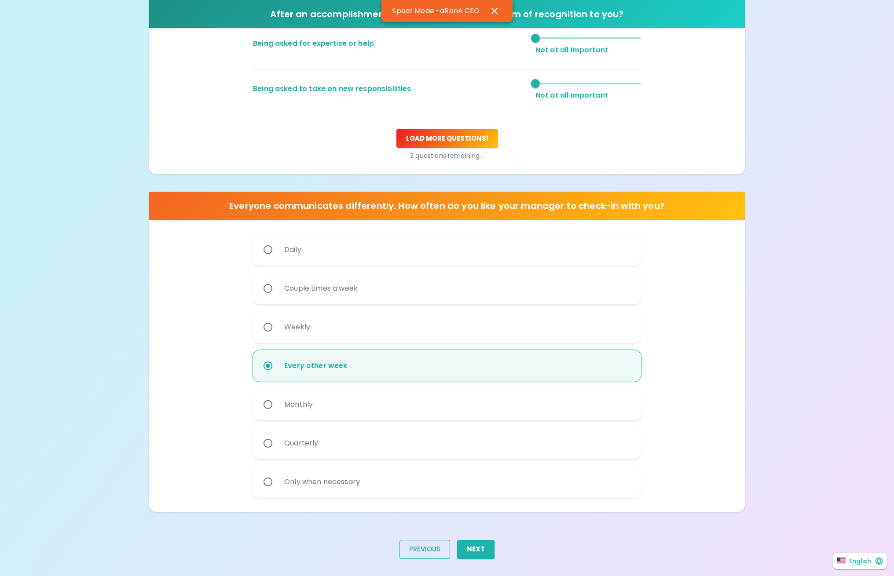
scroll to position [328, 0]
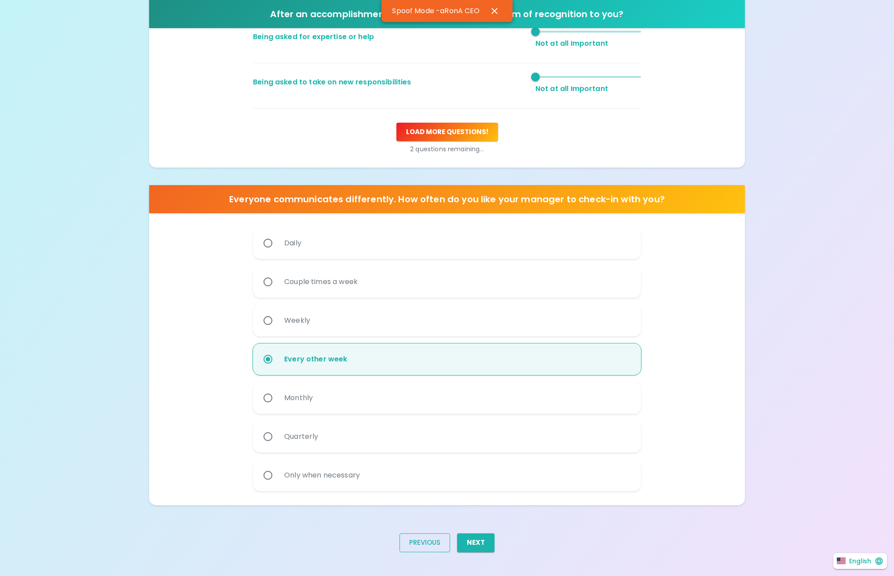
click at [430, 547] on button "Previous" at bounding box center [424, 543] width 51 height 18
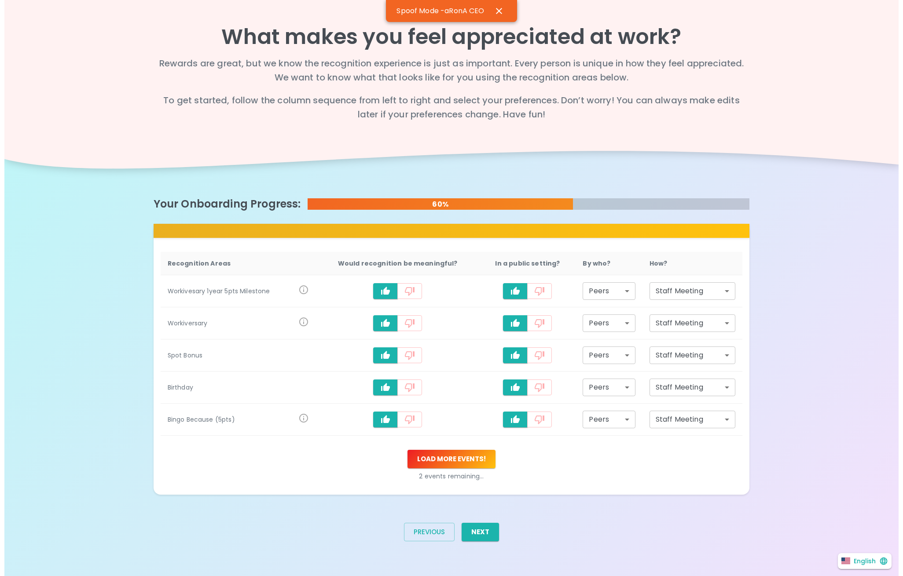
scroll to position [0, 0]
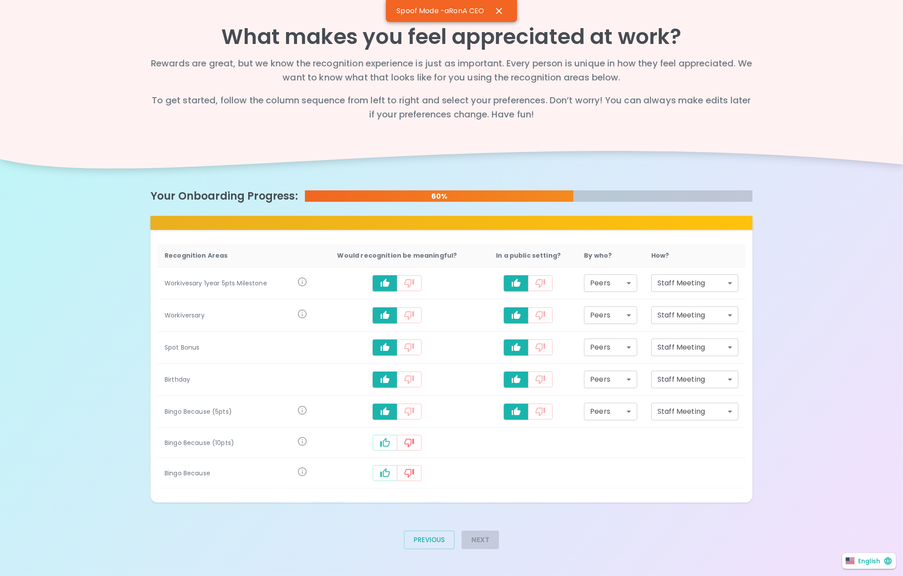
type input "personal_note"
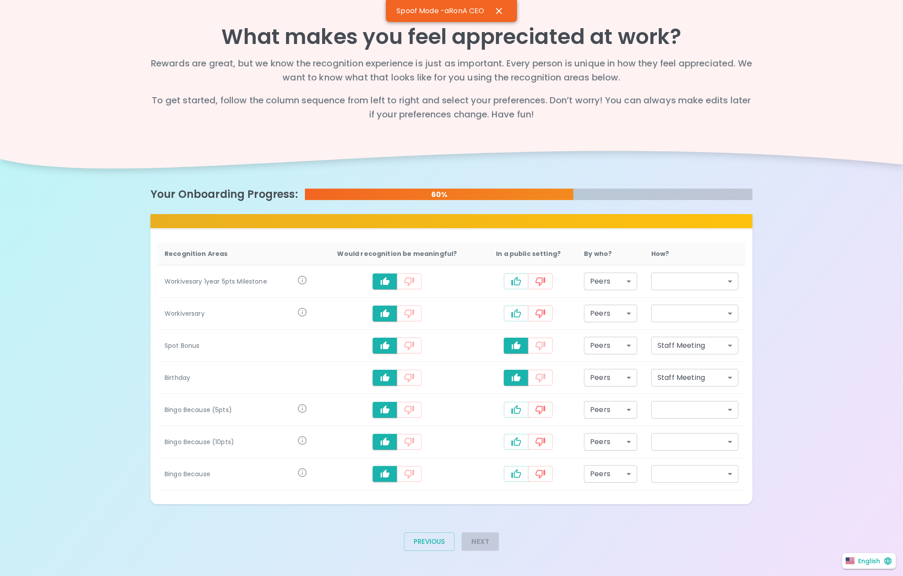
type input "personal_note"
type input "staff_meeting"
type input "personal_note"
type input "staff_meeting"
type input "personal_note"
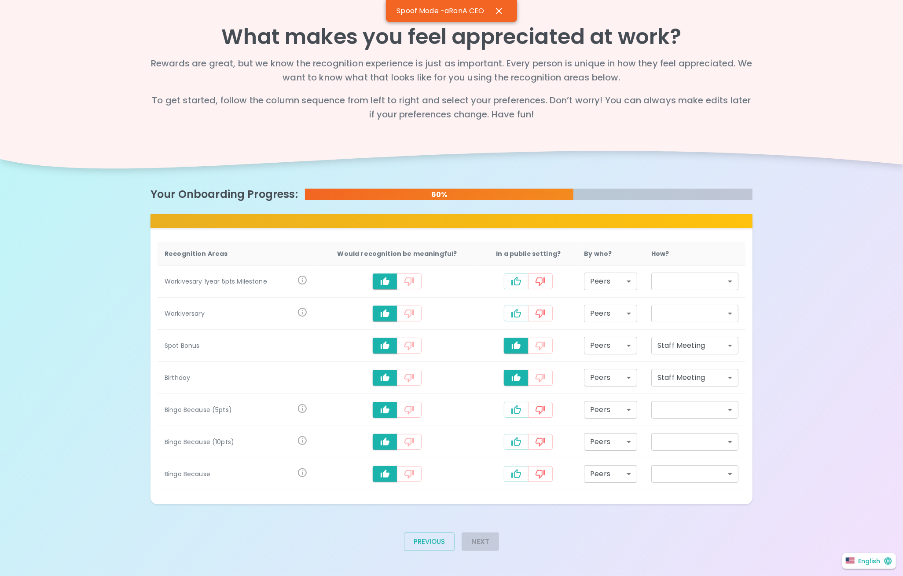
type input "staff_meeting"
type input "personal_note"
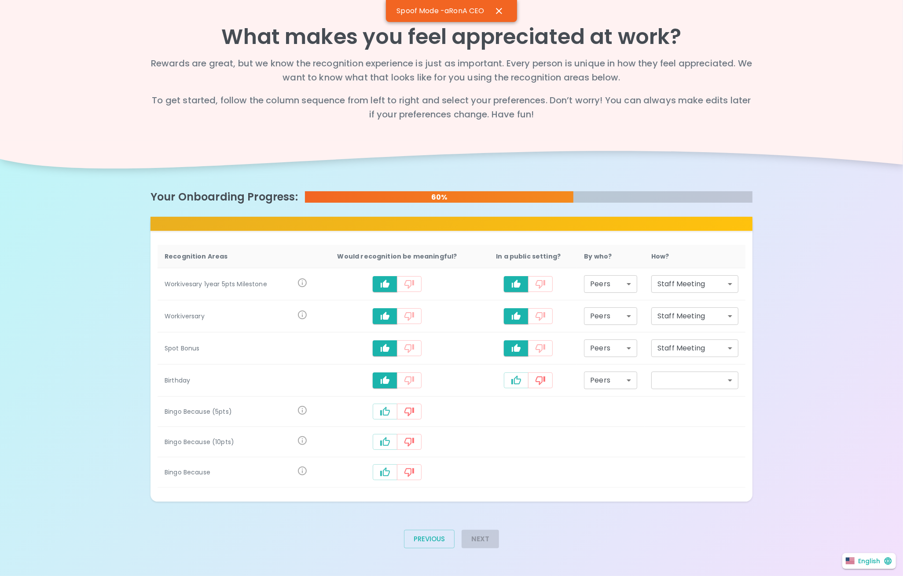
type input "staff_meeting"
type input "personal_note"
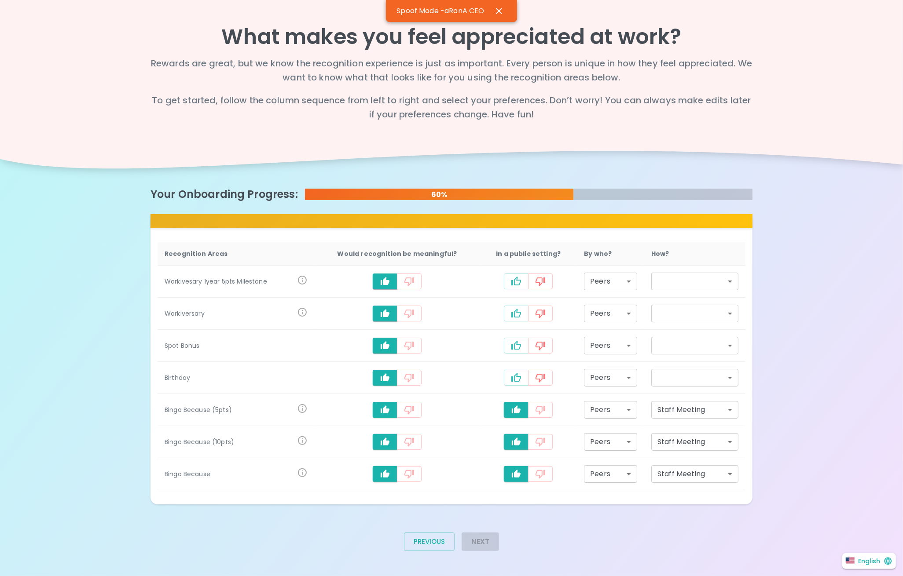
type input "personal_note"
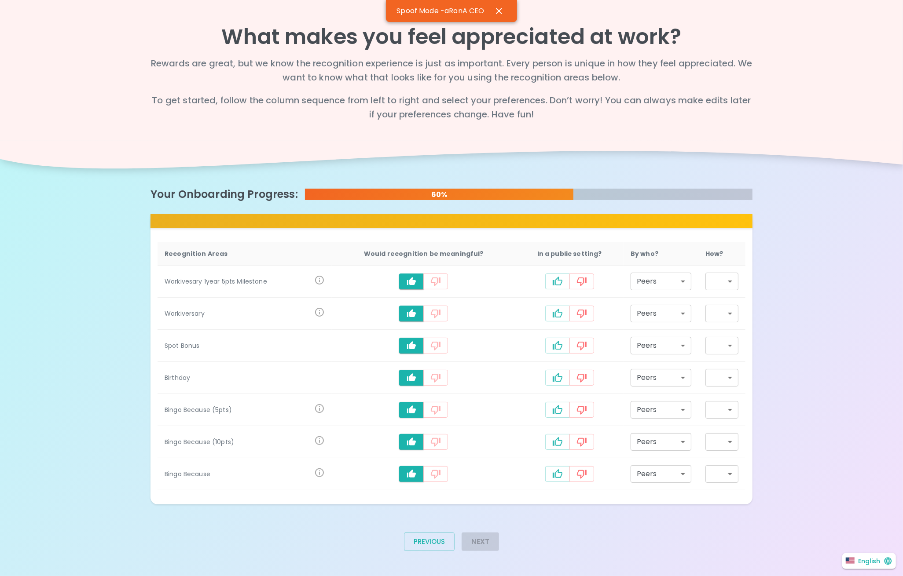
type input "staff_meeting"
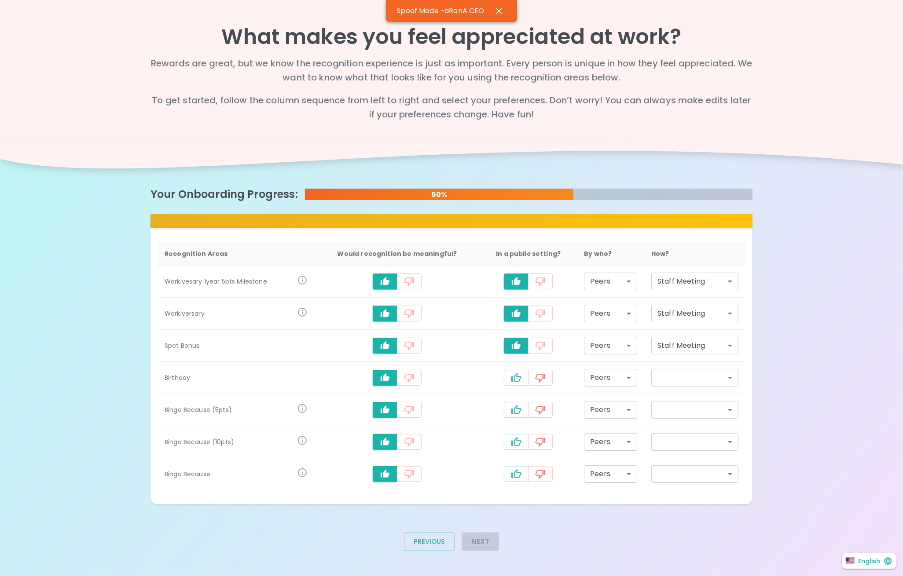
type input "staff_meeting"
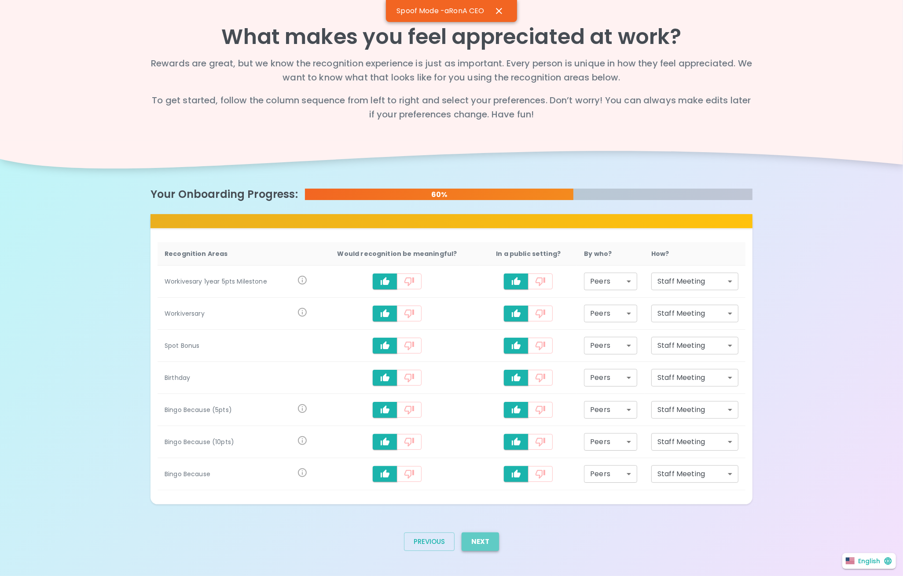
click at [482, 539] on button "Next" at bounding box center [479, 542] width 37 height 18
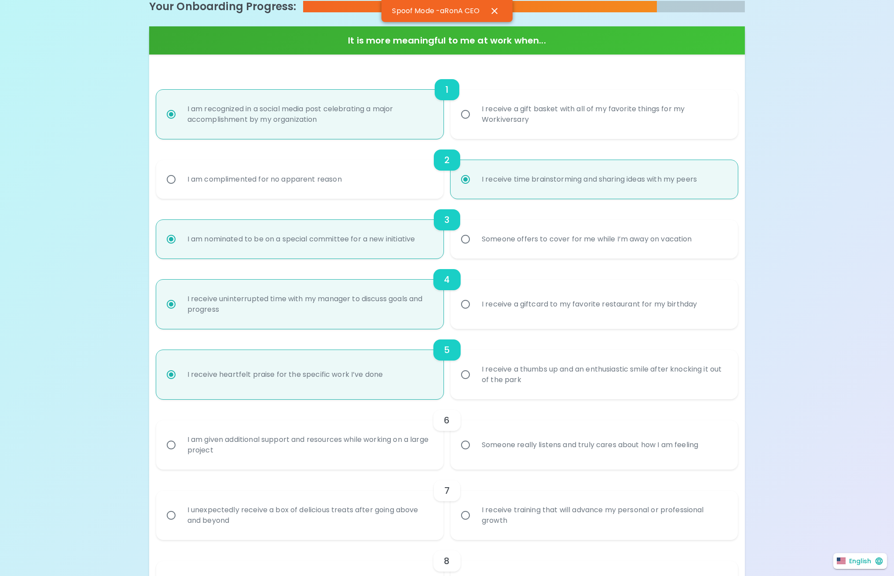
scroll to position [189, 0]
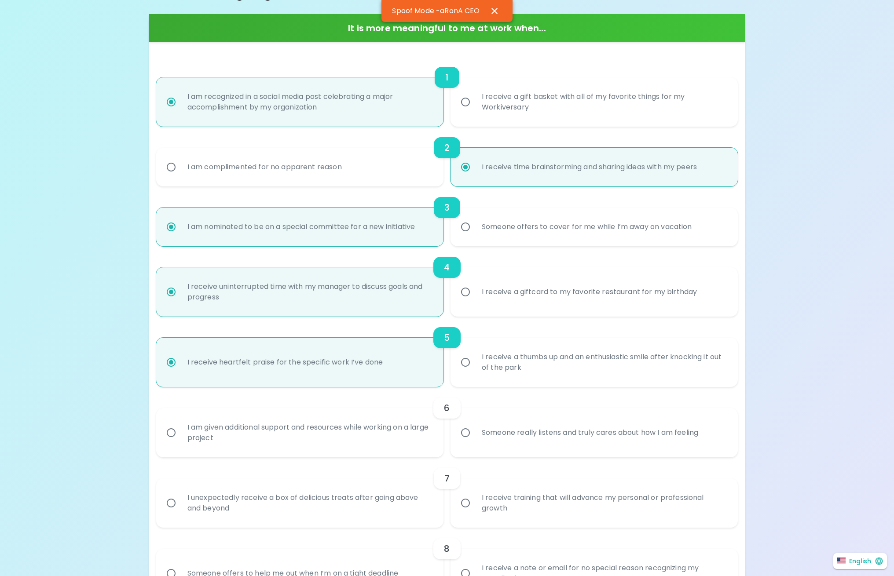
radio input "true"
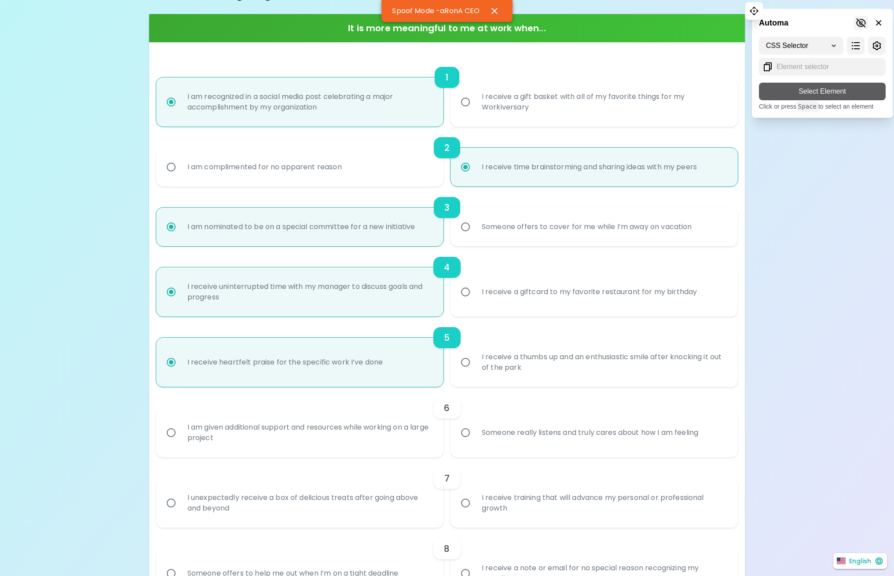
click at [860, 19] on icon at bounding box center [861, 22] width 10 height 9
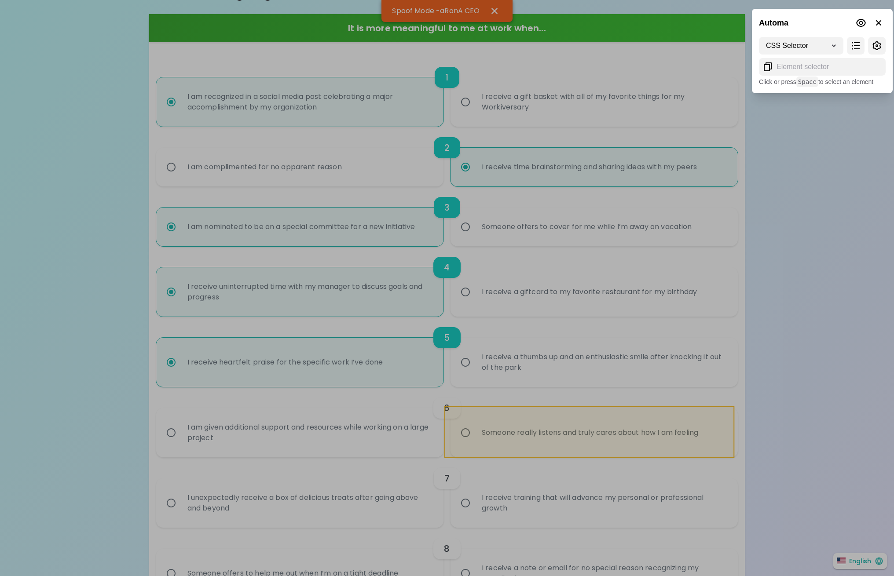
click at [714, 446] on div at bounding box center [447, 288] width 894 height 576
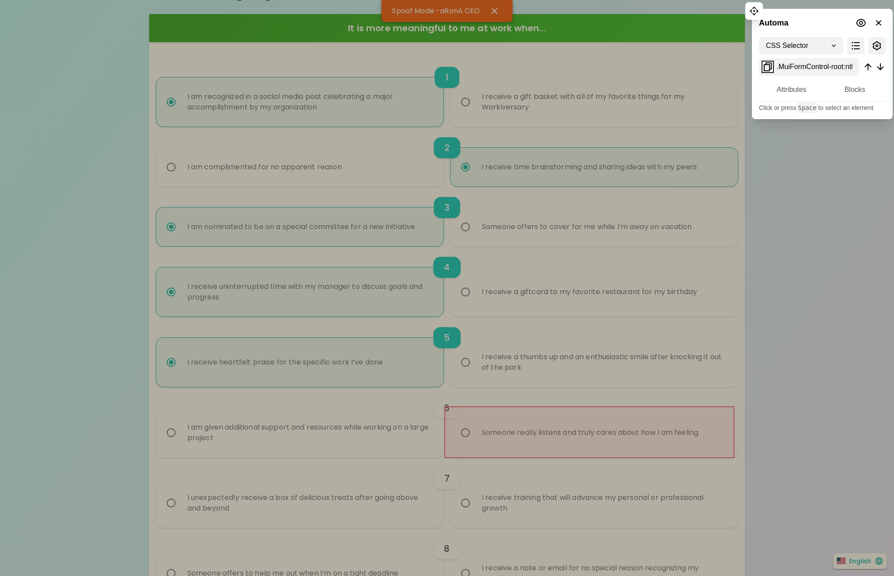
click at [766, 66] on icon at bounding box center [767, 67] width 11 height 11
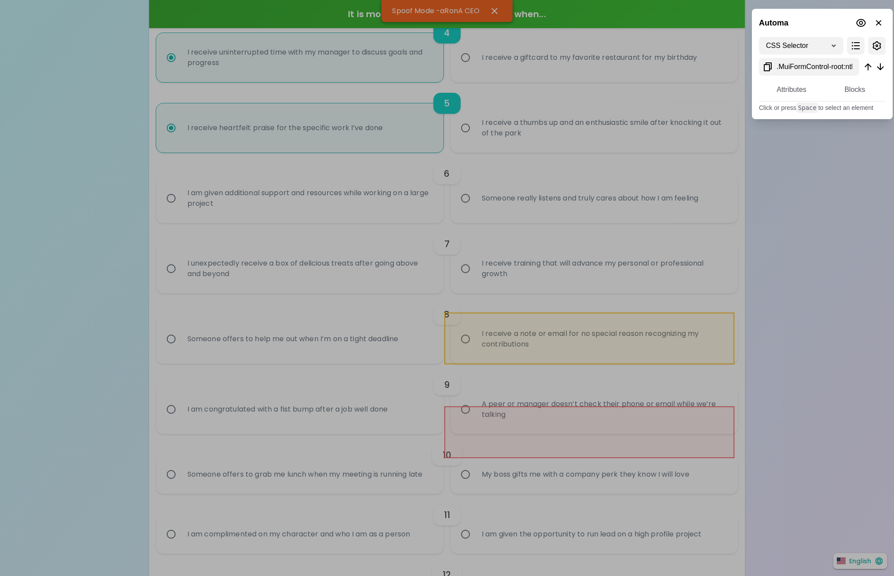
scroll to position [424, 0]
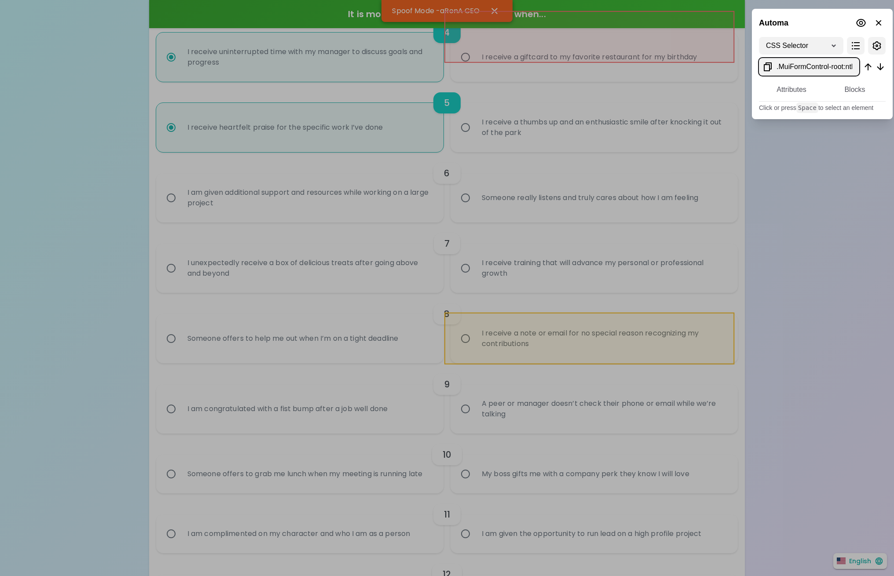
click at [650, 361] on div at bounding box center [447, 288] width 894 height 576
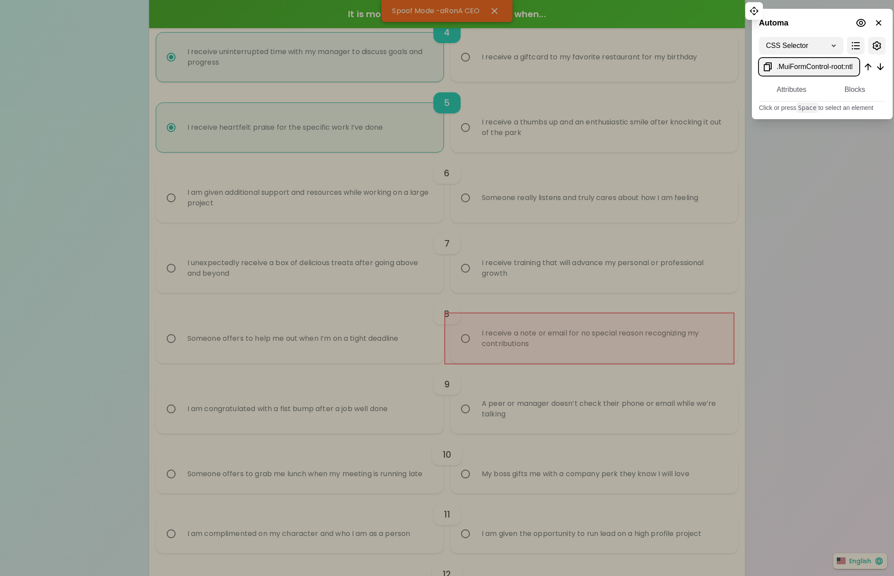
click at [768, 62] on icon at bounding box center [767, 67] width 11 height 11
radio input "true"
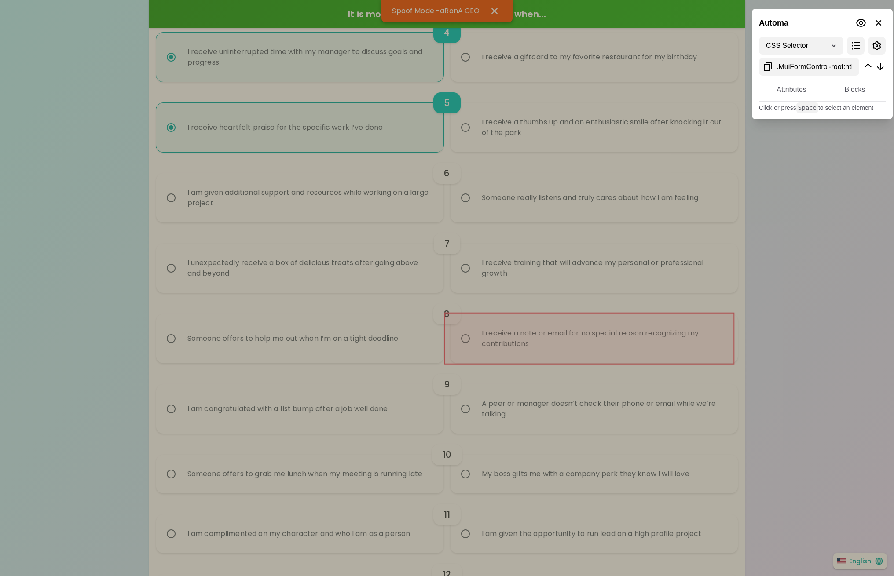
radio input "true"
click at [456, 189] on input "Someone really listens and truly cares about how I am feeling" at bounding box center [465, 198] width 18 height 18
radio input "false"
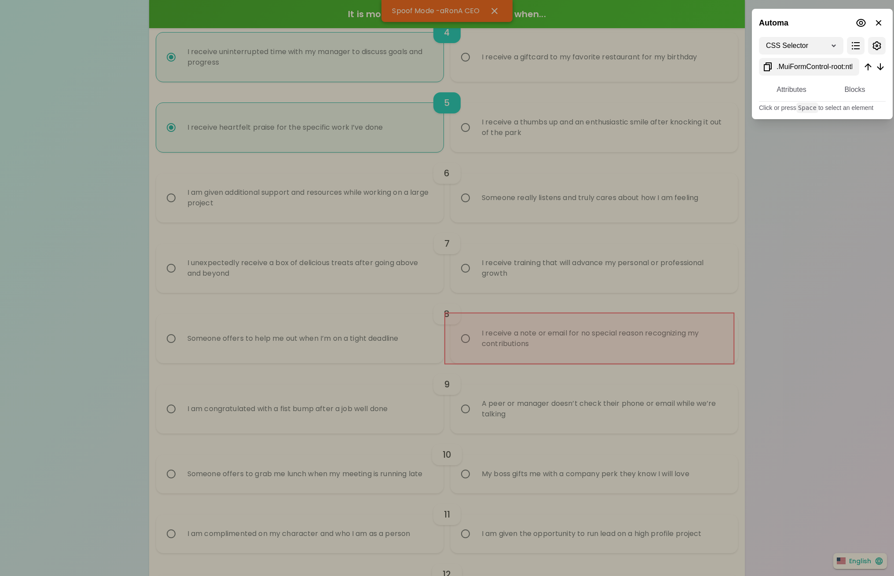
radio input "false"
radio input "true"
radio input "false"
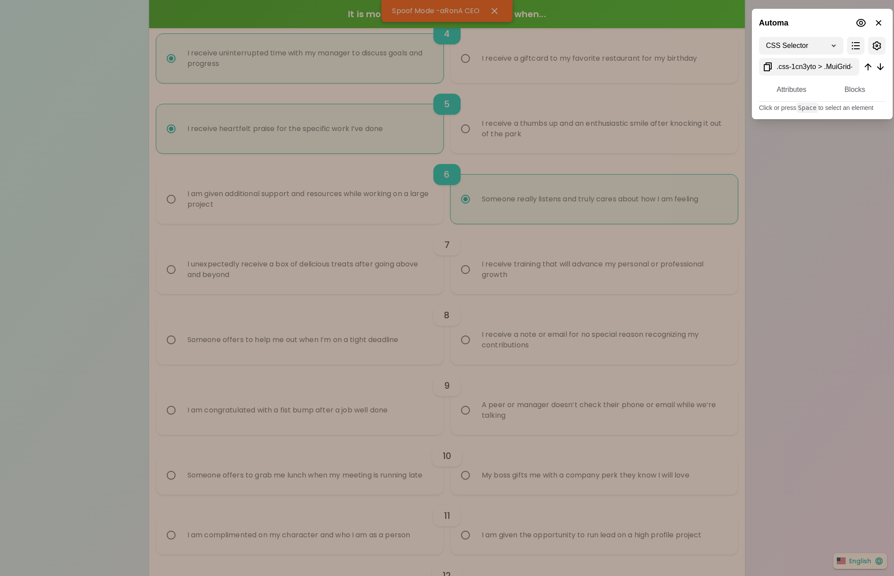
click at [456, 331] on input "I receive a note or email for no special reason recognizing my contributions" at bounding box center [465, 340] width 18 height 18
radio input "false"
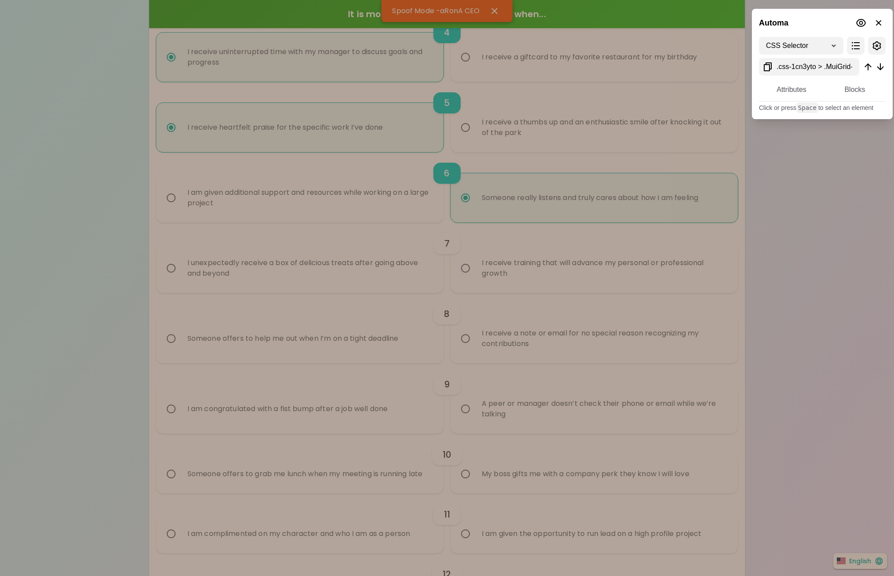
radio input "true"
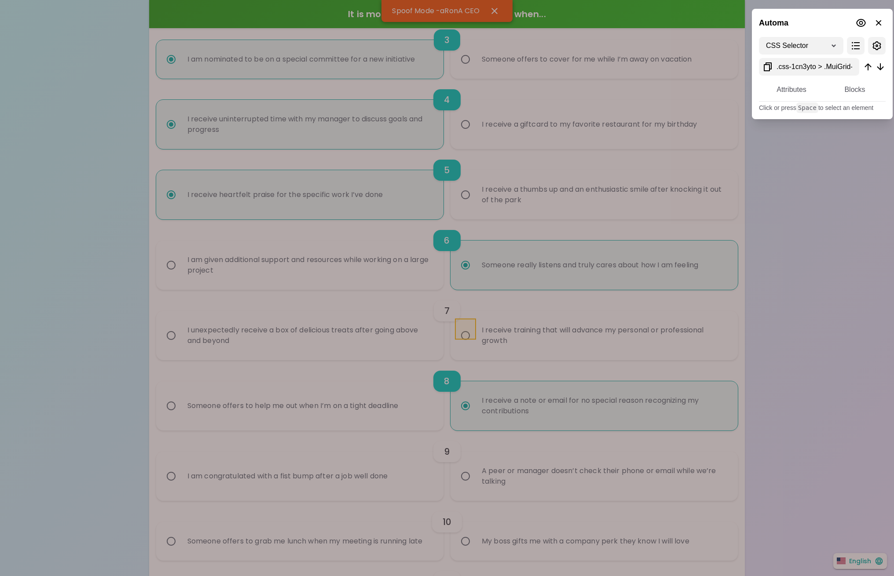
scroll to position [410, 0]
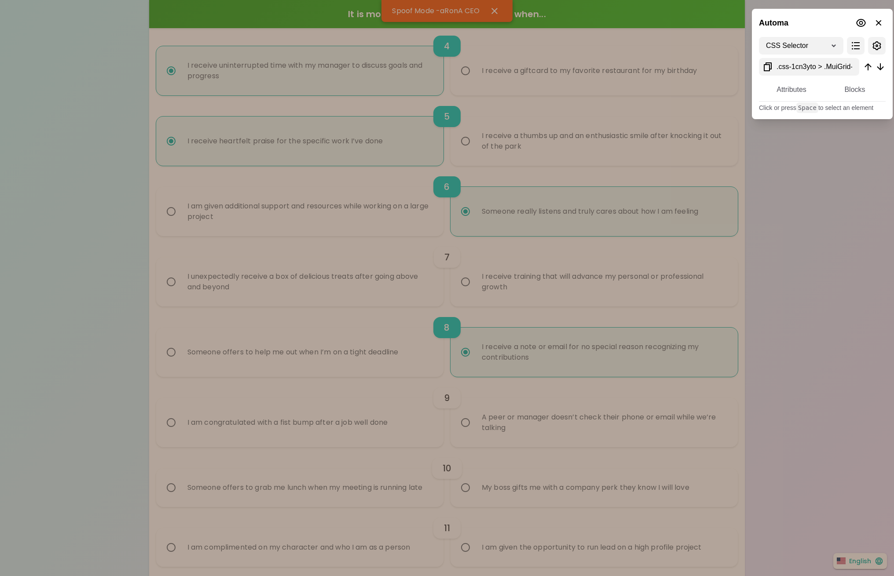
radio input "true"
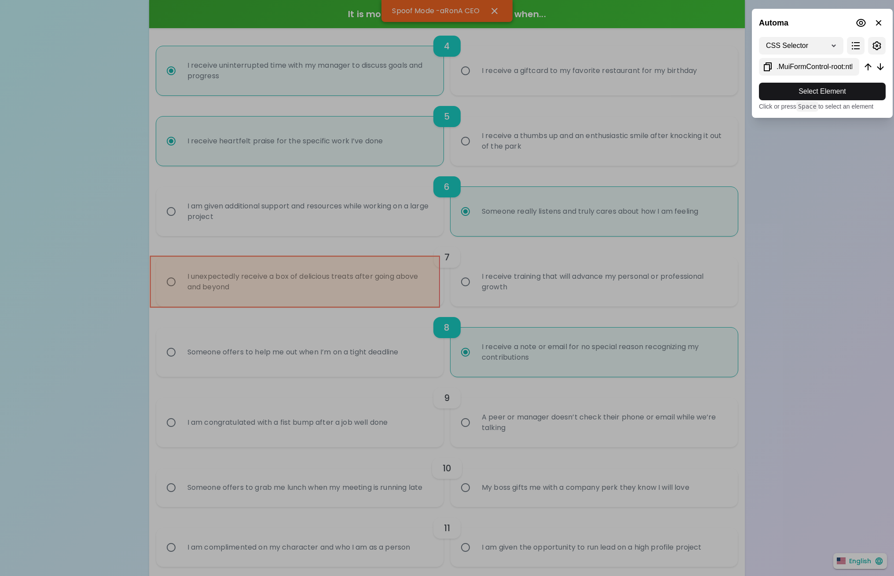
click at [433, 304] on div at bounding box center [447, 288] width 894 height 576
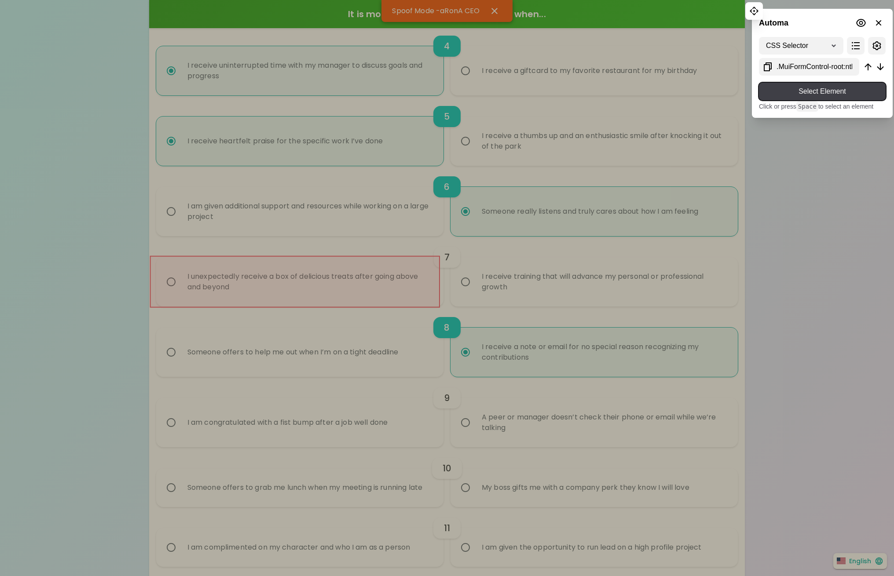
click at [794, 94] on span "Select Element" at bounding box center [822, 91] width 113 height 11
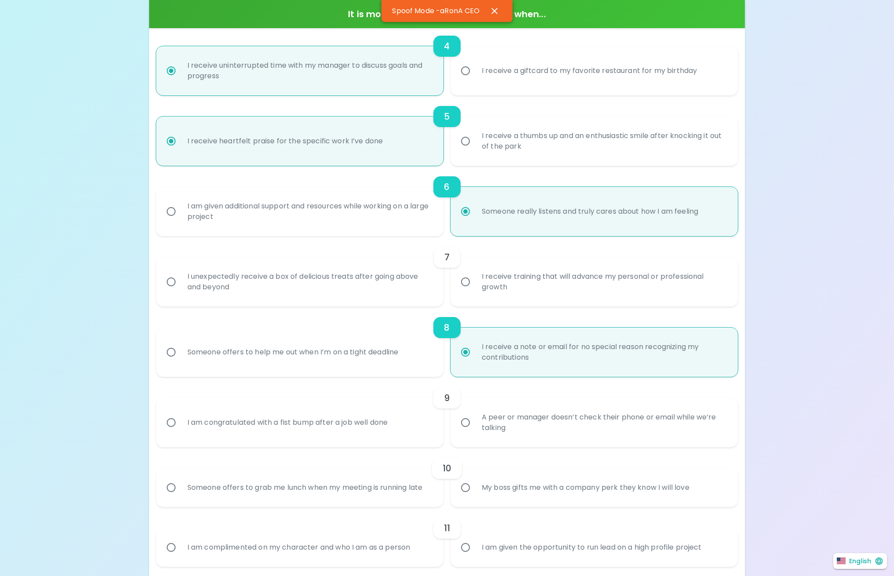
radio input "true"
click at [162, 0] on input "I am nominated to be on a special committee for a new initiative" at bounding box center [171, 5] width 18 height 18
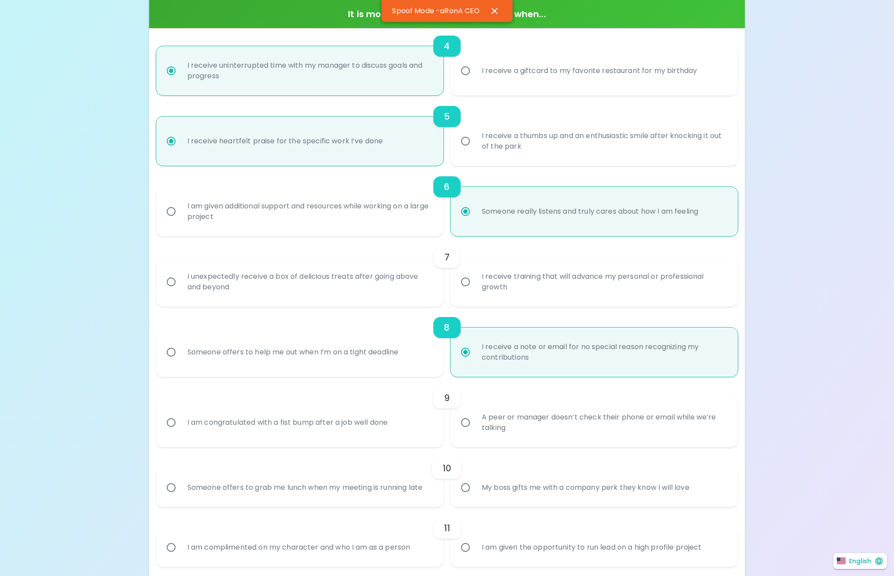
radio input "true"
click at [456, 202] on input "Someone really listens and truly cares about how I am feeling" at bounding box center [465, 211] width 18 height 18
radio input "true"
click at [456, 343] on input "I receive a note or email for no special reason recognizing my contributions" at bounding box center [465, 352] width 18 height 18
radio input "true"
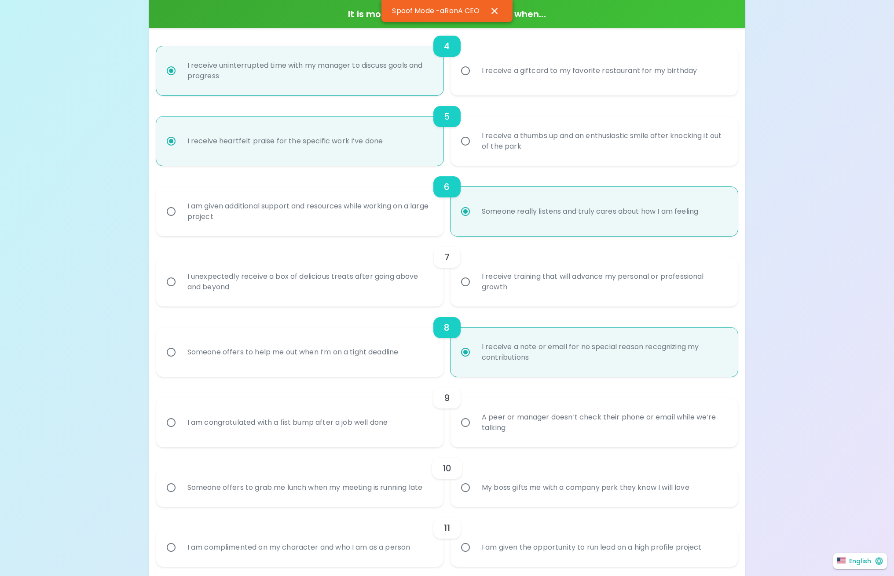
click at [162, 273] on input "I unexpectedly receive a box of delicious treats after going above and beyond" at bounding box center [171, 282] width 18 height 18
radio input "false"
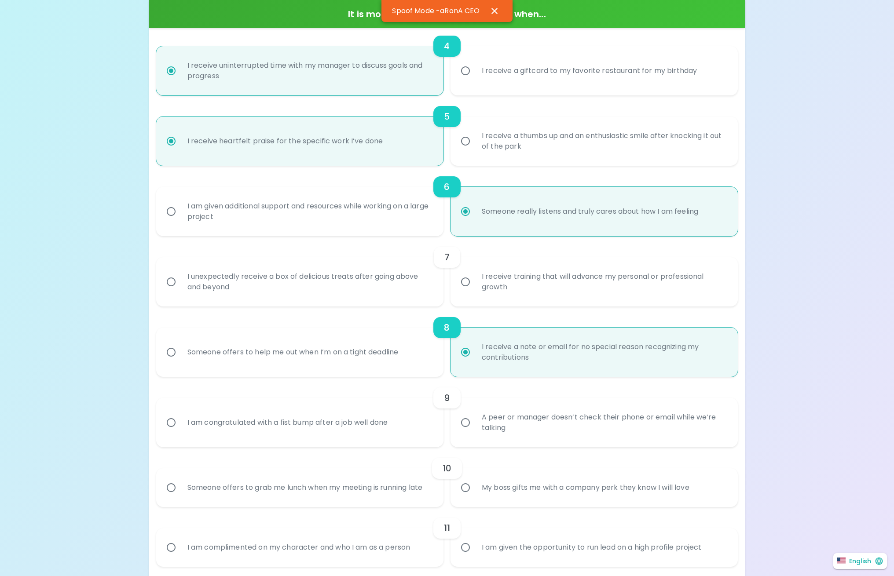
radio input "false"
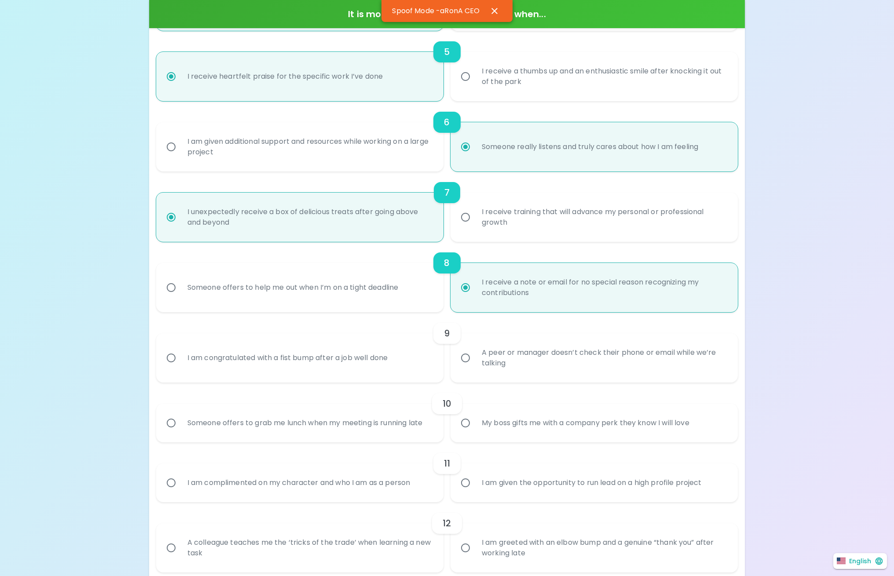
scroll to position [481, 0]
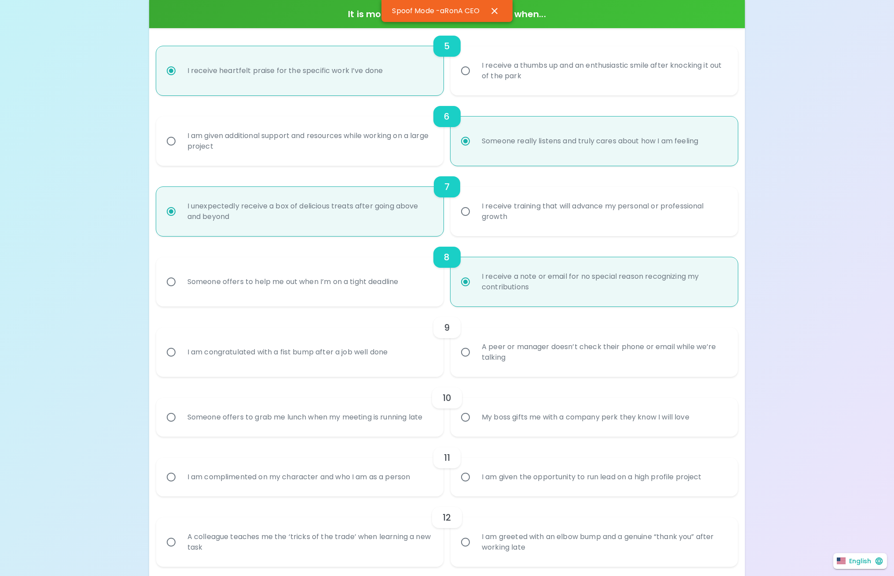
radio input "true"
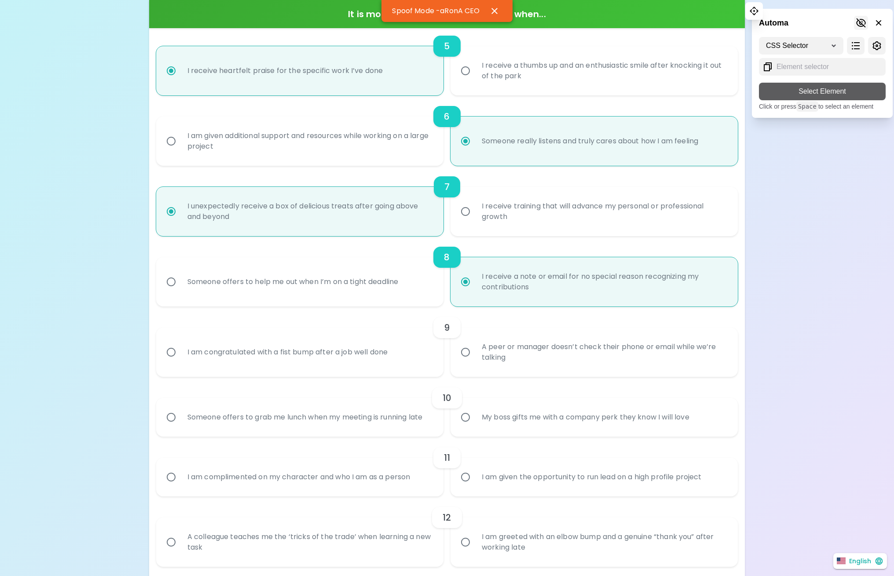
click at [862, 24] on icon at bounding box center [861, 22] width 10 height 9
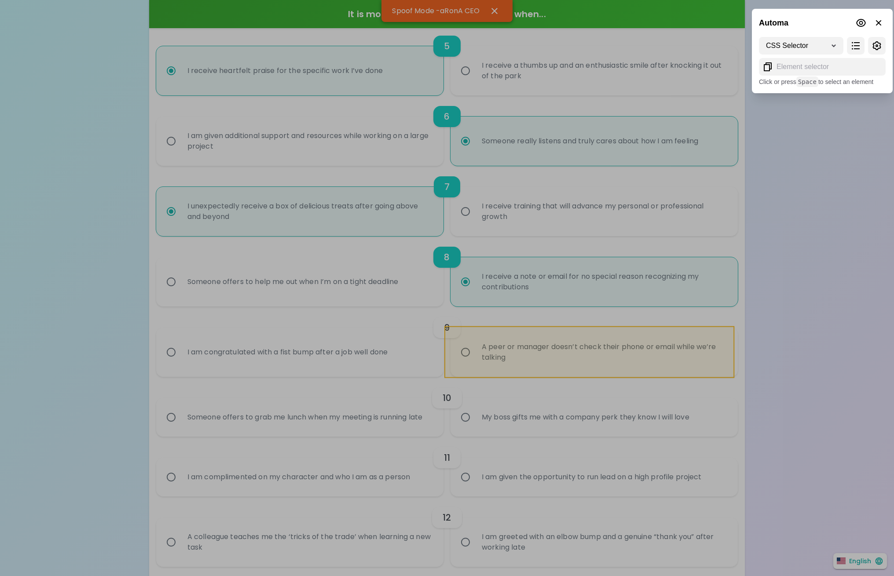
click at [465, 369] on div at bounding box center [447, 288] width 894 height 576
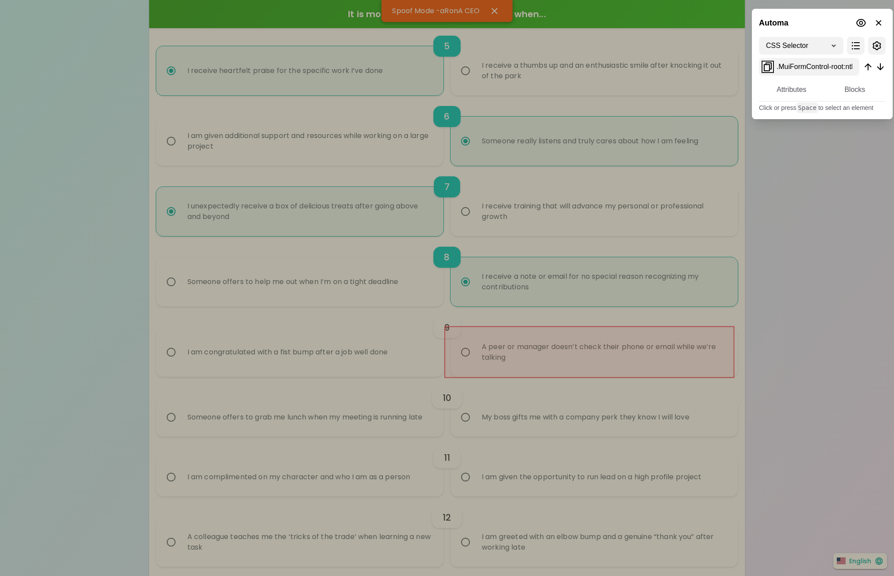
click at [768, 66] on icon at bounding box center [767, 67] width 11 height 11
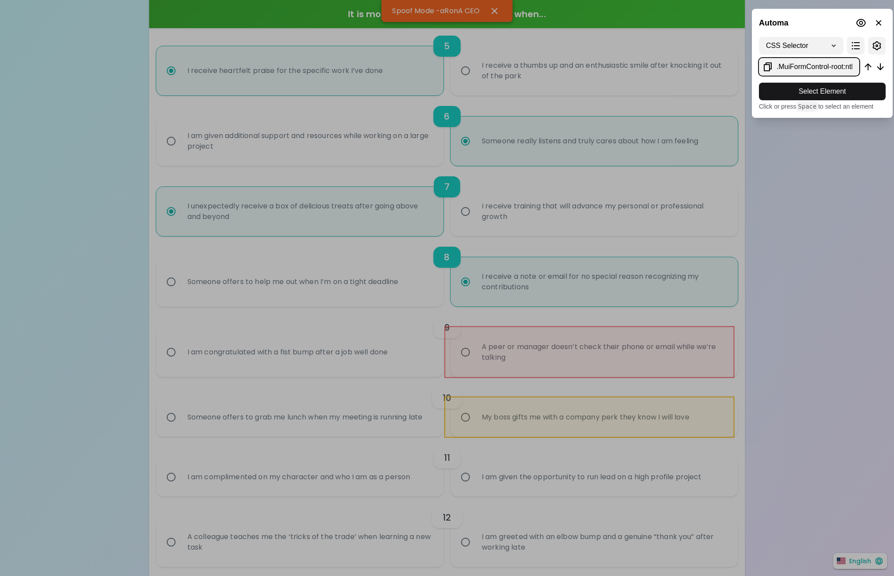
click at [726, 425] on div at bounding box center [447, 288] width 894 height 576
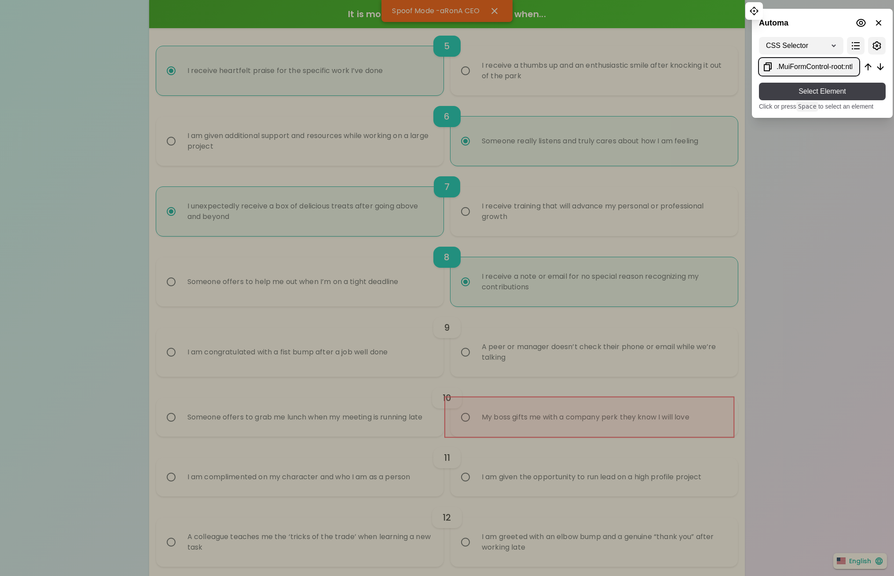
click at [836, 90] on span "Select Element" at bounding box center [822, 91] width 113 height 11
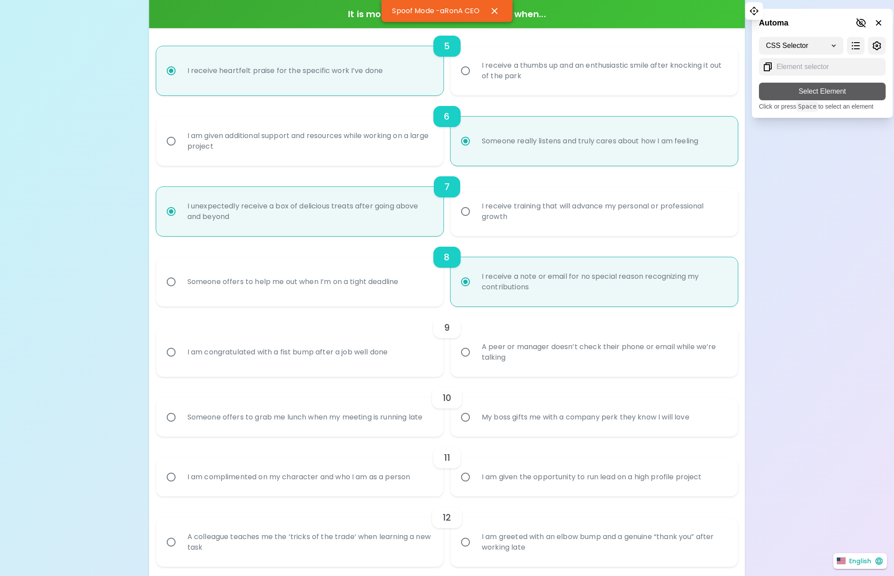
click at [816, 95] on div "CSS Selector XPath Select Element Click or press Space to select an element" at bounding box center [822, 74] width 141 height 88
click at [865, 15] on div "Automa" at bounding box center [822, 19] width 141 height 21
click at [860, 19] on icon at bounding box center [861, 23] width 11 height 11
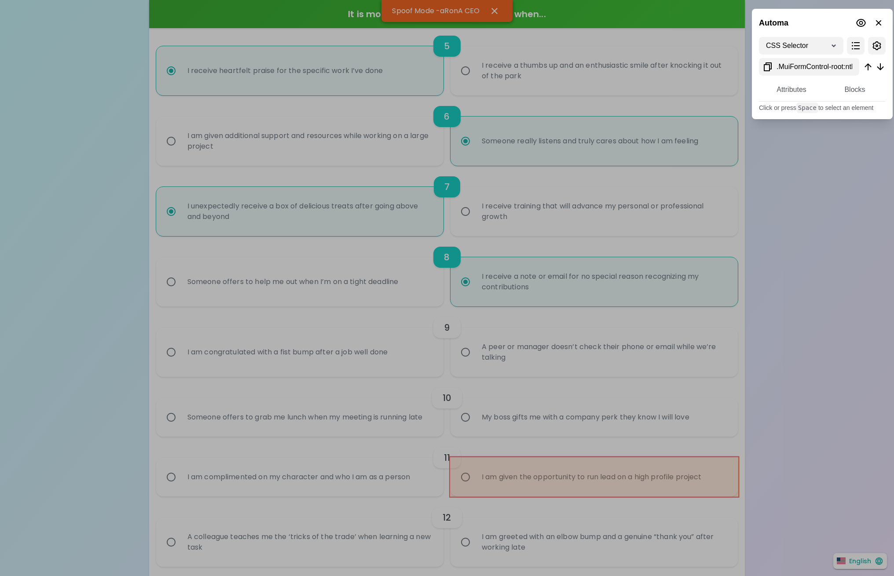
click at [735, 489] on div at bounding box center [447, 288] width 894 height 576
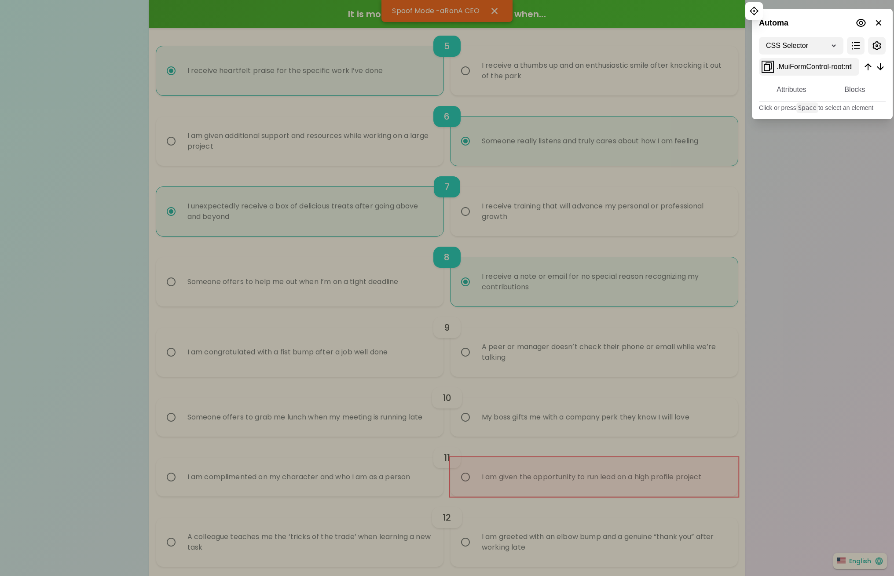
click at [764, 69] on icon at bounding box center [767, 67] width 11 height 11
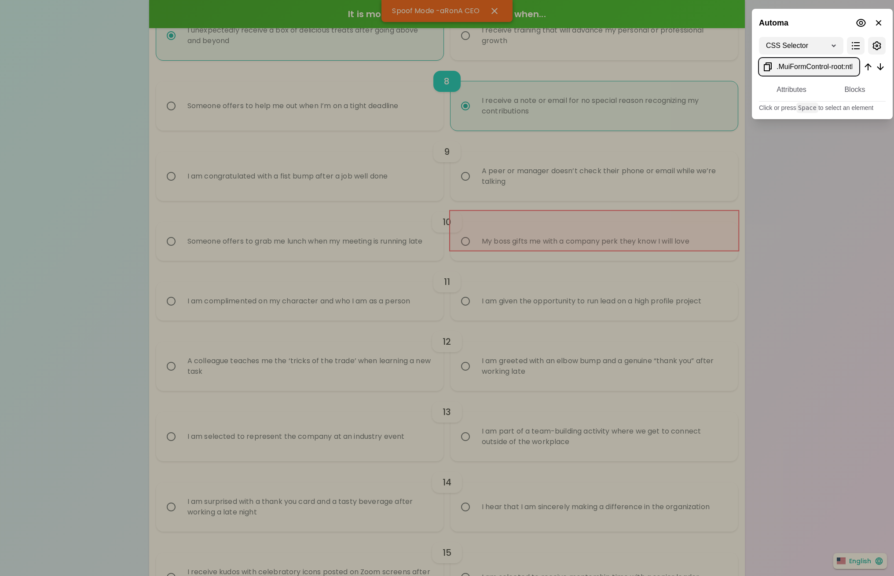
scroll to position [669, 0]
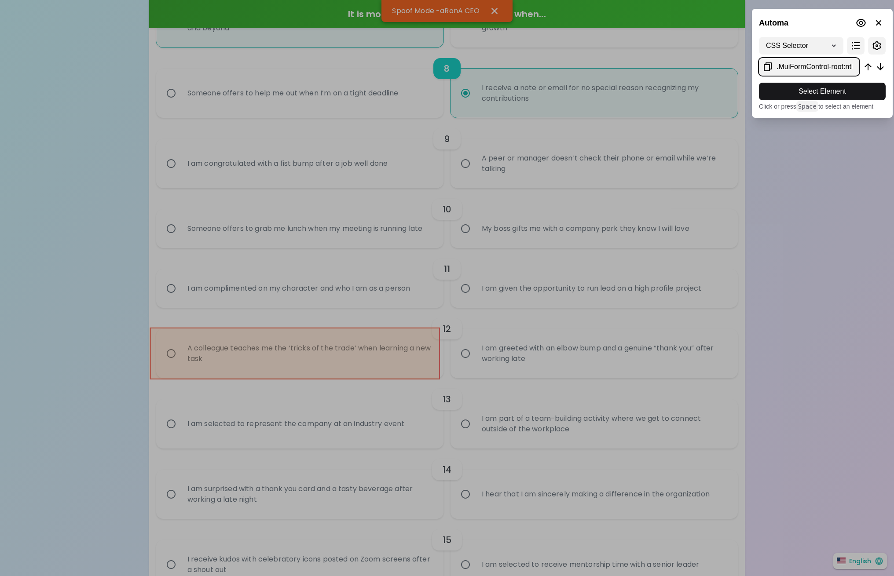
click at [165, 371] on div at bounding box center [447, 288] width 894 height 576
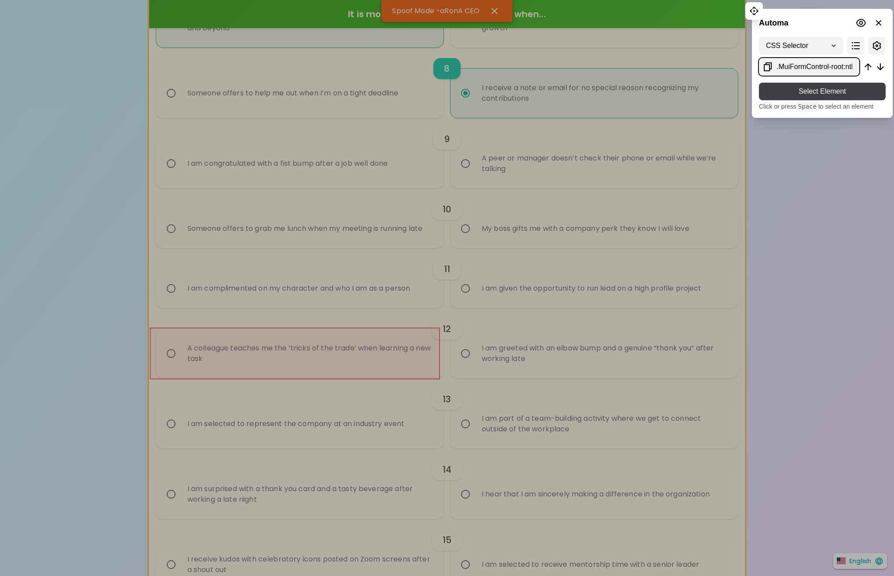
click at [808, 94] on span "Select Element" at bounding box center [822, 91] width 113 height 11
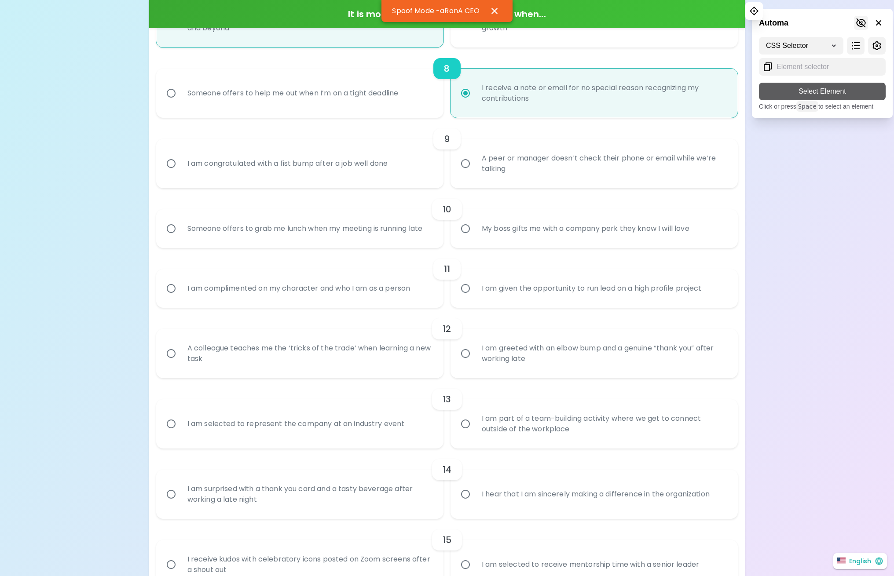
click at [860, 18] on icon at bounding box center [861, 23] width 11 height 11
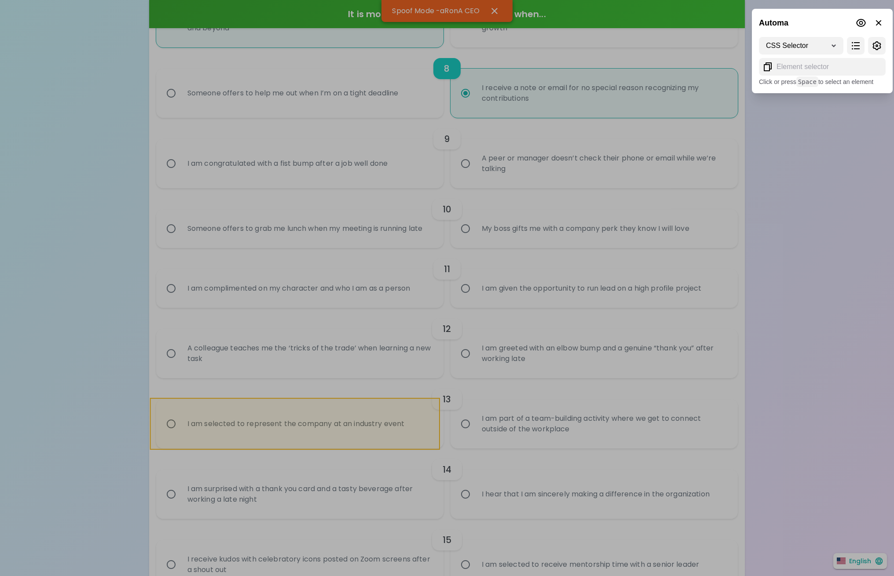
click at [424, 442] on div at bounding box center [447, 288] width 894 height 576
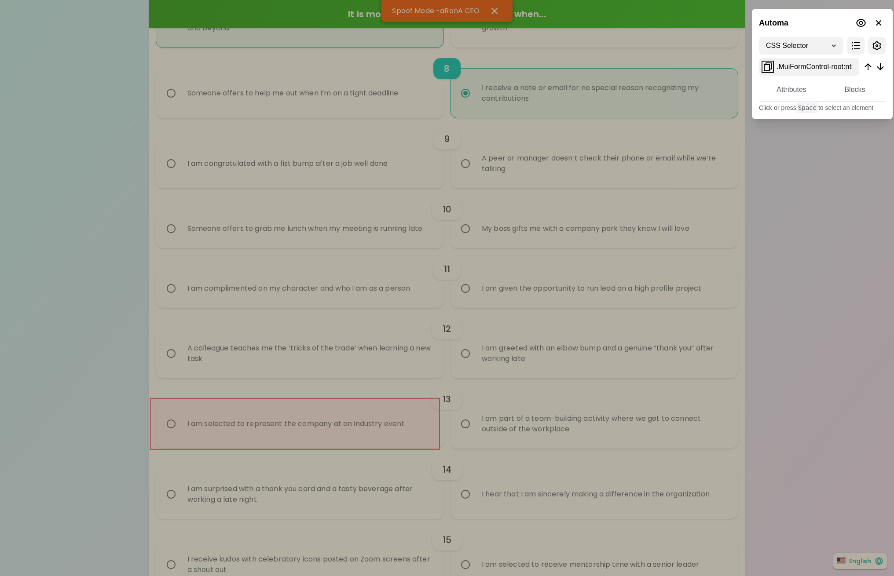
click at [765, 68] on icon at bounding box center [767, 67] width 11 height 11
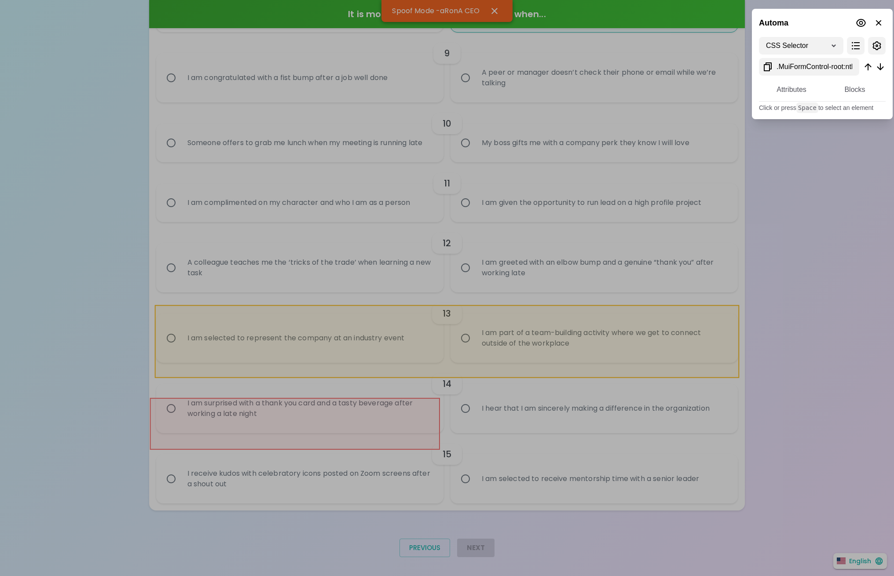
scroll to position [761, 0]
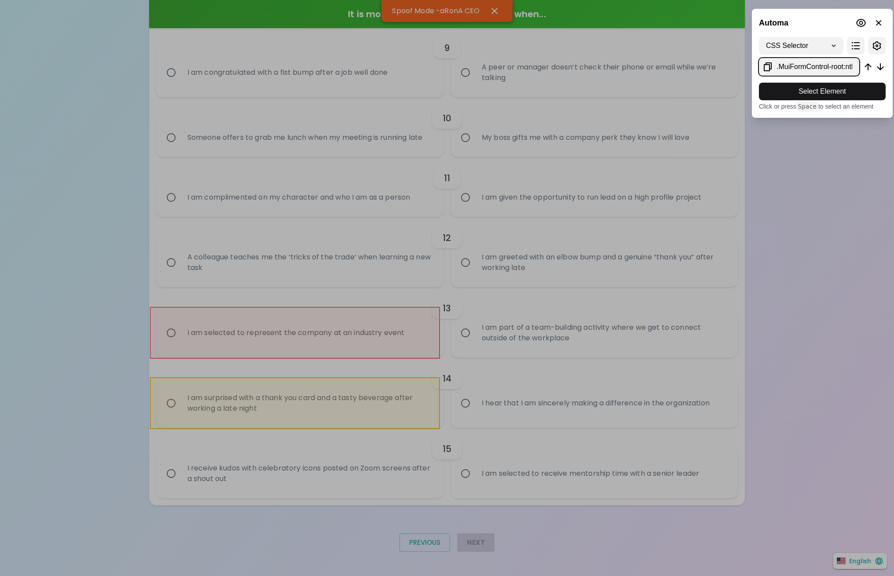
click at [174, 415] on div at bounding box center [447, 288] width 894 height 576
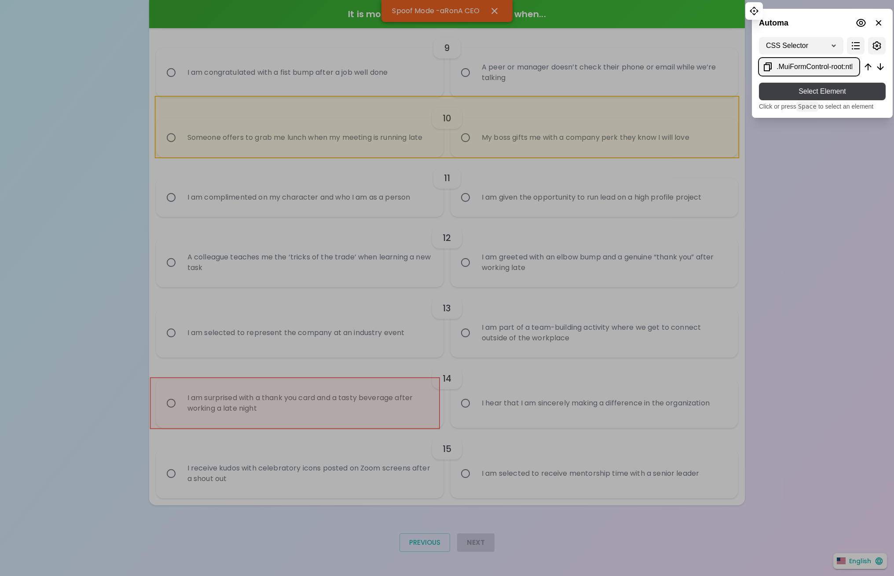
click at [790, 91] on span "Select Element" at bounding box center [822, 91] width 113 height 11
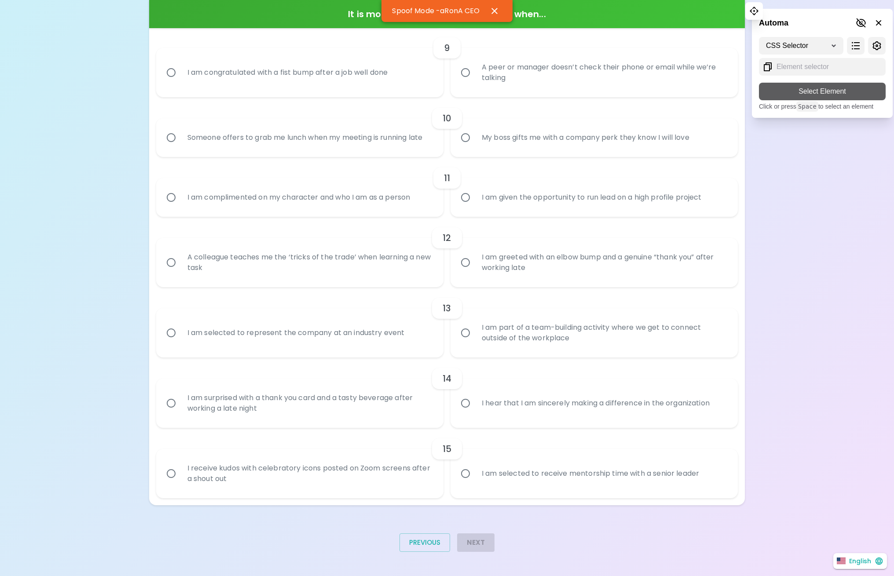
click at [845, 29] on div "Automa" at bounding box center [822, 19] width 141 height 21
click at [859, 17] on button at bounding box center [861, 23] width 14 height 14
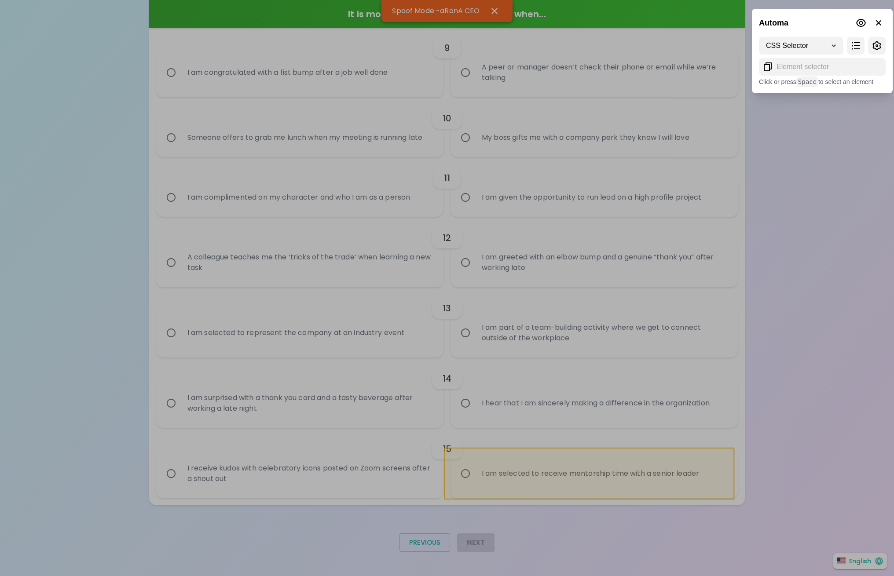
click at [717, 495] on div at bounding box center [447, 288] width 894 height 576
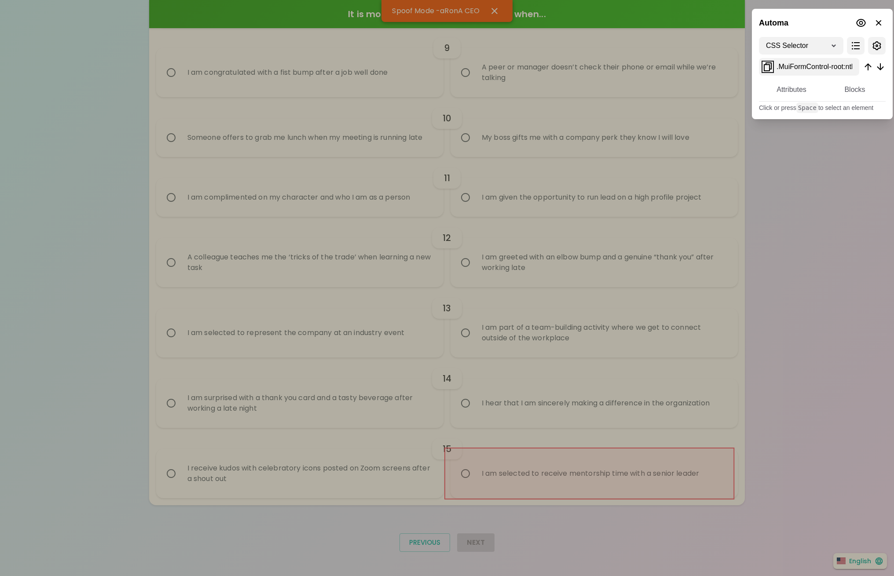
click at [768, 64] on icon at bounding box center [767, 67] width 11 height 11
radio input "true"
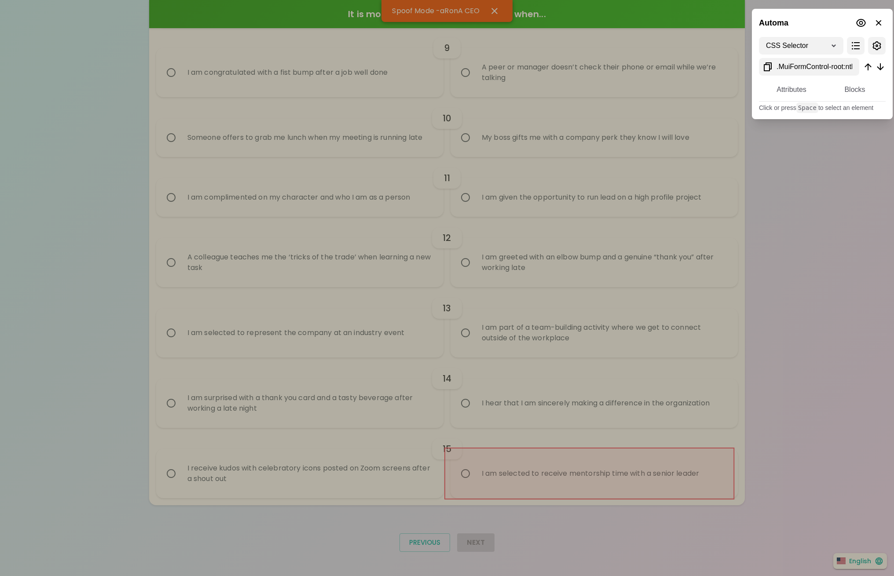
radio input "true"
click at [456, 0] on input "I receive a note or email for no special reason recognizing my contributions" at bounding box center [465, 2] width 18 height 18
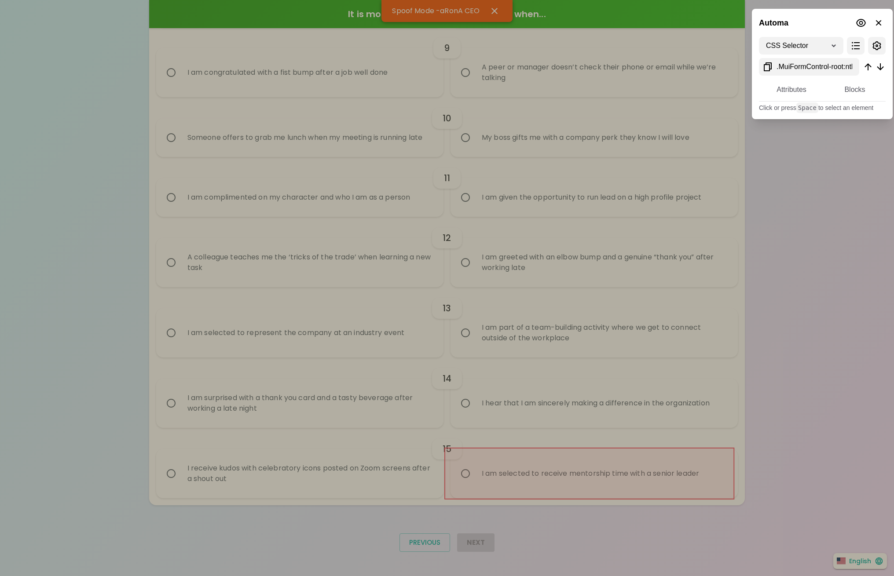
radio input "true"
click at [456, 63] on input "A peer or manager doesn’t check their phone or email while we’re talking" at bounding box center [465, 72] width 18 height 18
radio input "false"
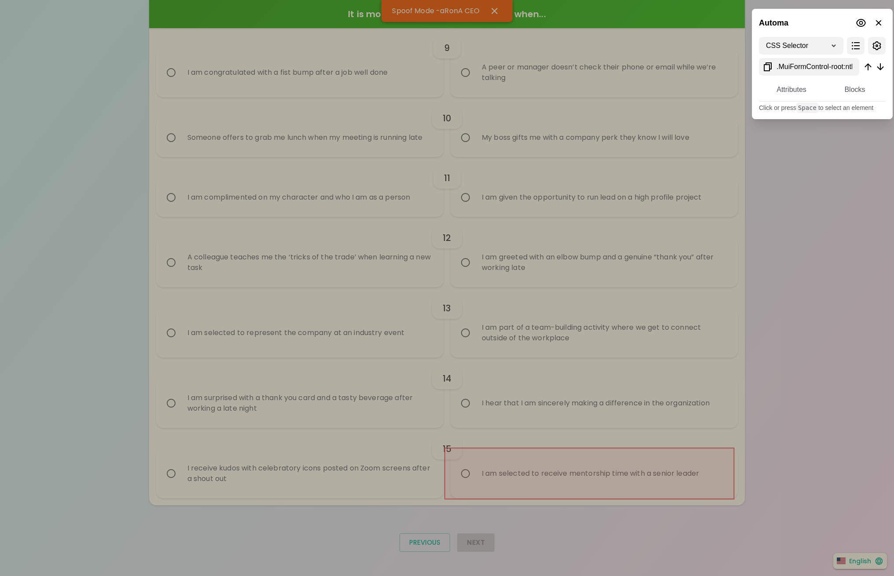
radio input "false"
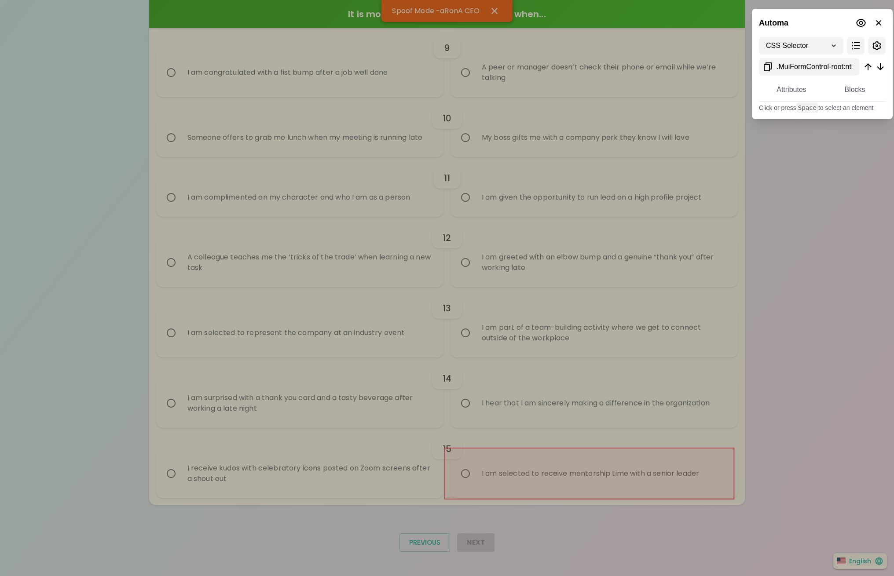
radio input "true"
radio input "false"
click at [456, 128] on input "My boss gifts me with a company perk they know I will love" at bounding box center [465, 137] width 18 height 18
radio input "false"
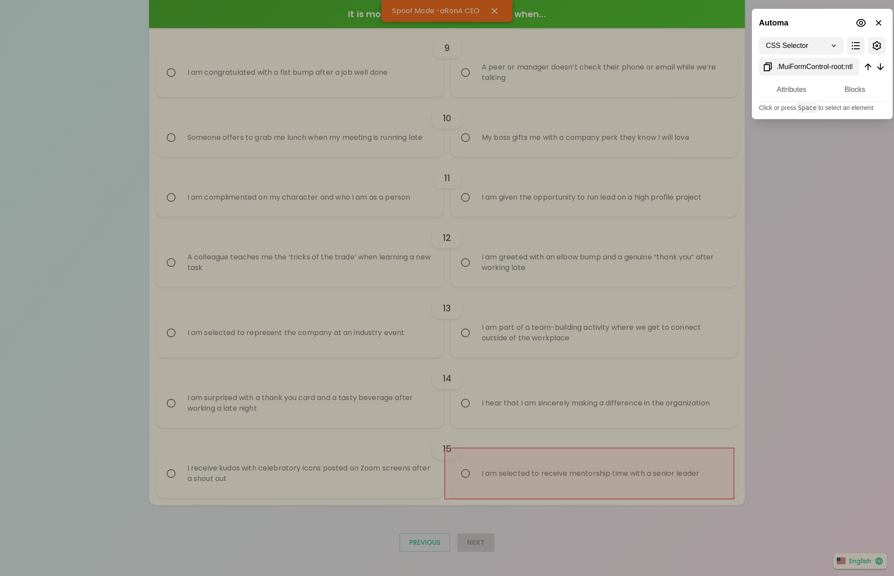
radio input "false"
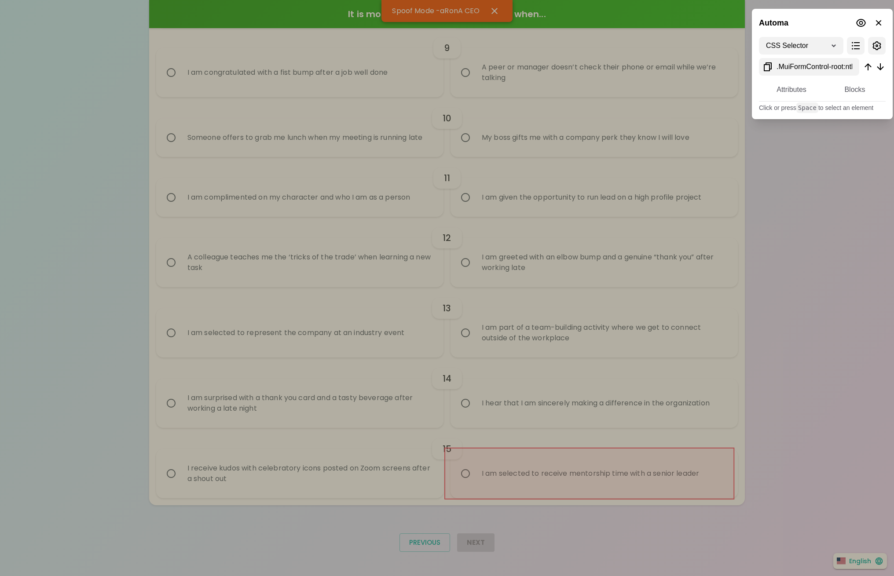
radio input "true"
radio input "false"
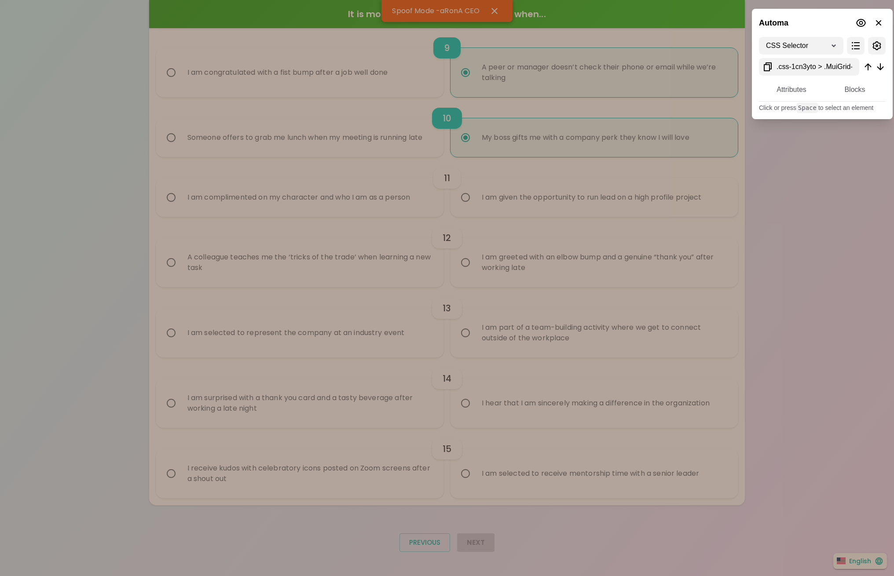
click at [162, 253] on input "A colleague teaches me the ‘tricks of the trade’ when learning a new task" at bounding box center [171, 262] width 18 height 18
radio input "false"
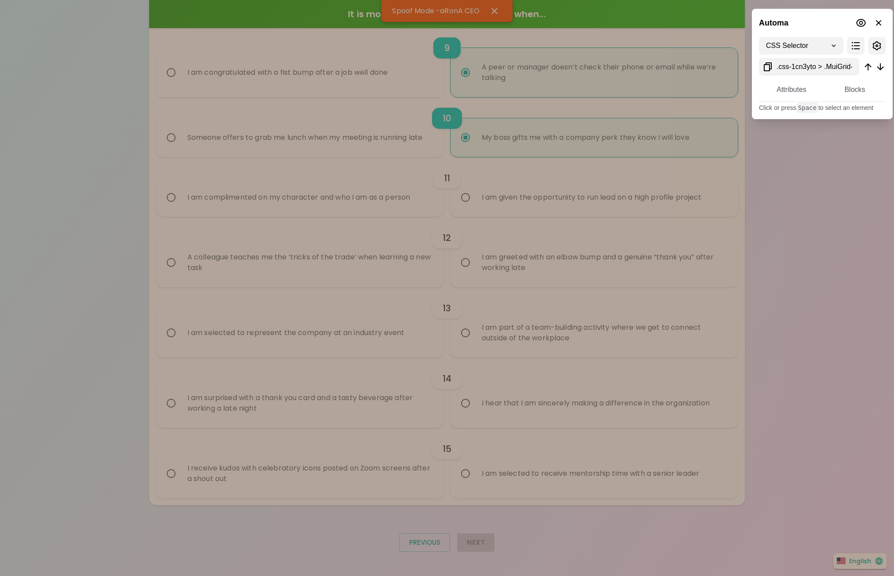
radio input "false"
radio input "true"
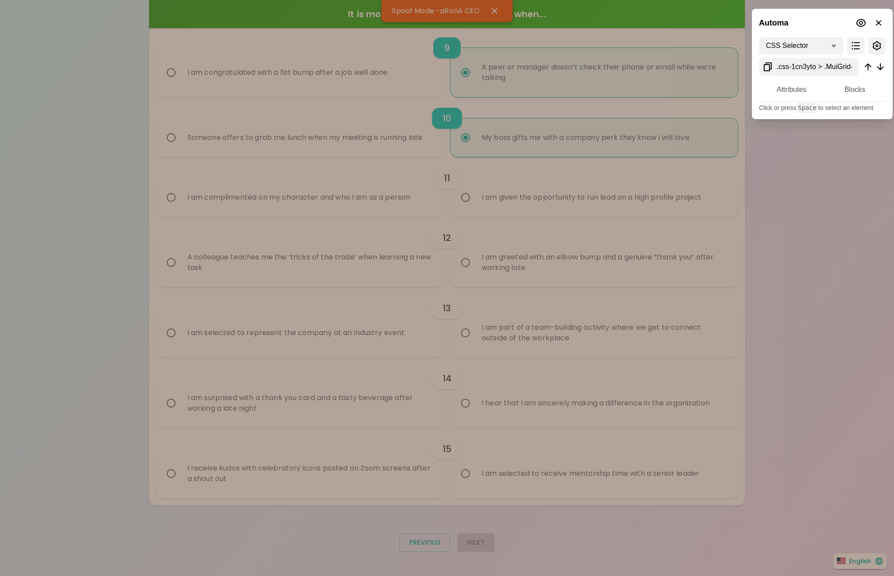
radio input "false"
click at [162, 324] on input "I am selected to represent the company at an industry event" at bounding box center [171, 333] width 18 height 18
radio input "false"
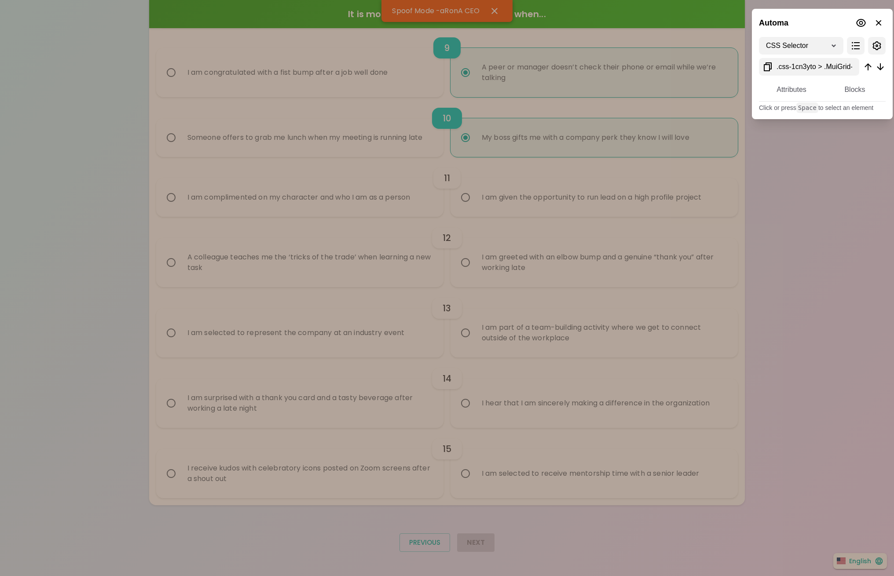
radio input "false"
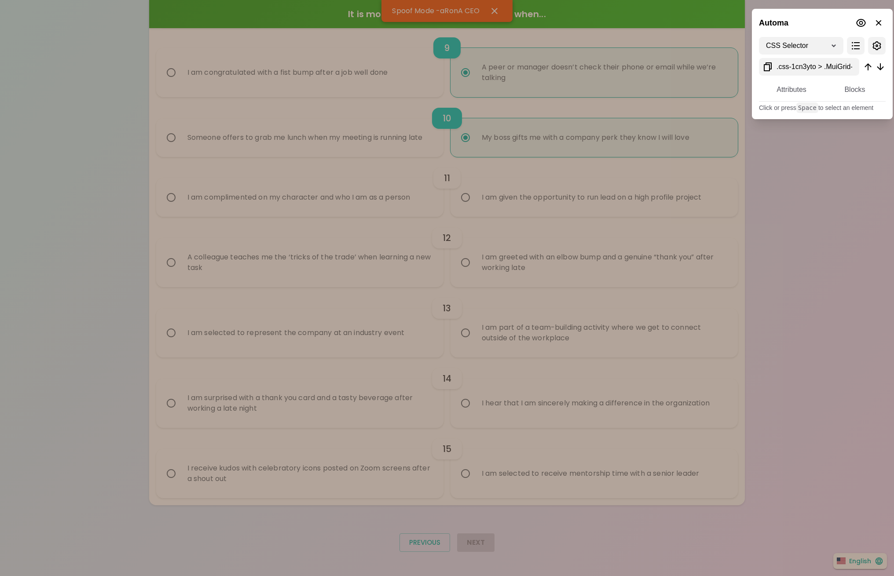
radio input "false"
radio input "true"
radio input "false"
click at [162, 394] on input "I am surprised with a thank you card and a tasty beverage after working a late …" at bounding box center [171, 403] width 18 height 18
radio input "false"
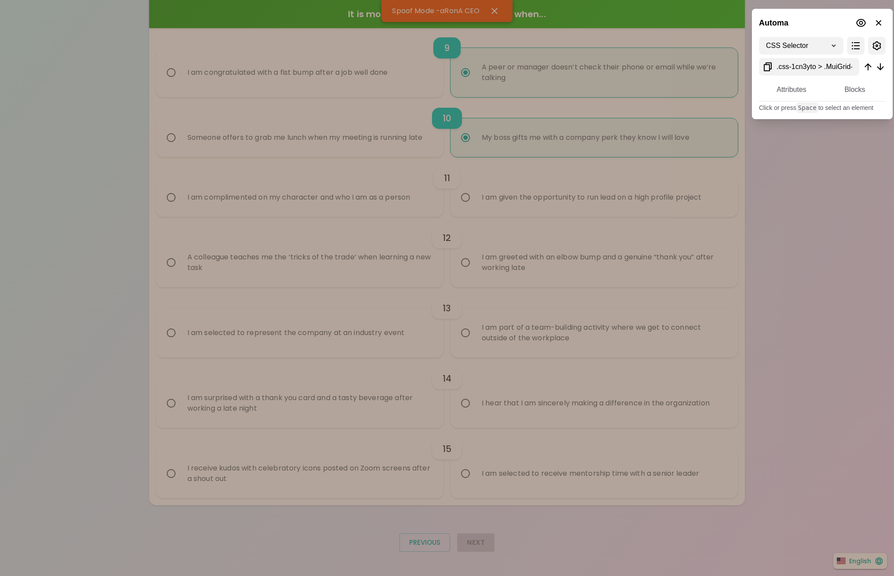
radio input "false"
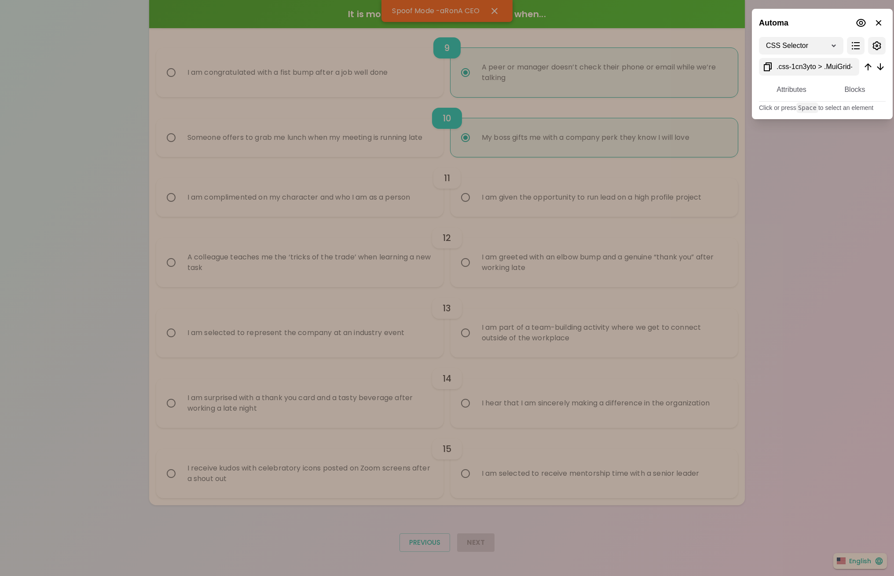
radio input "false"
radio input "true"
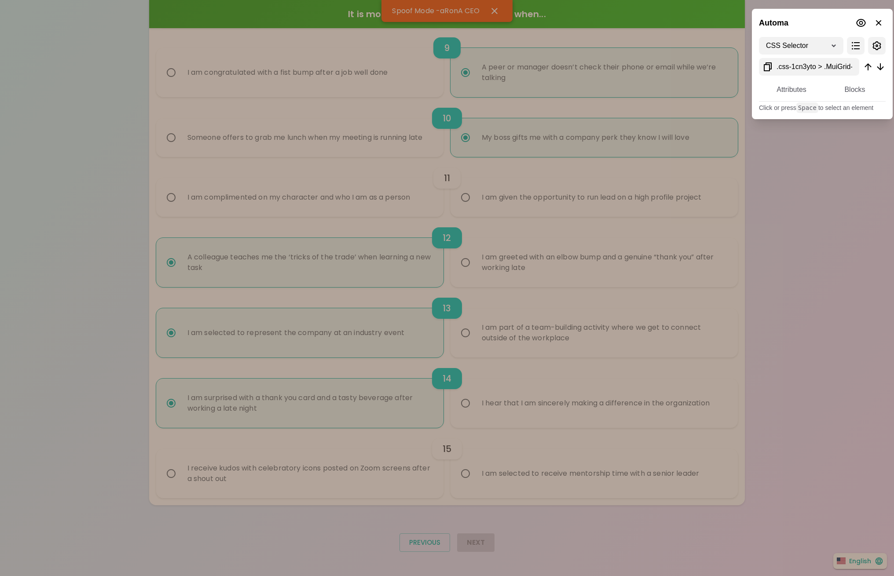
radio input "true"
drag, startPoint x: 770, startPoint y: 191, endPoint x: 763, endPoint y: 192, distance: 7.5
click at [770, 191] on div at bounding box center [447, 288] width 894 height 576
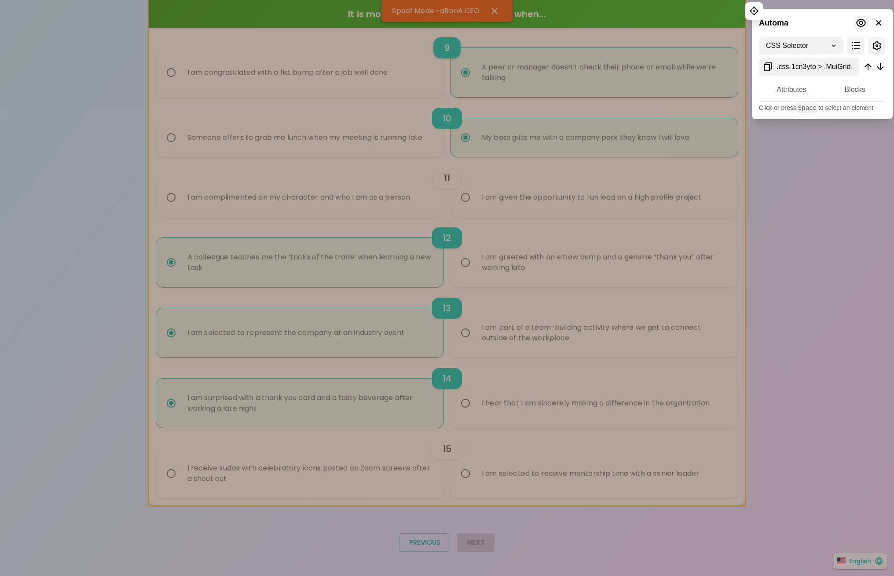
click at [860, 24] on icon at bounding box center [861, 23] width 11 height 11
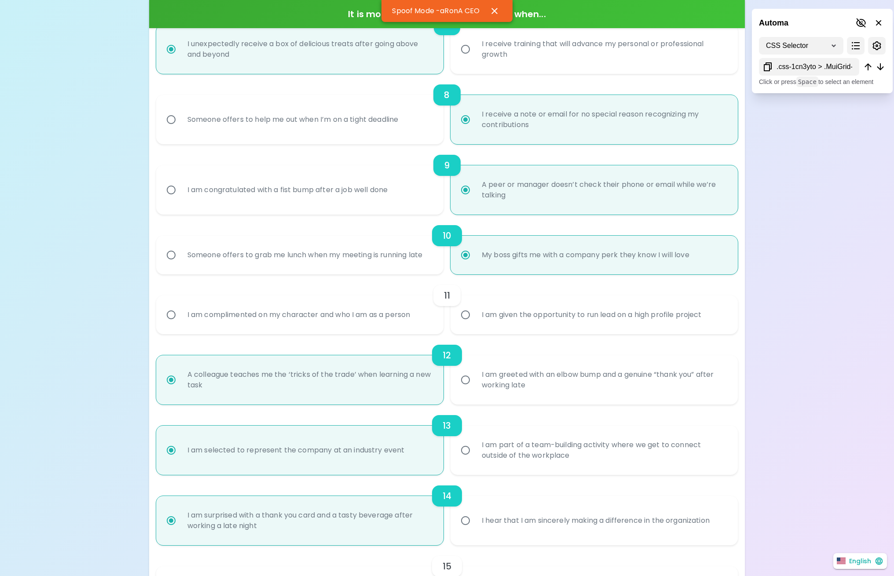
click at [486, 315] on div "I am given the opportunity to run lead on a high profile project" at bounding box center [592, 315] width 234 height 32
click at [475, 315] on input "I am given the opportunity to run lead on a high profile project" at bounding box center [465, 315] width 18 height 18
radio input "false"
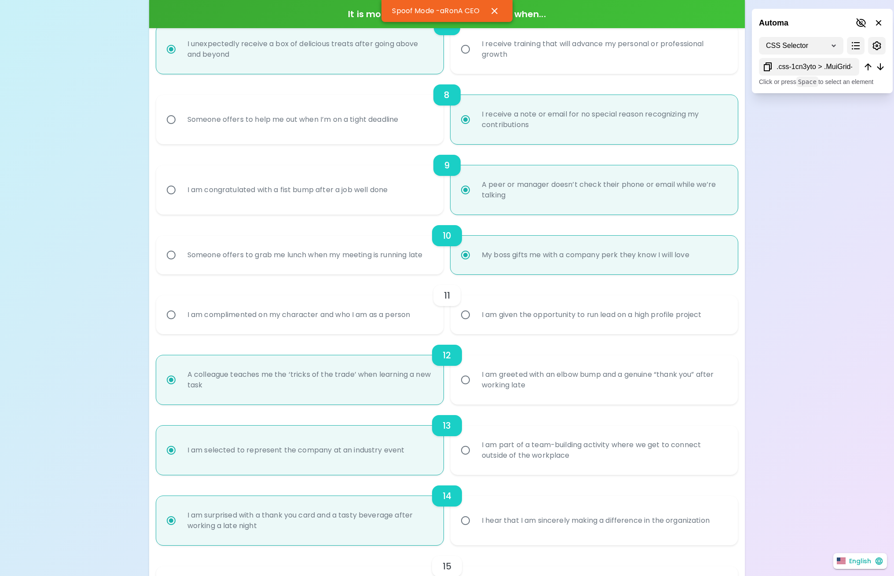
radio input "false"
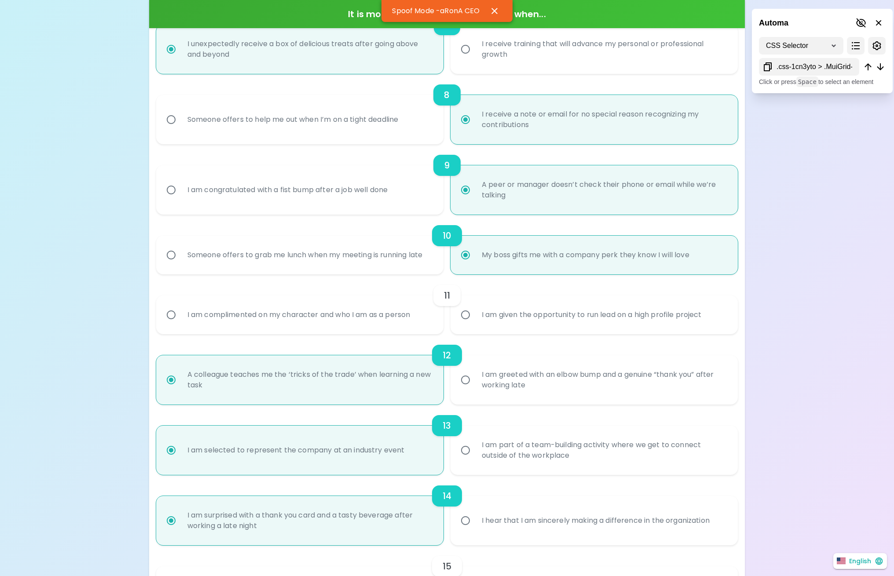
radio input "false"
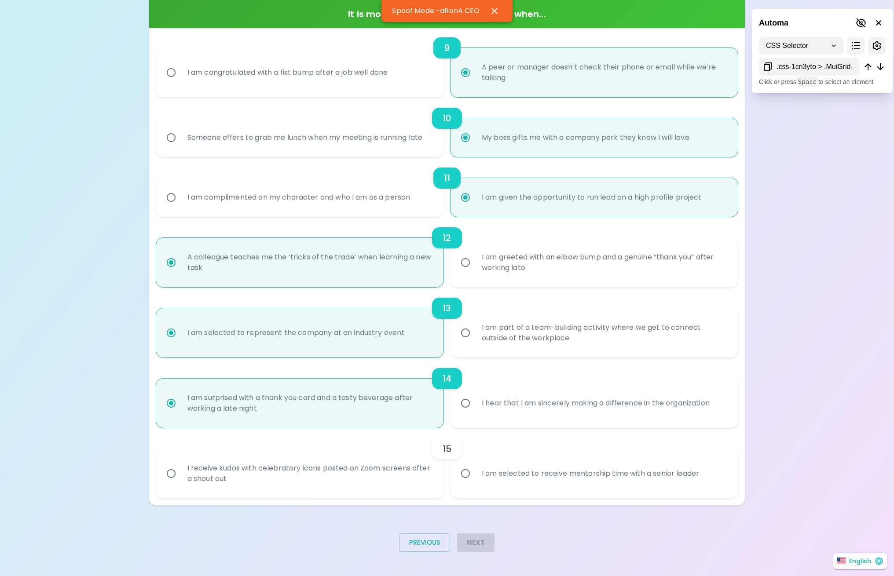
radio input "true"
drag, startPoint x: 469, startPoint y: 468, endPoint x: 465, endPoint y: 475, distance: 7.3
click at [470, 465] on input "I am selected to receive mentorship time with a senior leader" at bounding box center [465, 473] width 18 height 18
radio input "false"
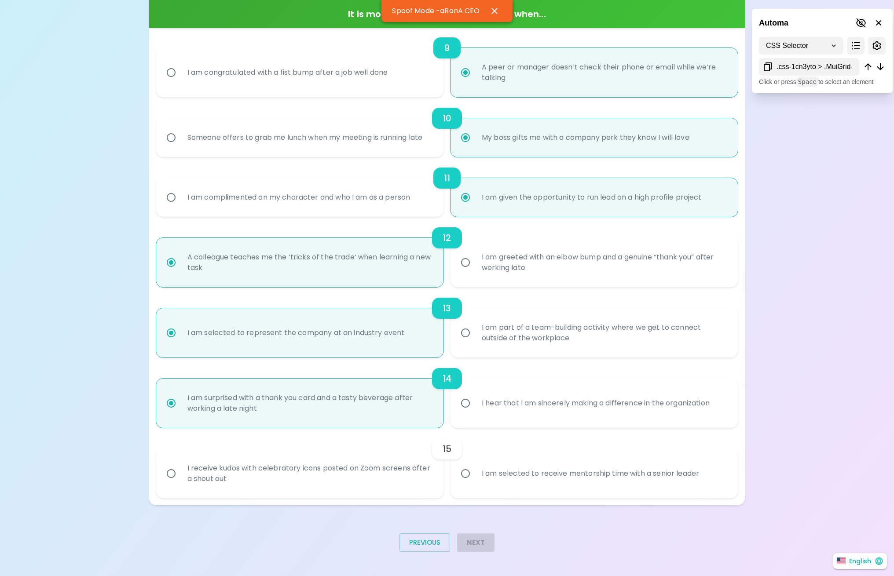
radio input "false"
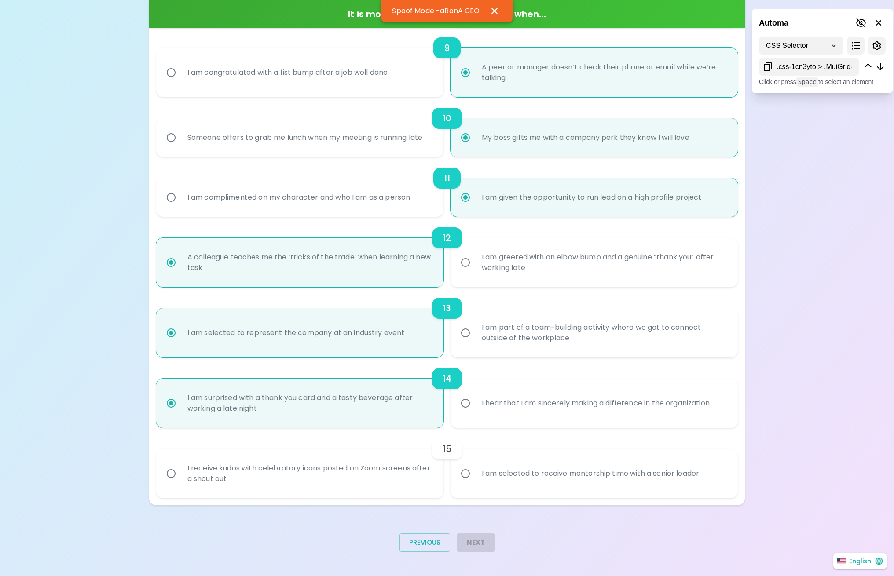
radio input "false"
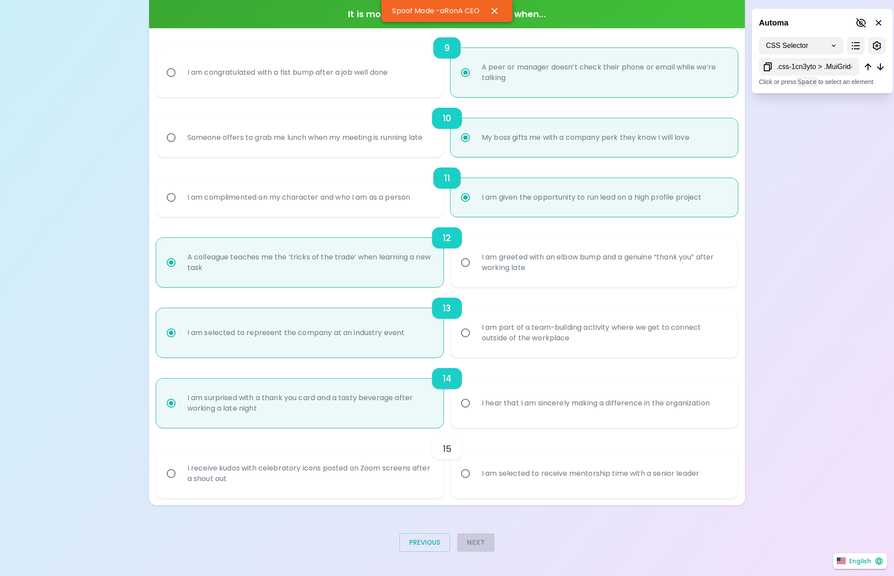
radio input "true"
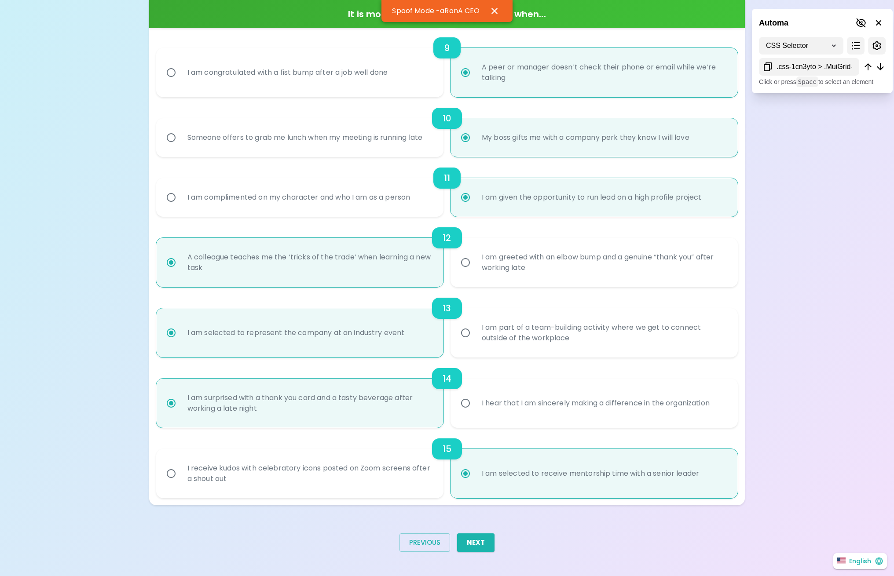
radio input "true"
click at [862, 23] on icon at bounding box center [861, 23] width 11 height 11
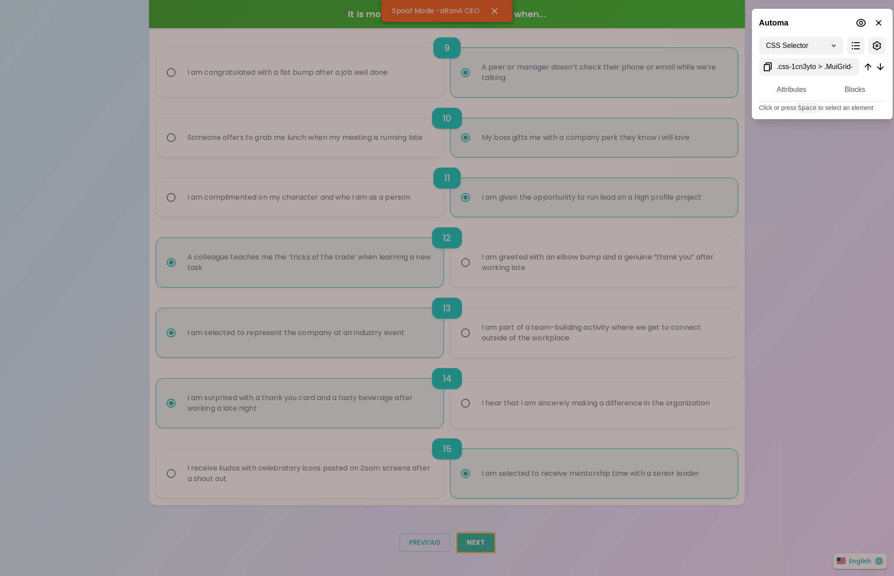
click at [483, 547] on div at bounding box center [447, 288] width 894 height 576
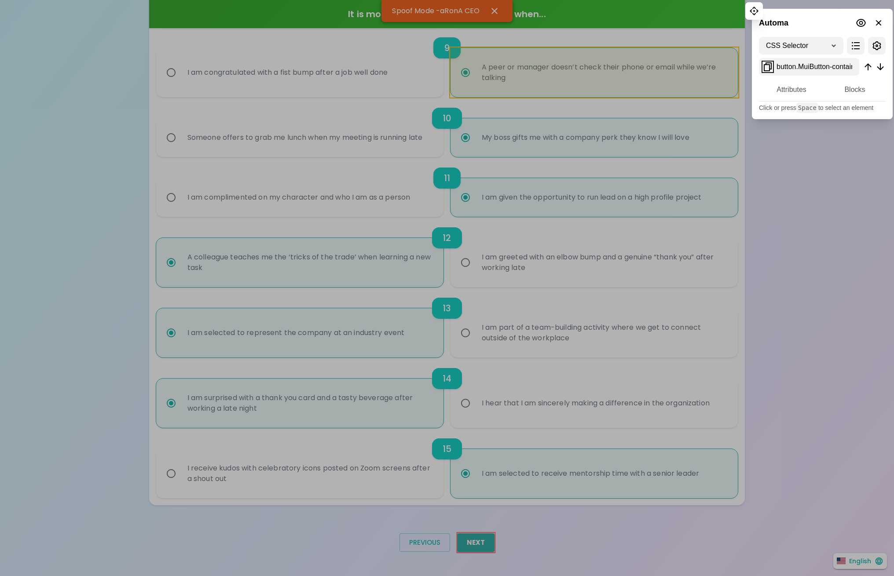
click at [765, 64] on icon at bounding box center [768, 66] width 8 height 9
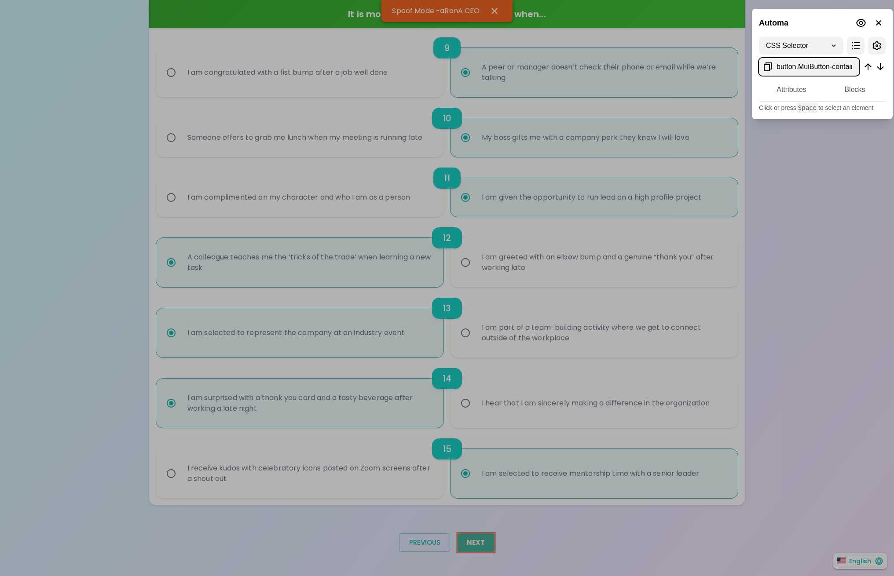
click at [475, 541] on div at bounding box center [447, 288] width 894 height 576
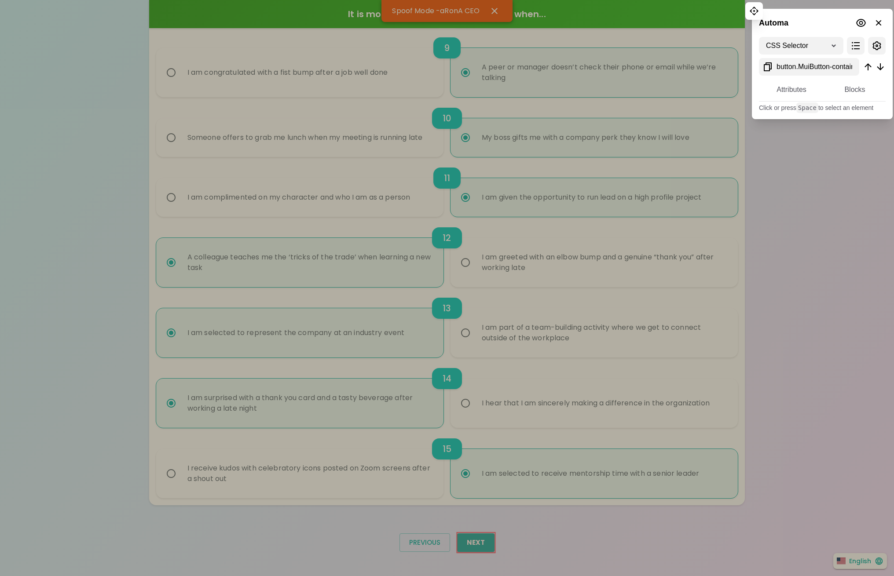
click at [796, 18] on div "Automa" at bounding box center [822, 19] width 141 height 21
click at [843, 20] on div "Automa" at bounding box center [822, 19] width 141 height 21
click at [862, 18] on icon at bounding box center [861, 23] width 11 height 11
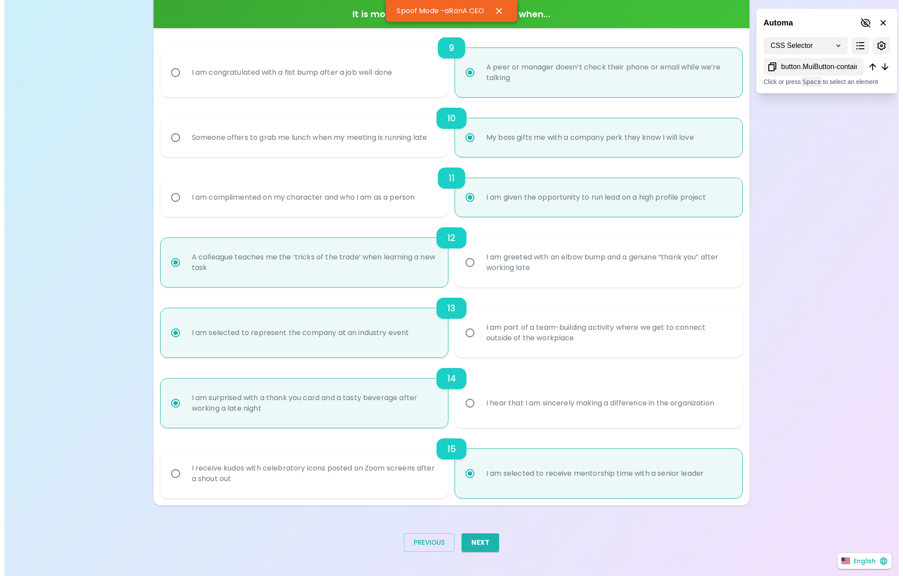
scroll to position [0, 0]
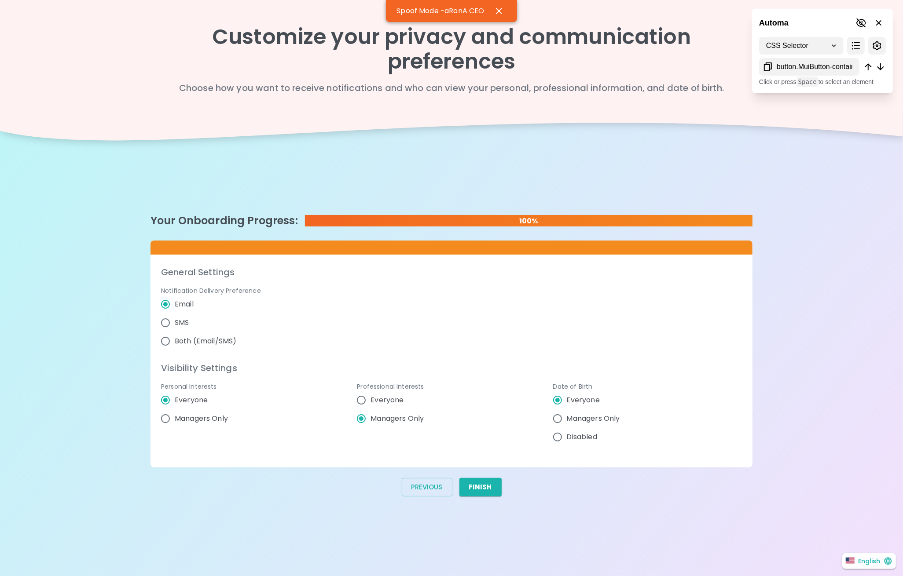
radio input "false"
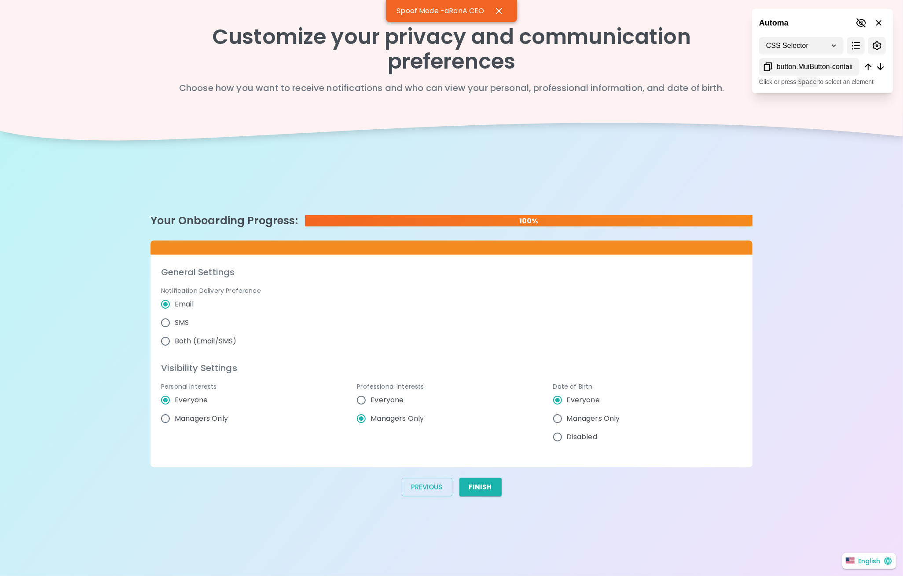
radio input "false"
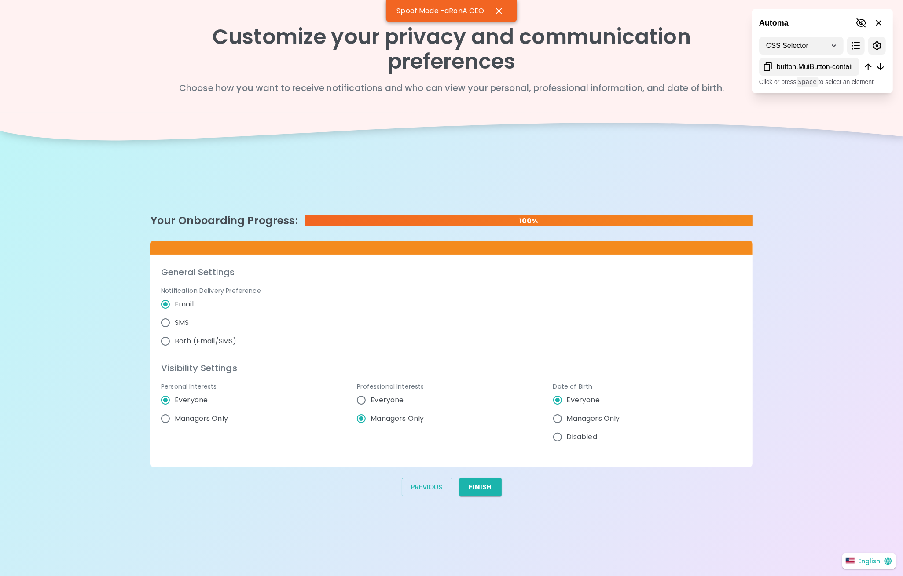
radio input "false"
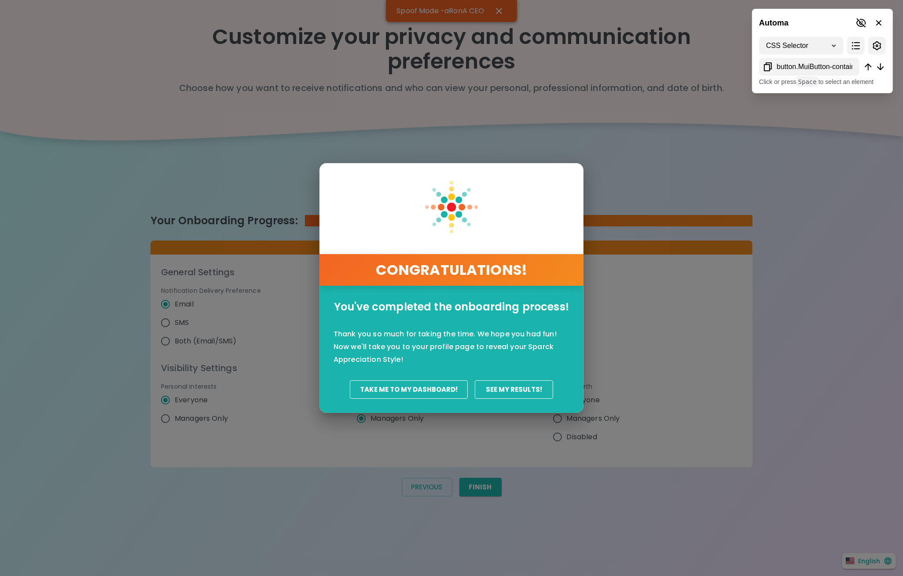
radio input "false"
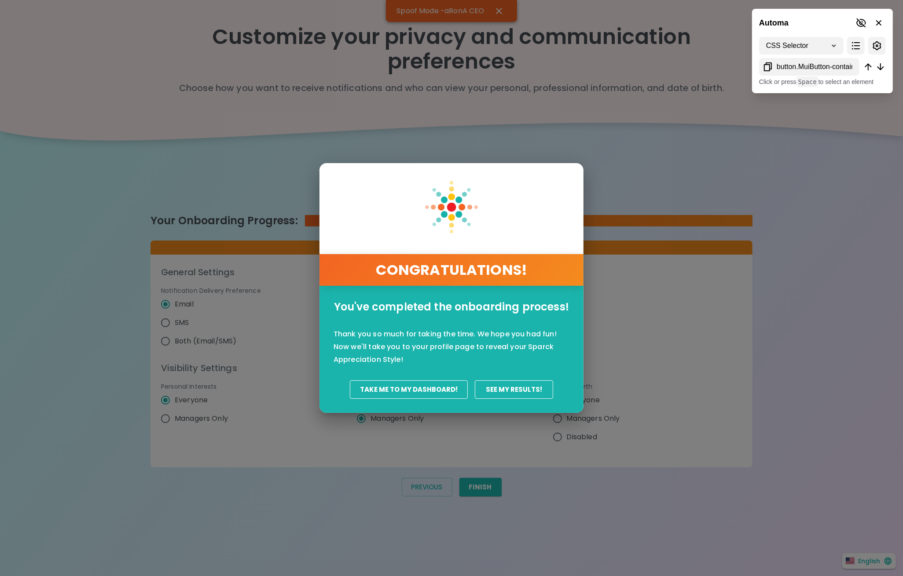
radio input "false"
click at [428, 391] on button "Take Me To My Dashboard!" at bounding box center [409, 389] width 118 height 18
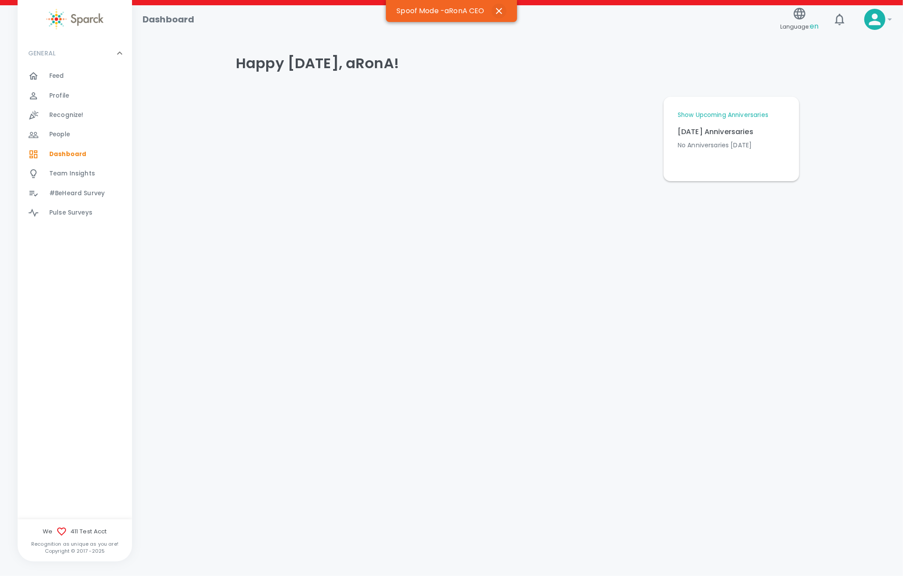
click at [500, 11] on icon "button" at bounding box center [499, 11] width 6 height 6
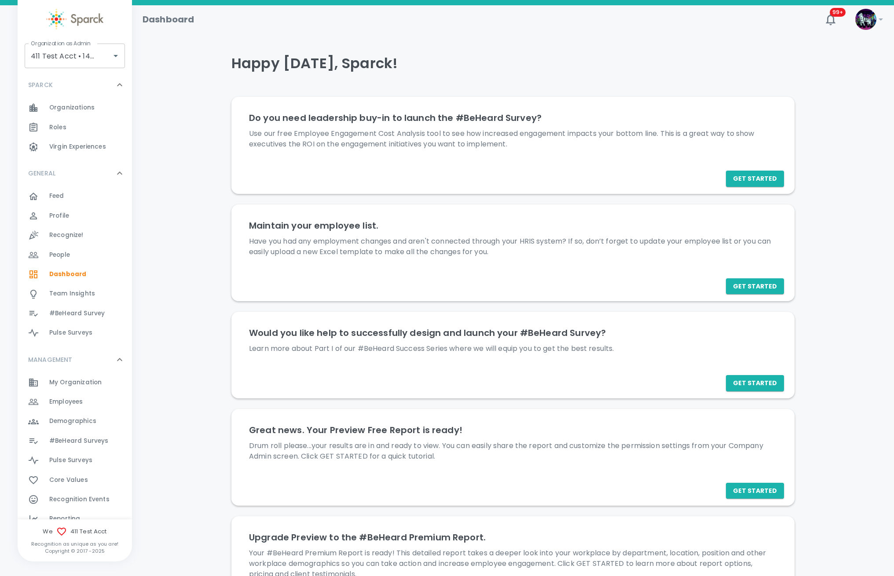
click at [87, 399] on div "Employees 0" at bounding box center [90, 402] width 83 height 12
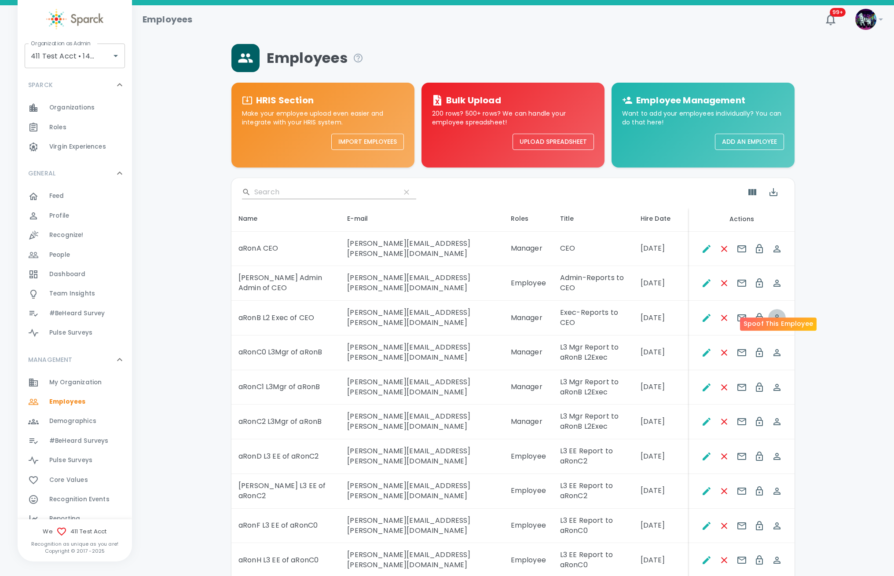
click at [778, 313] on icon "Spoof This Employee" at bounding box center [777, 318] width 11 height 11
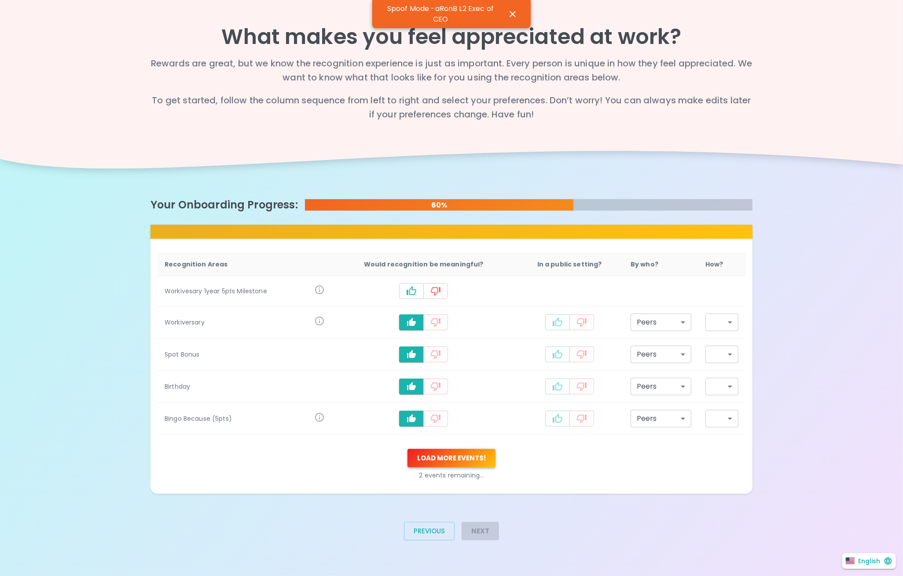
click at [475, 451] on button "Load more events !" at bounding box center [451, 458] width 88 height 18
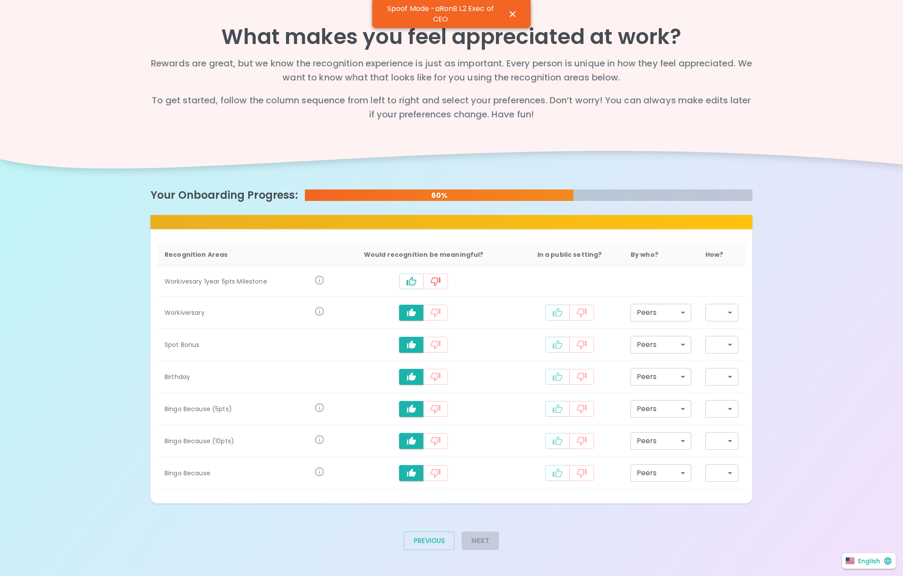
click at [411, 279] on icon "recognition-1126" at bounding box center [411, 281] width 11 height 11
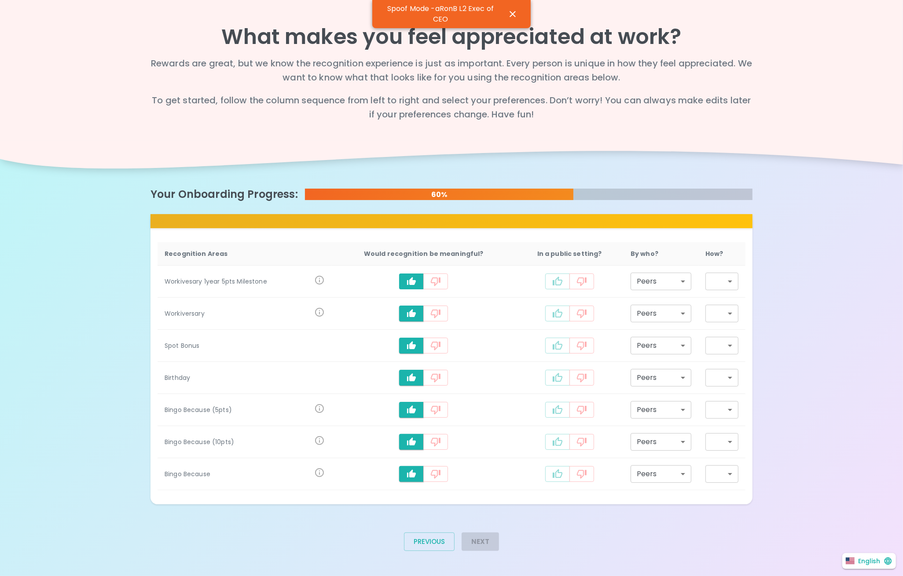
type input "staff_meeting"
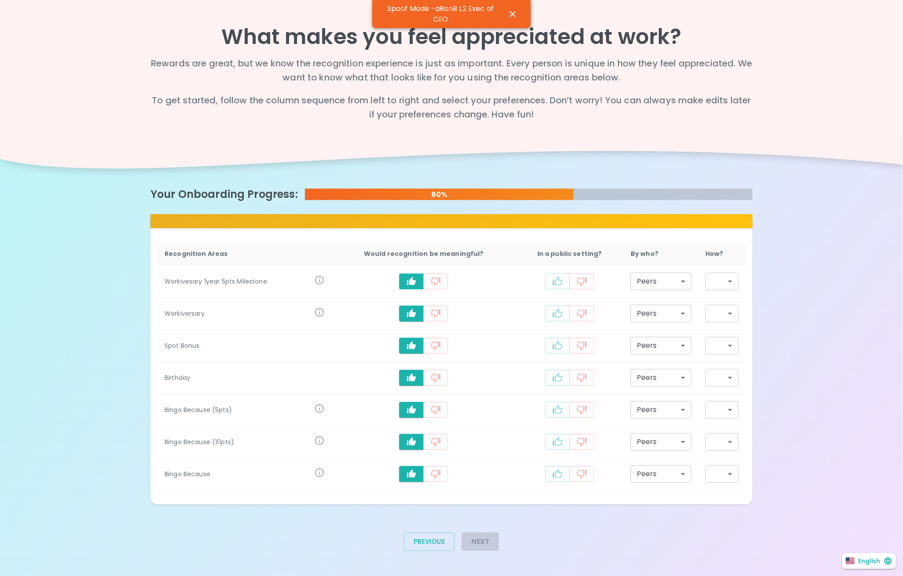
type input "staff_meeting"
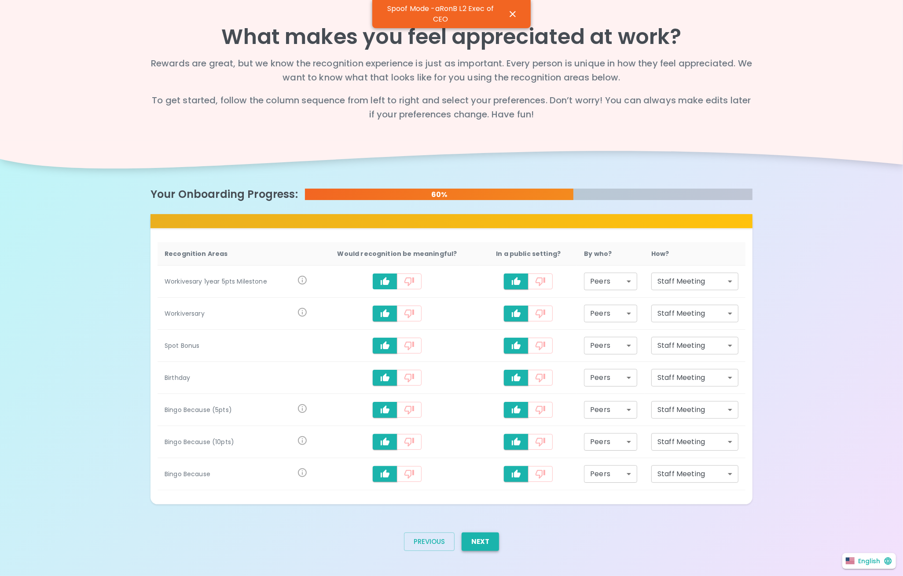
click at [487, 539] on button "Next" at bounding box center [479, 542] width 37 height 18
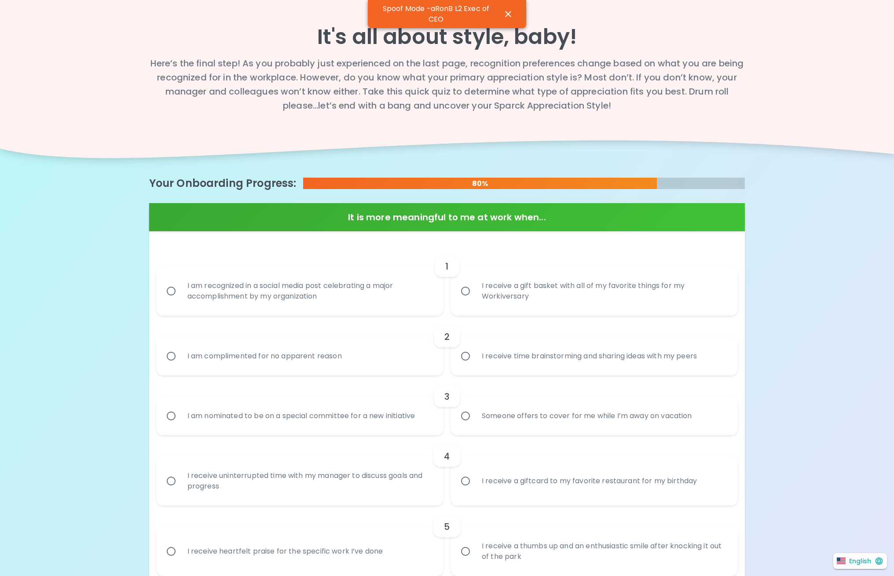
click at [162, 282] on input "I am recognized in a social media post celebrating a major accomplishment by my…" at bounding box center [171, 291] width 18 height 18
radio input "true"
click at [456, 347] on input "I receive time brainstorming and sharing ideas with my peers" at bounding box center [465, 356] width 18 height 18
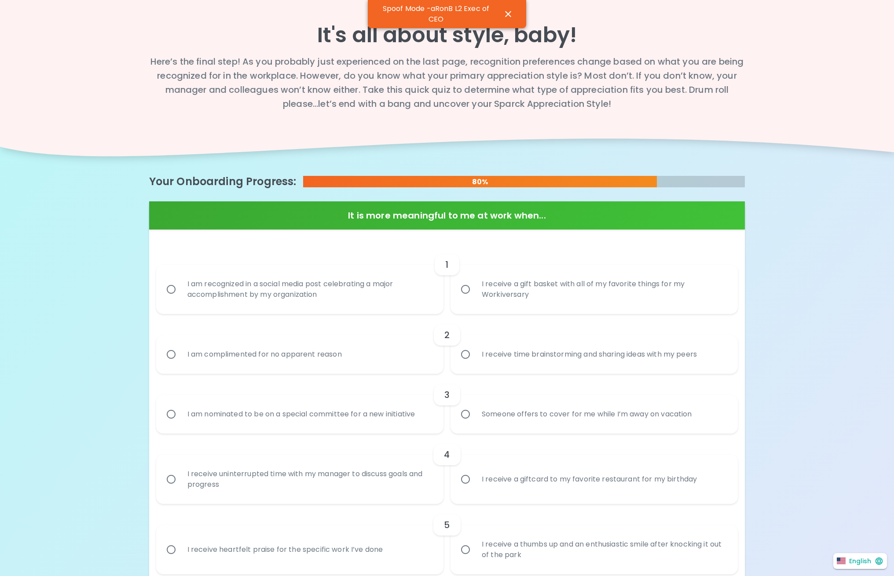
click at [162, 405] on input "I am nominated to be on a special committee for a new initiative" at bounding box center [171, 414] width 18 height 18
radio input "true"
radio input "false"
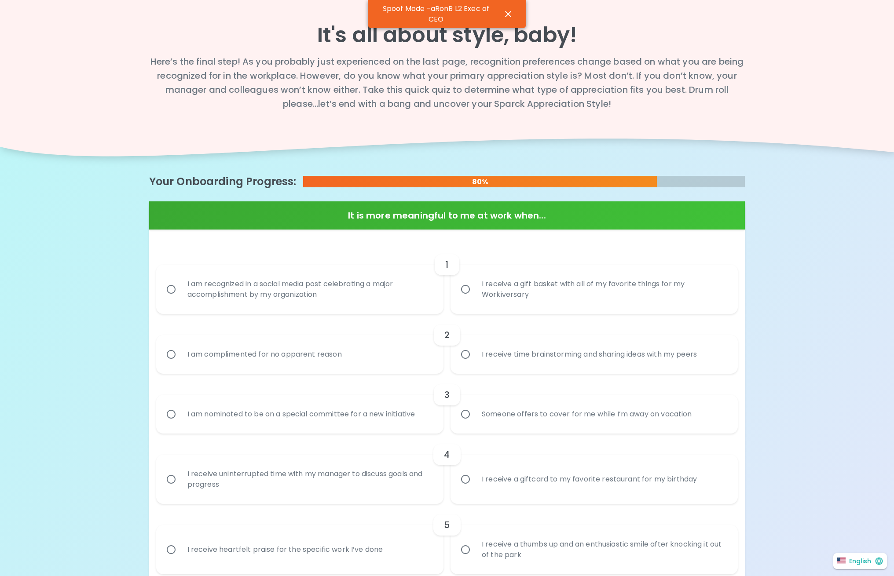
radio input "true"
radio input "false"
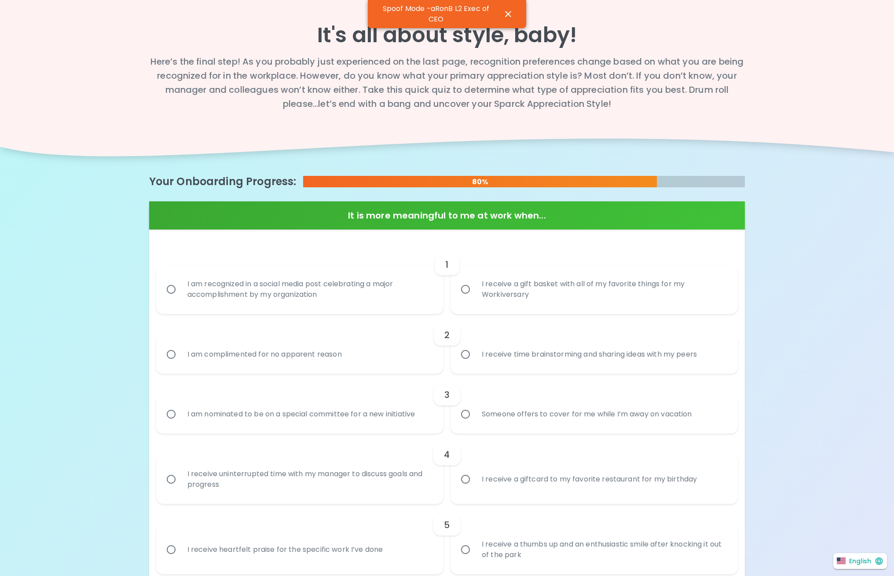
radio input "true"
radio input "false"
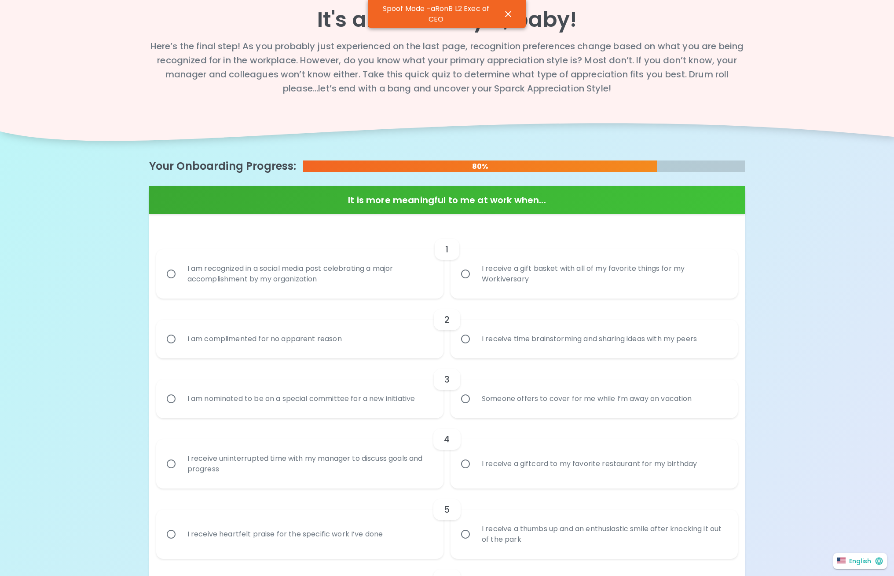
radio input "false"
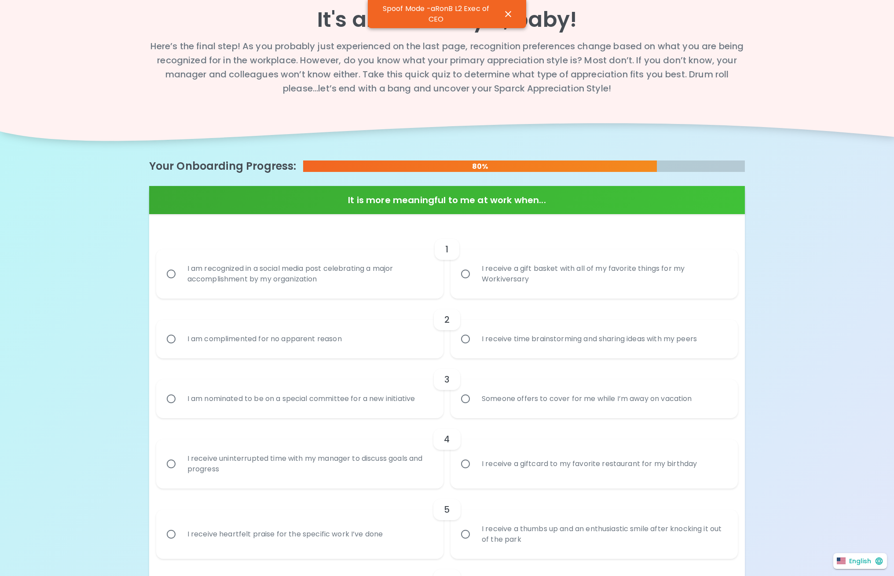
radio input "true"
radio input "false"
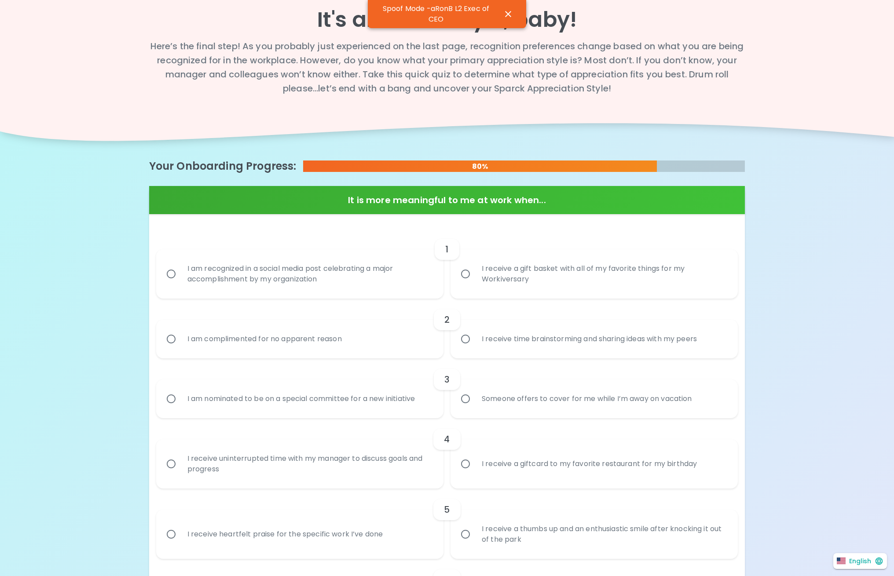
radio input "false"
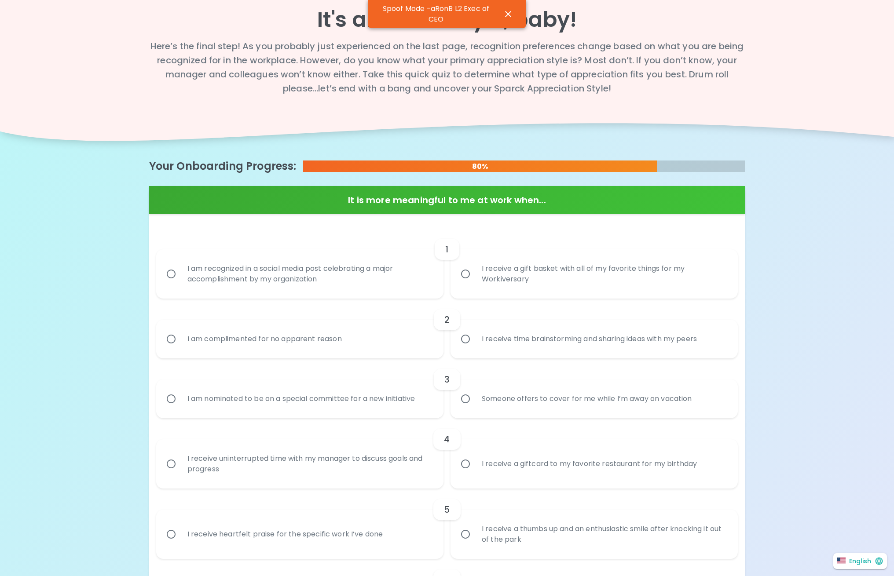
radio input "false"
radio input "true"
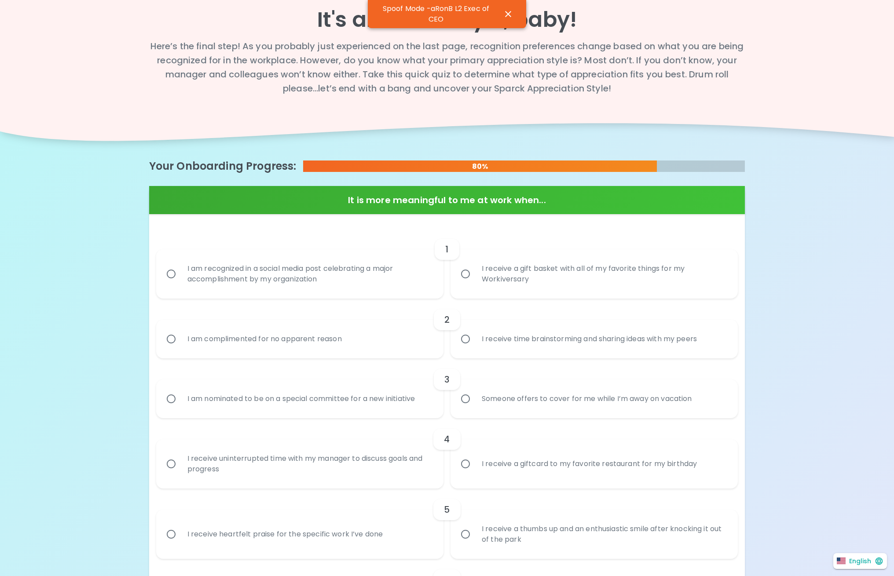
radio input "false"
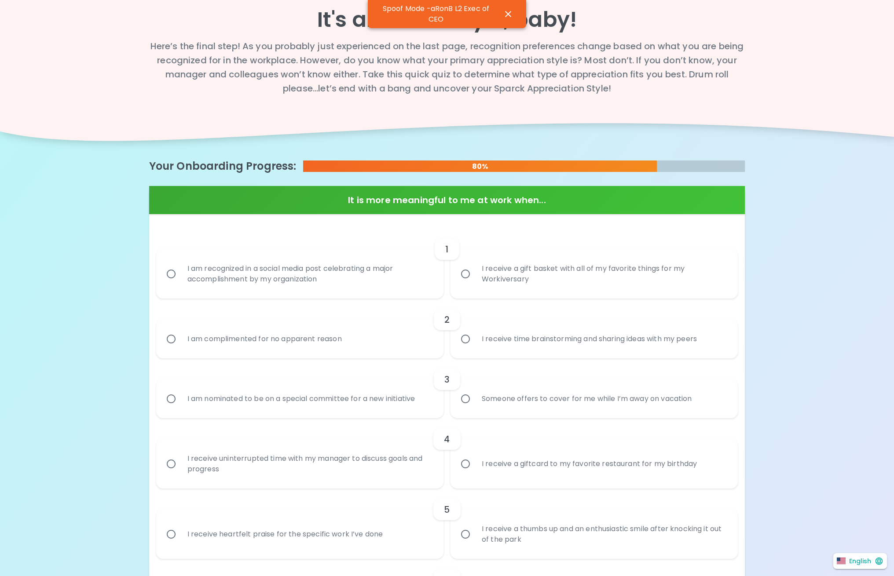
radio input "false"
radio input "true"
radio input "false"
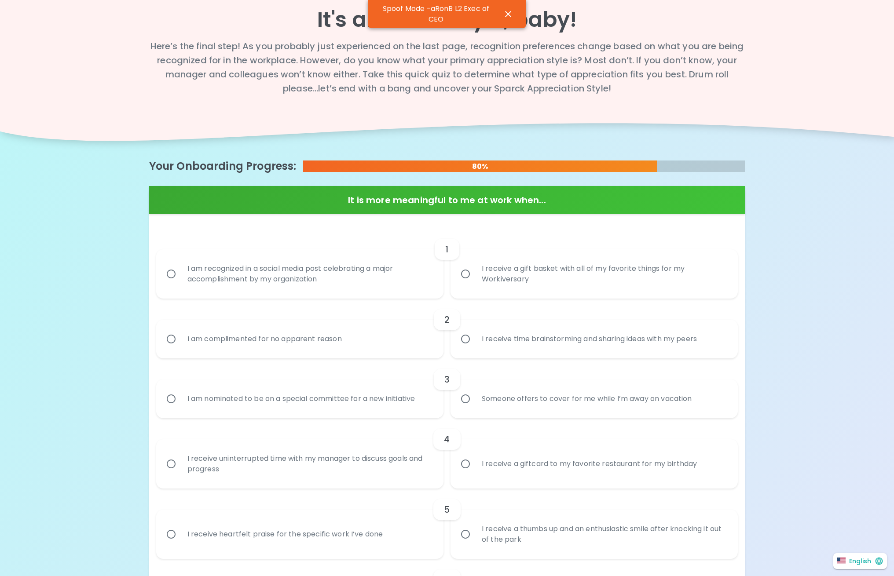
radio input "false"
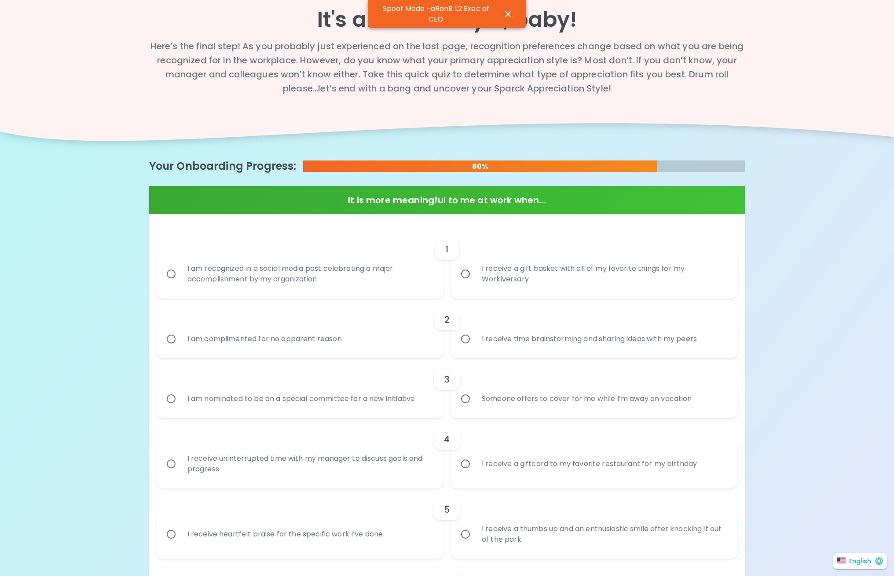
radio input "false"
radio input "true"
radio input "false"
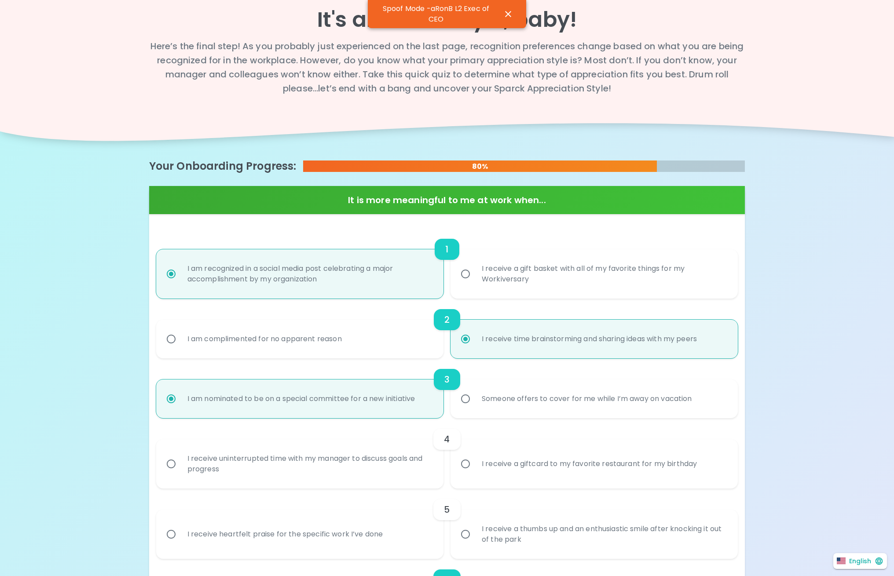
radio input "false"
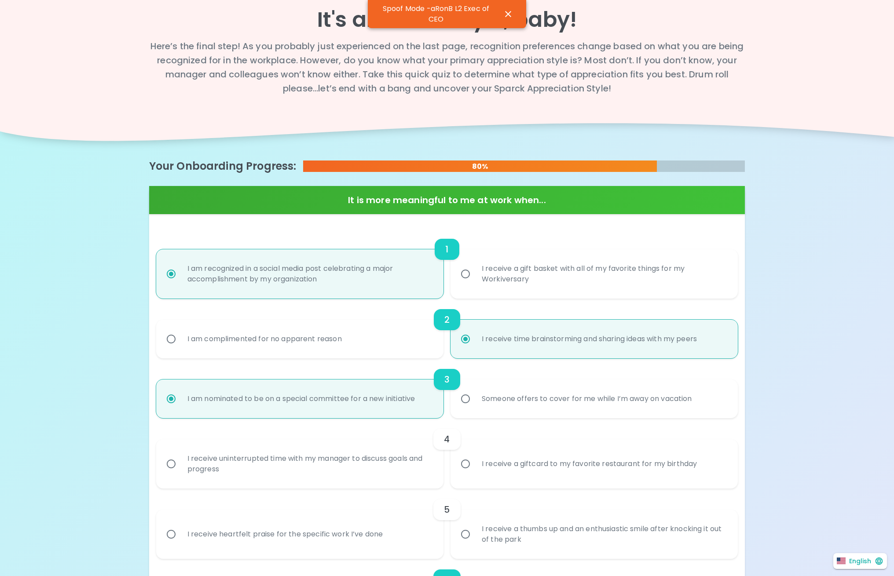
radio input "false"
radio input "true"
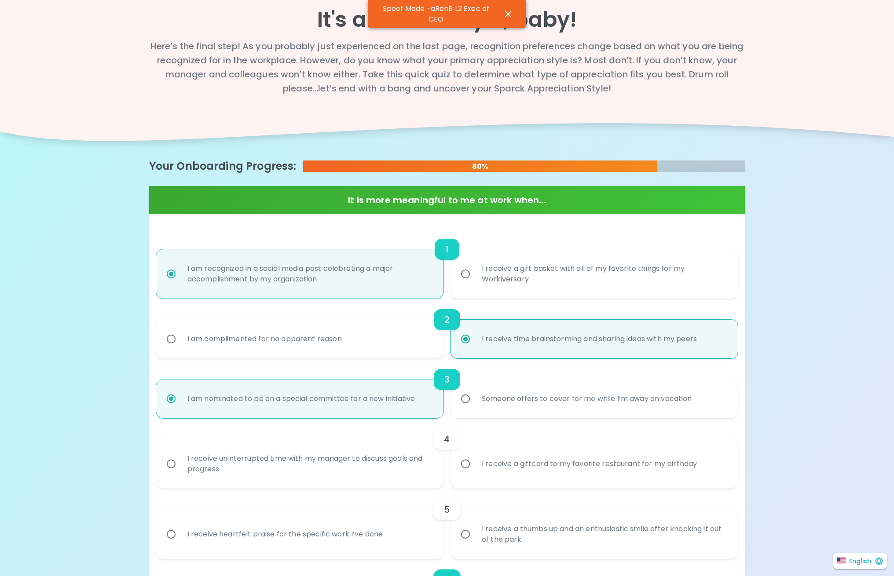
radio input "false"
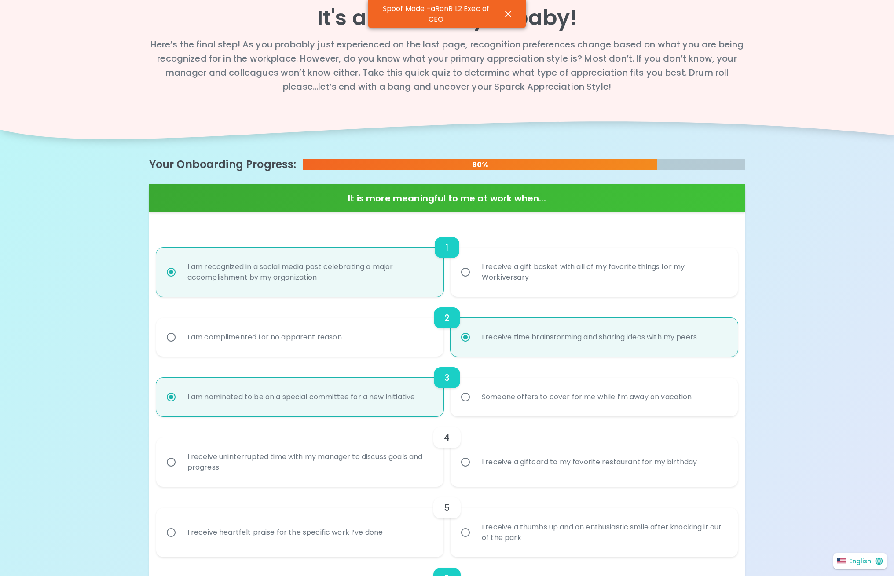
radio input "false"
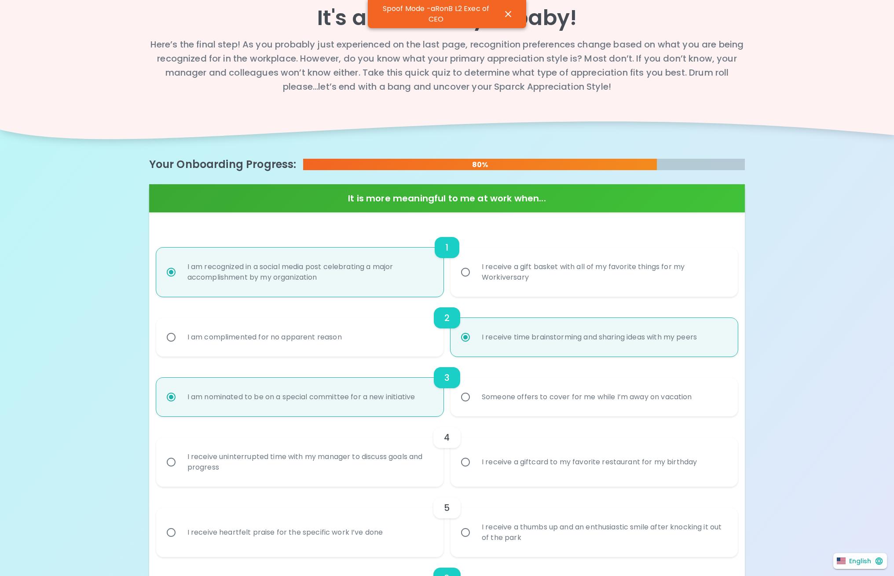
radio input "false"
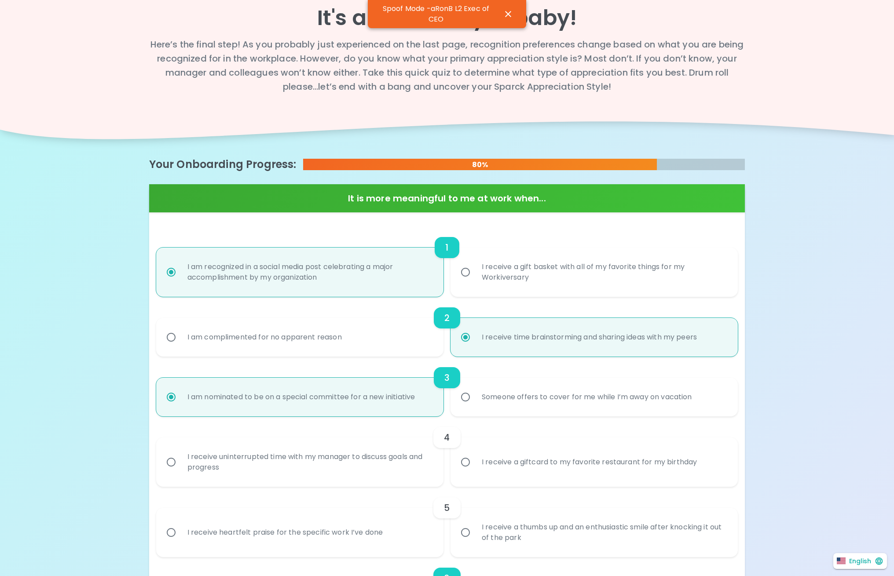
radio input "true"
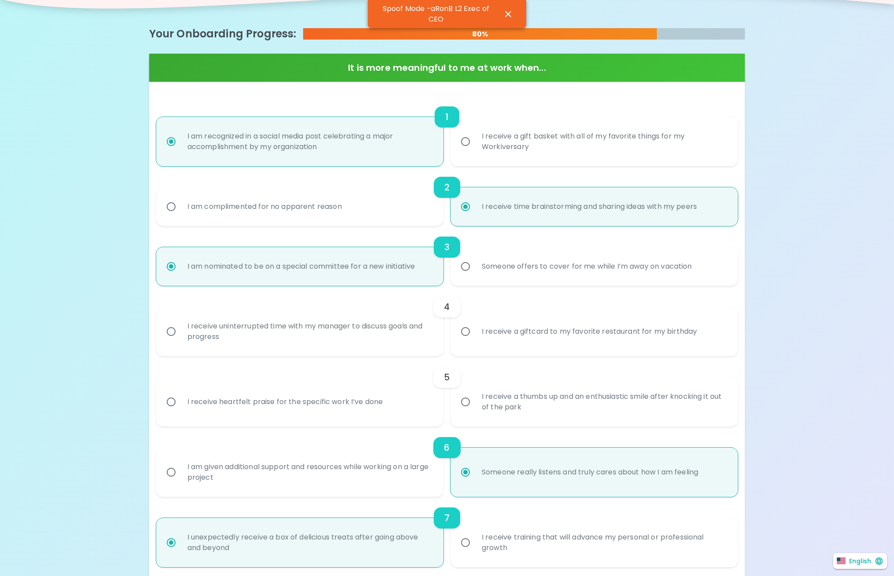
scroll to position [207, 0]
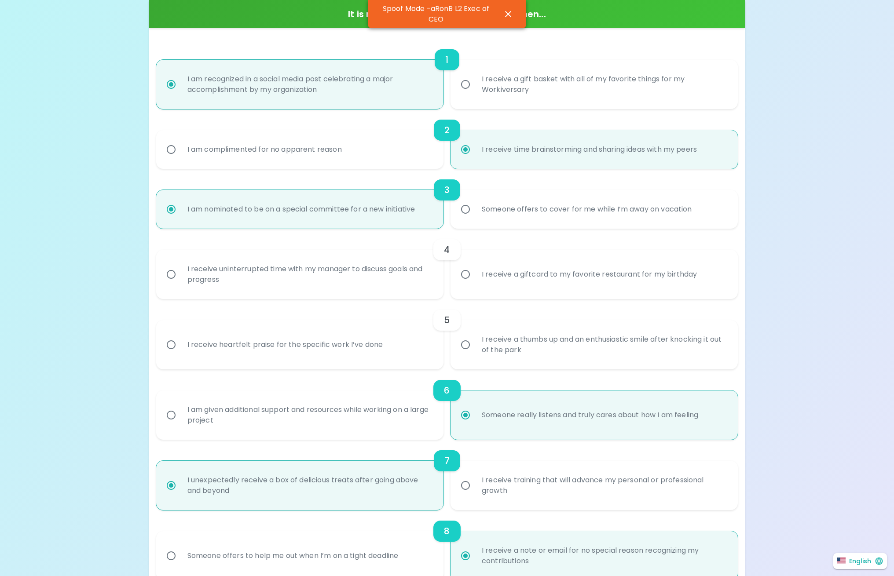
radio input "true"
click at [322, 272] on div "I receive uninterrupted time with my manager to discuss goals and progress" at bounding box center [309, 274] width 258 height 42
click at [180, 272] on input "I receive uninterrupted time with my manager to discuss goals and progress" at bounding box center [171, 274] width 18 height 18
radio input "false"
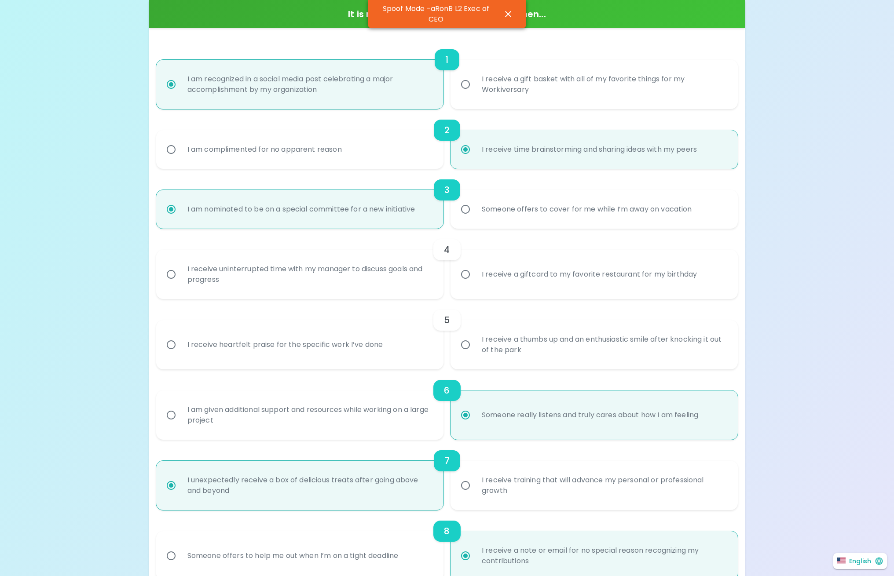
radio input "false"
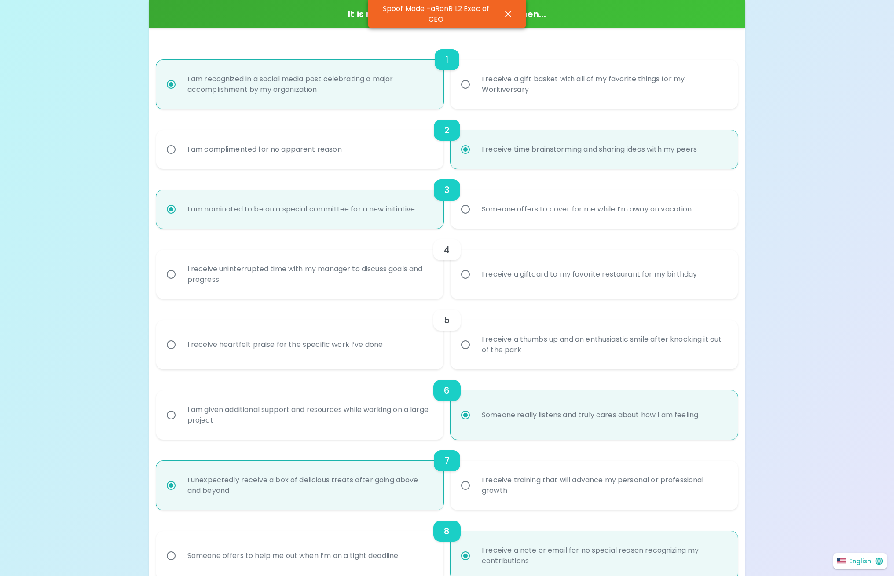
radio input "false"
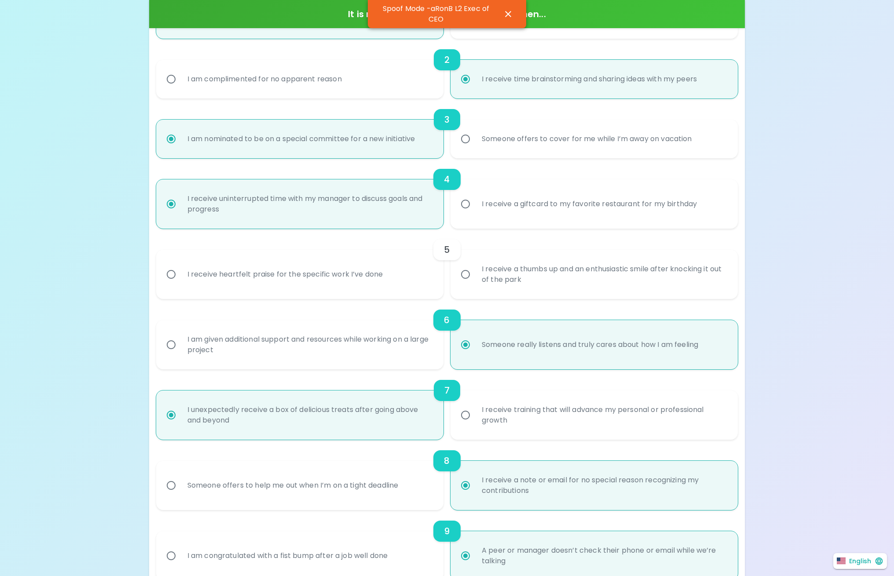
radio input "true"
click at [315, 271] on div "I receive heartfelt praise for the specific work I’ve done" at bounding box center [285, 275] width 210 height 32
click at [180, 271] on input "I receive heartfelt praise for the specific work I’ve done" at bounding box center [171, 274] width 18 height 18
radio input "false"
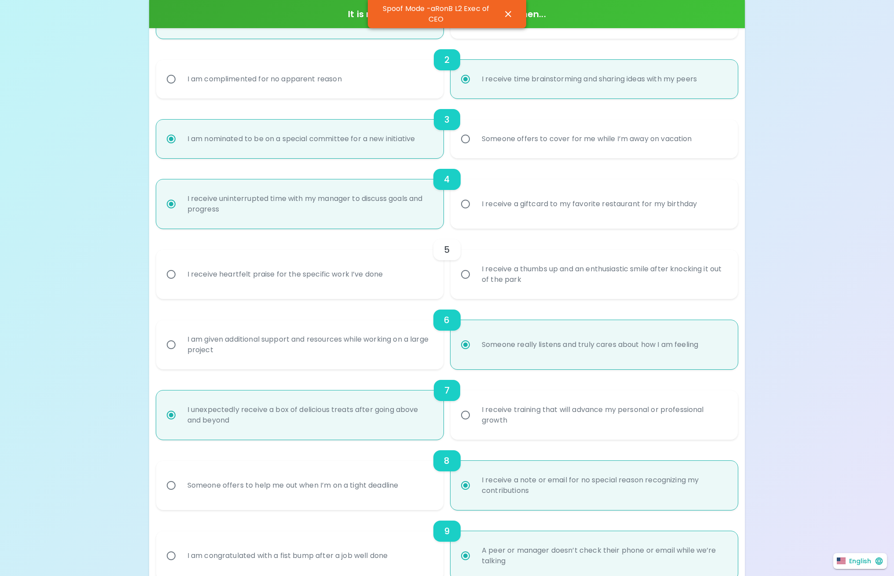
radio input "false"
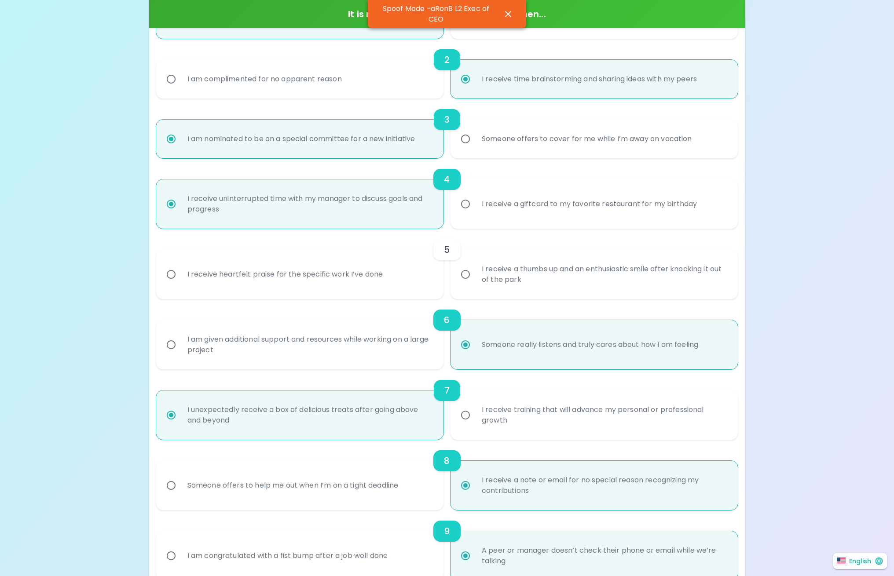
radio input "false"
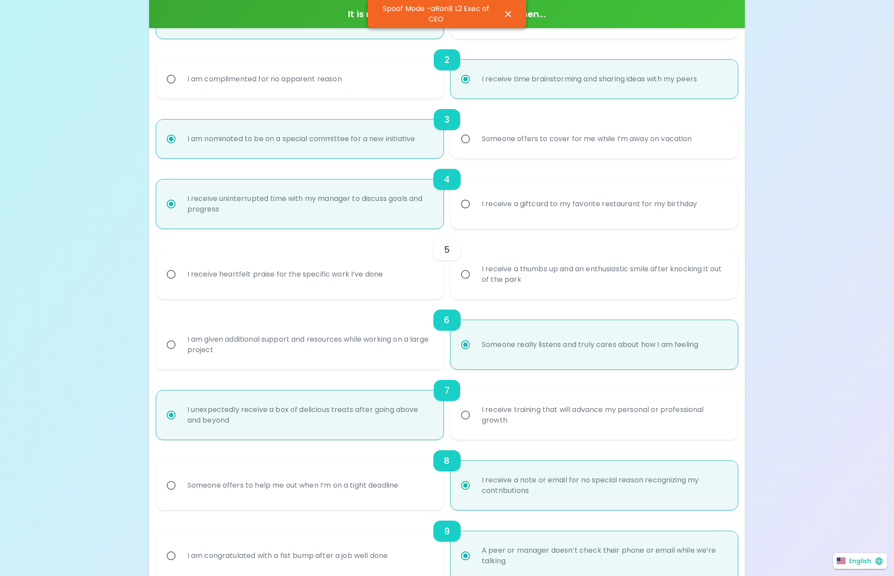
radio input "true"
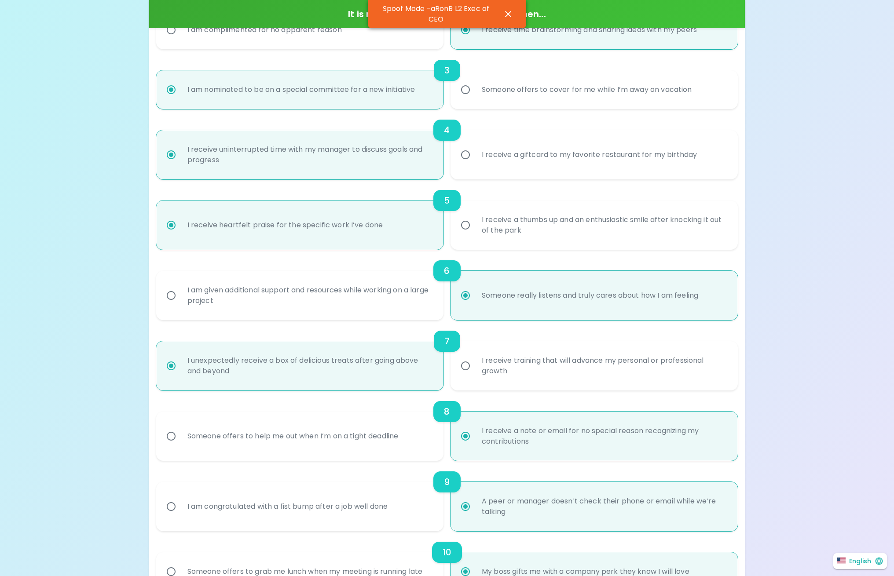
scroll to position [115, 0]
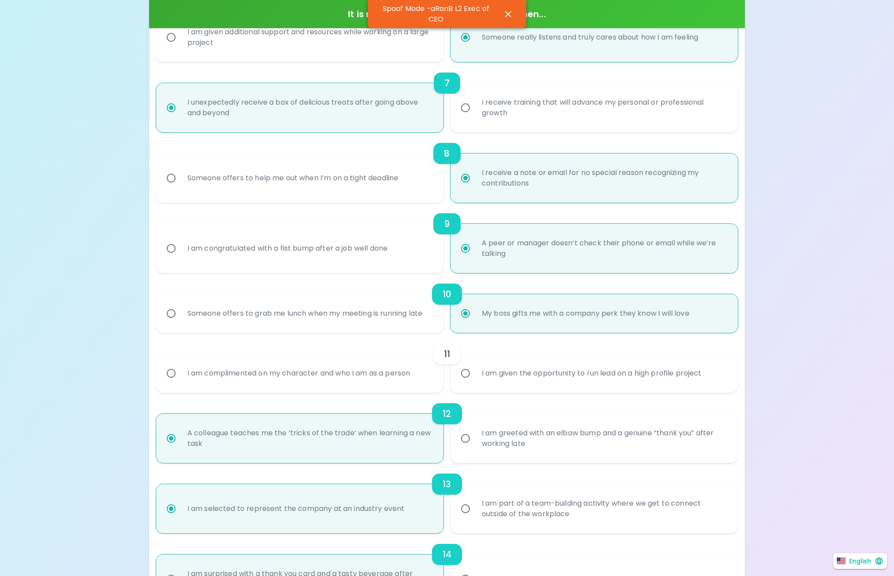
radio input "true"
click at [525, 368] on div "I am given the opportunity to run lead on a high profile project" at bounding box center [592, 374] width 234 height 32
click at [475, 368] on input "I am given the opportunity to run lead on a high profile project" at bounding box center [465, 373] width 18 height 18
radio input "false"
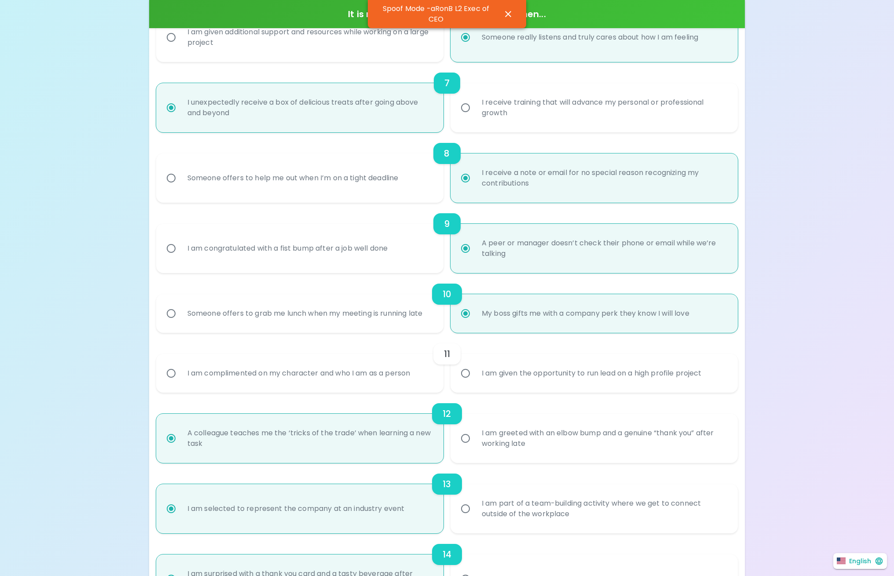
radio input "false"
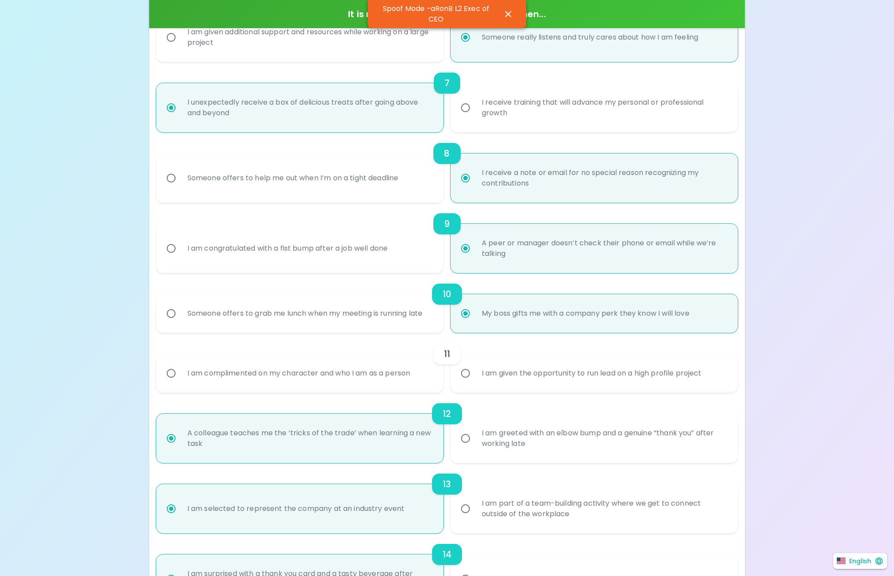
radio input "false"
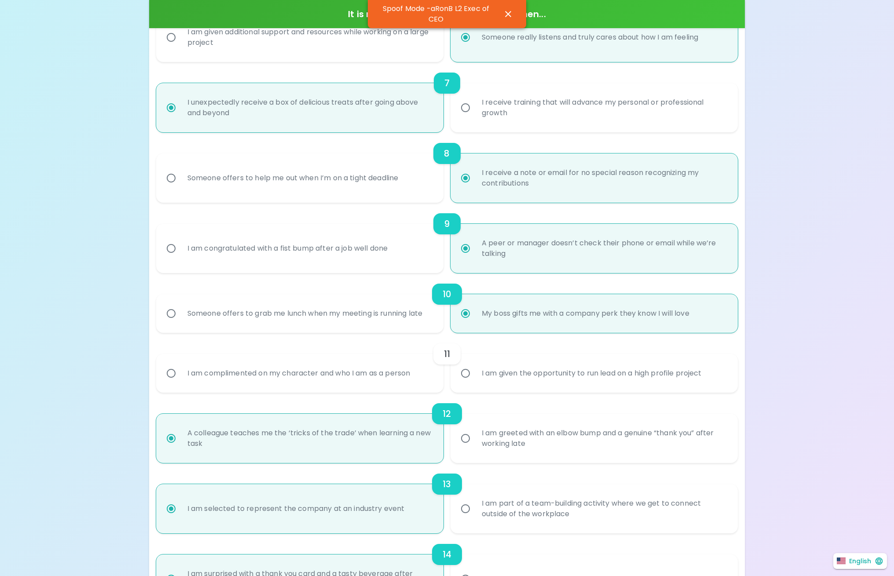
radio input "false"
radio input "true"
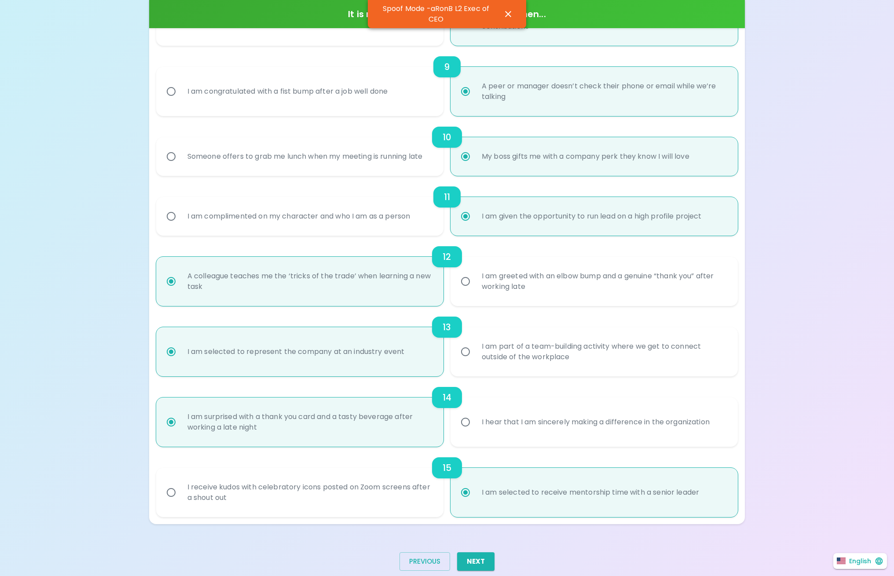
scroll to position [761, 0]
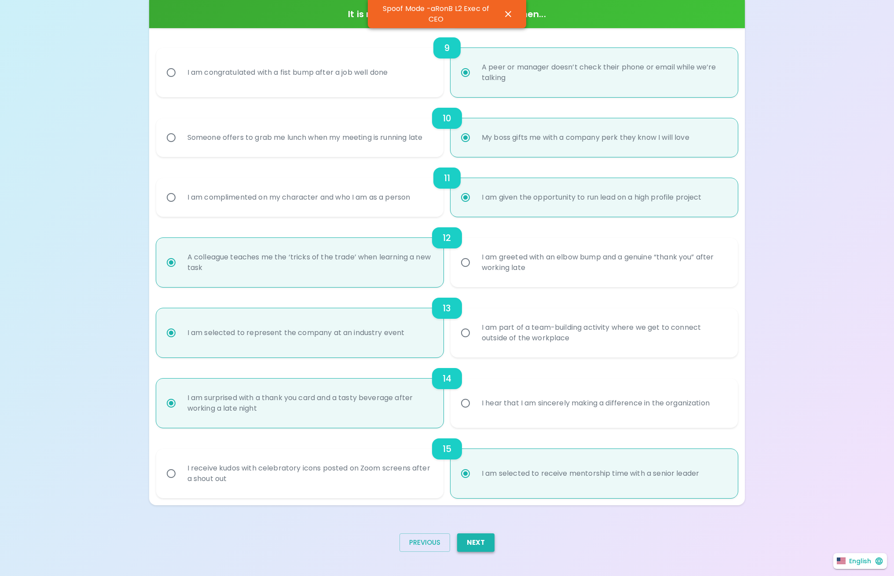
radio input "true"
click at [477, 540] on button "Next" at bounding box center [475, 543] width 37 height 18
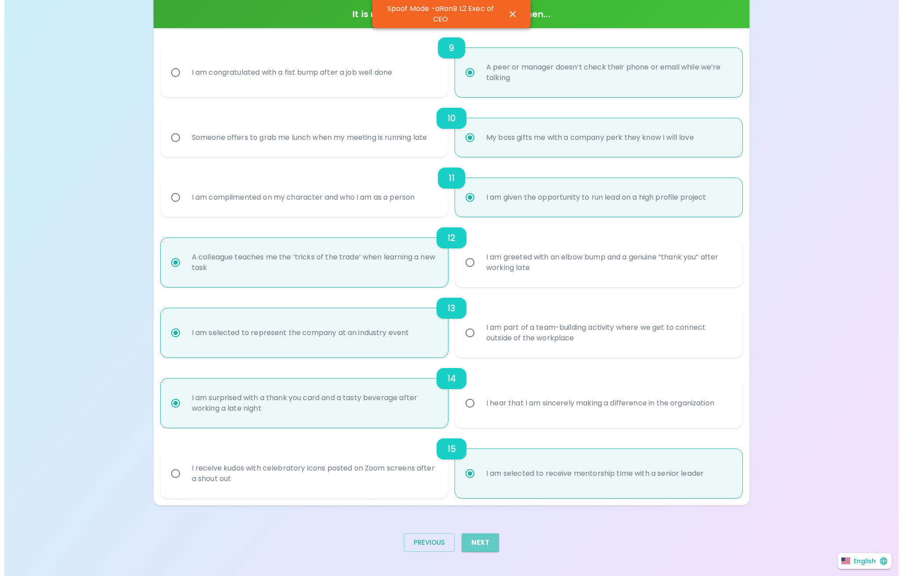
scroll to position [0, 0]
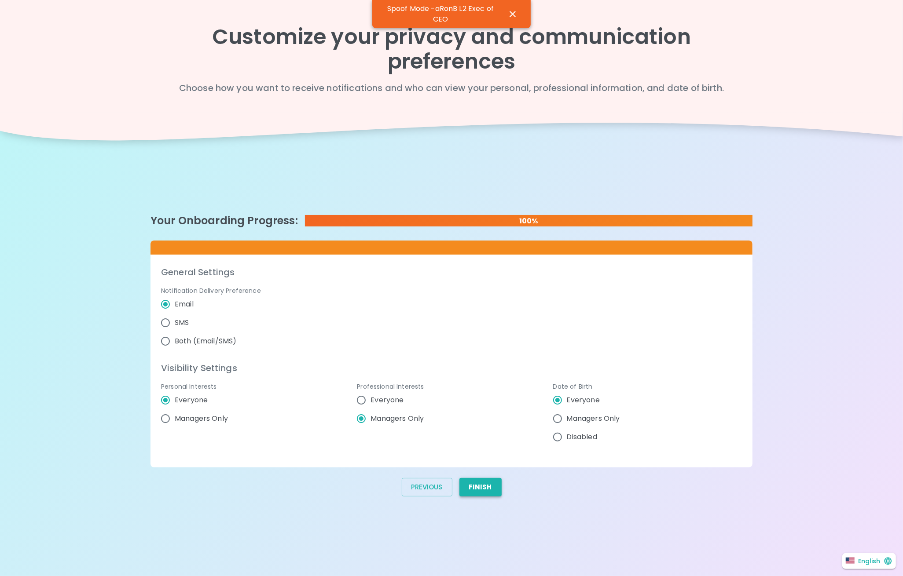
click at [487, 479] on button "Finish" at bounding box center [480, 487] width 42 height 18
radio input "false"
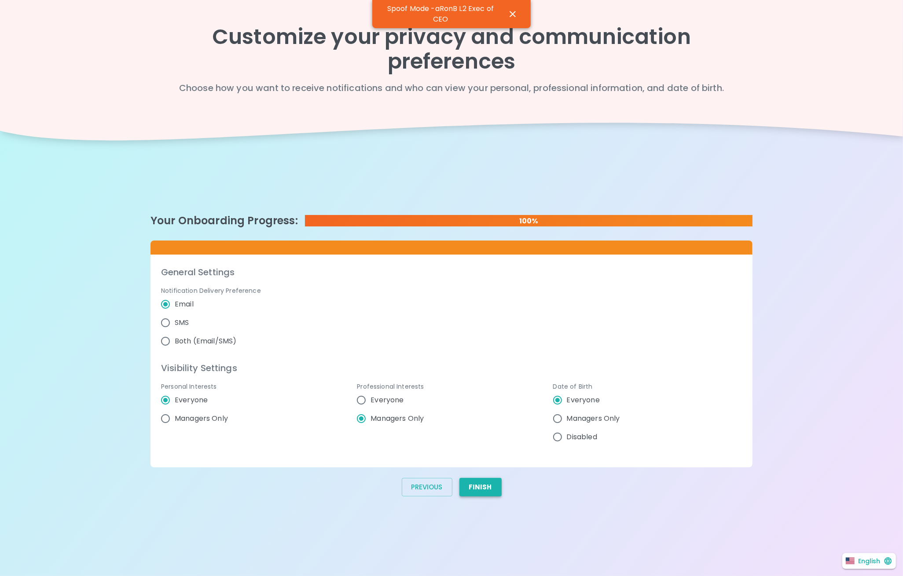
radio input "false"
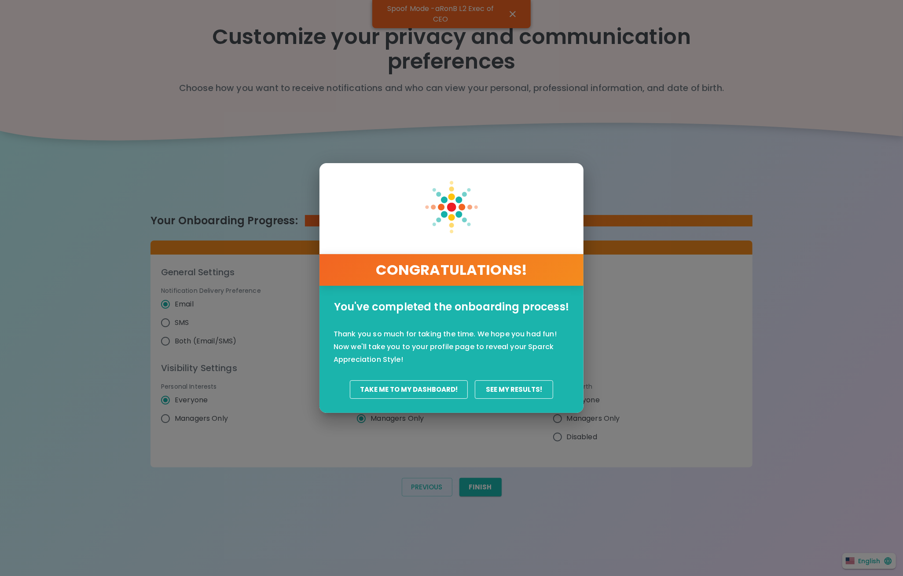
click at [413, 386] on button "Take Me To My Dashboard!" at bounding box center [409, 389] width 118 height 18
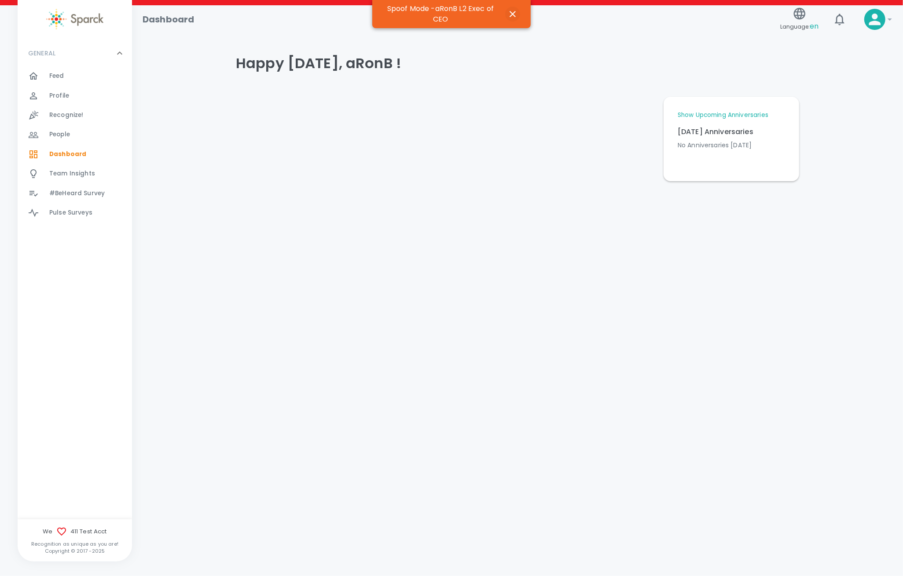
click at [514, 14] on icon "button" at bounding box center [512, 14] width 11 height 11
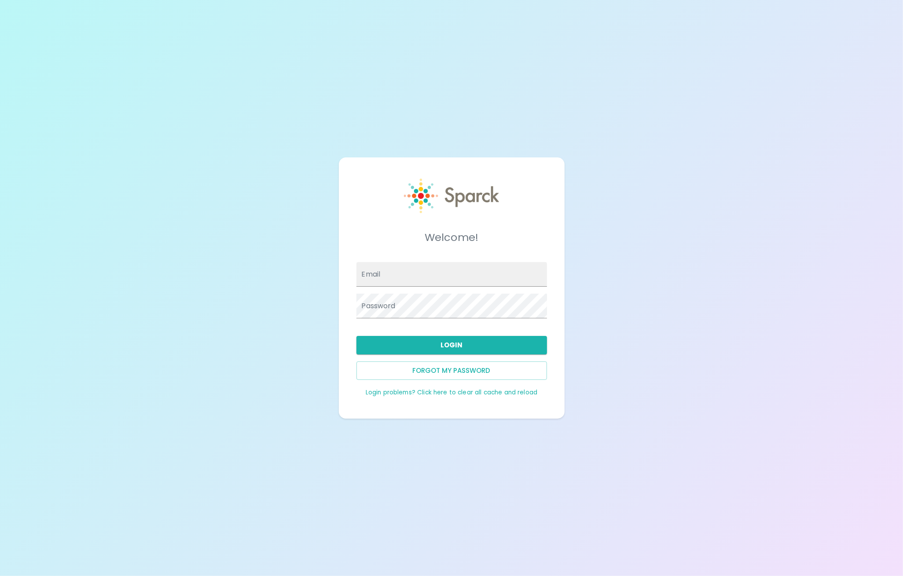
type input "[PERSON_NAME][EMAIL_ADDRESS][PERSON_NAME][DOMAIN_NAME]"
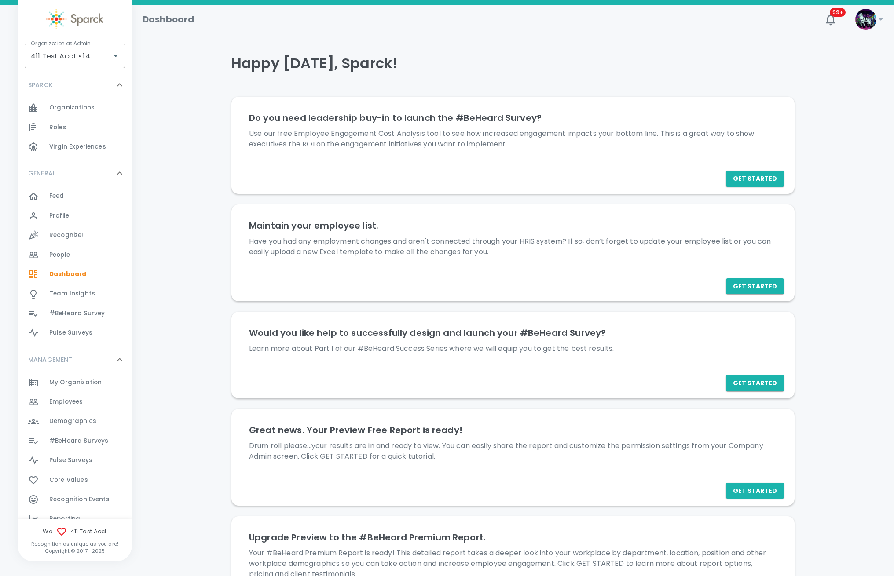
click at [73, 403] on span "Employees" at bounding box center [65, 402] width 33 height 9
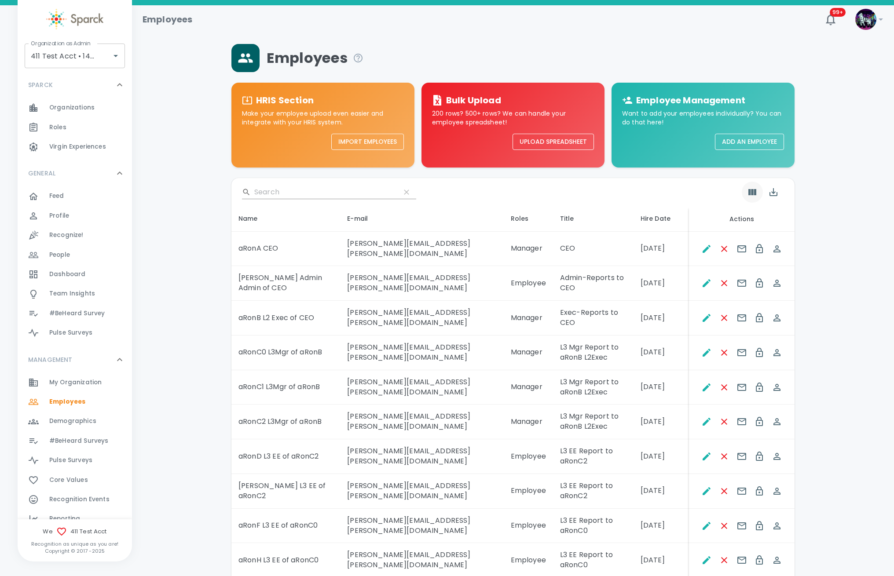
click at [750, 190] on icon "Show Columns" at bounding box center [752, 192] width 11 height 11
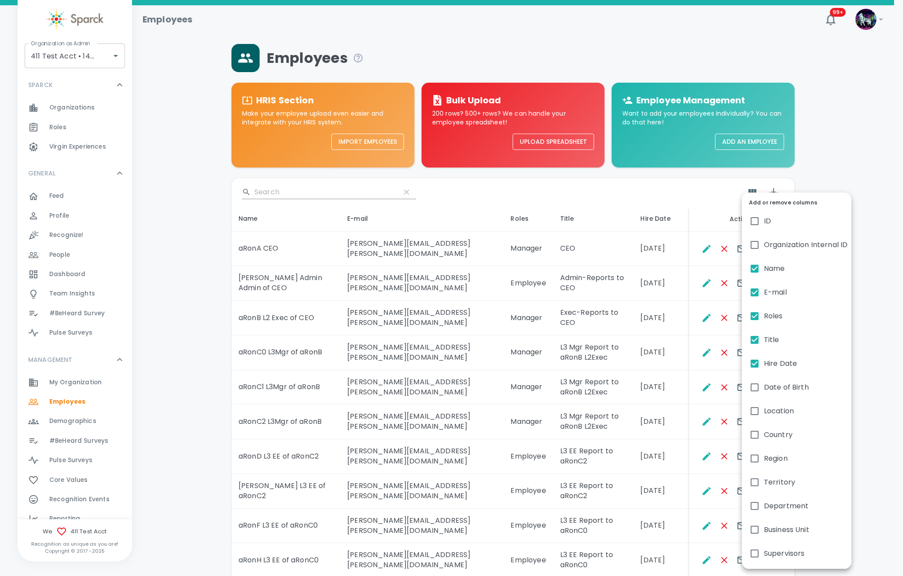
click at [691, 198] on div at bounding box center [451, 288] width 903 height 576
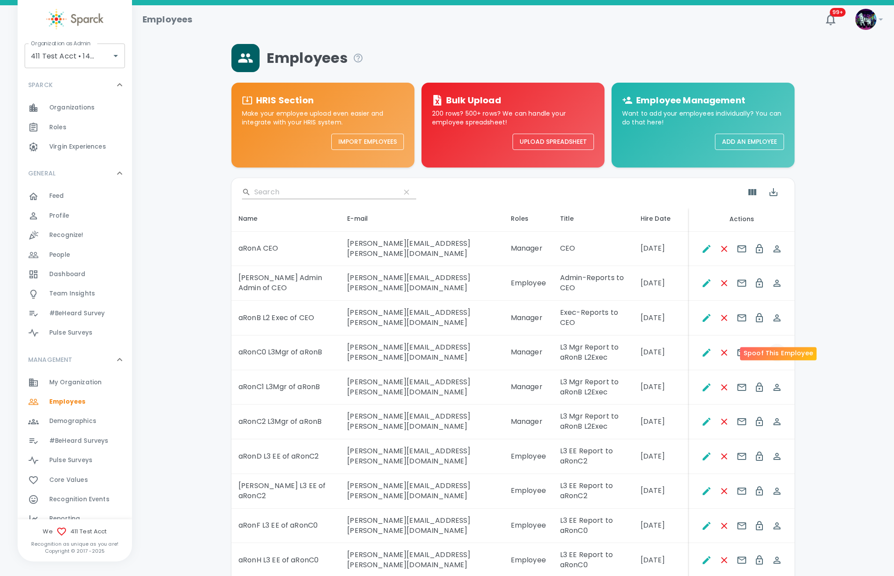
click at [774, 349] on icon "Spoof This Employee" at bounding box center [776, 352] width 7 height 7
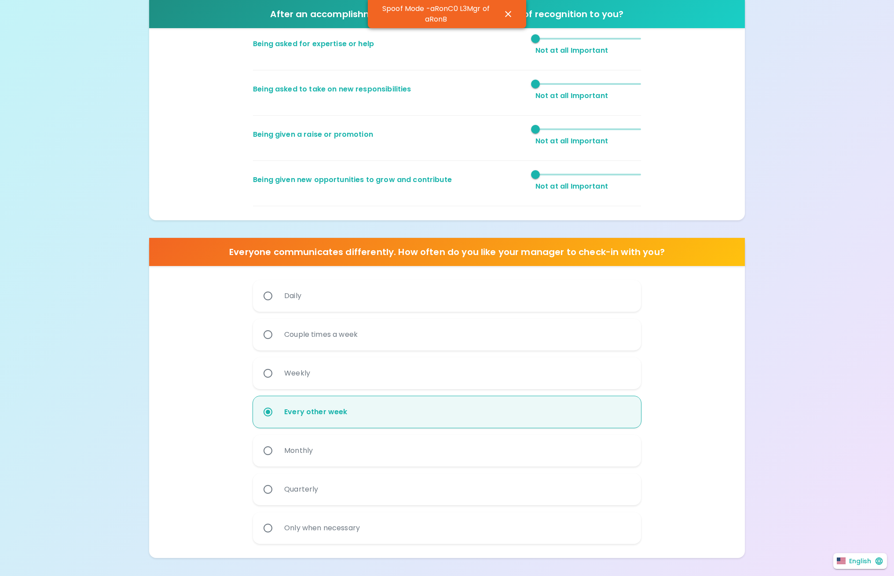
scroll to position [328, 0]
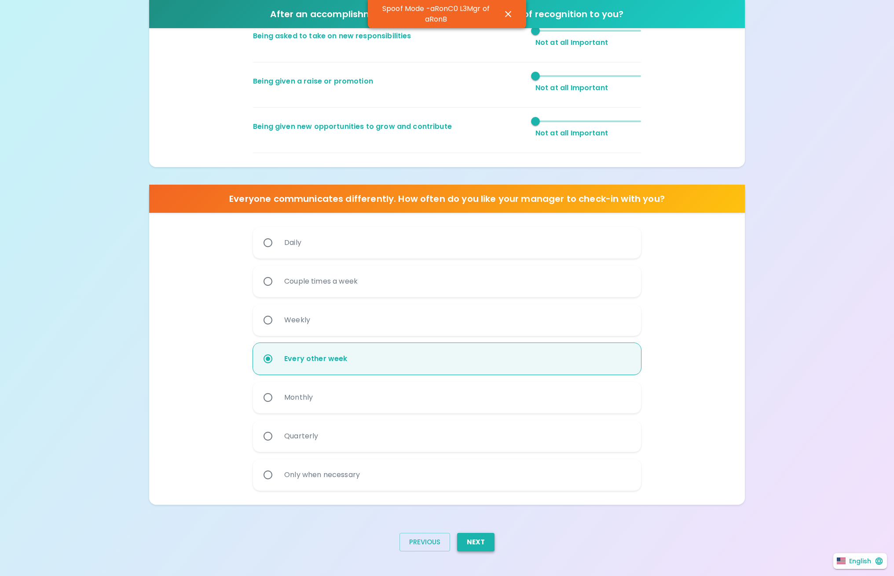
click at [481, 539] on button "Next" at bounding box center [475, 542] width 37 height 18
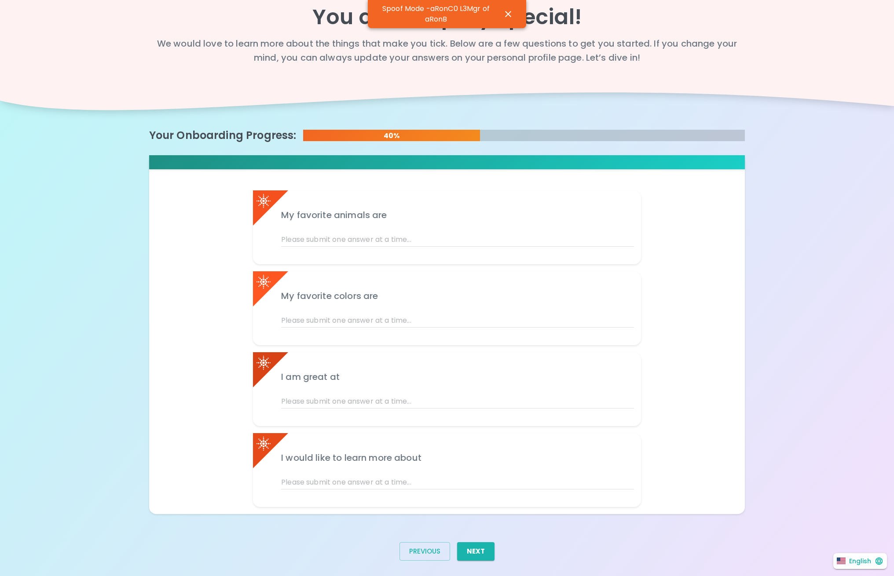
scroll to position [29, 0]
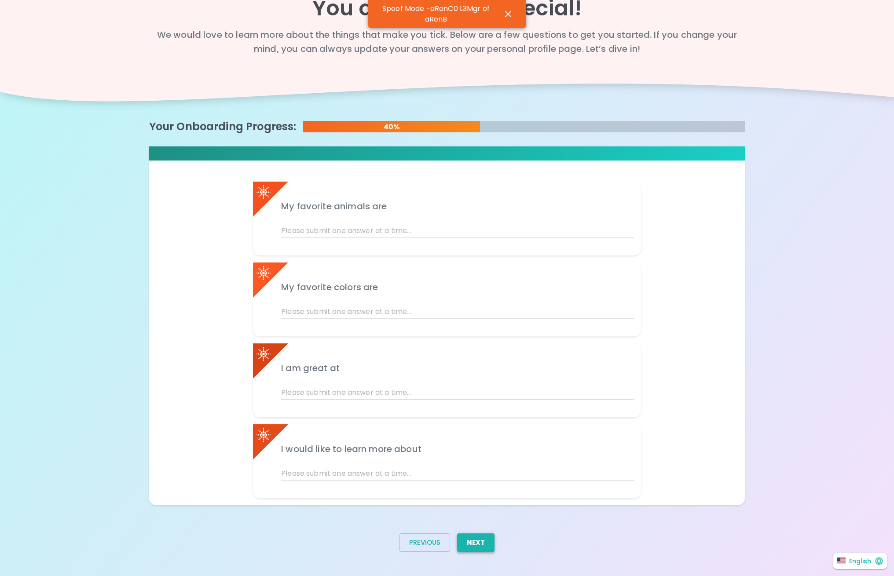
click at [477, 537] on button "Next" at bounding box center [475, 543] width 37 height 18
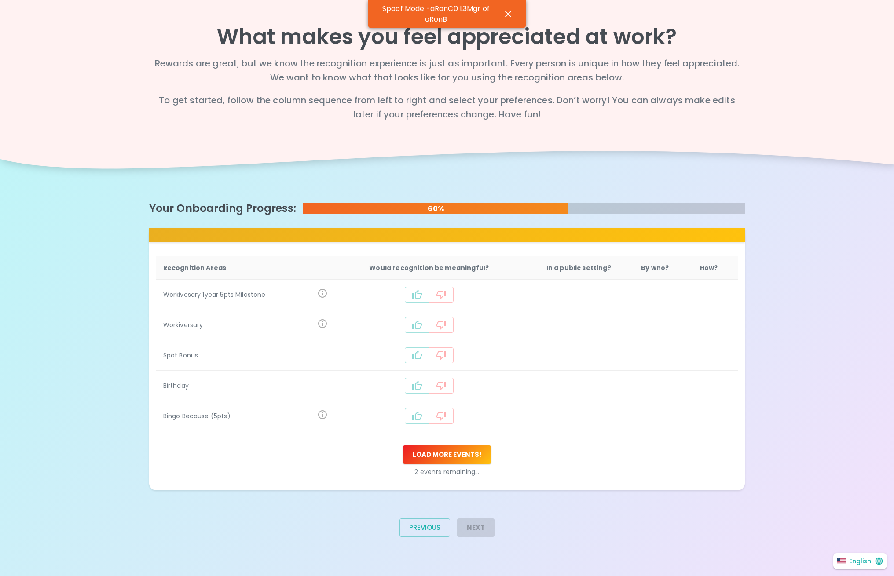
scroll to position [0, 0]
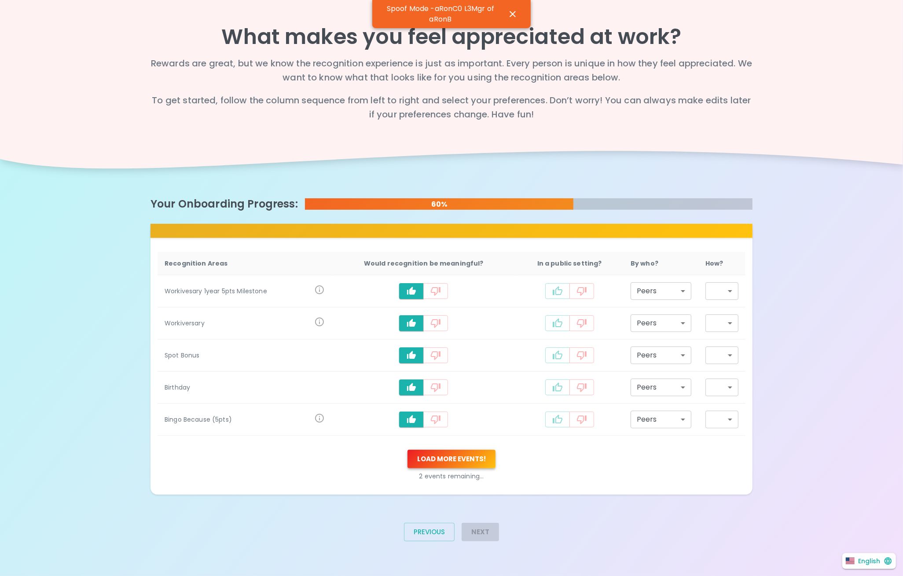
click at [482, 460] on button "Load more events !" at bounding box center [451, 459] width 88 height 18
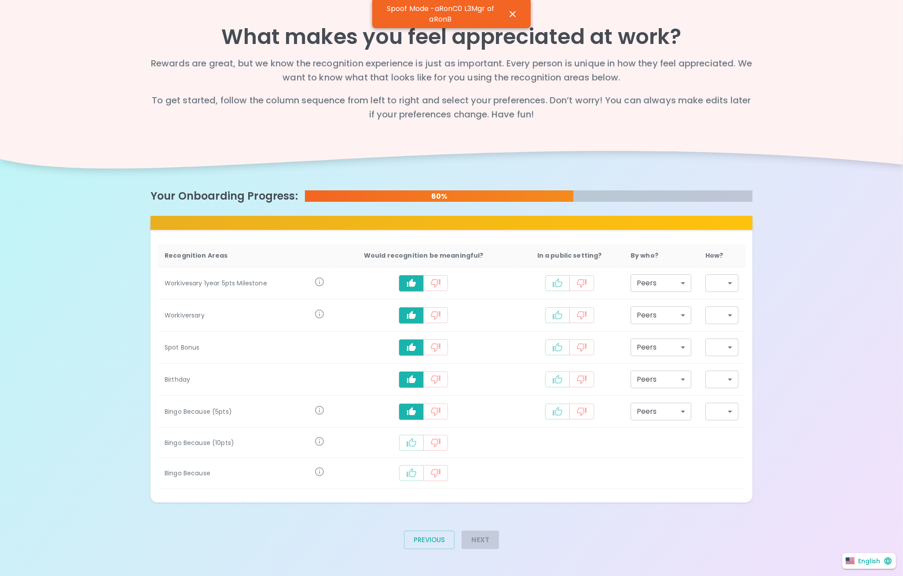
type input "staff_meeting"
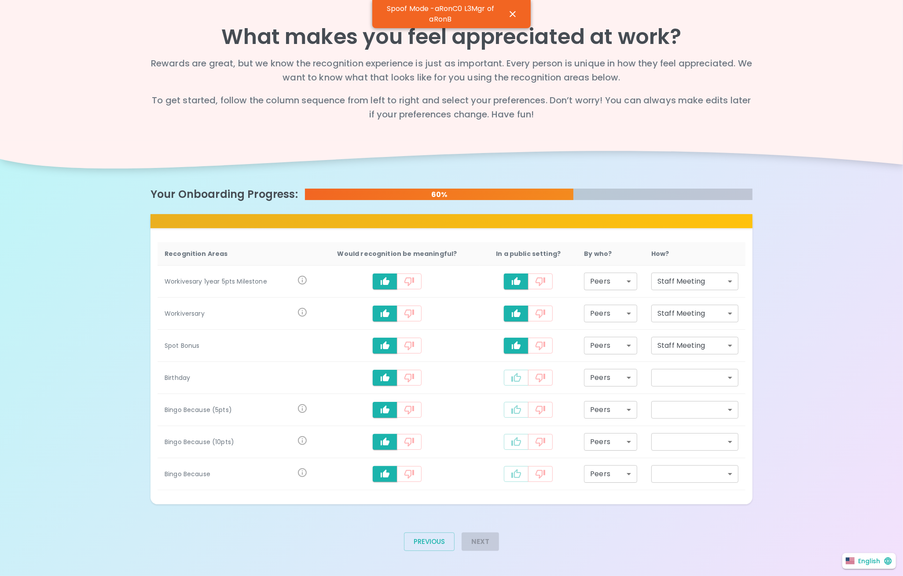
type input "staff_meeting"
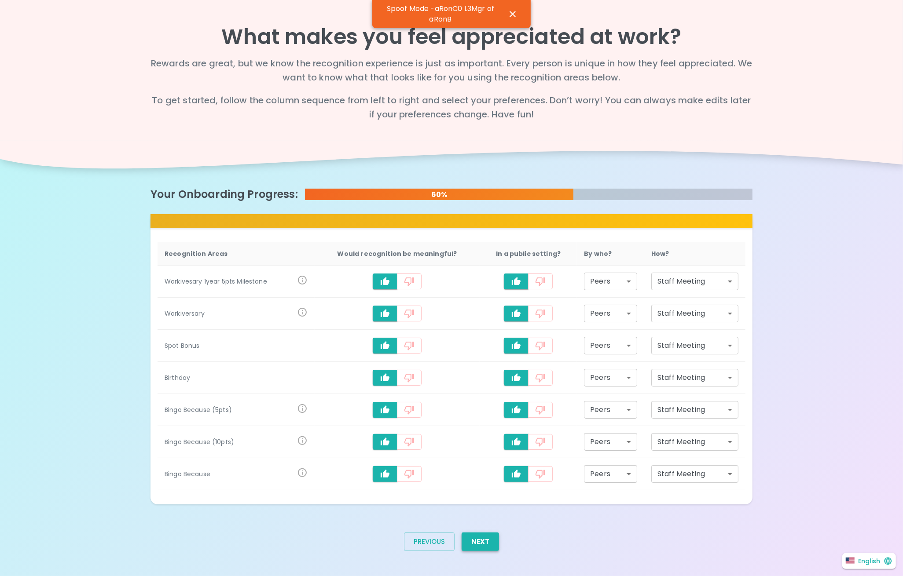
click at [486, 540] on button "Next" at bounding box center [479, 542] width 37 height 18
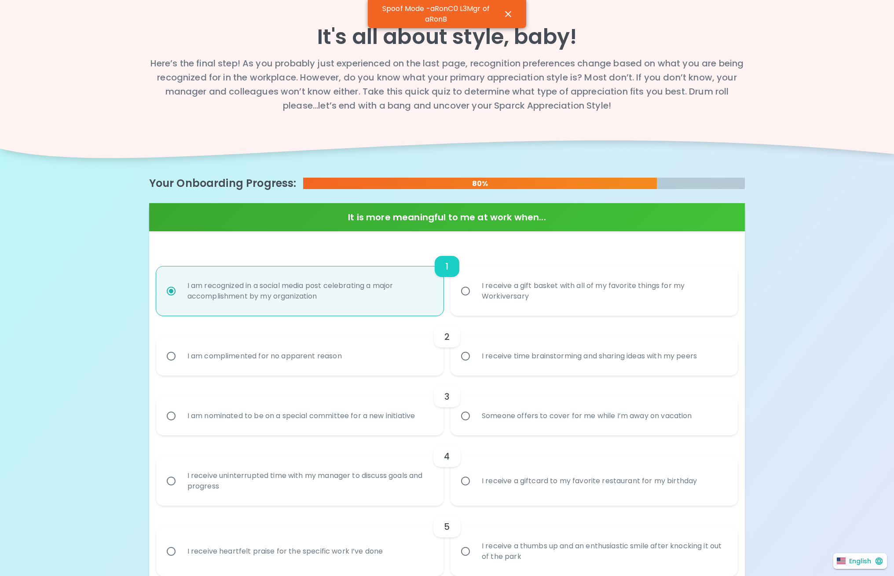
click at [456, 347] on input "I receive time brainstorming and sharing ideas with my peers" at bounding box center [465, 356] width 18 height 18
click at [162, 407] on input "I am nominated to be on a special committee for a new initiative" at bounding box center [171, 416] width 18 height 18
radio input "true"
radio input "false"
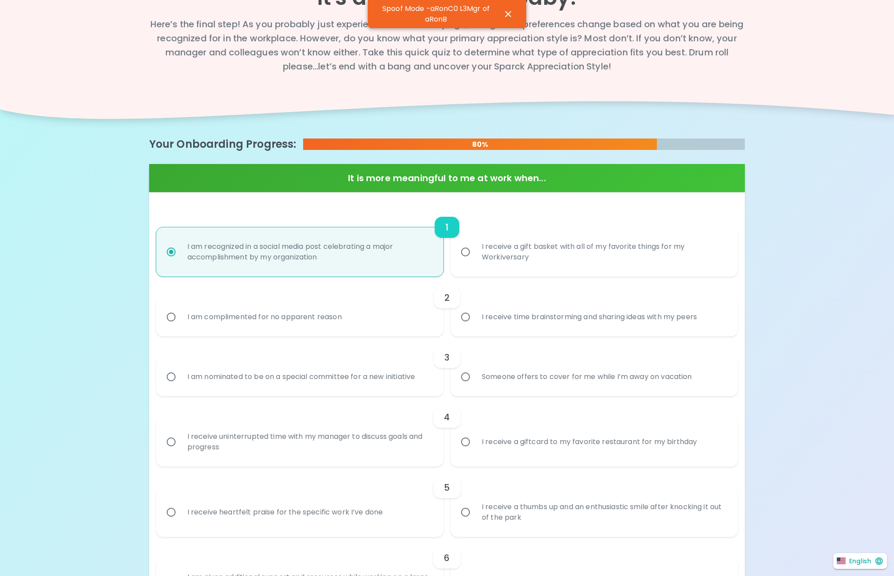
click at [456, 574] on input "Someone really listens and truly cares about how I am feeling" at bounding box center [465, 583] width 18 height 18
radio input "false"
radio input "true"
radio input "false"
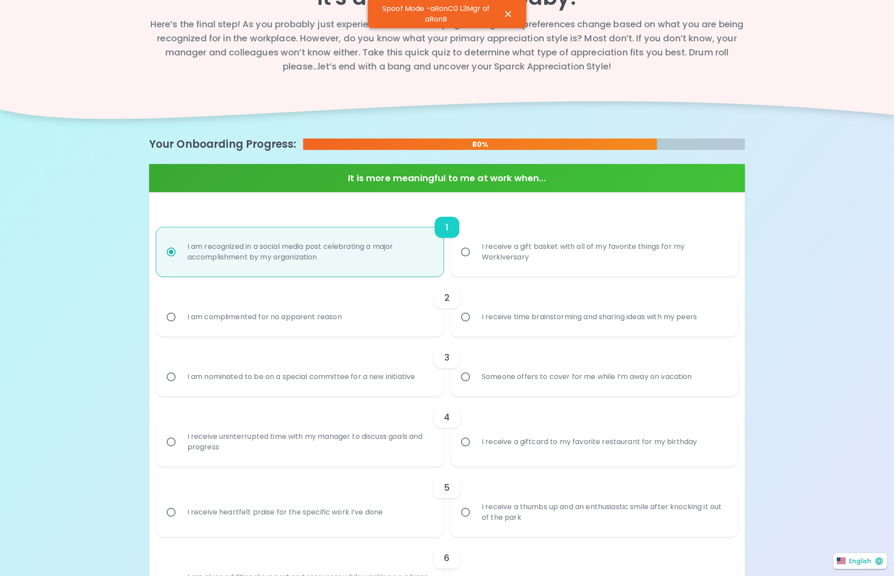
radio input "false"
radio input "true"
radio input "false"
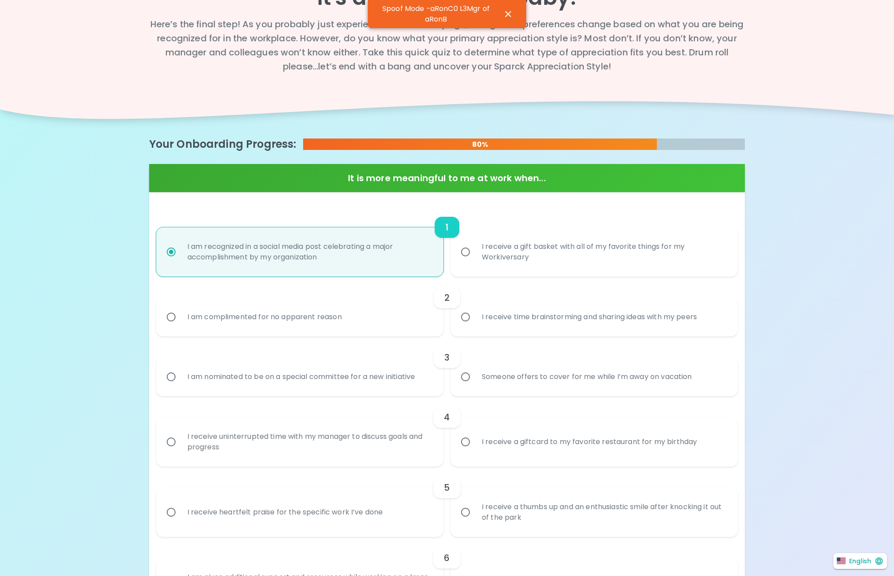
radio input "false"
radio input "true"
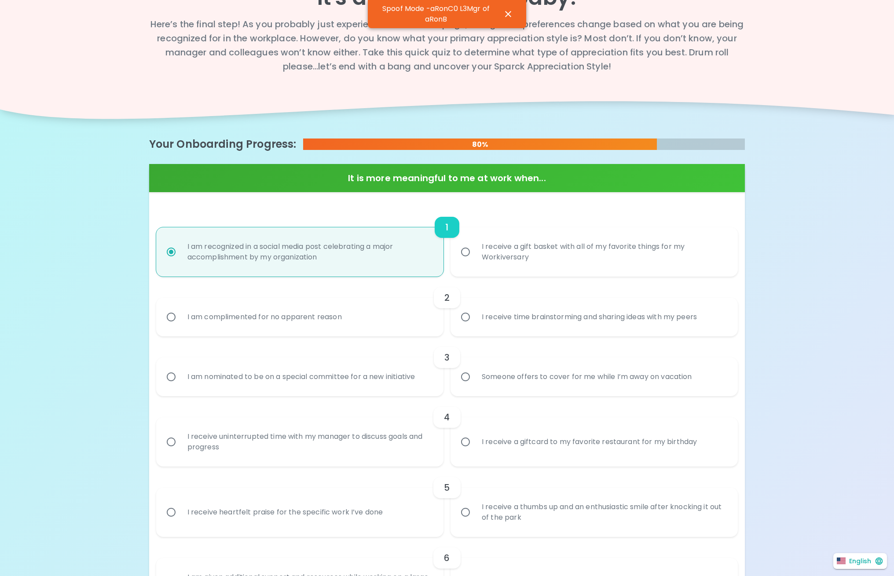
radio input "false"
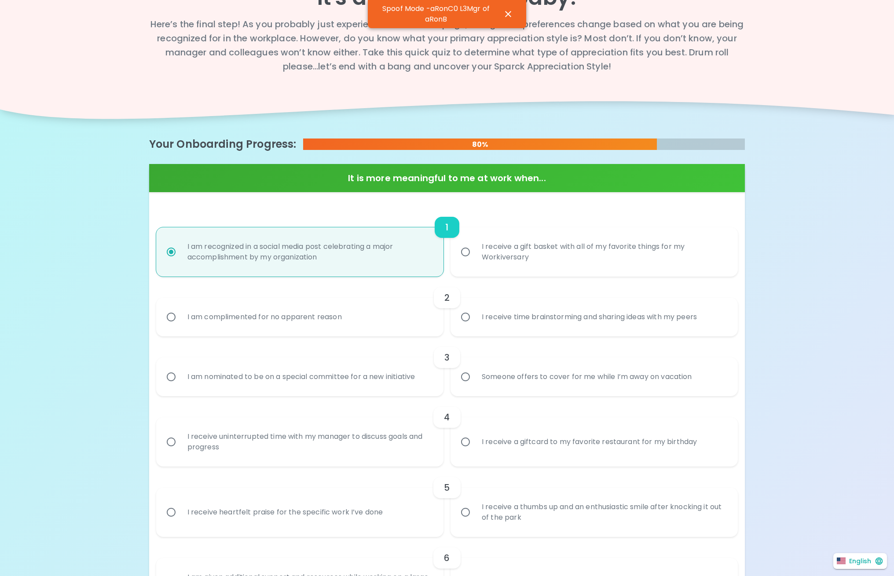
radio input "false"
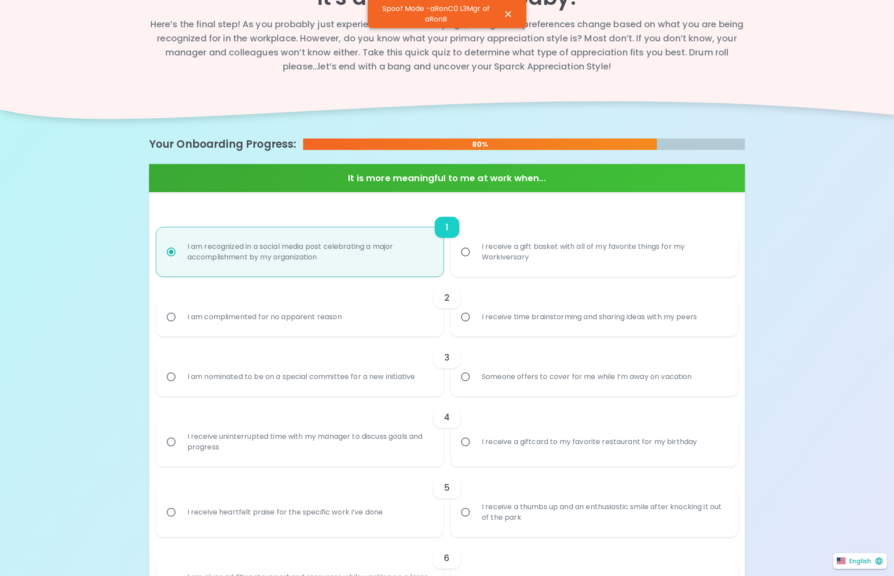
radio input "false"
radio input "true"
radio input "false"
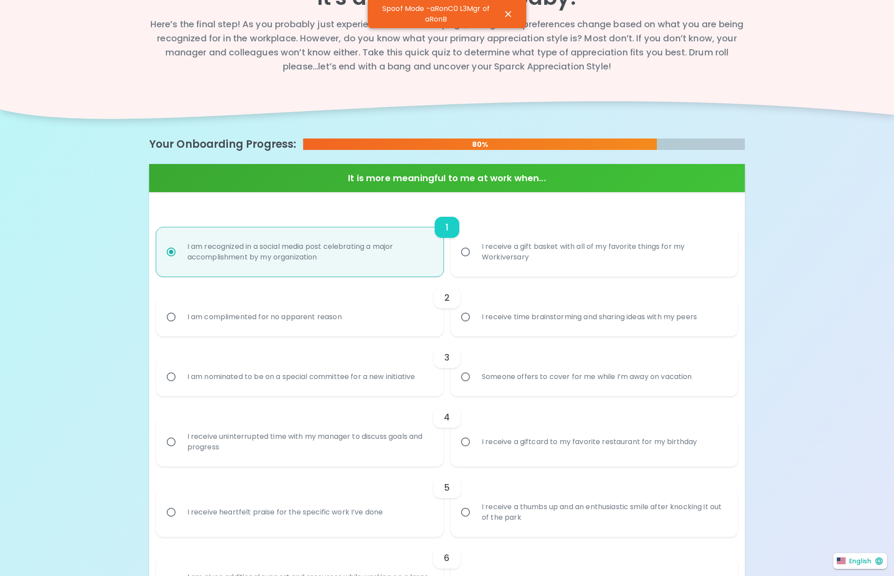
radio input "false"
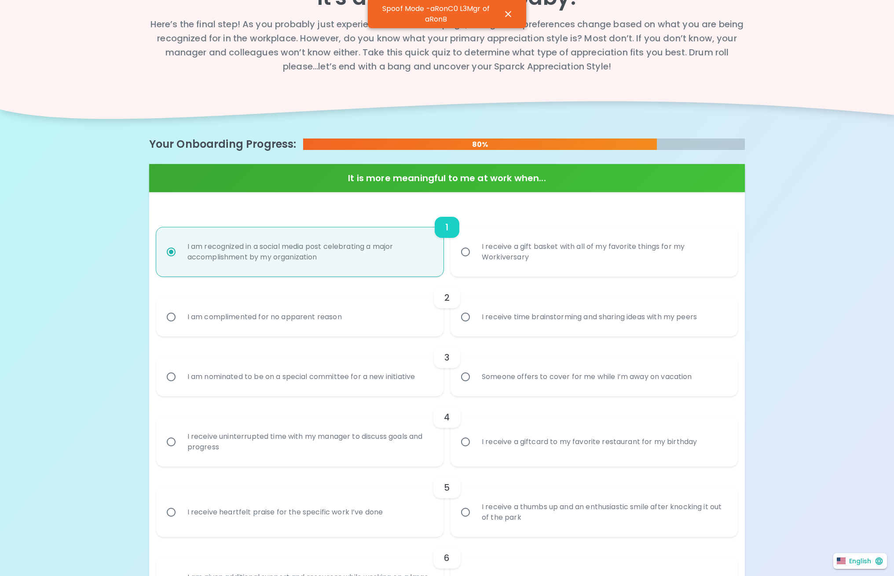
radio input "false"
radio input "true"
radio input "false"
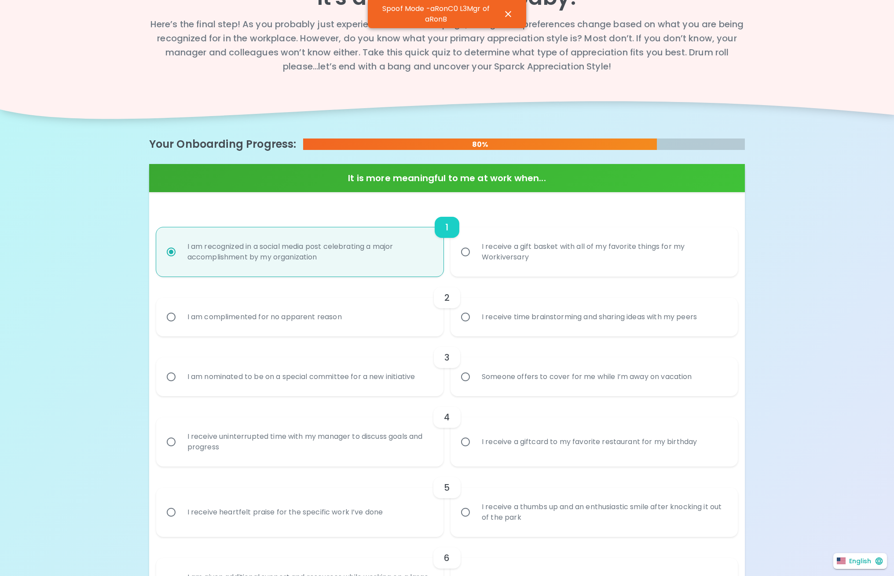
radio input "false"
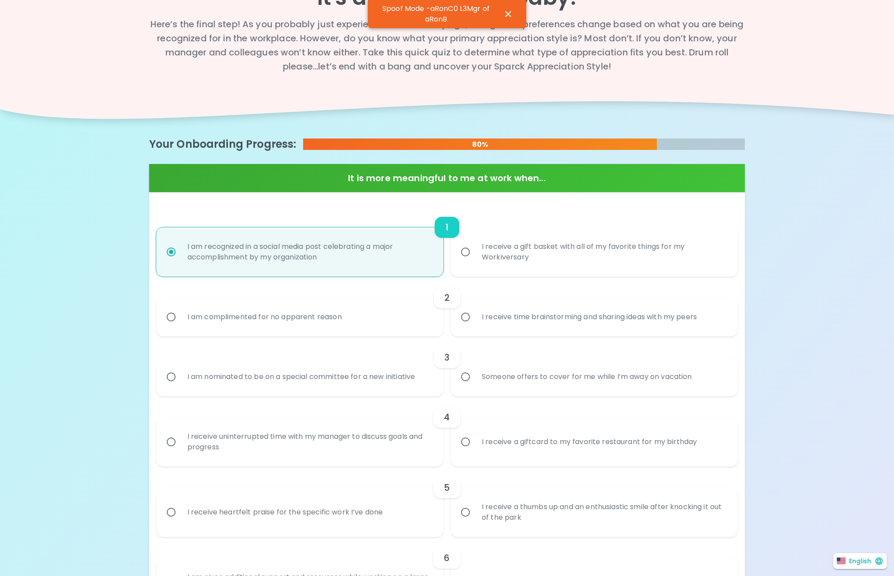
radio input "false"
radio input "true"
radio input "false"
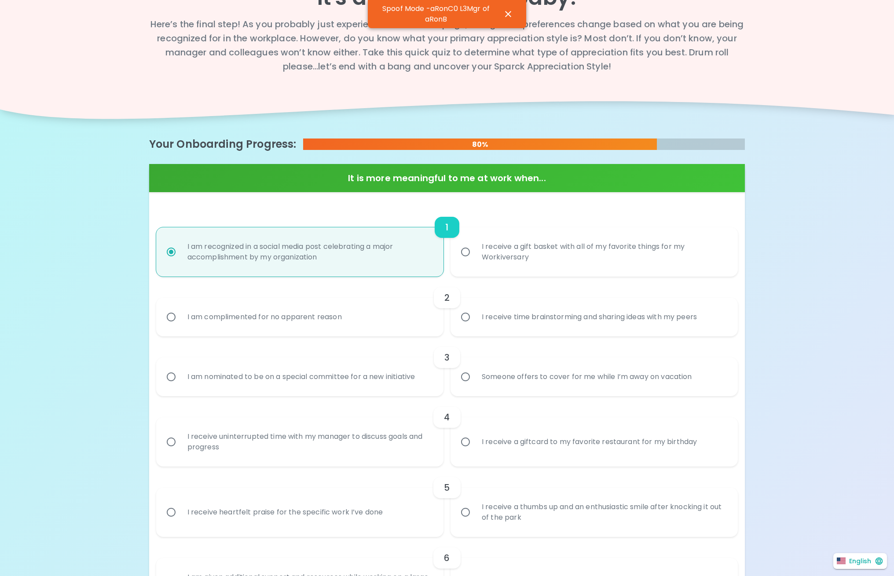
radio input "false"
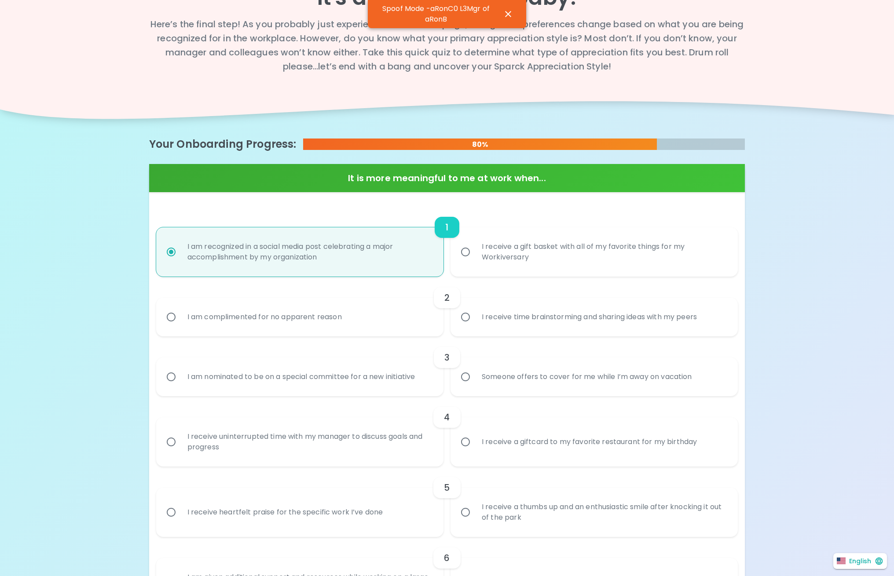
radio input "false"
radio input "true"
radio input "false"
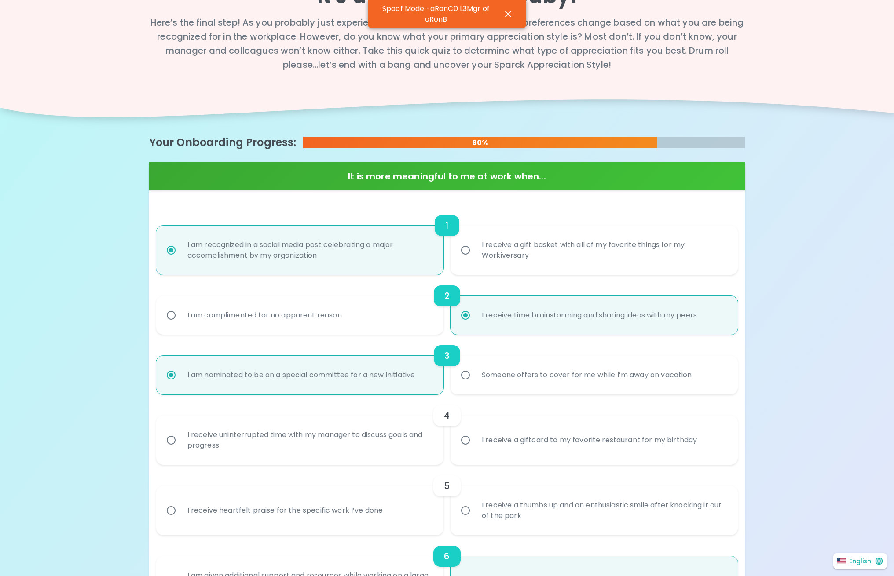
radio input "false"
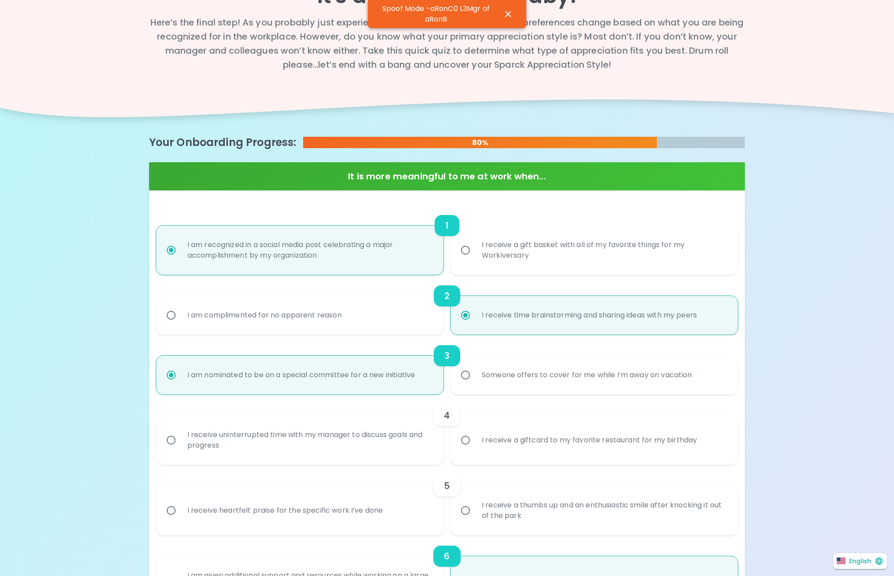
radio input "false"
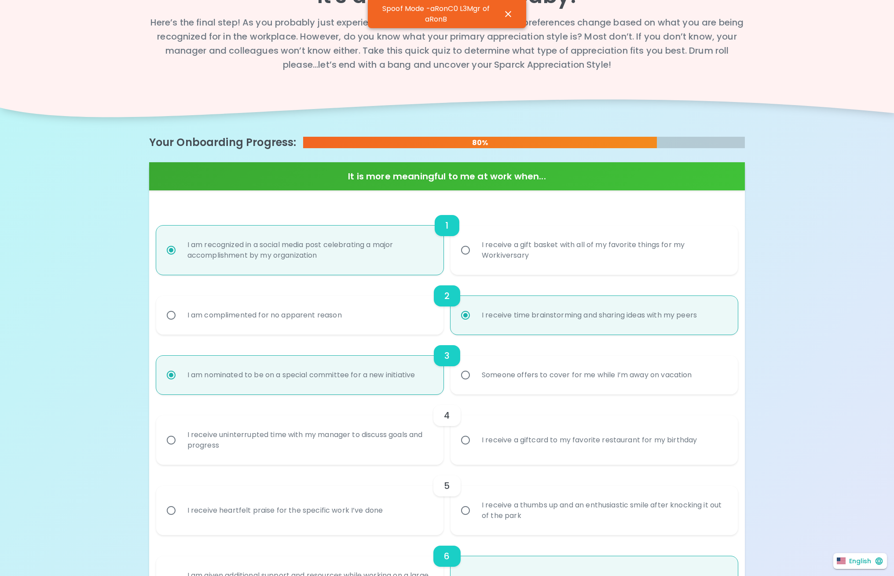
radio input "true"
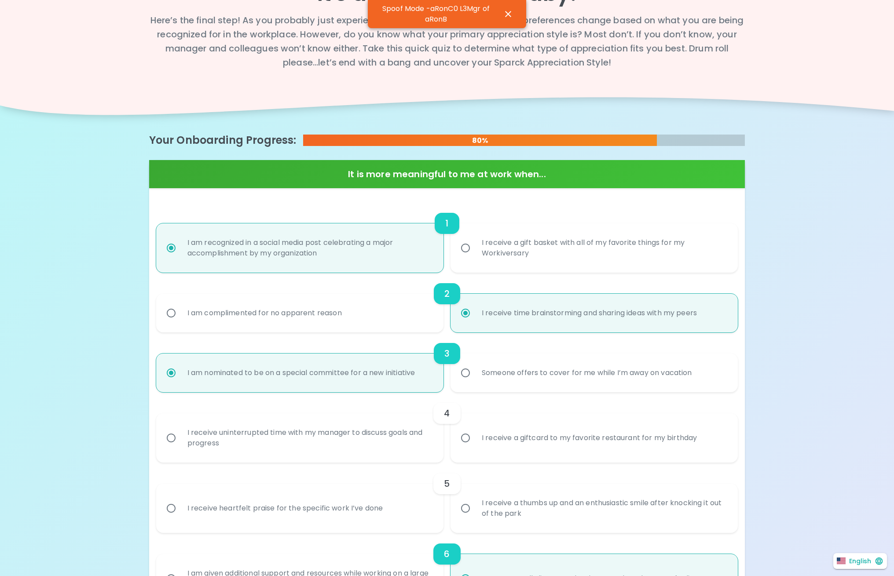
scroll to position [113, 0]
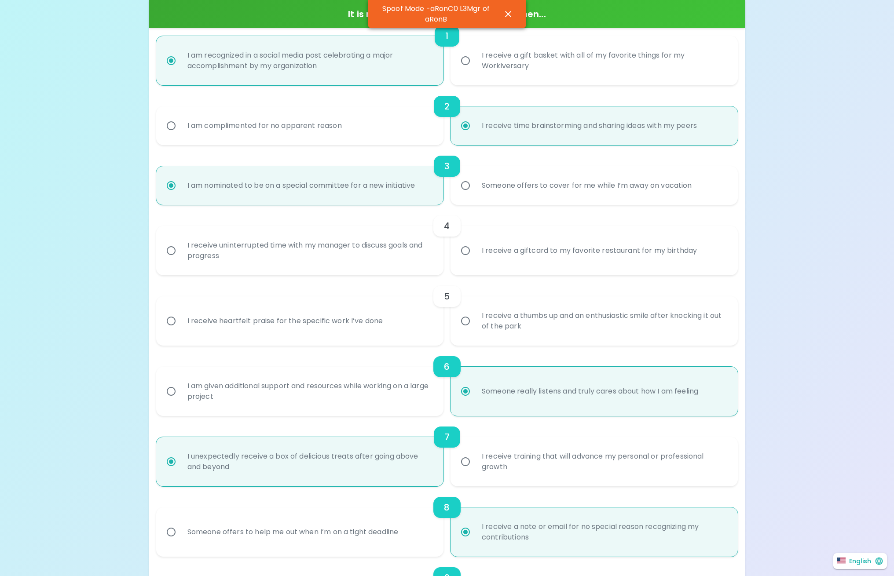
radio input "true"
click at [330, 269] on div "I receive uninterrupted time with my manager to discuss goals and progress" at bounding box center [309, 251] width 258 height 42
click at [180, 260] on input "I receive uninterrupted time with my manager to discuss goals and progress" at bounding box center [171, 250] width 18 height 18
radio input "false"
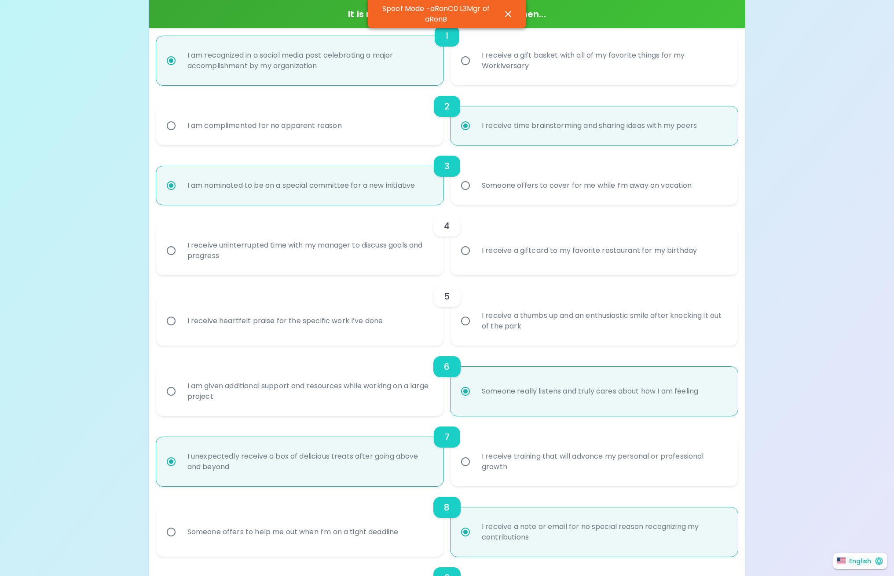
radio input "false"
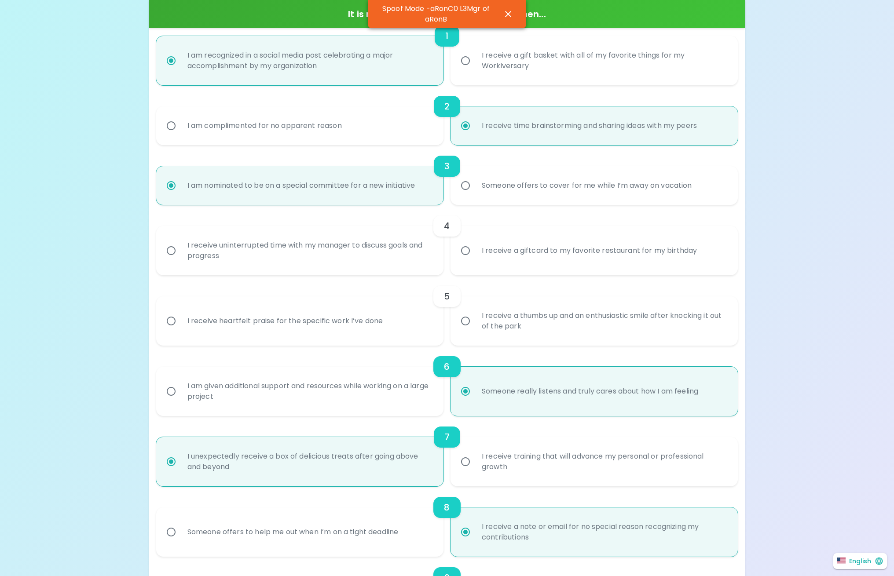
radio input "false"
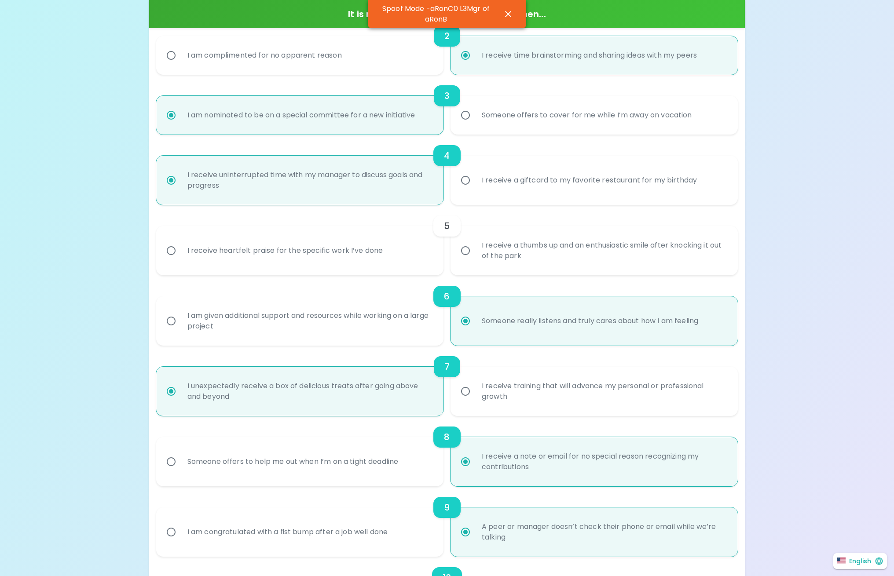
radio input "true"
click at [334, 261] on div "I receive heartfelt praise for the specific work I’ve done" at bounding box center [285, 251] width 210 height 32
click at [180, 260] on input "I receive heartfelt praise for the specific work I’ve done" at bounding box center [171, 250] width 18 height 18
radio input "false"
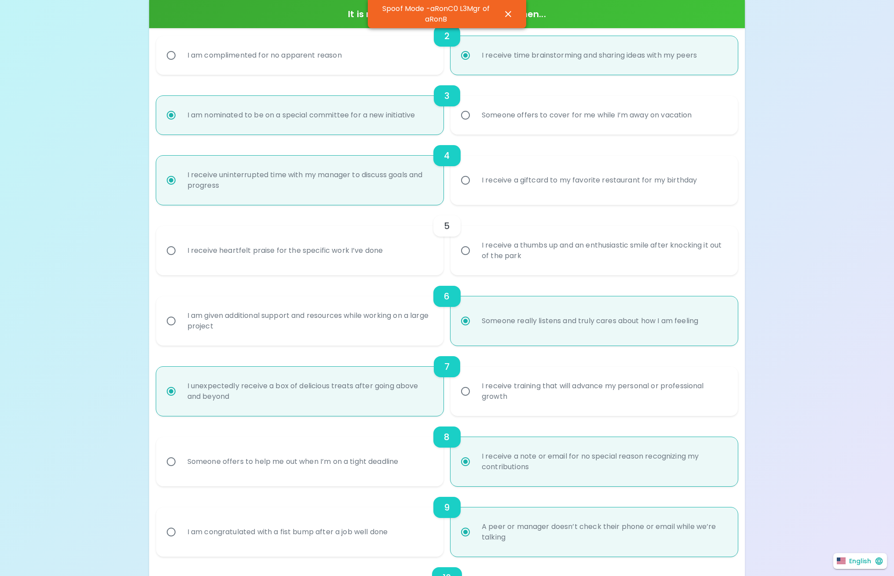
radio input "false"
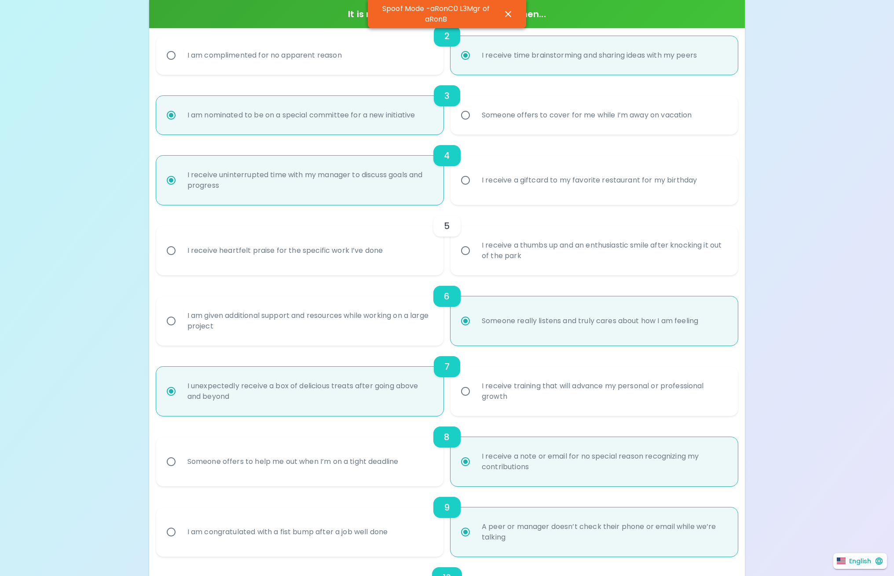
radio input "false"
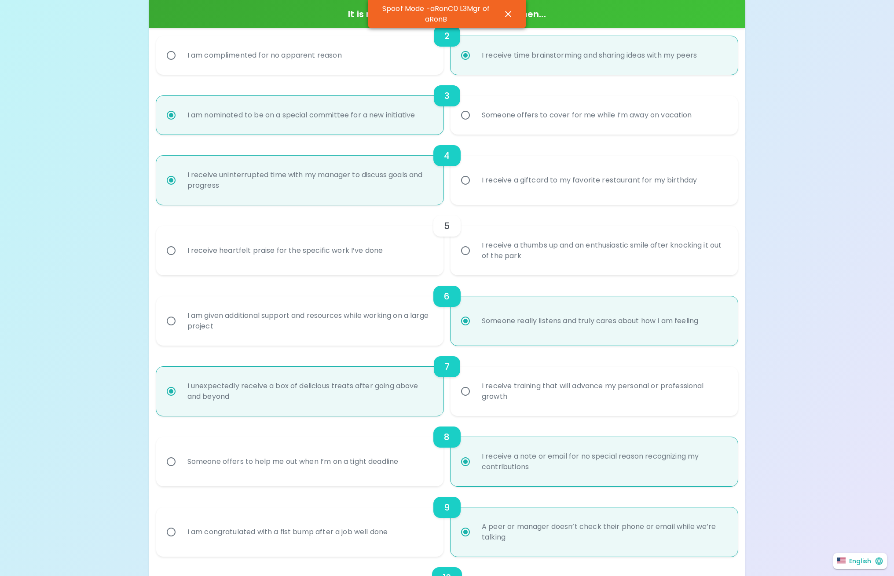
radio input "true"
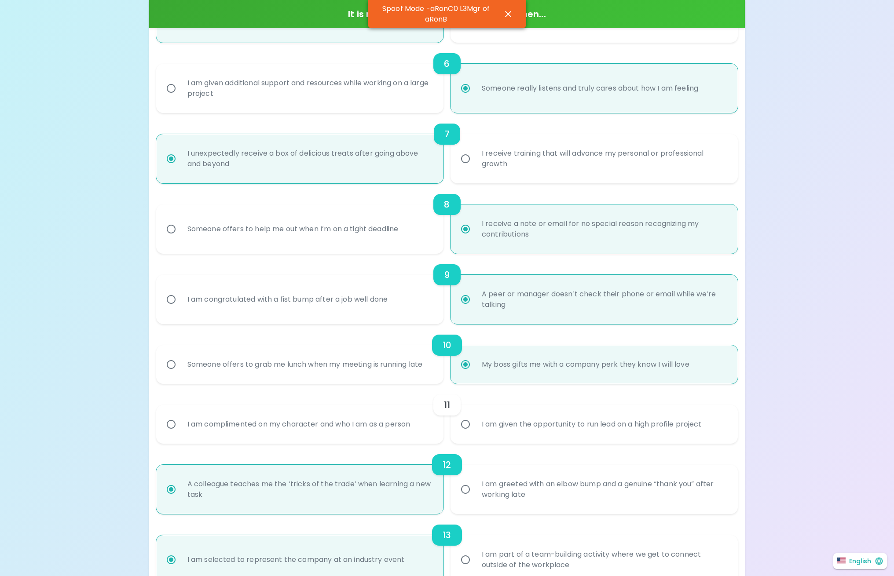
scroll to position [665, 0]
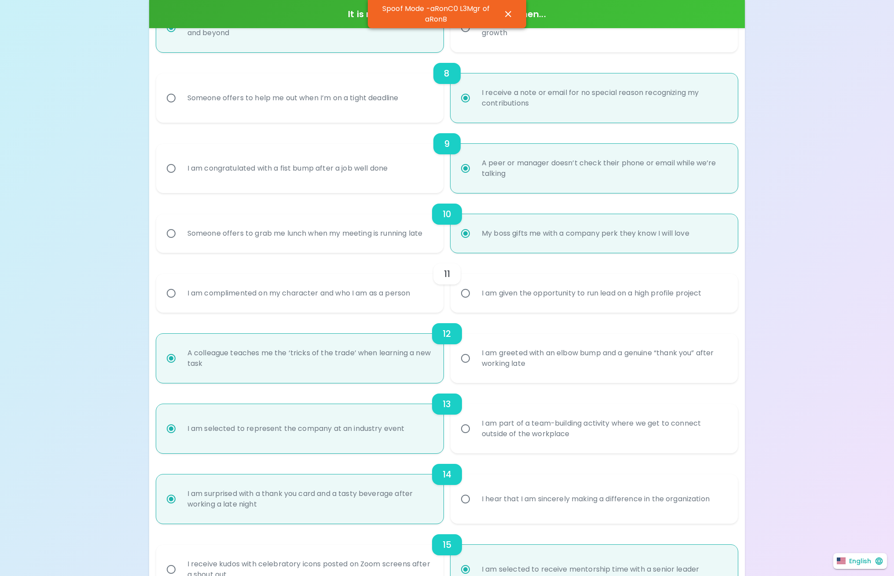
radio input "true"
click at [566, 296] on div "I am given the opportunity to run lead on a high profile project" at bounding box center [592, 294] width 234 height 32
click at [475, 296] on input "I am given the opportunity to run lead on a high profile project" at bounding box center [465, 293] width 18 height 18
radio input "false"
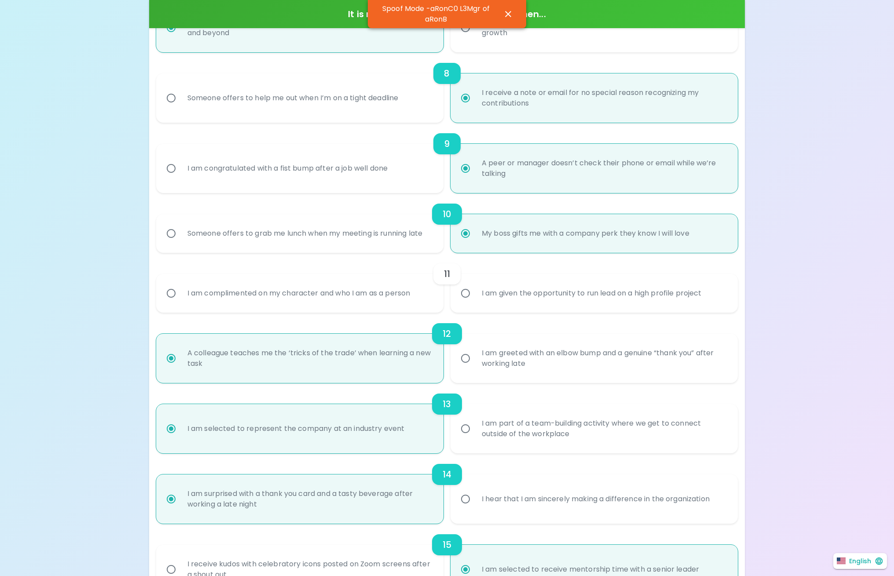
radio input "false"
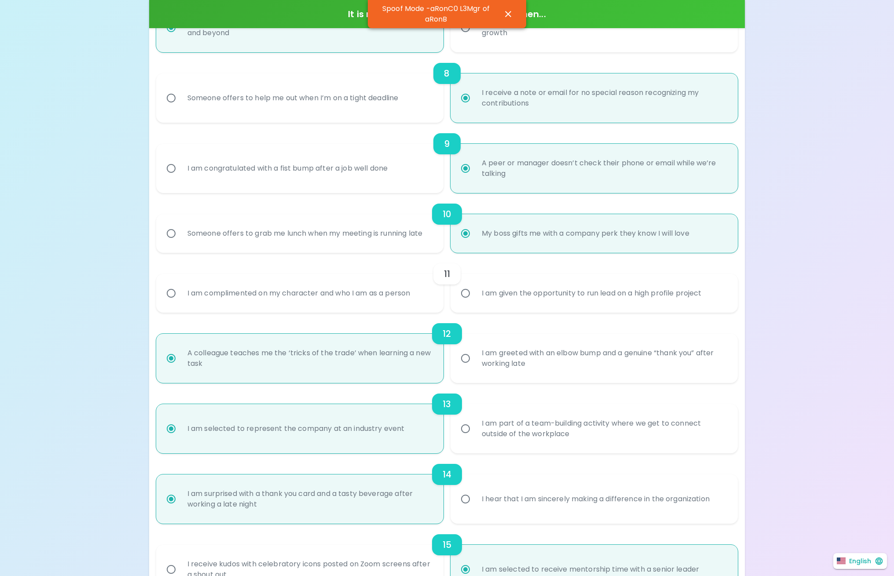
radio input "false"
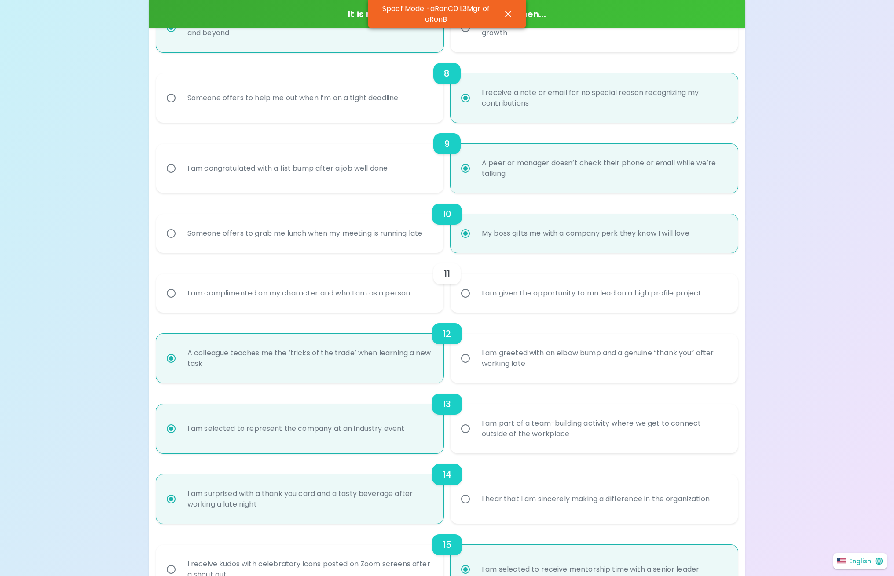
radio input "false"
radio input "true"
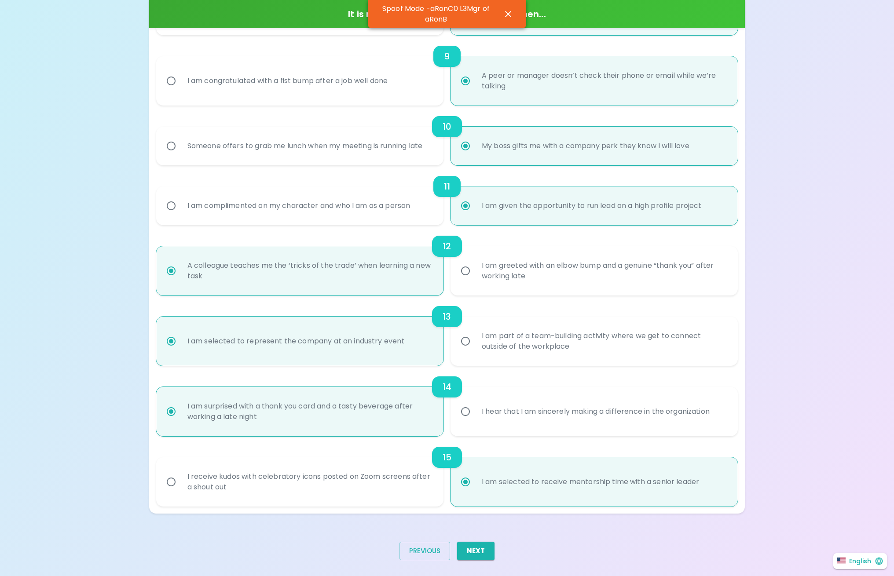
scroll to position [761, 0]
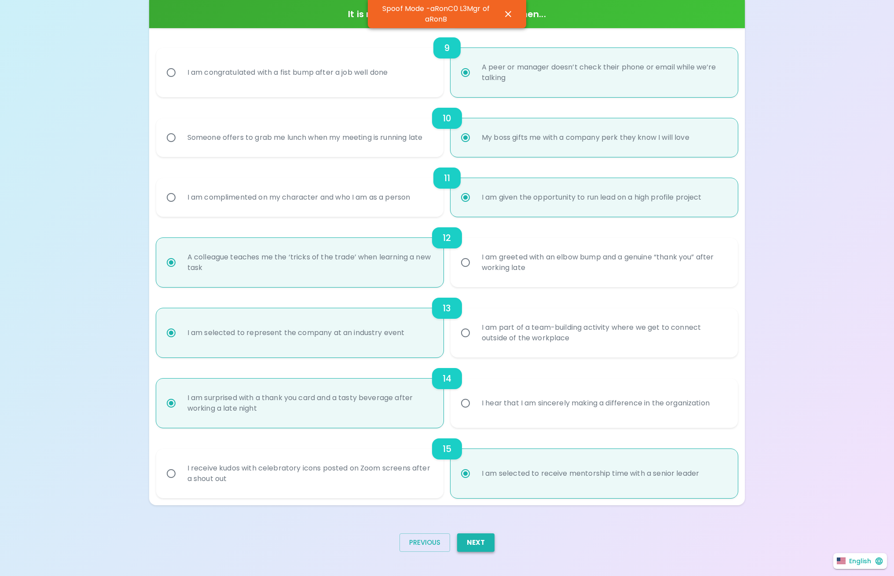
radio input "true"
click at [470, 542] on button "Next" at bounding box center [475, 543] width 37 height 18
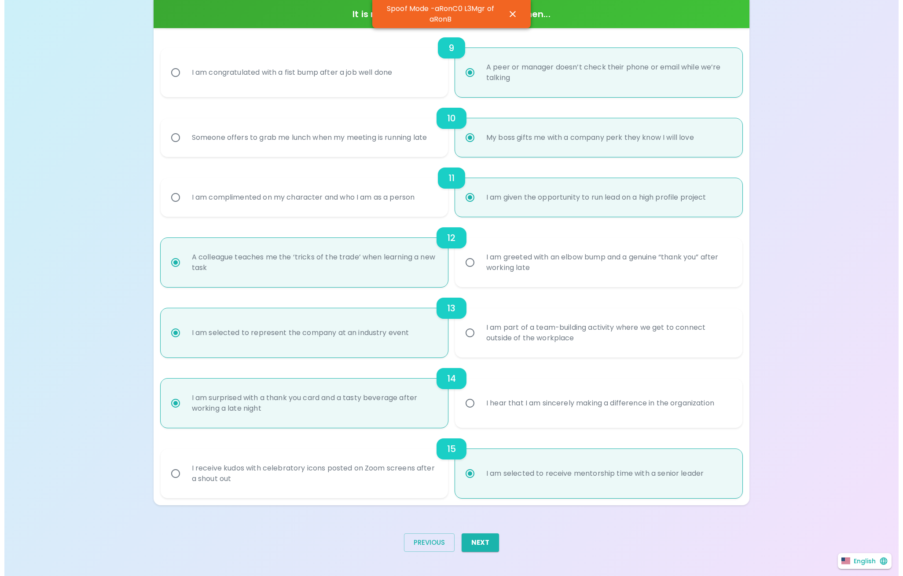
scroll to position [0, 0]
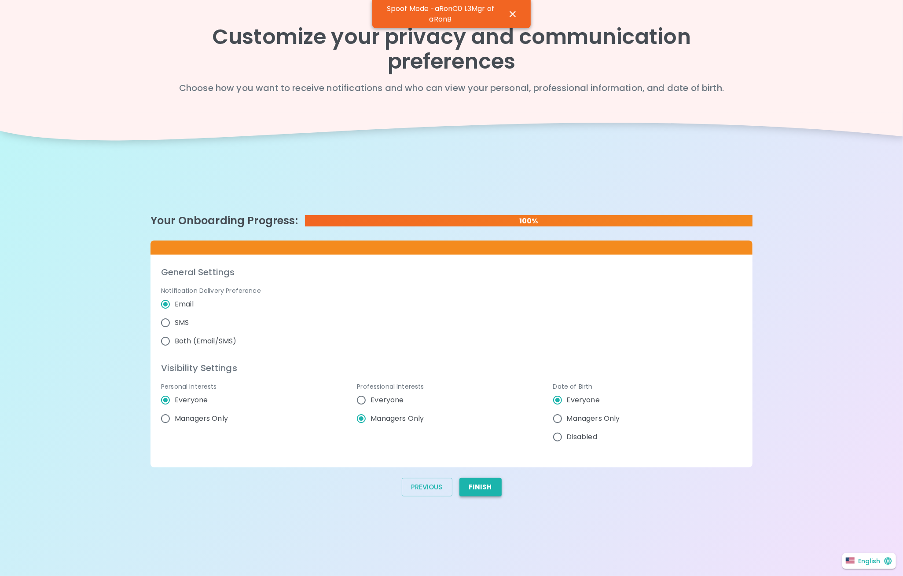
click at [484, 482] on button "Finish" at bounding box center [480, 487] width 42 height 18
radio input "false"
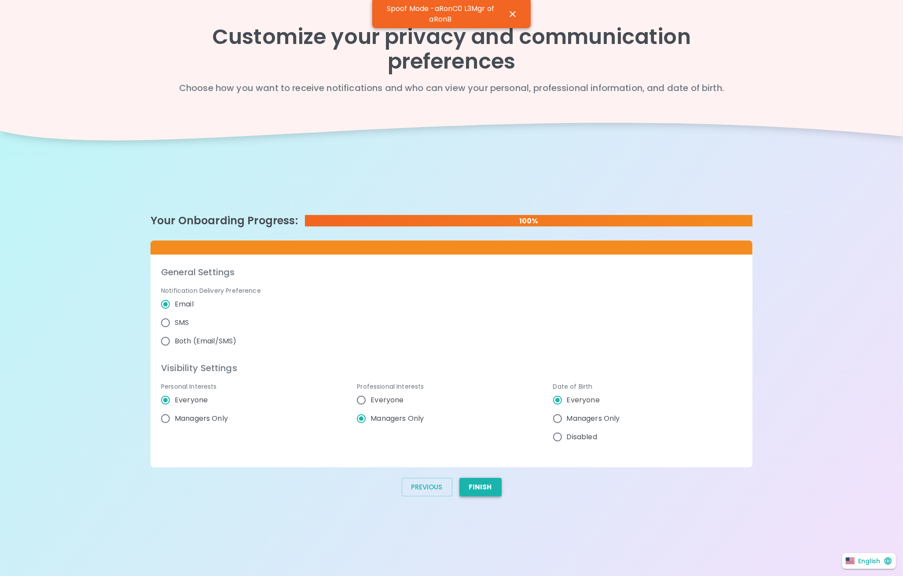
radio input "false"
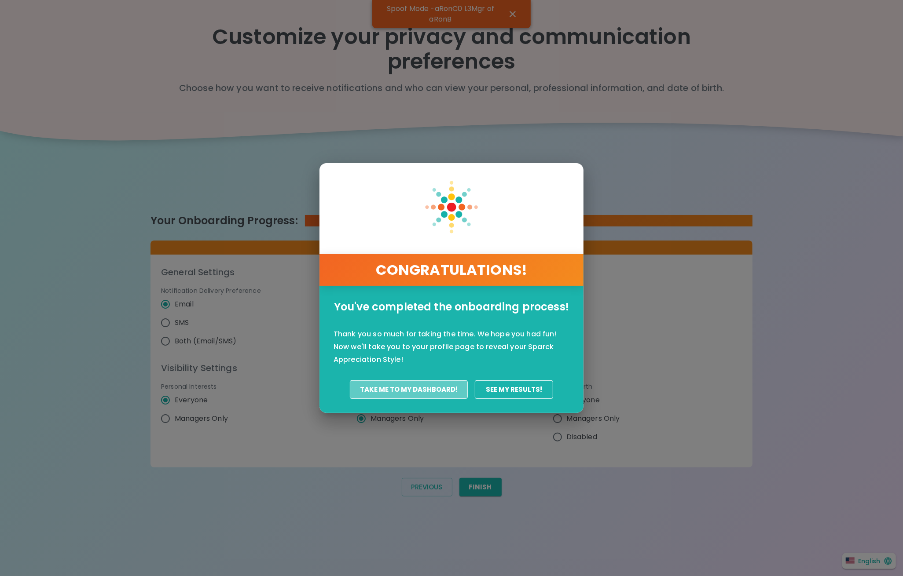
click at [434, 390] on button "Take Me To My Dashboard!" at bounding box center [409, 389] width 118 height 18
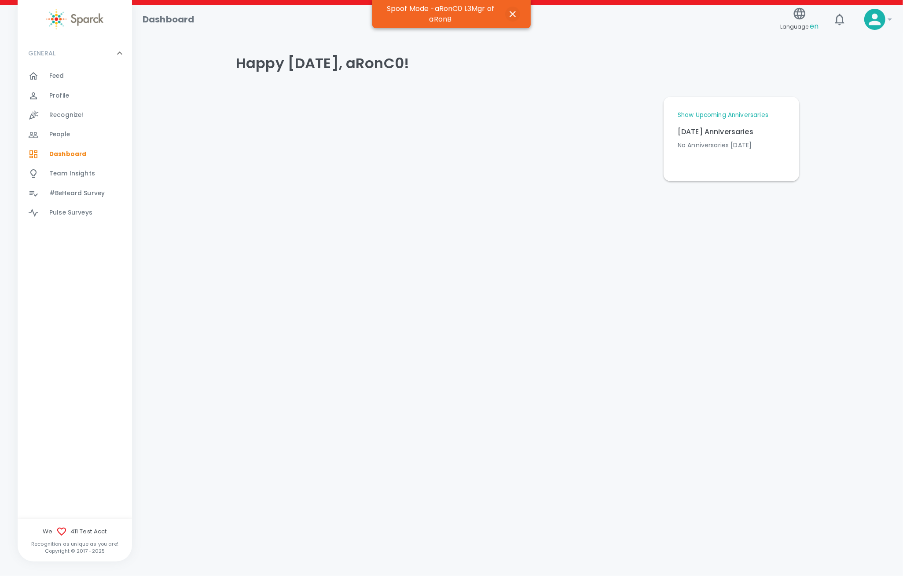
click at [515, 14] on icon "button" at bounding box center [512, 14] width 11 height 11
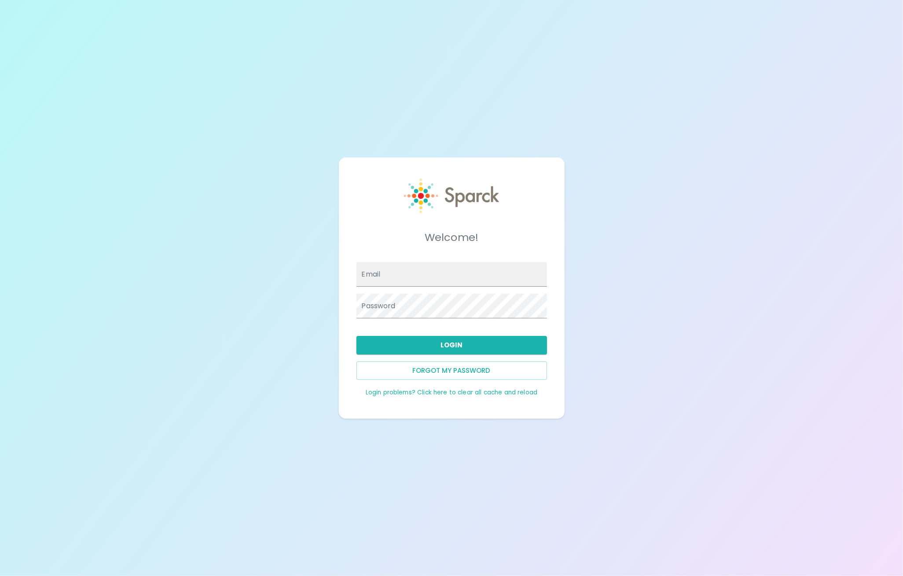
type input "[PERSON_NAME][EMAIL_ADDRESS][PERSON_NAME][DOMAIN_NAME]"
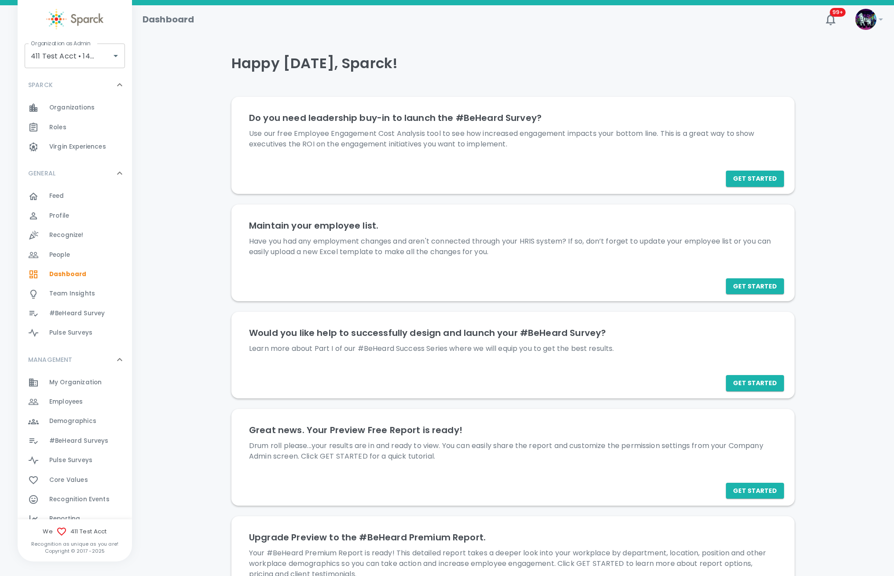
click at [60, 407] on span "Employees 0" at bounding box center [65, 402] width 33 height 12
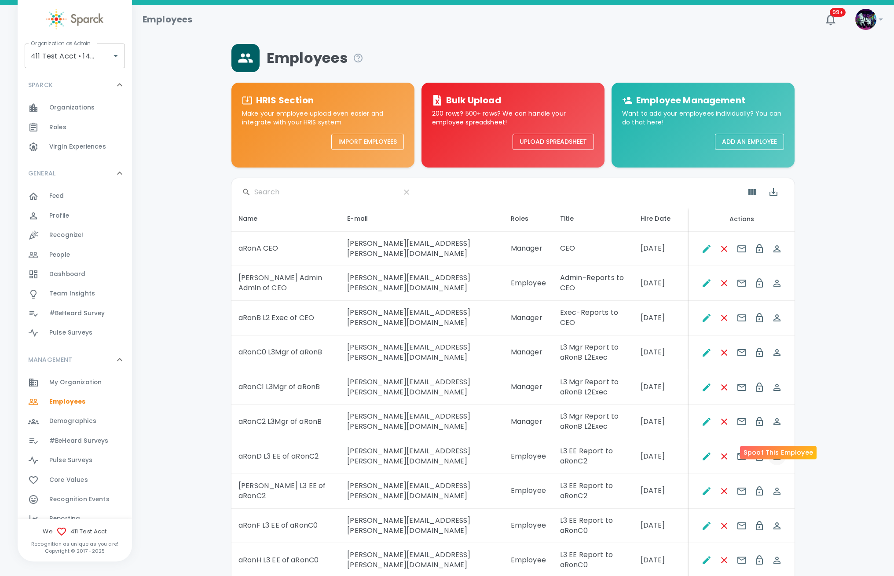
click at [779, 451] on icon "Spoof This Employee" at bounding box center [777, 456] width 11 height 11
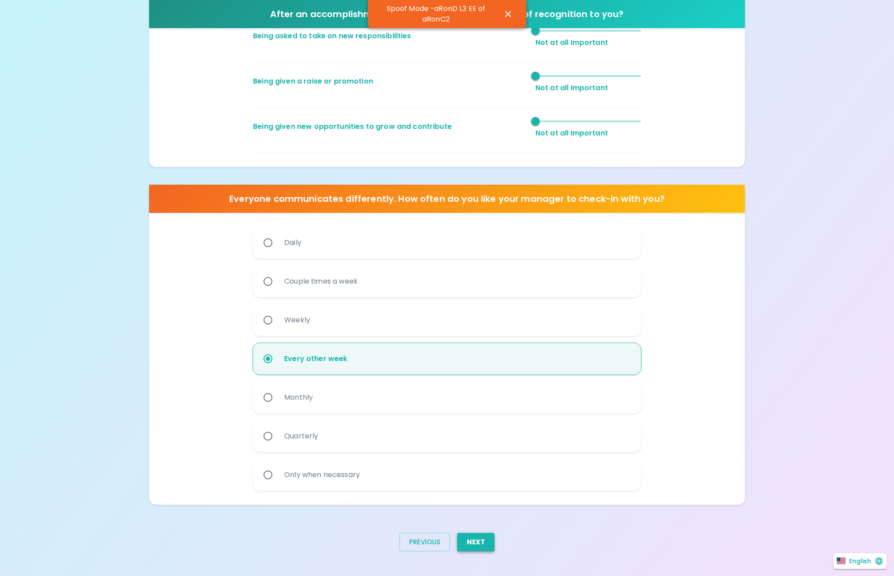
click at [481, 537] on button "Next" at bounding box center [475, 542] width 37 height 18
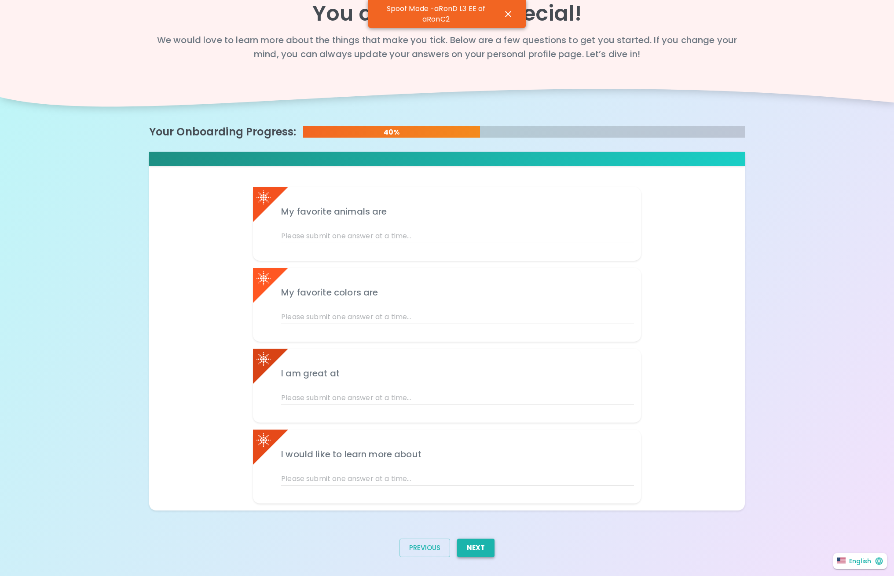
scroll to position [29, 0]
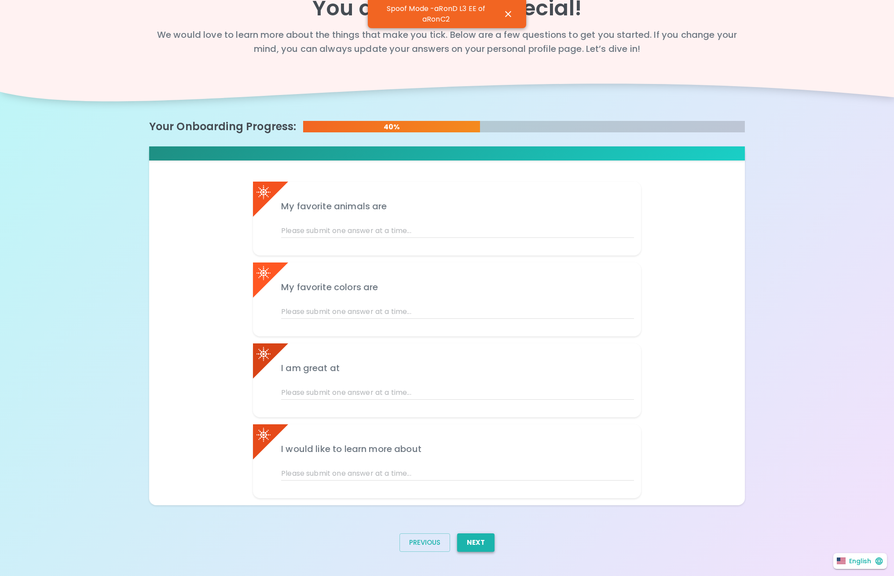
click at [483, 534] on button "Next" at bounding box center [475, 543] width 37 height 18
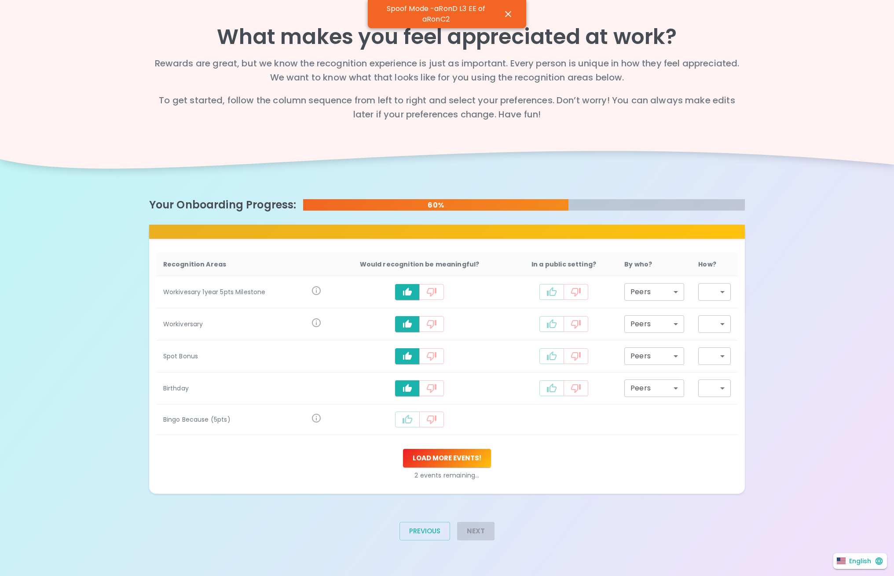
scroll to position [0, 0]
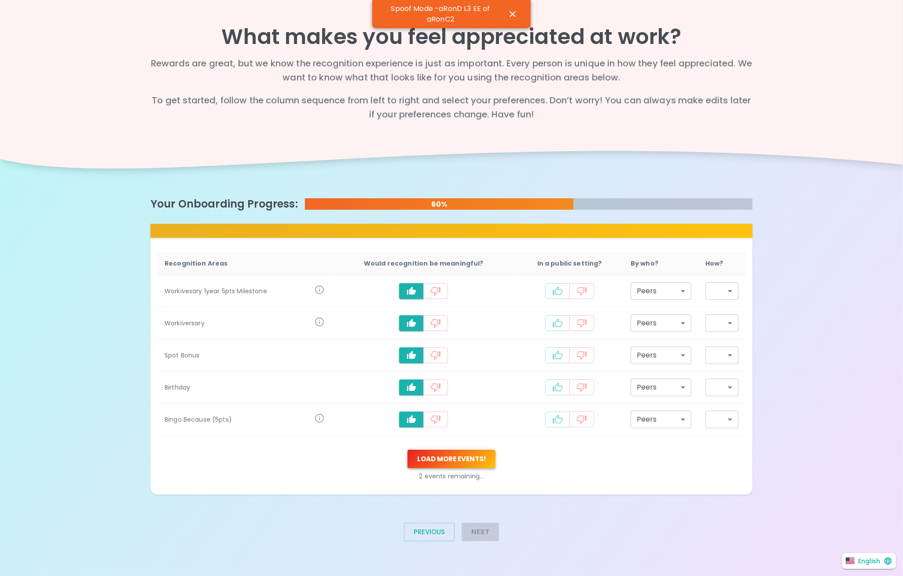
click at [452, 464] on button "Load more events !" at bounding box center [451, 459] width 88 height 18
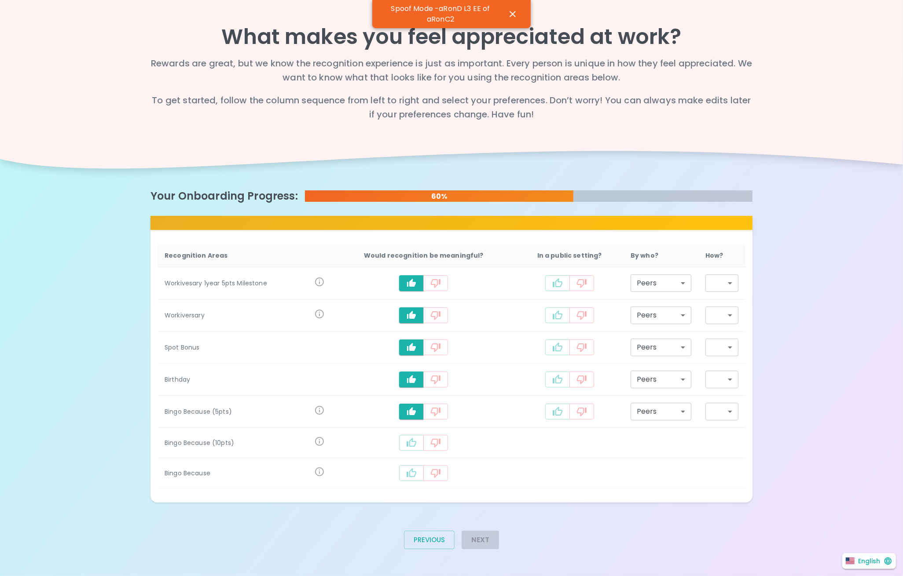
type input "staff_meeting"
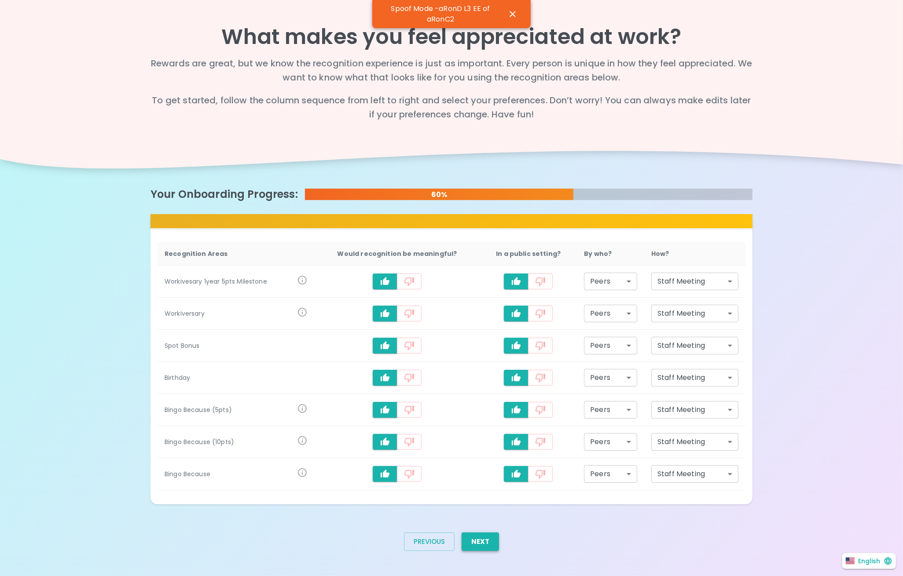
click at [474, 542] on button "Next" at bounding box center [479, 542] width 37 height 18
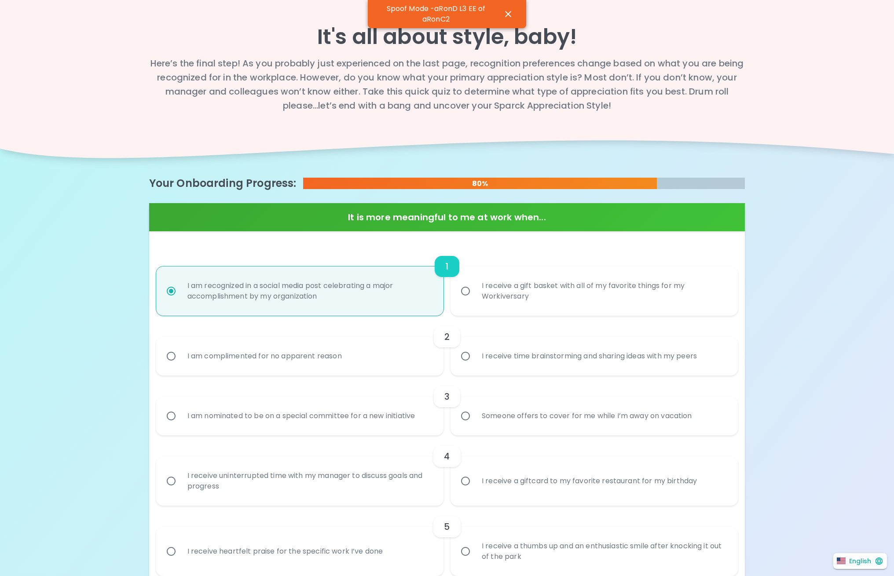
click at [456, 347] on input "I receive time brainstorming and sharing ideas with my peers" at bounding box center [465, 356] width 18 height 18
click at [162, 407] on input "I am nominated to be on a special committee for a new initiative" at bounding box center [171, 416] width 18 height 18
radio input "true"
radio input "false"
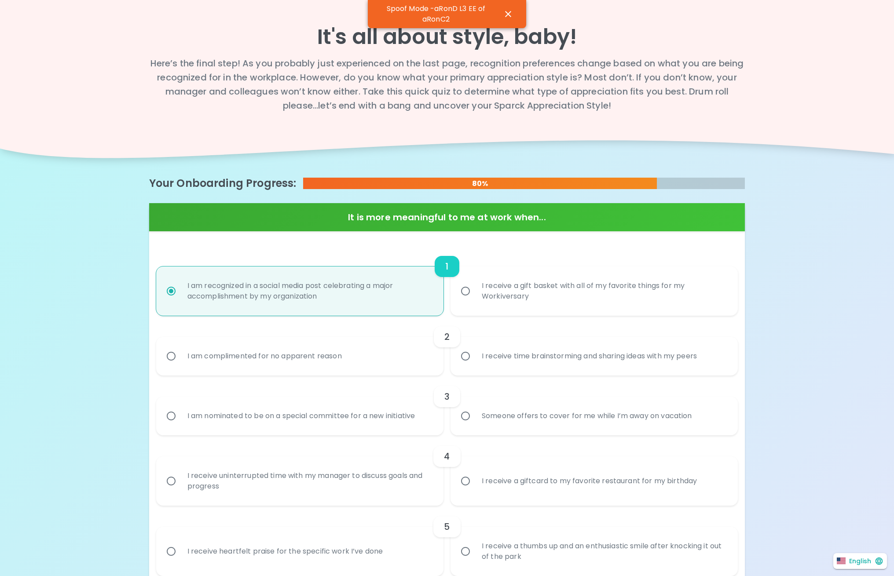
radio input "false"
radio input "true"
radio input "false"
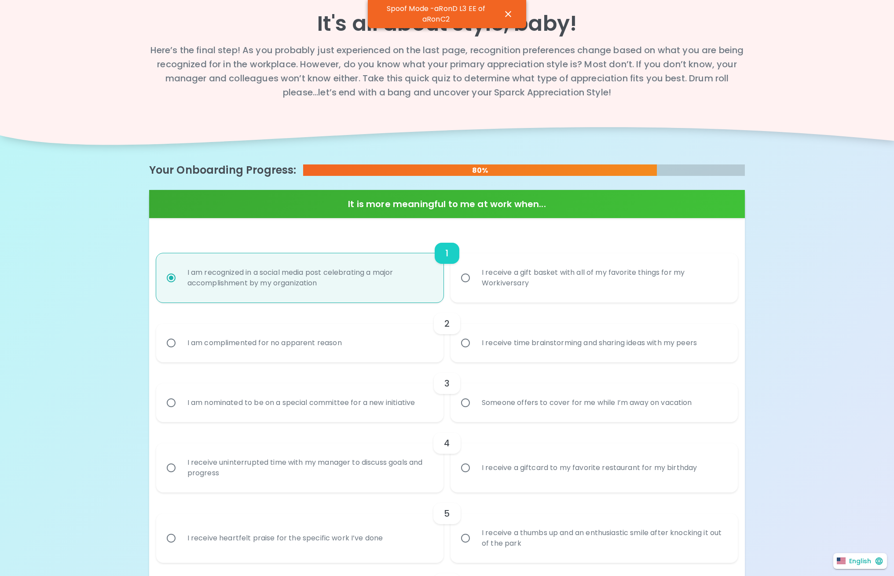
radio input "false"
radio input "true"
radio input "false"
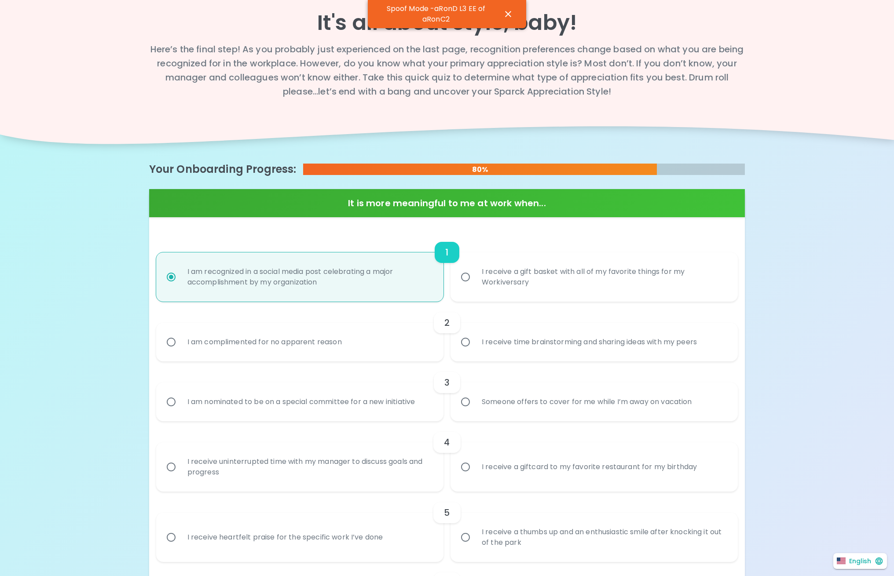
radio input "false"
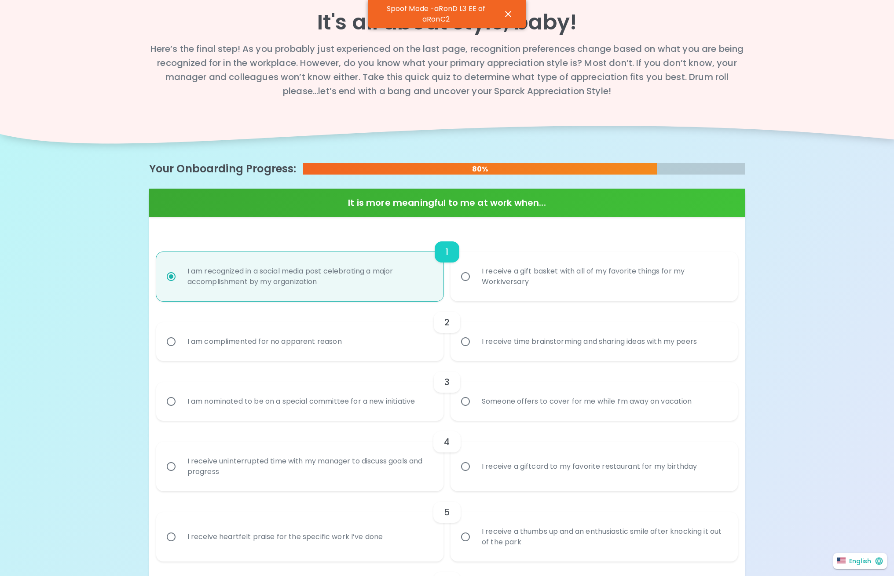
radio input "true"
radio input "false"
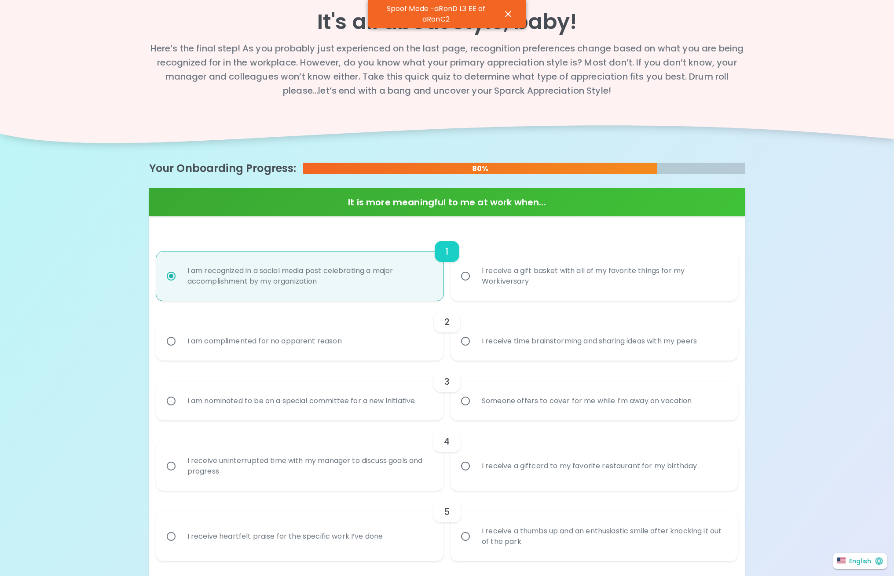
radio input "false"
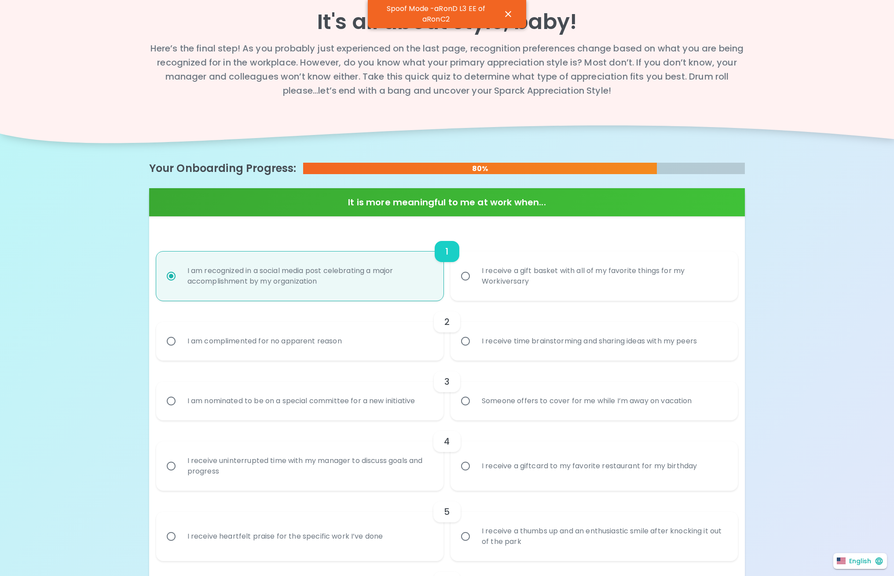
radio input "false"
radio input "true"
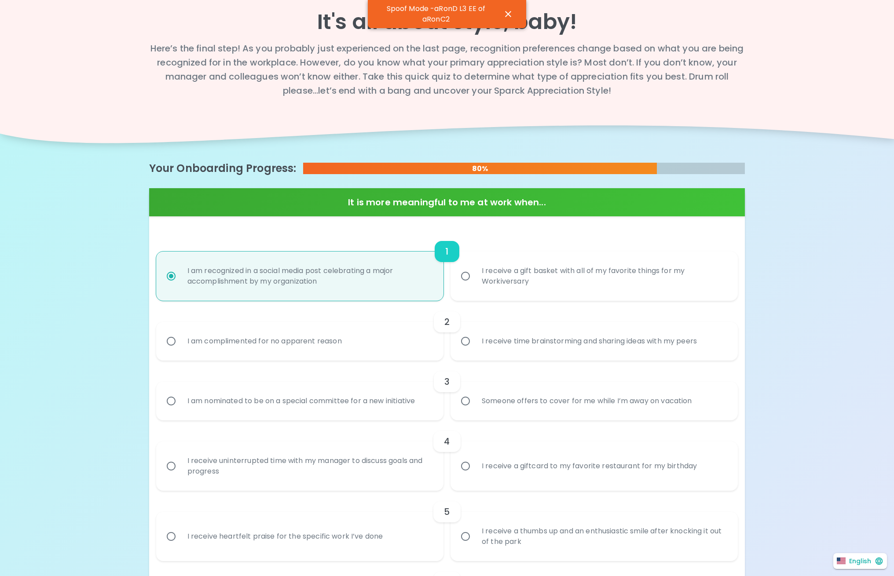
radio input "false"
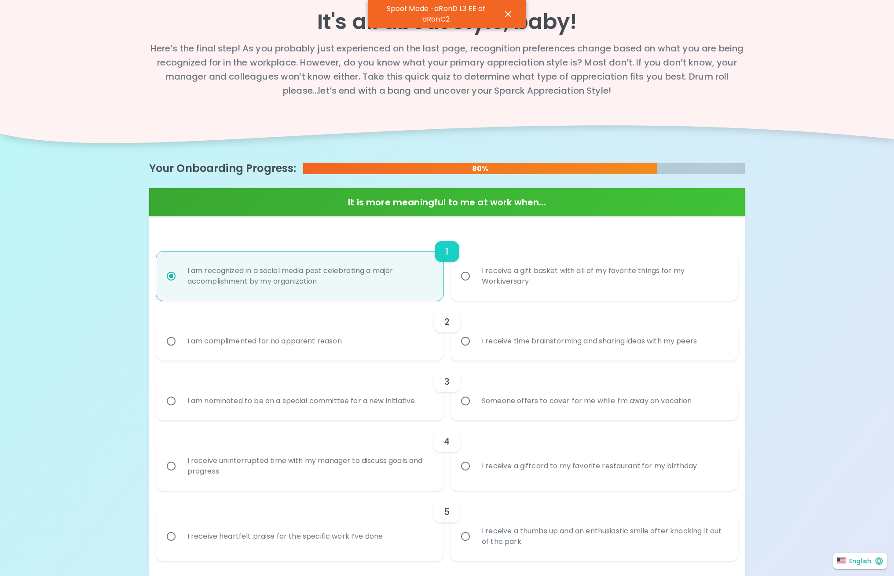
radio input "false"
radio input "true"
radio input "false"
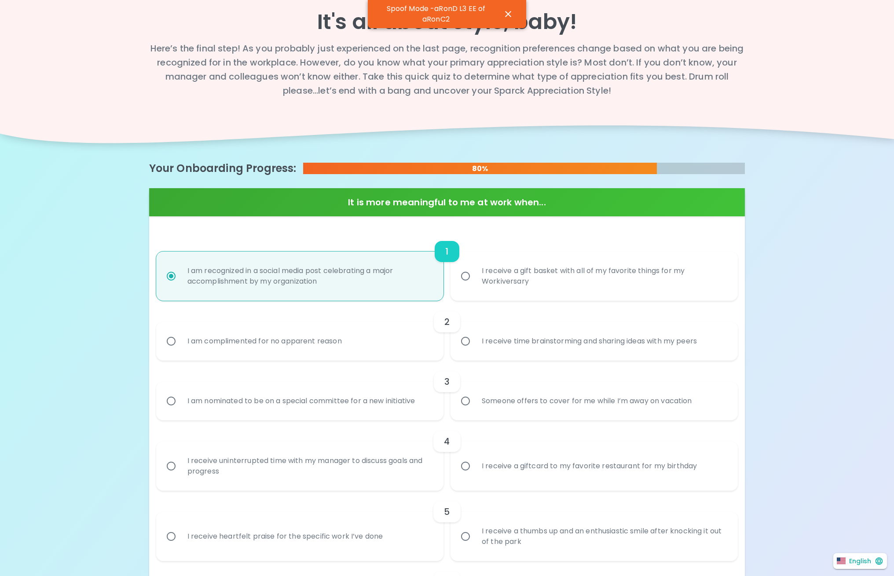
radio input "false"
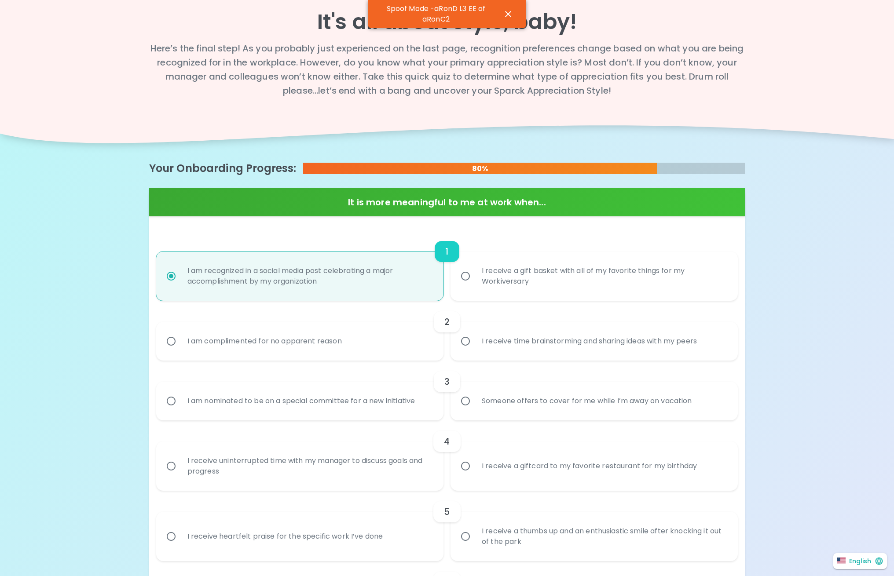
radio input "false"
radio input "true"
radio input "false"
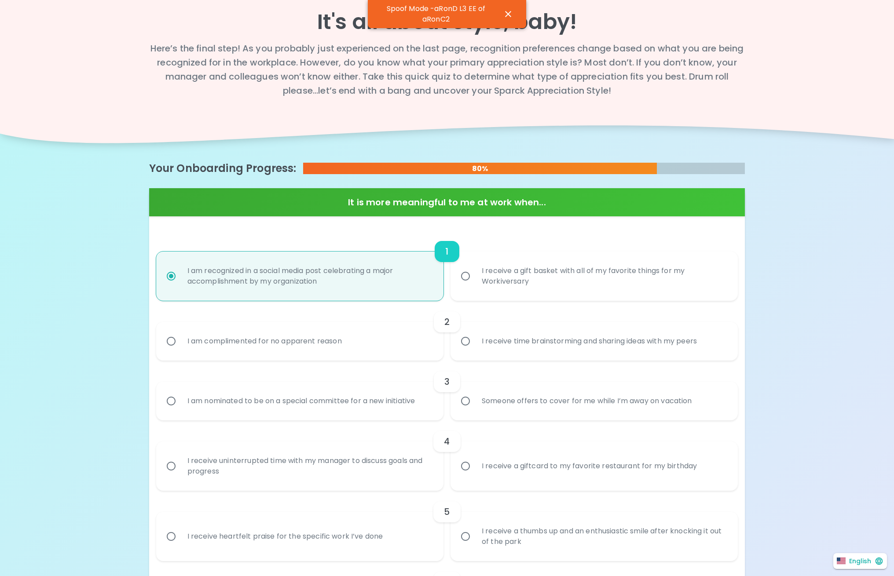
radio input "false"
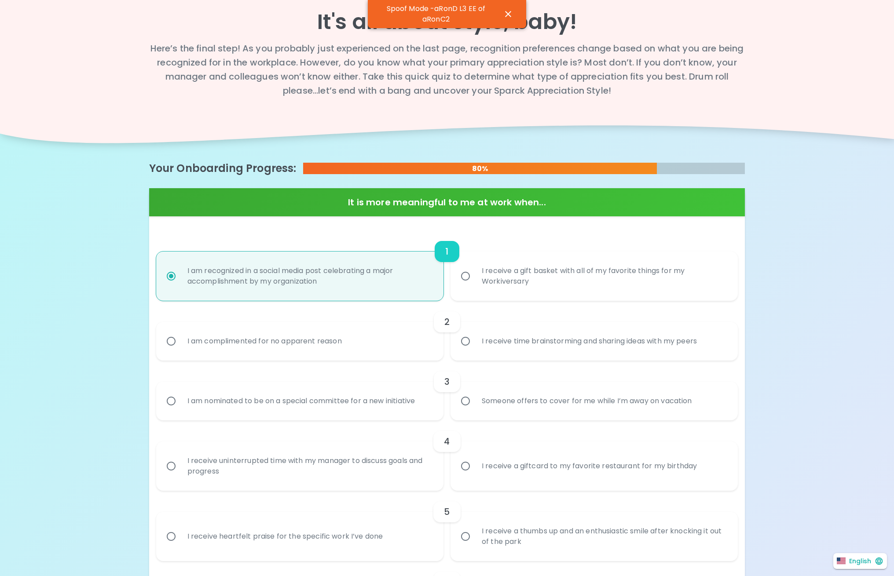
radio input "false"
radio input "true"
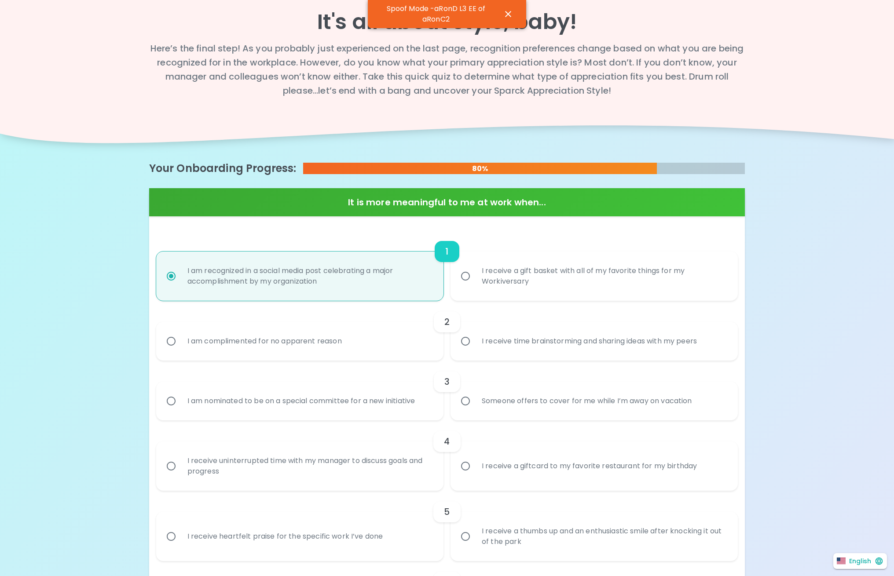
radio input "false"
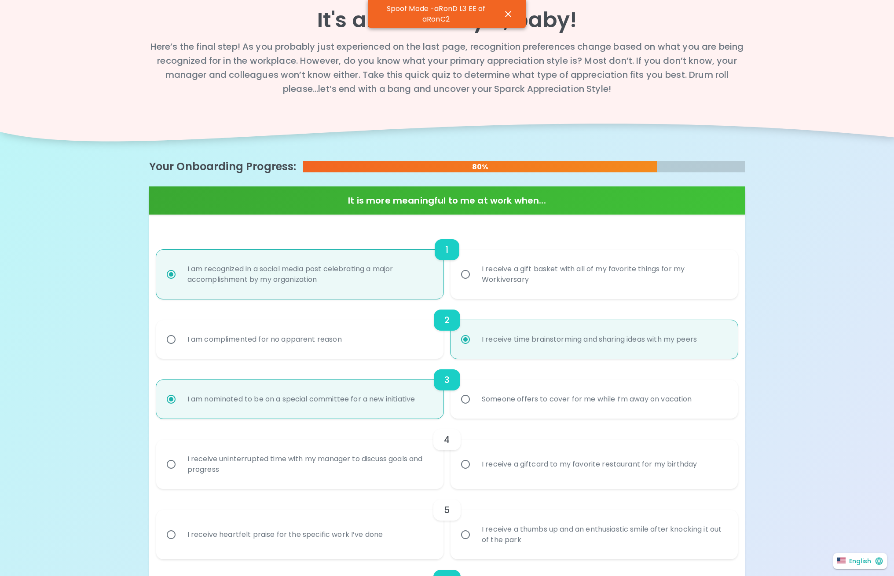
radio input "false"
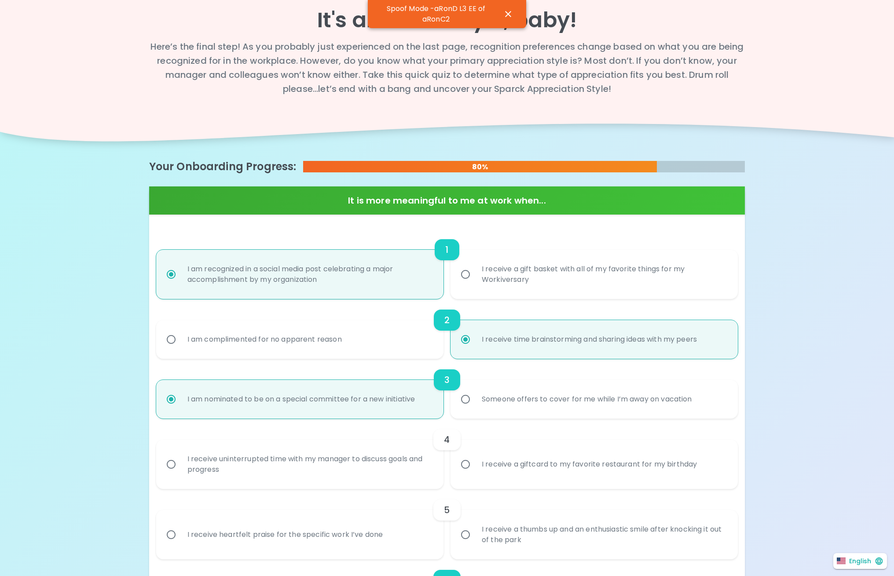
radio input "false"
radio input "true"
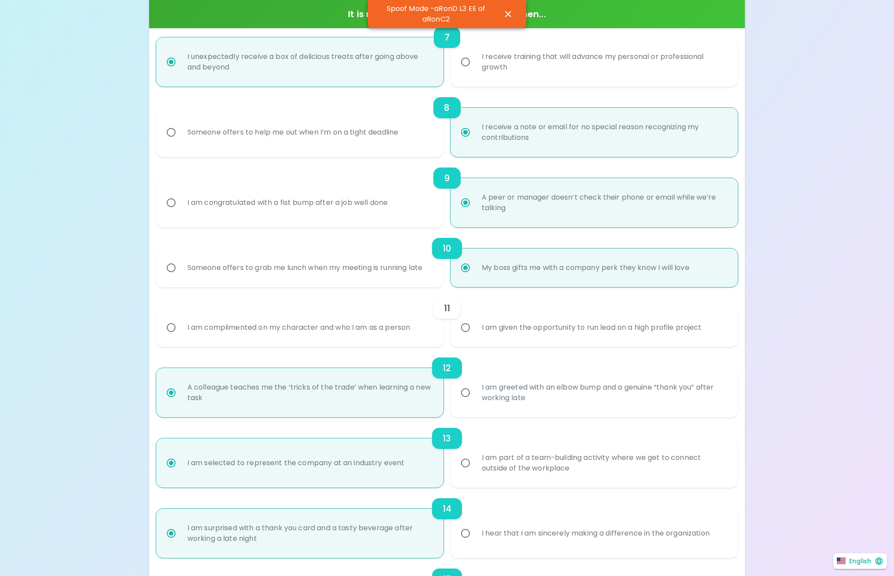
scroll to position [761, 0]
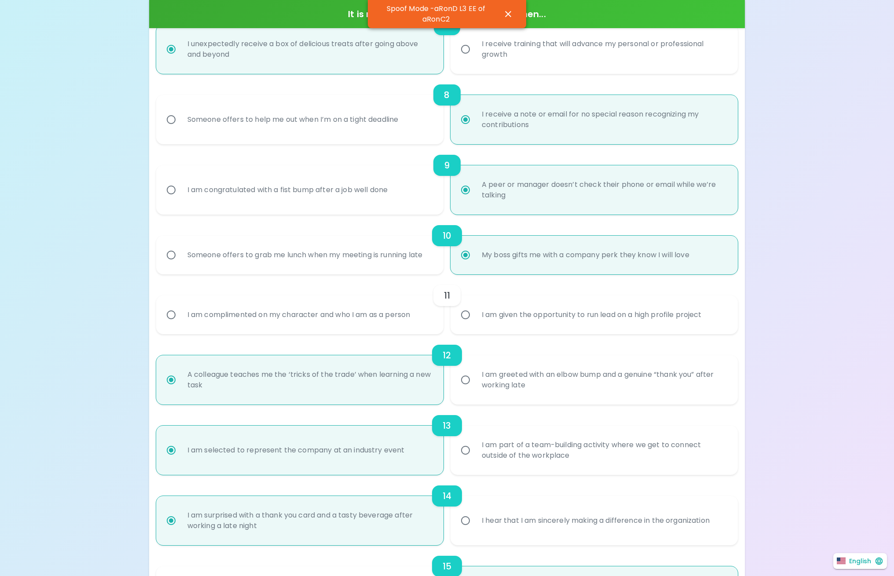
radio input "true"
click at [527, 312] on div "I am given the opportunity to run lead on a high profile project" at bounding box center [592, 315] width 234 height 32
click at [475, 312] on input "I am given the opportunity to run lead on a high profile project" at bounding box center [465, 315] width 18 height 18
radio input "false"
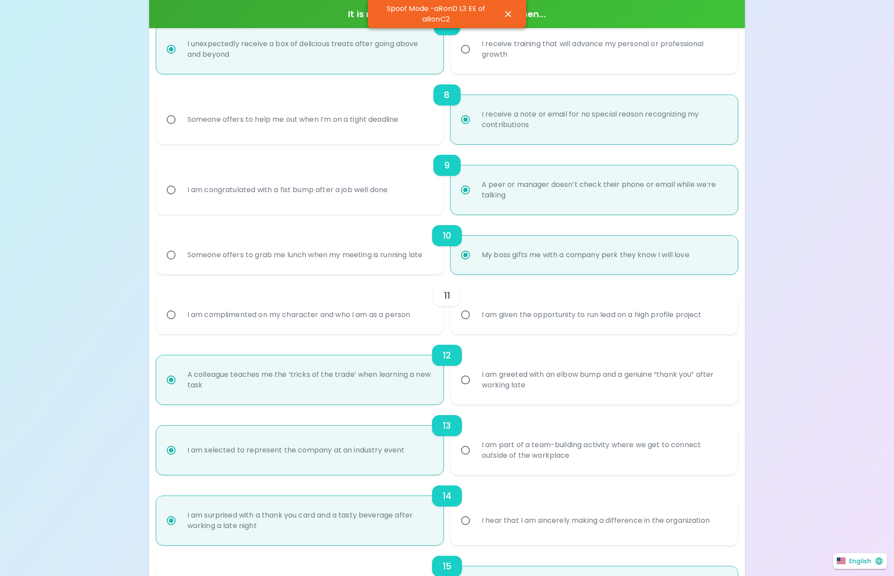
radio input "false"
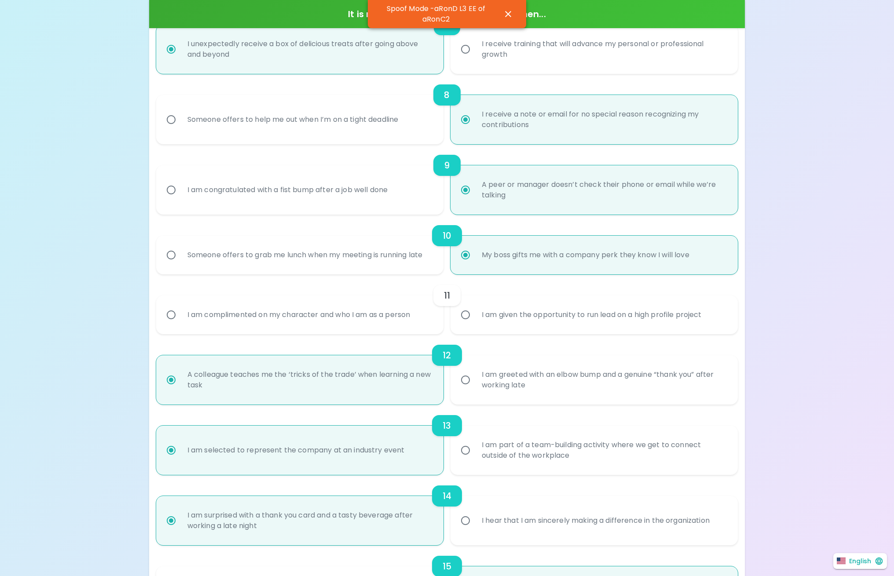
radio input "false"
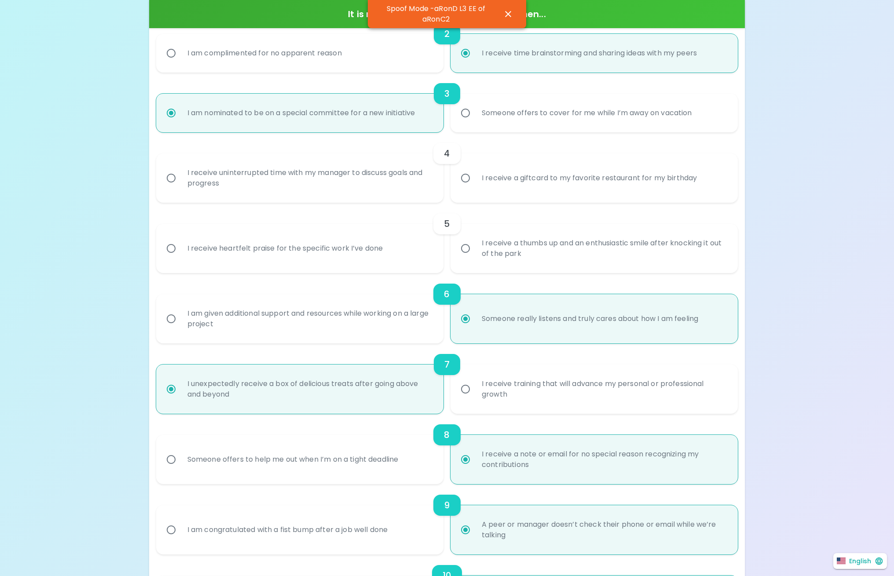
radio input "true"
click at [555, 168] on div "I receive a giftcard to my favorite restaurant for my birthday" at bounding box center [589, 178] width 229 height 32
click at [475, 169] on input "I receive a giftcard to my favorite restaurant for my birthday" at bounding box center [465, 178] width 18 height 18
radio input "false"
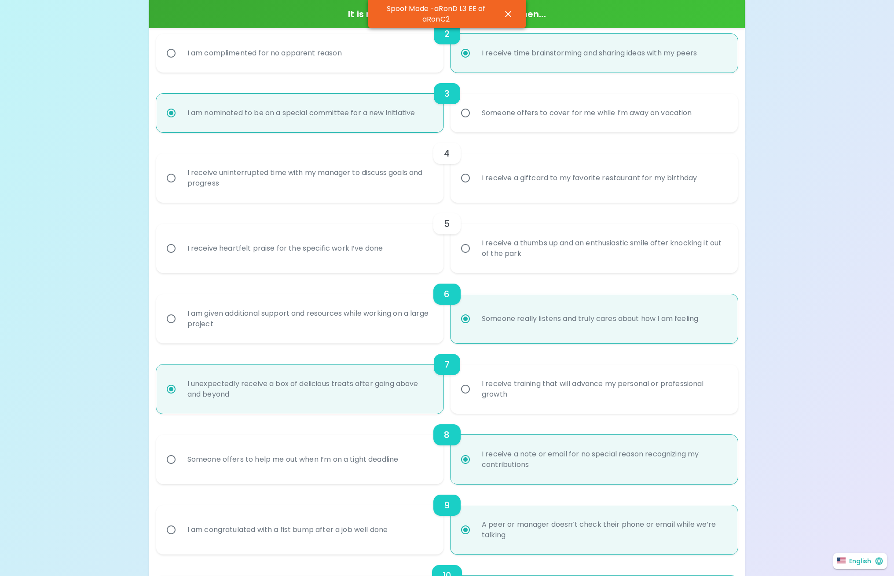
radio input "false"
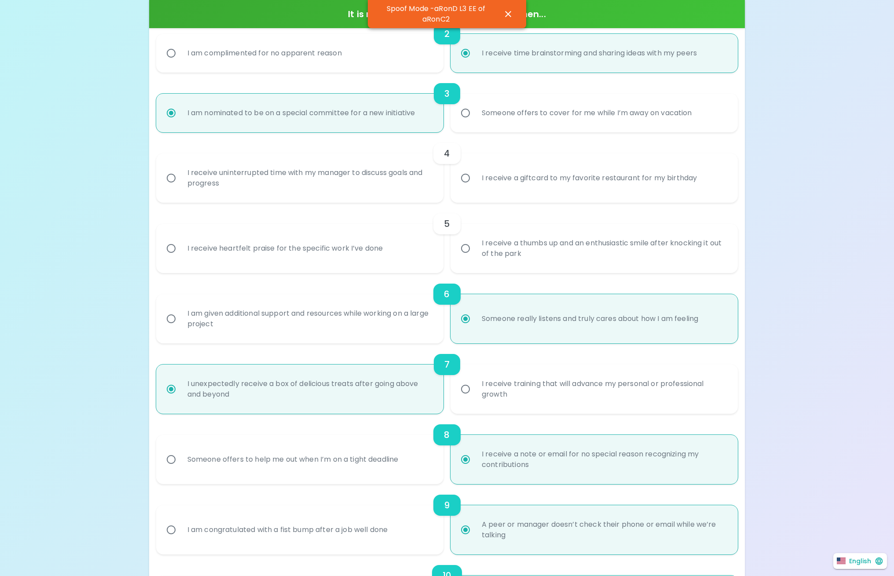
radio input "false"
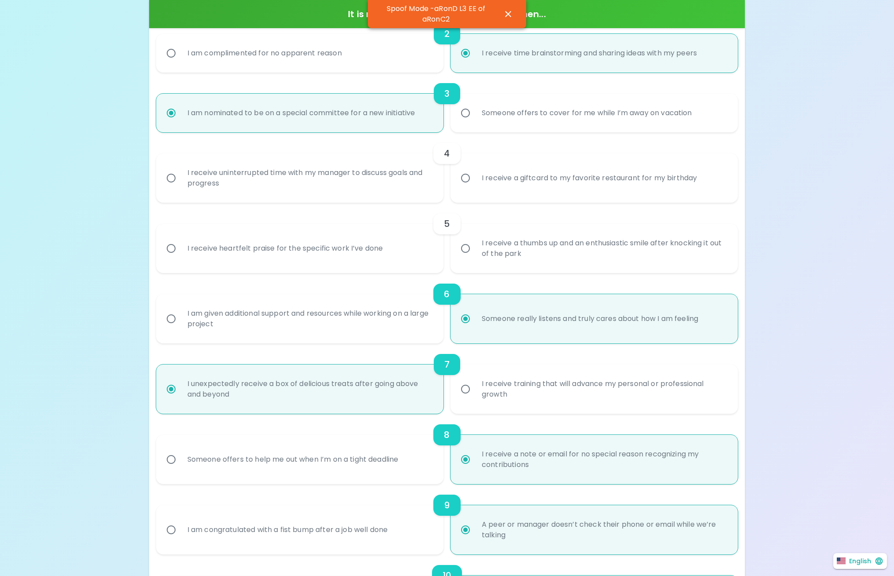
radio input "true"
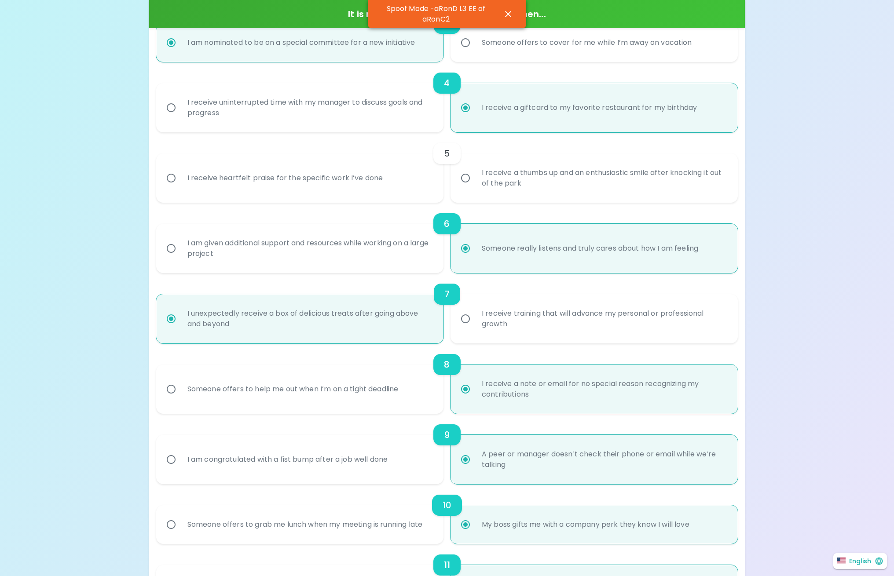
radio input "true"
click at [552, 178] on div "I receive a thumbs up and an enthusiastic smile after knocking it out of the pa…" at bounding box center [604, 178] width 258 height 42
click at [475, 178] on input "I receive a thumbs up and an enthusiastic smile after knocking it out of the pa…" at bounding box center [465, 178] width 18 height 18
radio input "false"
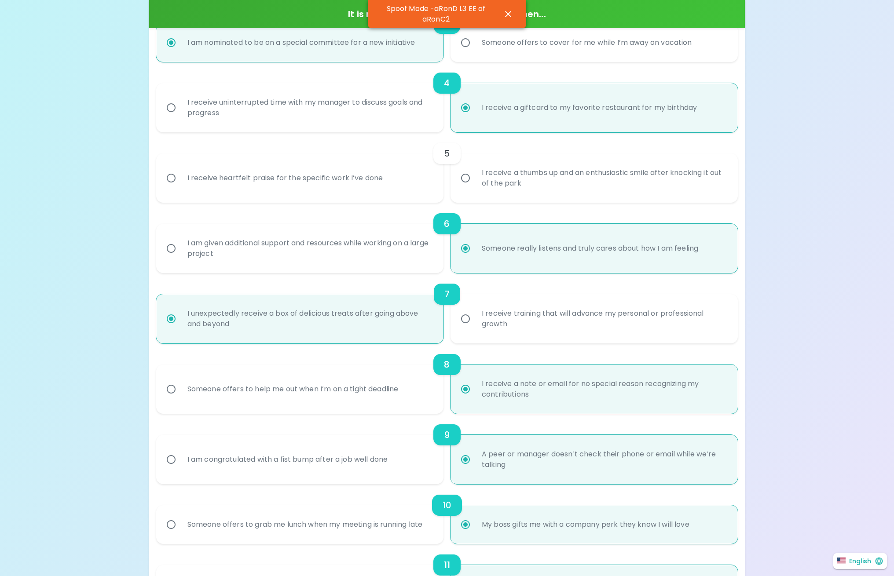
radio input "false"
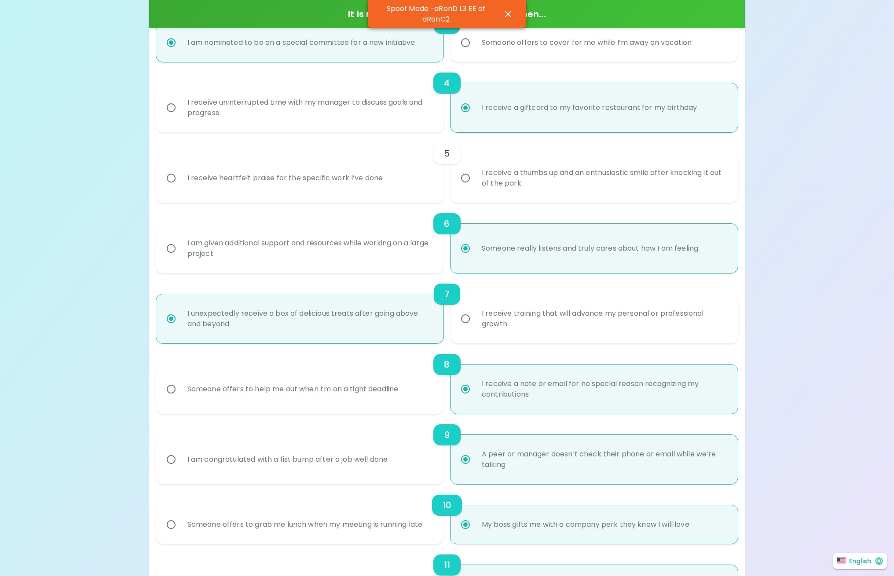
radio input "false"
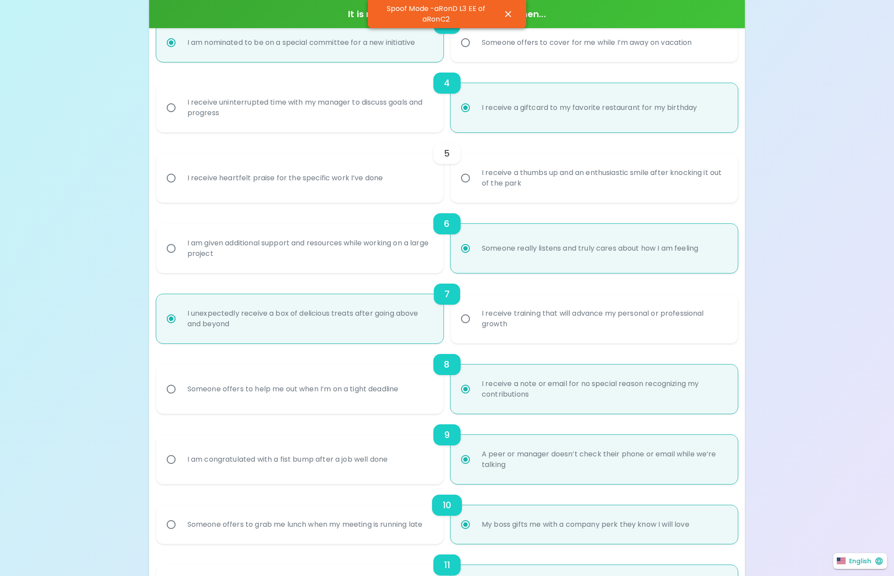
radio input "false"
radio input "true"
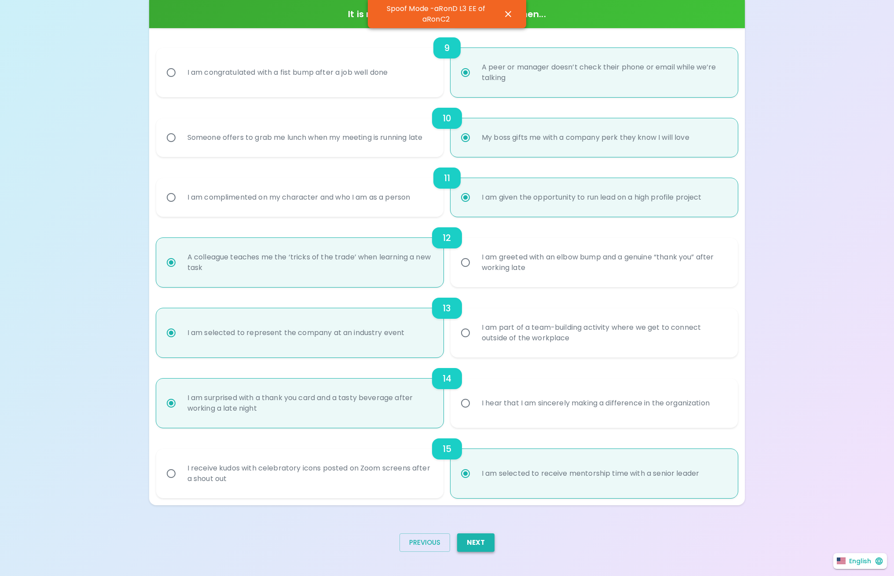
radio input "true"
click at [482, 536] on button "Next" at bounding box center [475, 543] width 37 height 18
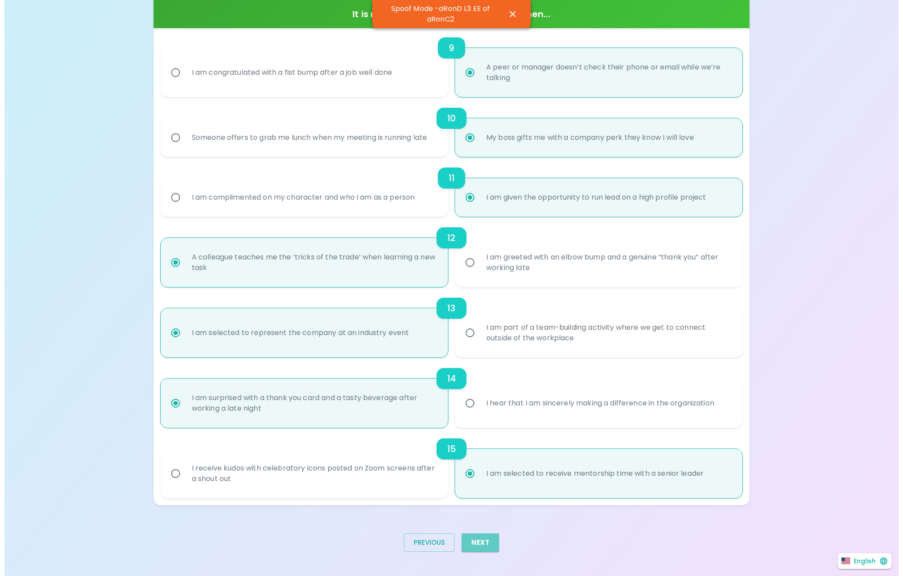
scroll to position [0, 0]
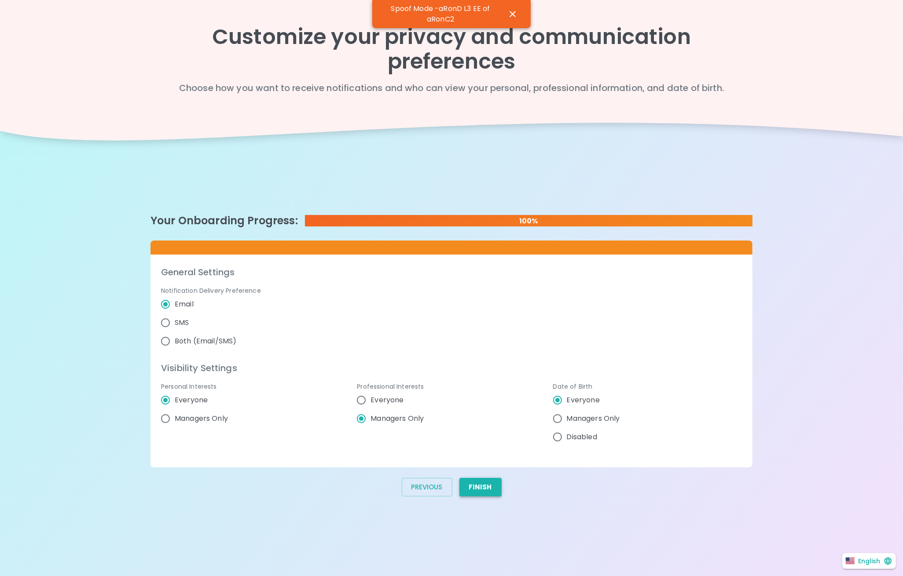
click at [486, 480] on button "Finish" at bounding box center [480, 487] width 42 height 18
radio input "false"
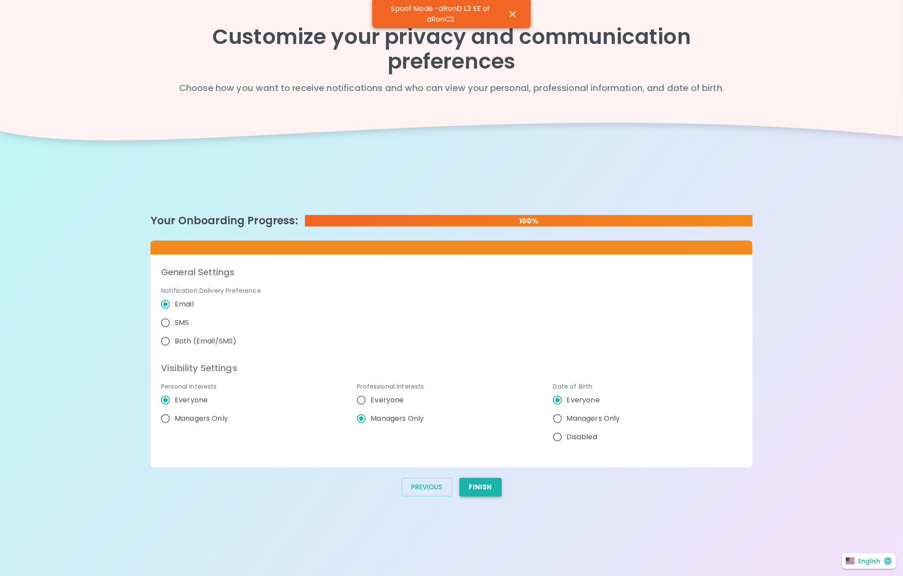
radio input "false"
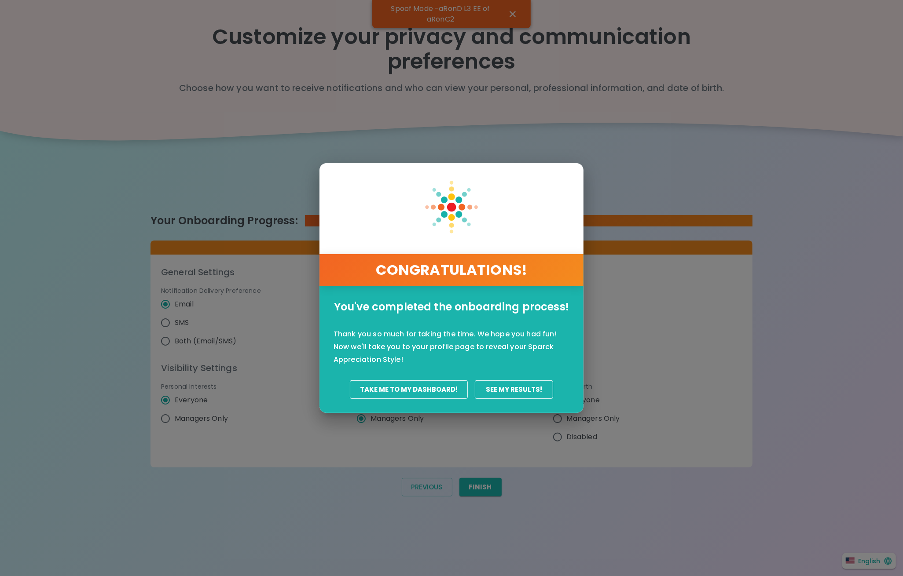
click at [409, 385] on button "Take Me To My Dashboard!" at bounding box center [409, 389] width 118 height 18
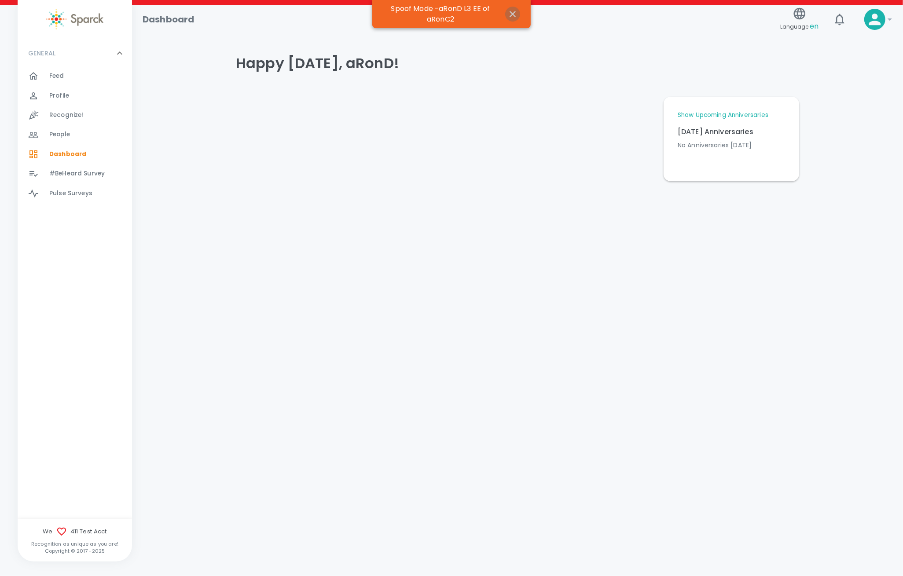
click at [514, 15] on icon "button" at bounding box center [512, 14] width 6 height 6
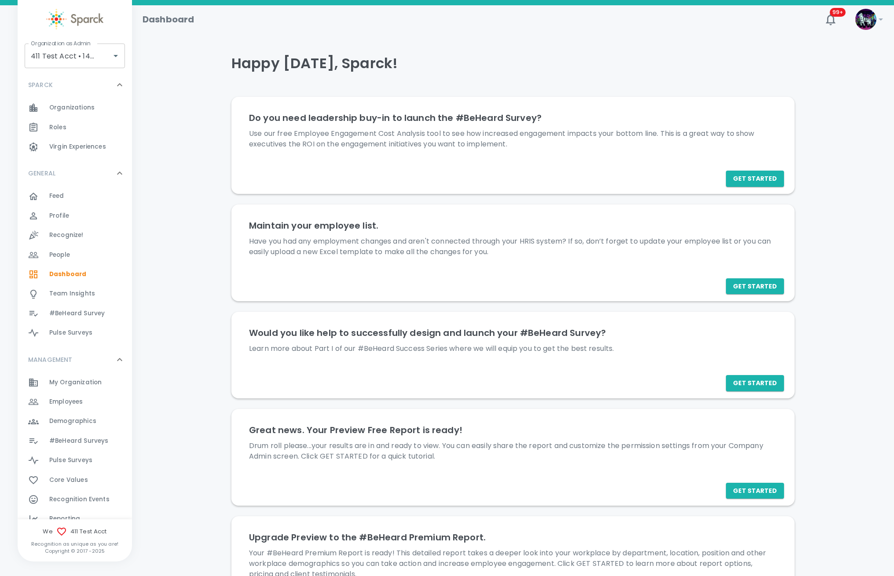
click at [88, 389] on span "My Organization 0" at bounding box center [75, 383] width 52 height 12
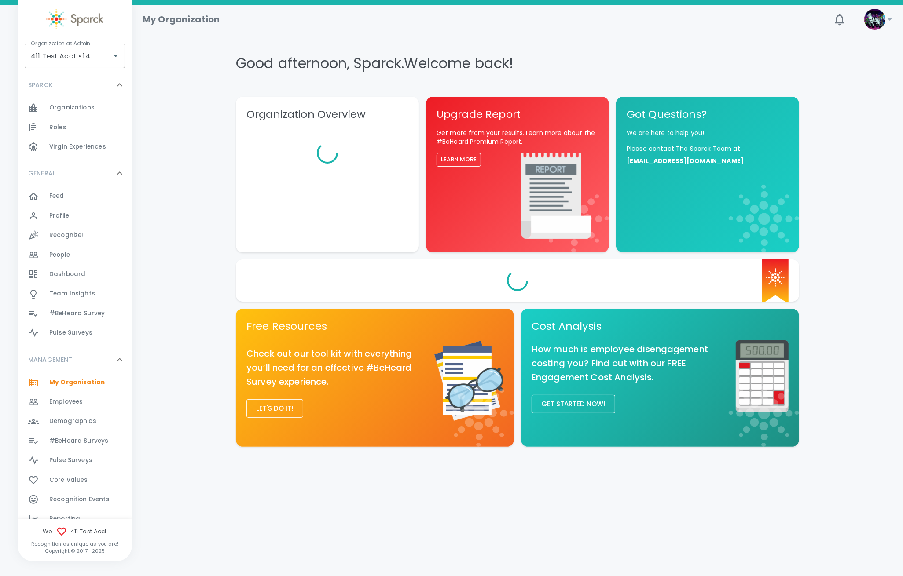
click at [87, 400] on div "Employees 0" at bounding box center [90, 402] width 83 height 12
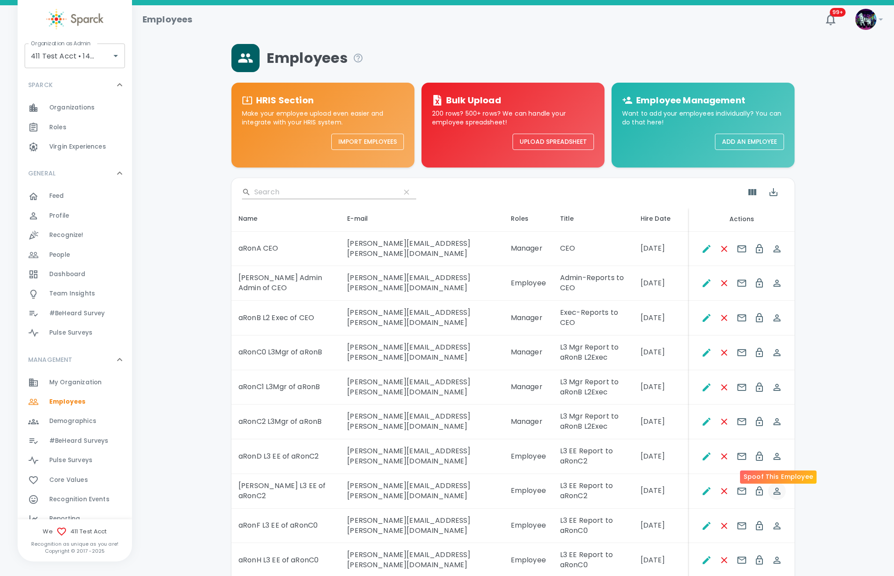
click at [776, 488] on icon "Spoof This Employee" at bounding box center [776, 491] width 7 height 7
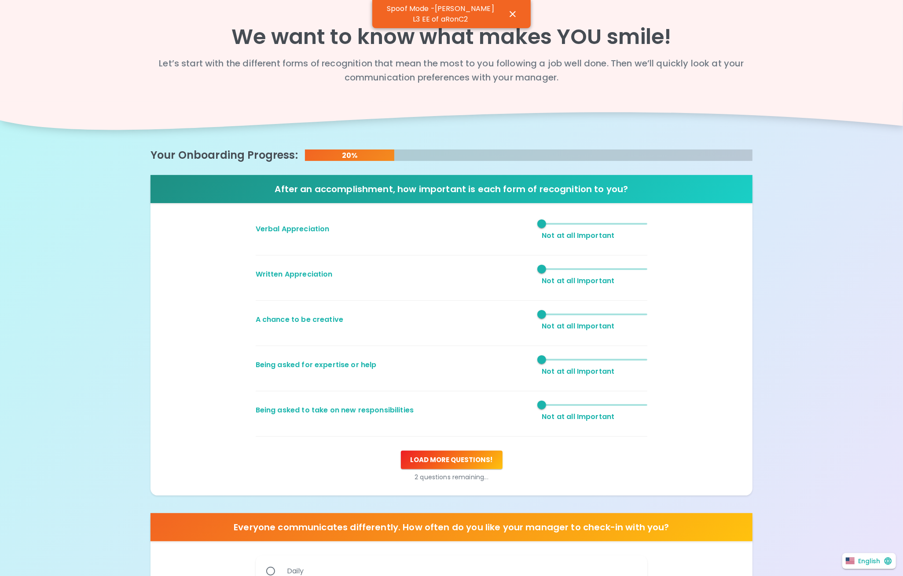
radio input "true"
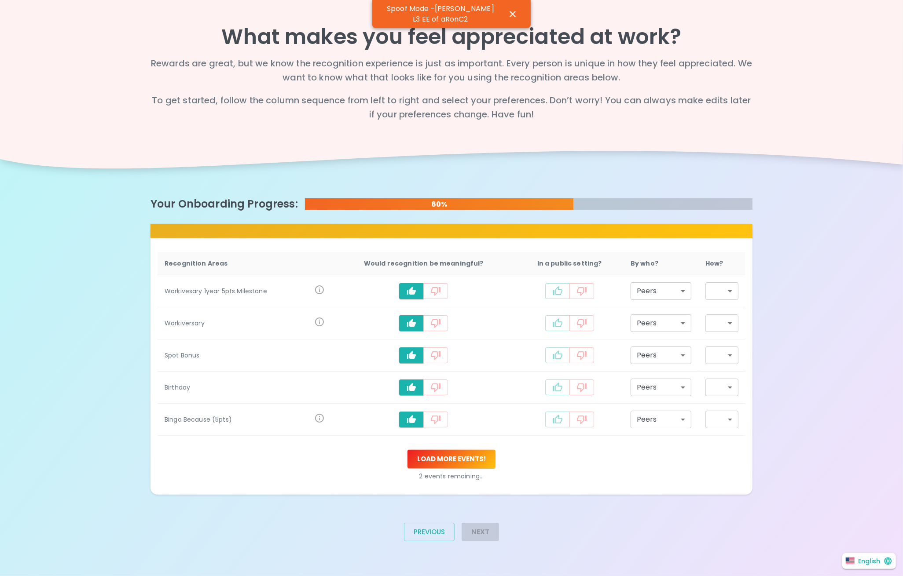
type input "staff_meeting"
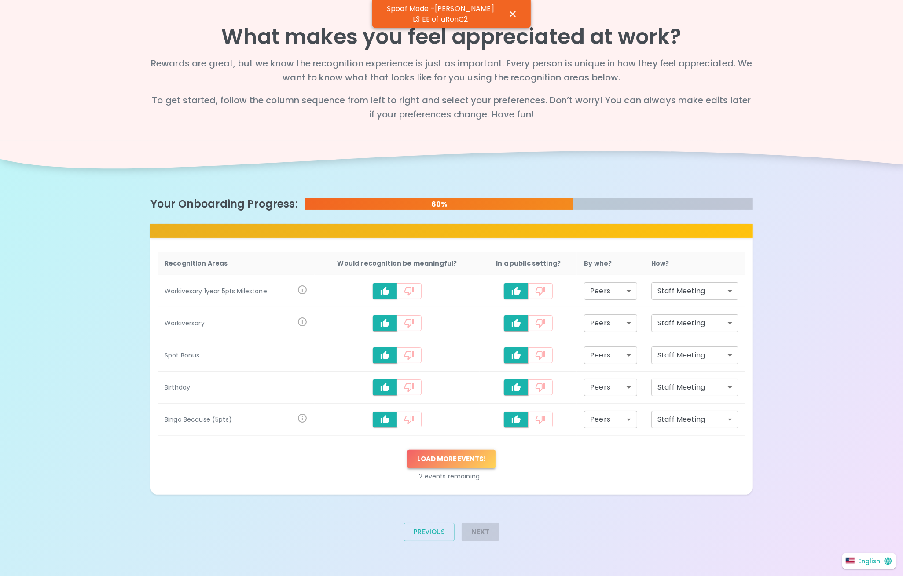
click at [456, 457] on button "Load more events !" at bounding box center [451, 459] width 88 height 18
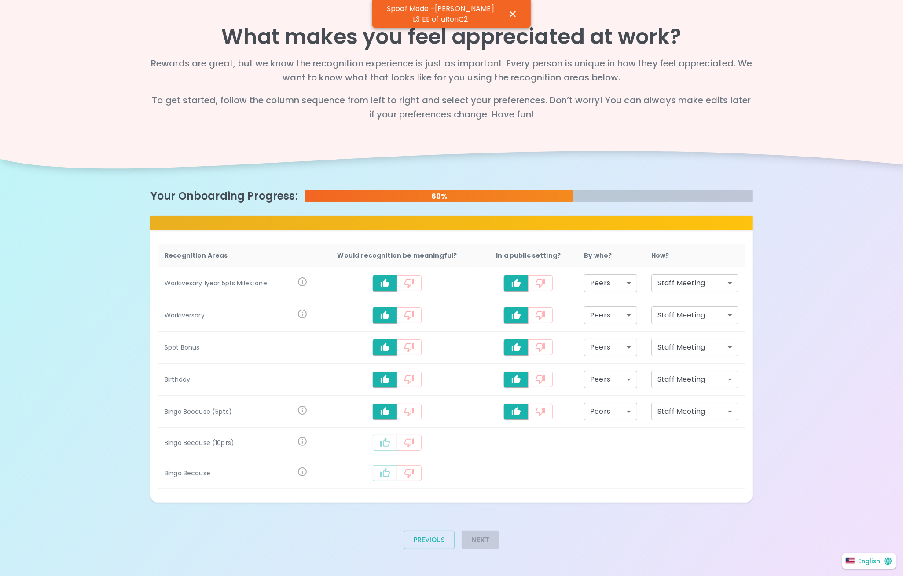
click at [384, 443] on icon "recognition-1126" at bounding box center [385, 443] width 11 height 11
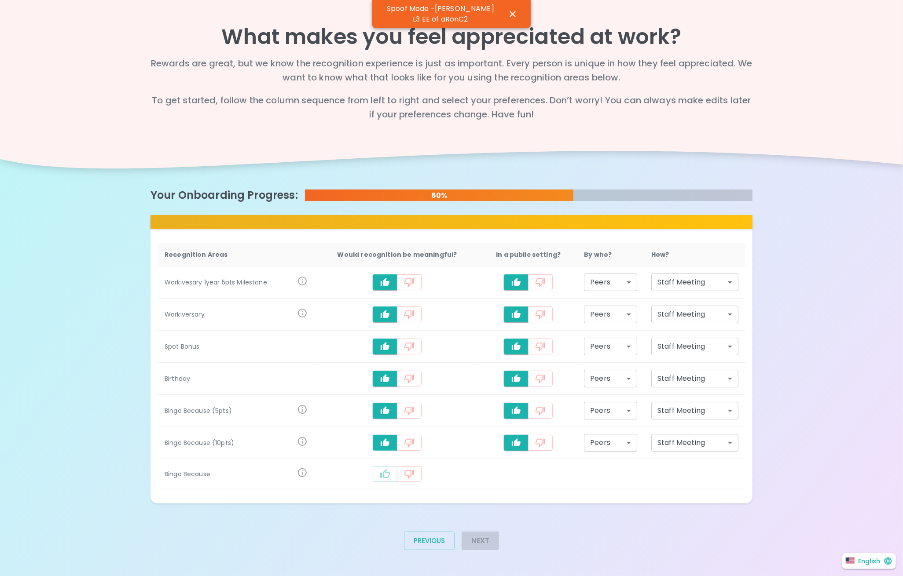
drag, startPoint x: 377, startPoint y: 478, endPoint x: 411, endPoint y: 472, distance: 33.8
click at [377, 476] on button "recognition-1126" at bounding box center [385, 474] width 25 height 16
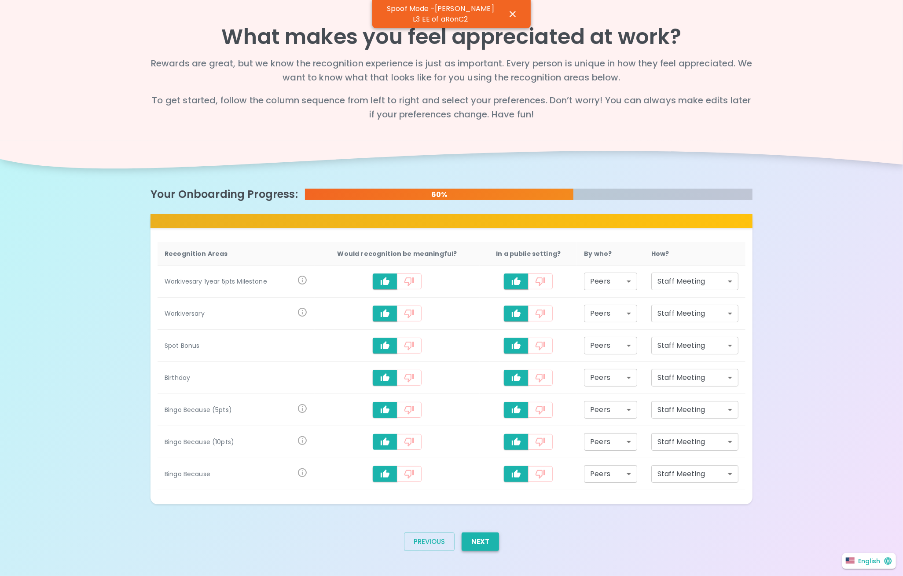
click at [490, 542] on button "Next" at bounding box center [479, 542] width 37 height 18
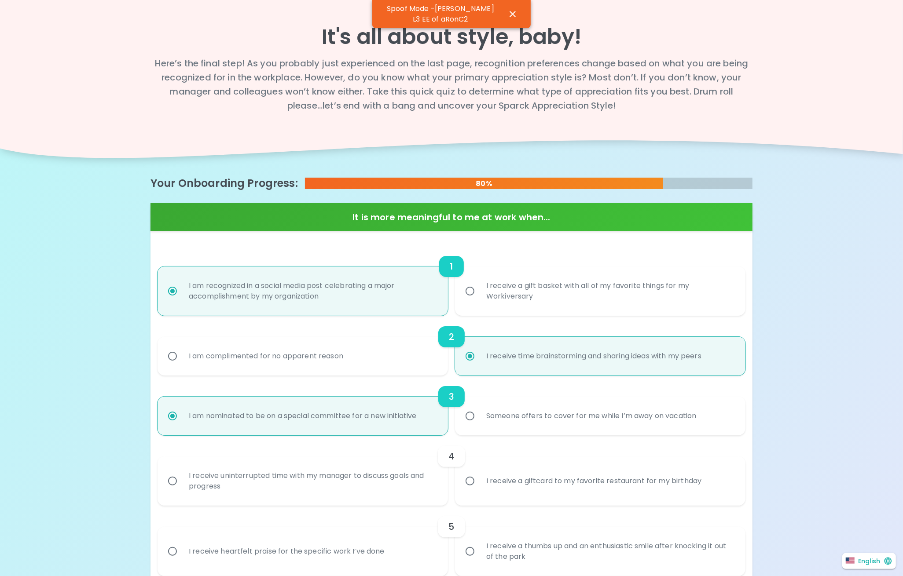
radio input "false"
radio input "true"
radio input "false"
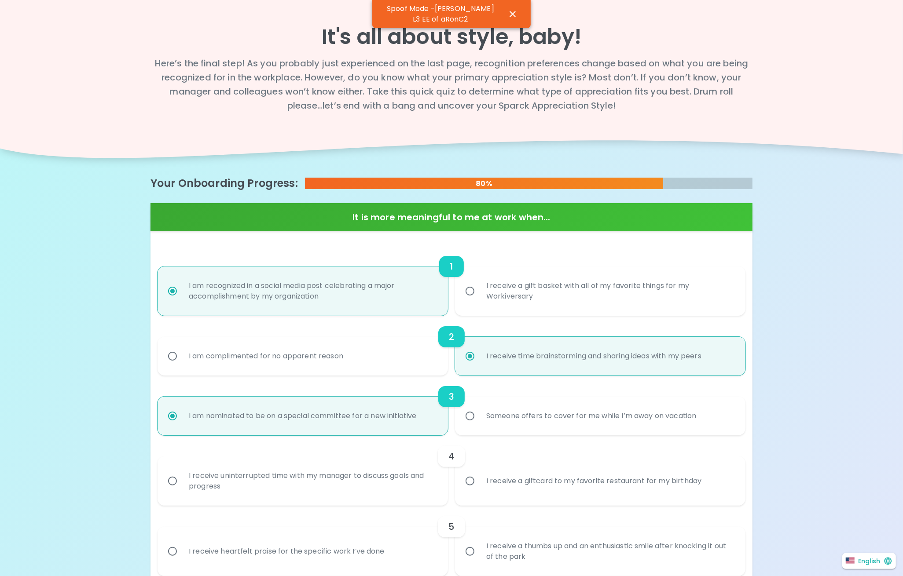
radio input "false"
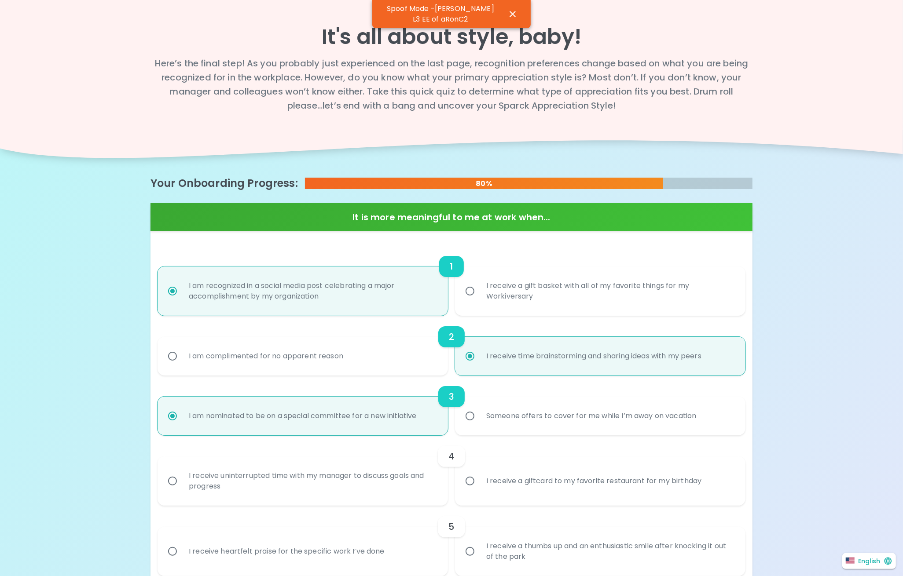
radio input "true"
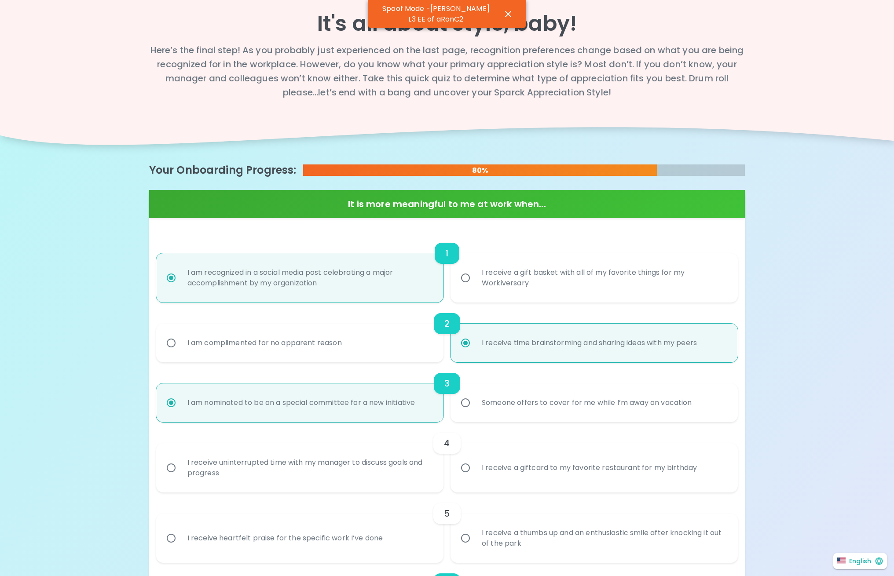
radio input "false"
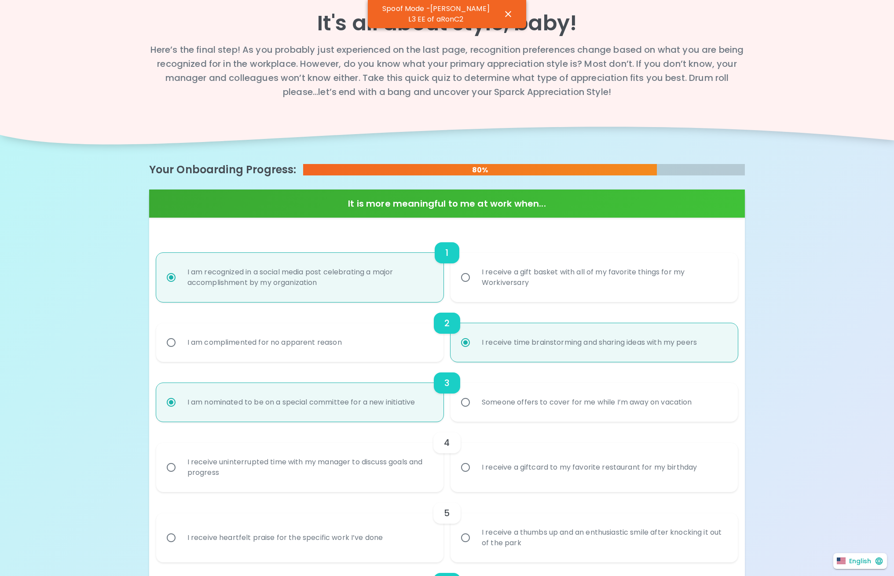
radio input "false"
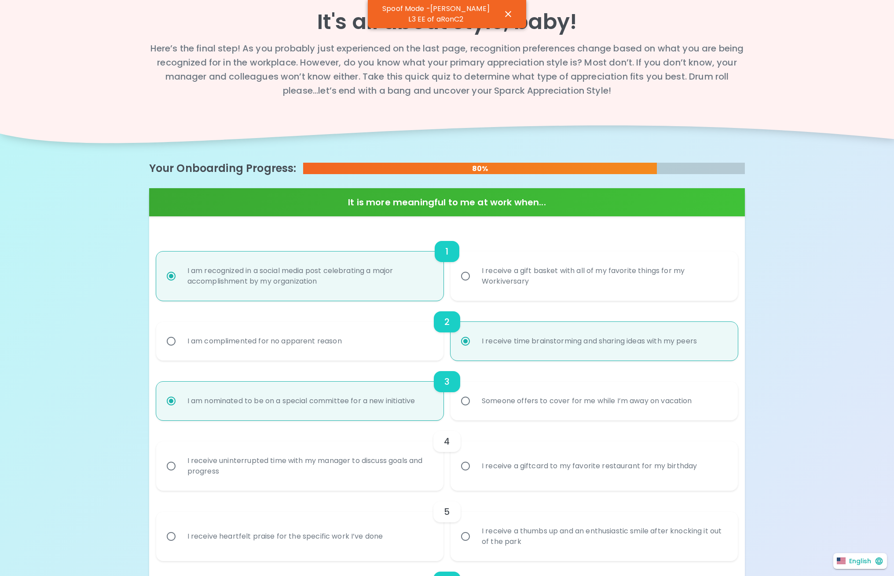
radio input "false"
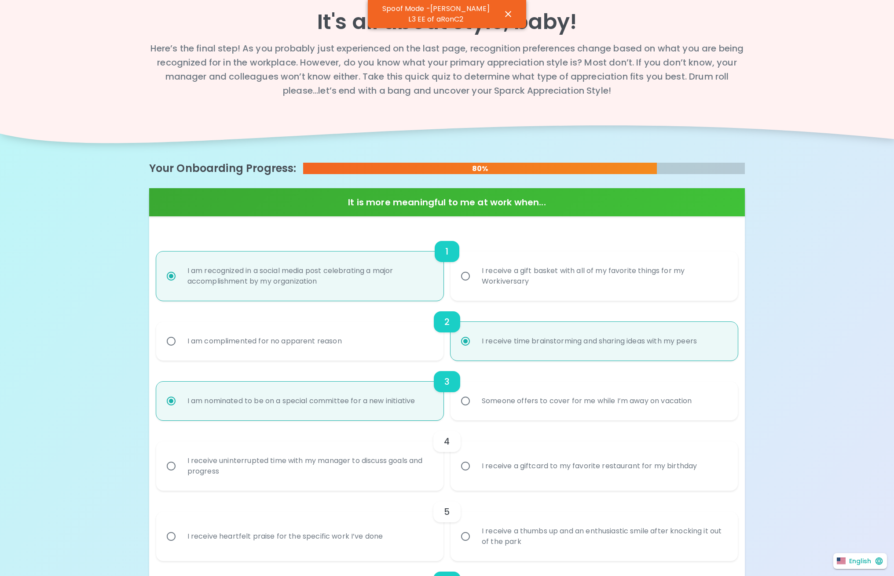
radio input "true"
radio input "false"
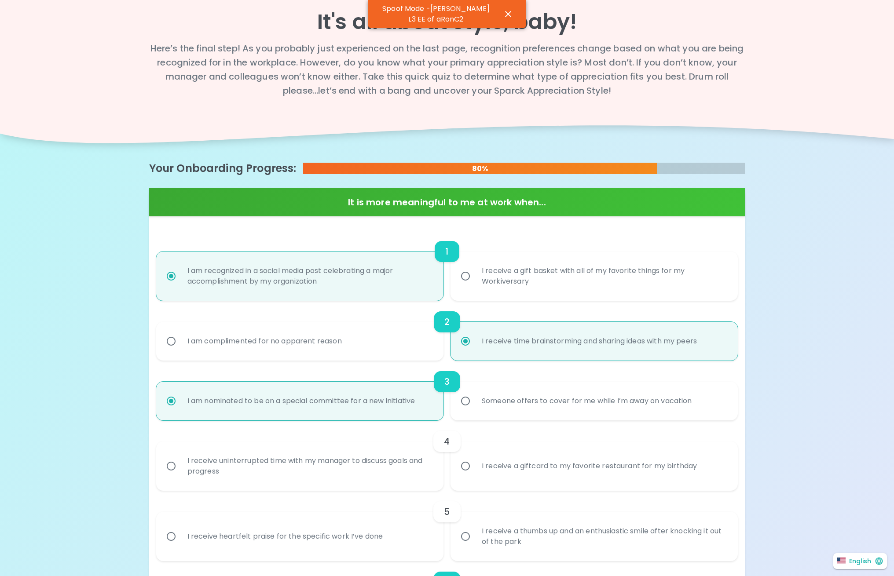
radio input "false"
radio input "true"
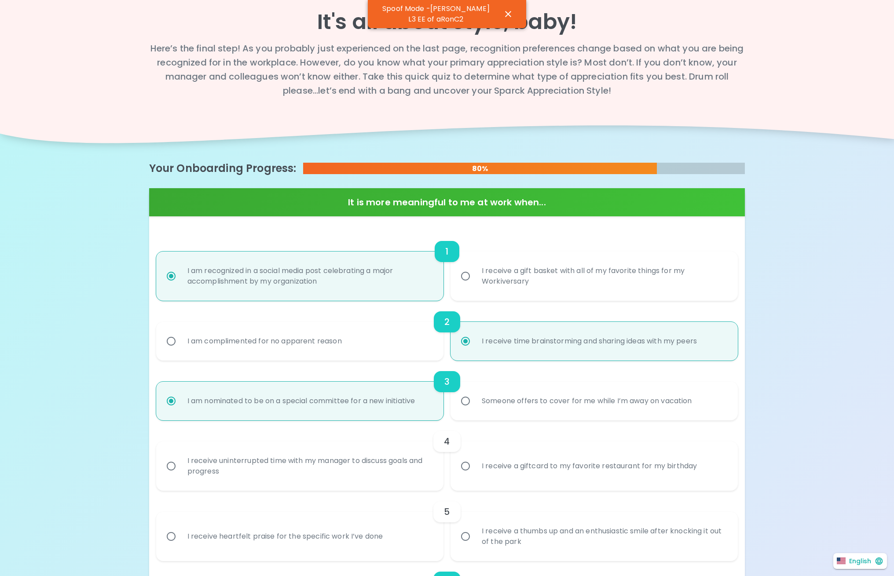
radio input "false"
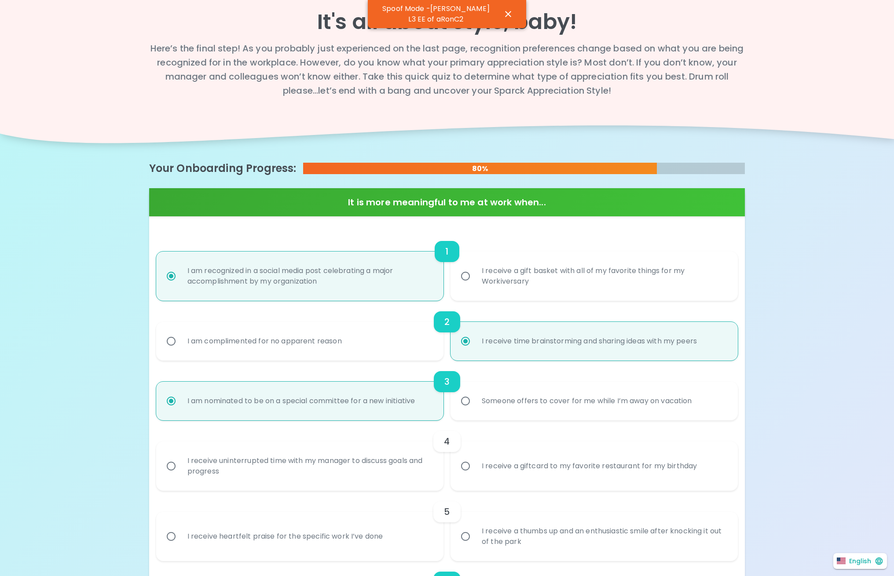
radio input "false"
radio input "true"
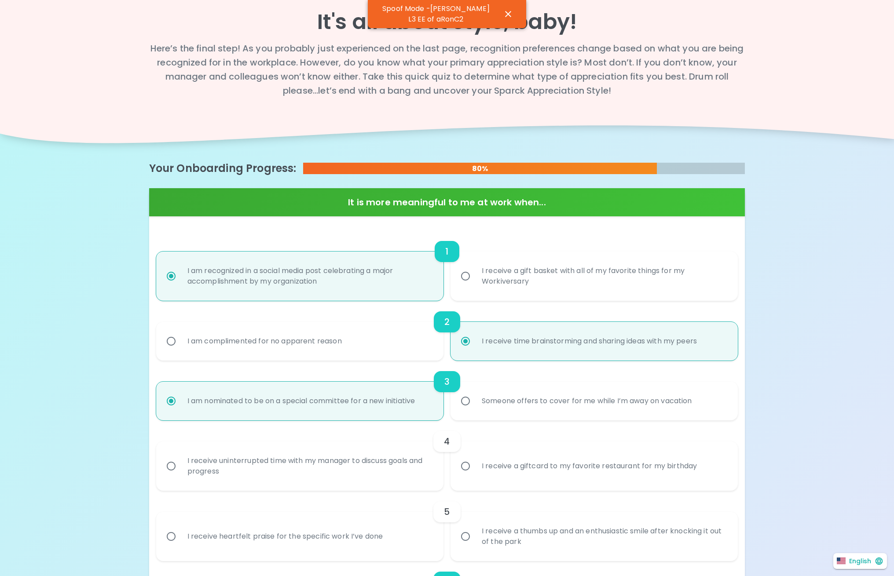
radio input "false"
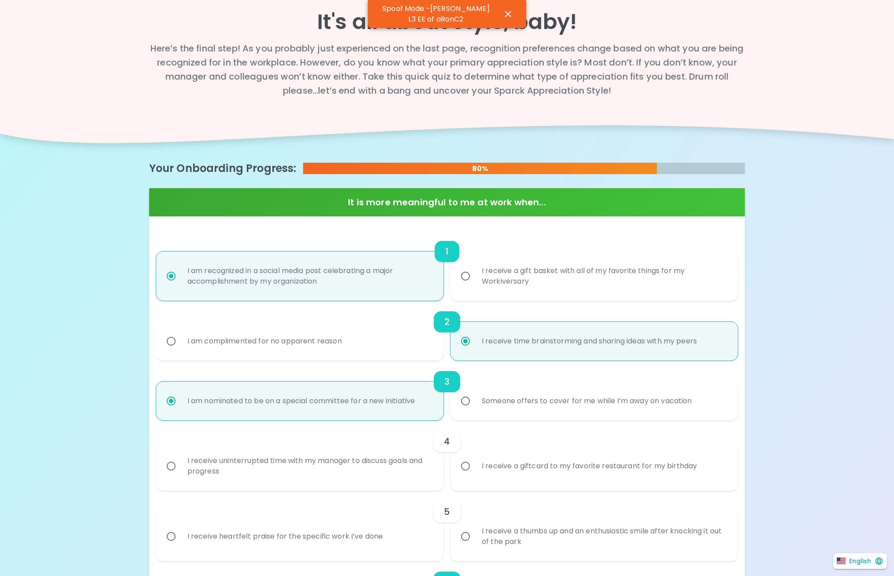
radio input "false"
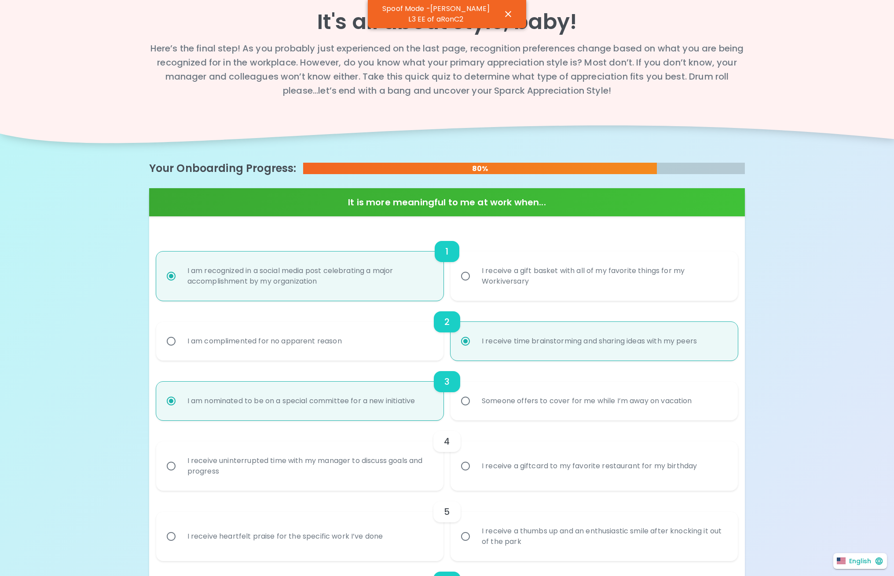
radio input "true"
radio input "false"
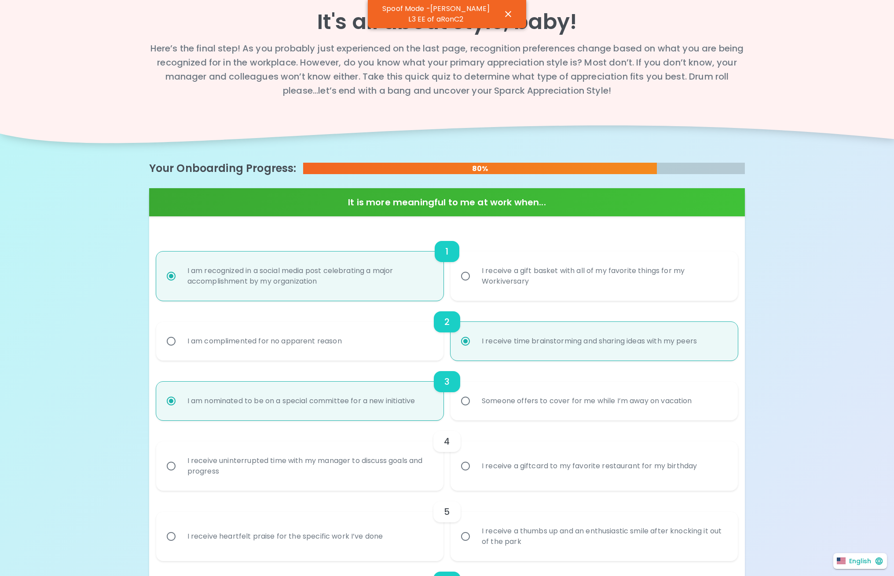
radio input "false"
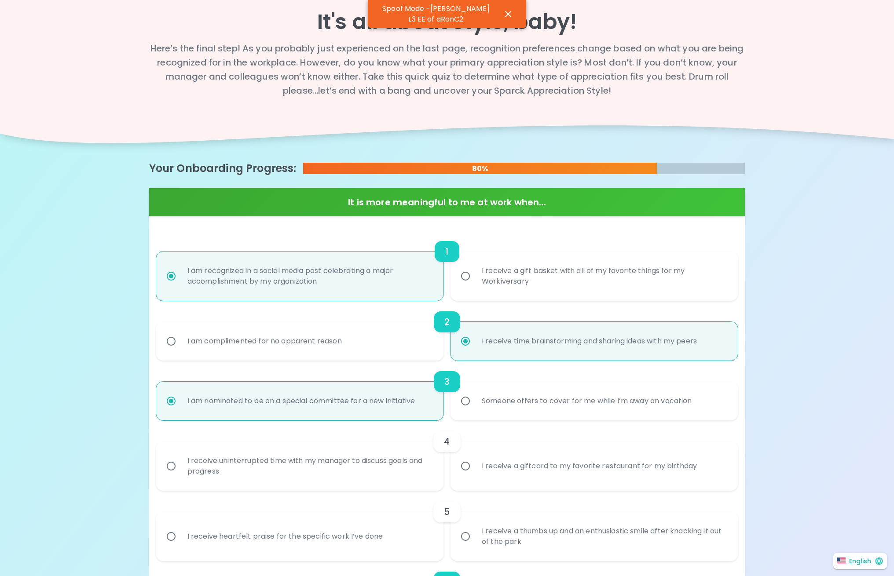
radio input "false"
radio input "true"
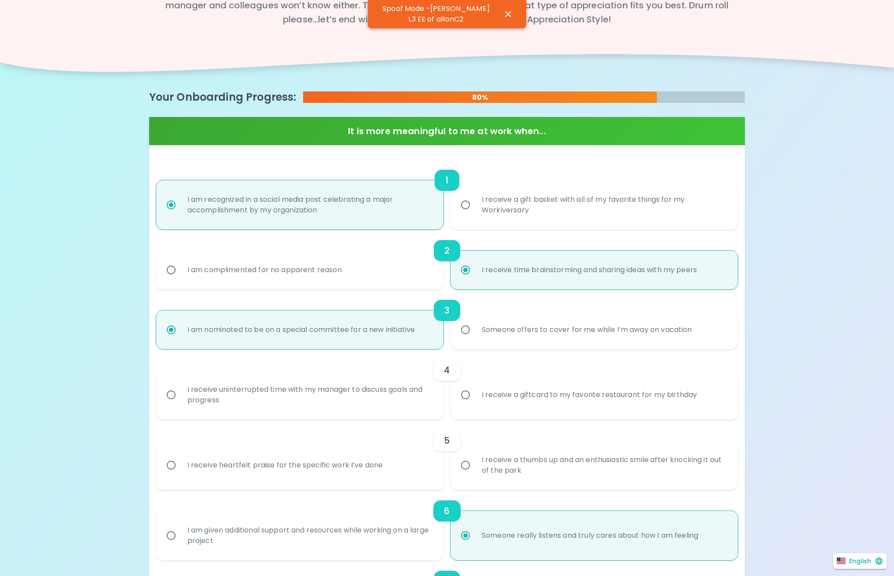
scroll to position [89, 0]
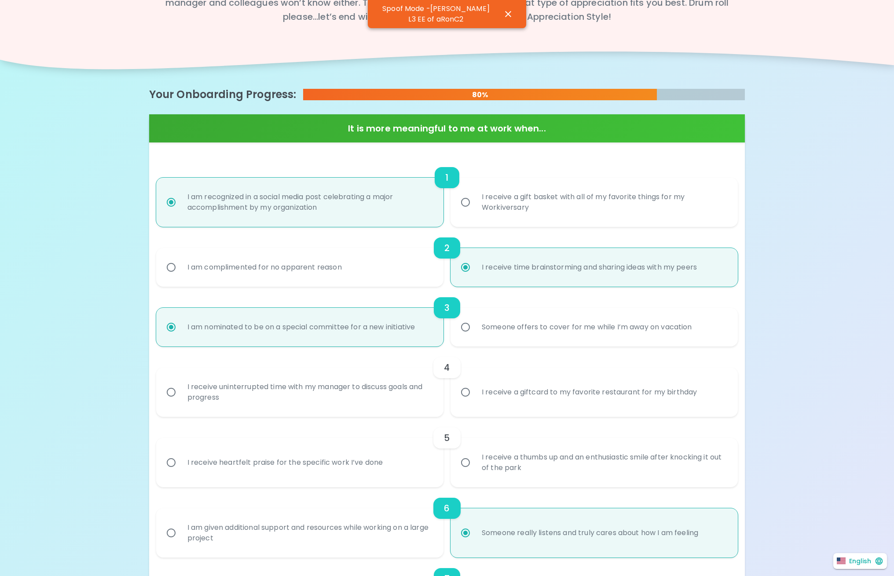
radio input "true"
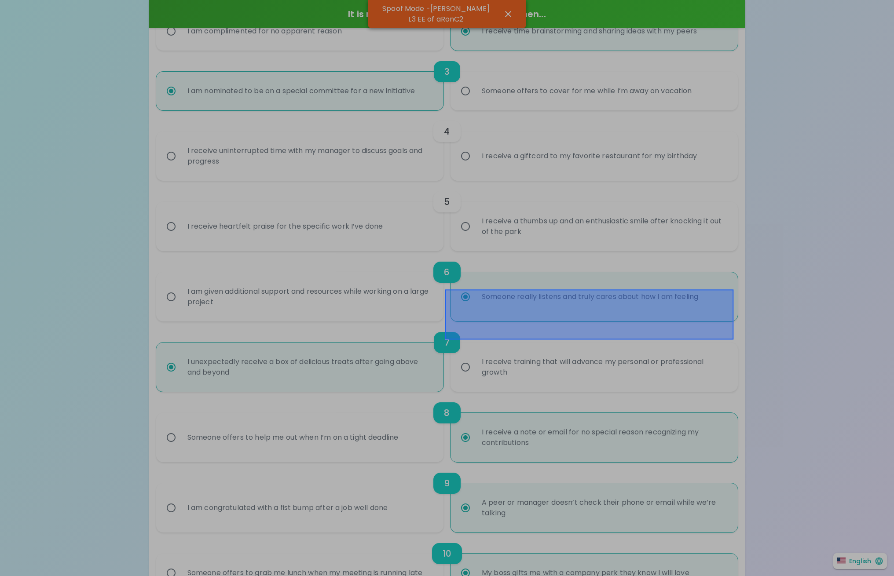
scroll to position [333, 0]
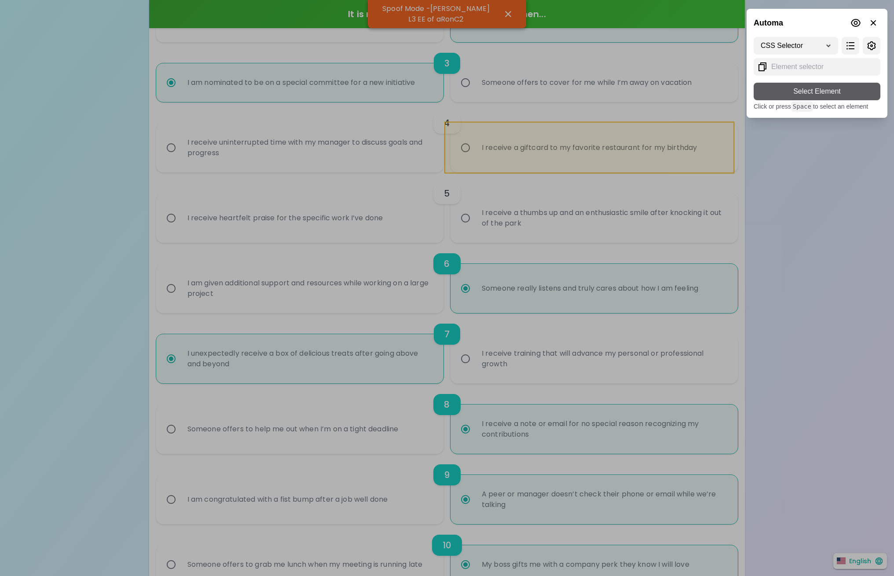
click at [606, 166] on div at bounding box center [447, 288] width 894 height 576
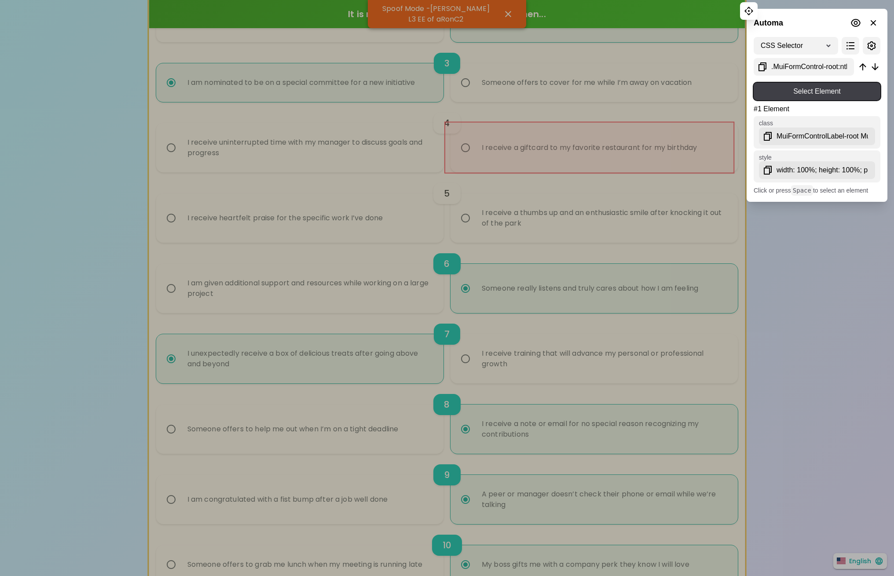
click at [796, 90] on span "Select Element" at bounding box center [817, 91] width 113 height 11
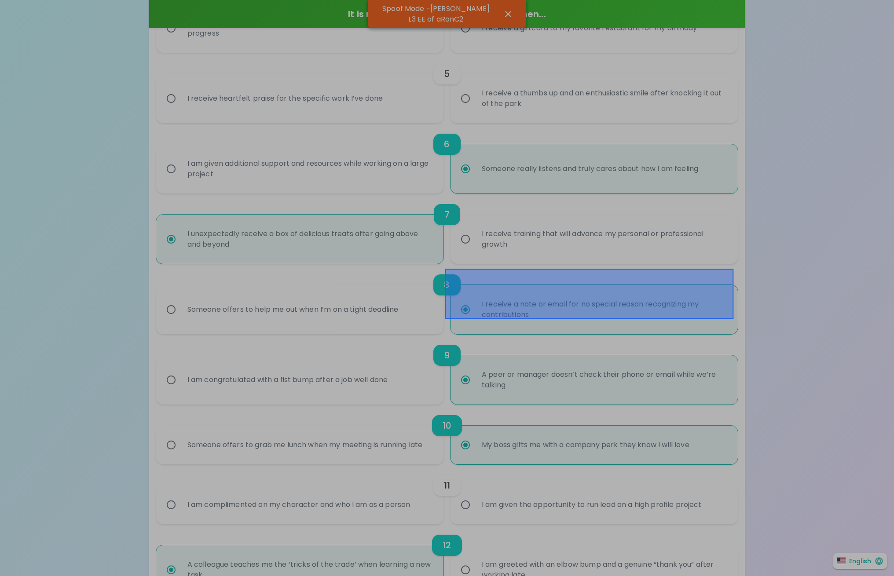
scroll to position [474, 0]
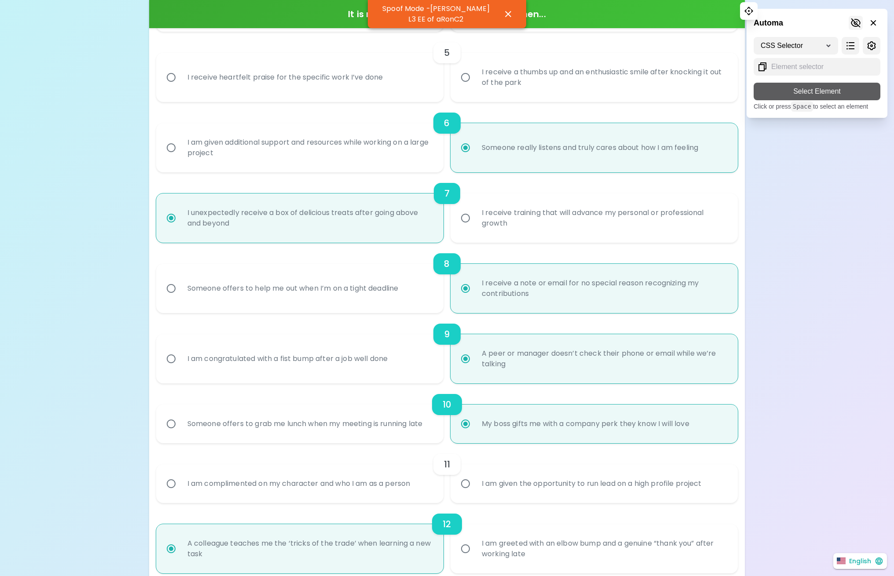
click at [854, 21] on icon at bounding box center [856, 22] width 10 height 9
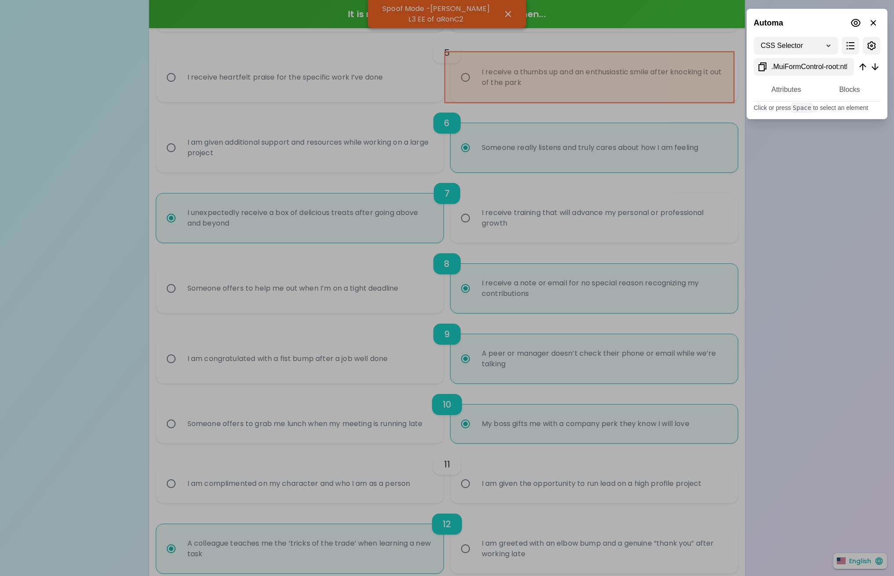
click at [454, 97] on div at bounding box center [447, 288] width 894 height 576
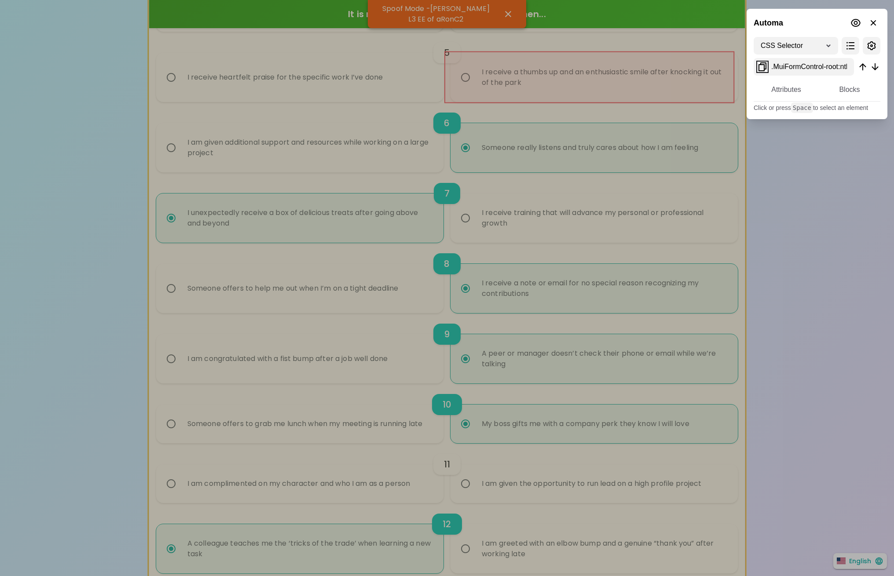
click at [765, 65] on icon at bounding box center [762, 66] width 8 height 9
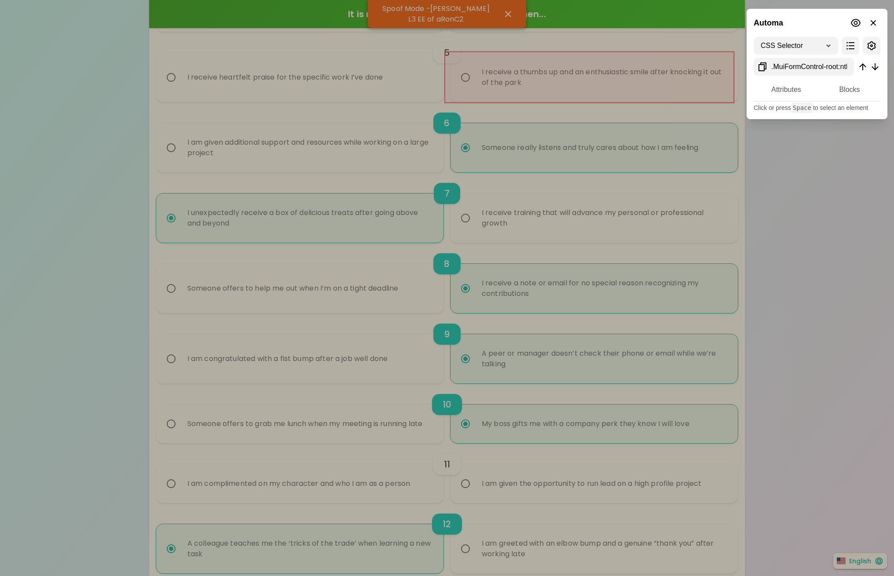
click at [838, 117] on div "CSS Selector XPath Attributes Blocks Click or press Space to select an element" at bounding box center [816, 74] width 141 height 89
click at [852, 25] on icon at bounding box center [855, 23] width 11 height 11
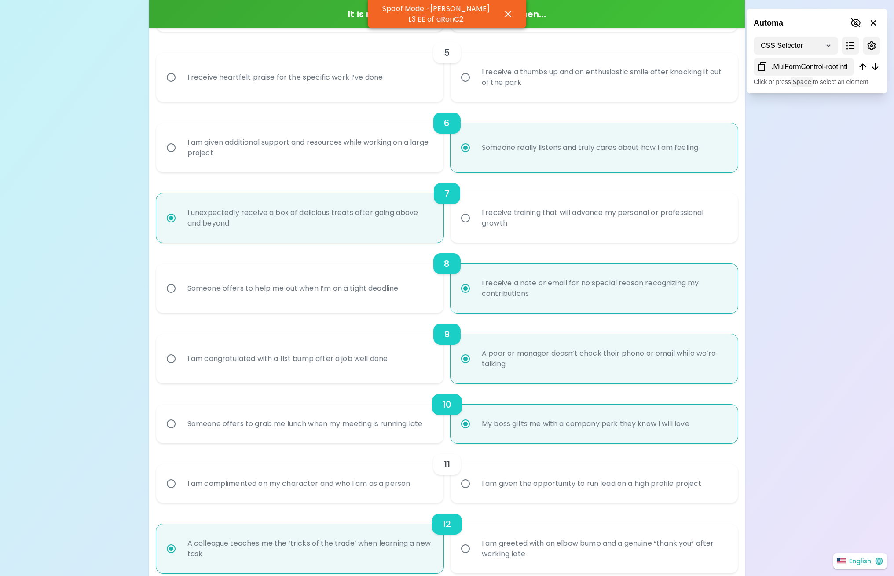
click at [834, 166] on div "It's all about style, baby! Here’s the final step! As you probably just experie…" at bounding box center [447, 194] width 894 height 1337
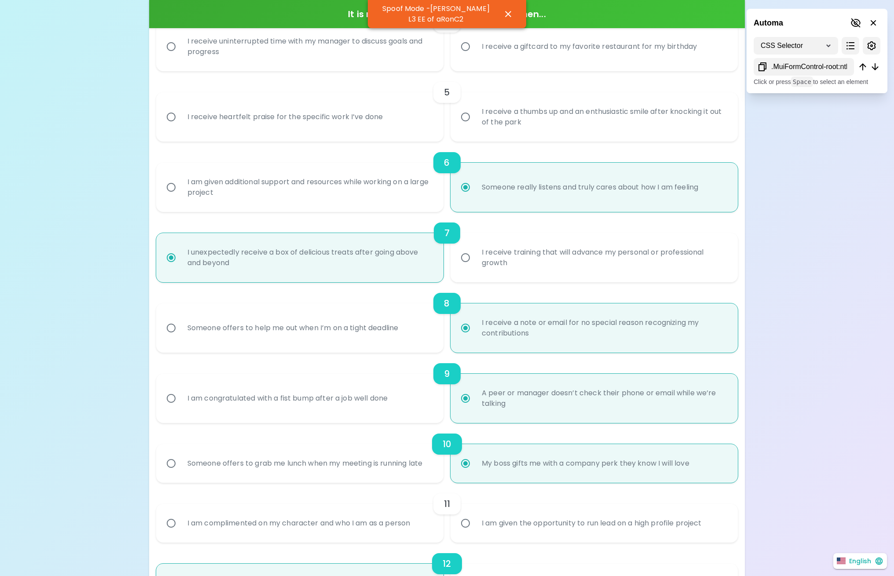
scroll to position [298, 0]
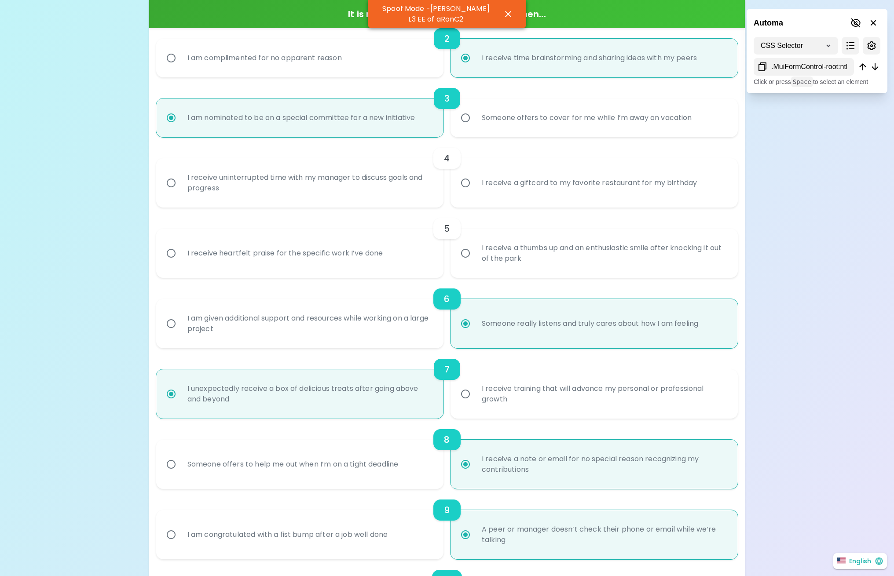
click at [456, 49] on input "I receive time brainstorming and sharing ideas with my peers" at bounding box center [465, 58] width 18 height 18
radio input "true"
click at [162, 109] on input "I am nominated to be on a special committee for a new initiative" at bounding box center [171, 118] width 18 height 18
radio input "true"
click at [456, 174] on input "I receive a giftcard to my favorite restaurant for my birthday" at bounding box center [465, 183] width 18 height 18
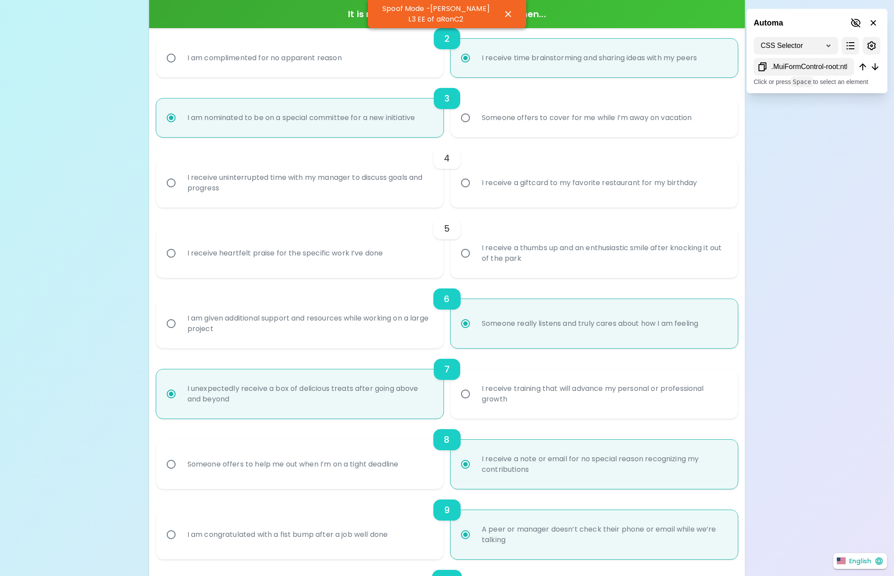
radio input "false"
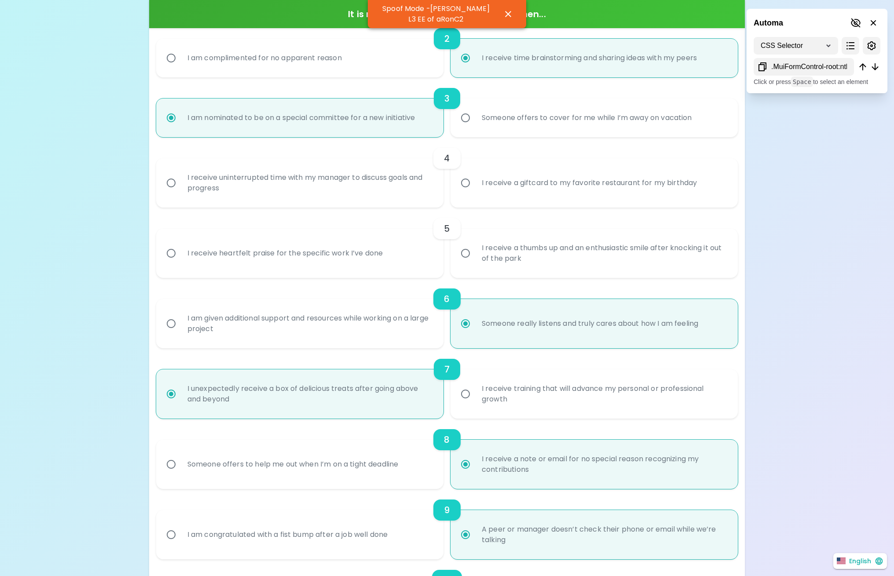
radio input "false"
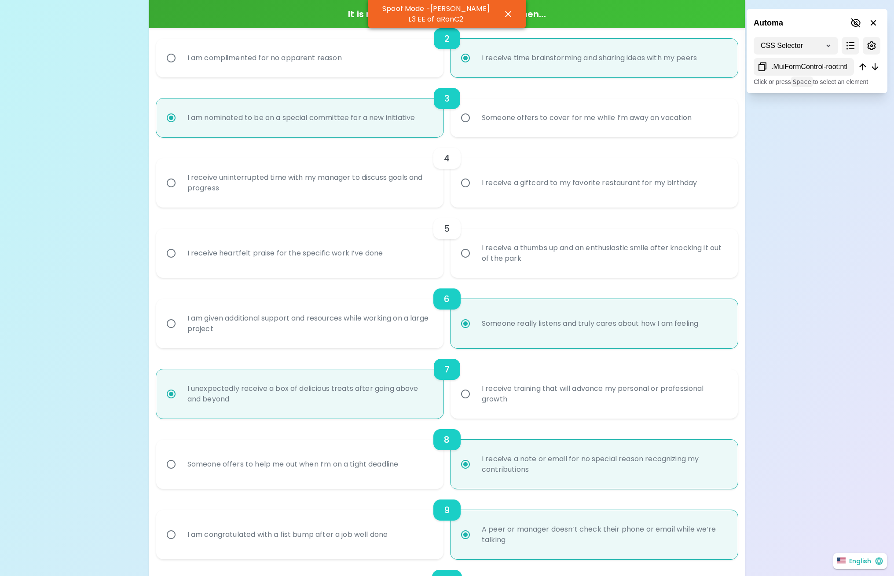
radio input "false"
radio input "true"
click at [456, 244] on input "I receive a thumbs up and an enthusiastic smile after knocking it out of the pa…" at bounding box center [465, 253] width 18 height 18
radio input "false"
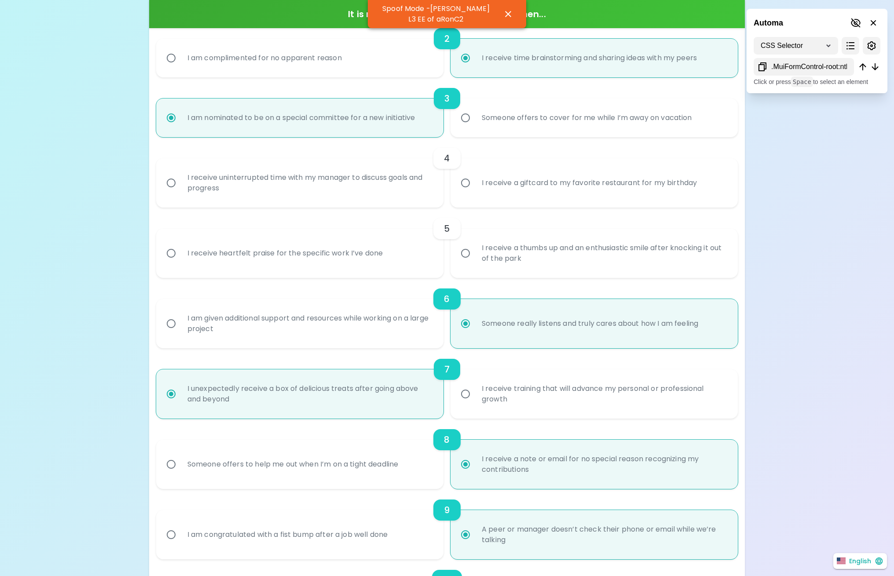
radio input "false"
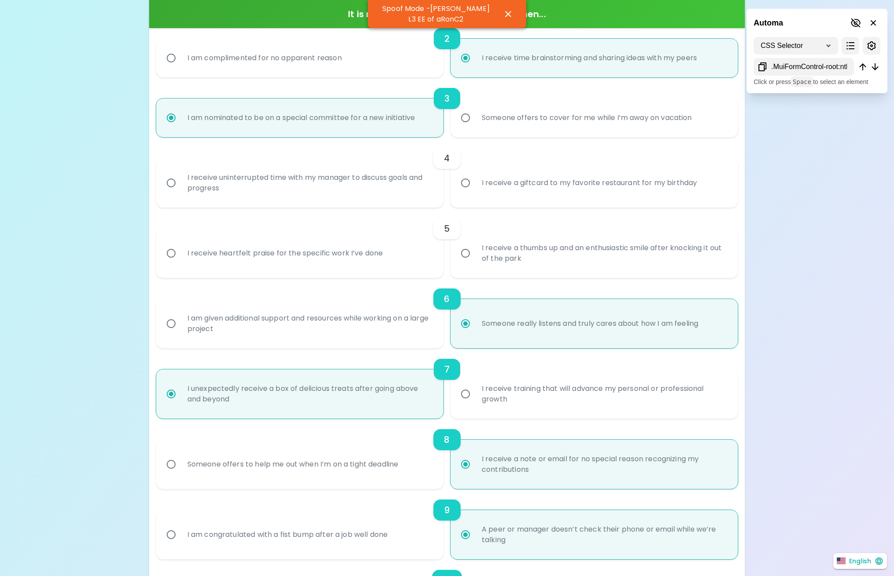
radio input "false"
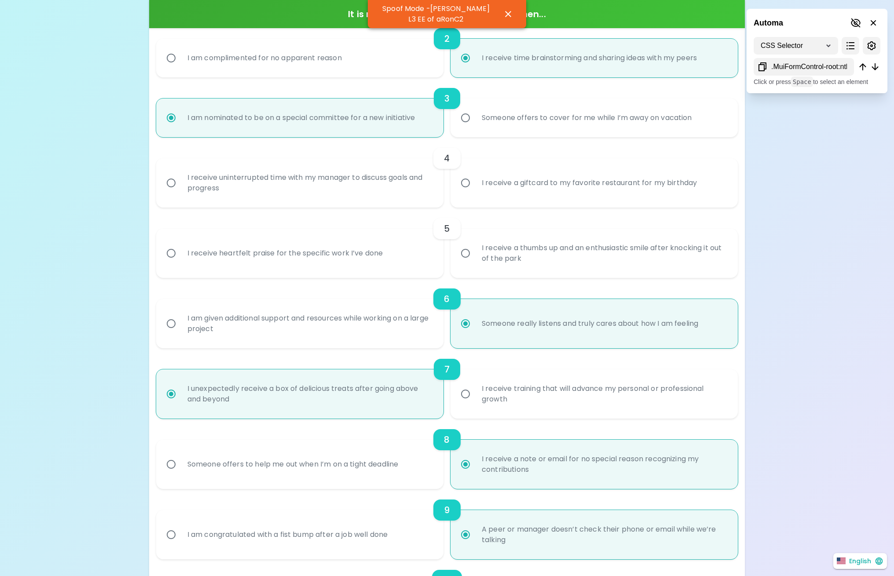
radio input "false"
click at [162, 385] on input "I unexpectedly receive a box of delicious treats after going above and beyond" at bounding box center [171, 394] width 18 height 18
radio input "true"
click at [456, 526] on input "A peer or manager doesn’t check their phone or email while we’re talking" at bounding box center [465, 535] width 18 height 18
radio input "true"
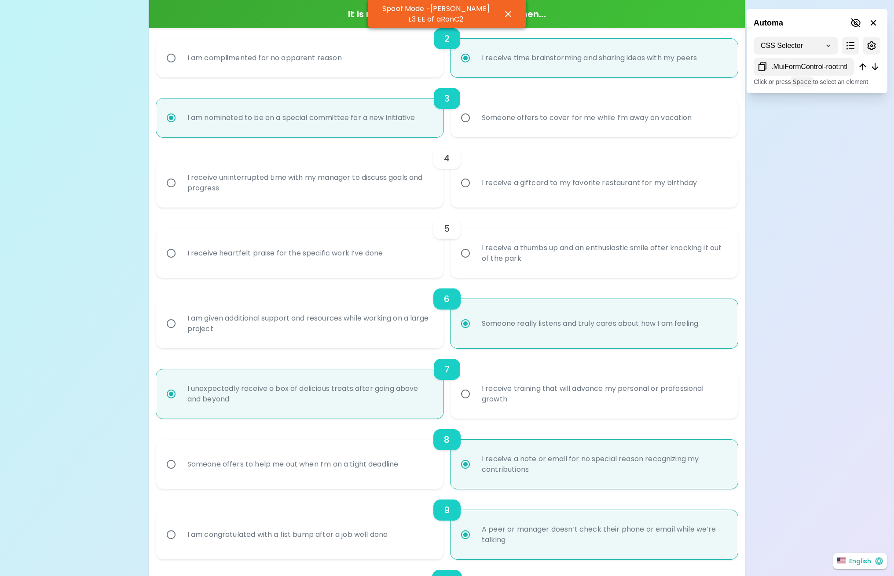
radio input "true"
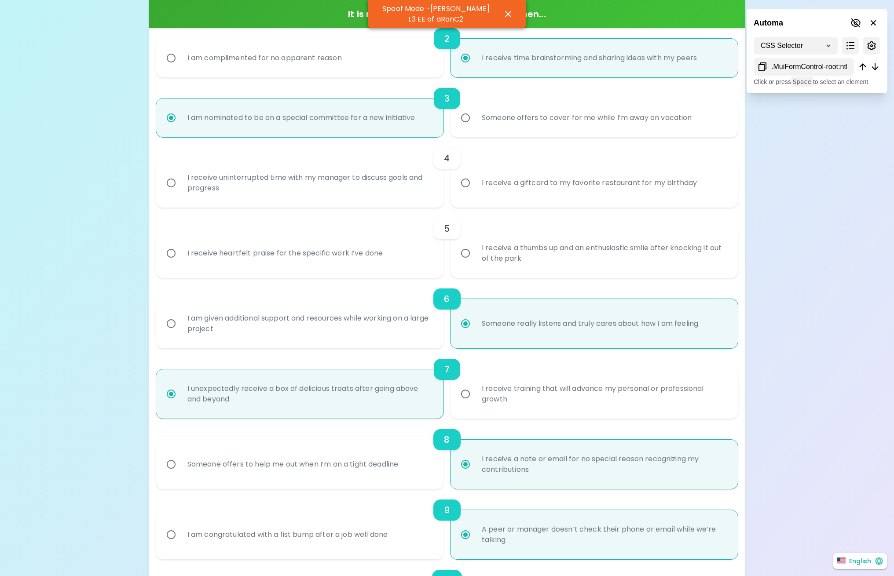
radio input "true"
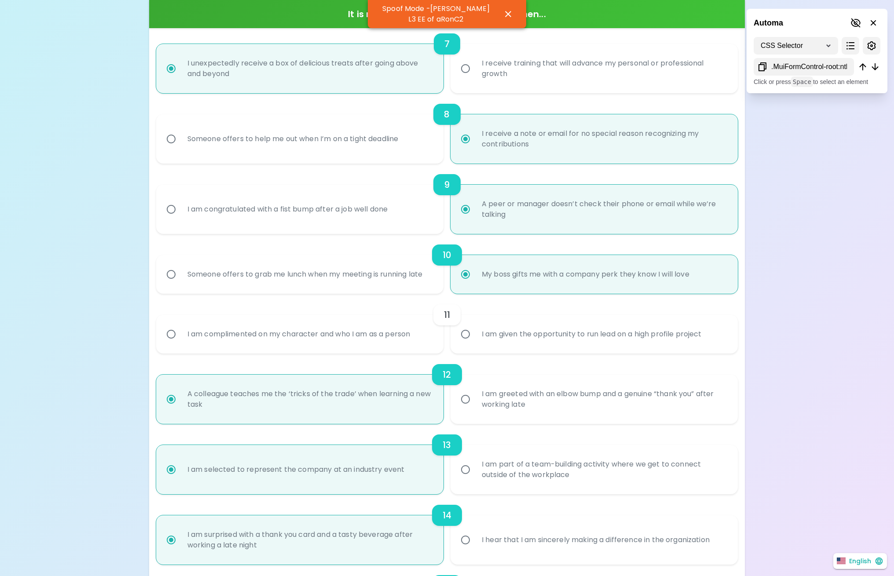
scroll to position [585, 0]
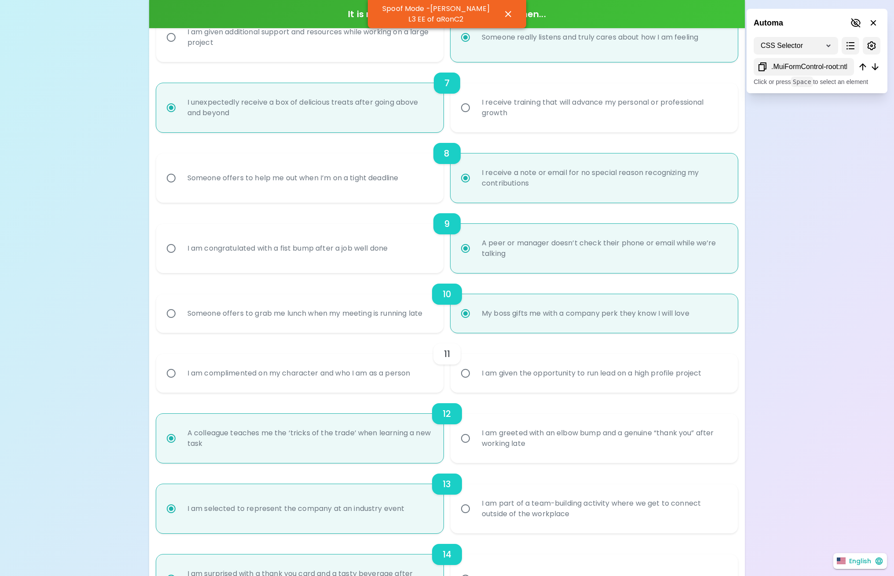
click at [556, 377] on div "I am given the opportunity to run lead on a high profile project" at bounding box center [592, 374] width 234 height 32
click at [475, 377] on input "I am given the opportunity to run lead on a high profile project" at bounding box center [465, 373] width 18 height 18
radio input "false"
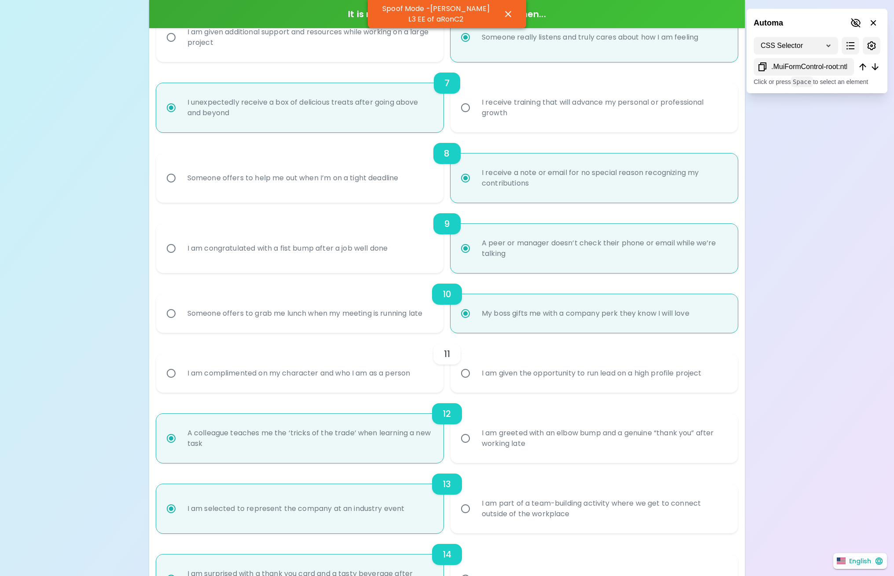
radio input "false"
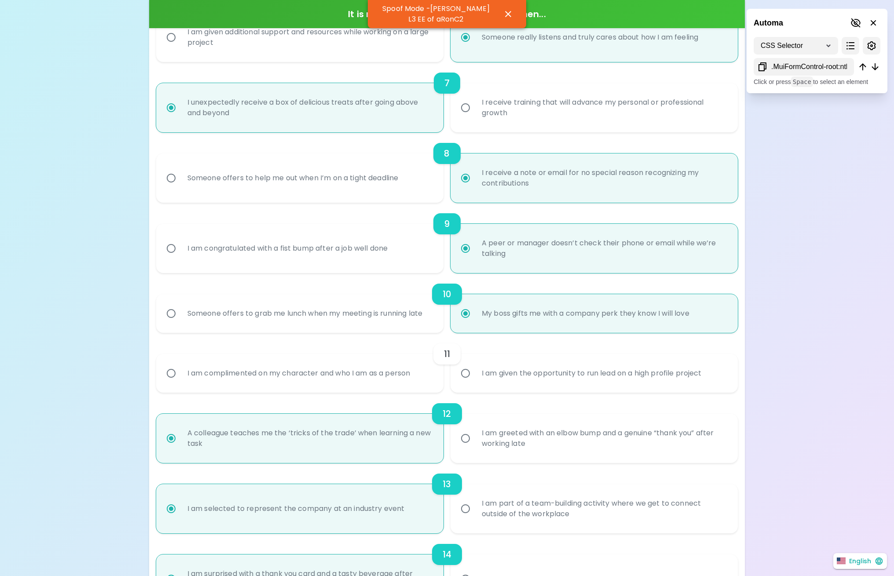
radio input "false"
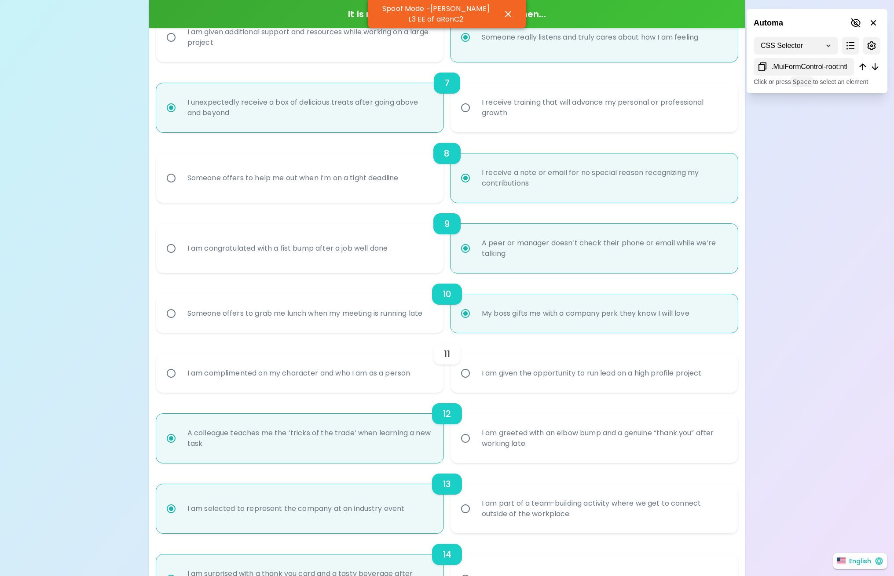
radio input "false"
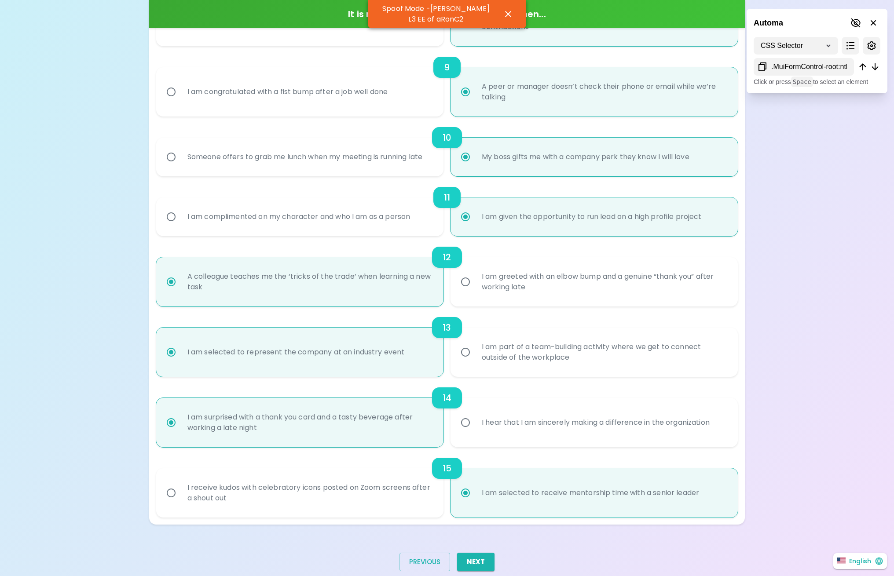
scroll to position [761, 0]
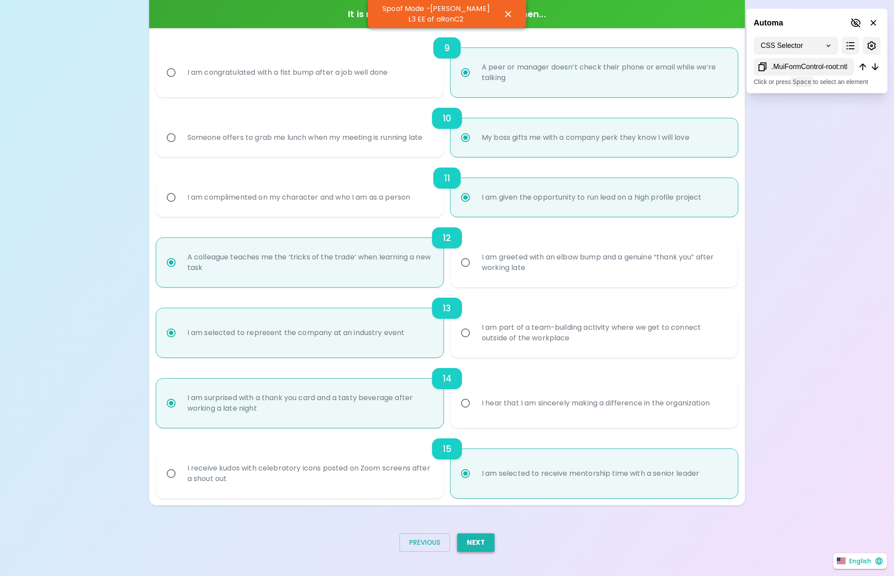
click at [467, 544] on button "Next" at bounding box center [475, 543] width 37 height 18
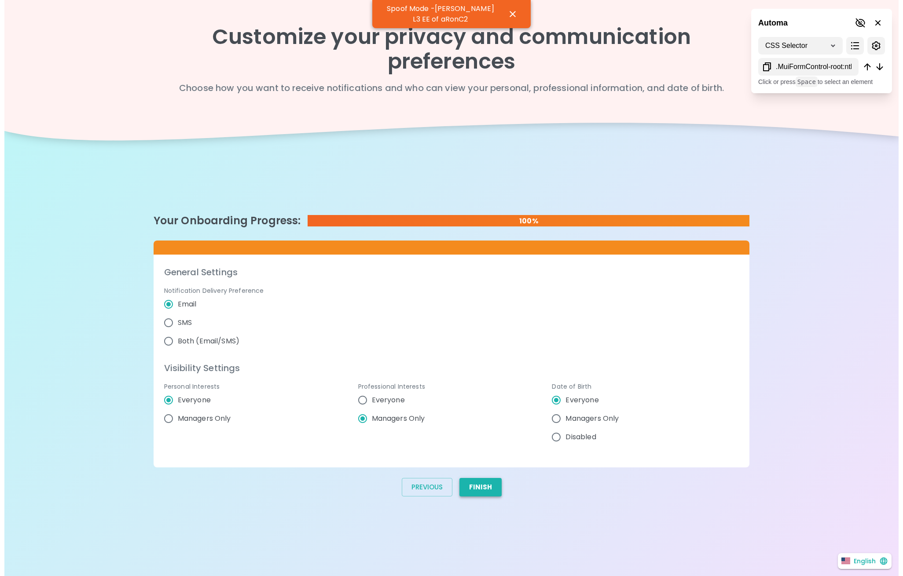
scroll to position [0, 0]
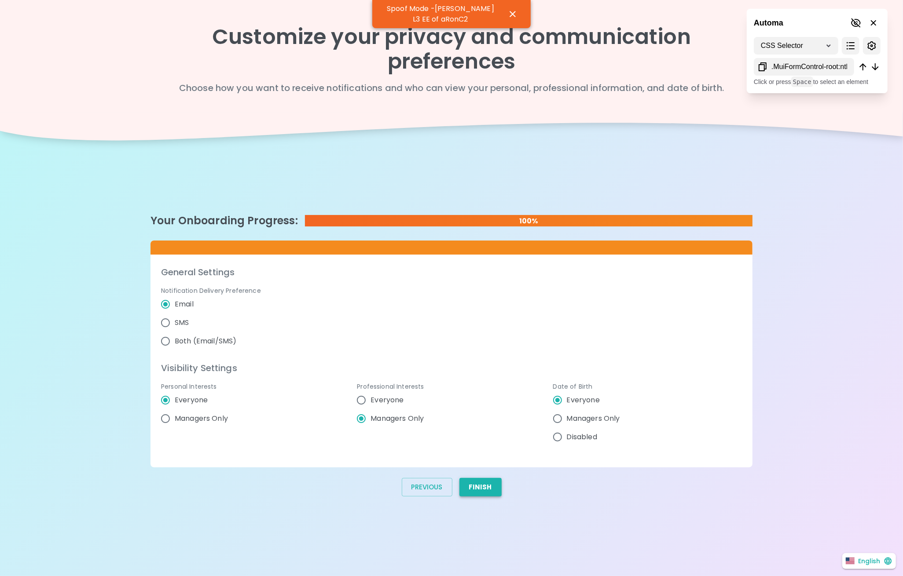
click at [494, 480] on button "Finish" at bounding box center [480, 487] width 42 height 18
radio input "false"
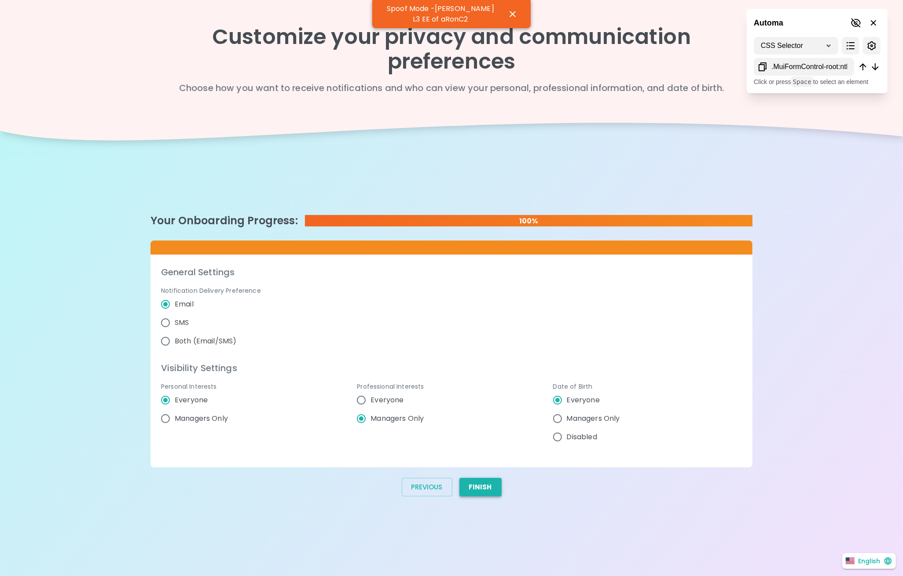
radio input "false"
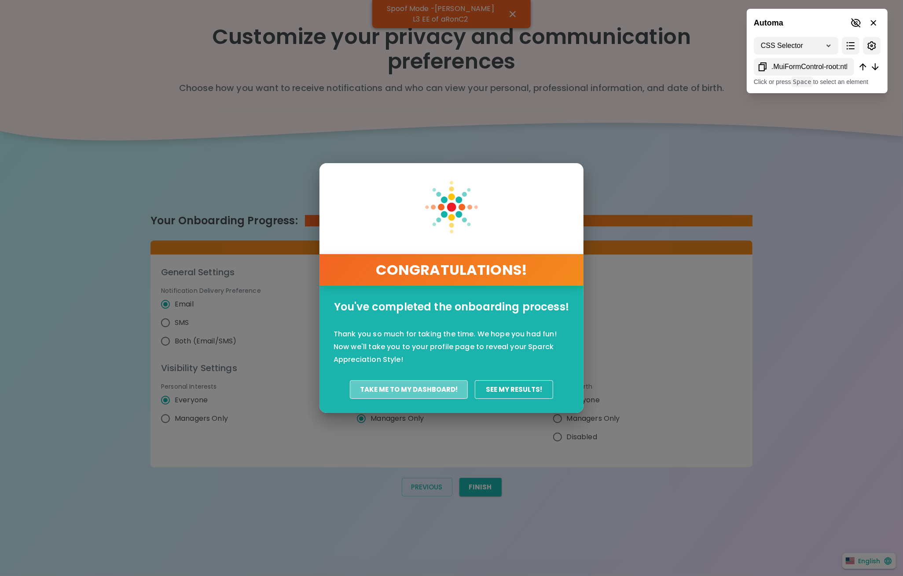
click at [419, 384] on button "Take Me To My Dashboard!" at bounding box center [409, 389] width 118 height 18
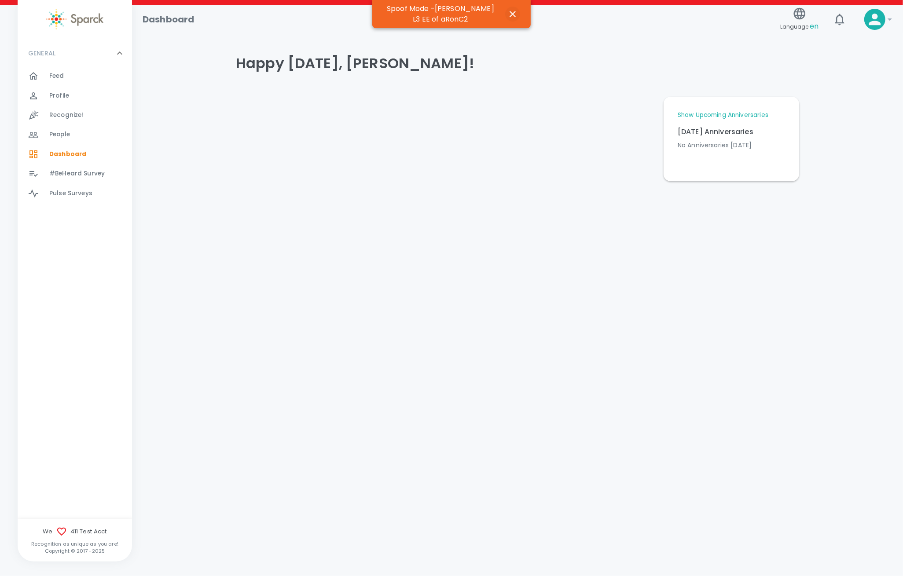
click at [512, 12] on icon "button" at bounding box center [512, 14] width 11 height 11
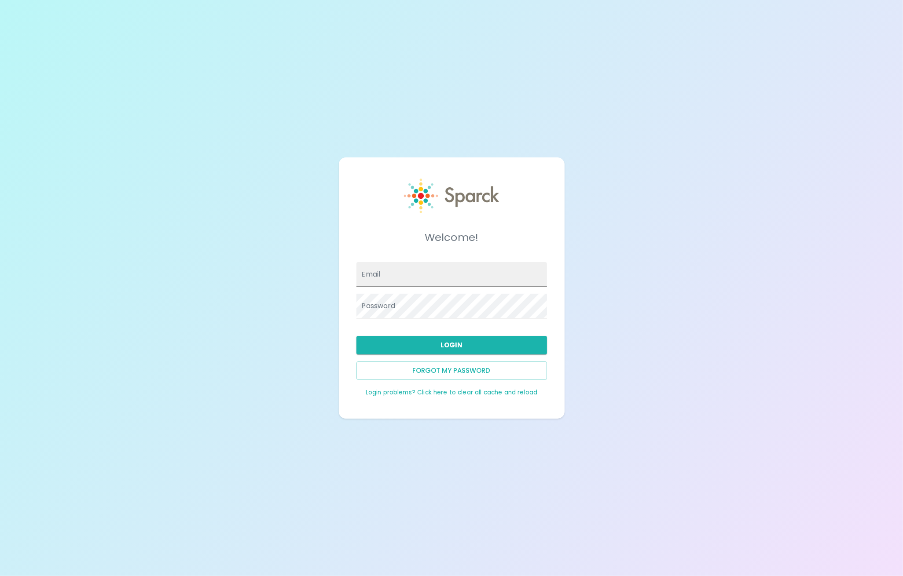
type input "[PERSON_NAME][EMAIL_ADDRESS][PERSON_NAME][DOMAIN_NAME]"
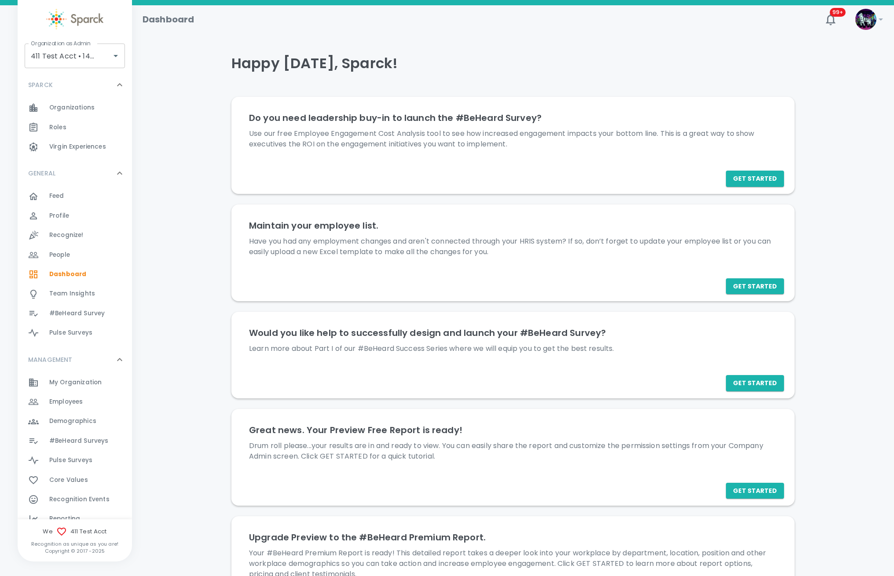
click at [71, 401] on span "Employees" at bounding box center [65, 402] width 33 height 9
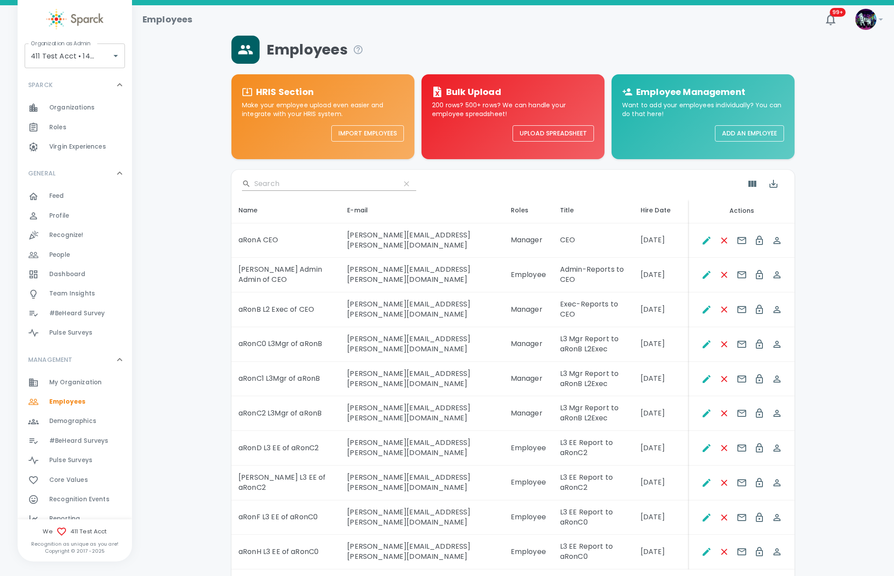
scroll to position [10, 0]
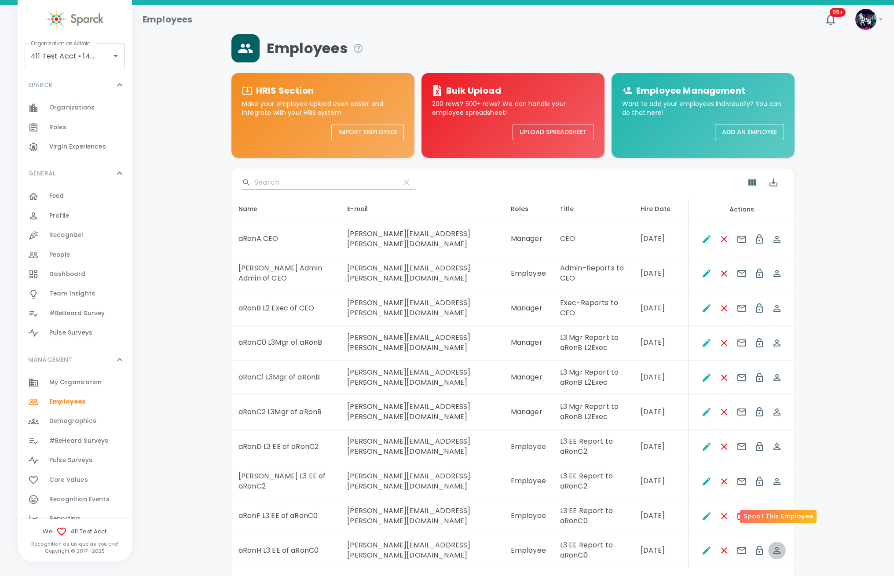
click at [774, 542] on button "Spoof This Employee" at bounding box center [777, 551] width 18 height 18
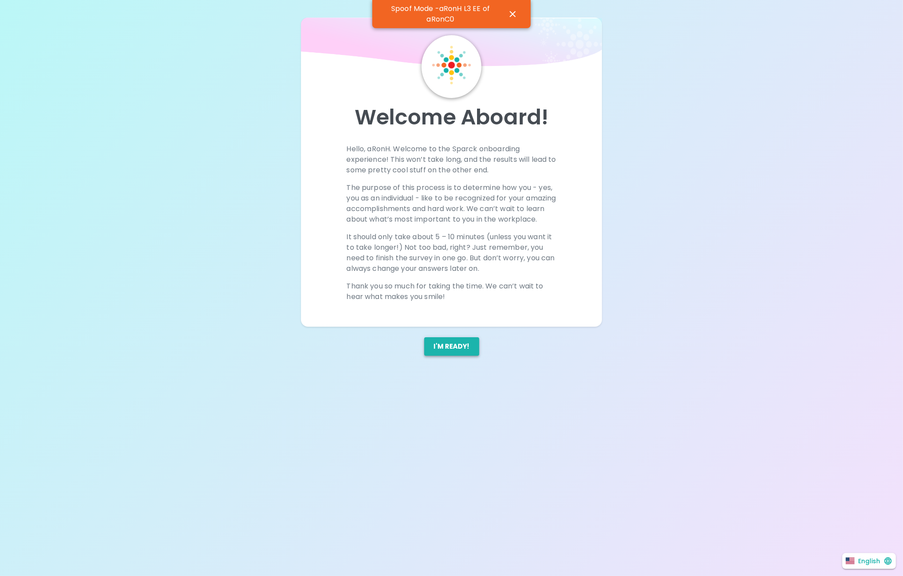
click at [451, 356] on button "I'm ready!" at bounding box center [451, 346] width 55 height 18
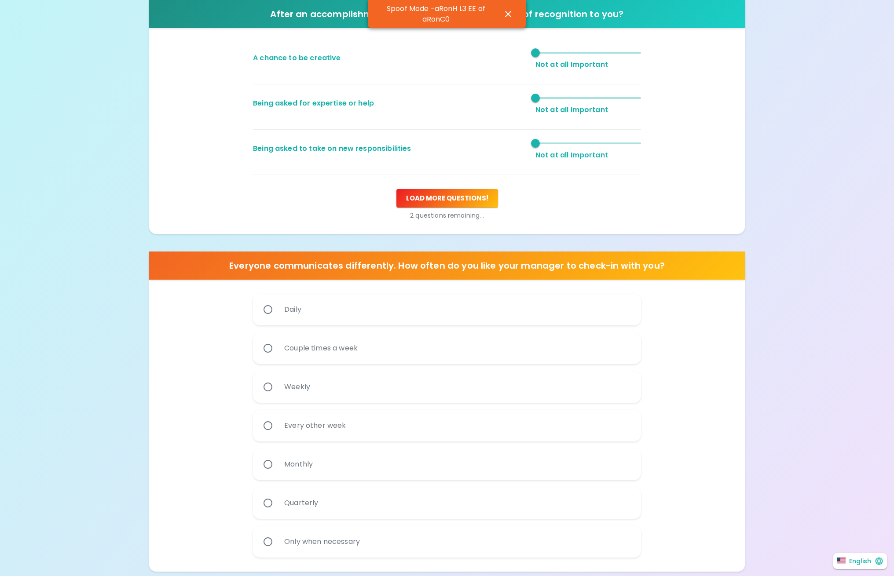
scroll to position [328, 0]
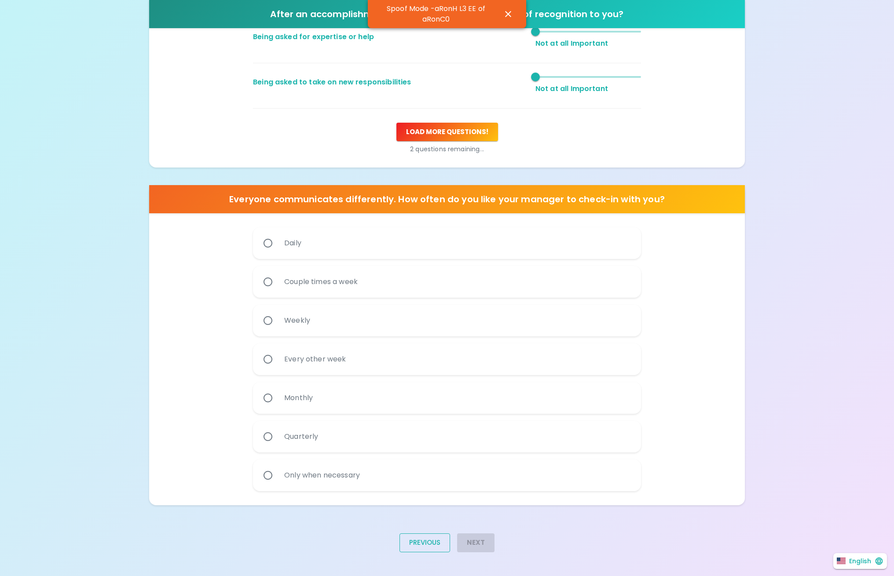
click at [423, 538] on button "Previous" at bounding box center [424, 543] width 51 height 18
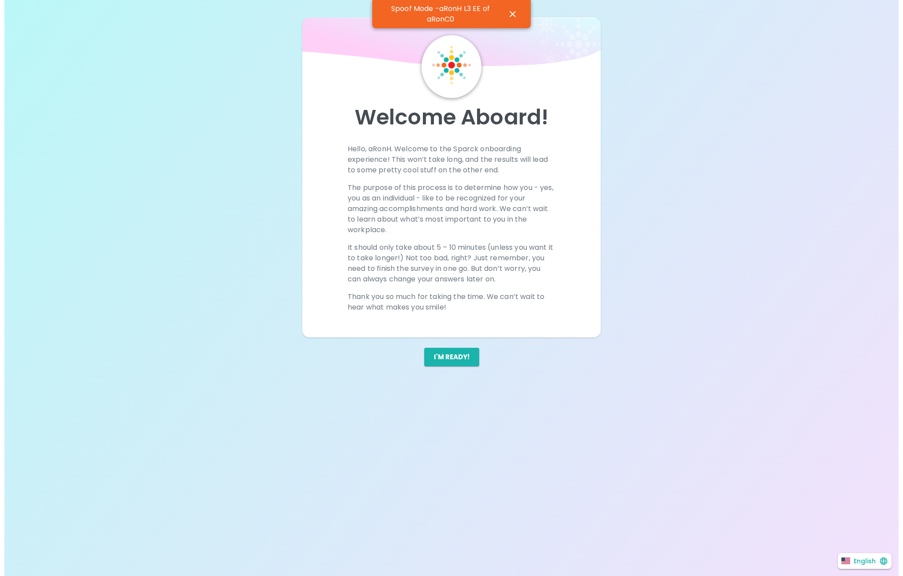
scroll to position [0, 0]
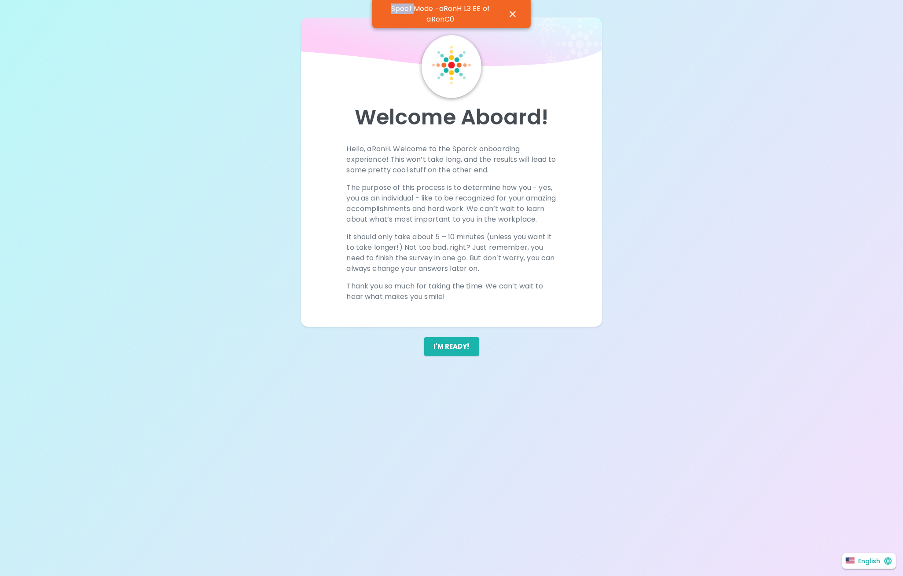
click at [423, 538] on div "Welcome Aboard! Hello, aRonH. Welcome to the Sparck onboarding experience! This…" at bounding box center [451, 288] width 602 height 576
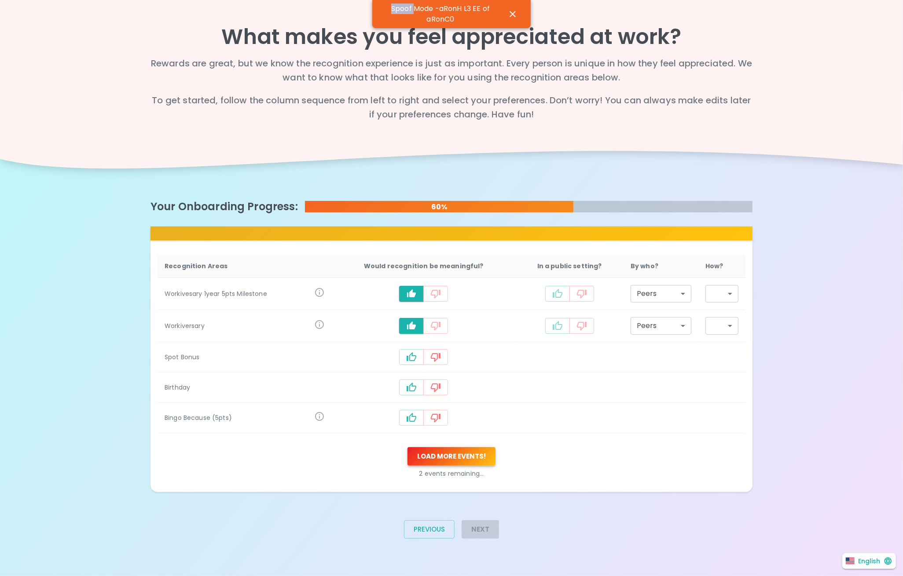
click at [445, 454] on button "Load more events !" at bounding box center [451, 456] width 88 height 18
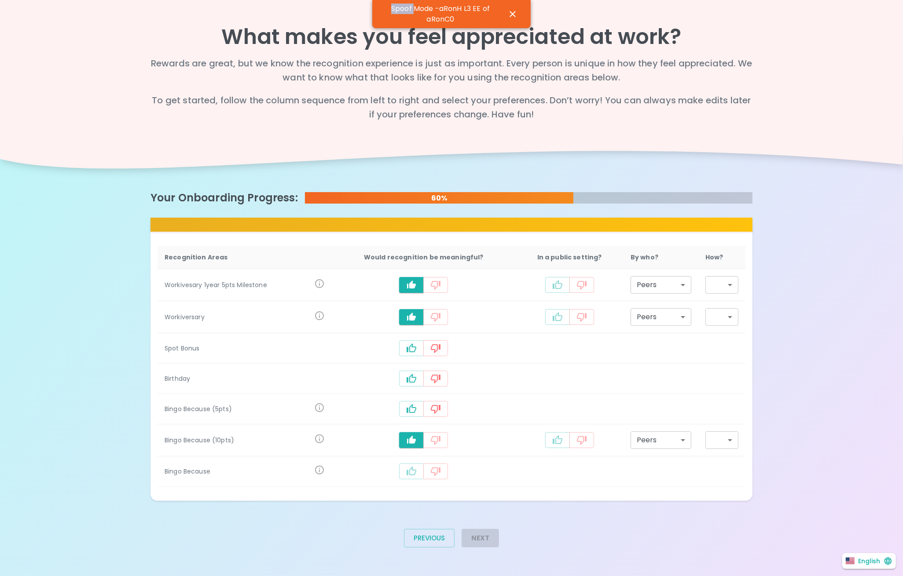
type input "staff_meeting"
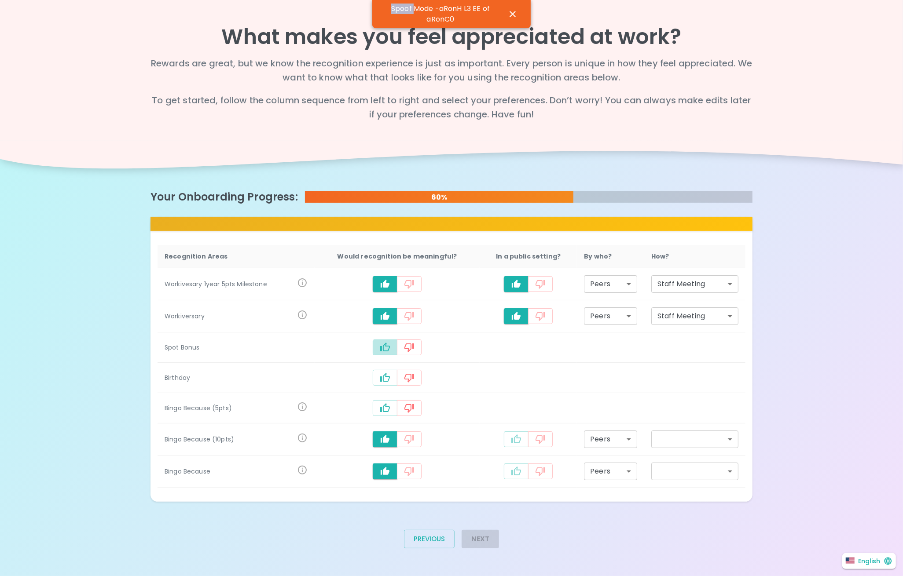
click at [384, 347] on icon "recognition-1126" at bounding box center [385, 347] width 11 height 11
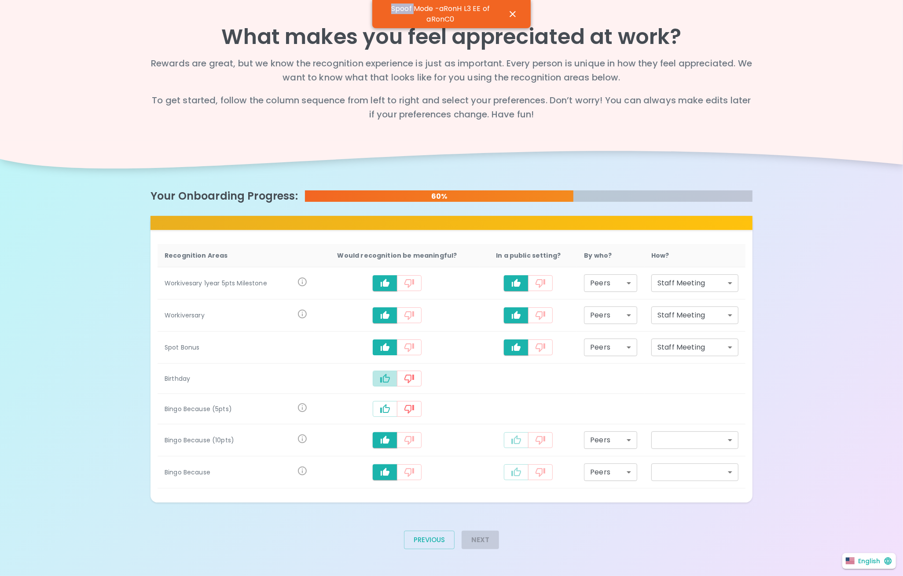
click at [383, 381] on icon "recognition-1126" at bounding box center [385, 378] width 10 height 9
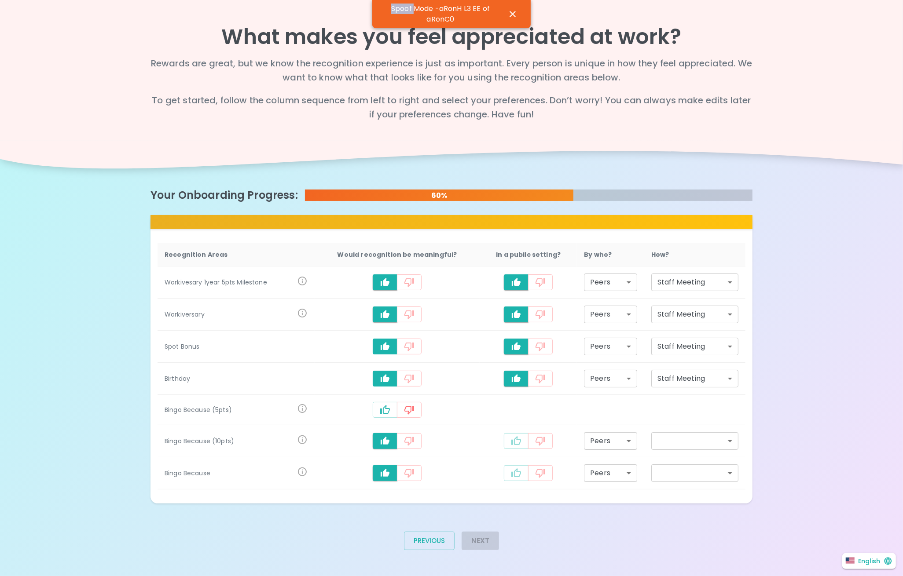
click at [382, 410] on icon "recognition-1126" at bounding box center [385, 409] width 10 height 9
type input "staff_meeting"
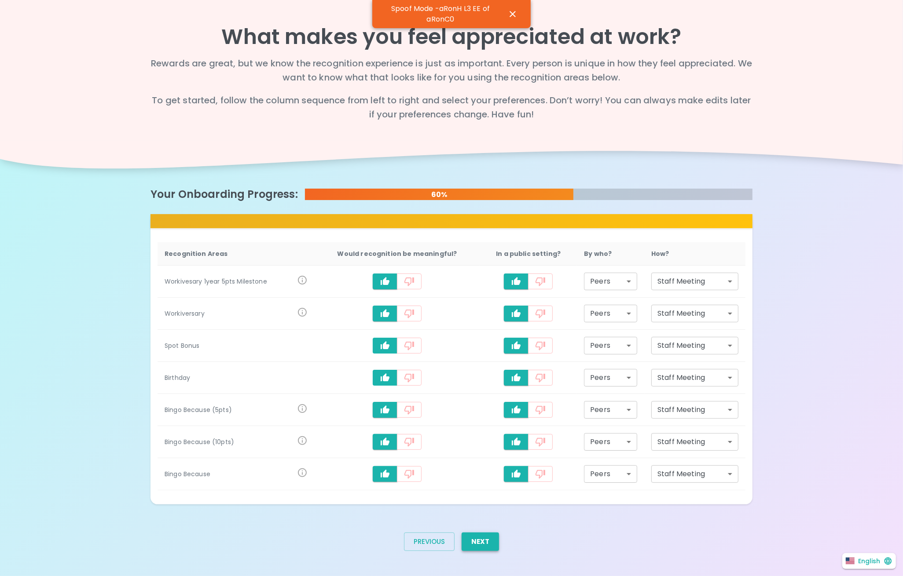
drag, startPoint x: 477, startPoint y: 530, endPoint x: 481, endPoint y: 534, distance: 5.6
click at [475, 531] on div "Next" at bounding box center [476, 546] width 44 height 40
click at [482, 538] on button "Next" at bounding box center [479, 542] width 37 height 18
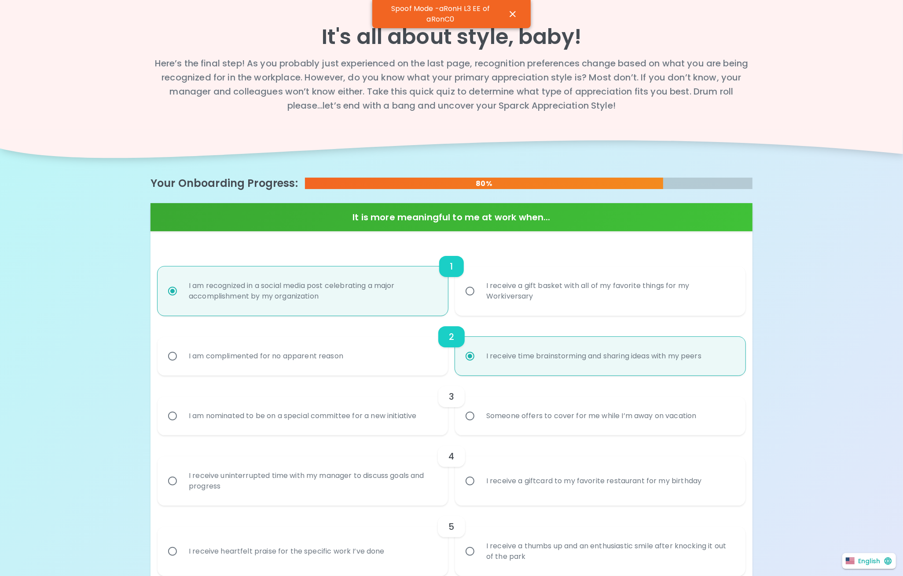
click at [163, 407] on input "I am nominated to be on a special committee for a new initiative" at bounding box center [172, 416] width 18 height 18
radio input "true"
radio input "false"
click at [461, 472] on input "I receive a giftcard to my favorite restaurant for my birthday" at bounding box center [470, 481] width 18 height 18
radio input "false"
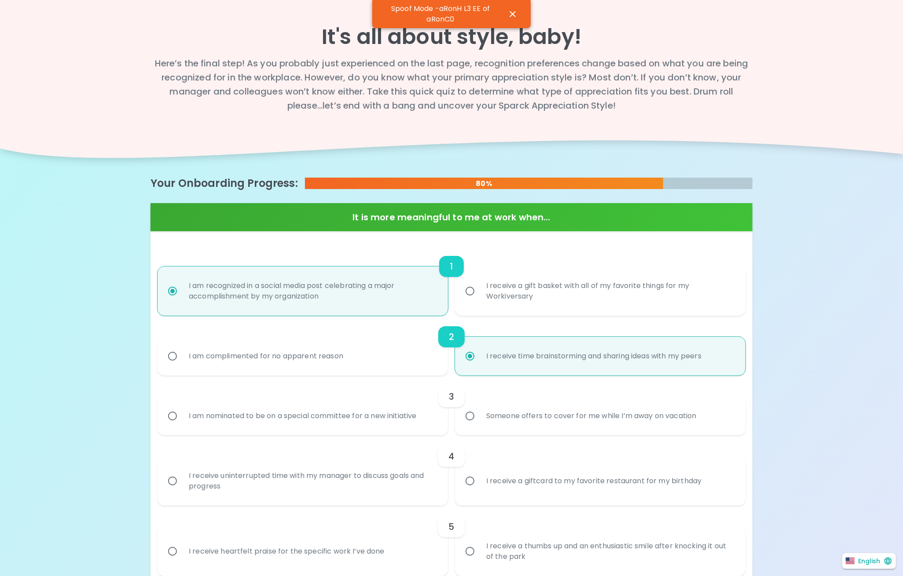
radio input "true"
radio input "false"
click at [461, 542] on input "I receive a thumbs up and an enthusiastic smile after knocking it out of the pa…" at bounding box center [470, 551] width 18 height 18
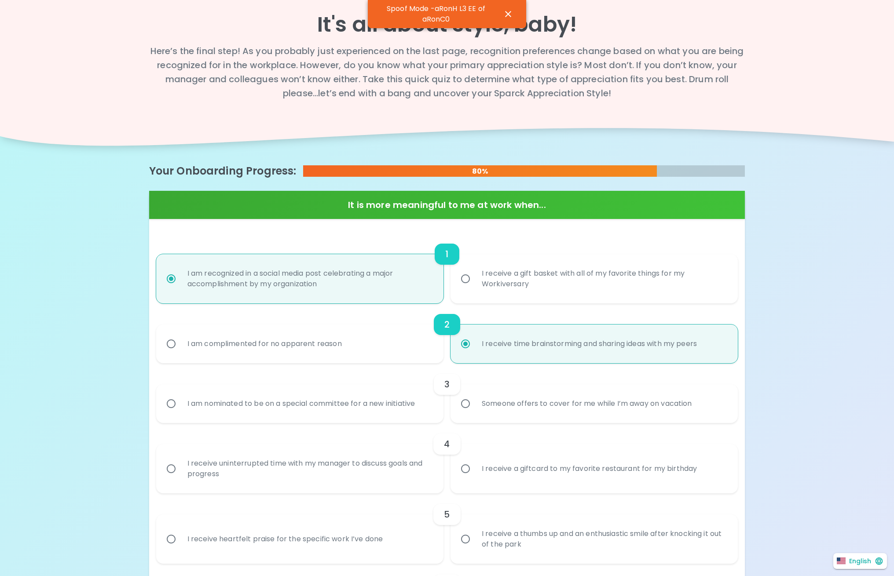
radio input "false"
radio input "true"
radio input "false"
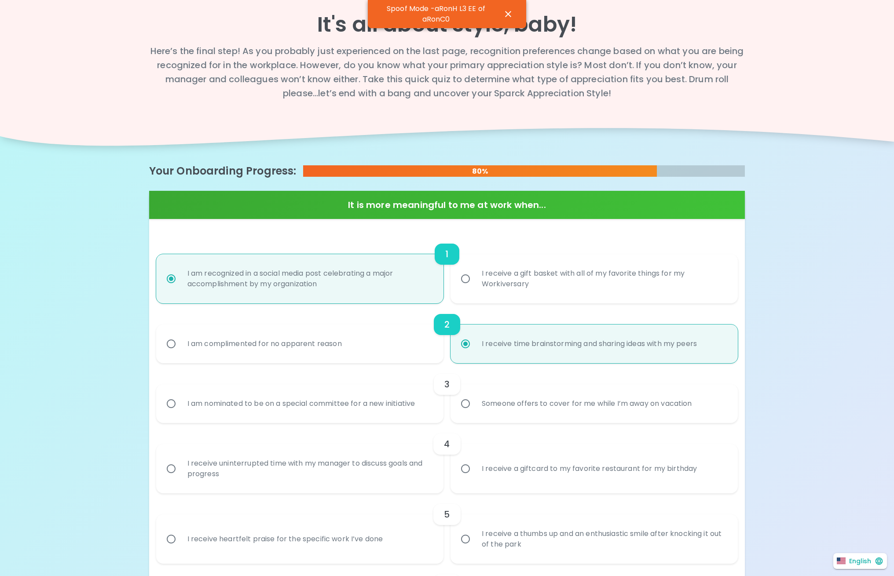
radio input "false"
radio input "true"
radio input "false"
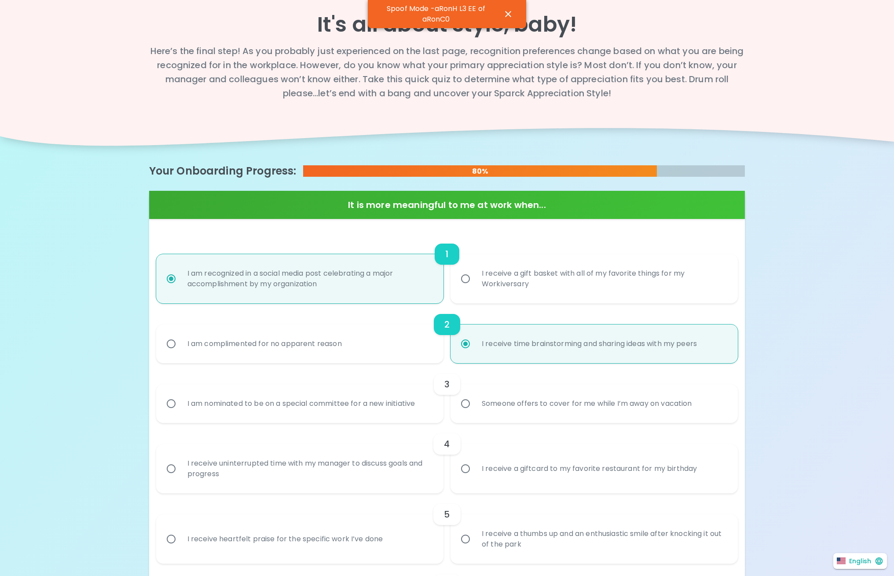
radio input "false"
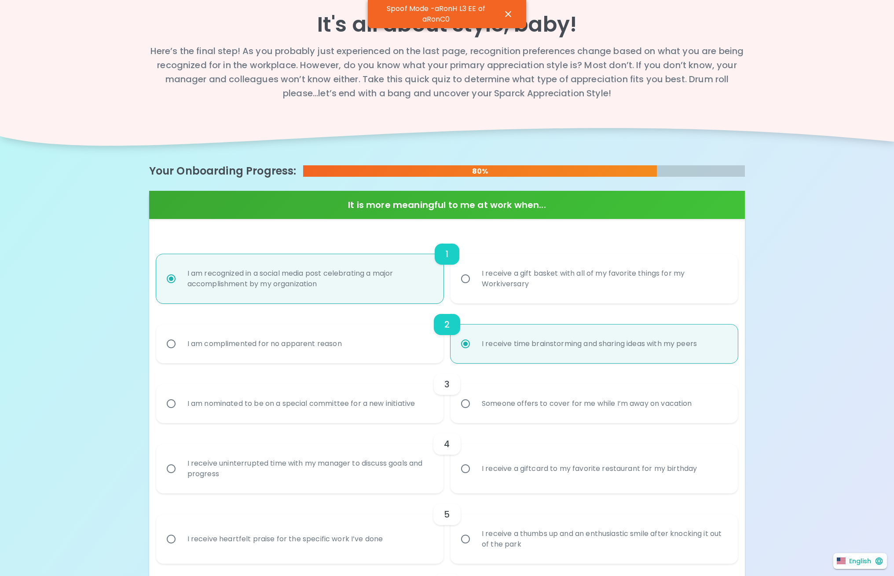
radio input "true"
radio input "false"
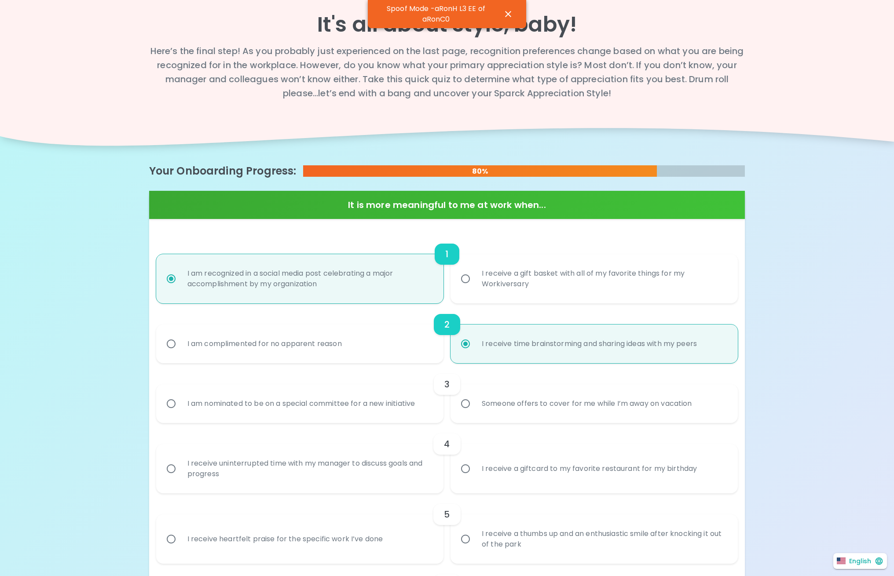
radio input "false"
radio input "true"
radio input "false"
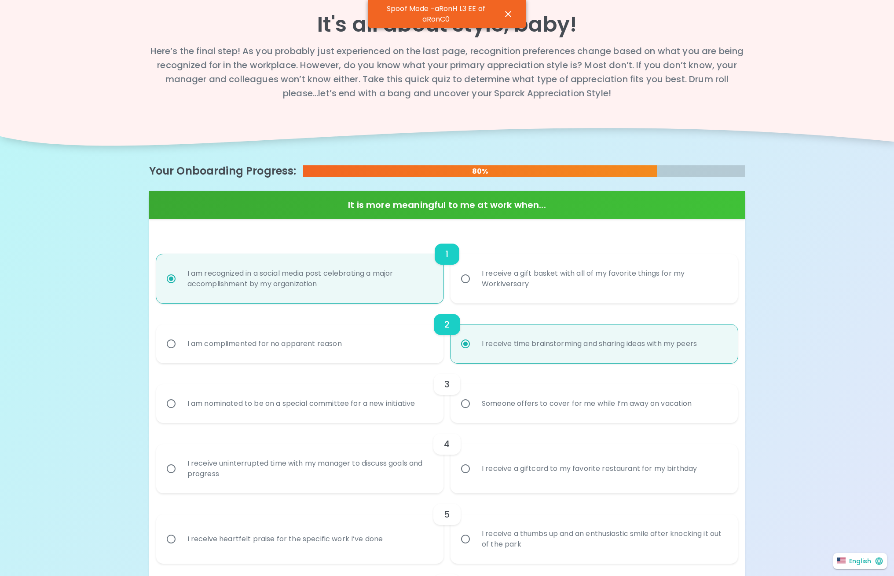
radio input "false"
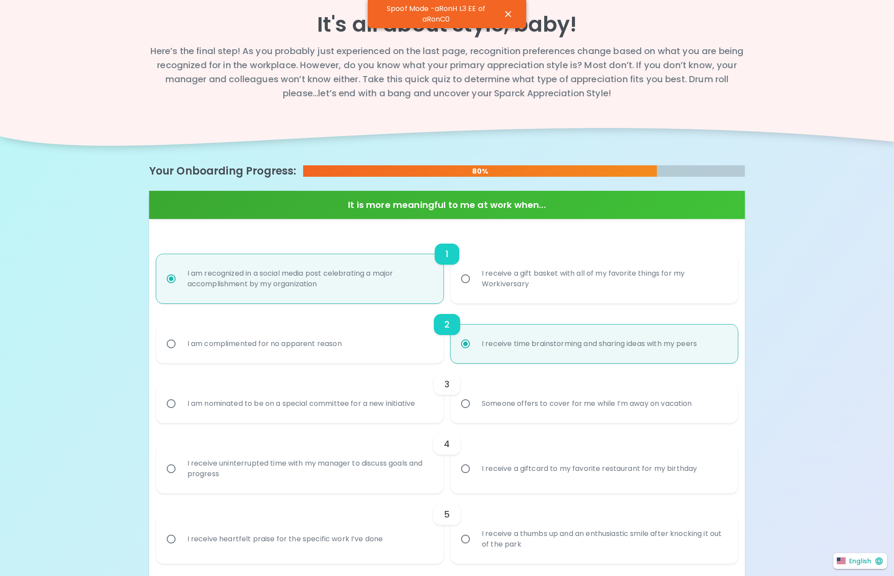
radio input "false"
radio input "true"
radio input "false"
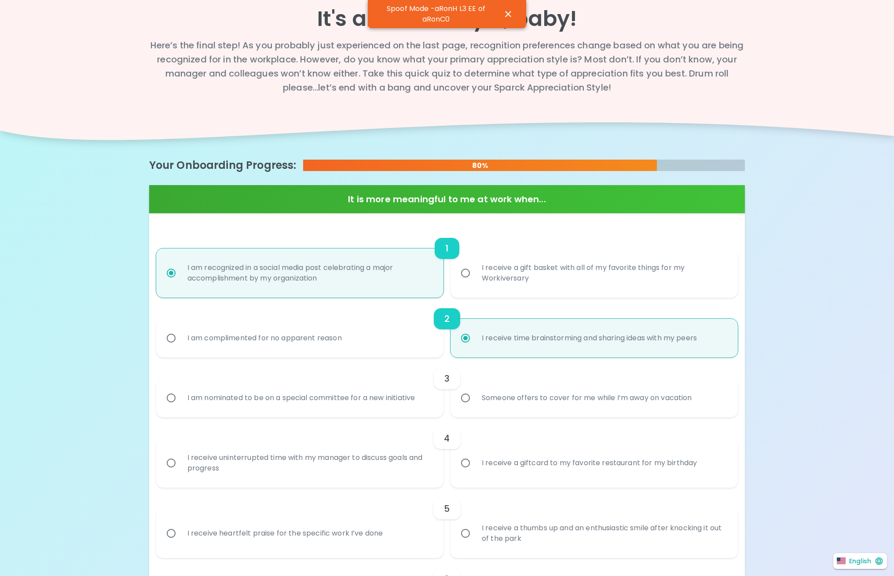
radio input "false"
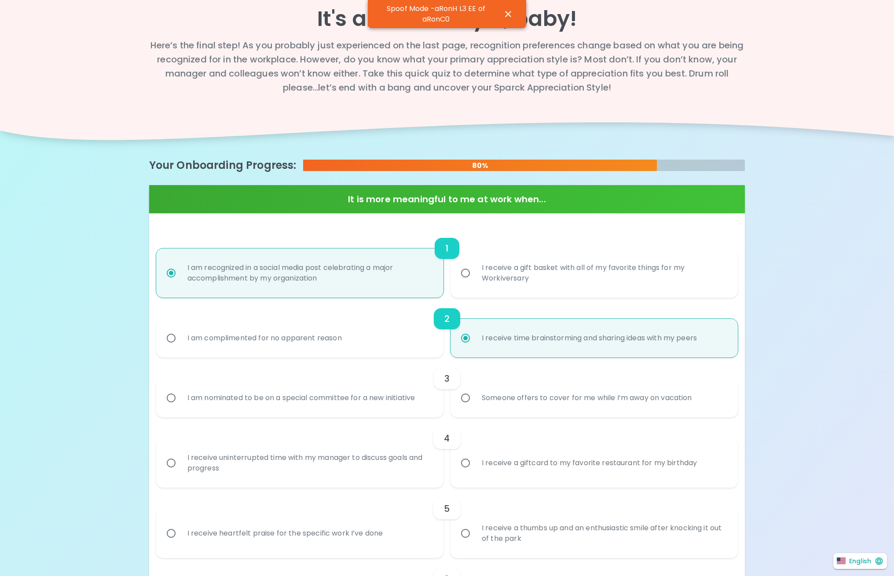
radio input "false"
radio input "true"
radio input "false"
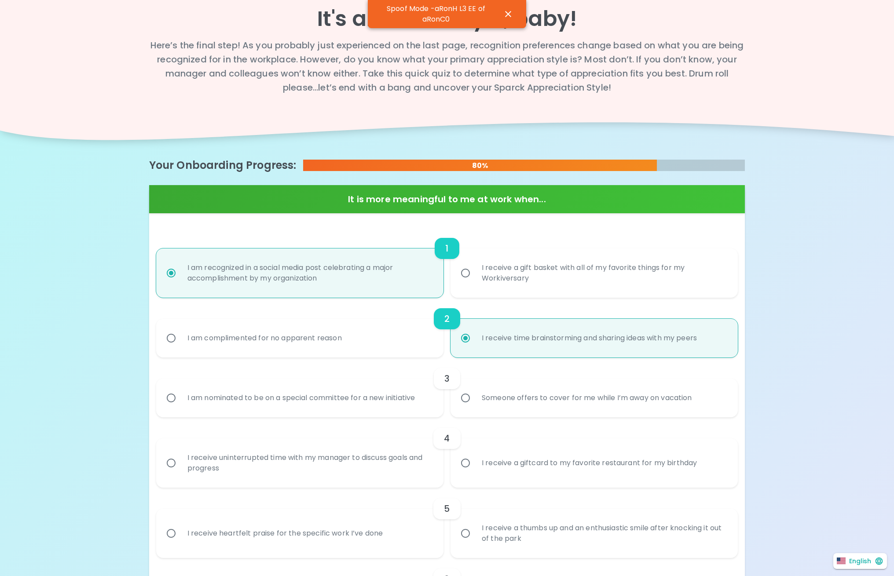
radio input "false"
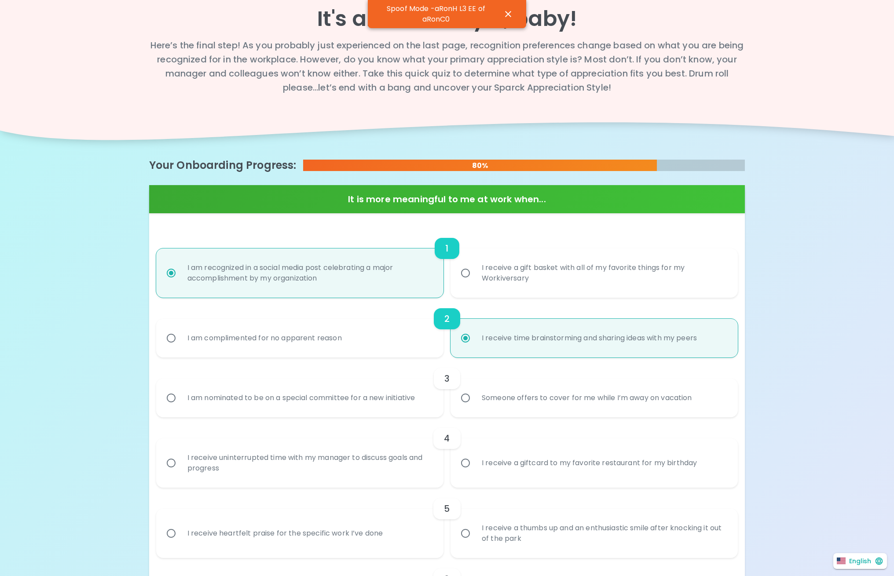
radio input "false"
radio input "true"
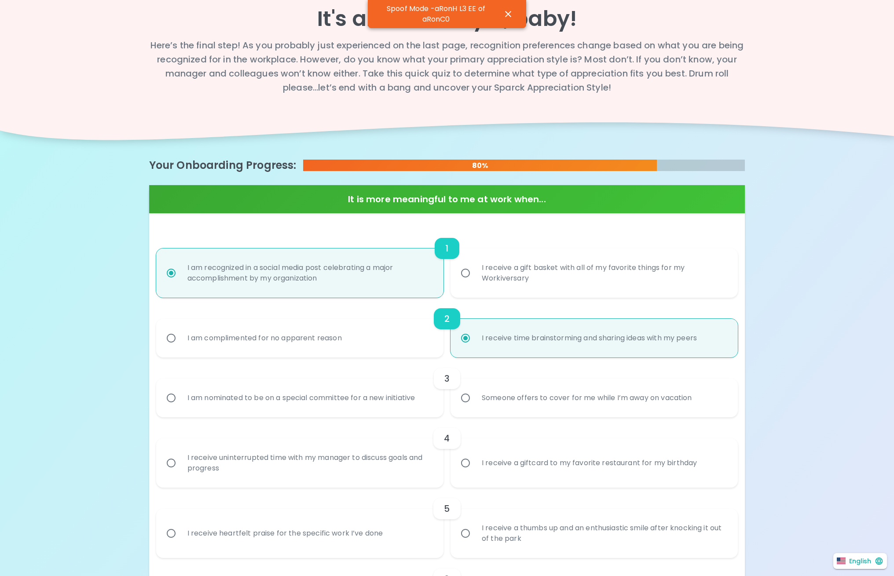
radio input "false"
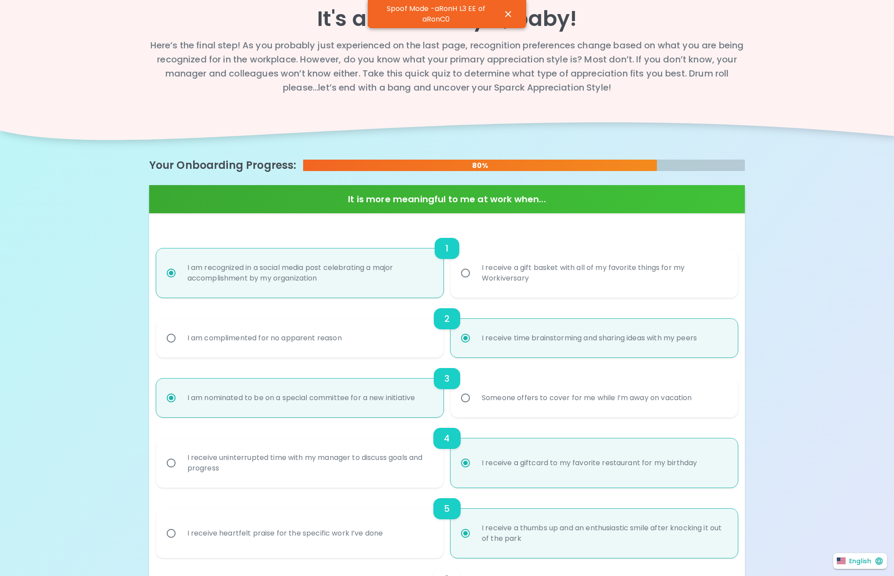
radio input "false"
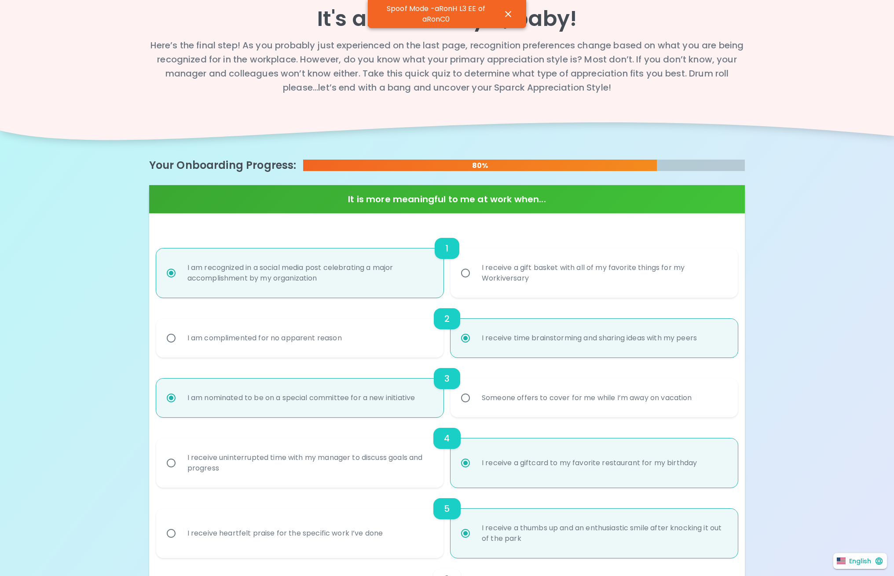
radio input "false"
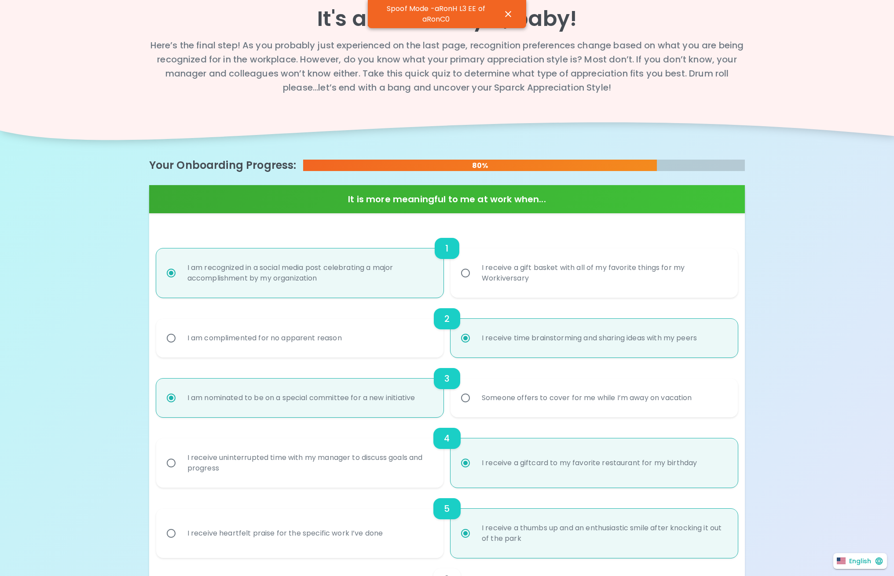
radio input "true"
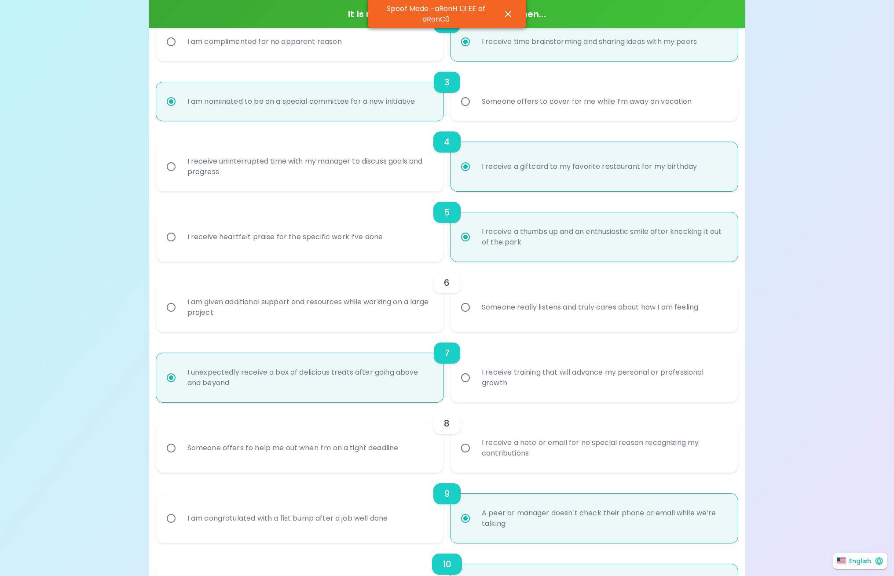
scroll to position [382, 0]
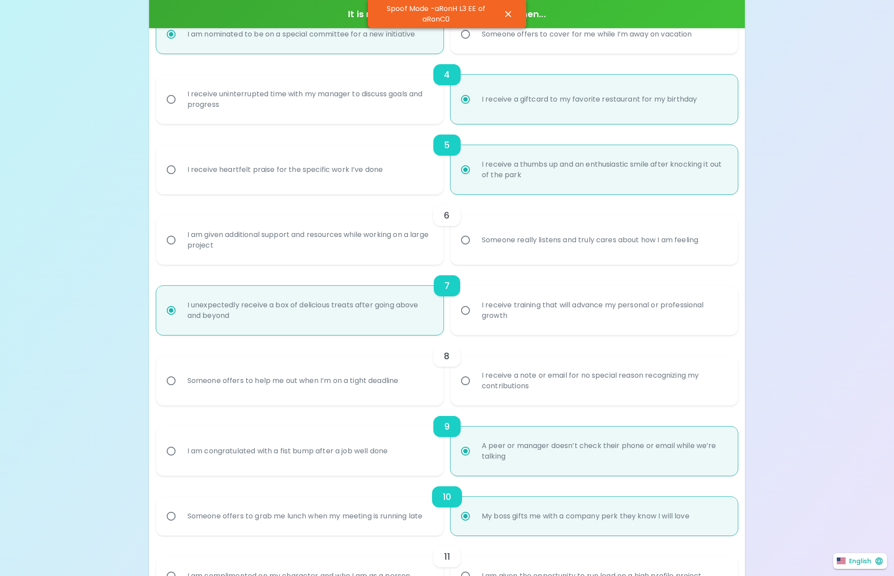
radio input "true"
click at [352, 245] on div "I am given additional support and resources while working on a large project" at bounding box center [309, 240] width 258 height 42
click at [180, 245] on input "I am given additional support and resources while working on a large project" at bounding box center [171, 240] width 18 height 18
radio input "false"
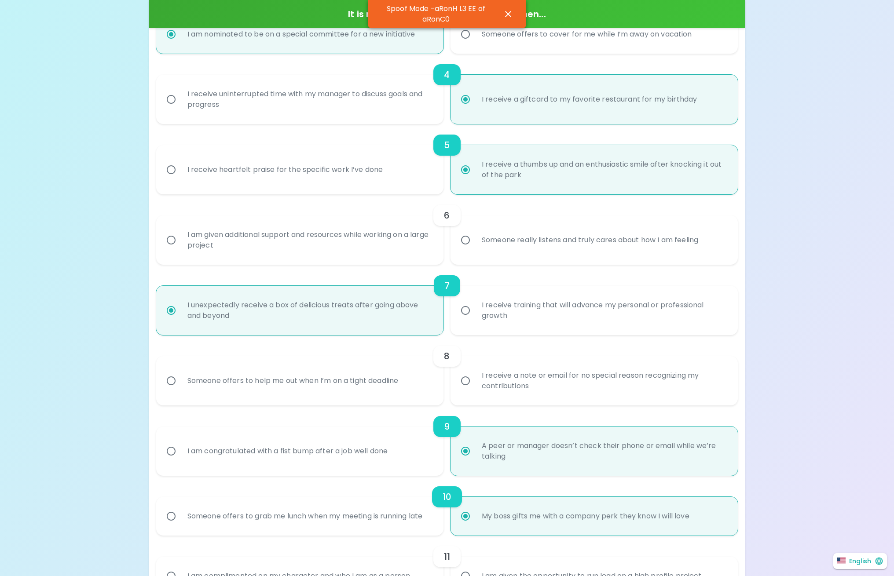
radio input "false"
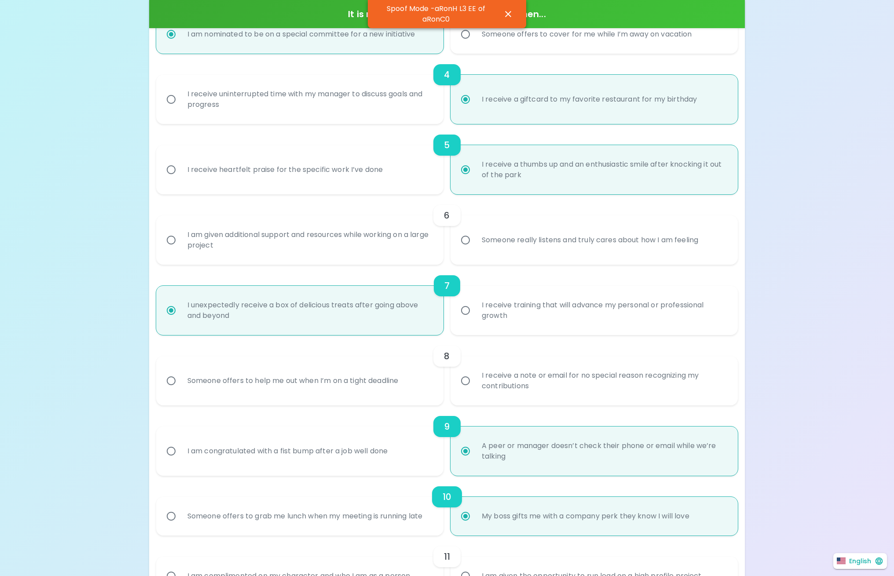
radio input "false"
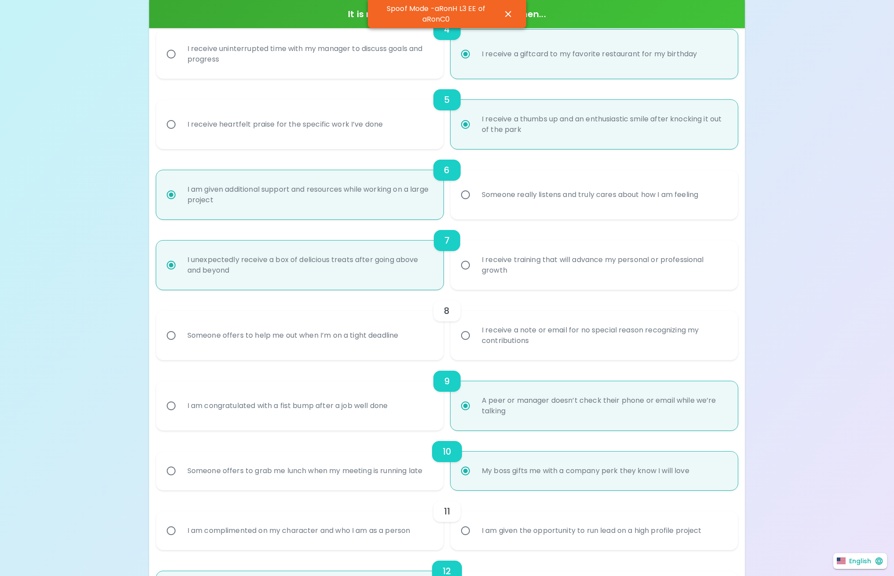
radio input "true"
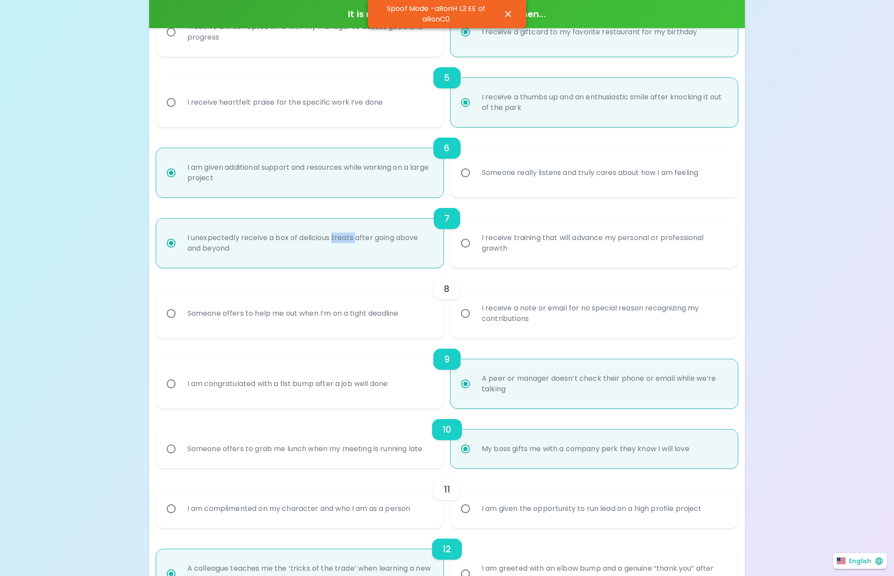
click at [352, 245] on div "I unexpectedly receive a box of delicious treats after going above and beyond" at bounding box center [309, 243] width 258 height 42
click at [180, 245] on input "I unexpectedly receive a box of delicious treats after going above and beyond" at bounding box center [171, 243] width 18 height 18
radio input "true"
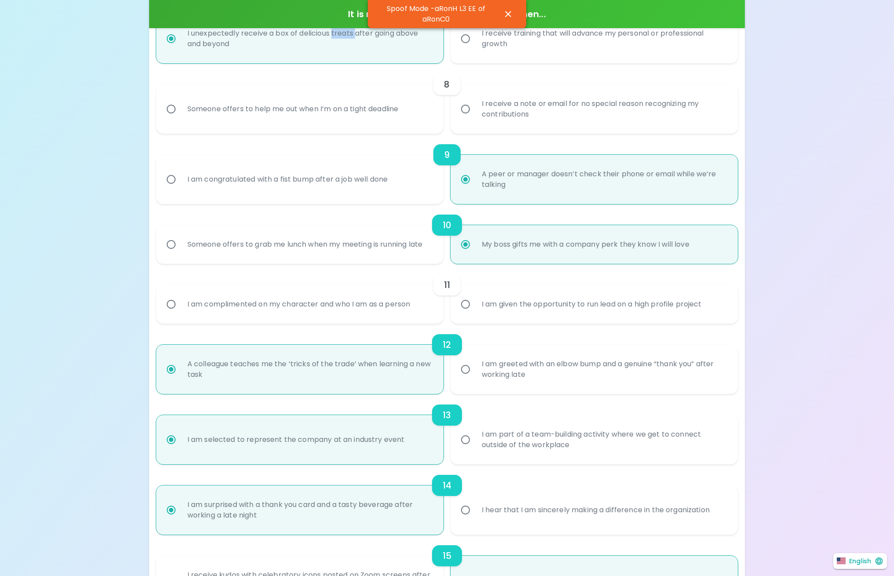
scroll to position [687, 0]
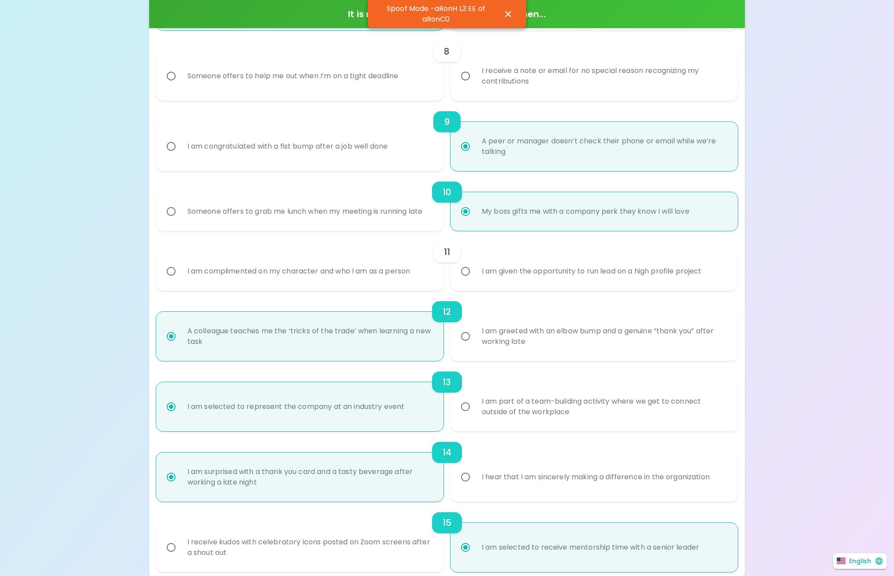
click at [578, 266] on div "I am given the opportunity to run lead on a high profile project" at bounding box center [592, 272] width 234 height 32
click at [475, 266] on input "I am given the opportunity to run lead on a high profile project" at bounding box center [465, 271] width 18 height 18
radio input "false"
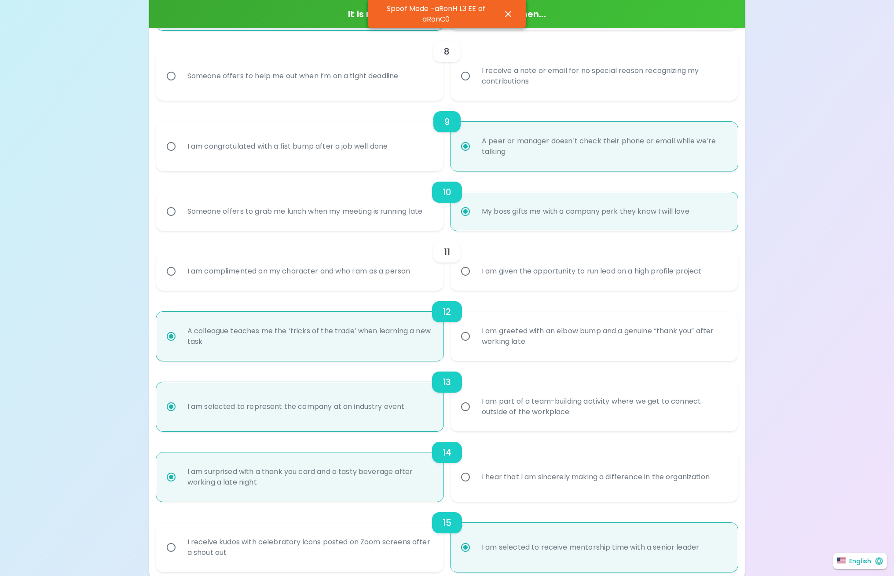
radio input "false"
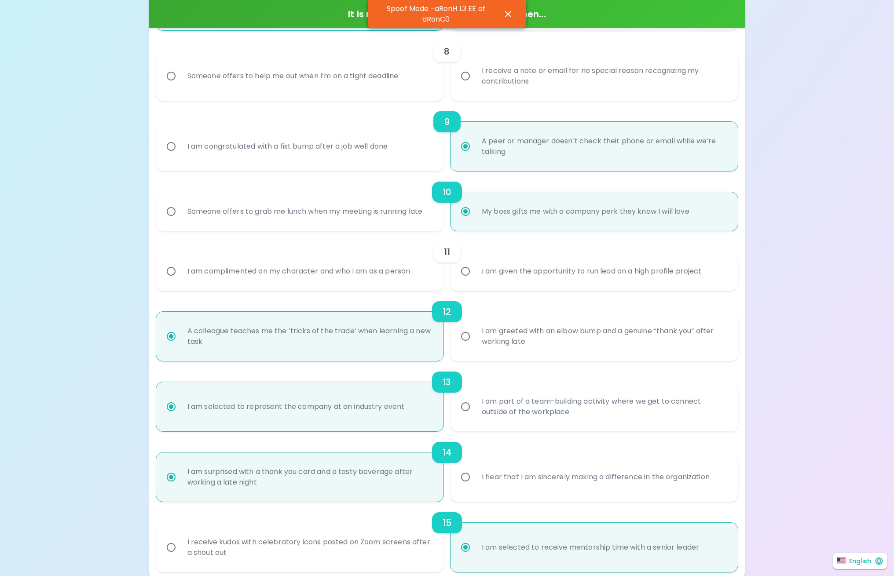
radio input "false"
radio input "true"
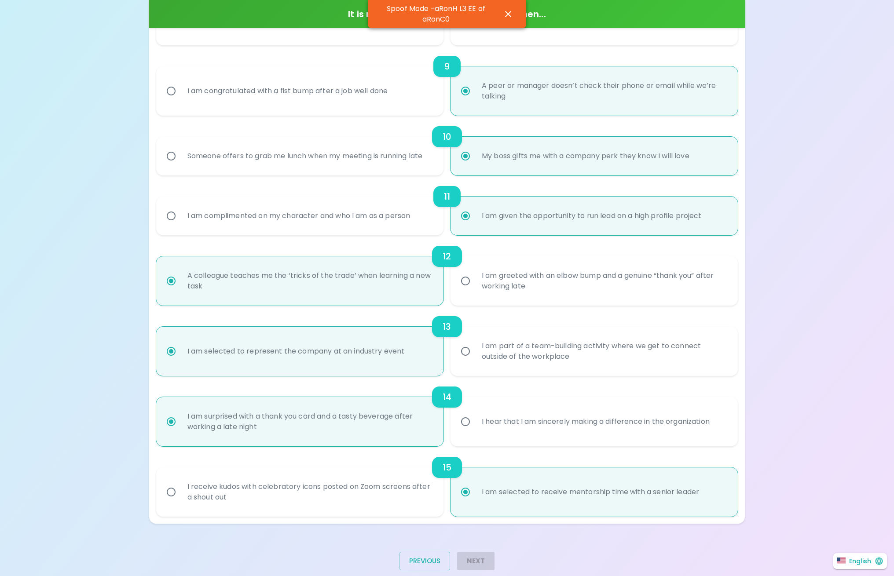
radio input "true"
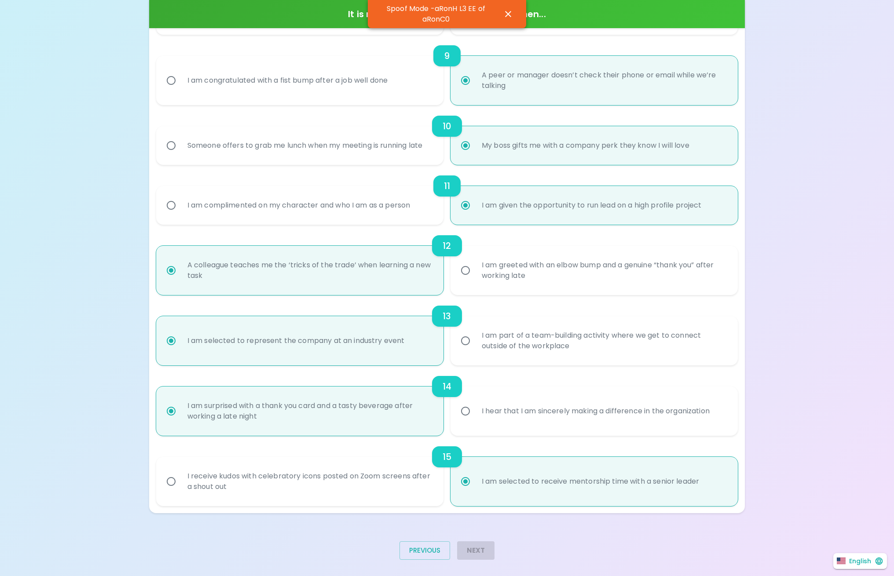
click at [578, 266] on div "12 A colleague teaches me the ‘tricks of the trade’ when learning a new task I …" at bounding box center [447, 260] width 582 height 70
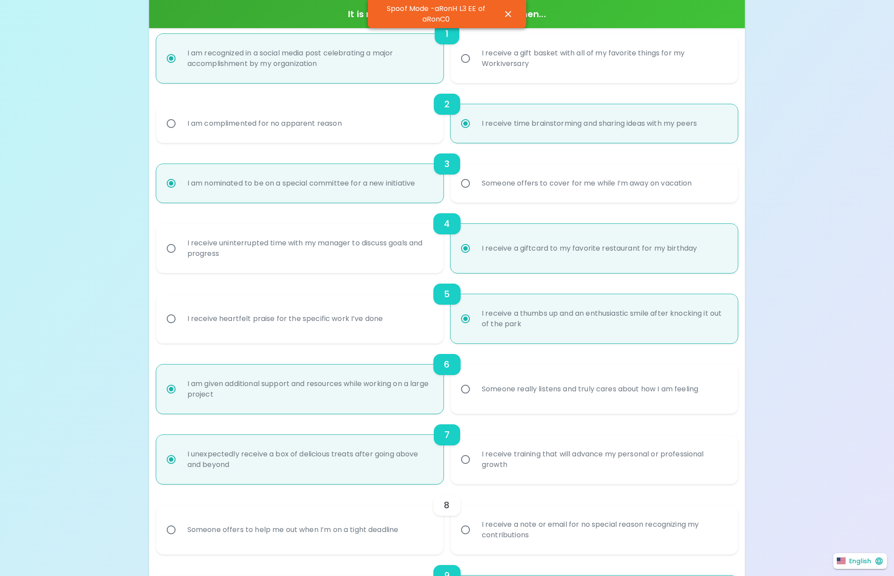
scroll to position [0, 0]
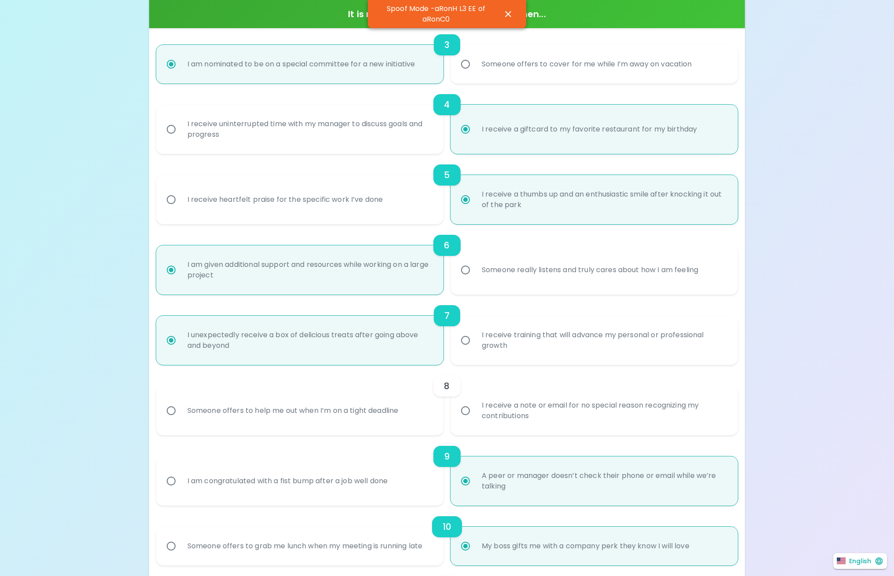
click at [317, 409] on div "Someone offers to help me out when I’m on a tight deadline" at bounding box center [292, 411] width 225 height 32
click at [180, 409] on input "Someone offers to help me out when I’m on a tight deadline" at bounding box center [171, 411] width 18 height 18
radio input "false"
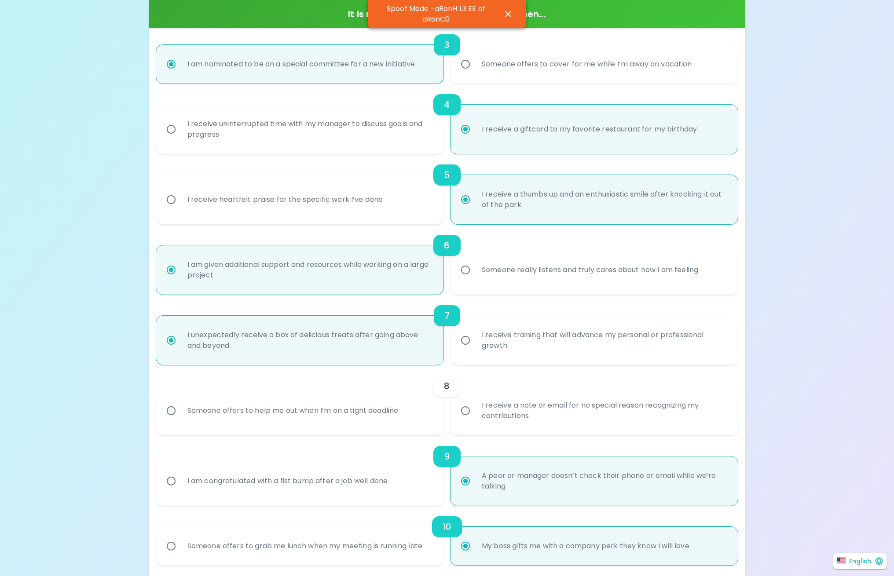
radio input "false"
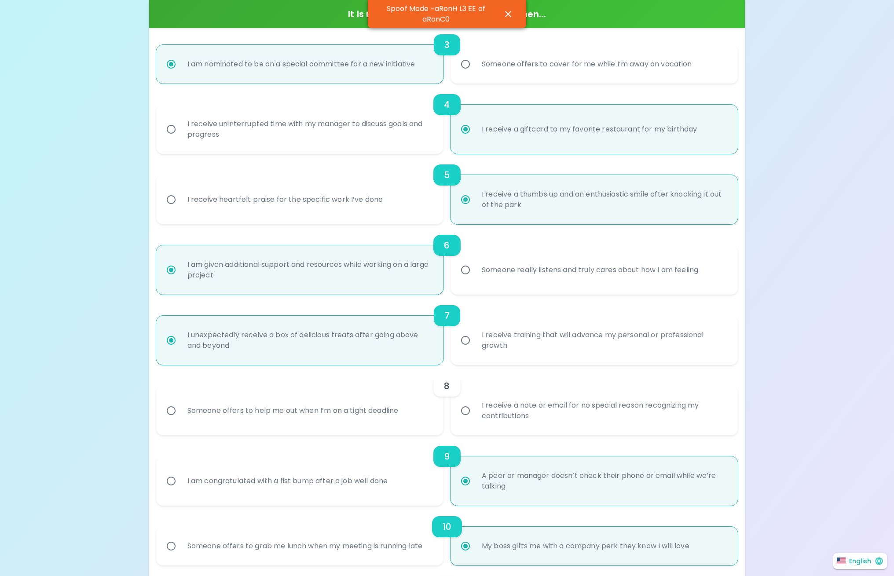
radio input "false"
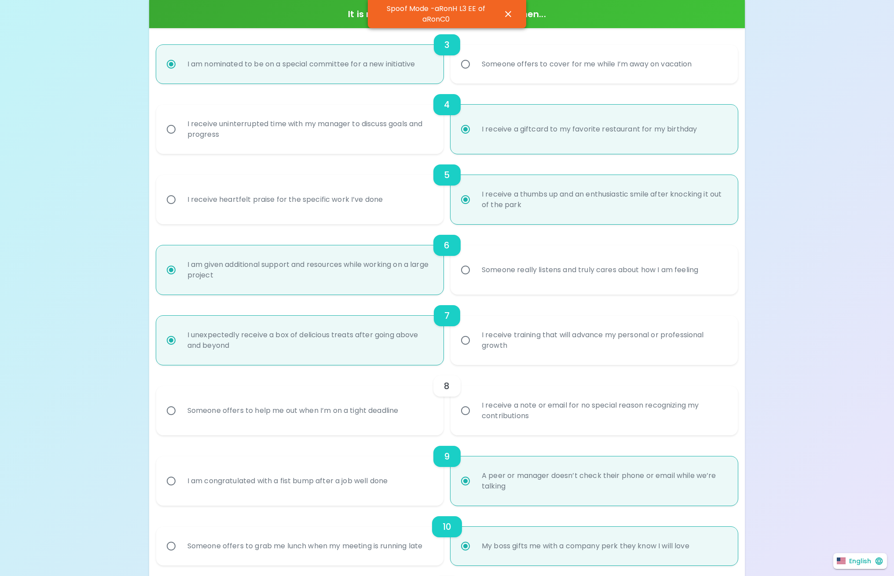
radio input "true"
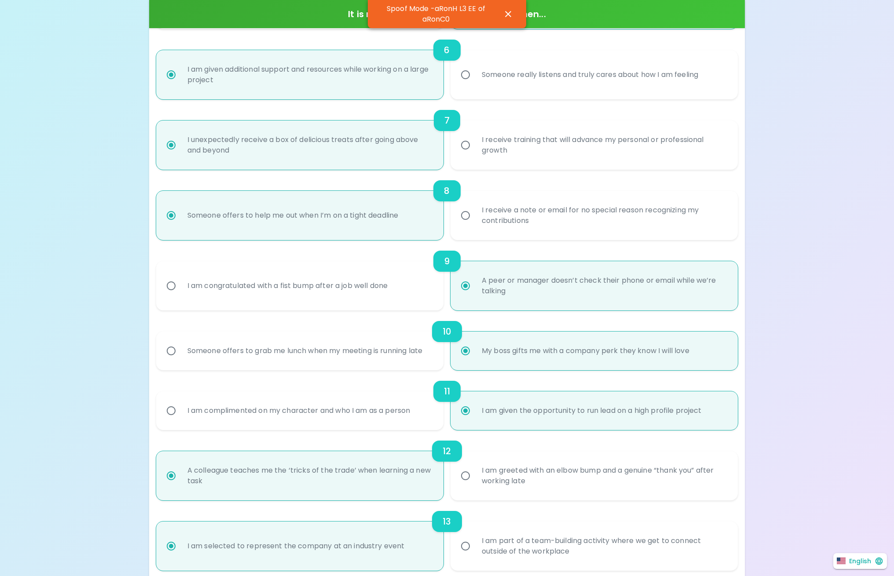
scroll to position [761, 0]
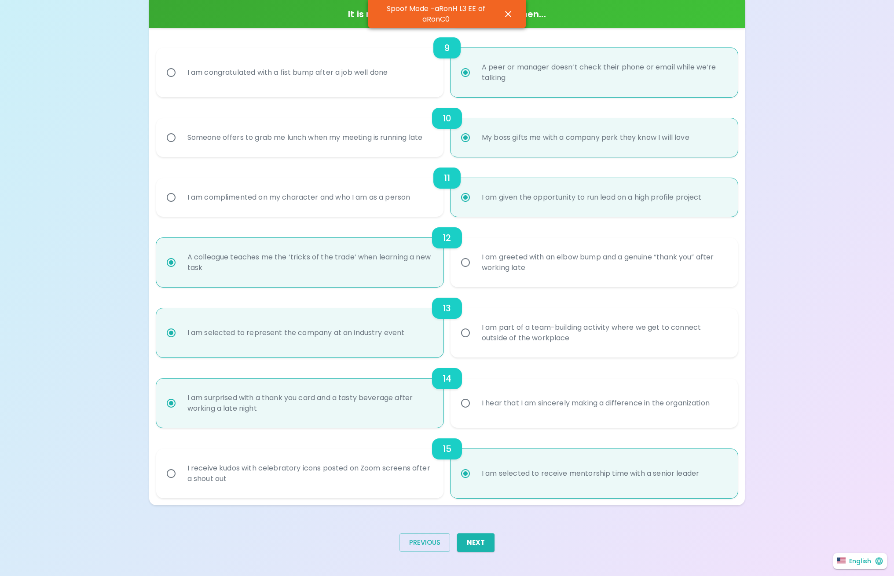
radio input "true"
click at [486, 542] on button "Next" at bounding box center [475, 543] width 37 height 18
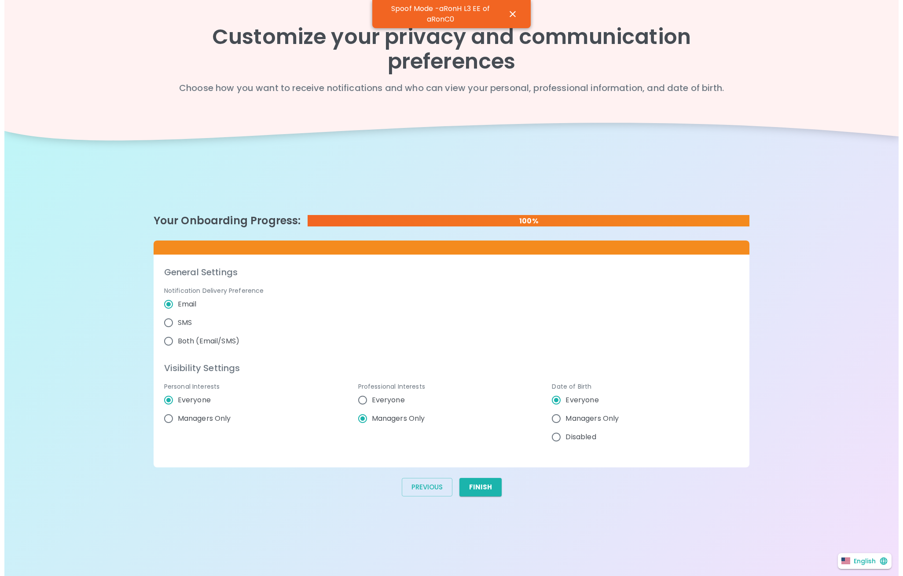
scroll to position [0, 0]
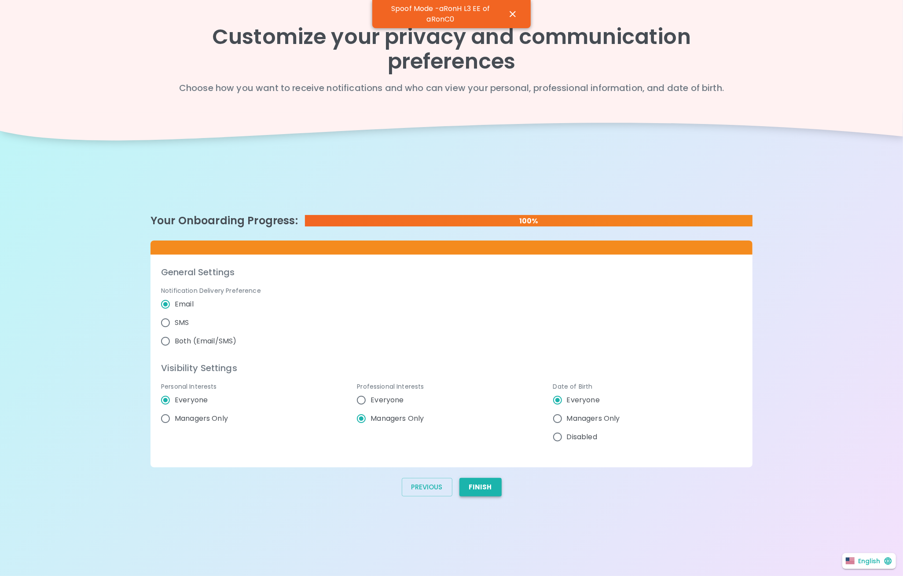
click at [484, 490] on button "Finish" at bounding box center [480, 487] width 42 height 18
radio input "false"
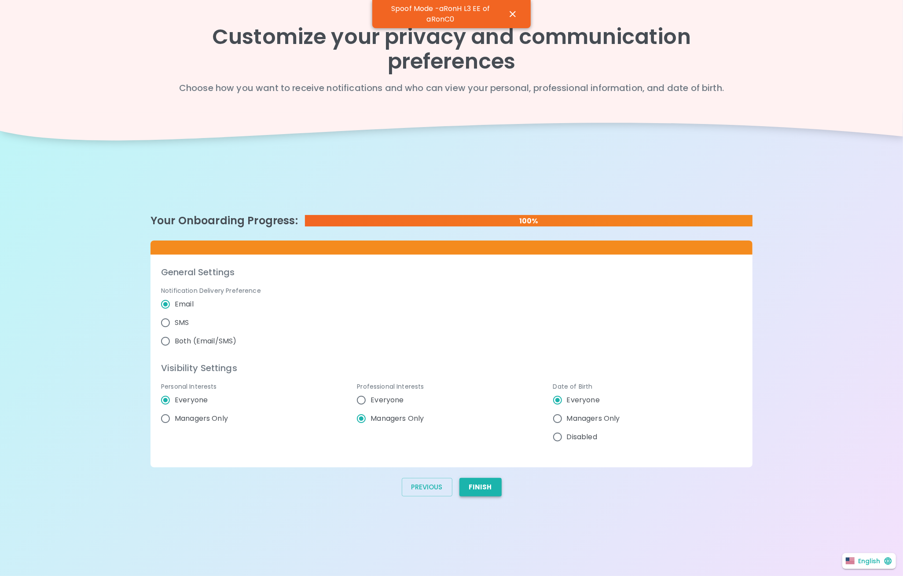
radio input "false"
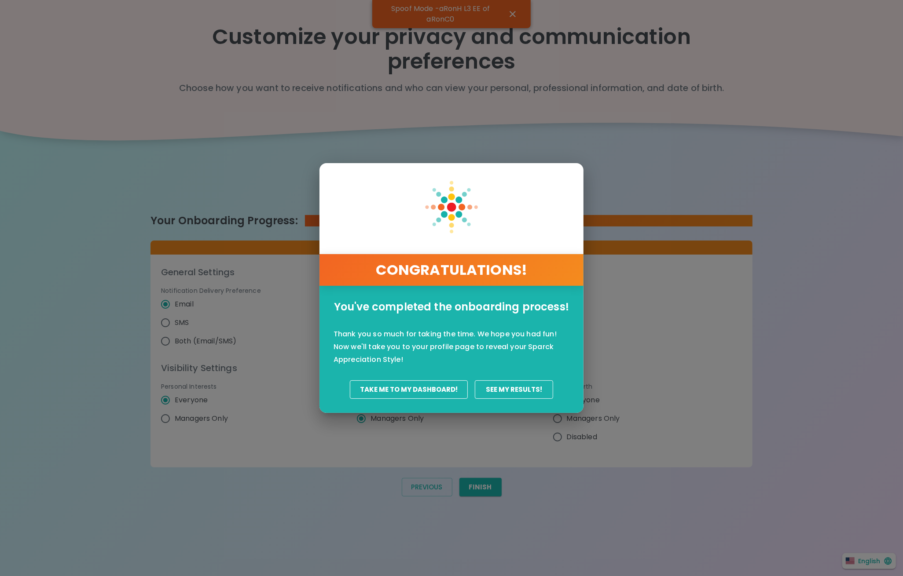
click at [431, 391] on button "Take Me To My Dashboard!" at bounding box center [409, 389] width 118 height 18
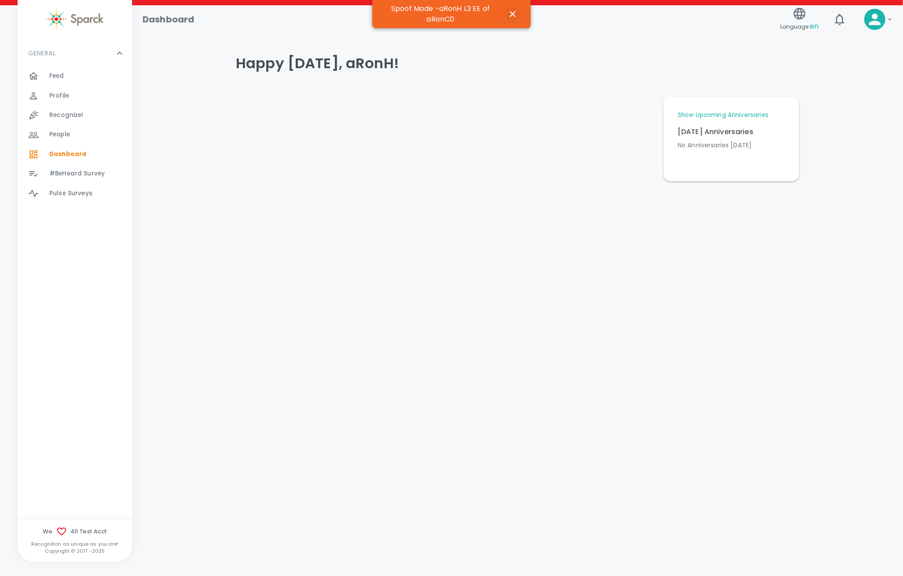
click at [512, 11] on icon "button" at bounding box center [512, 14] width 11 height 11
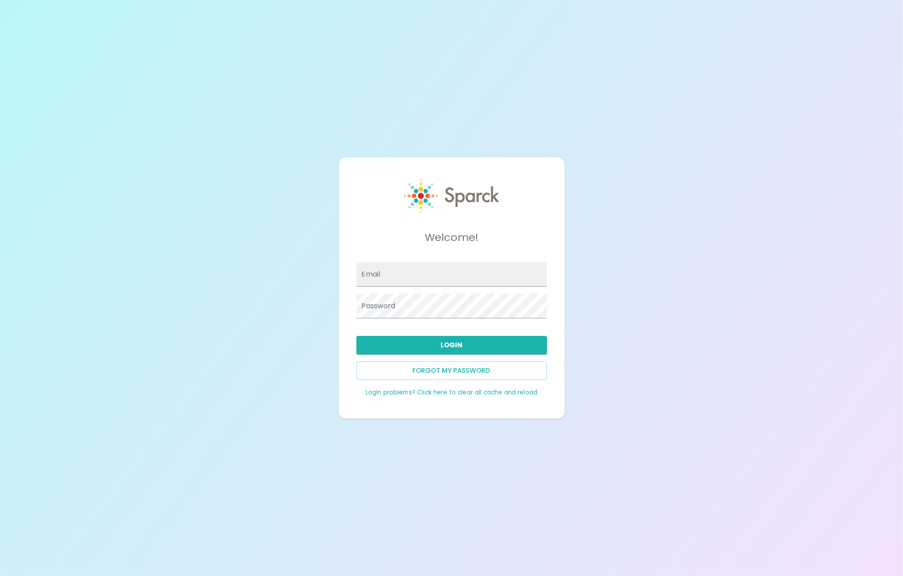
type input "[PERSON_NAME][EMAIL_ADDRESS][PERSON_NAME][DOMAIN_NAME]"
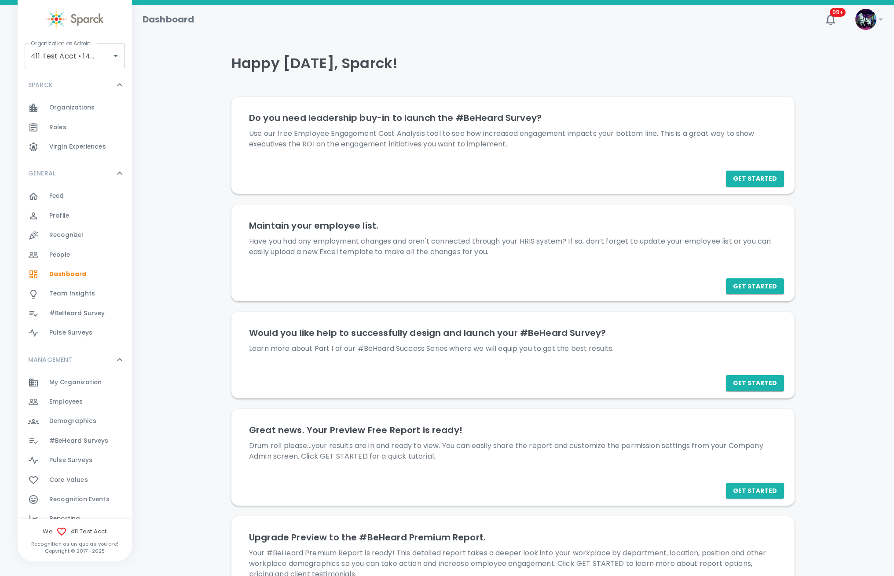
click at [87, 106] on span "Organizations" at bounding box center [71, 107] width 45 height 9
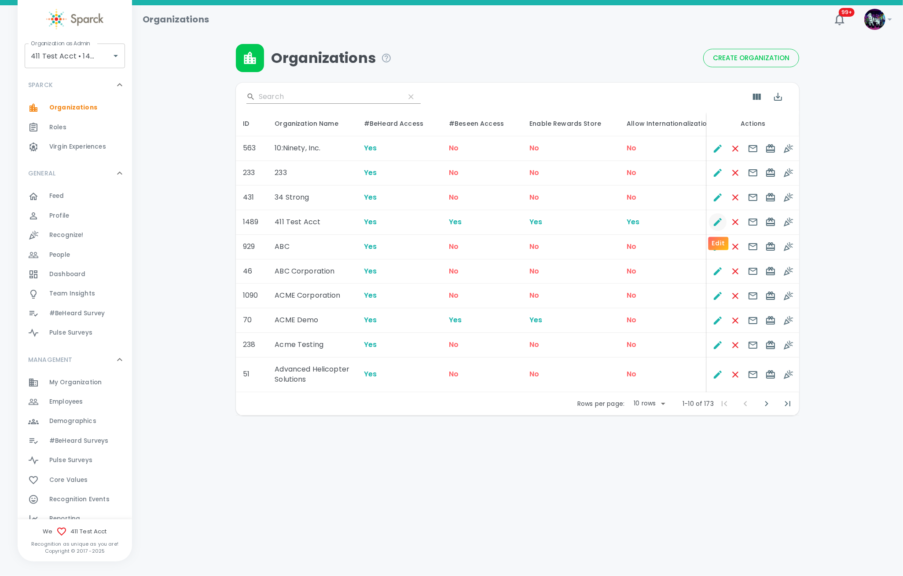
click at [715, 223] on icon "Edit" at bounding box center [717, 222] width 8 height 8
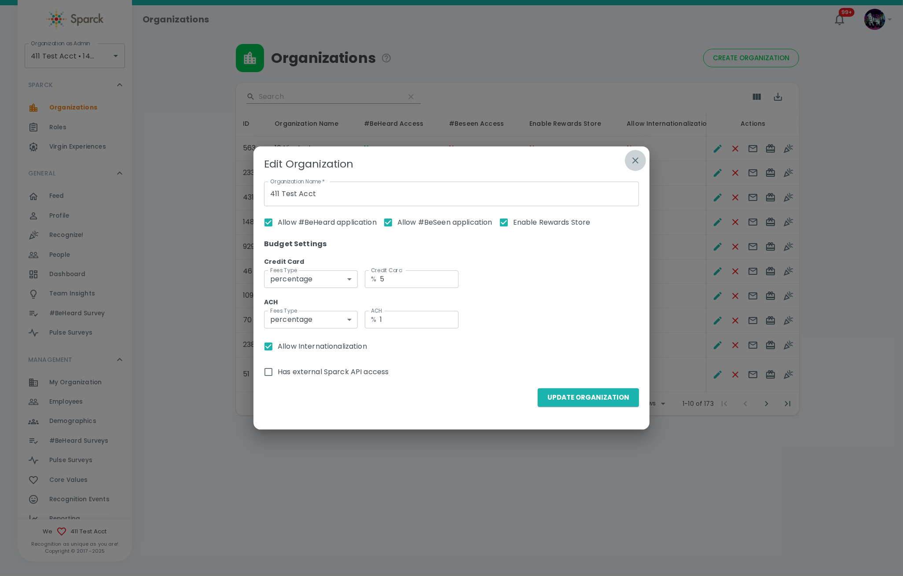
click at [636, 159] on icon "button" at bounding box center [635, 160] width 6 height 6
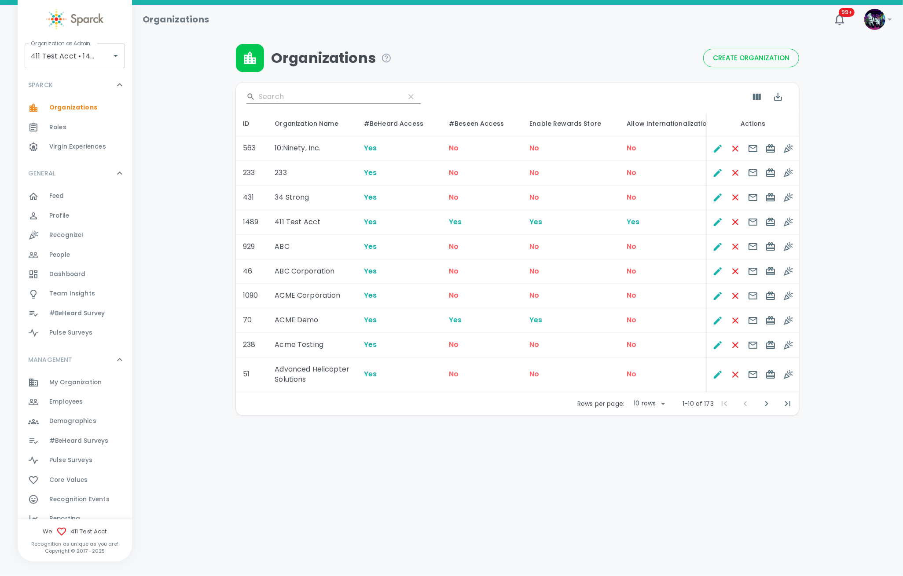
click at [90, 394] on div "Employees 0" at bounding box center [75, 401] width 114 height 19
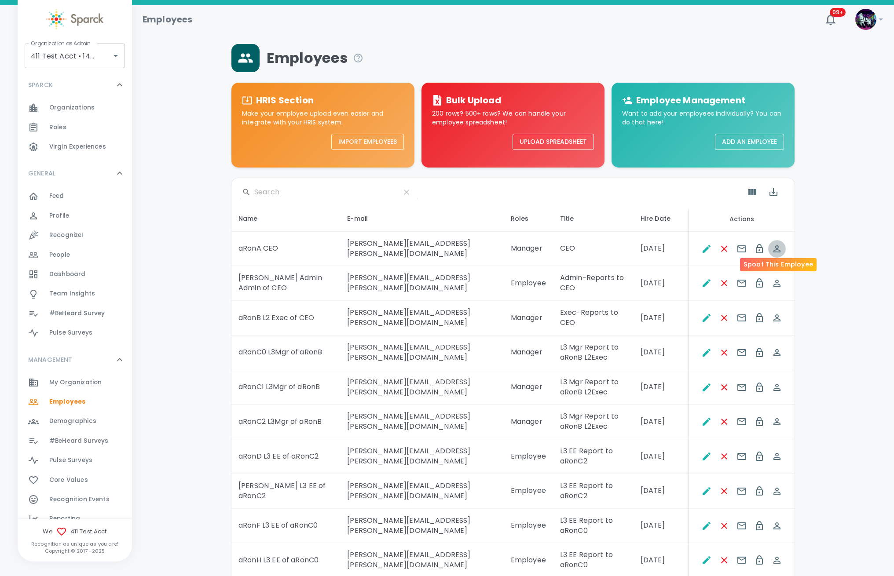
click at [776, 245] on icon "Spoof This Employee" at bounding box center [776, 248] width 7 height 7
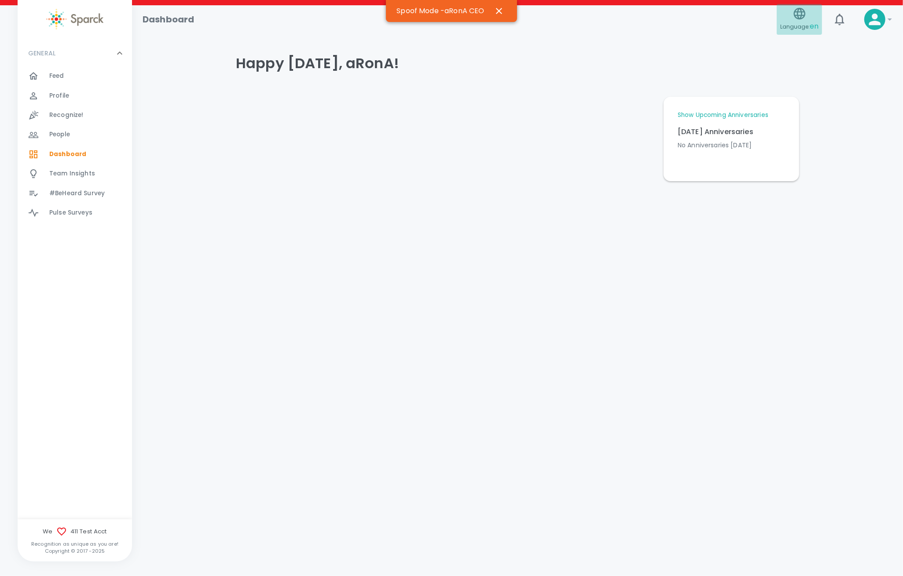
click at [812, 22] on span "en" at bounding box center [813, 26] width 9 height 10
click at [790, 73] on div at bounding box center [451, 288] width 903 height 576
click at [728, 114] on link "Show Upcoming Anniversaries" at bounding box center [722, 115] width 91 height 9
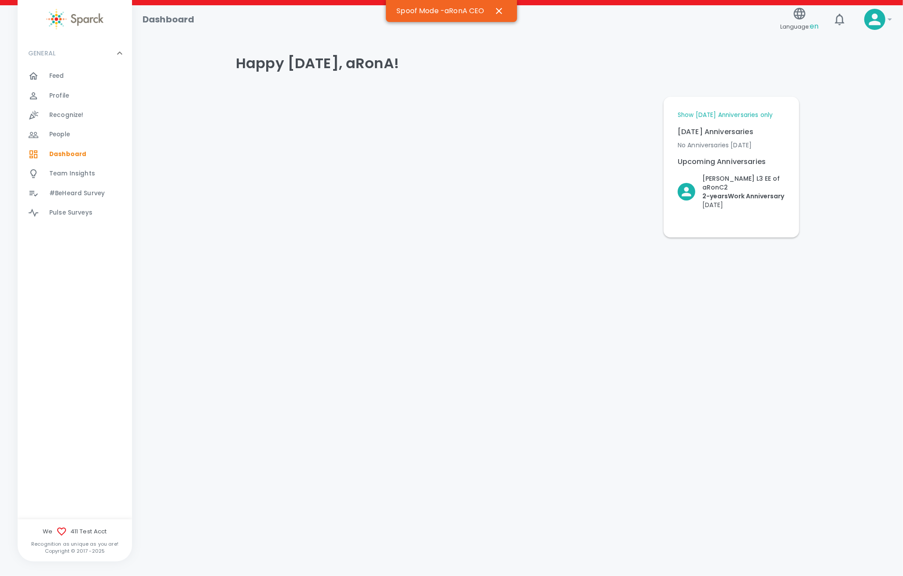
click at [728, 114] on link "Show [DATE] Anniversaries only" at bounding box center [724, 115] width 95 height 9
click at [728, 114] on link "Show Upcoming Anniversaries" at bounding box center [722, 115] width 91 height 9
click at [728, 114] on link "Show [DATE] Anniversaries only" at bounding box center [724, 115] width 95 height 9
click at [500, 12] on icon "button" at bounding box center [499, 11] width 11 height 11
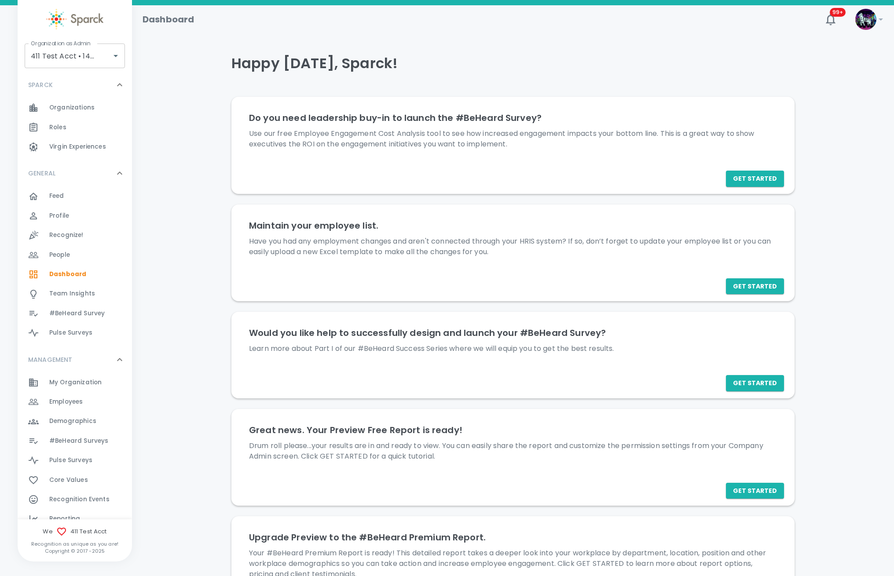
click at [83, 401] on div "Employees 0" at bounding box center [90, 402] width 83 height 12
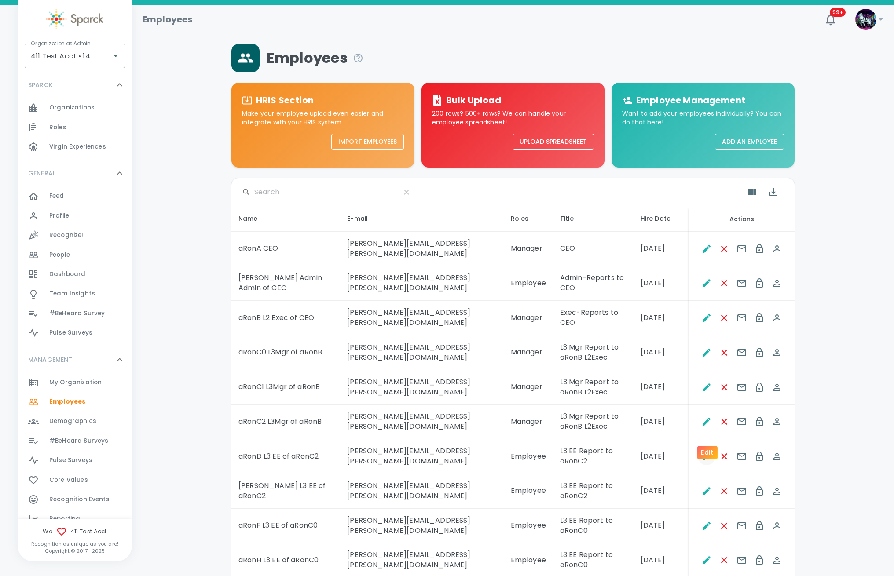
click at [705, 453] on icon "Edit" at bounding box center [706, 457] width 8 height 8
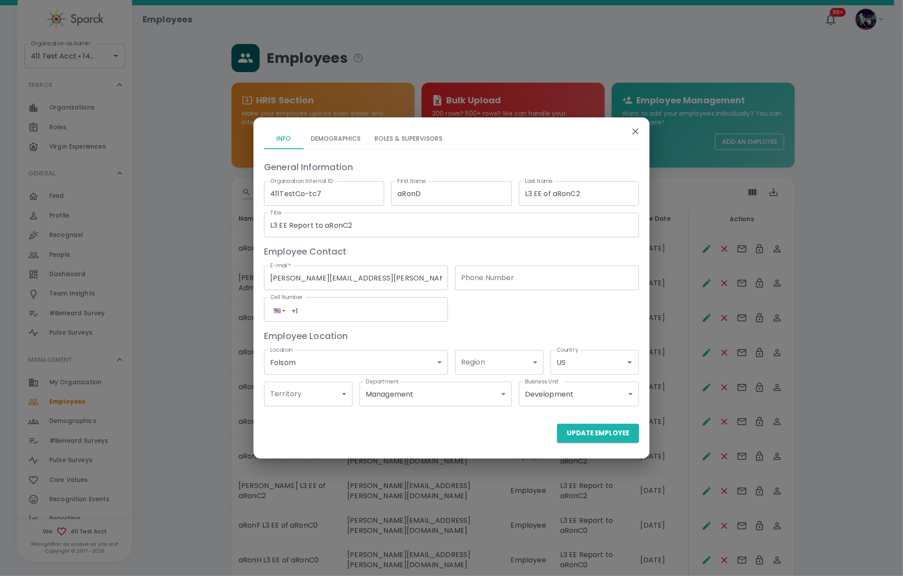
click at [353, 136] on button "Demographics" at bounding box center [336, 138] width 64 height 21
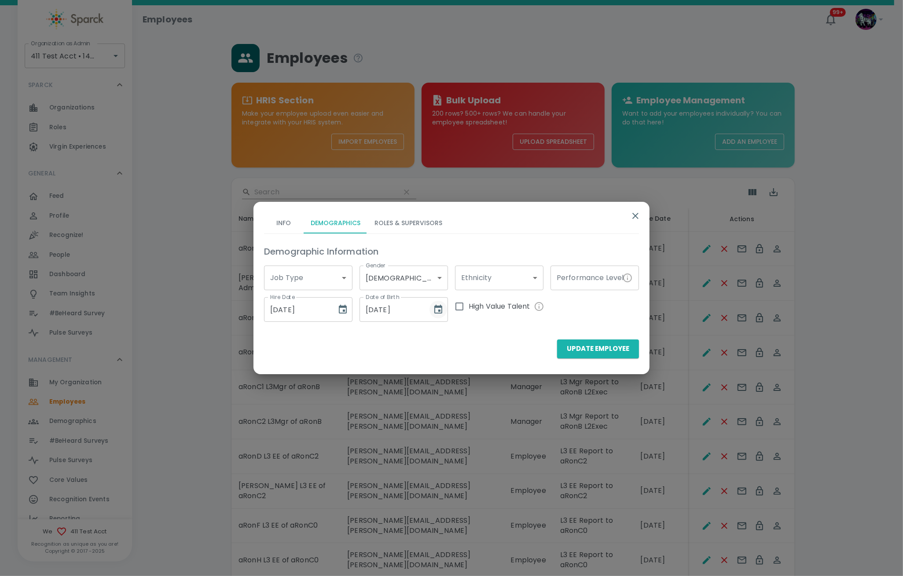
click at [441, 306] on icon "Choose date, selected date is Aug 22, 1985" at bounding box center [438, 309] width 8 height 9
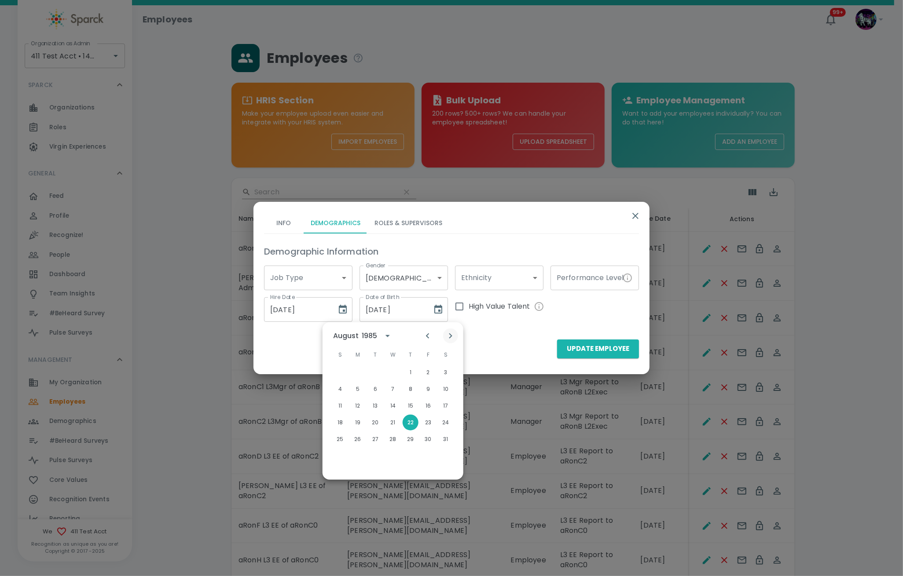
click at [447, 334] on icon "Next month" at bounding box center [450, 336] width 11 height 11
click at [373, 385] on button "10" at bounding box center [375, 389] width 16 height 16
type input "[DATE]"
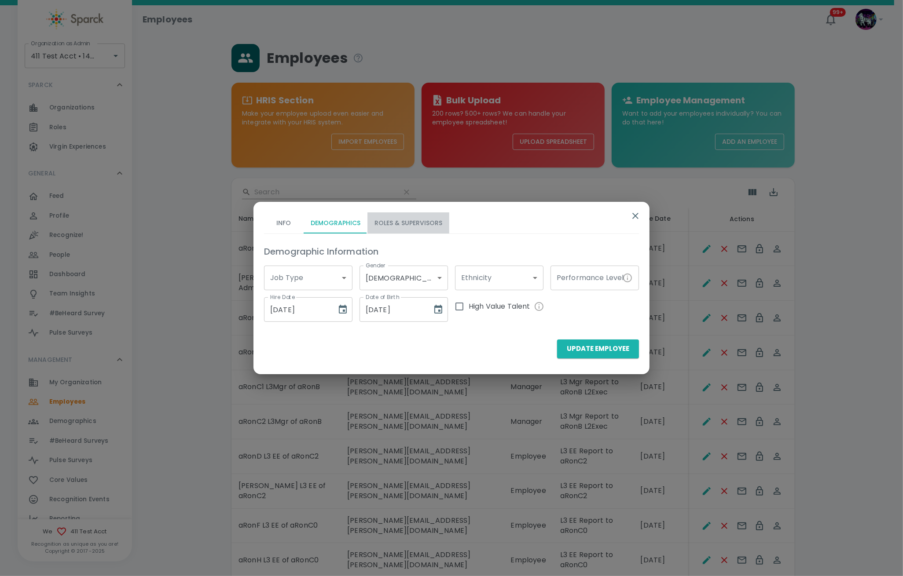
click at [401, 218] on button "Roles & Supervisors" at bounding box center [408, 222] width 82 height 21
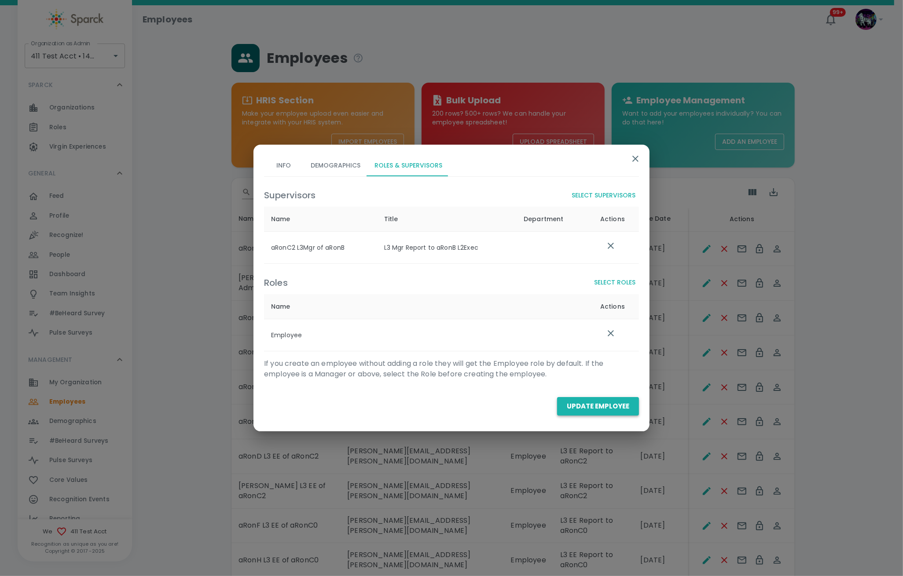
click at [621, 407] on button "Update Employee" at bounding box center [598, 406] width 82 height 18
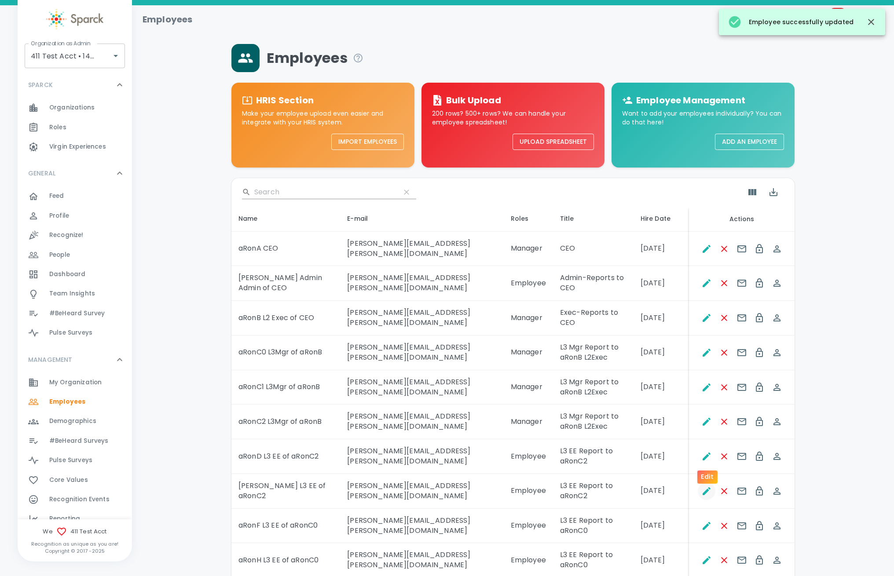
click at [706, 486] on icon "Edit" at bounding box center [706, 491] width 11 height 11
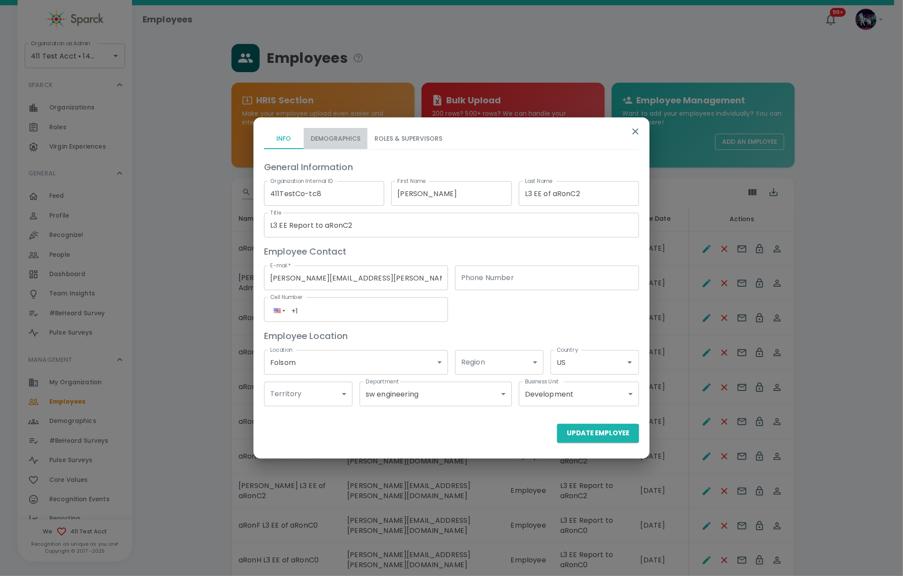
click at [355, 143] on button "Demographics" at bounding box center [336, 138] width 64 height 21
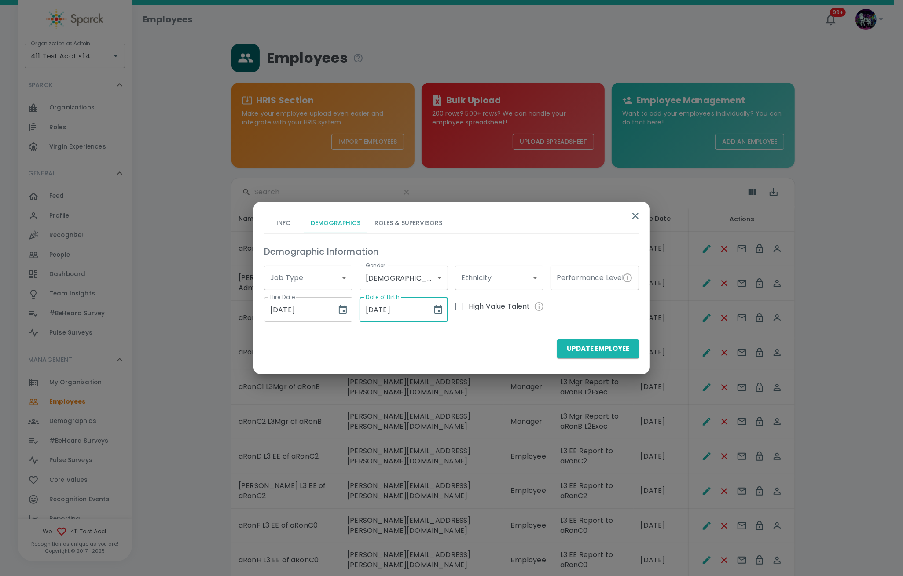
click at [380, 307] on input "[DATE]" at bounding box center [392, 309] width 66 height 25
click at [441, 309] on icon "Choose date, selected date is Nov 22, 1980" at bounding box center [438, 309] width 8 height 9
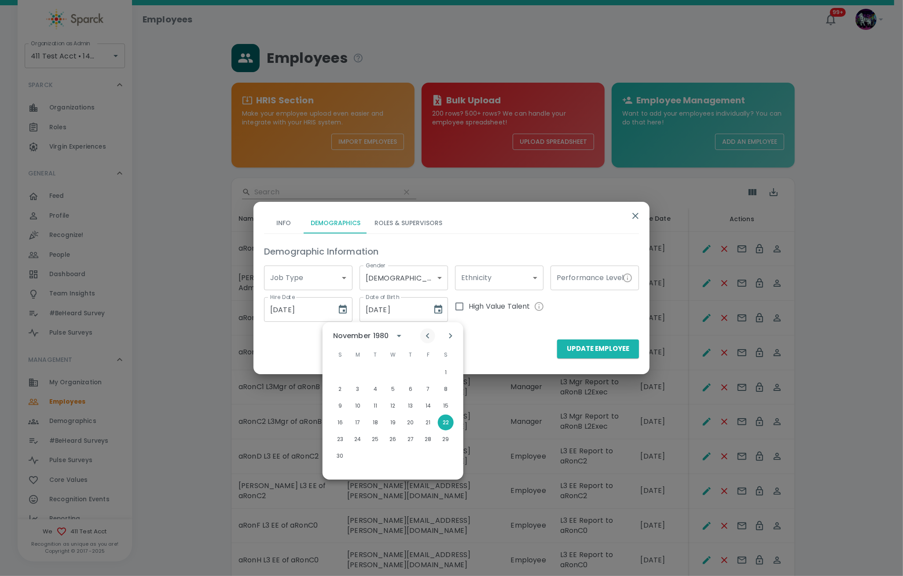
click at [433, 333] on div at bounding box center [439, 336] width 38 height 15
click at [432, 335] on icon "Previous month" at bounding box center [427, 336] width 11 height 11
click at [400, 371] on button "3" at bounding box center [393, 373] width 16 height 16
type input "[DATE]"
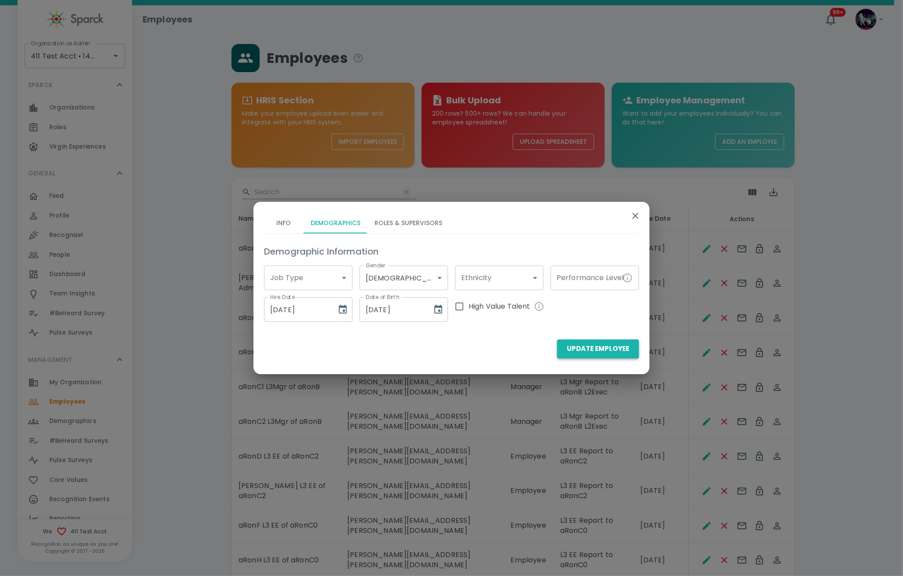
click at [595, 355] on button "Update Employee" at bounding box center [598, 349] width 82 height 18
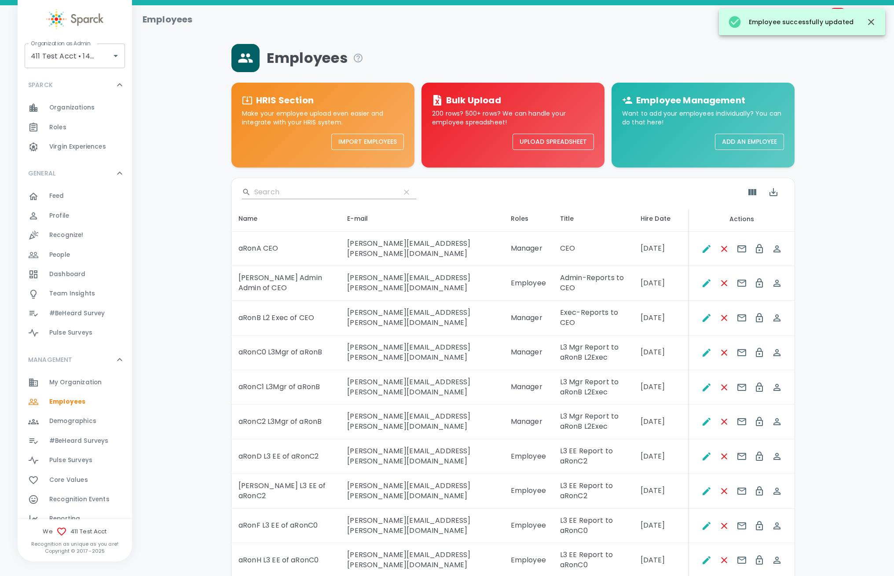
click at [84, 275] on div "Dashboard 0" at bounding box center [90, 274] width 83 height 12
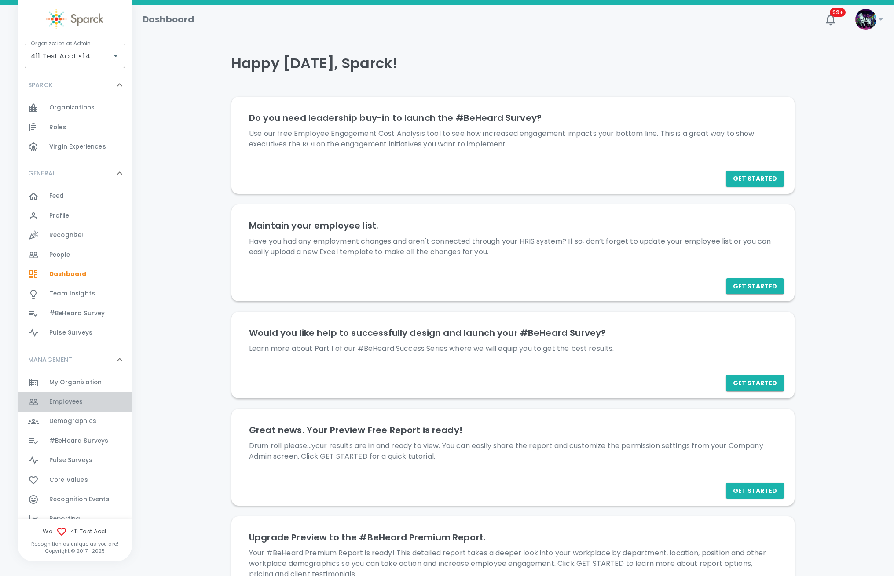
click at [79, 398] on span "Employees" at bounding box center [65, 402] width 33 height 9
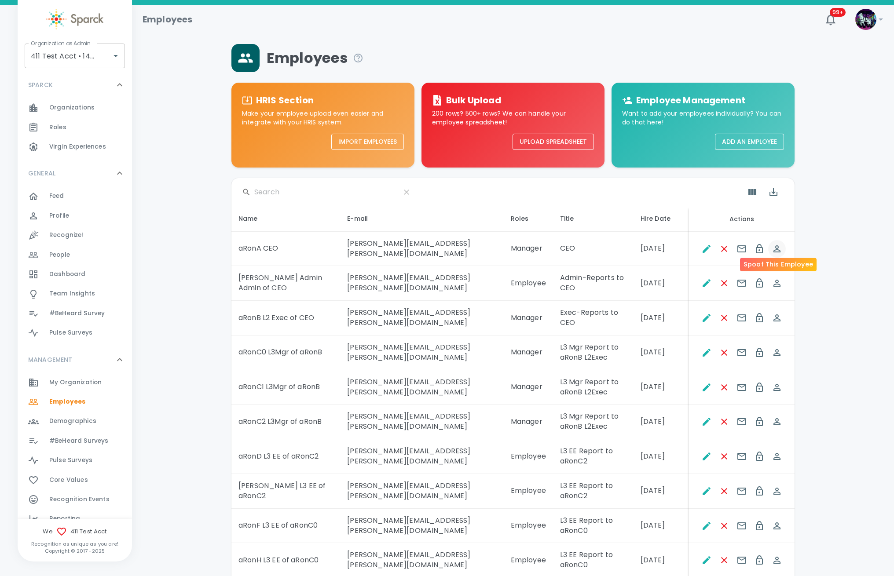
click at [776, 245] on icon "Spoof This Employee" at bounding box center [776, 248] width 7 height 7
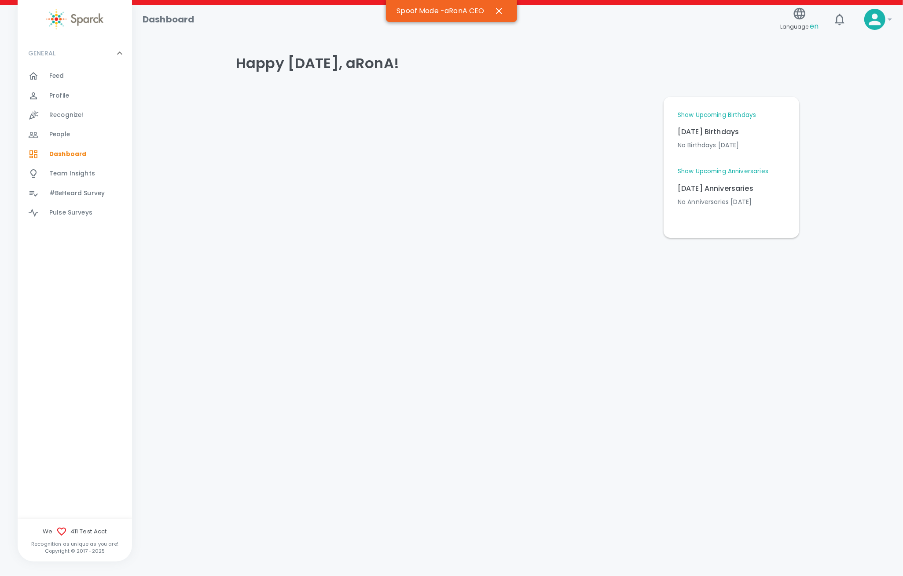
click at [723, 168] on link "Show Upcoming Anniversaries" at bounding box center [722, 171] width 91 height 9
click at [724, 114] on link "Show Upcoming Birthdays" at bounding box center [716, 115] width 78 height 9
